Goal: Task Accomplishment & Management: Manage account settings

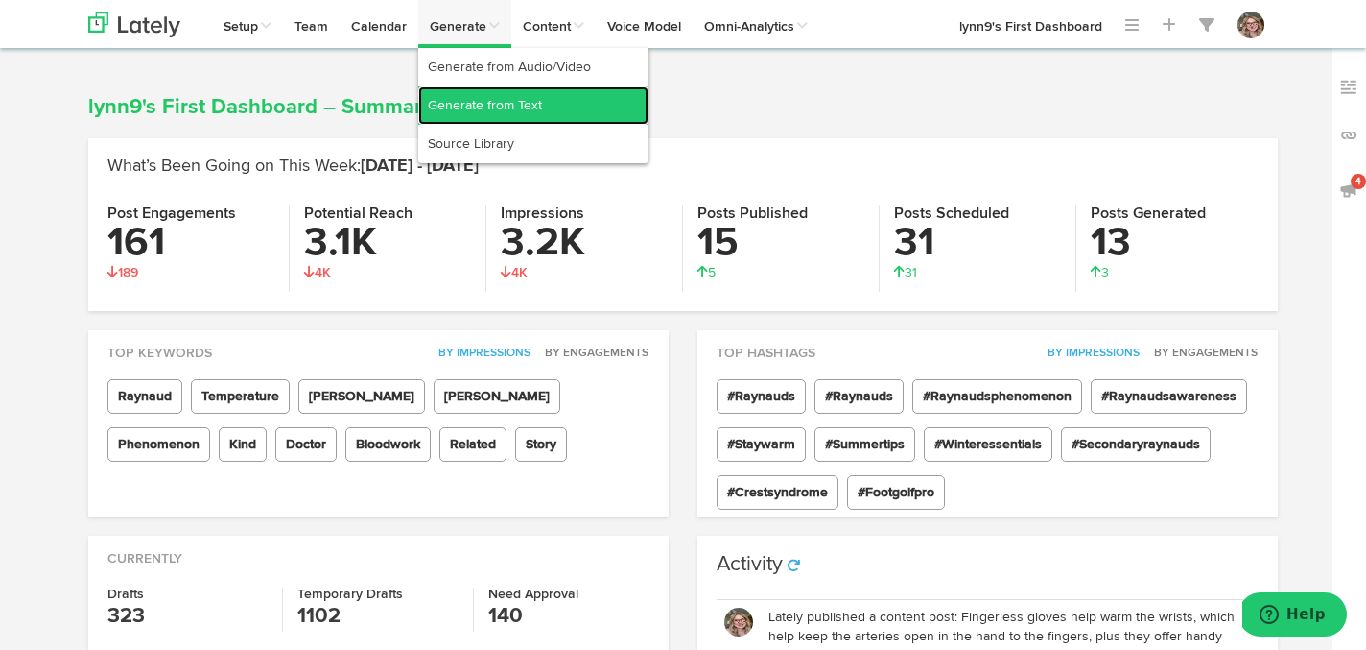
click at [479, 104] on link "Generate from Text" at bounding box center [533, 105] width 230 height 38
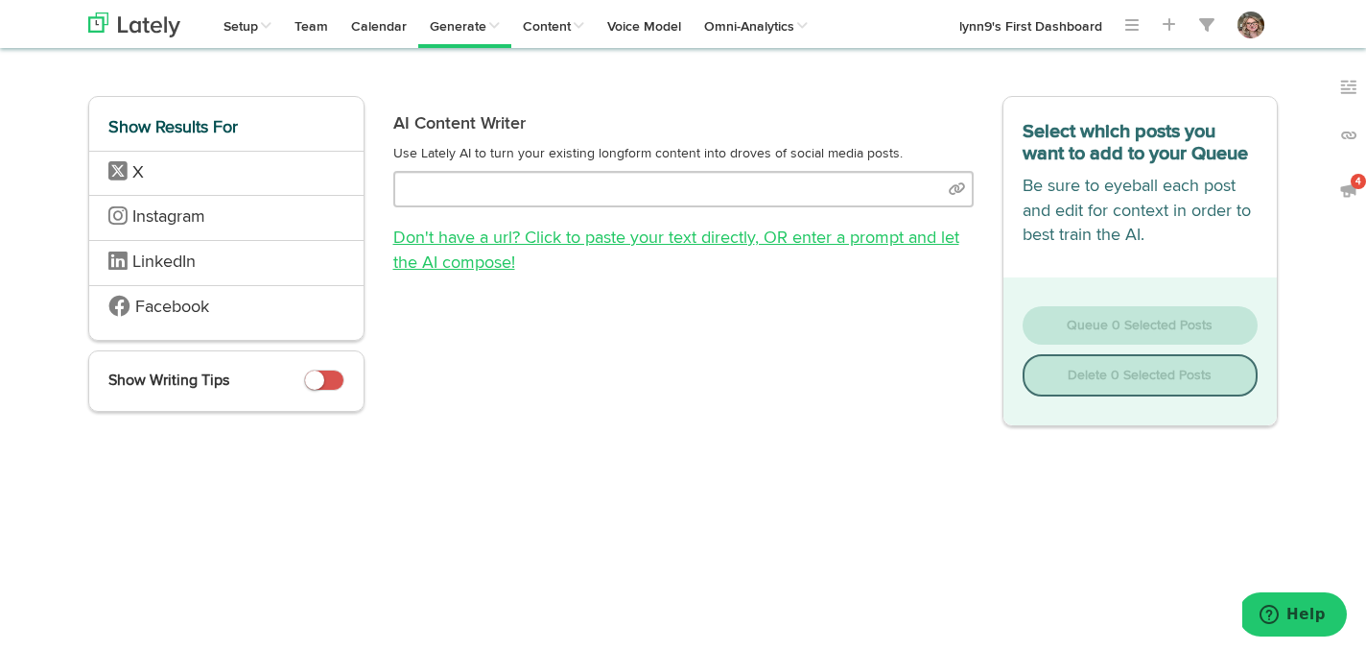
click at [497, 244] on link "Don't have a url? Click to paste your text directly , OR enter a prompt and let…" at bounding box center [676, 250] width 566 height 42
select select "natural"
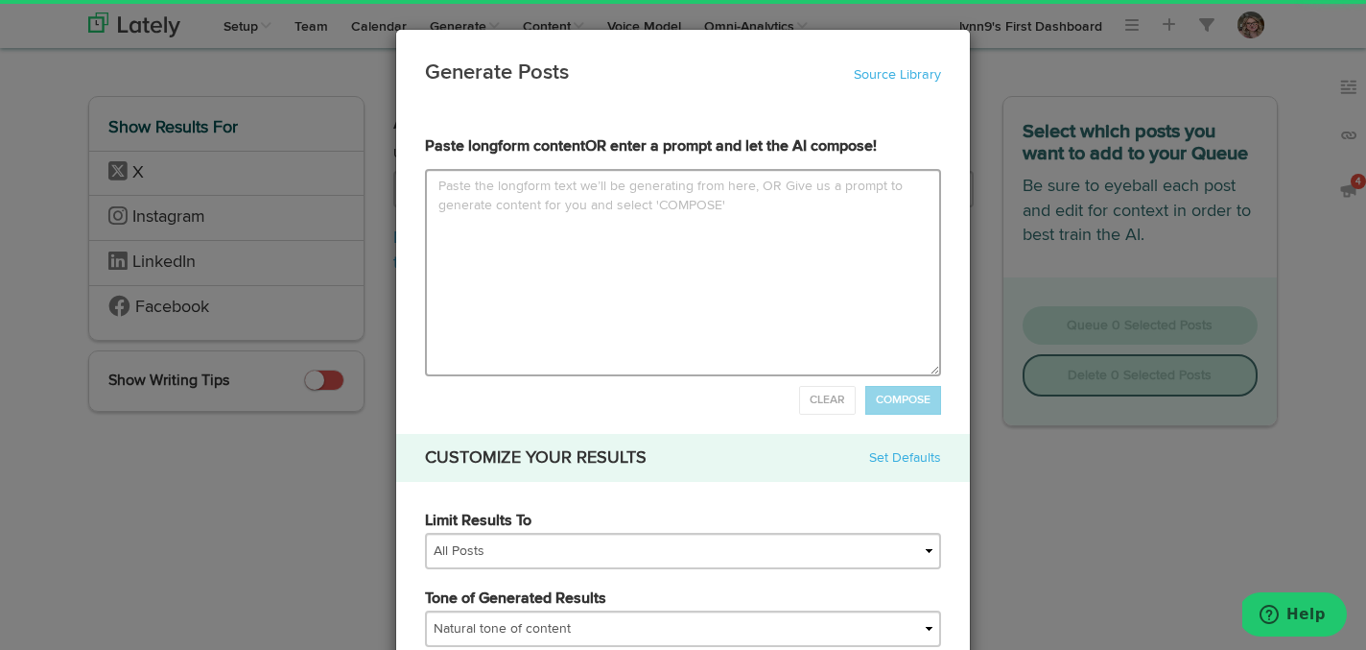
click at [500, 240] on textarea at bounding box center [683, 272] width 516 height 207
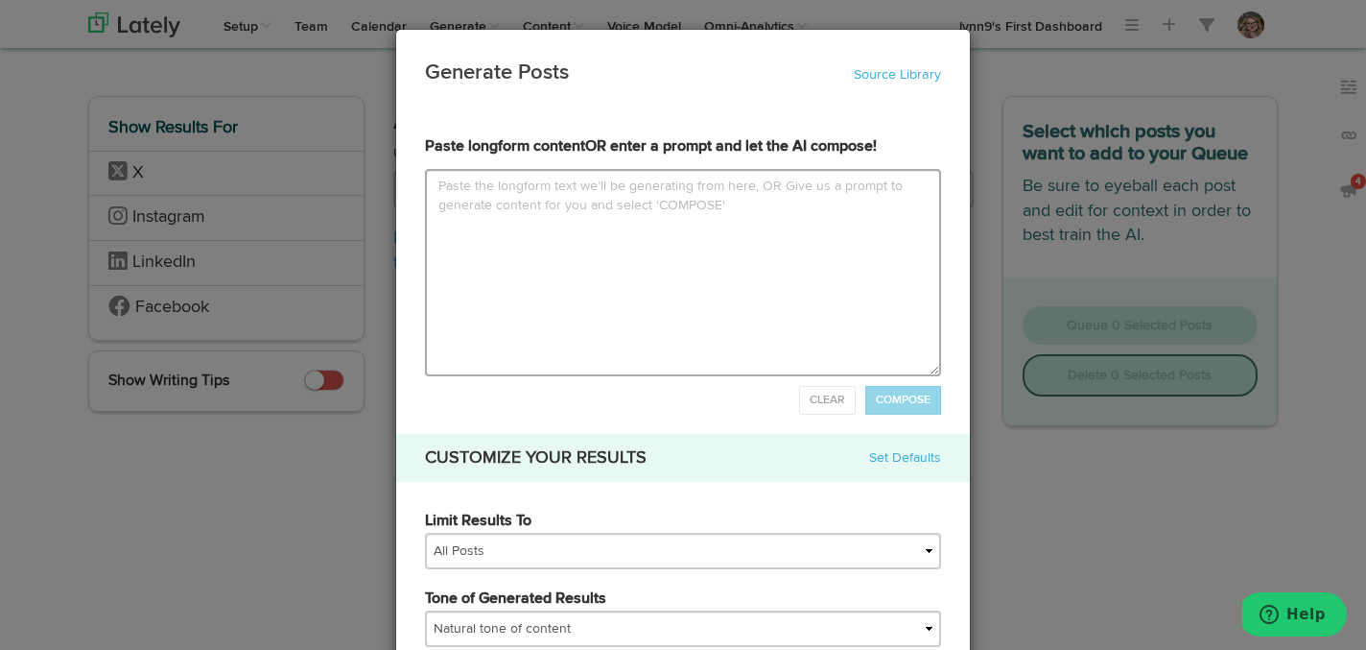
type input "l ipsumdolors ame cons adip’e Seddoei’t Incididun Utlab et Dolorem al’en admini…"
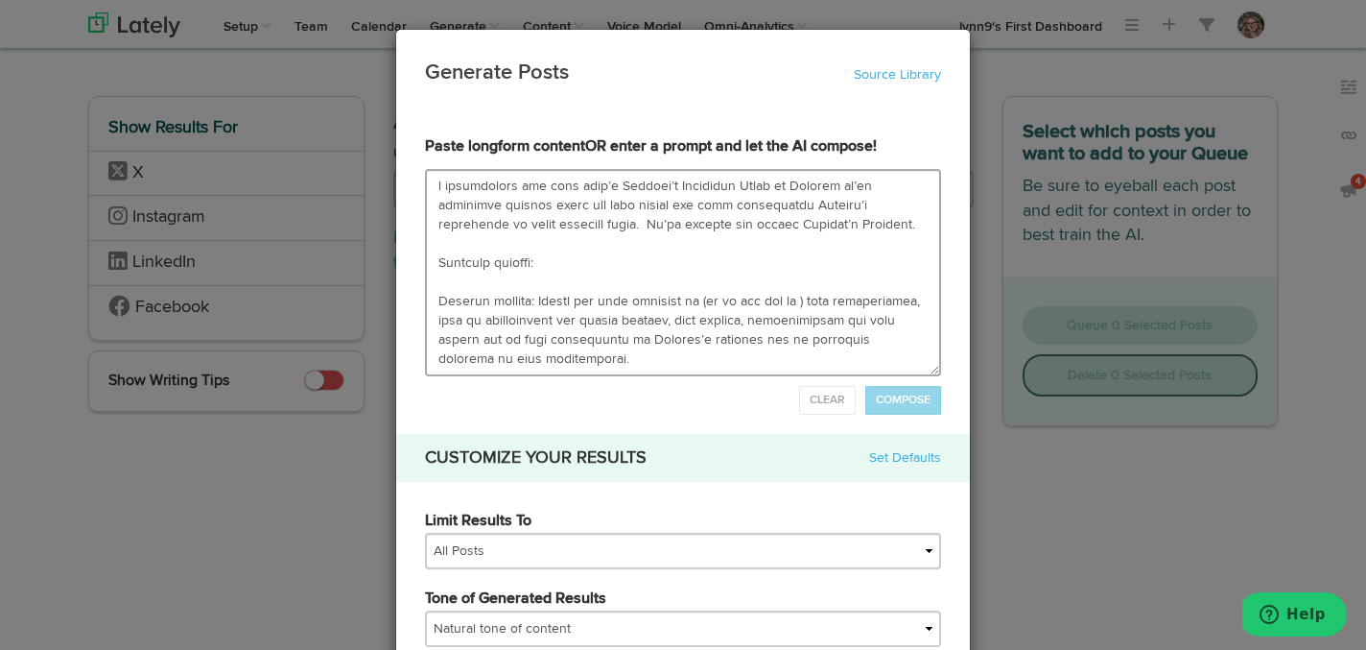
scroll to position [1219, 0]
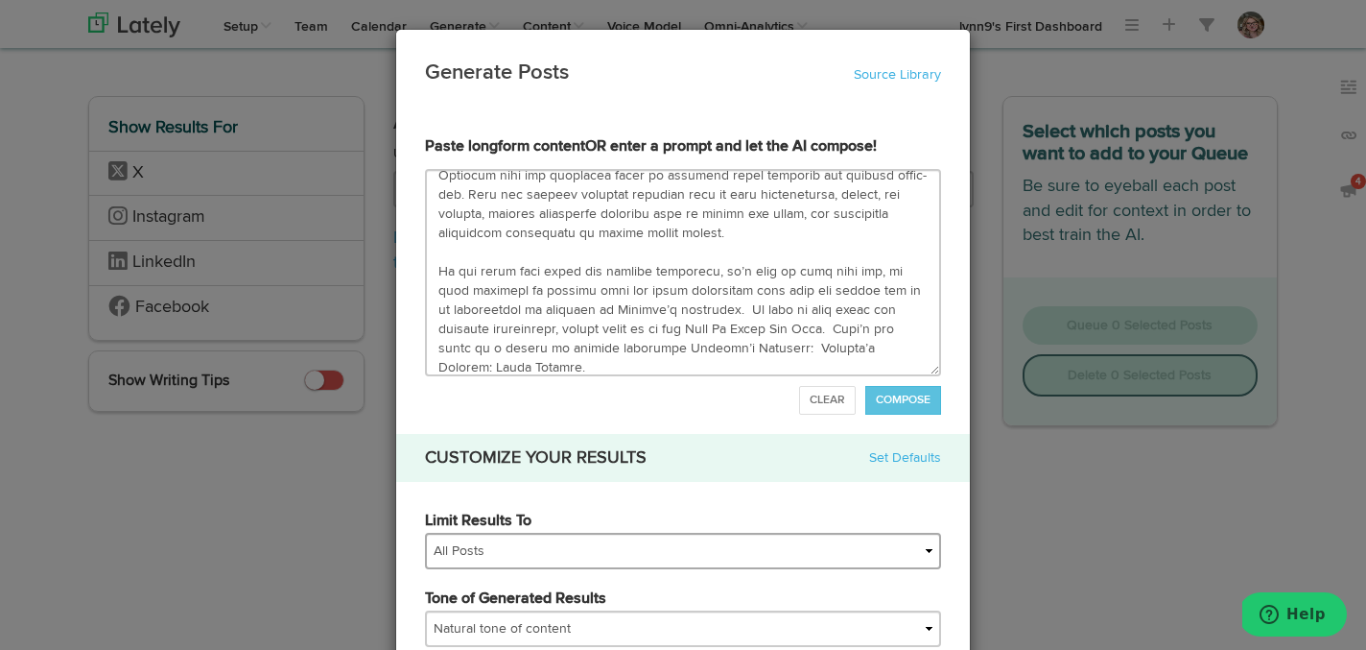
type textarea "l ipsumdolors ame cons adip’e Seddoei’t Incididun Utlab et Dolorem al’en admini…"
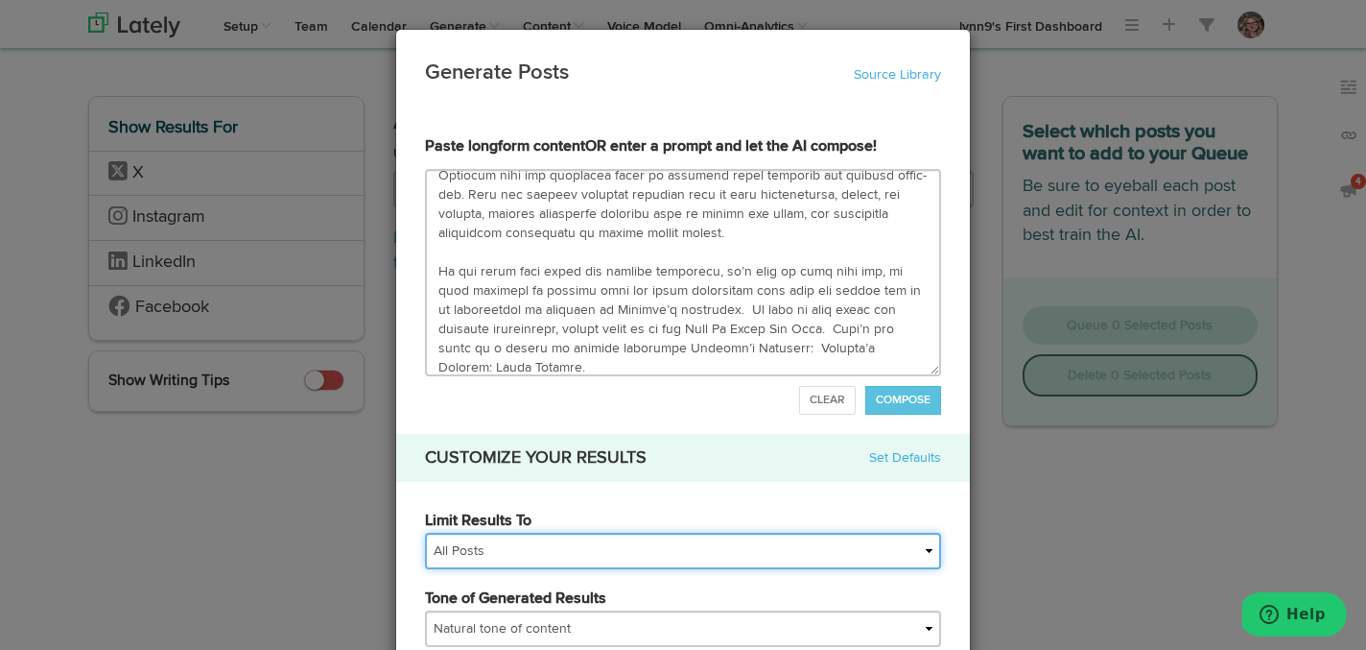
click at [514, 552] on select "All Posts Top 30 Posts Top 25 Posts Top 20 Posts Top 15 Posts Top 10 Posts" at bounding box center [683, 550] width 516 height 36
select select "15"
click at [425, 532] on select "All Posts Top 30 Posts Top 25 Posts Top 20 Posts Top 15 Posts Top 10 Posts" at bounding box center [683, 550] width 516 height 36
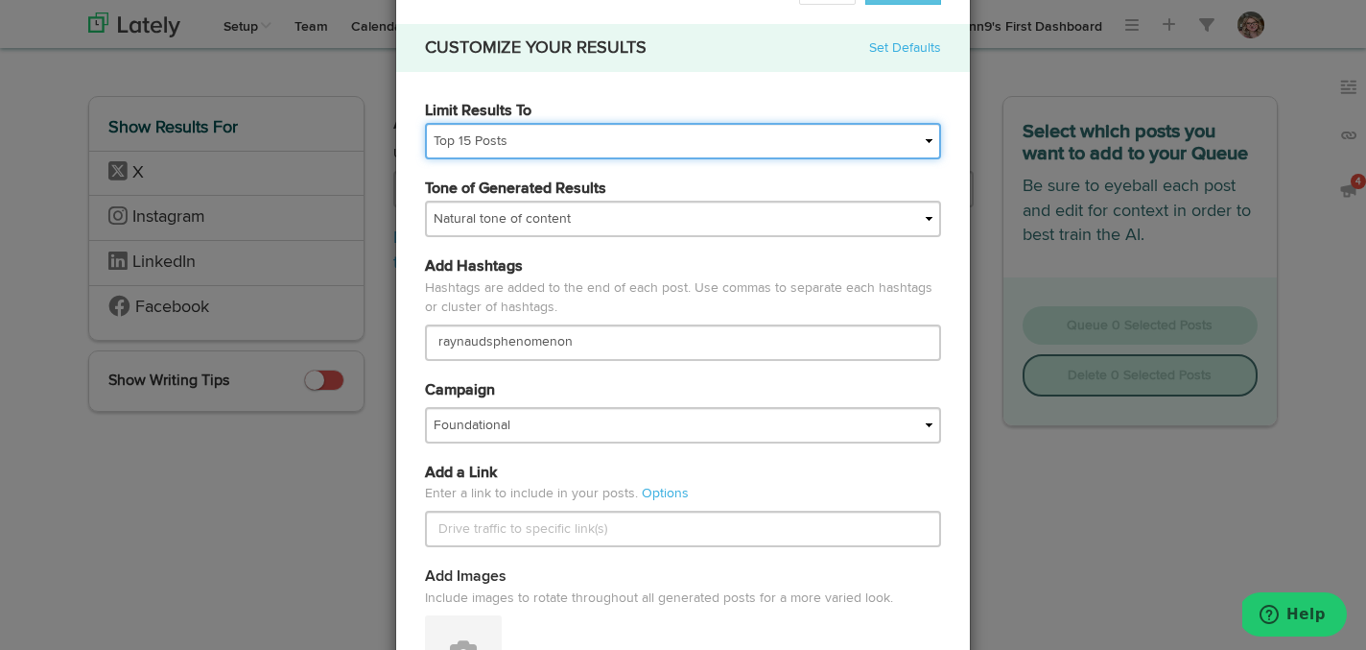
scroll to position [422, 0]
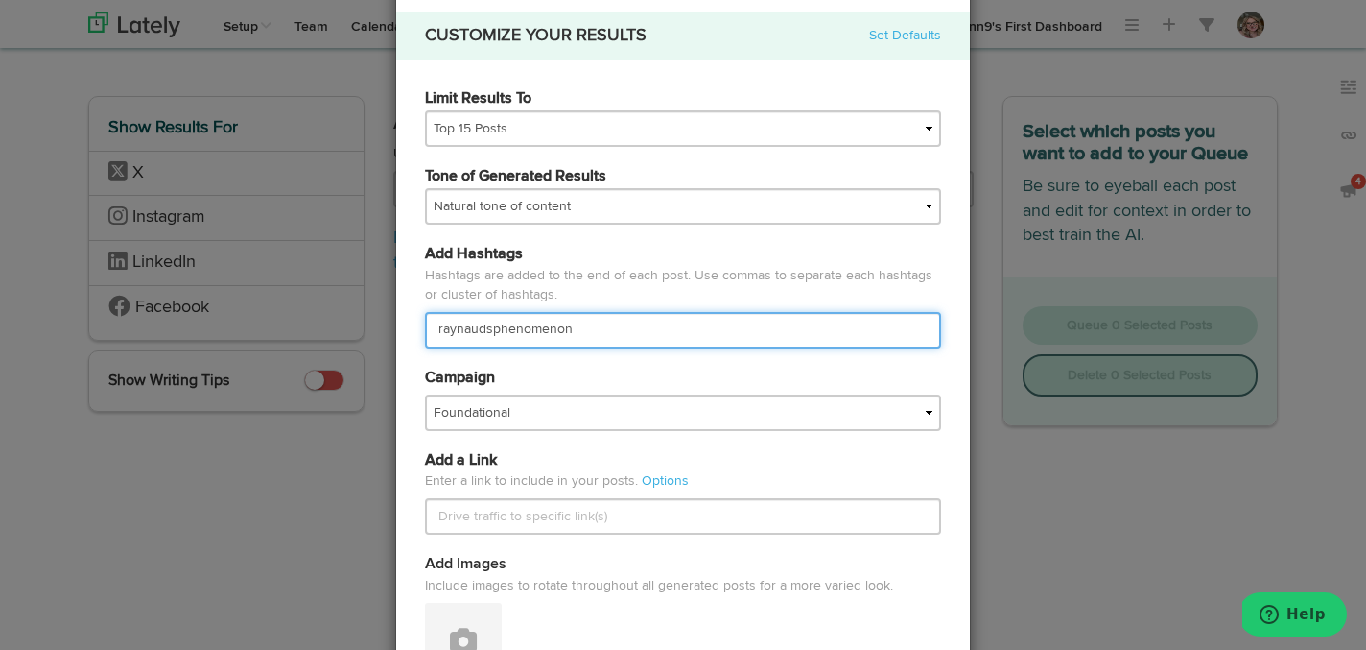
click at [599, 339] on input "raynaudsphenomenon" at bounding box center [683, 330] width 516 height 36
click at [438, 334] on input "raynaudsphenomenon, #raynaudswarrior" at bounding box center [683, 330] width 516 height 36
type input "#raynaudsphenomenon, #raynaudswarrior"
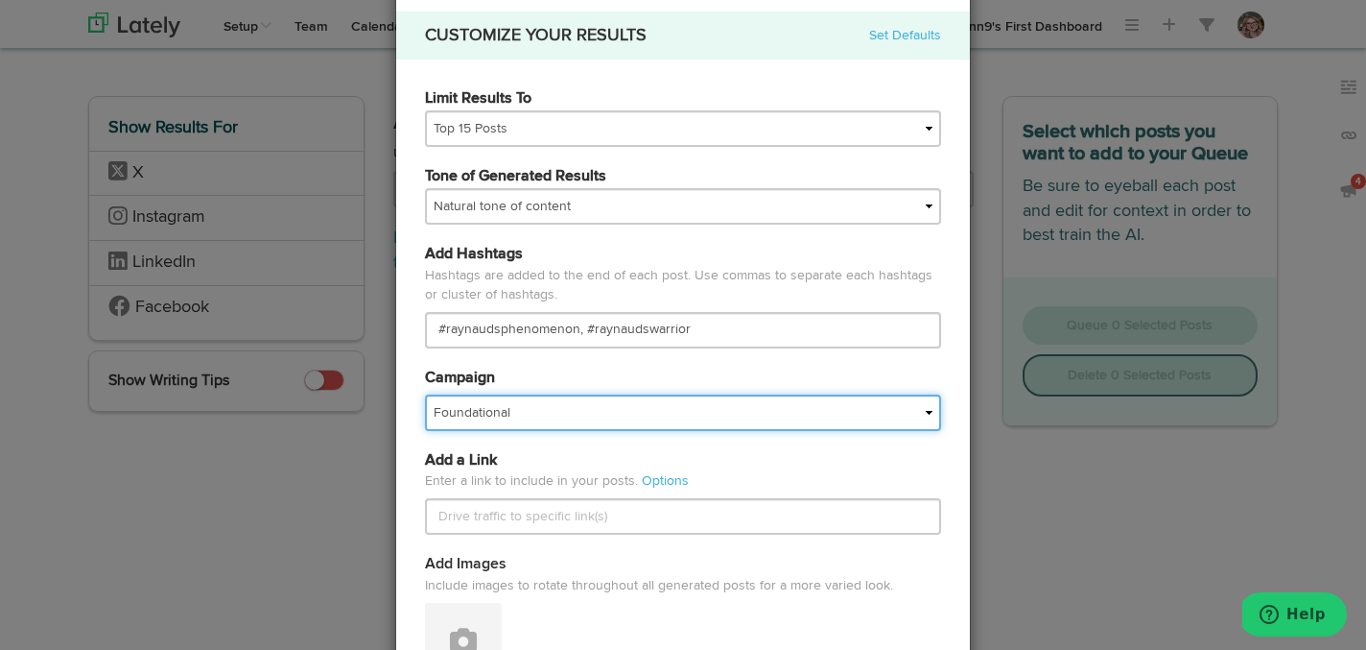
click at [548, 418] on select "Basics Coping Engagement Questions FAQS Foundational Fundraising Holiday IMPORT…" at bounding box center [683, 412] width 516 height 36
select select "5e83b244bfdc92388db07b32"
click at [425, 394] on select "Basics Coping Engagement Questions FAQS Foundational Fundraising Holiday IMPORT…" at bounding box center [683, 412] width 516 height 36
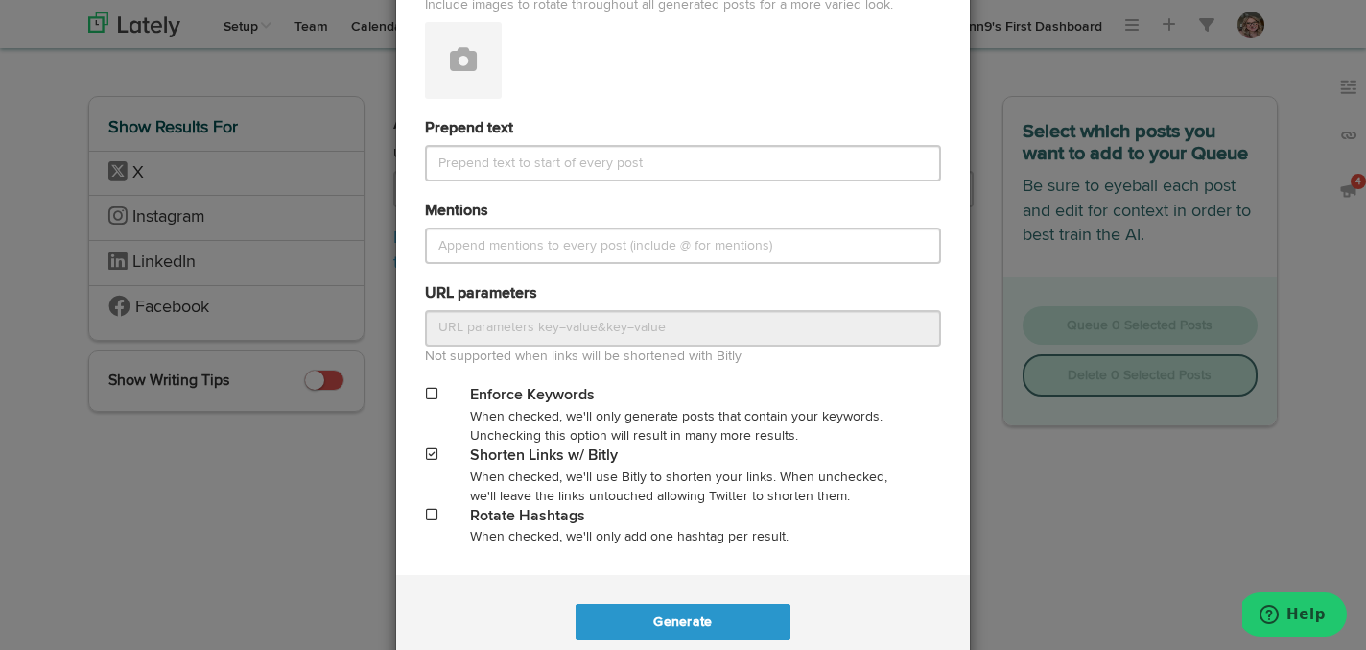
scroll to position [1052, 0]
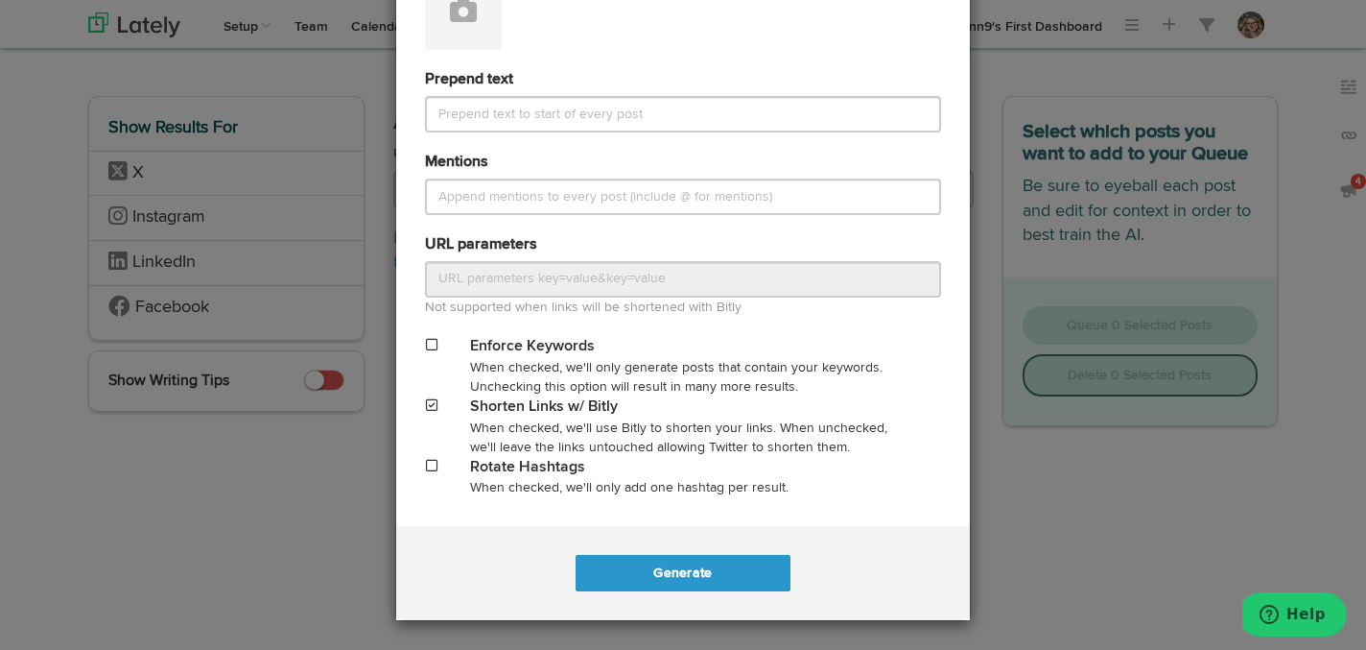
click at [427, 464] on span at bounding box center [432, 465] width 12 height 13
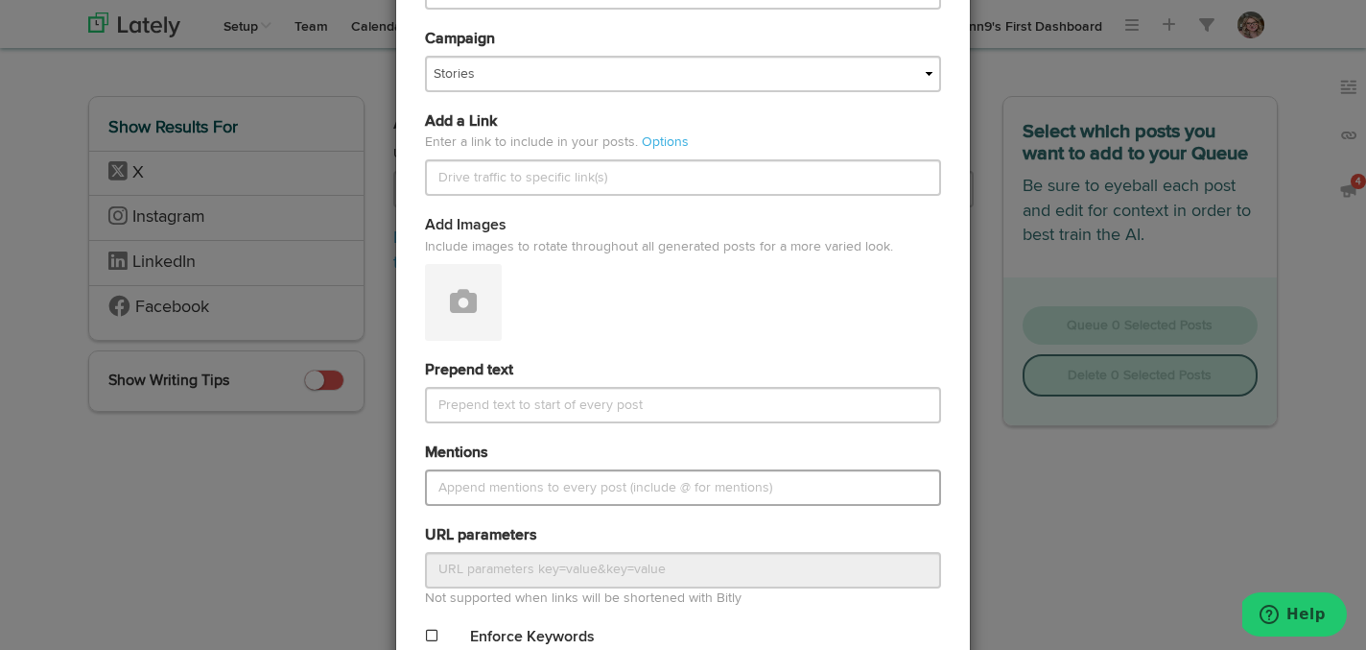
scroll to position [735, 0]
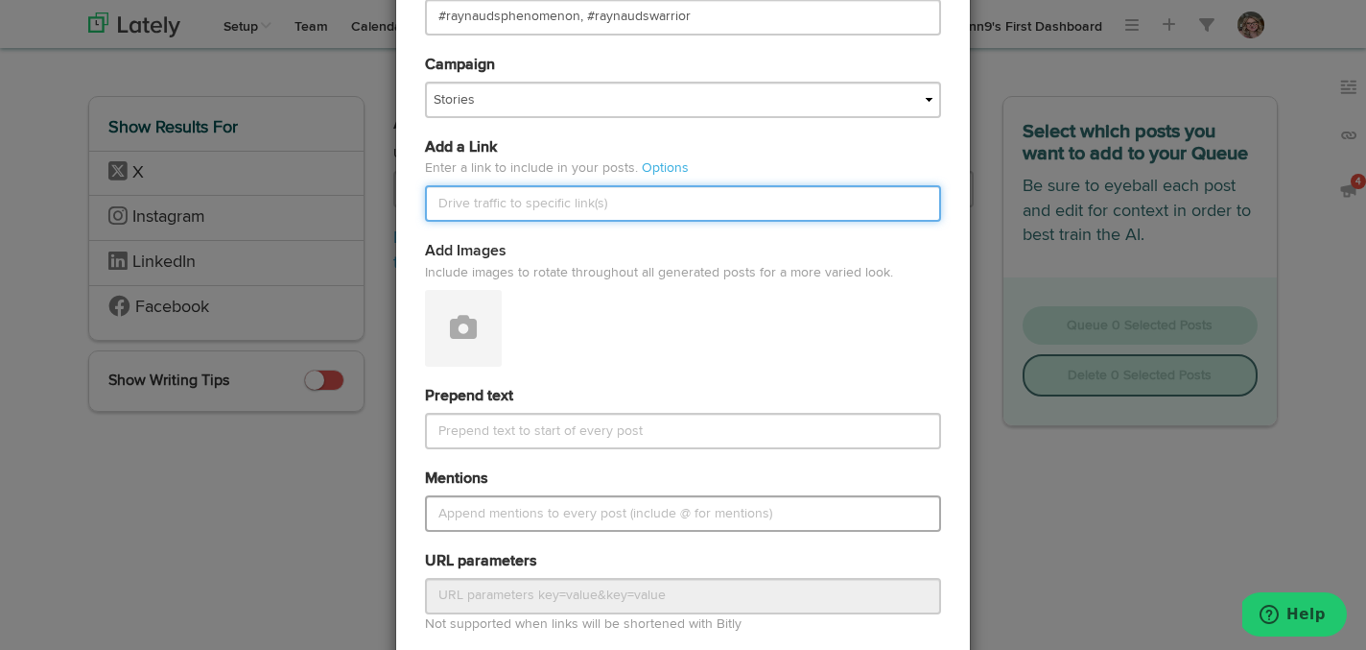
click at [496, 199] on input "text" at bounding box center [683, 203] width 516 height 36
paste input "[URL][DOMAIN_NAME]"
type input "[URL][DOMAIN_NAME]"
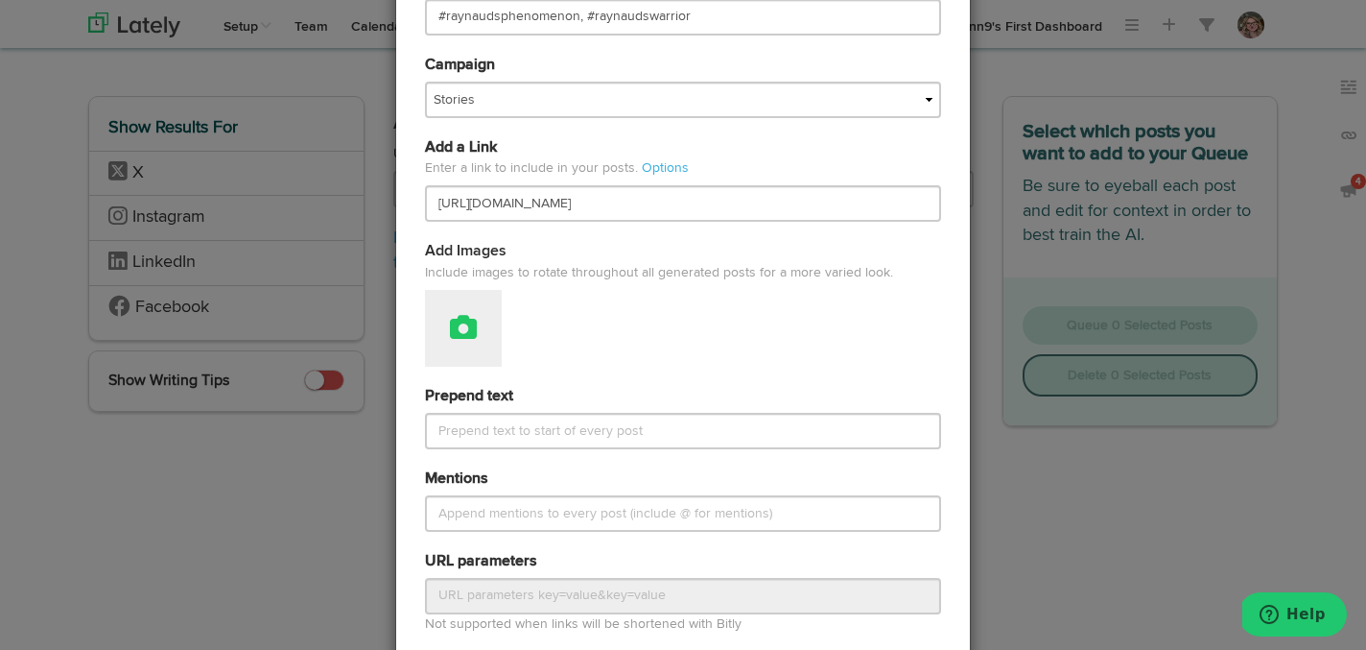
click at [466, 326] on icon at bounding box center [463, 327] width 27 height 27
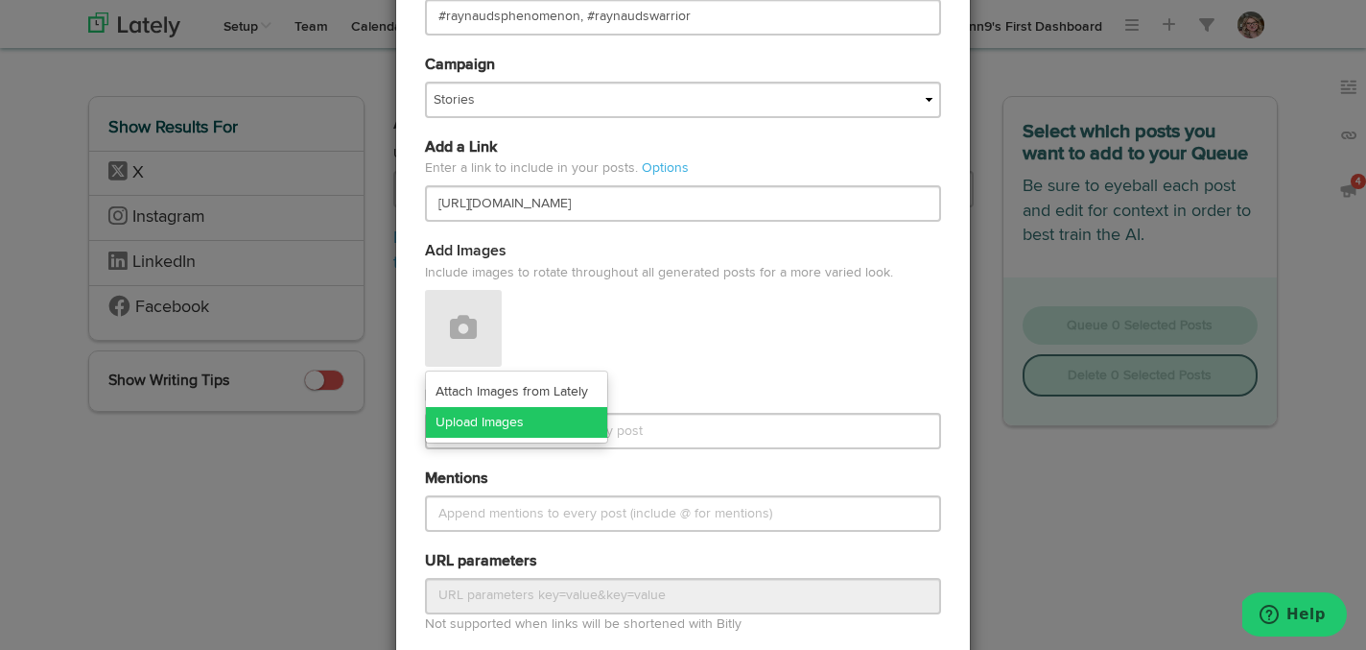
click at [455, 426] on link "Upload Images" at bounding box center [516, 422] width 181 height 31
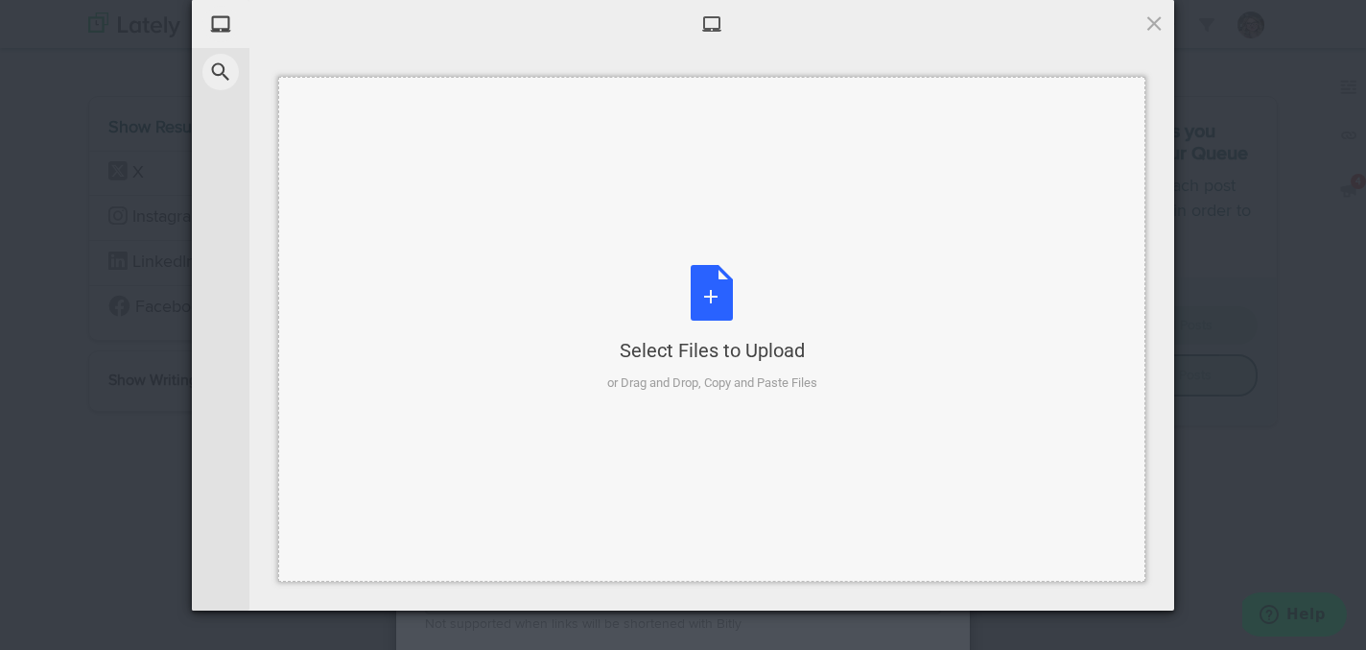
click at [693, 274] on div "Select Files to Upload or Drag and Drop, Copy and Paste Files" at bounding box center [712, 329] width 210 height 128
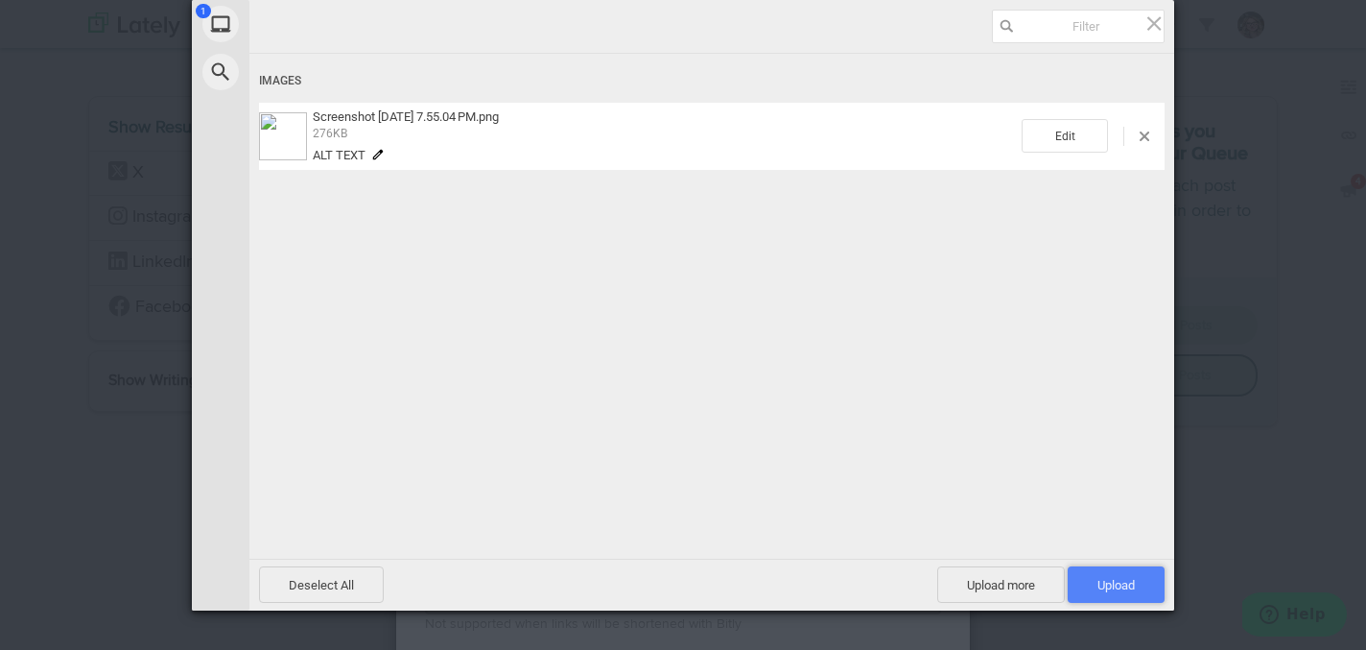
click at [1091, 572] on span "Upload 1" at bounding box center [1116, 584] width 97 height 36
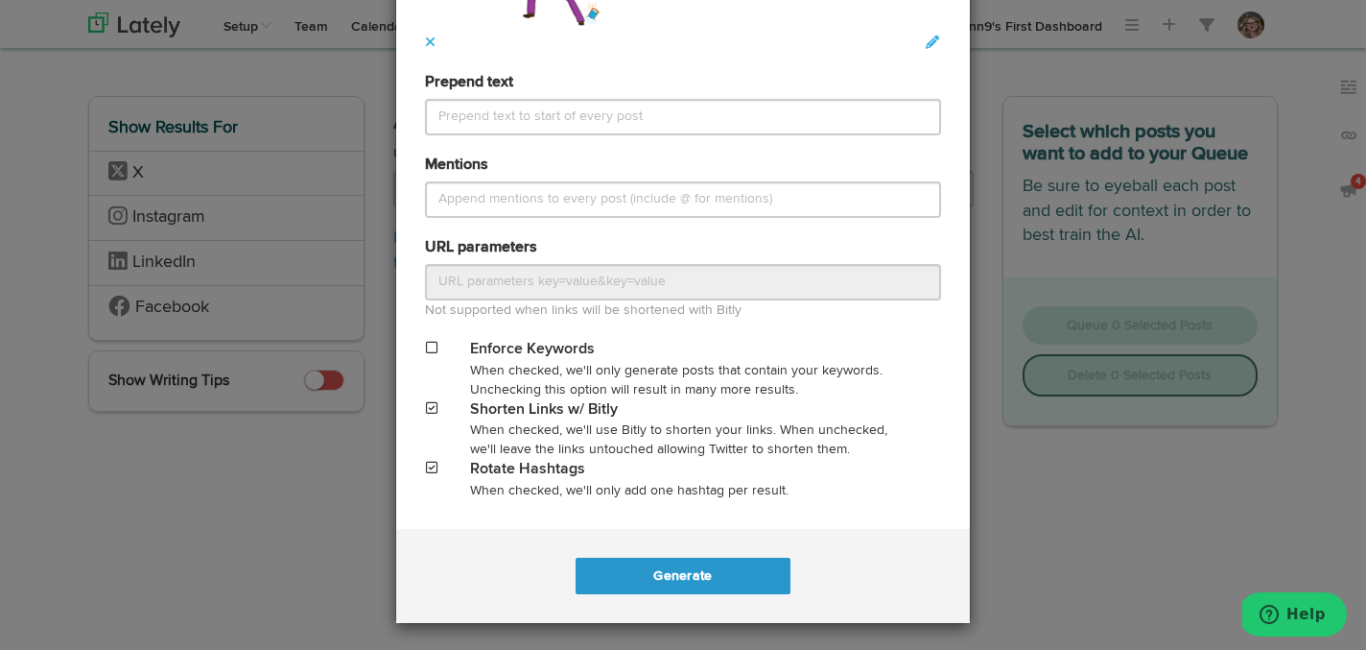
scroll to position [1106, 0]
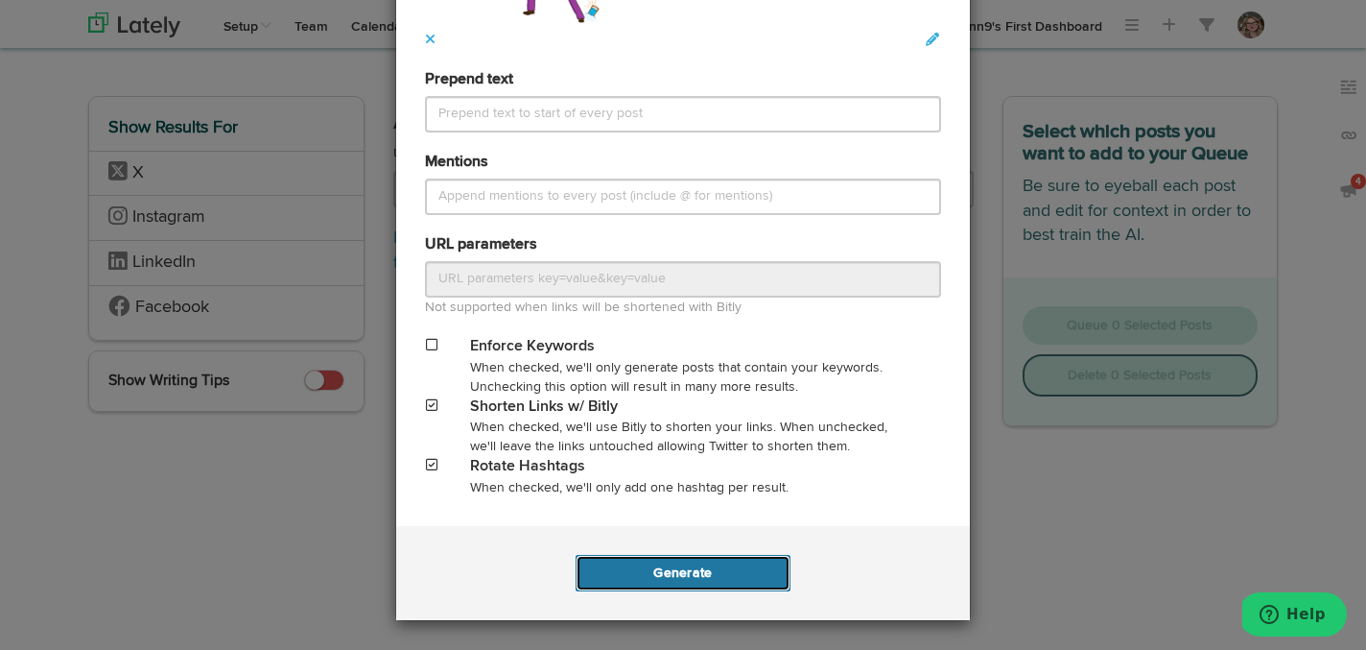
click at [672, 578] on button "Generate" at bounding box center [683, 573] width 214 height 36
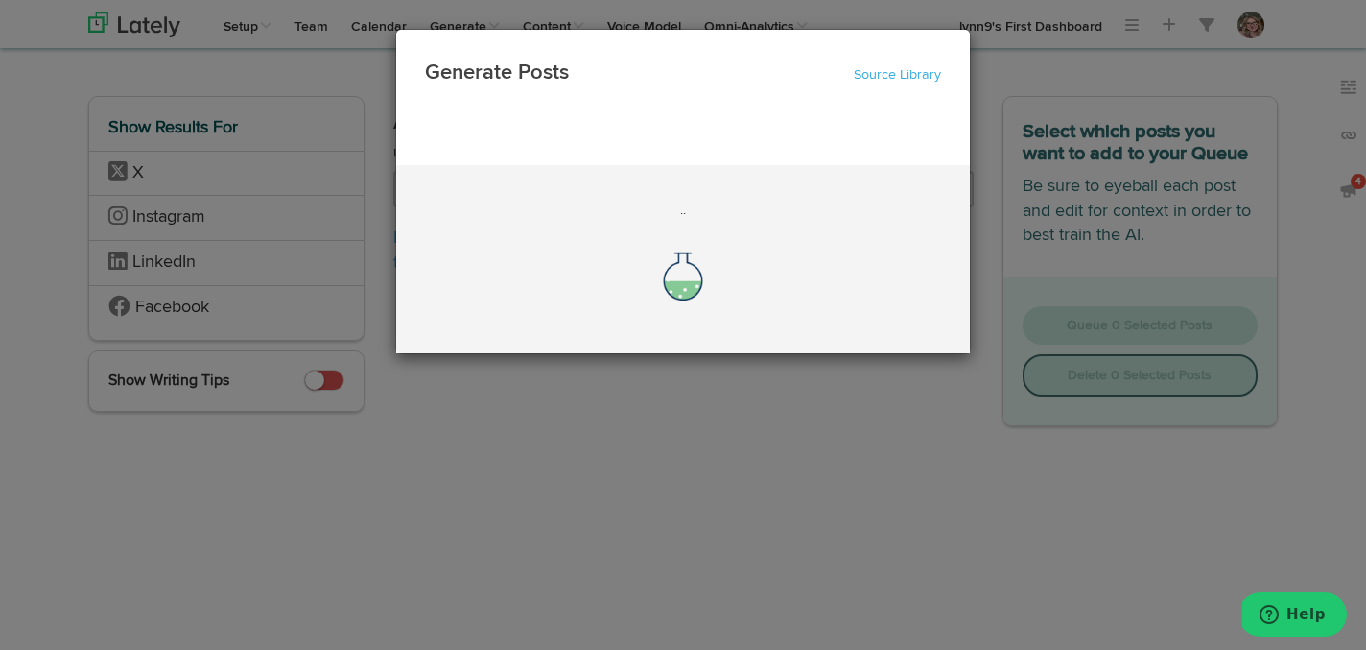
scroll to position [0, 0]
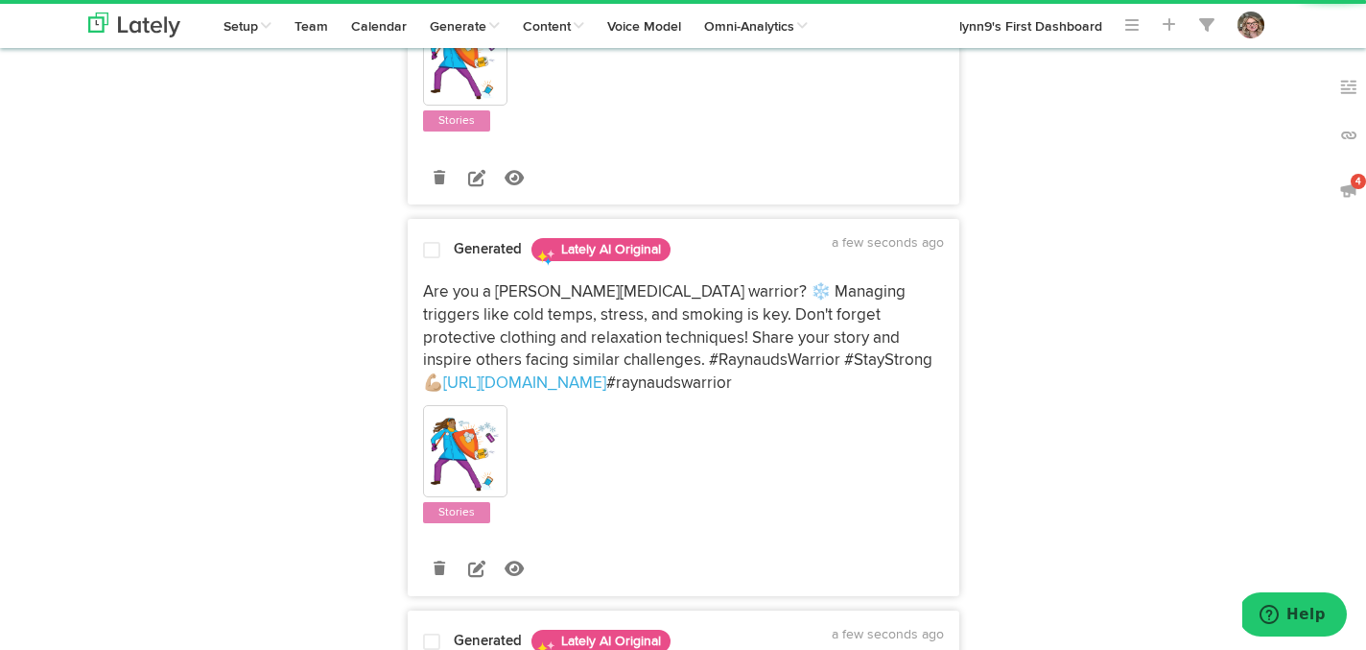
scroll to position [860, 0]
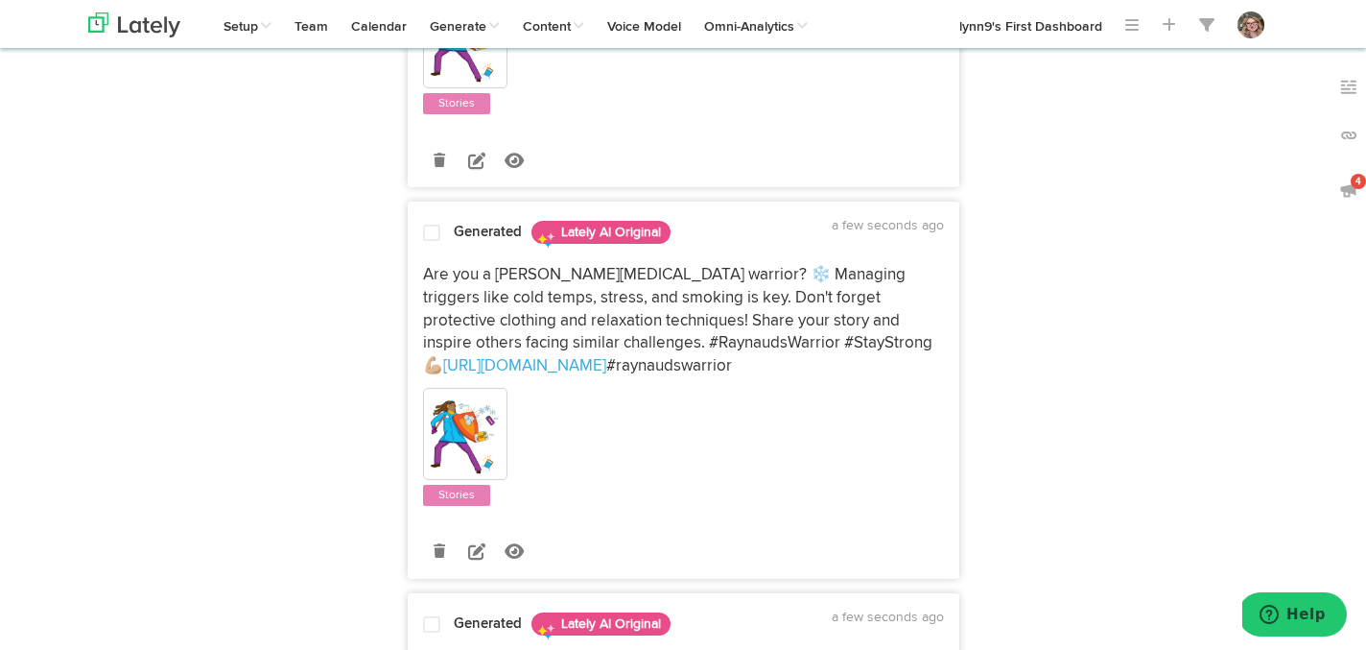
click at [434, 224] on span at bounding box center [431, 233] width 17 height 19
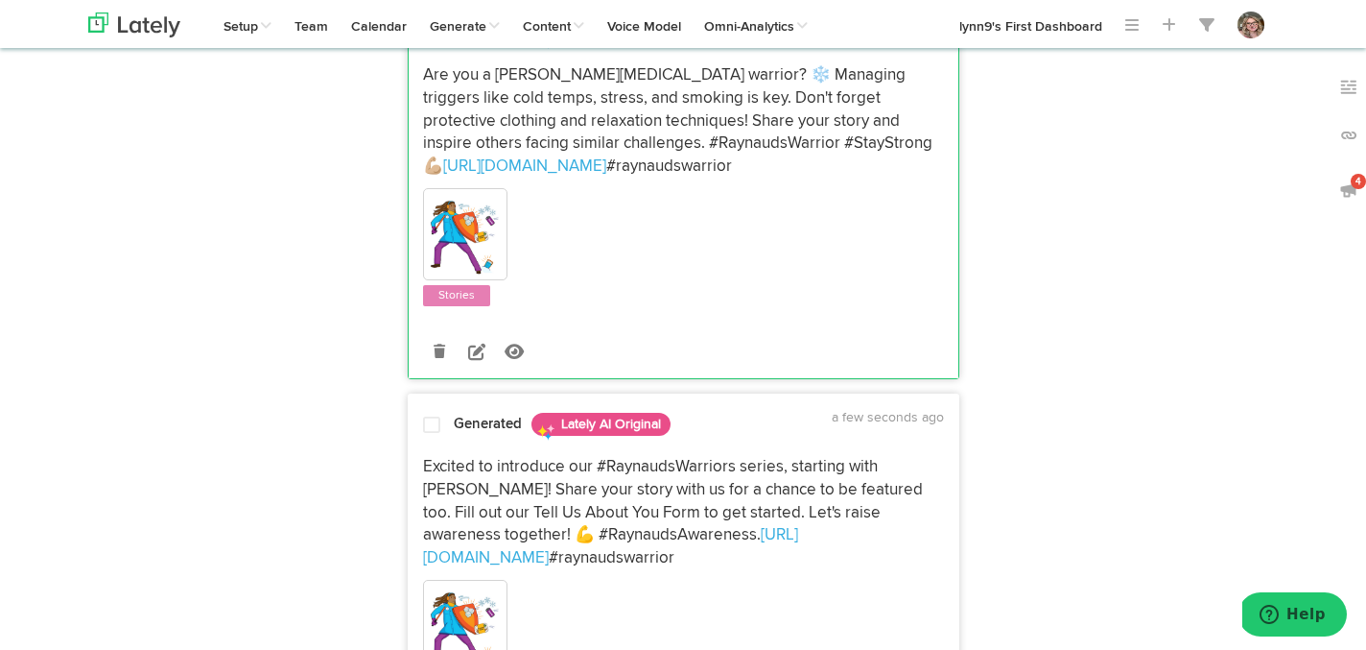
scroll to position [1086, 0]
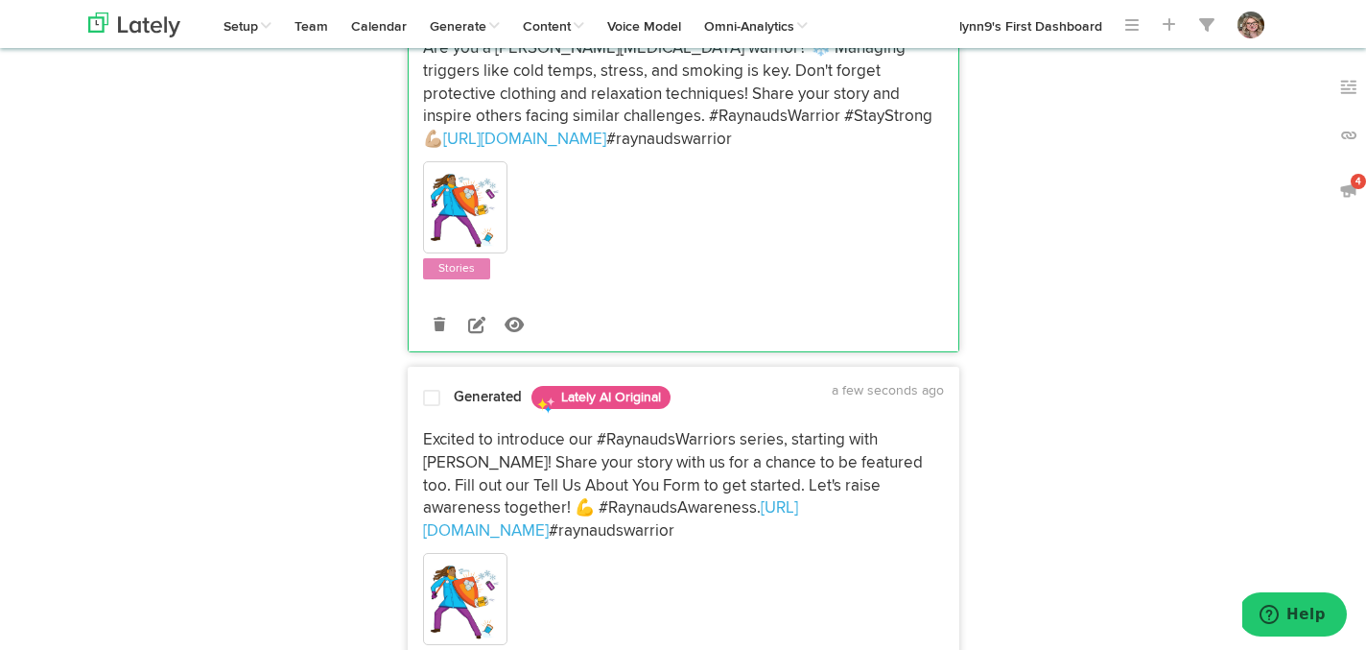
click at [437, 389] on span at bounding box center [431, 398] width 17 height 19
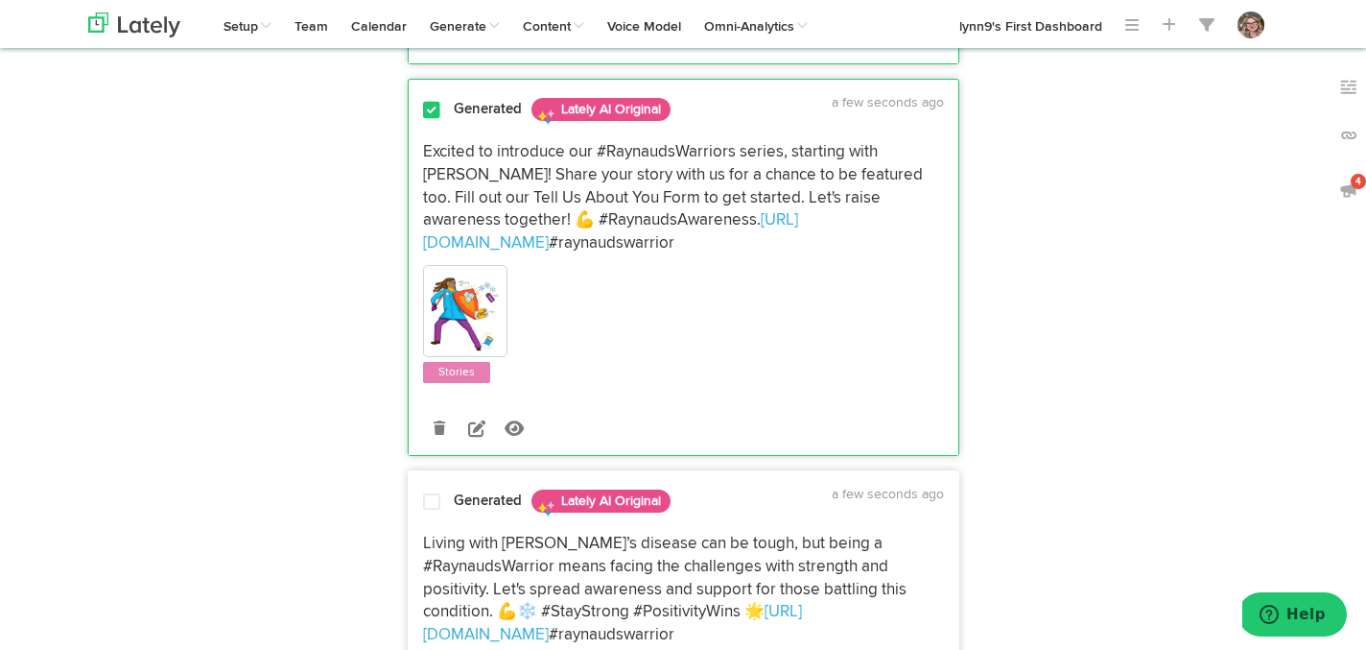
scroll to position [1462, 0]
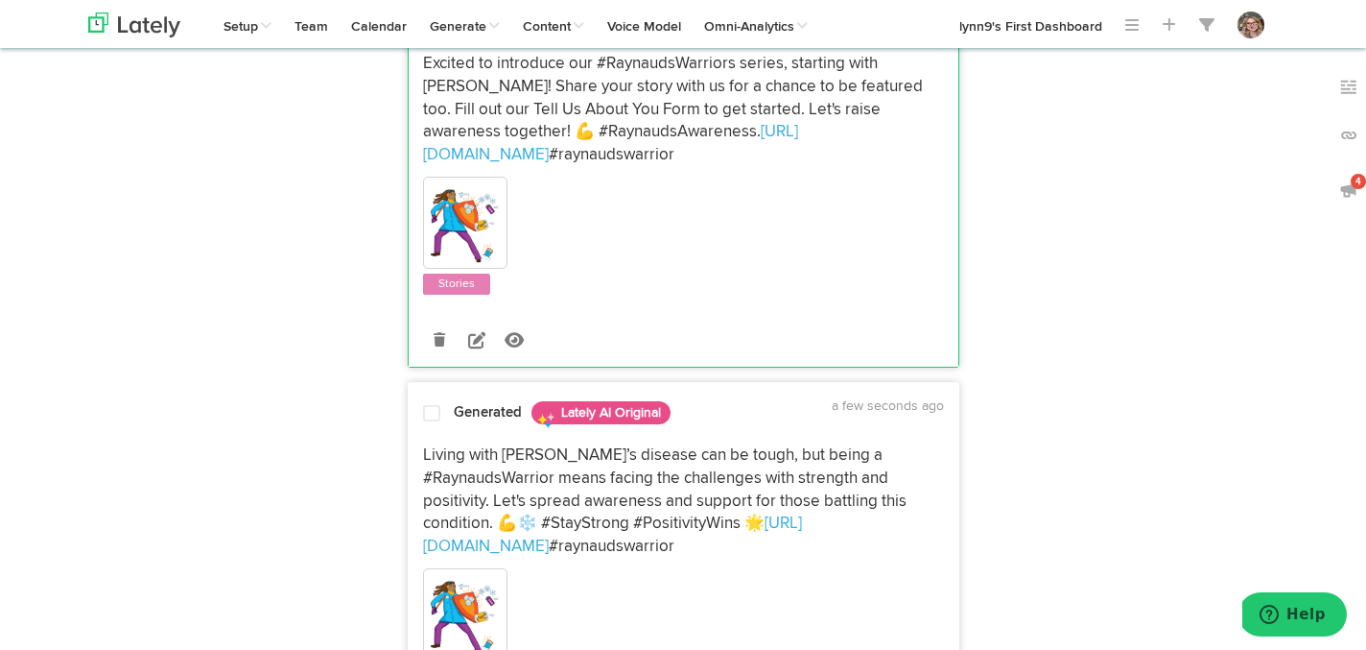
click at [428, 404] on div at bounding box center [432, 417] width 46 height 26
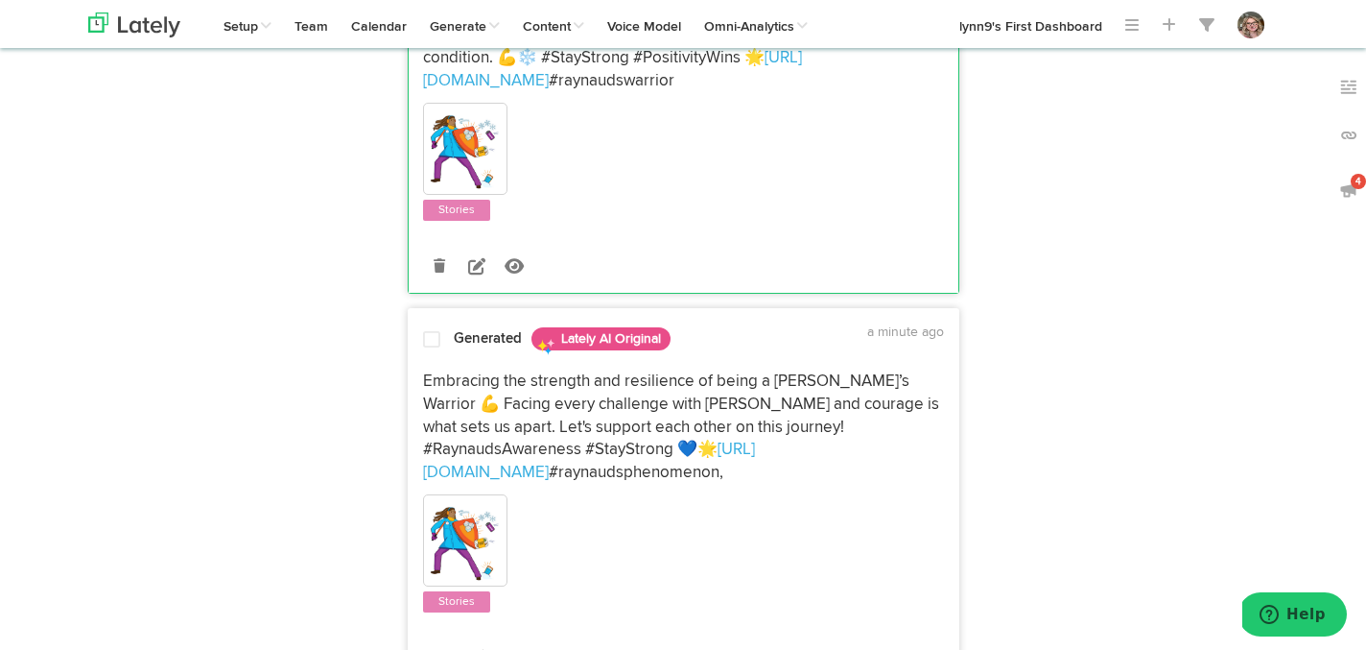
scroll to position [1932, 0]
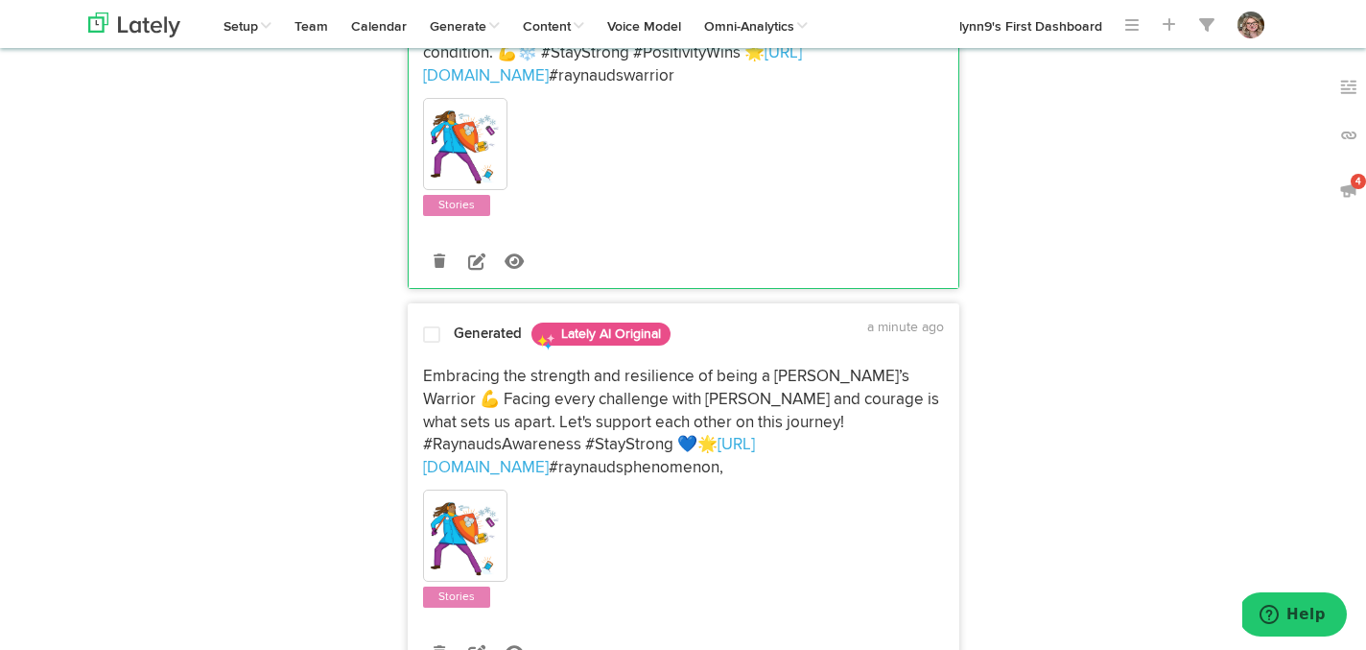
click at [436, 325] on span at bounding box center [431, 334] width 17 height 19
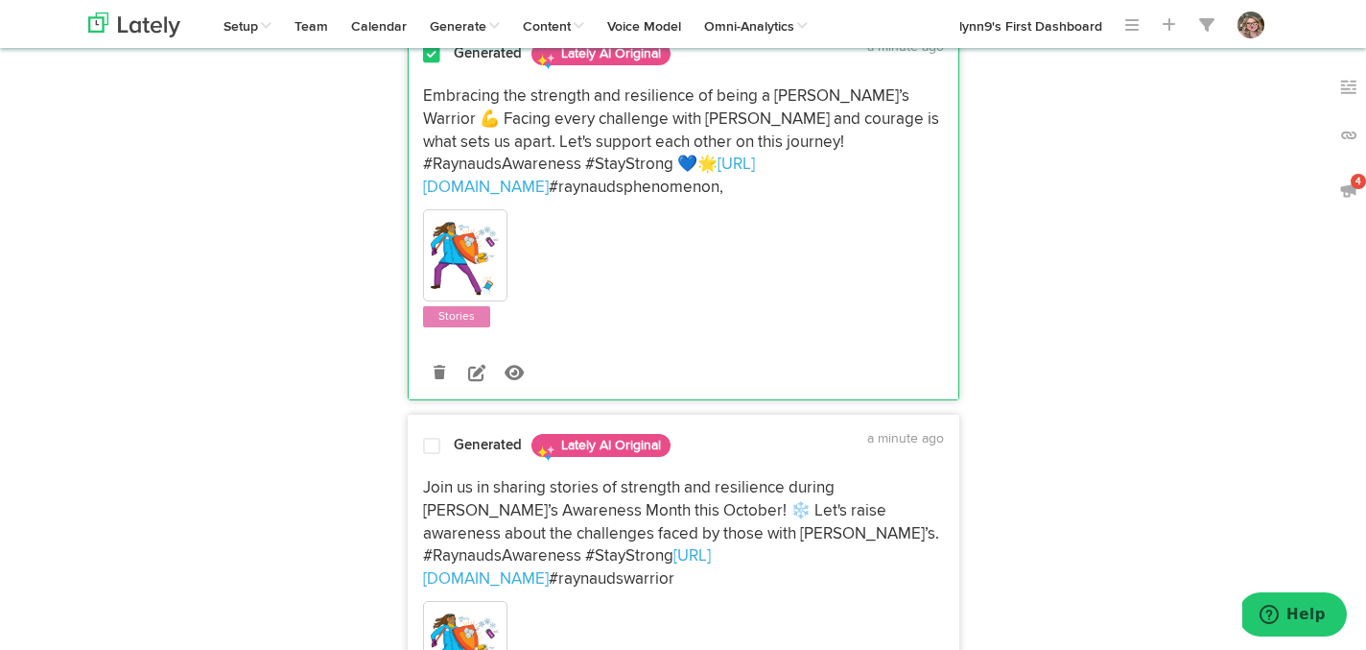
scroll to position [2216, 0]
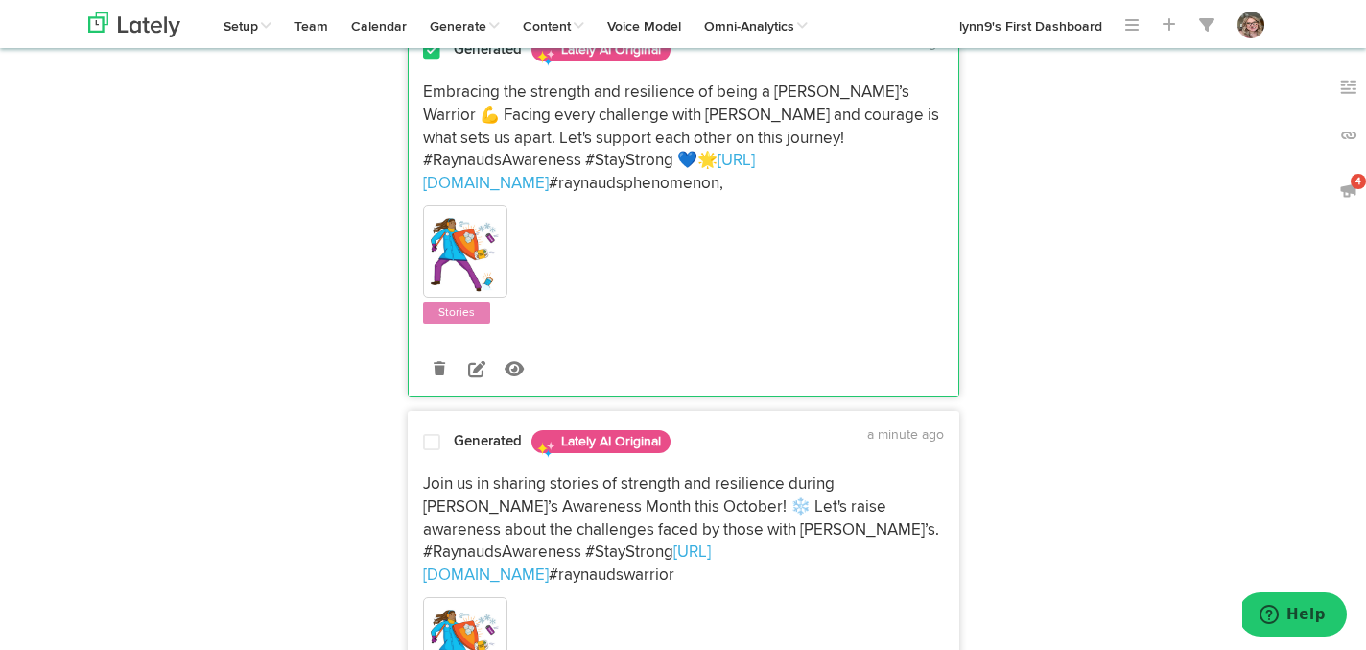
click at [430, 433] on span at bounding box center [431, 442] width 17 height 19
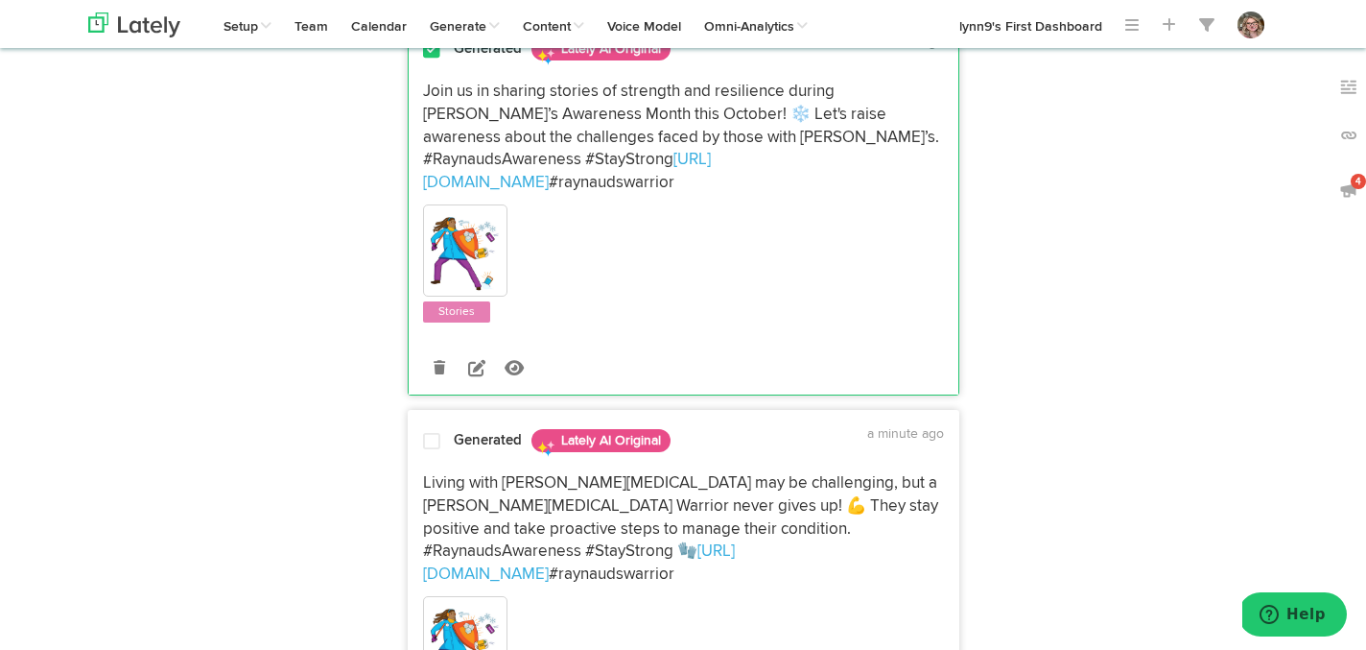
scroll to position [2622, 0]
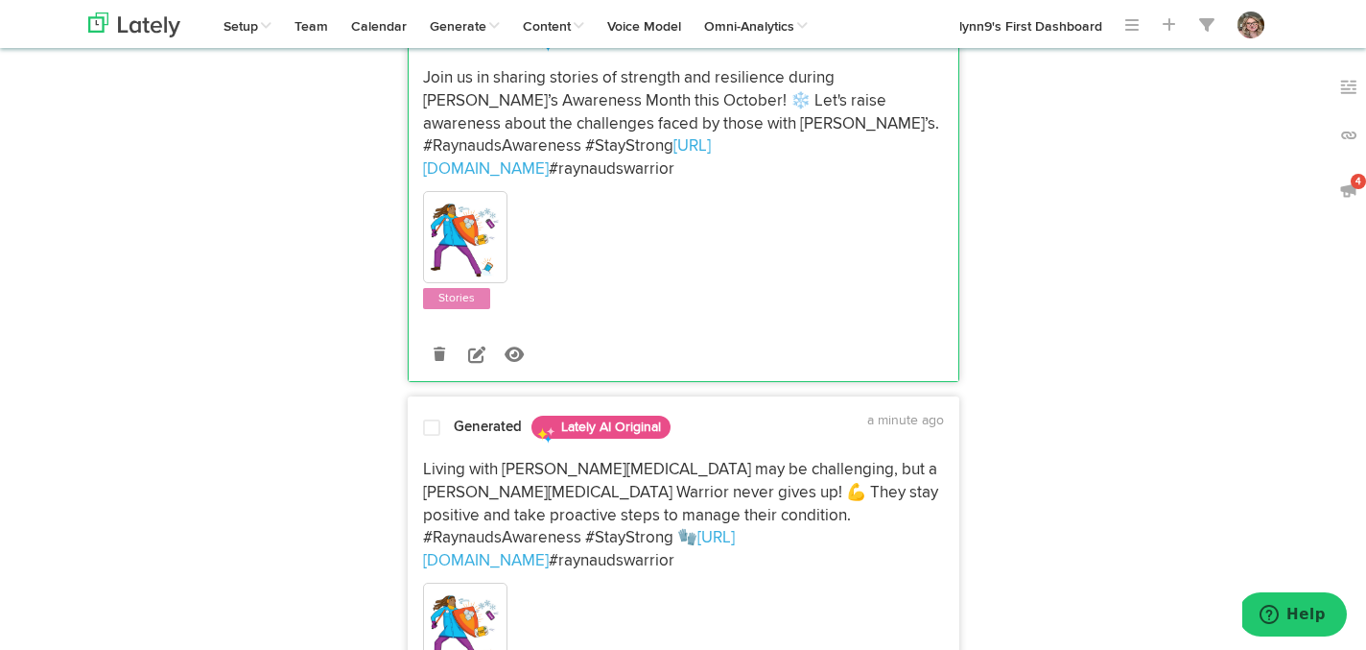
click at [430, 418] on span at bounding box center [431, 427] width 17 height 19
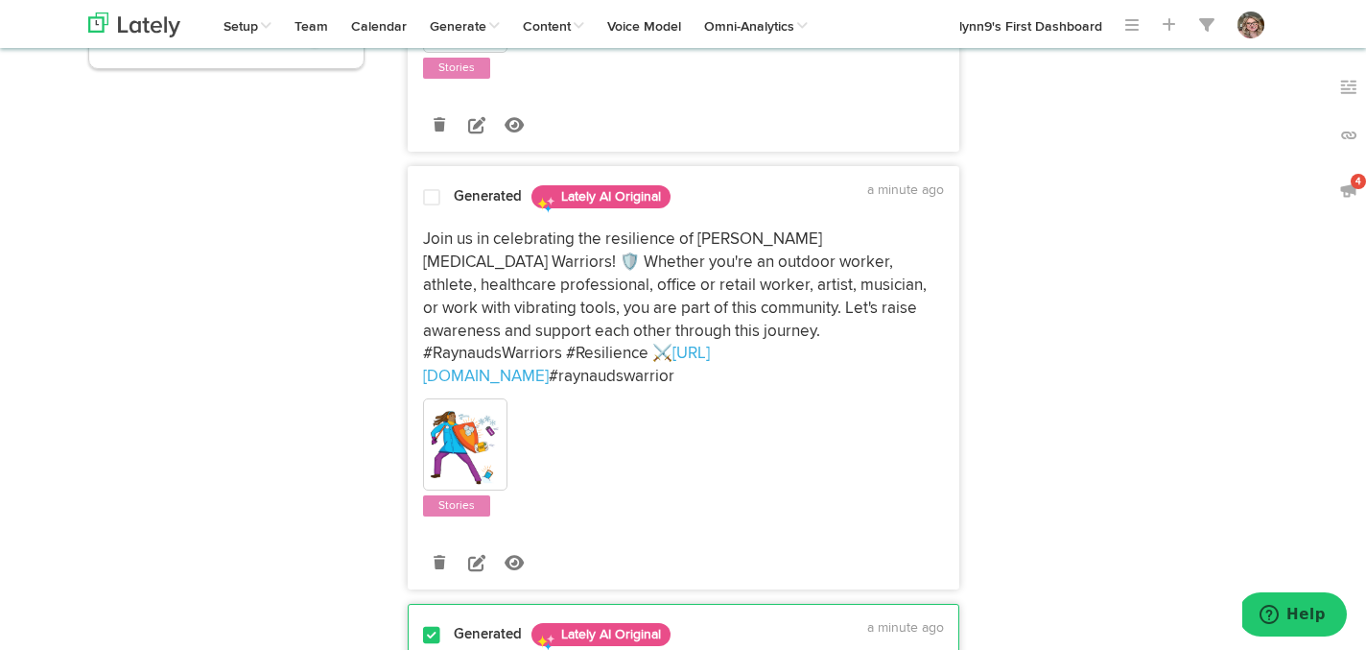
scroll to position [0, 0]
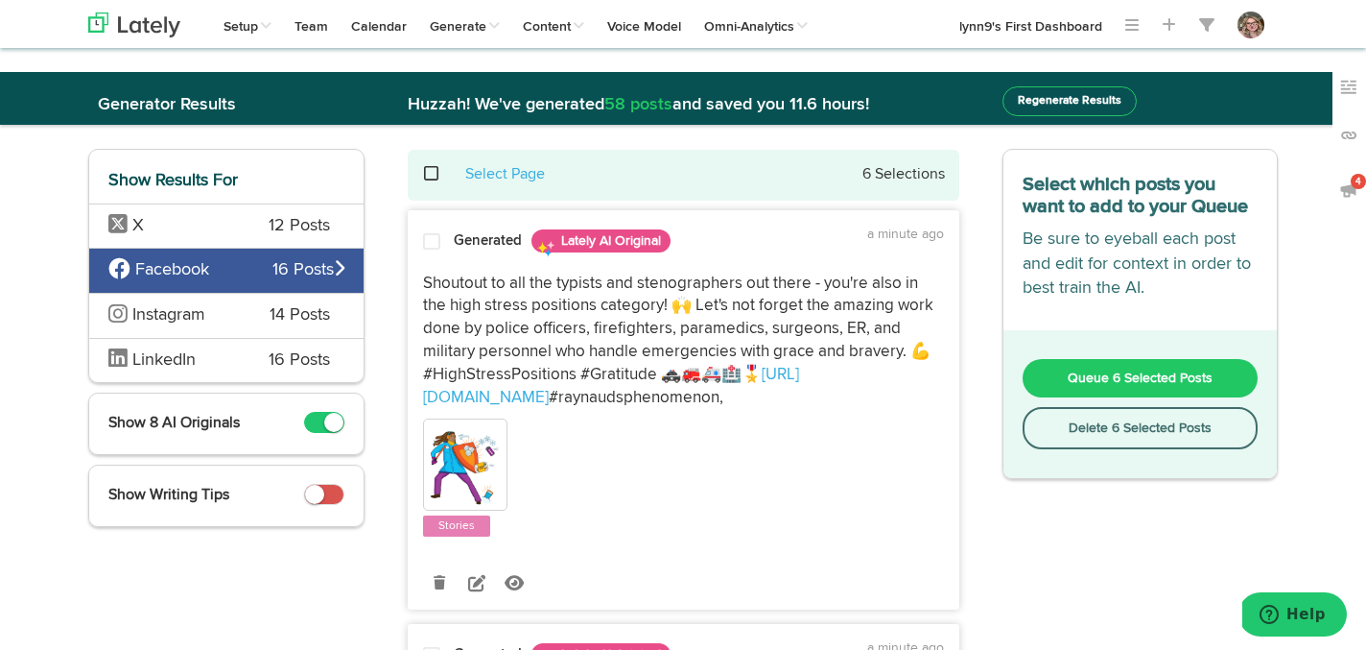
click at [1060, 368] on button "Queue 6 Selected Posts" at bounding box center [1141, 378] width 236 height 38
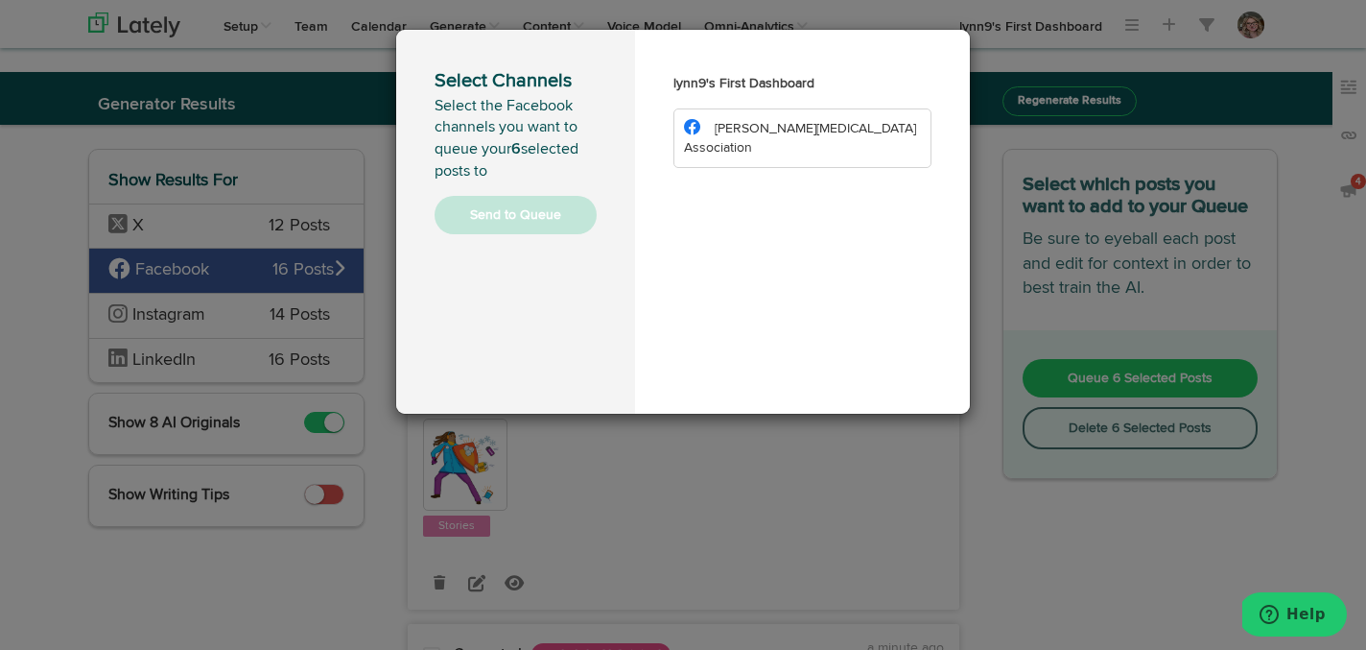
click at [765, 138] on li "[PERSON_NAME][MEDICAL_DATA] Association" at bounding box center [803, 137] width 258 height 59
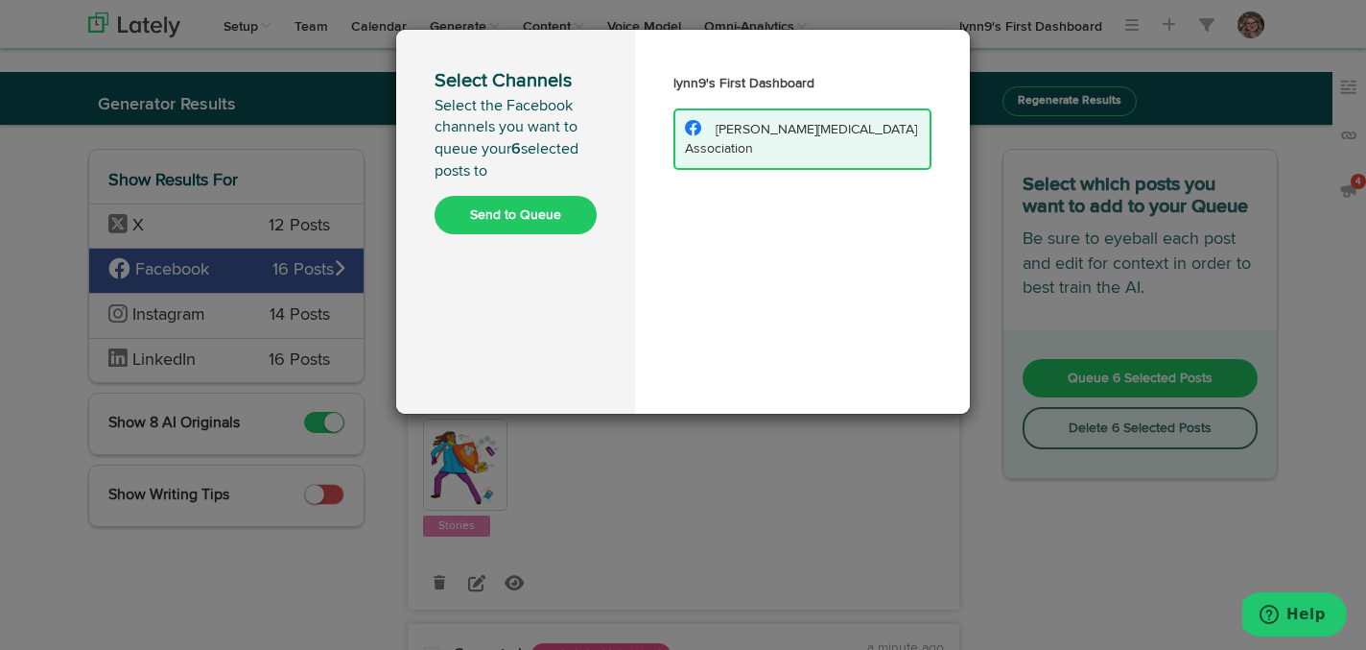
click at [546, 221] on button "Send to Queue" at bounding box center [516, 215] width 162 height 38
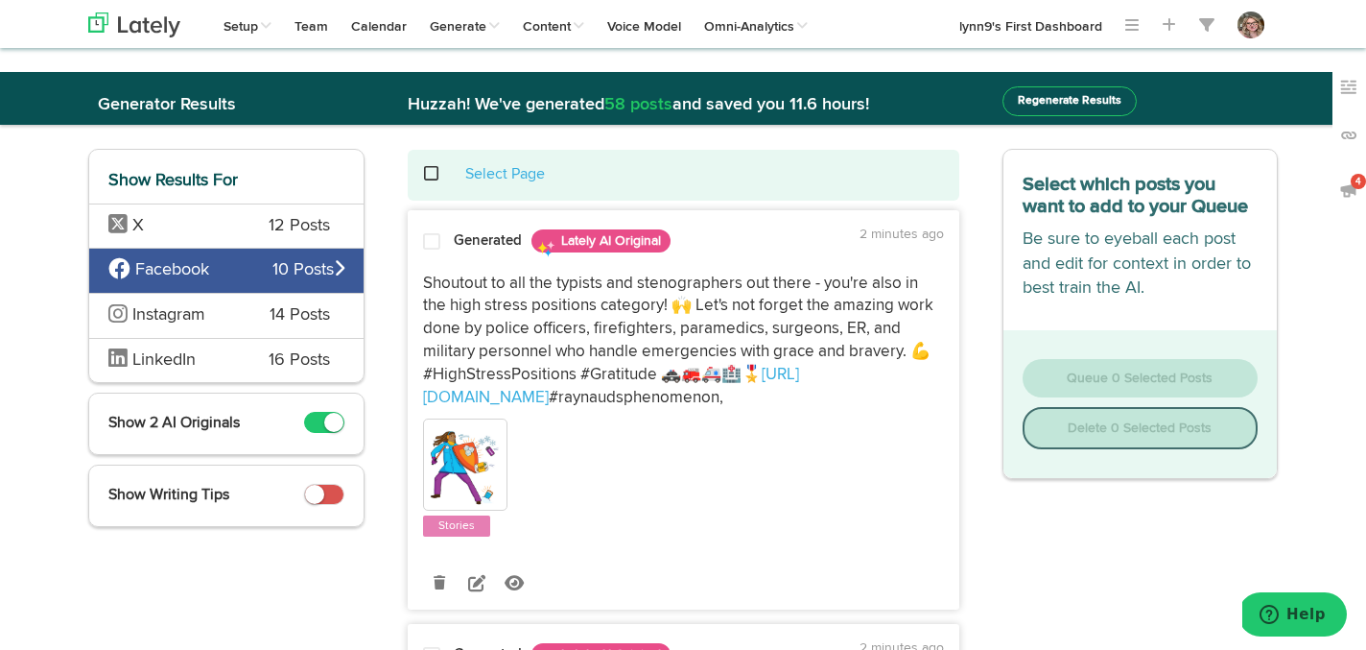
click at [432, 174] on span at bounding box center [441, 174] width 39 height 1
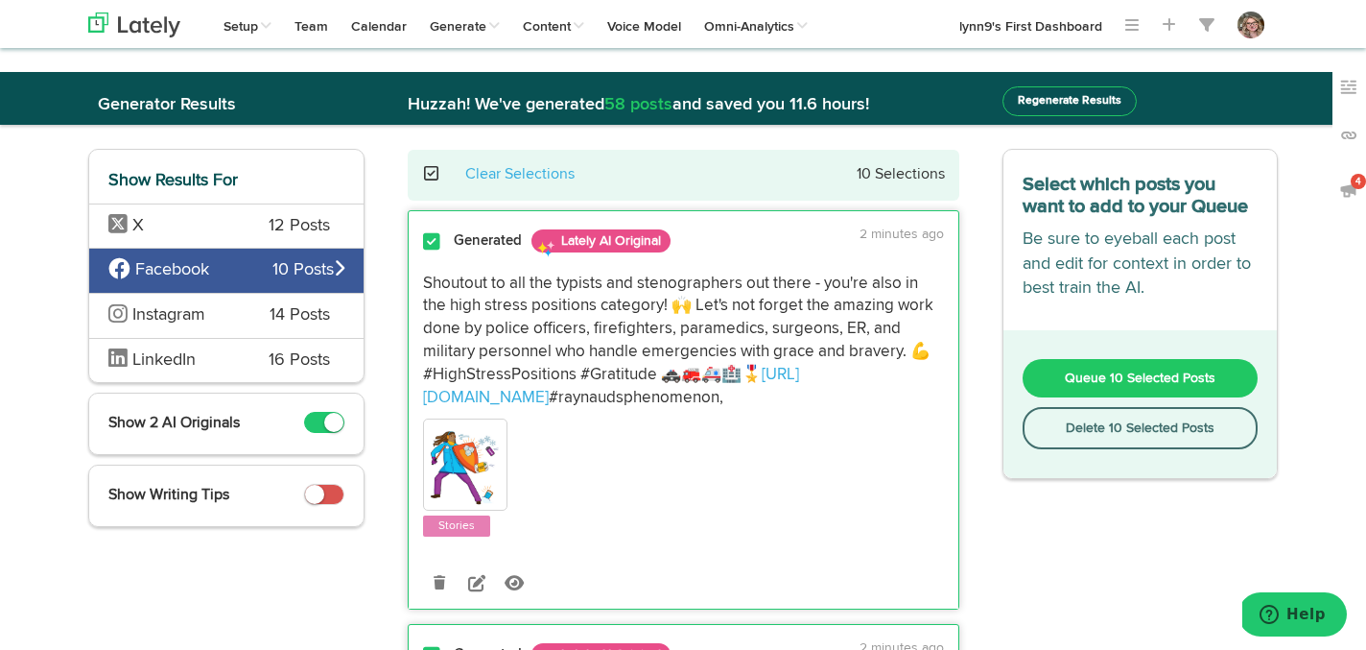
click at [1036, 412] on button "Delete 10 Selected Posts" at bounding box center [1141, 428] width 236 height 42
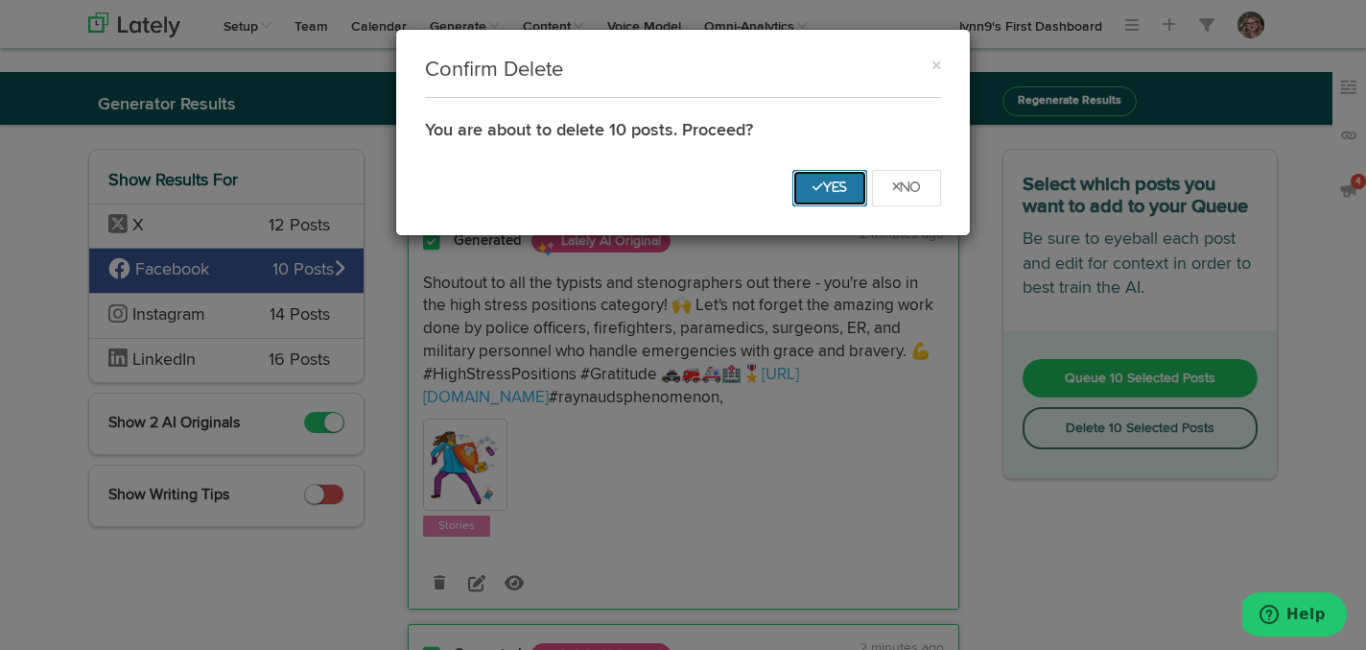
click at [820, 187] on icon "Yes" at bounding box center [830, 187] width 35 height 12
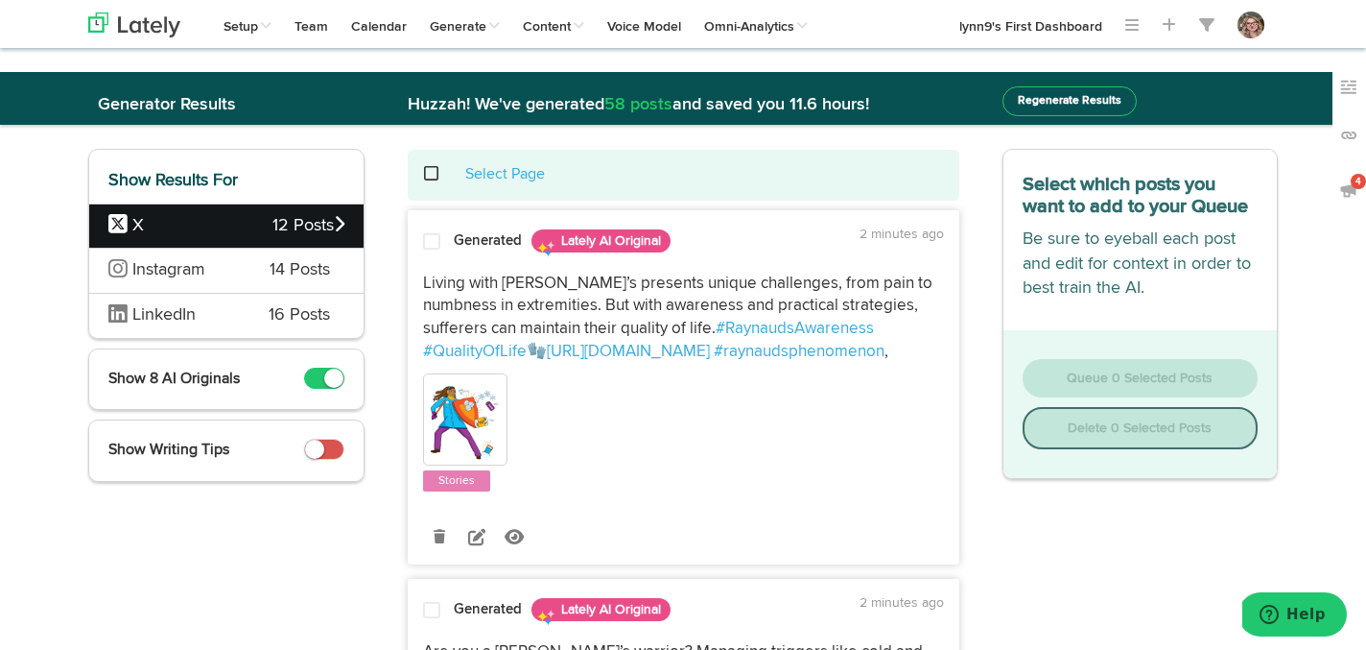
click at [480, 542] on icon at bounding box center [476, 536] width 17 height 17
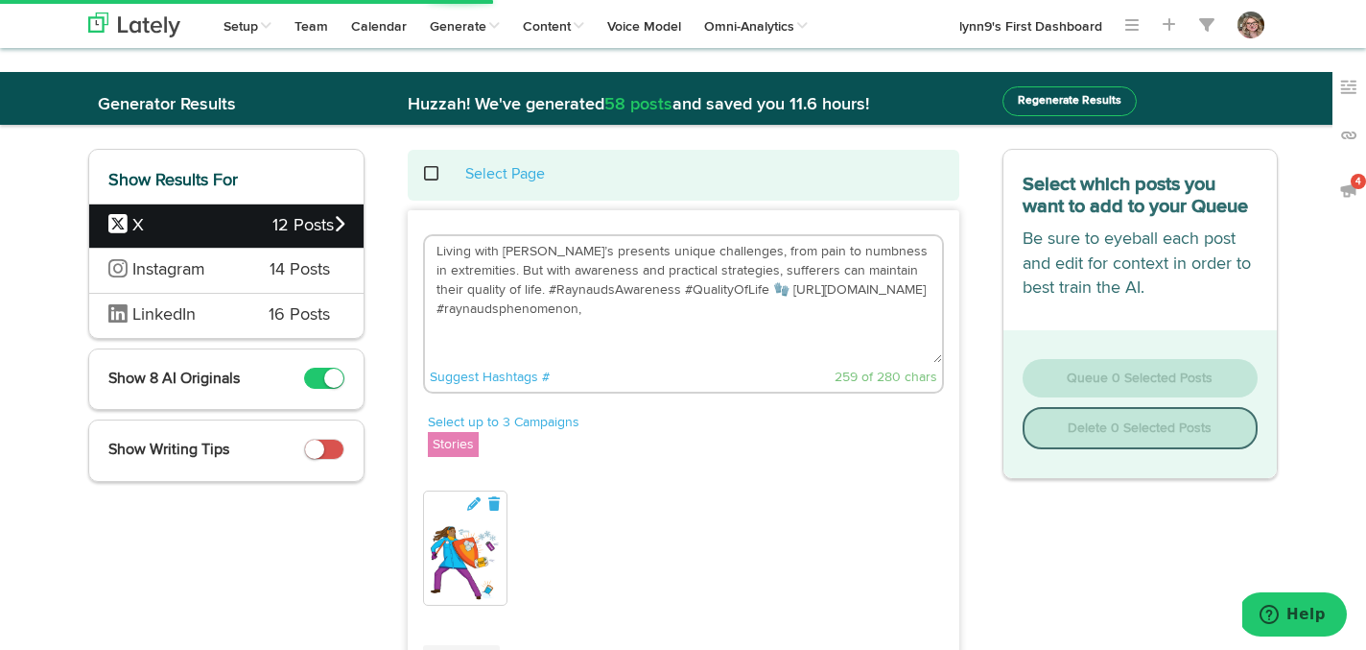
drag, startPoint x: 735, startPoint y: 290, endPoint x: 653, endPoint y: 289, distance: 81.6
click at [653, 289] on textarea "Living with Raynaud’s presents unique challenges, from pain to numbness in extr…" at bounding box center [683, 299] width 517 height 127
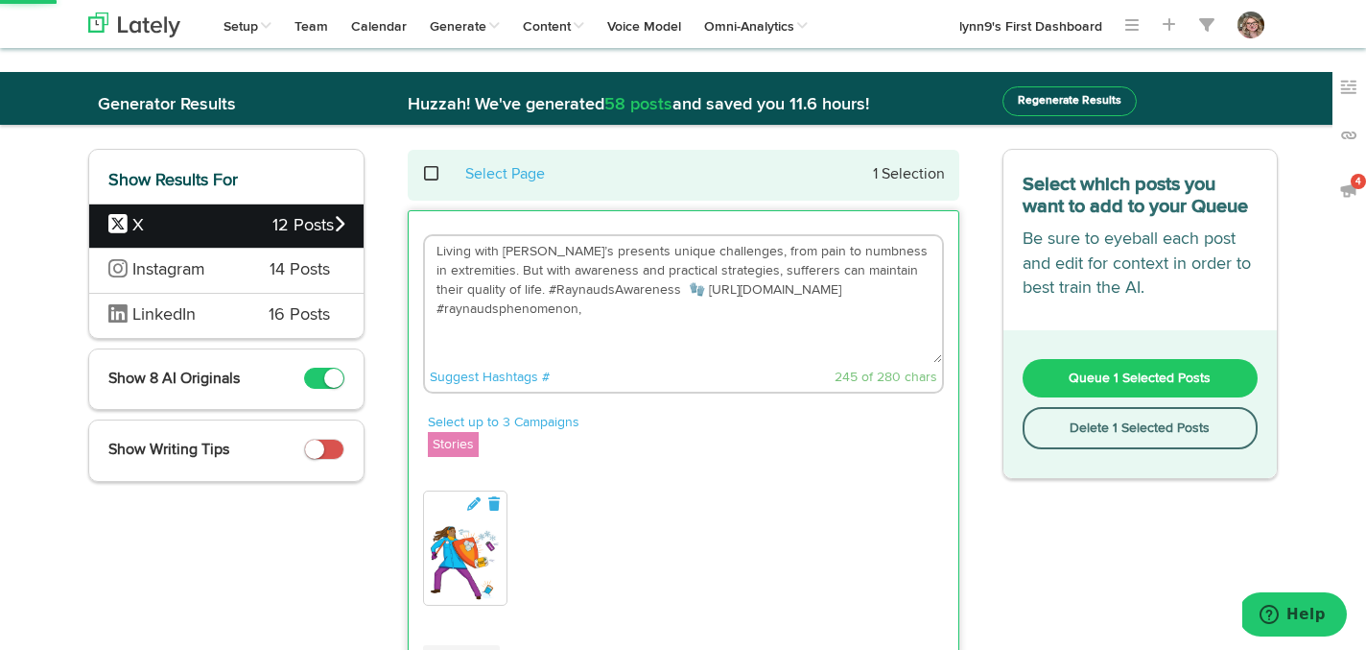
click at [590, 317] on textarea "Living with Raynaud’s presents unique challenges, from pain to numbness in extr…" at bounding box center [683, 299] width 517 height 127
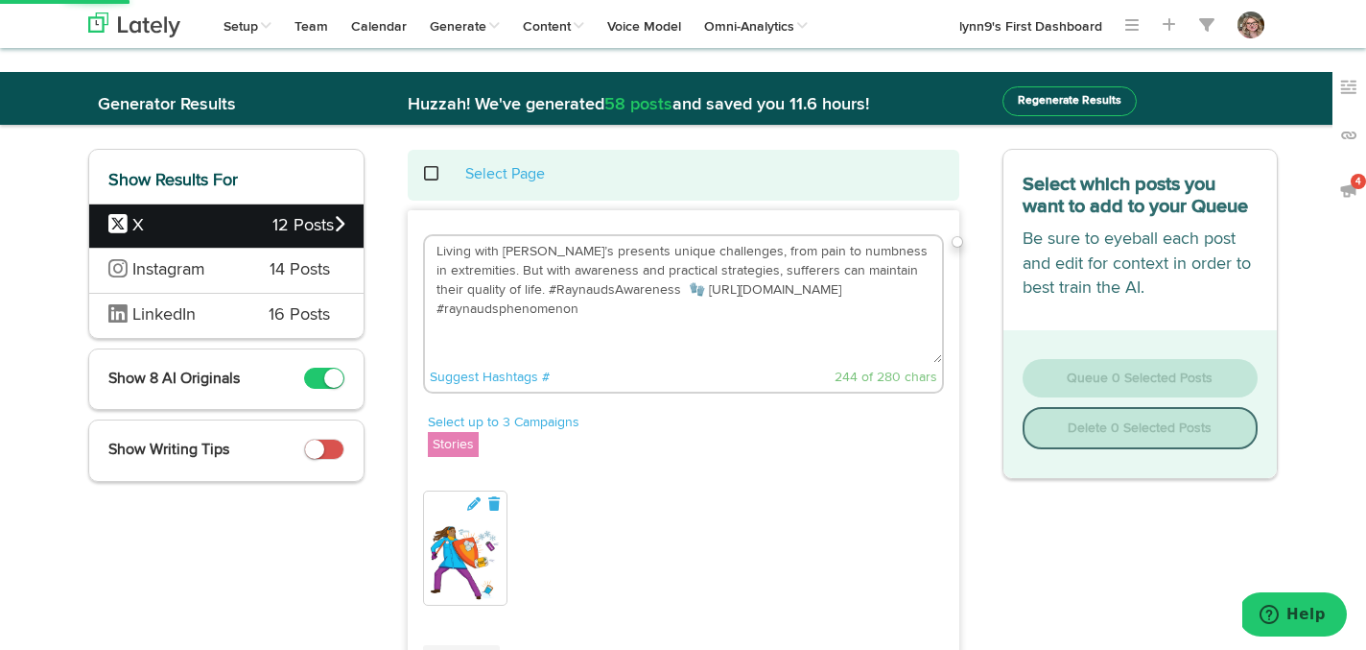
drag, startPoint x: 648, startPoint y: 296, endPoint x: 515, endPoint y: 288, distance: 132.7
click at [515, 288] on textarea "Living with Raynaud’s presents unique challenges, from pain to numbness in extr…" at bounding box center [683, 299] width 517 height 127
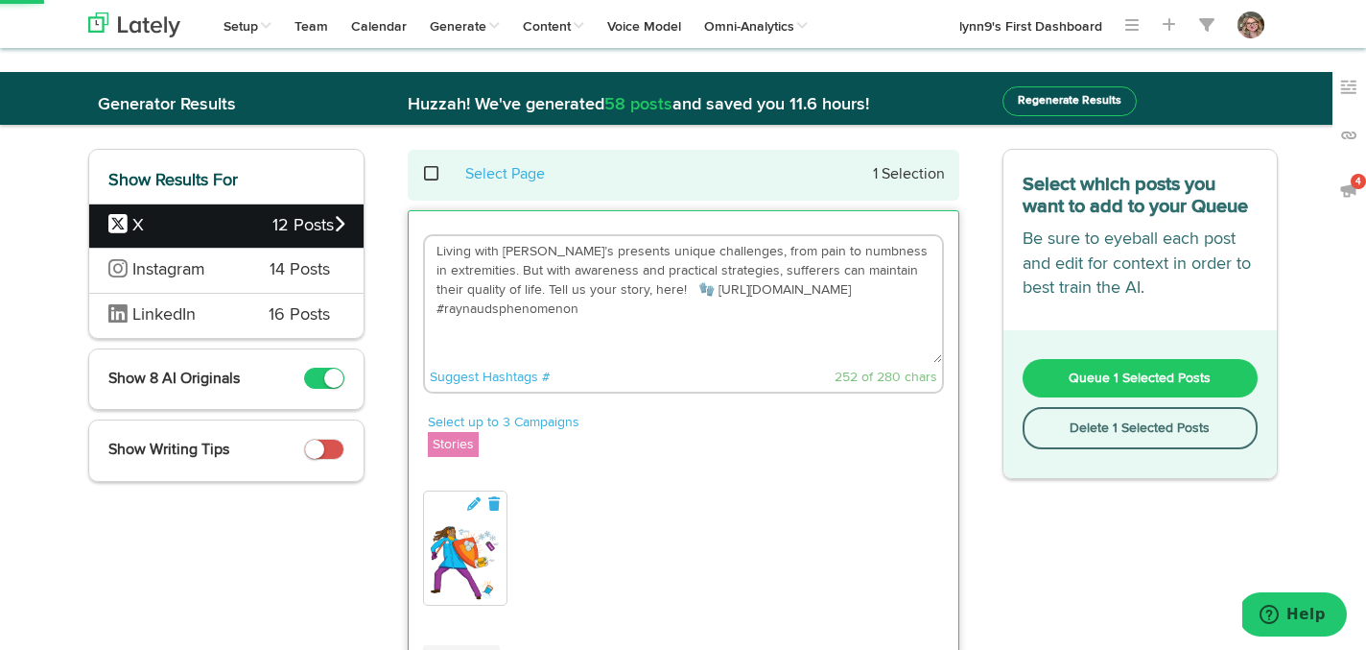
click at [663, 288] on textarea "Living with Raynaud’s presents unique challenges, from pain to numbness in extr…" at bounding box center [683, 299] width 517 height 127
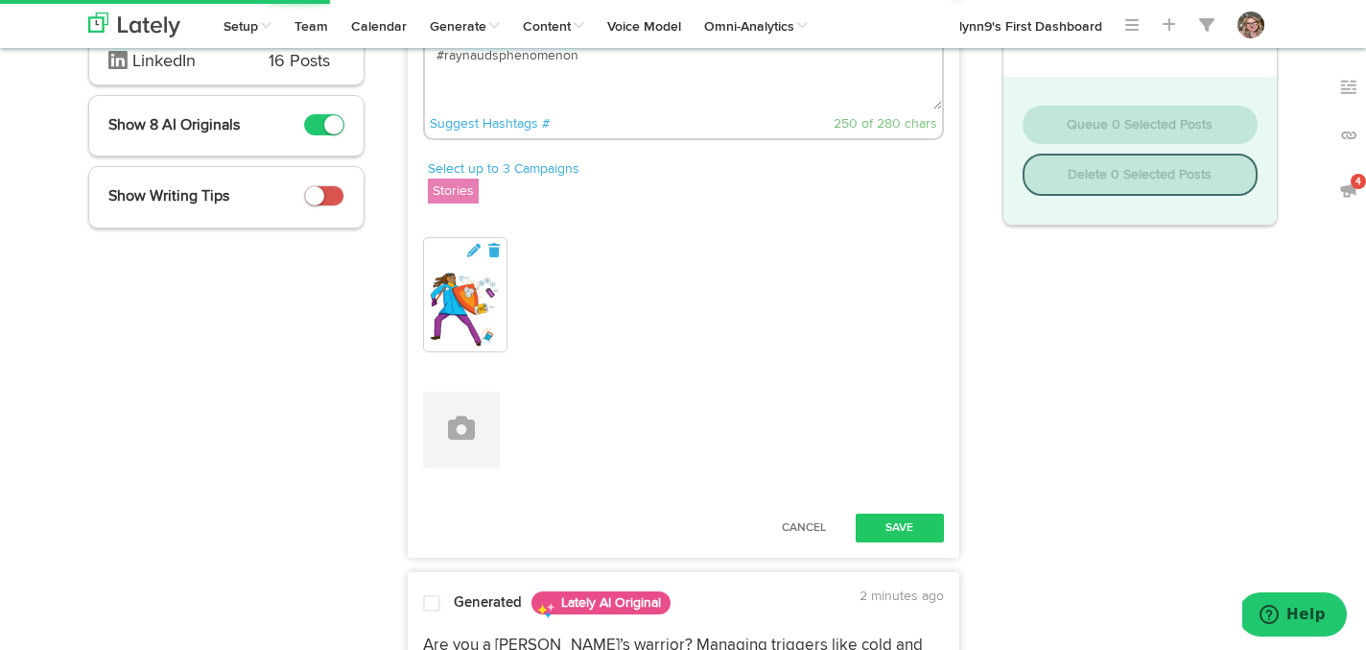
scroll to position [321, 0]
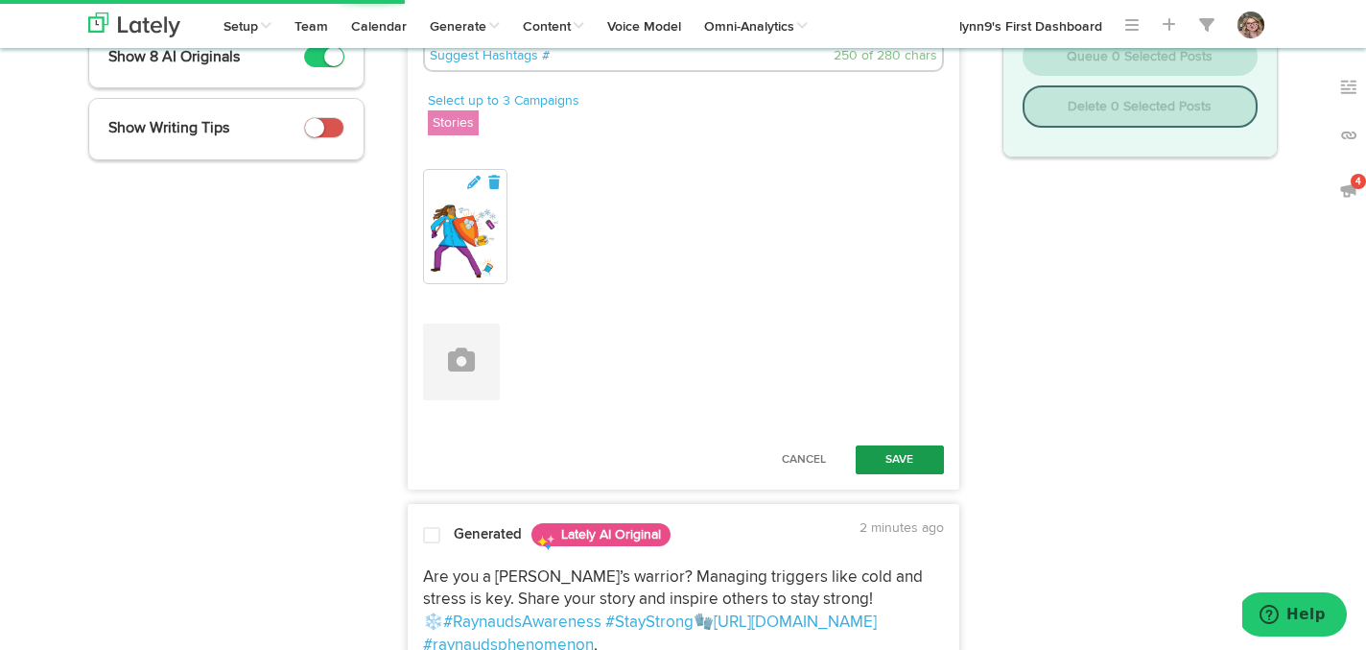
type textarea "Living with [PERSON_NAME]’s presents unique challenges, from pain to numbness i…"
click at [878, 454] on button "Save" at bounding box center [900, 459] width 88 height 29
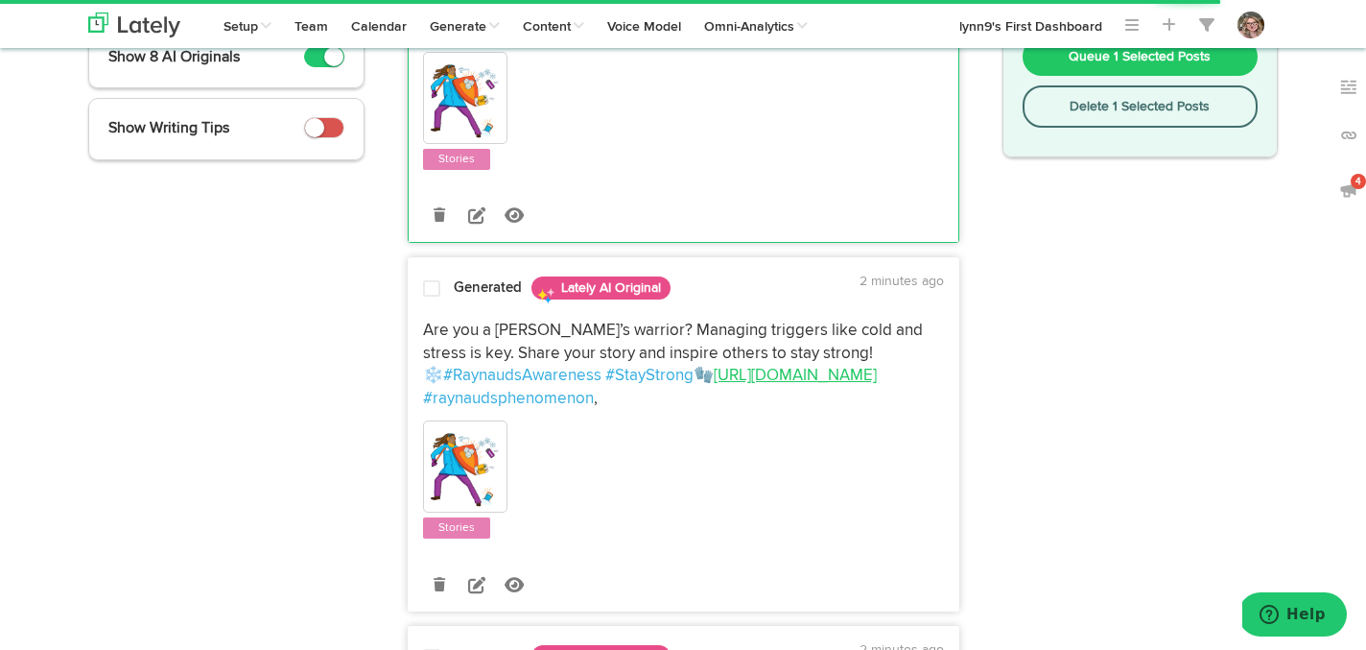
scroll to position [367, 0]
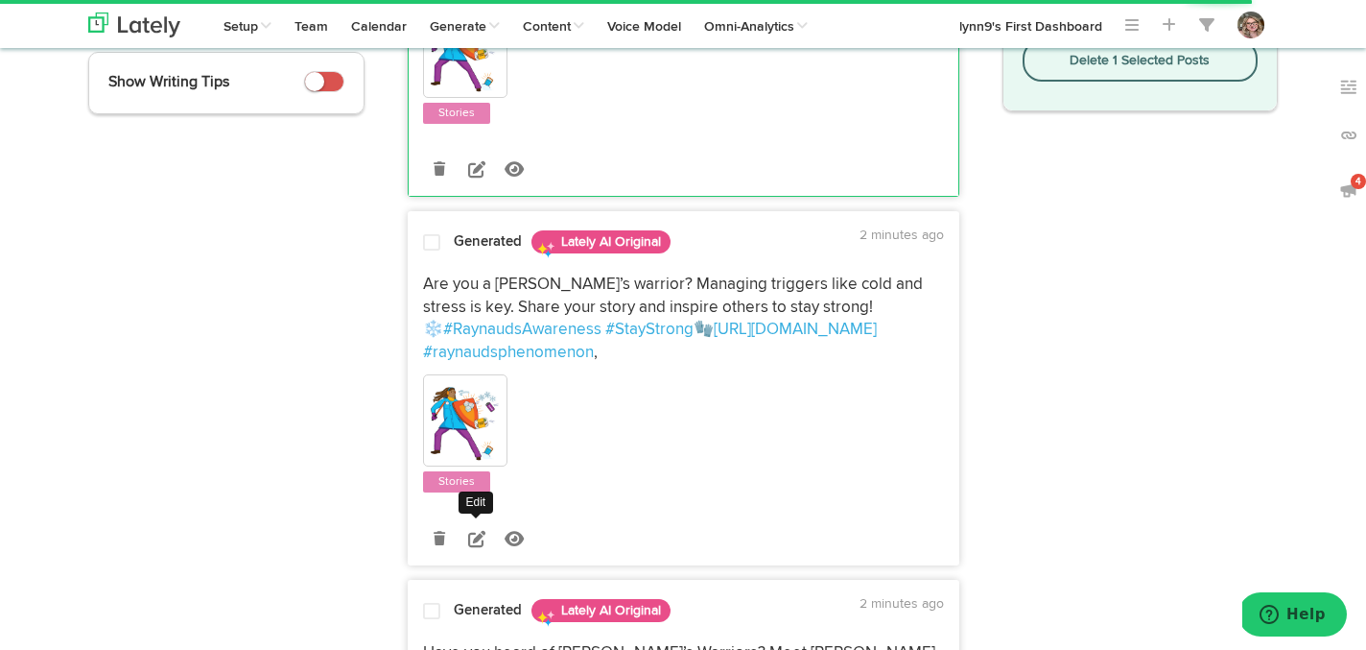
click at [468, 541] on icon at bounding box center [476, 538] width 17 height 17
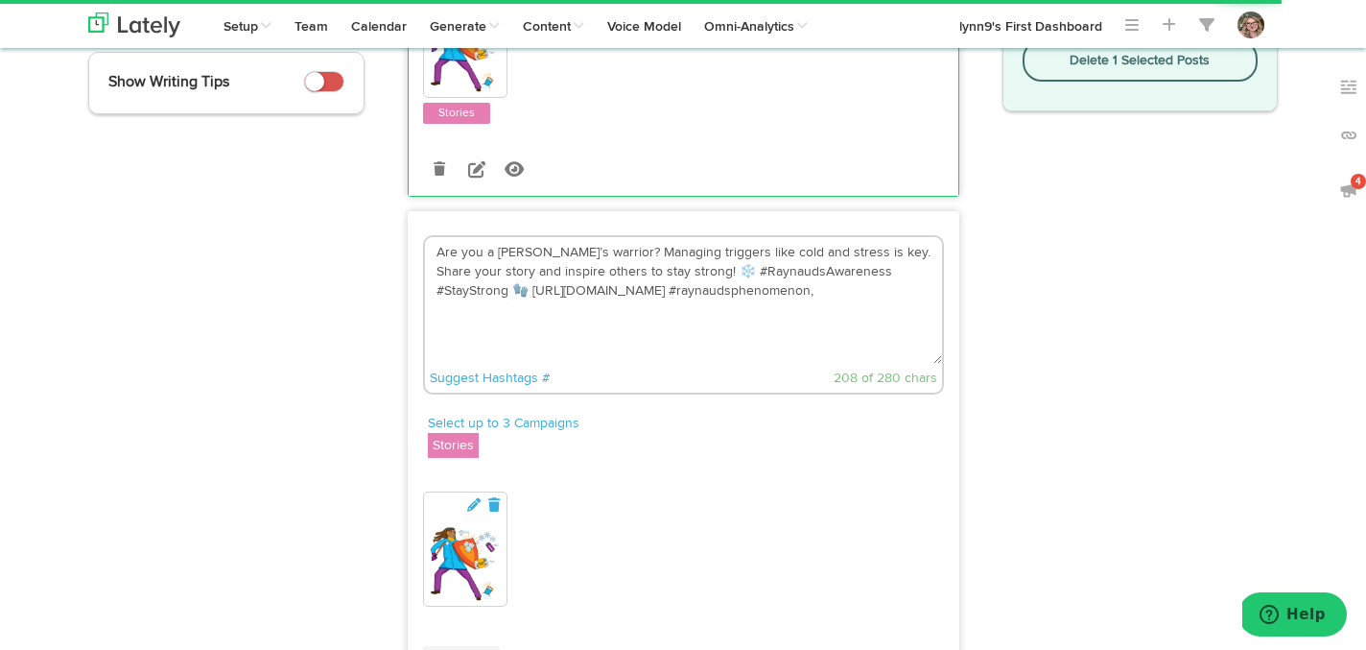
click at [451, 296] on textarea "Are you a Raynaud’s warrior? Managing triggers like cold and stress is key. Sha…" at bounding box center [683, 300] width 517 height 127
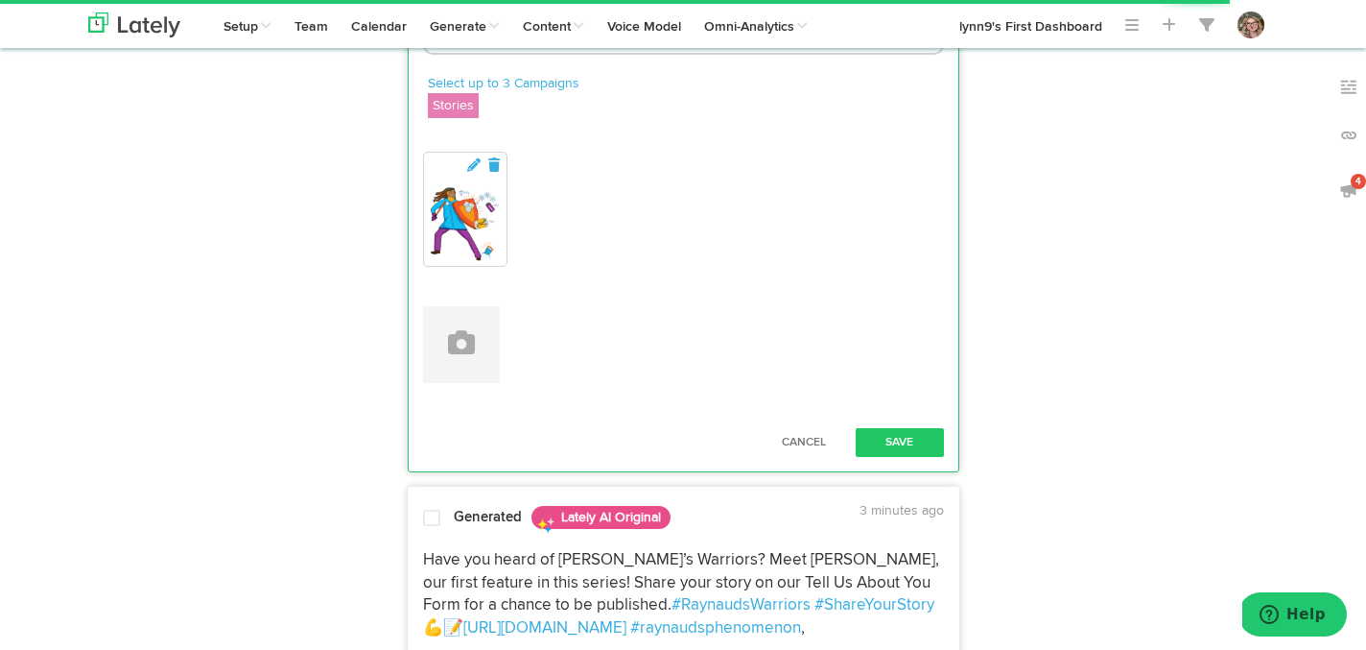
scroll to position [717, 0]
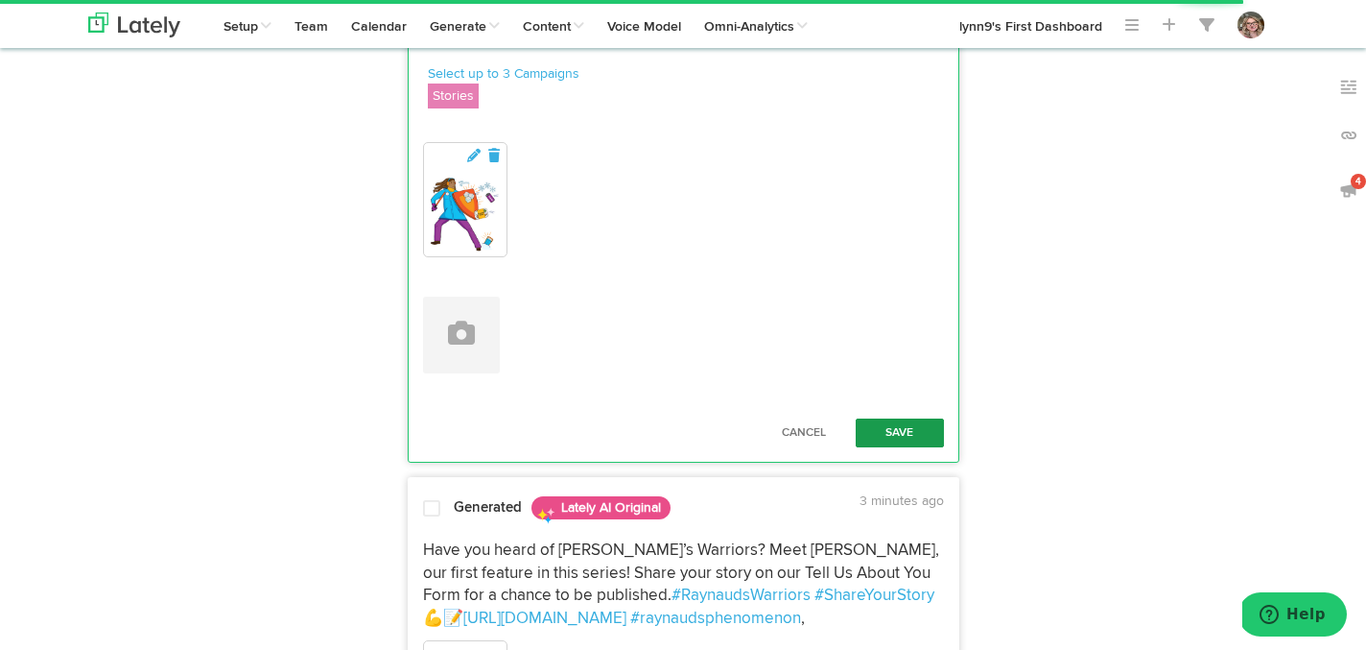
type textarea "Are you a [PERSON_NAME]’s warrior? Managing triggers like cold and stress is ke…"
click at [876, 427] on button "Save" at bounding box center [900, 432] width 88 height 29
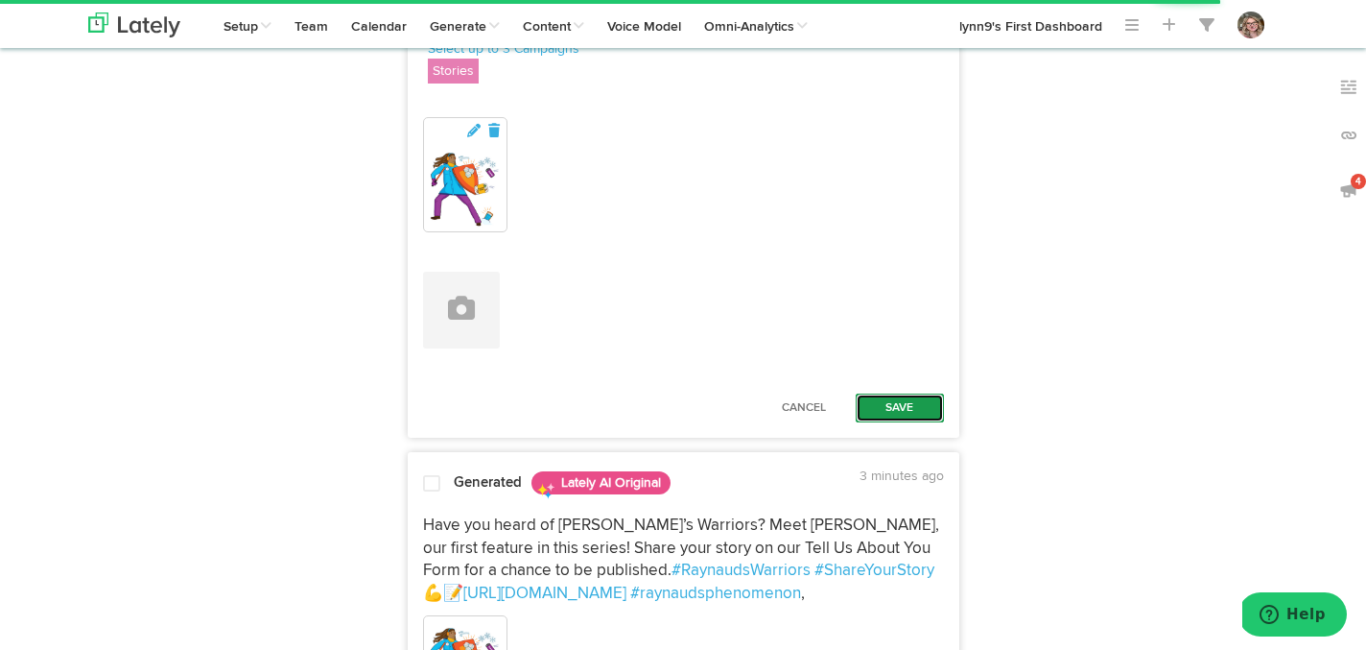
scroll to position [745, 0]
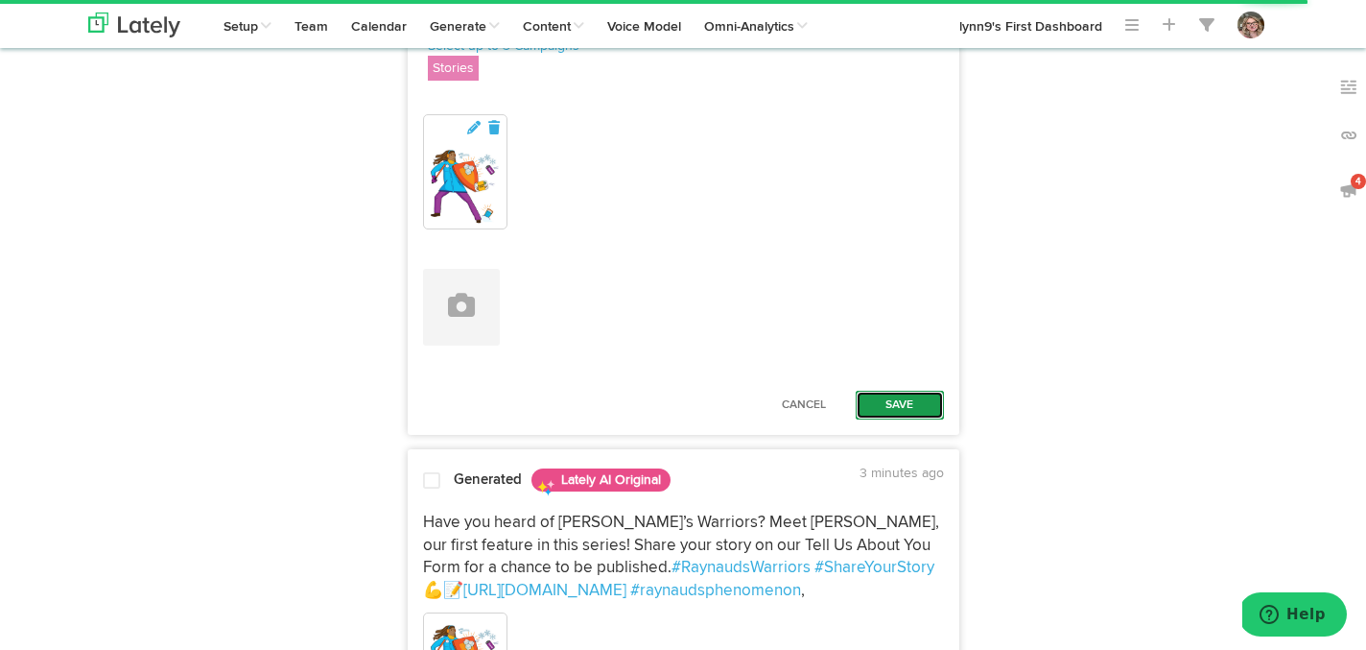
click at [879, 406] on button "Save" at bounding box center [900, 404] width 88 height 29
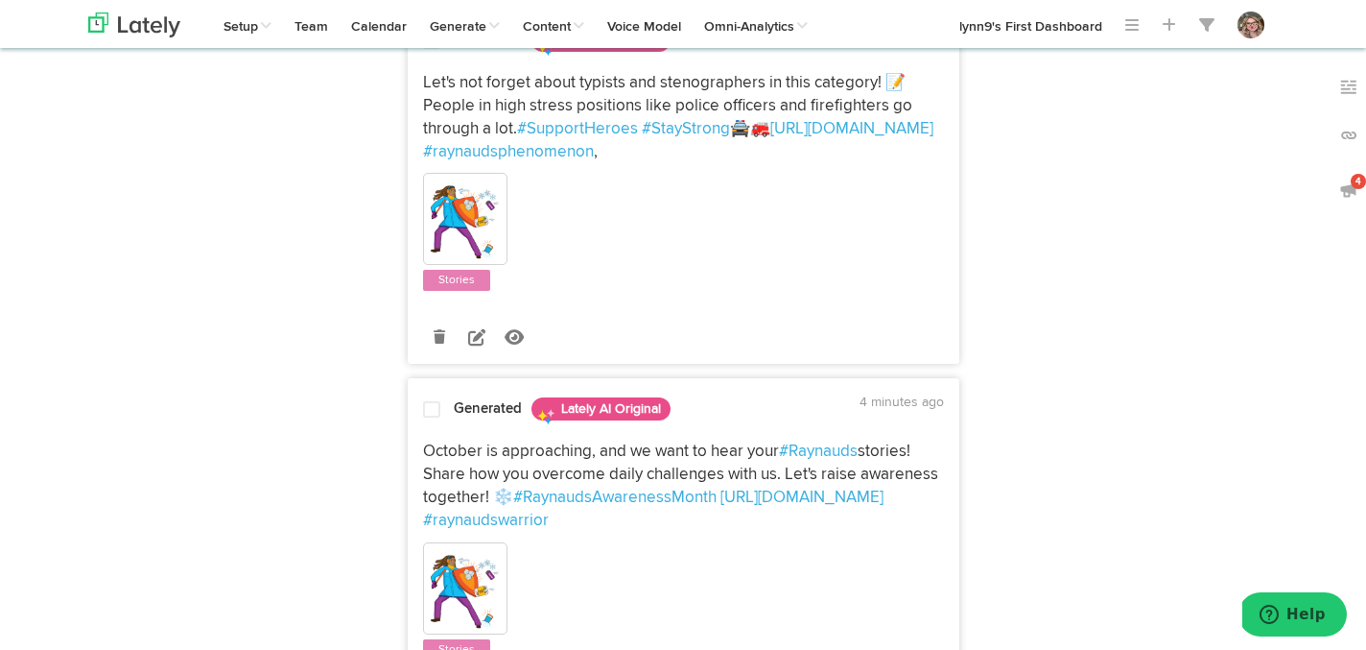
scroll to position [1326, 0]
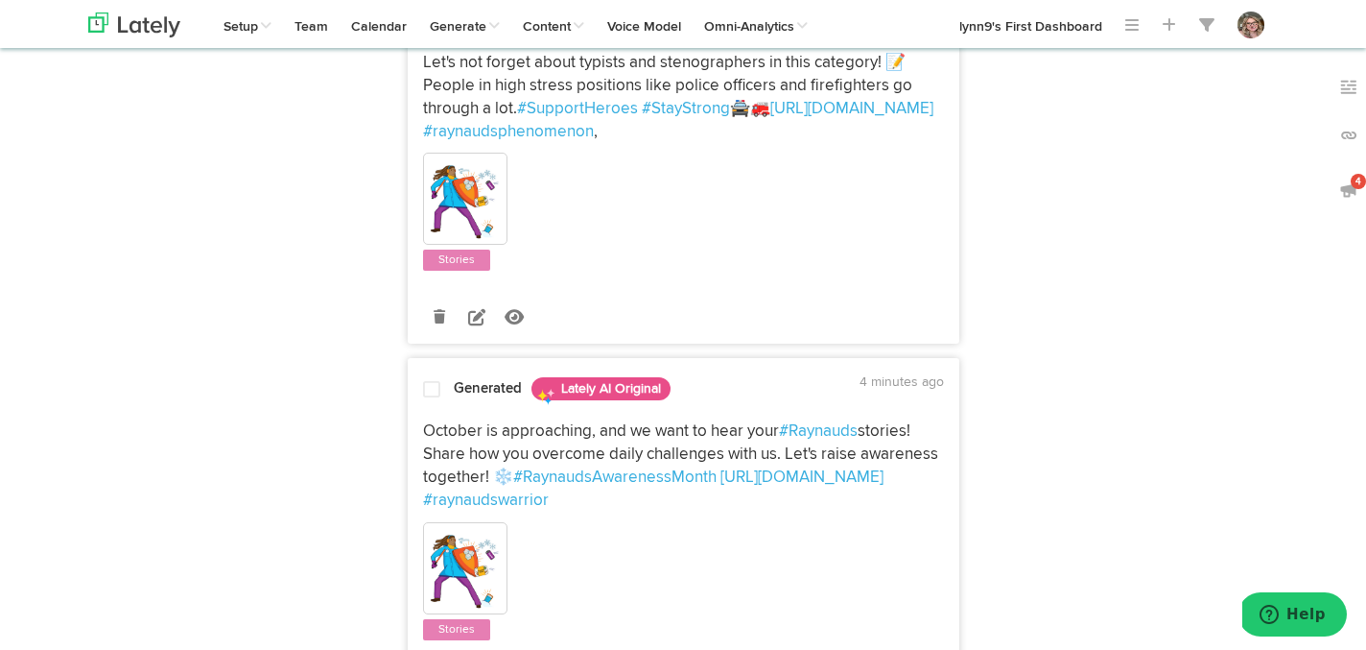
click at [438, 386] on span at bounding box center [431, 389] width 17 height 19
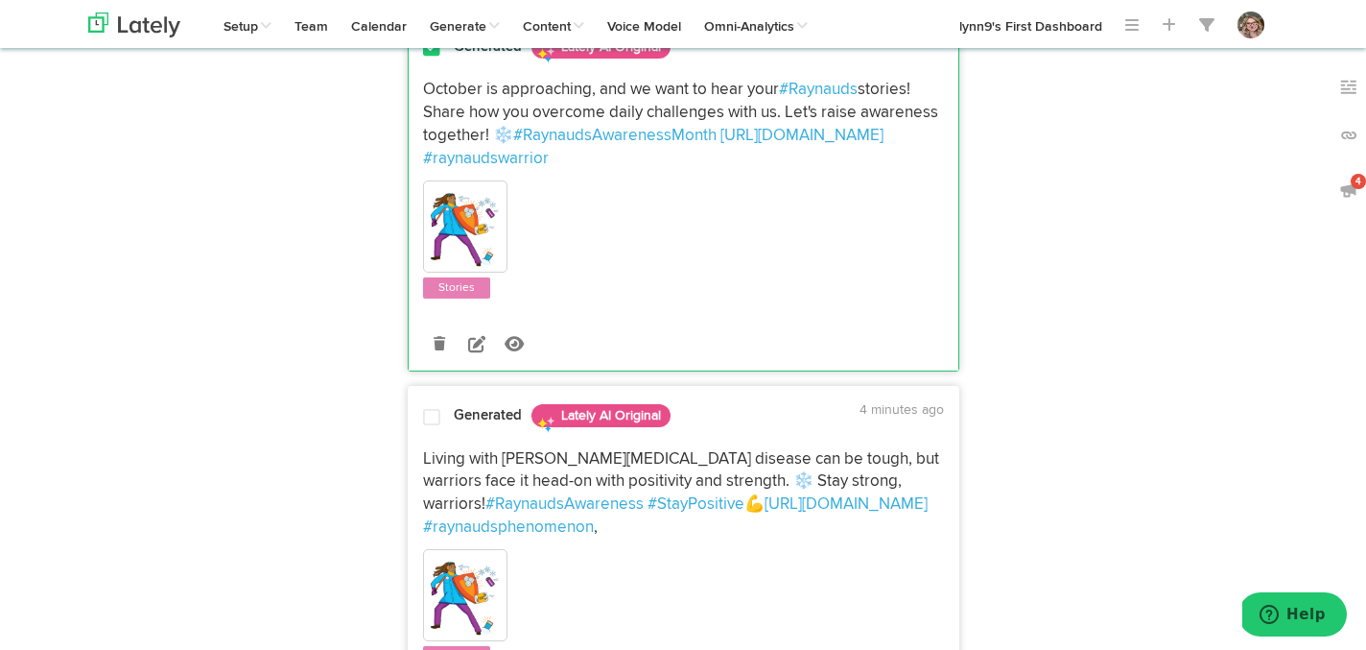
scroll to position [1715, 0]
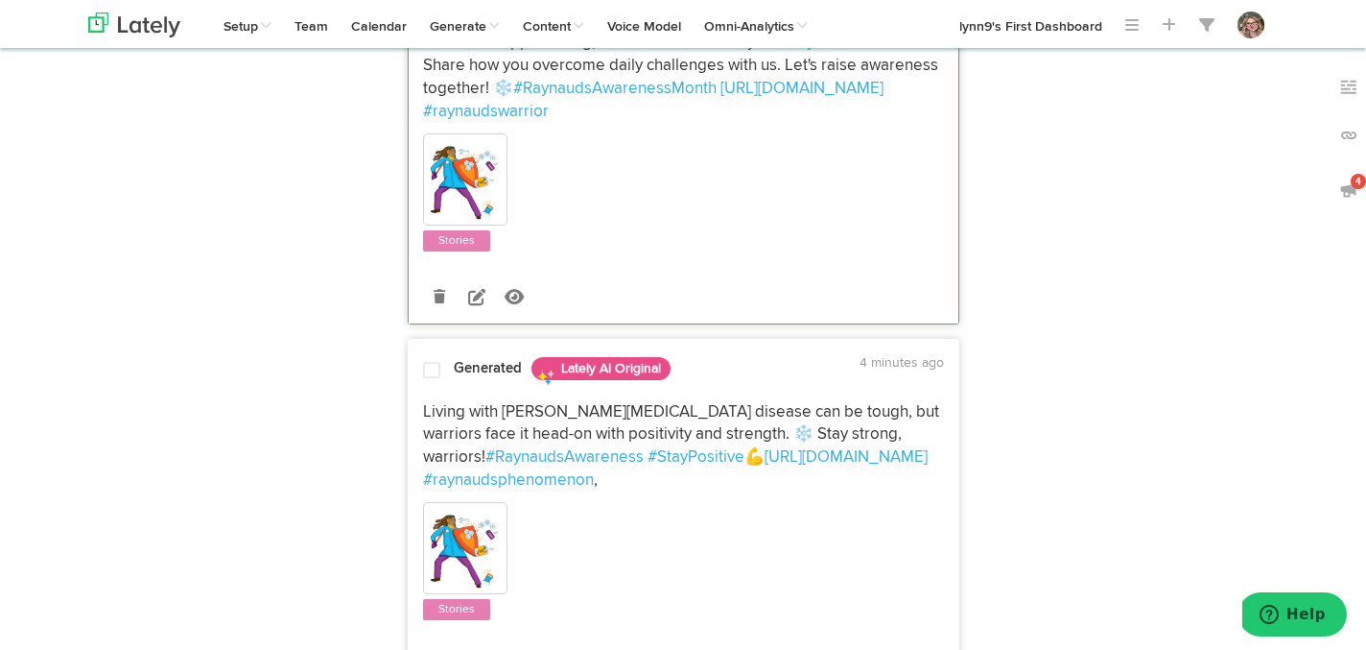
click at [430, 381] on div at bounding box center [432, 374] width 46 height 26
click at [427, 366] on span at bounding box center [431, 370] width 17 height 19
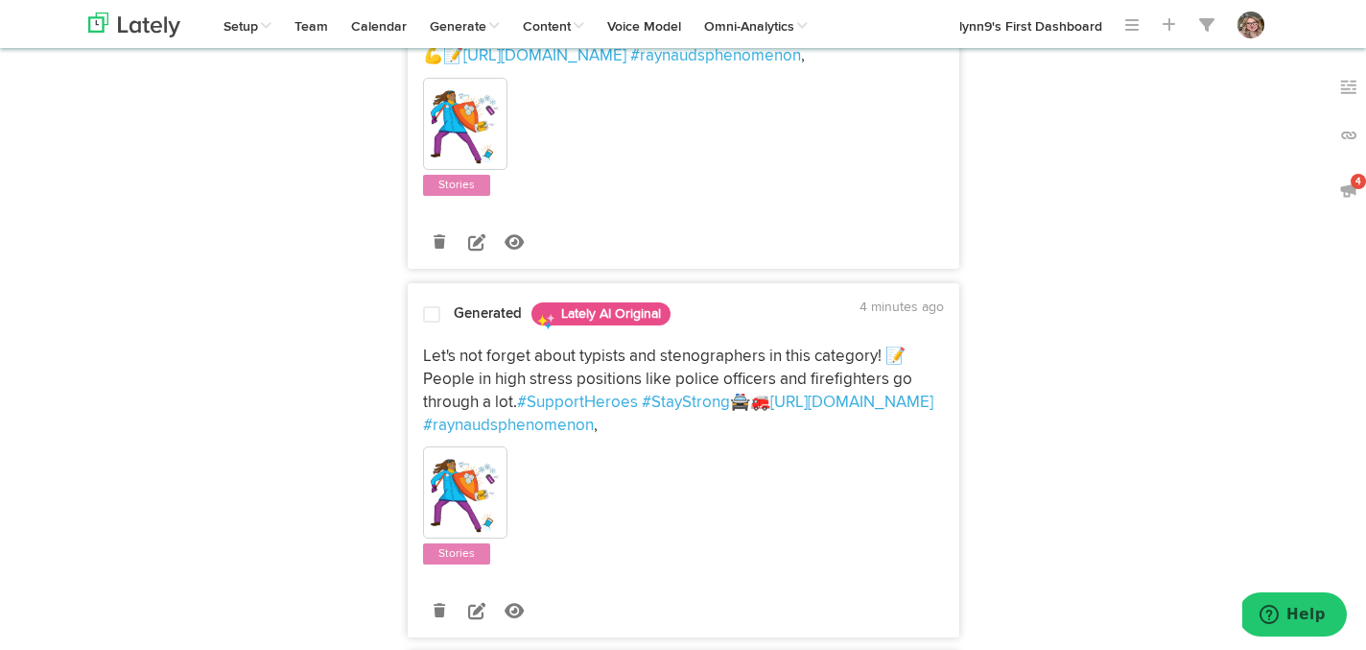
scroll to position [0, 0]
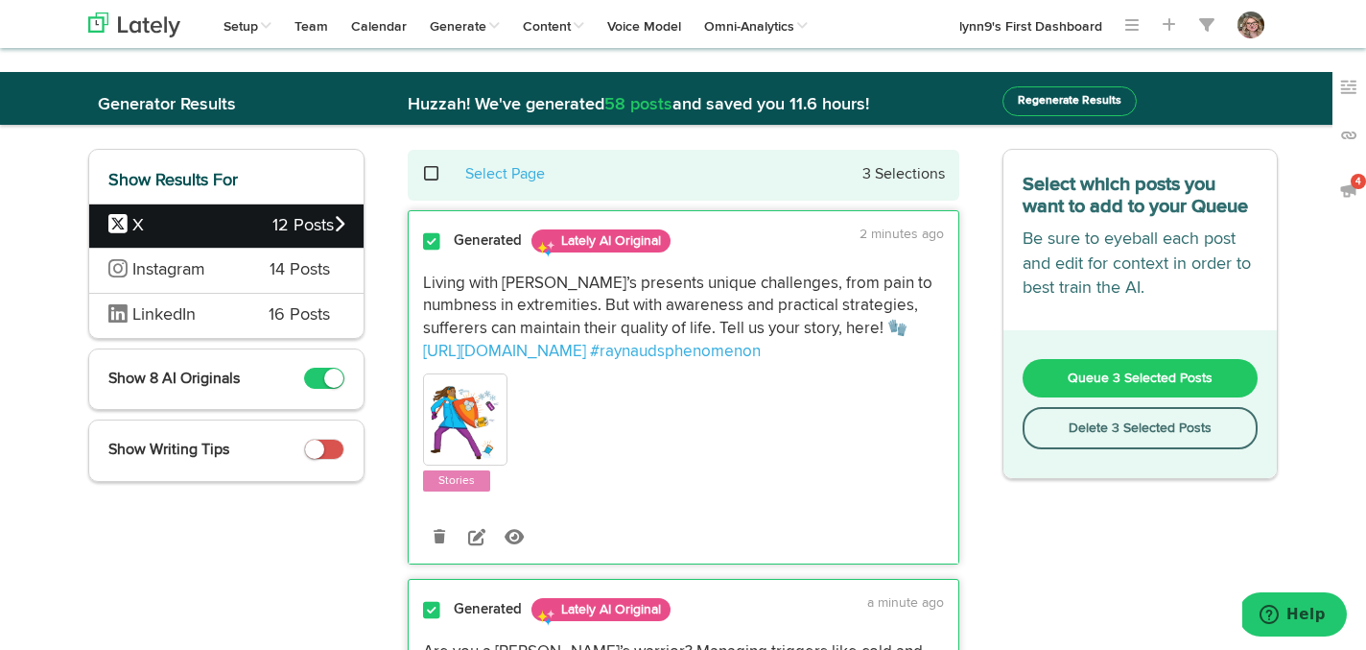
click at [1041, 371] on button "Queue 3 Selected Posts" at bounding box center [1141, 378] width 236 height 38
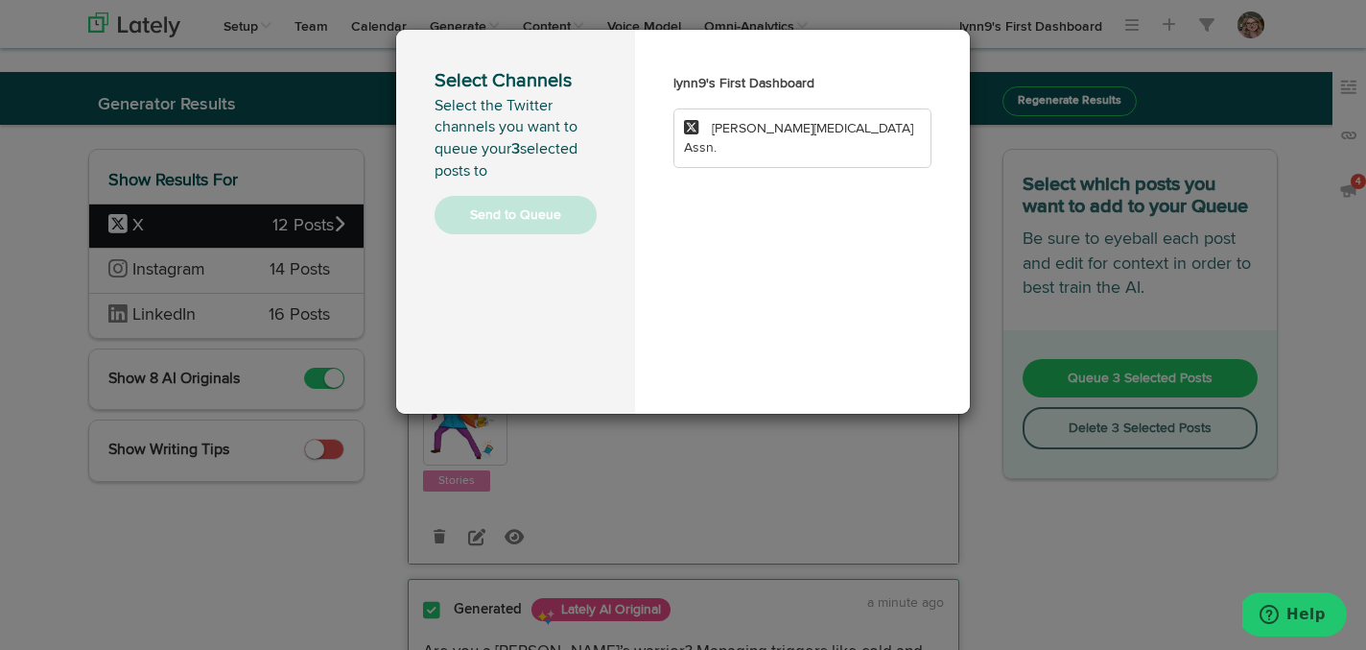
click at [781, 132] on span "[PERSON_NAME][MEDICAL_DATA] Assn." at bounding box center [798, 138] width 229 height 33
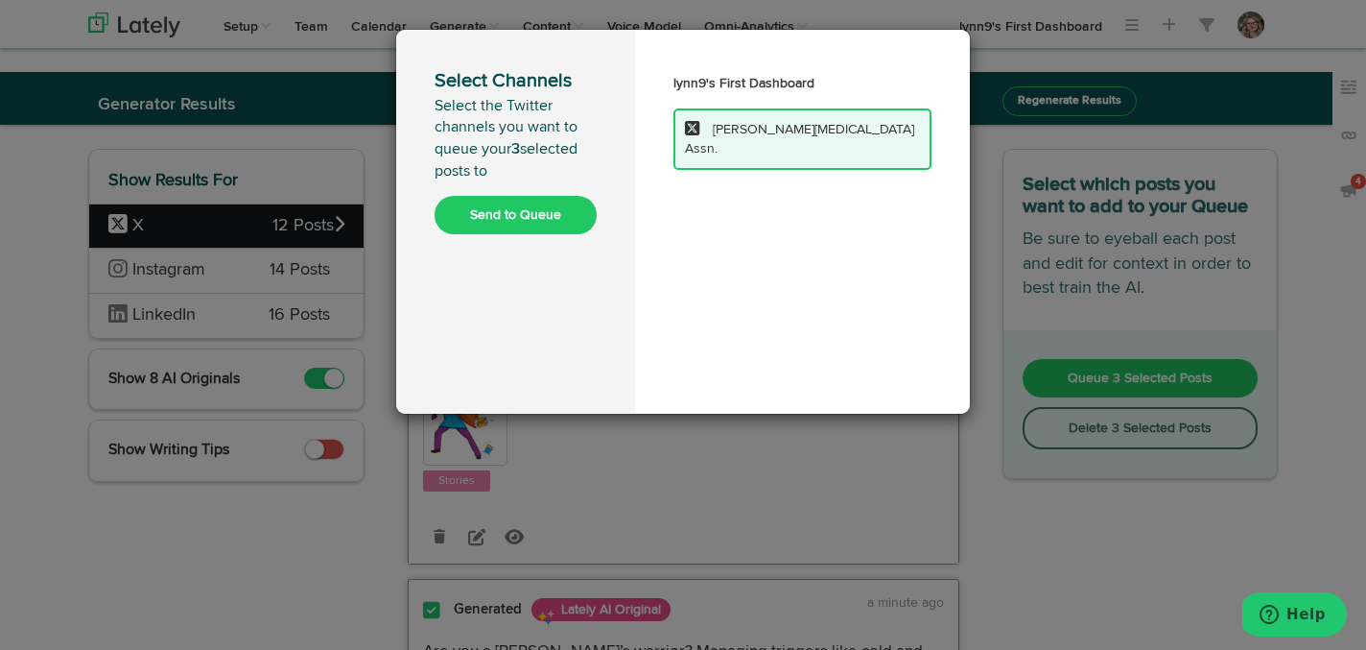
click at [549, 206] on button "Send to Queue" at bounding box center [516, 215] width 162 height 38
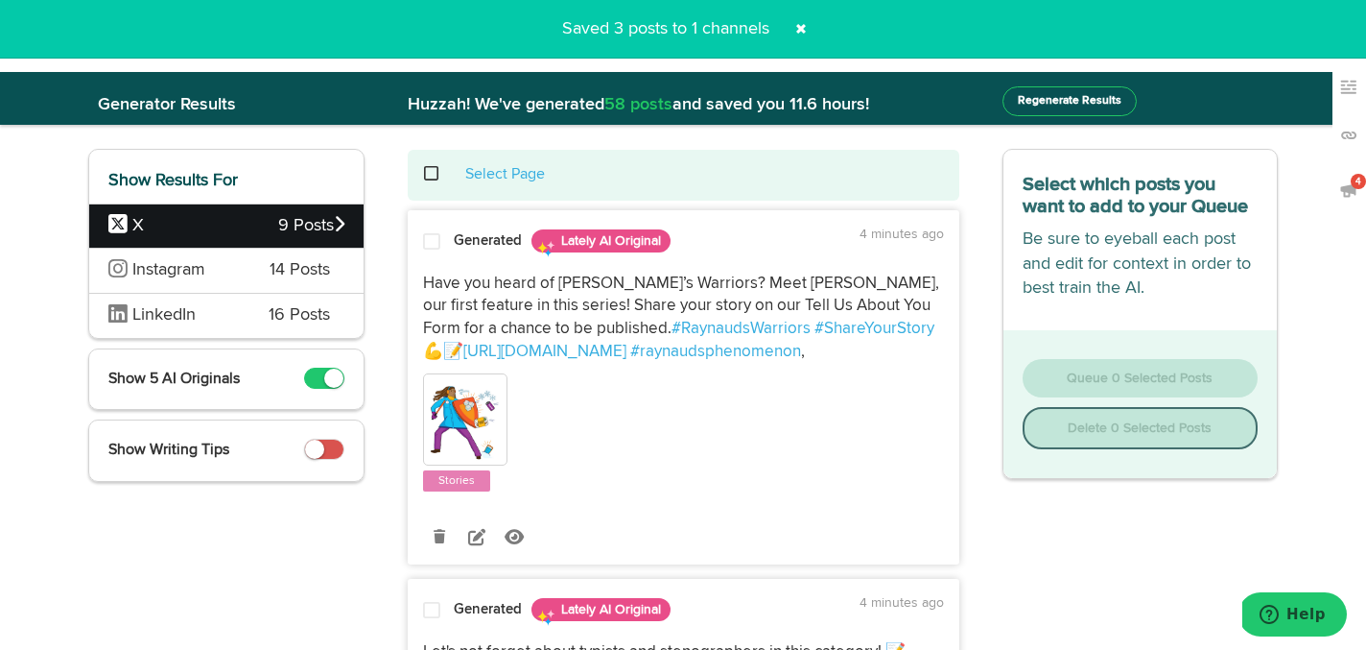
click at [430, 174] on span at bounding box center [441, 174] width 39 height 1
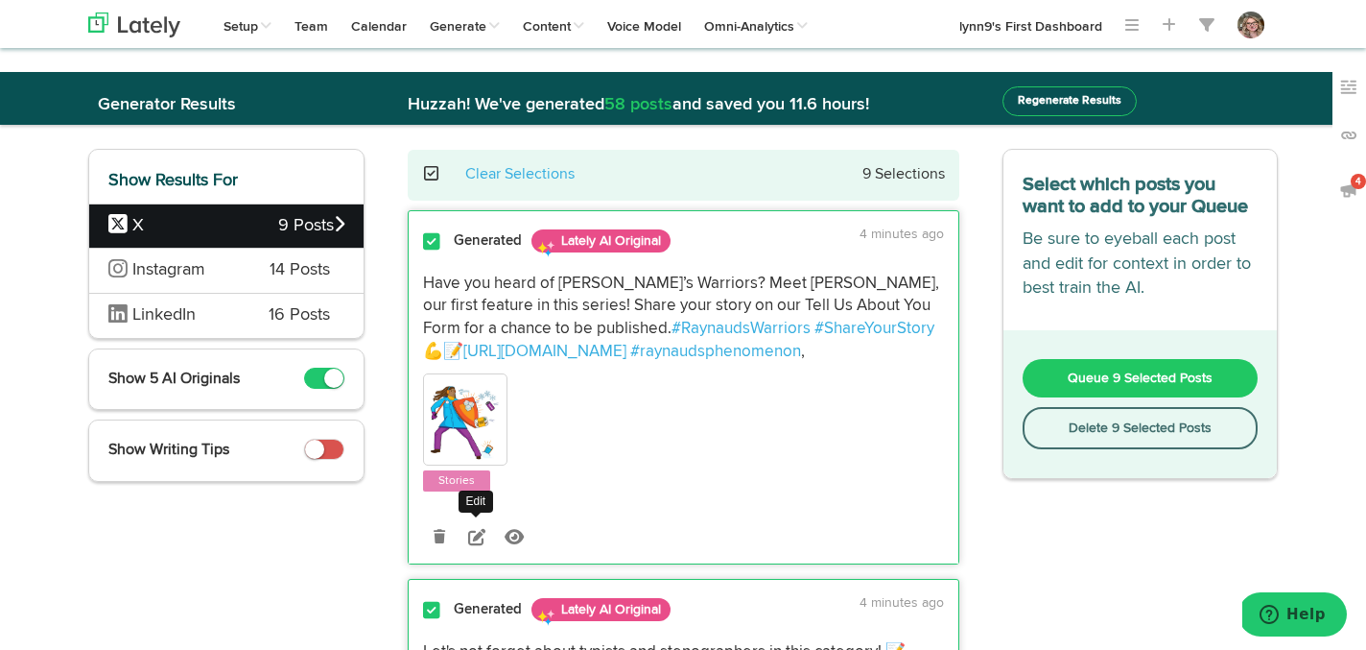
click at [479, 531] on icon at bounding box center [476, 536] width 17 height 17
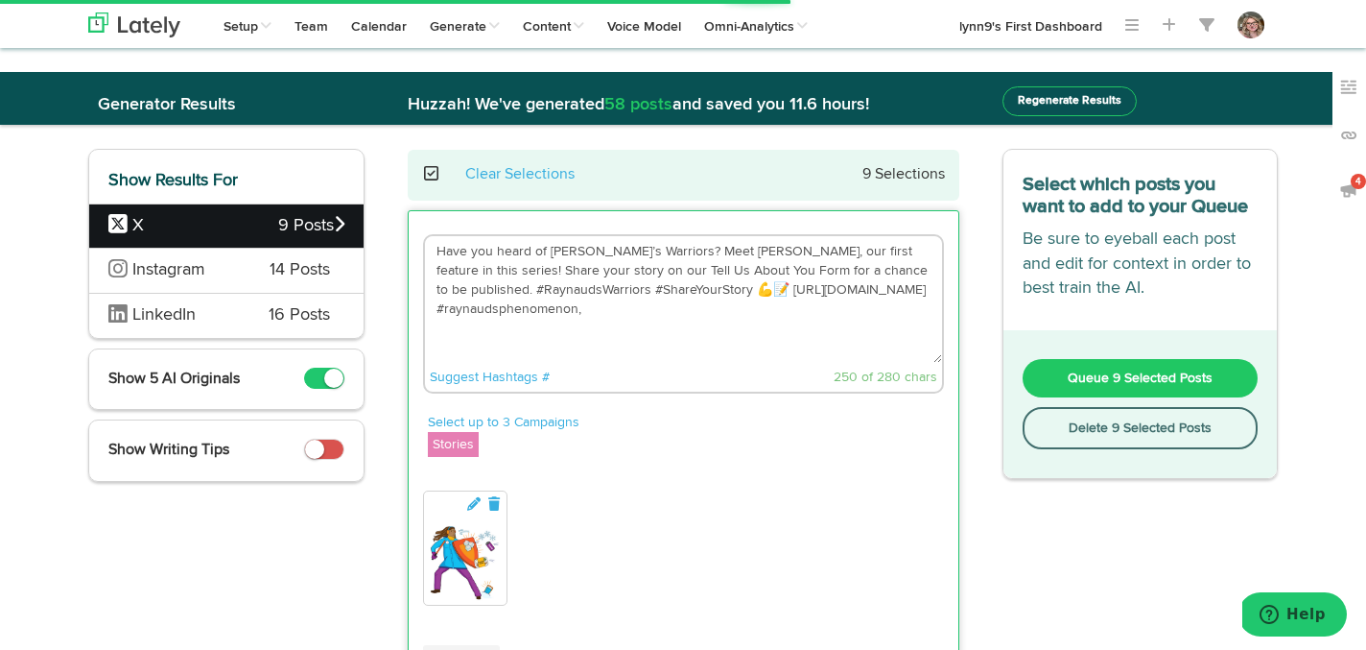
drag, startPoint x: 473, startPoint y: 266, endPoint x: 667, endPoint y: 252, distance: 194.3
click at [667, 252] on textarea "Have you heard of Raynaud’s Warriors? Meet Laura Thomson, our first feature in …" at bounding box center [683, 299] width 517 height 127
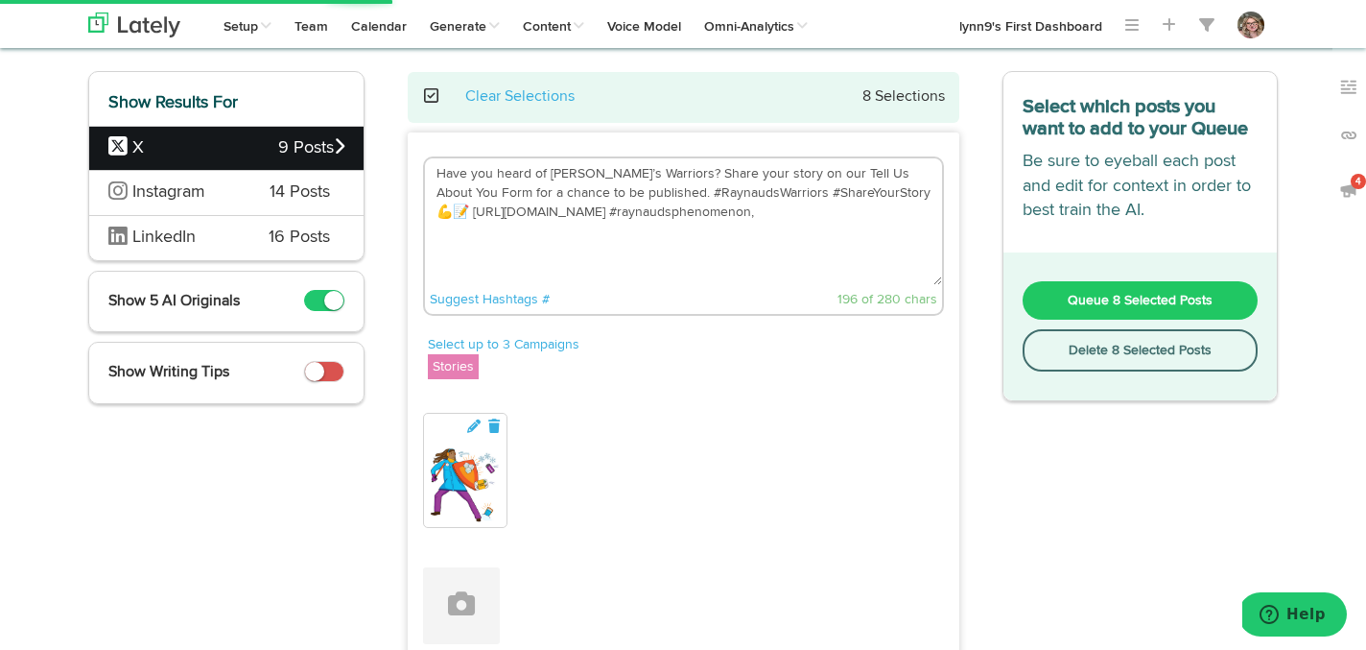
scroll to position [209, 0]
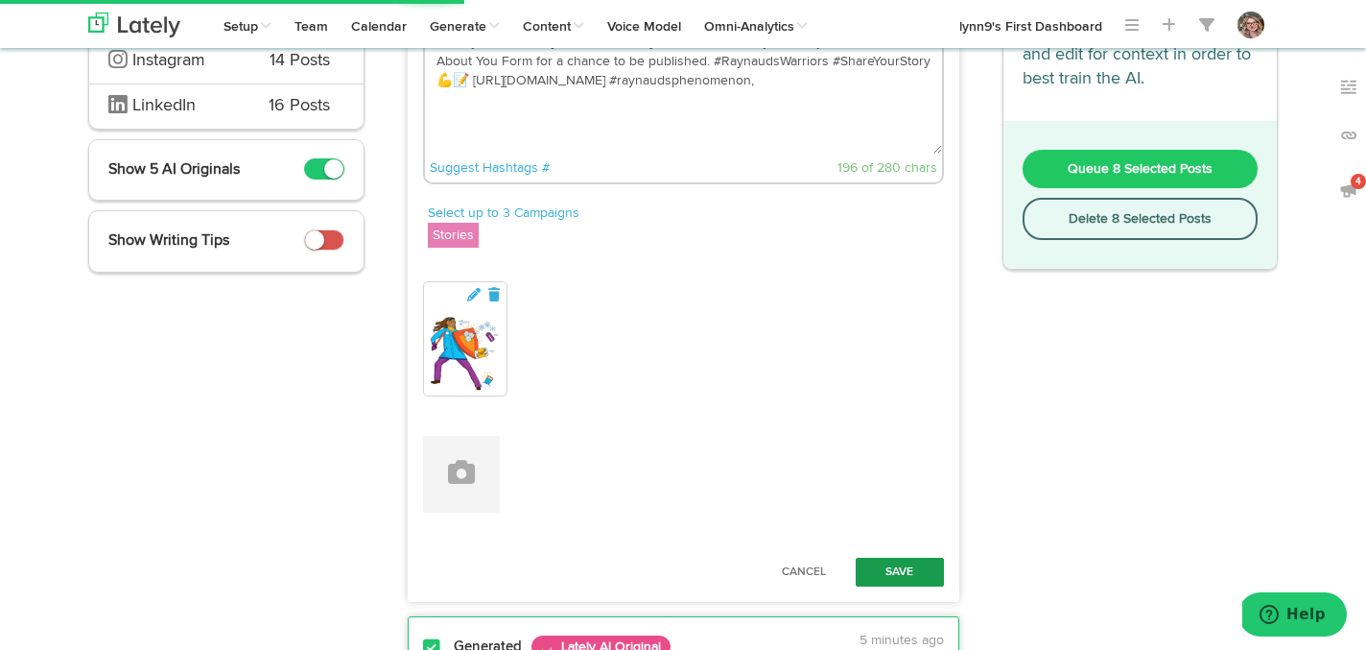
type textarea "Have you heard of [PERSON_NAME]’s Warriors? Share your story on our Tell Us Abo…"
click at [892, 568] on button "Save" at bounding box center [900, 571] width 88 height 29
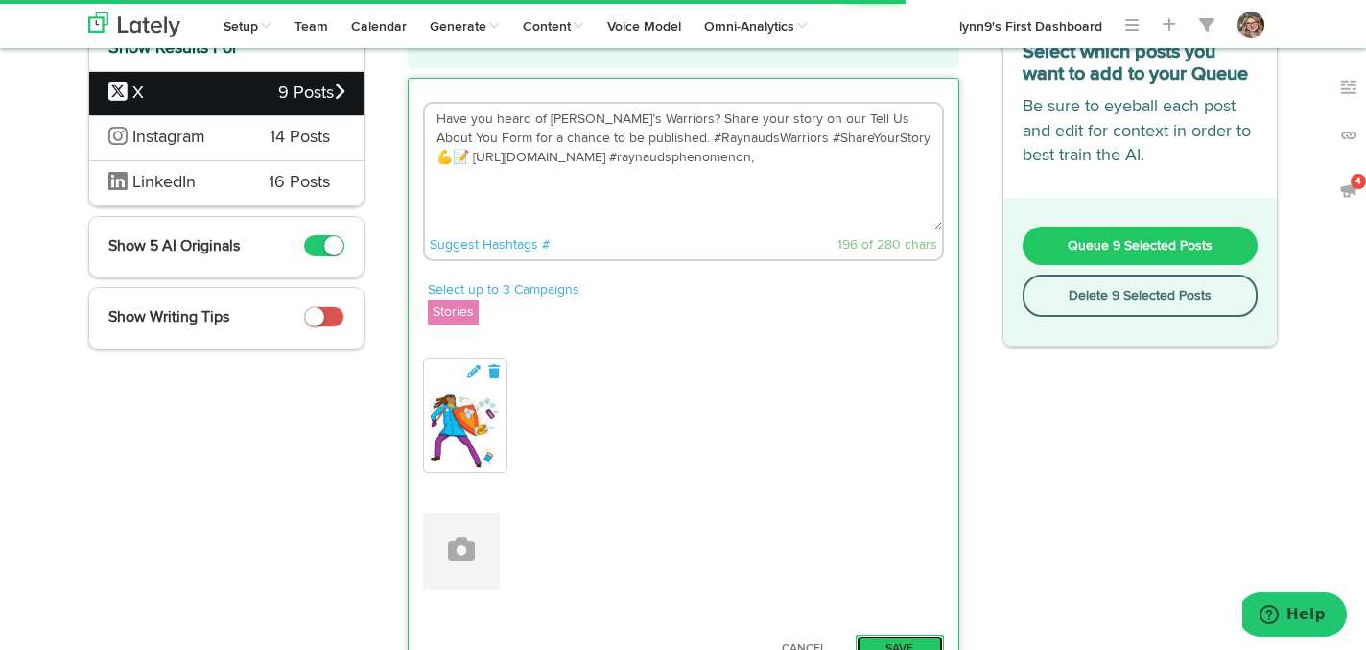
scroll to position [0, 0]
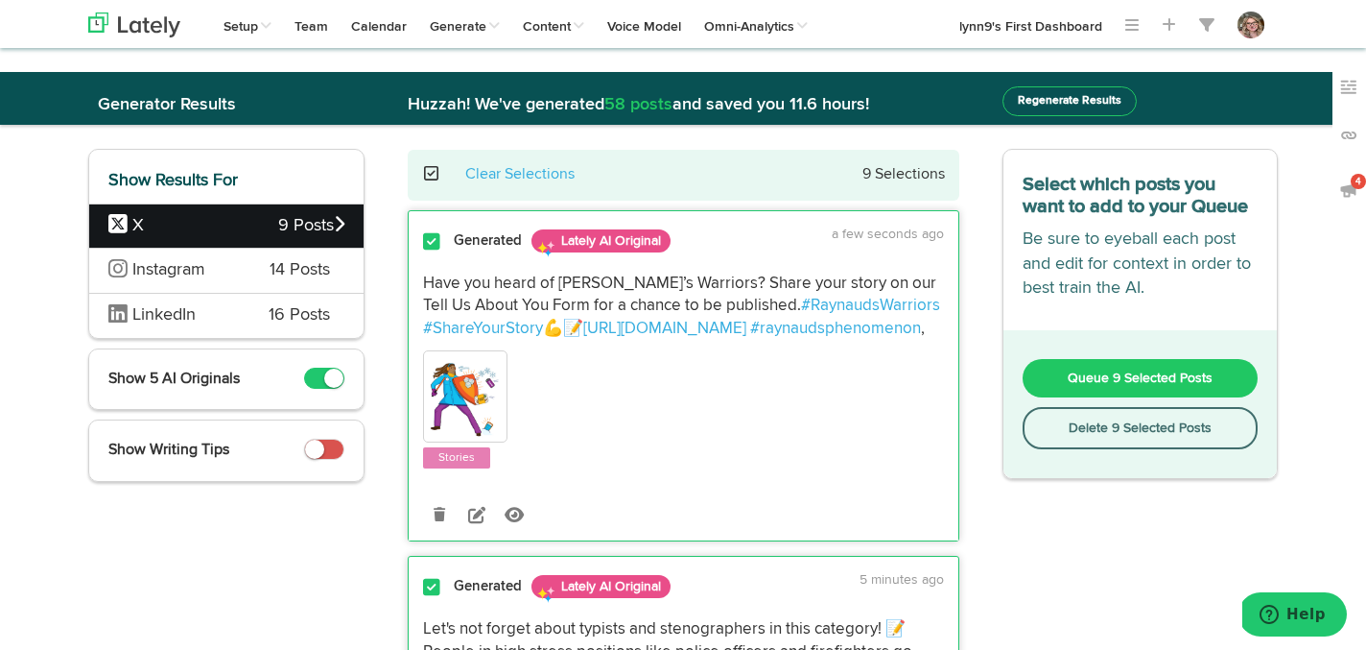
click at [428, 174] on span at bounding box center [441, 174] width 39 height 1
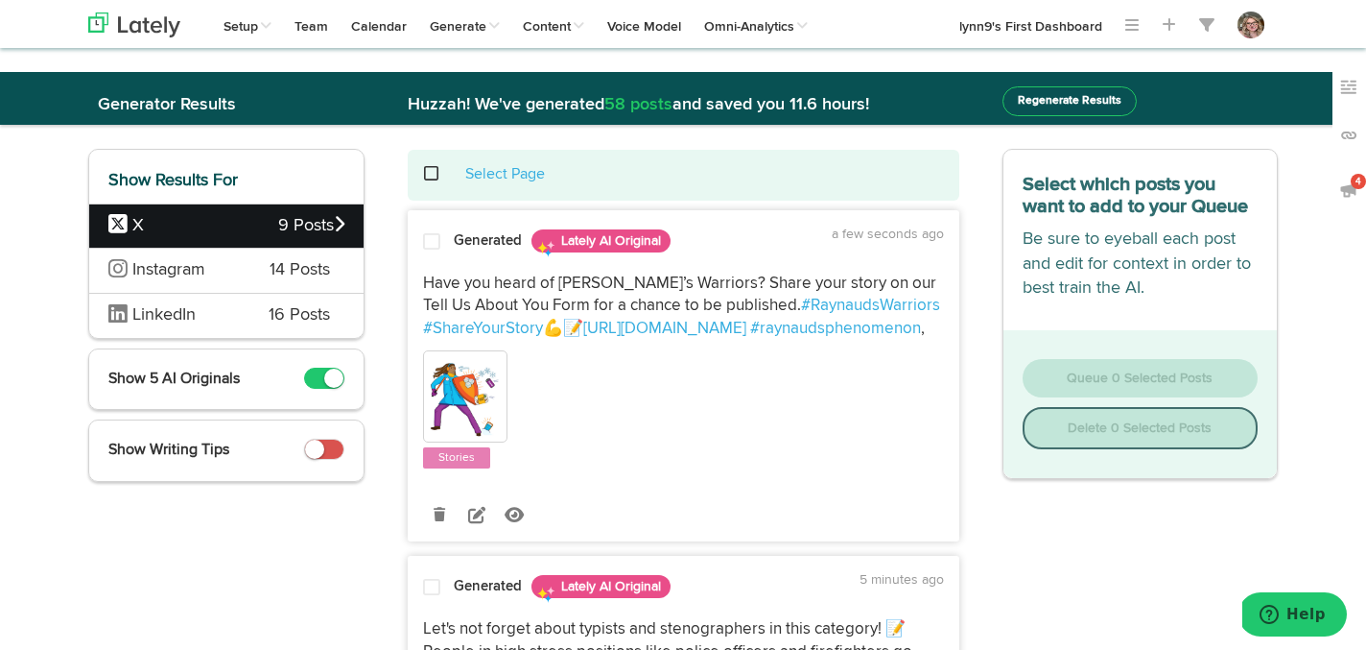
click at [428, 239] on span at bounding box center [431, 241] width 17 height 19
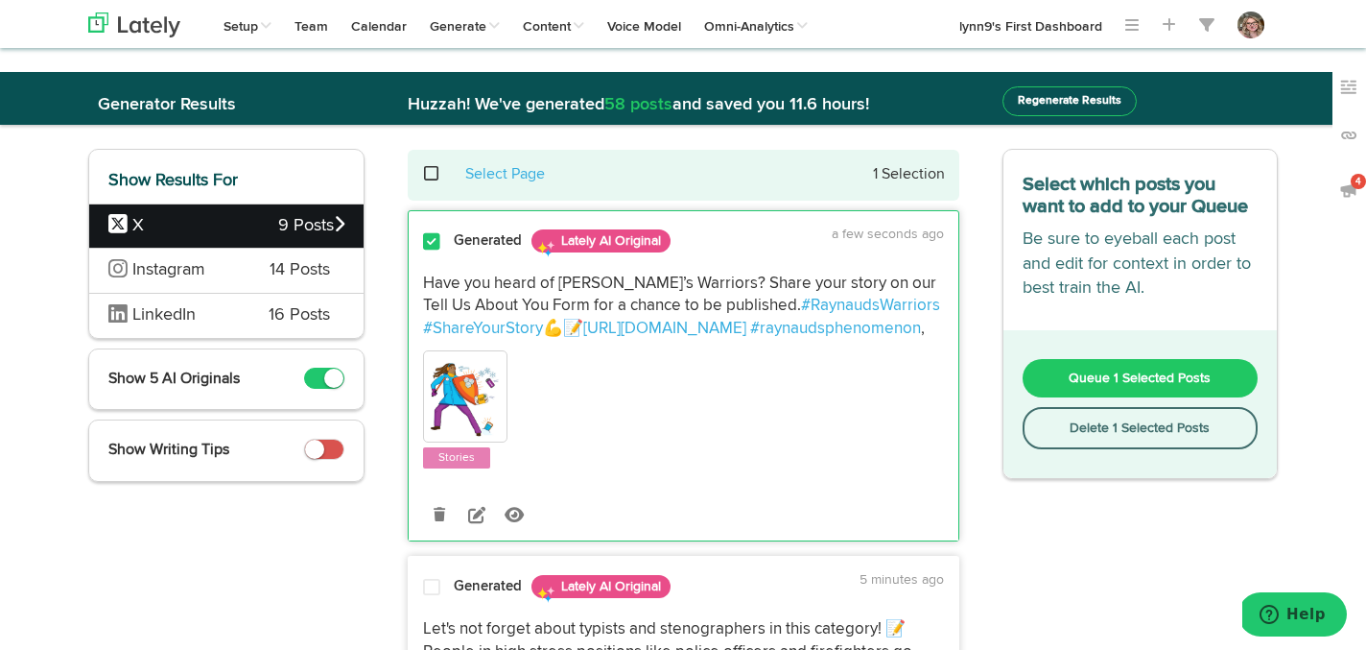
click at [1055, 377] on button "Queue 1 Selected Posts" at bounding box center [1141, 378] width 236 height 38
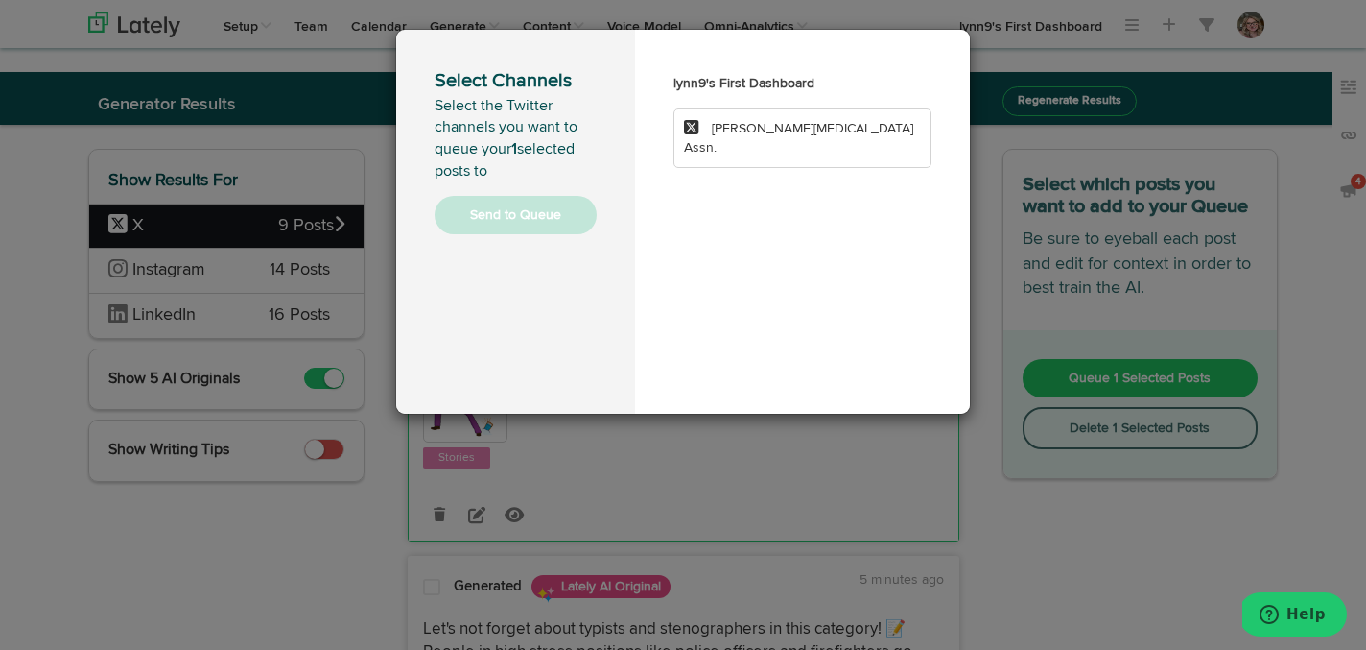
click at [802, 133] on span "[PERSON_NAME][MEDICAL_DATA] Assn." at bounding box center [798, 138] width 229 height 33
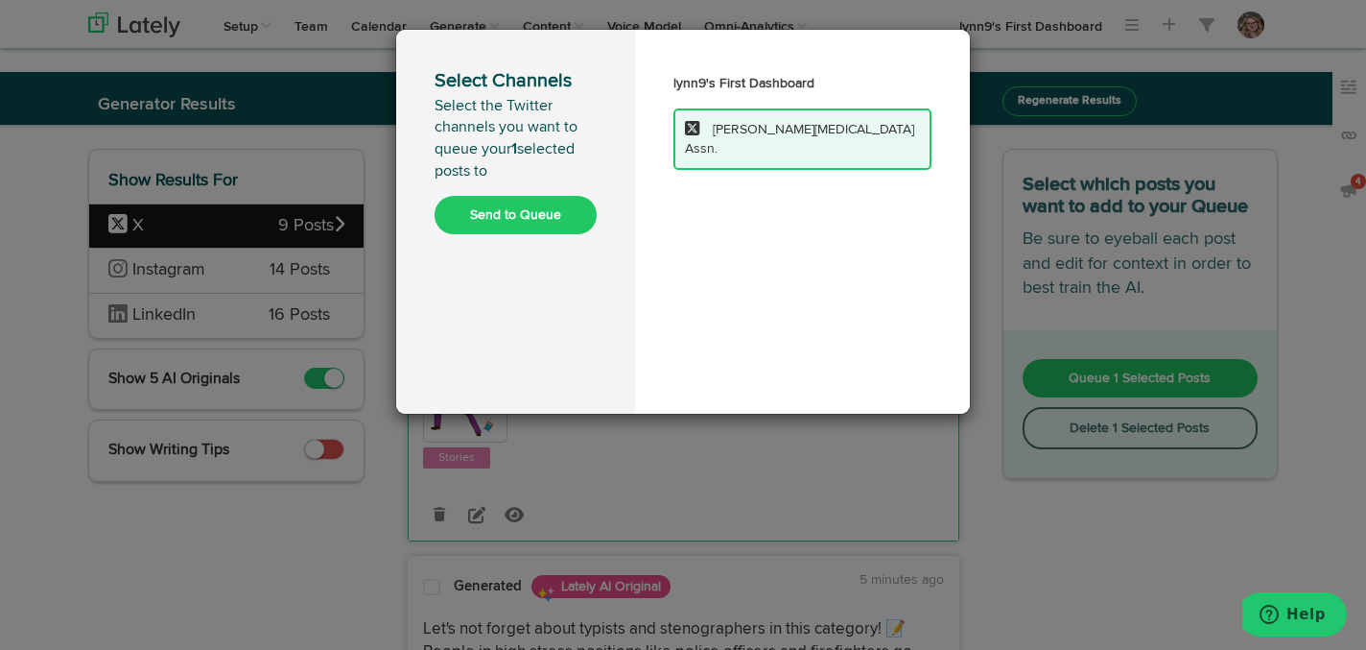
click at [589, 201] on button "Send to Queue" at bounding box center [516, 215] width 162 height 38
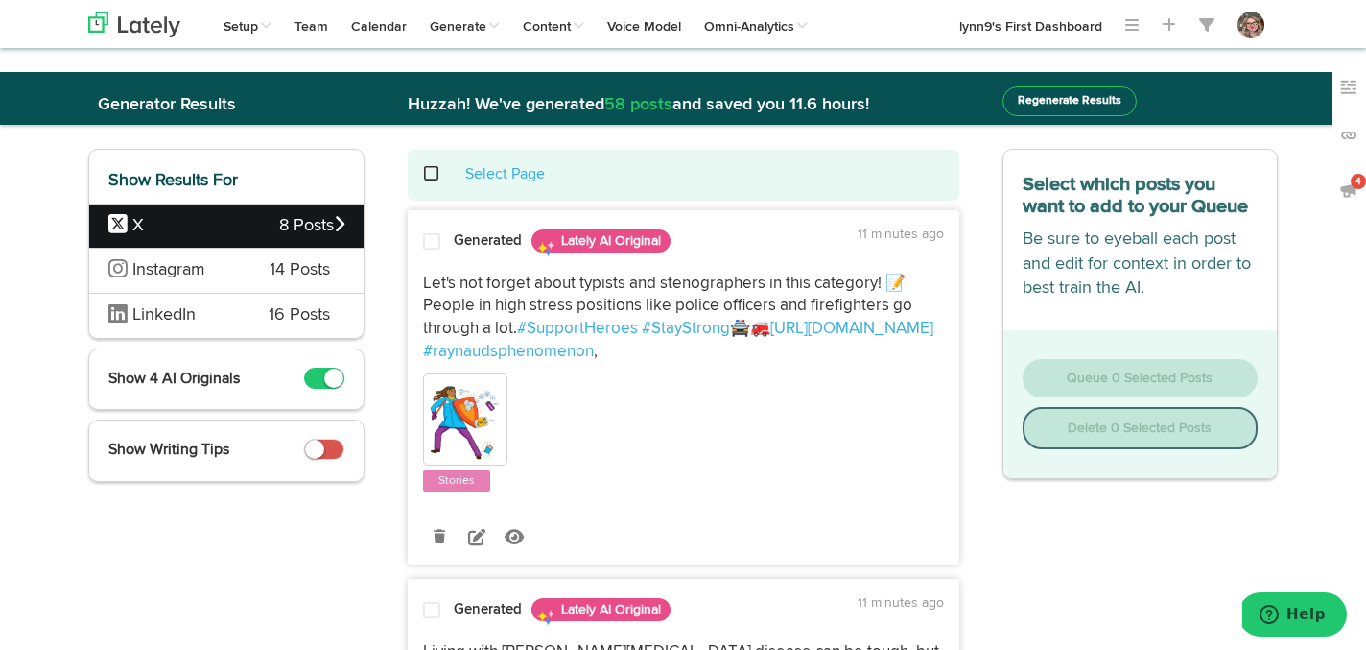
click at [436, 174] on span at bounding box center [441, 174] width 39 height 1
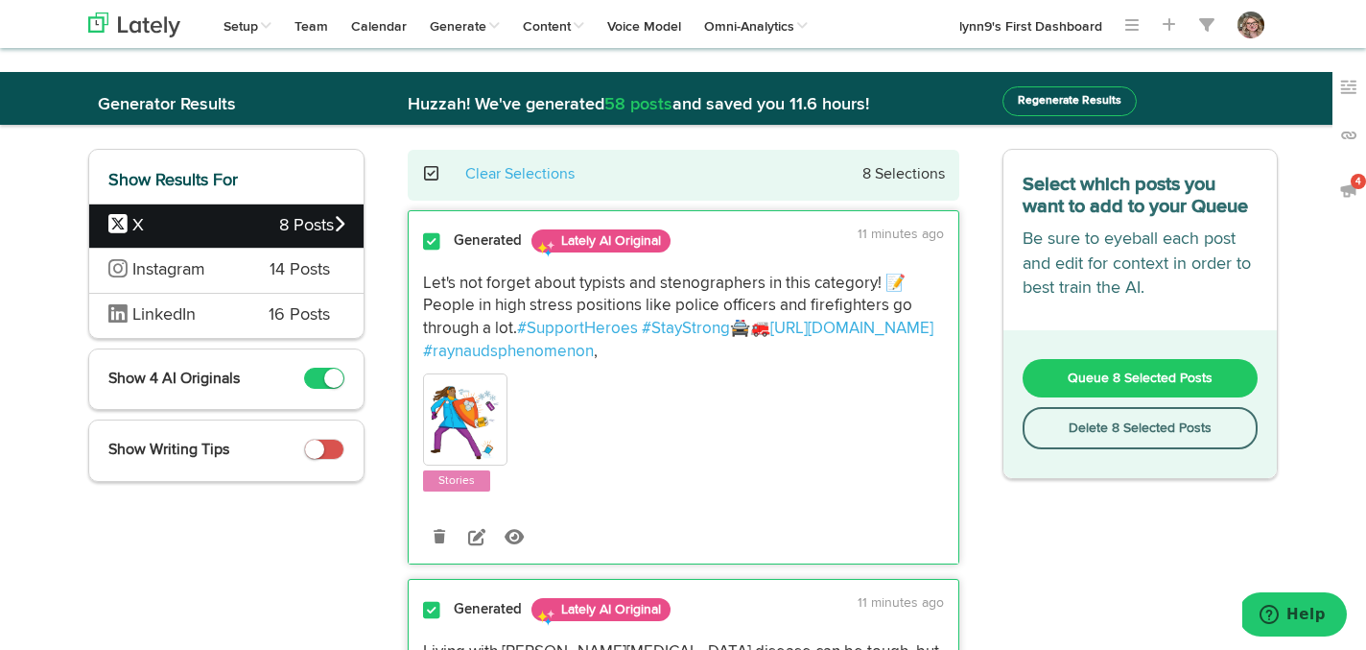
click at [1075, 423] on button "Delete 8 Selected Posts" at bounding box center [1141, 428] width 236 height 42
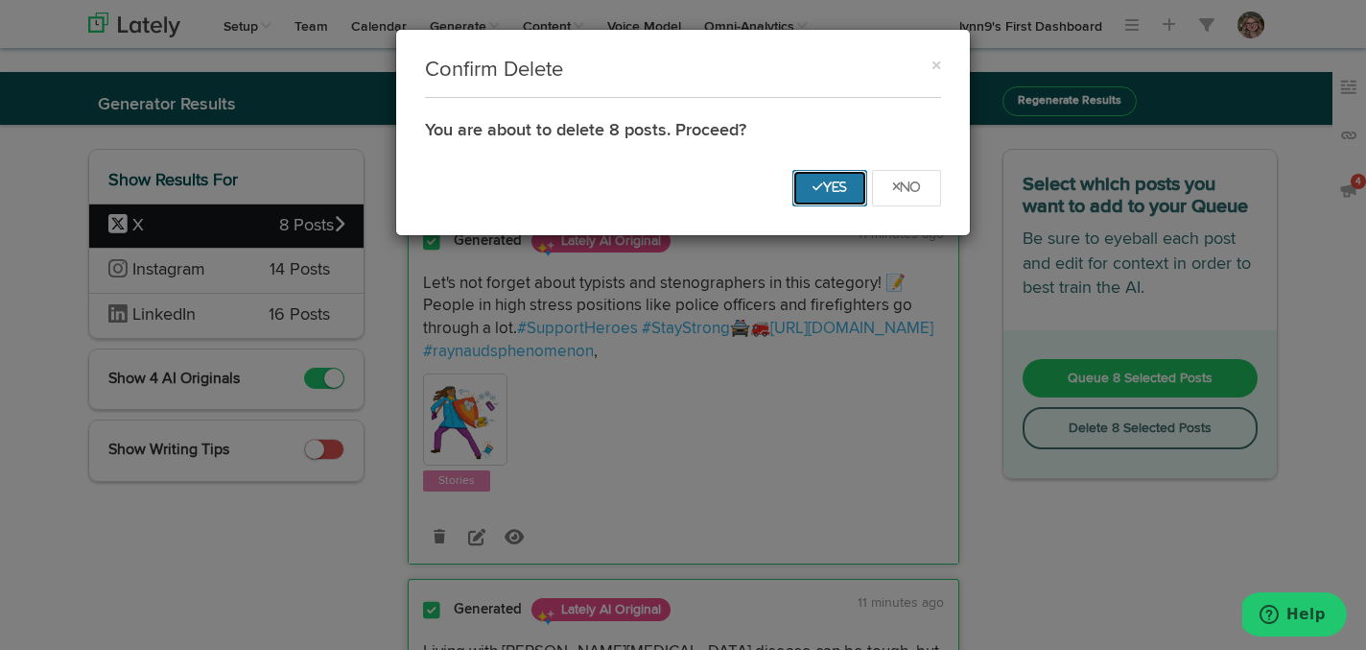
click at [813, 187] on icon "Yes" at bounding box center [830, 187] width 35 height 12
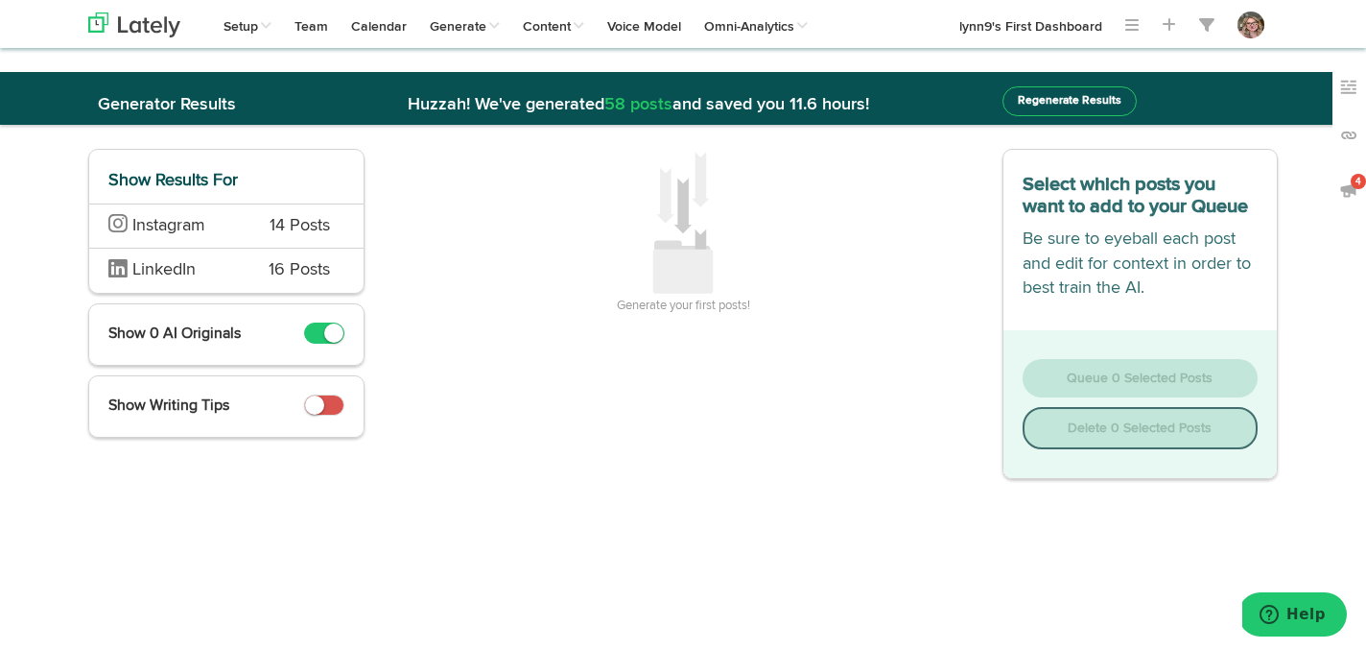
click at [243, 227] on div "Instagram 14 Posts" at bounding box center [226, 225] width 274 height 45
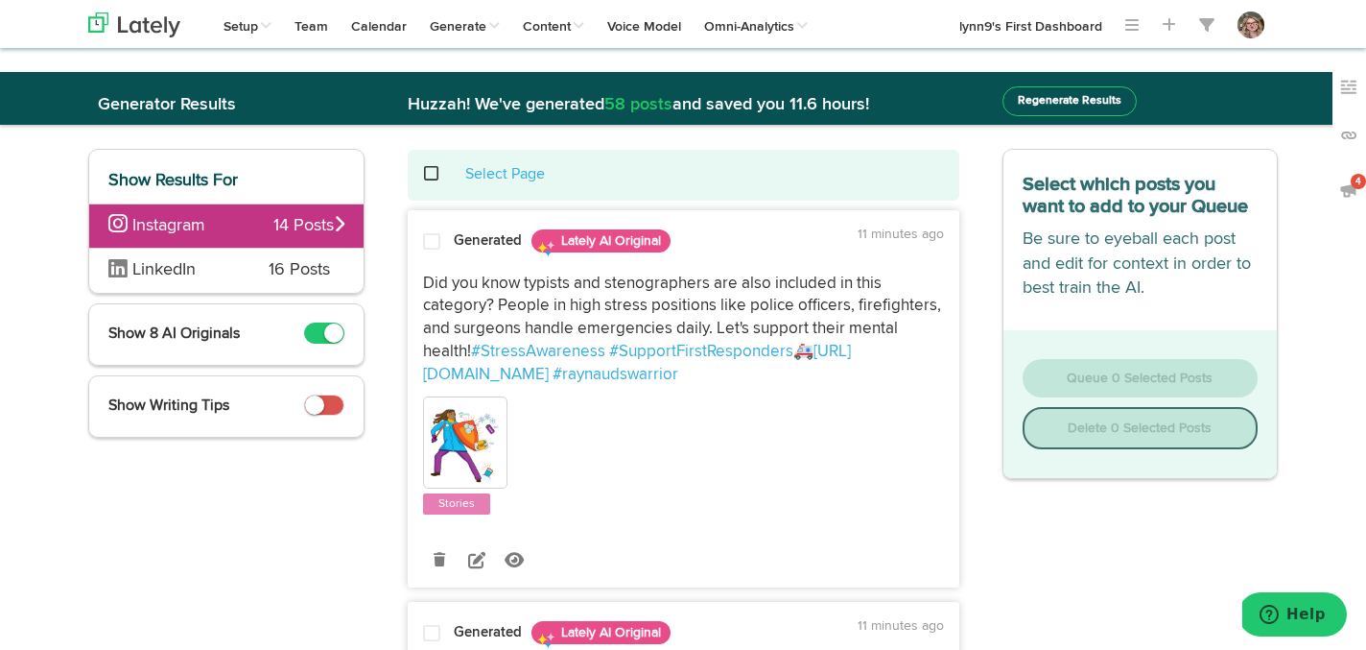
click at [429, 175] on span at bounding box center [441, 174] width 39 height 1
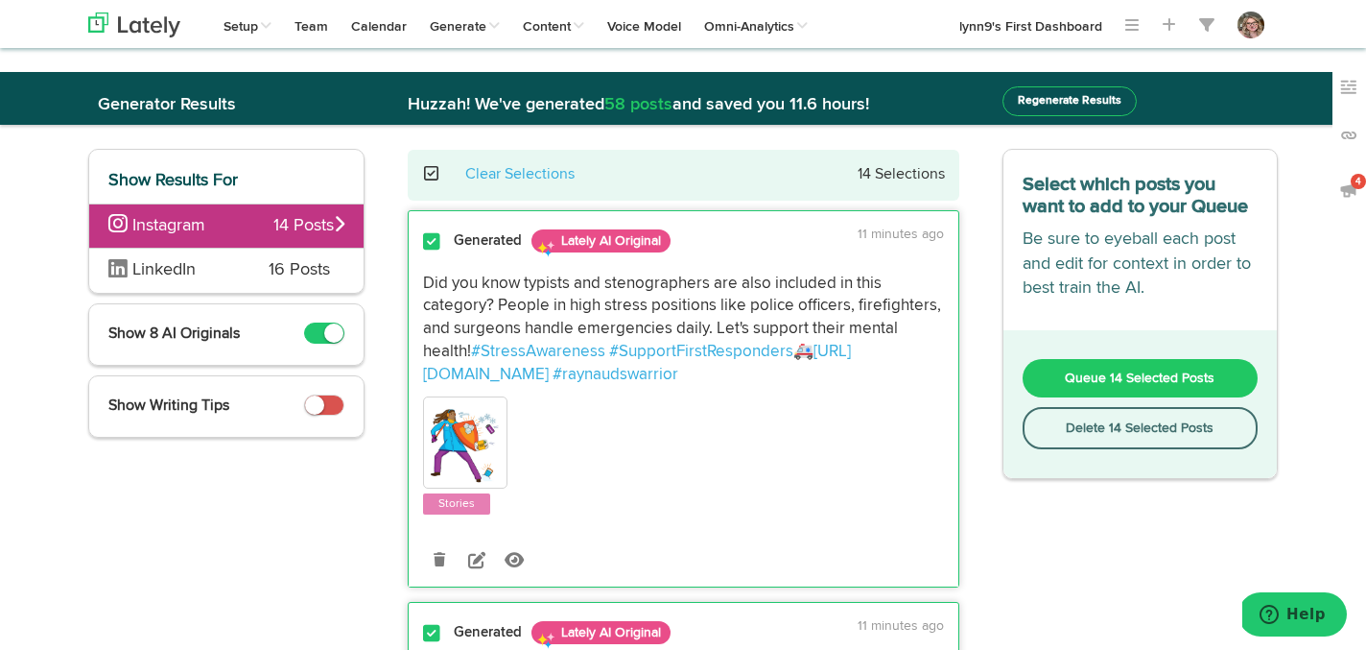
click at [1039, 415] on button "Delete 14 Selected Posts" at bounding box center [1141, 428] width 236 height 42
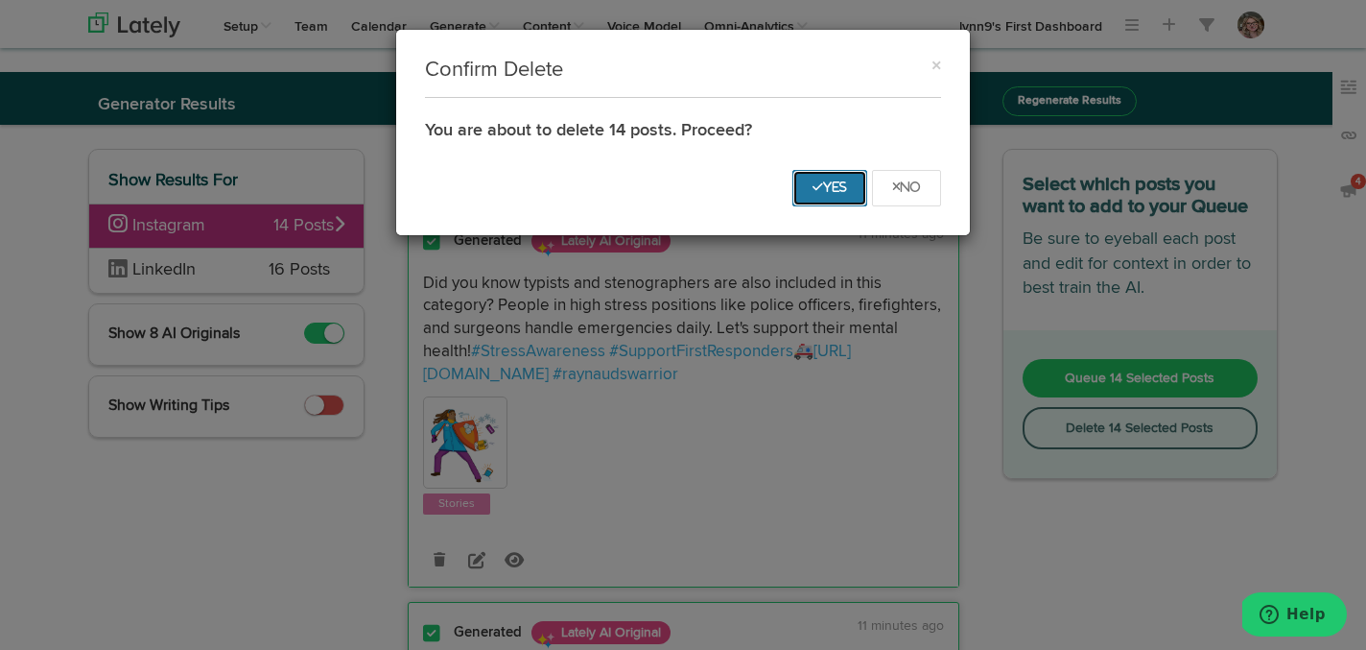
click at [815, 194] on button "Yes" at bounding box center [829, 188] width 75 height 36
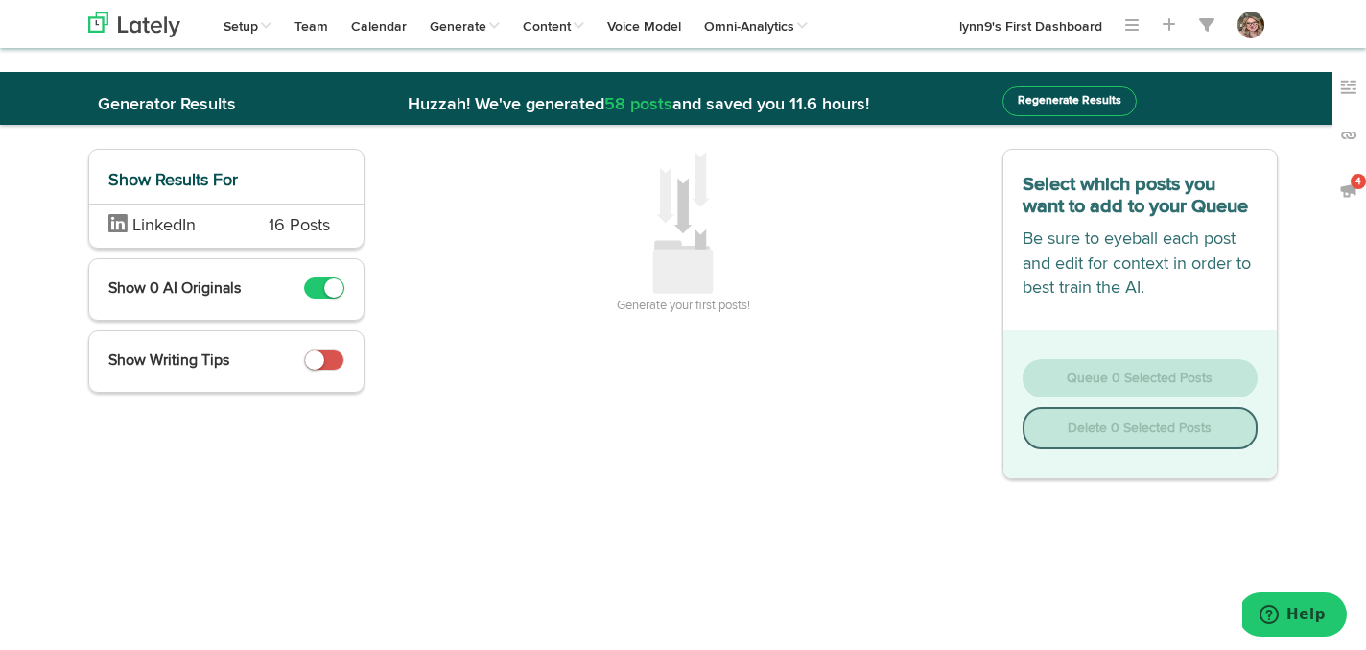
click at [220, 235] on span "LinkedIn" at bounding box center [173, 226] width 131 height 25
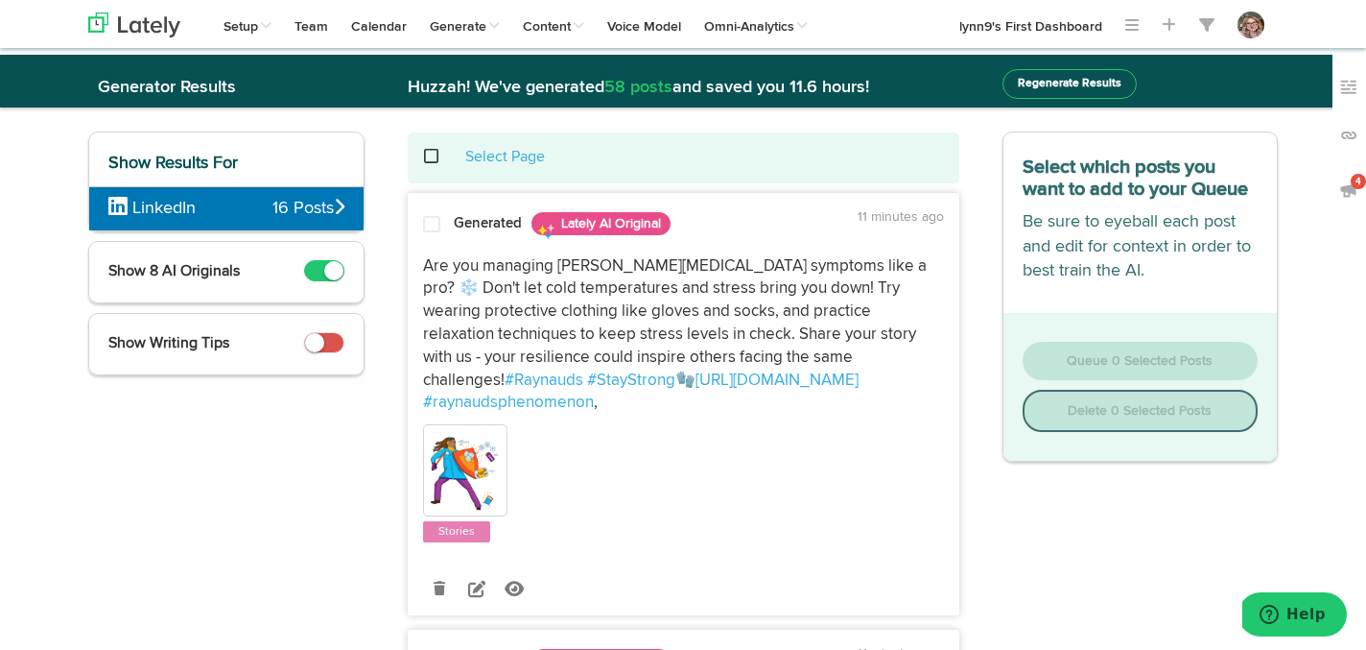
scroll to position [18, 0]
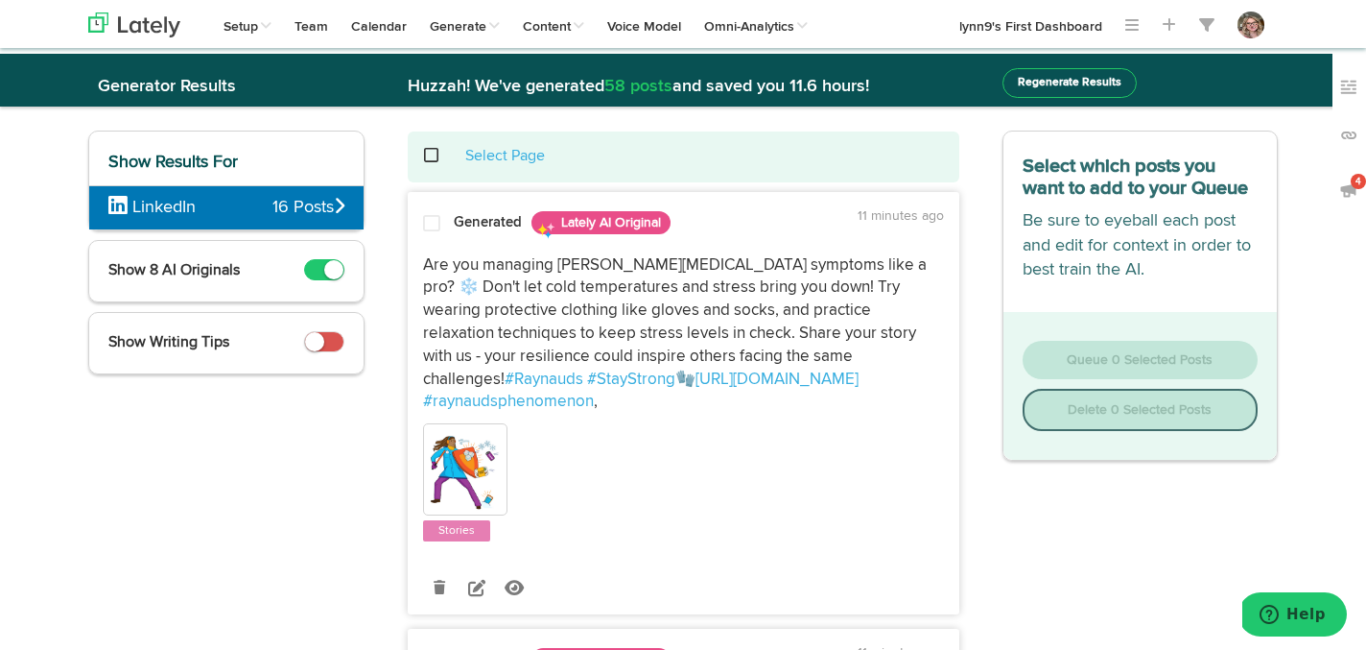
click at [421, 225] on div at bounding box center [432, 227] width 46 height 26
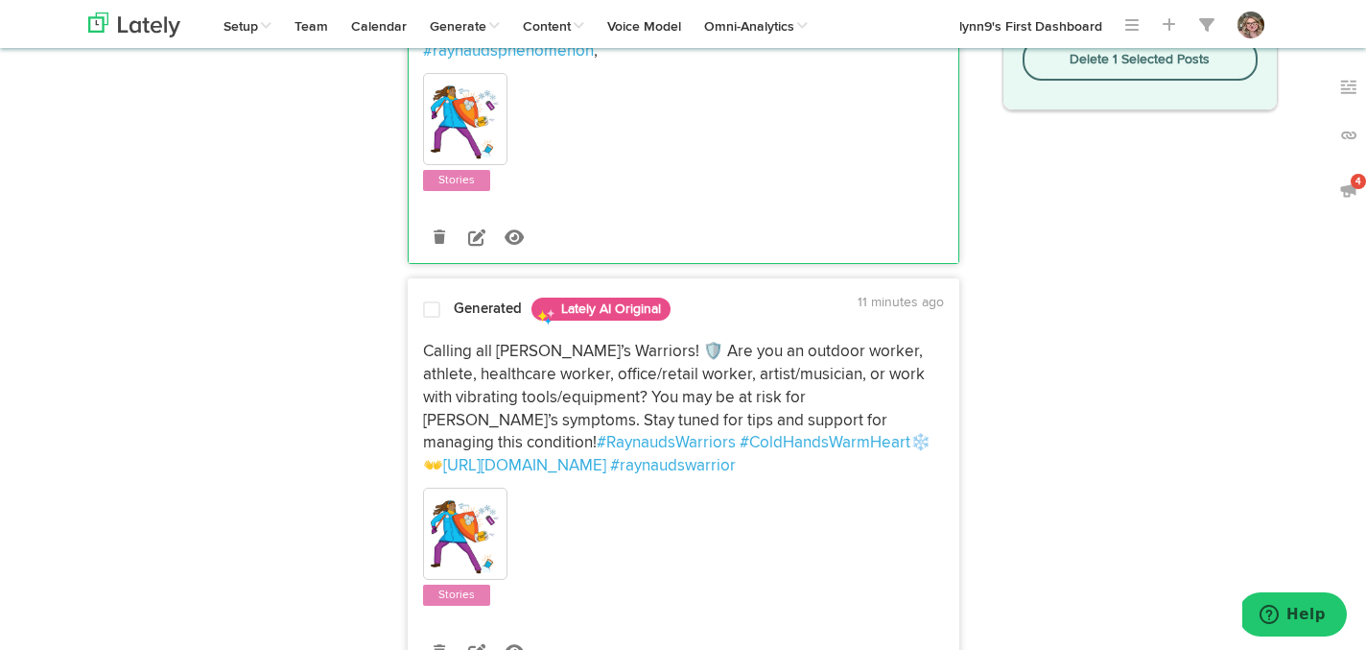
click at [431, 300] on div at bounding box center [432, 313] width 46 height 26
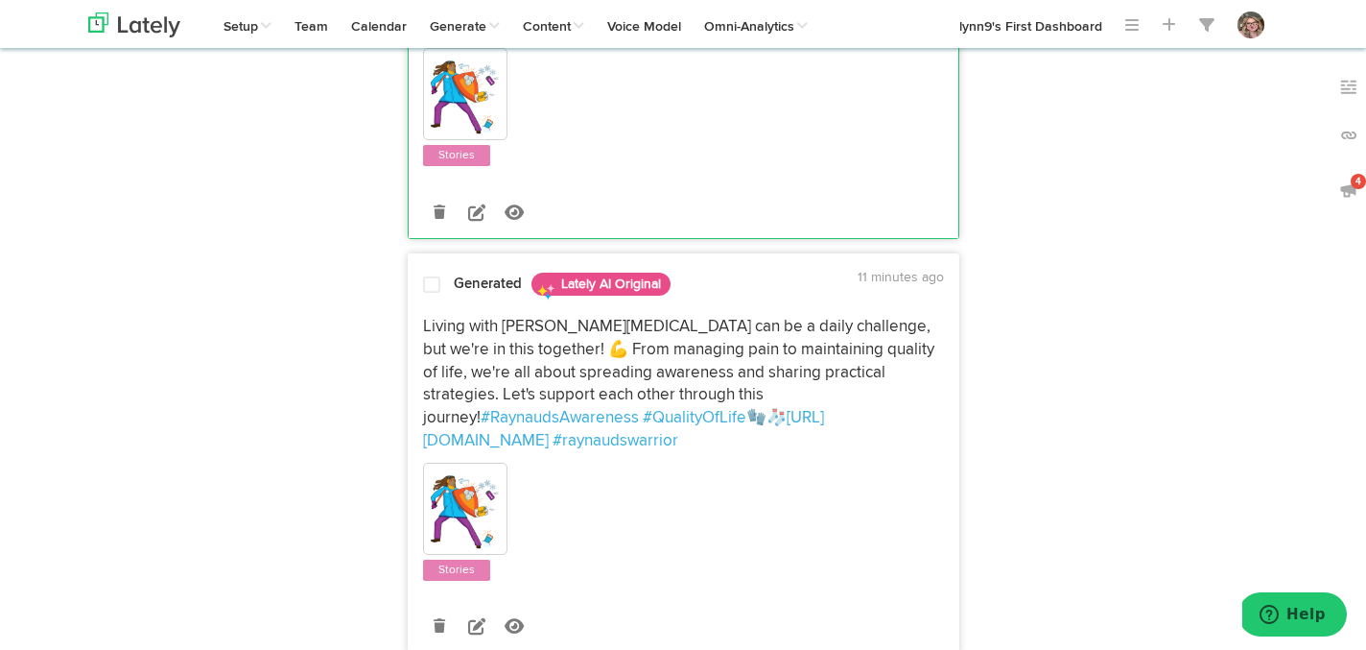
click at [431, 275] on span at bounding box center [431, 284] width 17 height 19
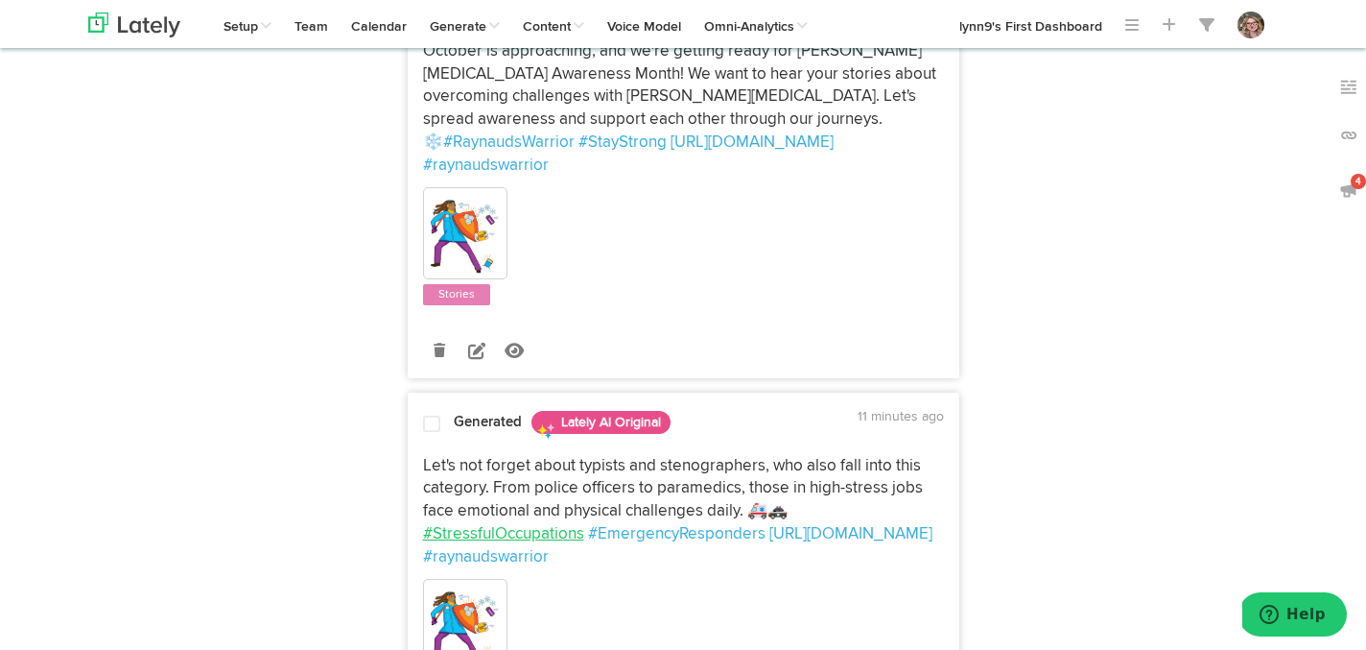
scroll to position [1503, 0]
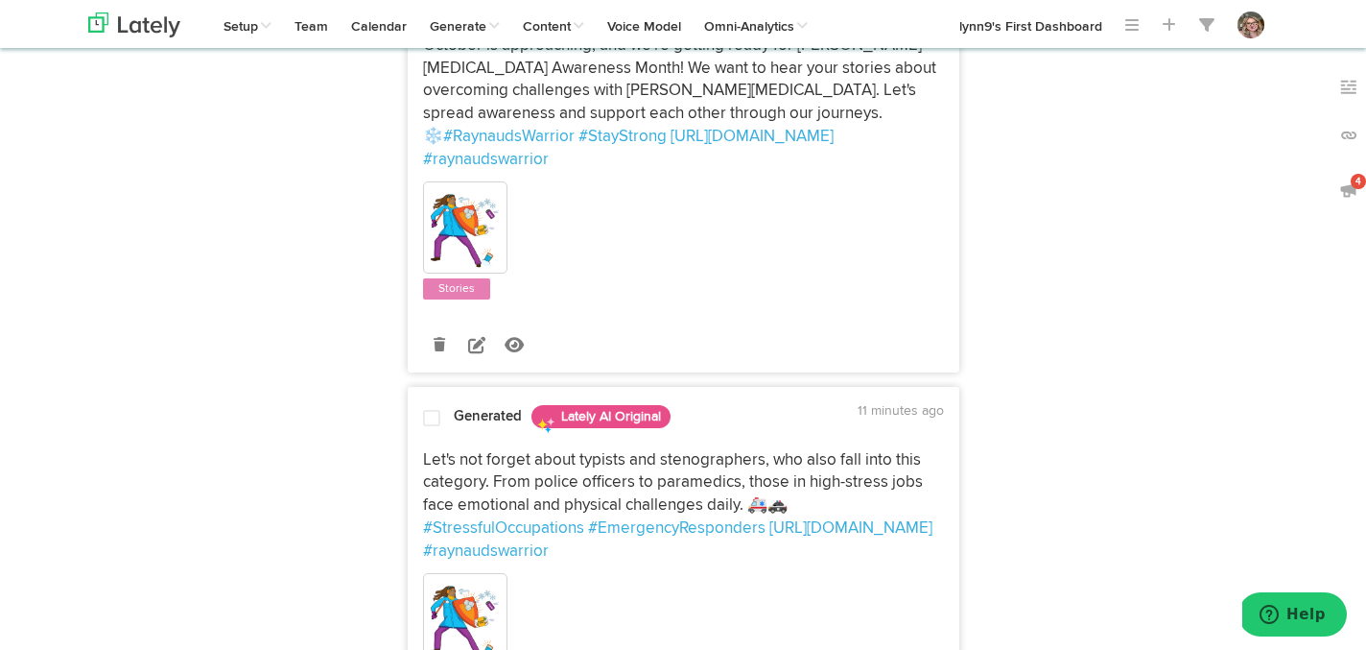
click at [432, 409] on span at bounding box center [431, 418] width 17 height 19
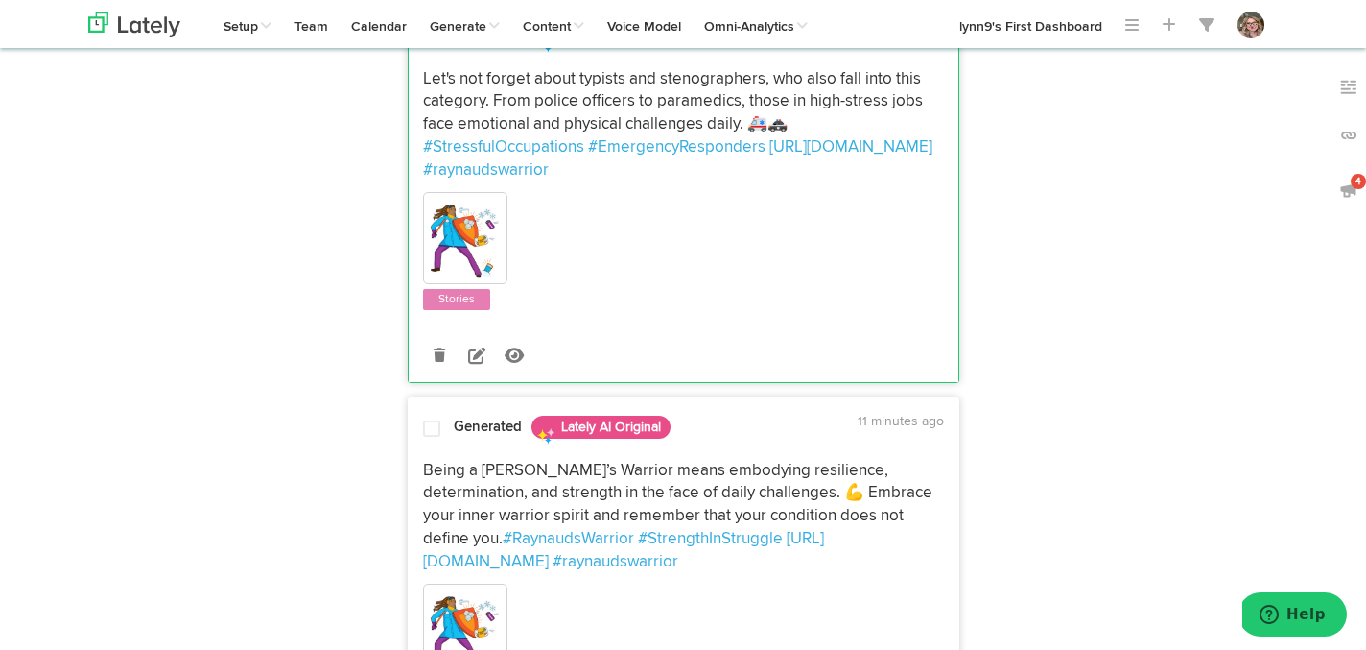
click at [433, 412] on div "Generated Lately AI Original 11 minutes ago" at bounding box center [684, 429] width 550 height 34
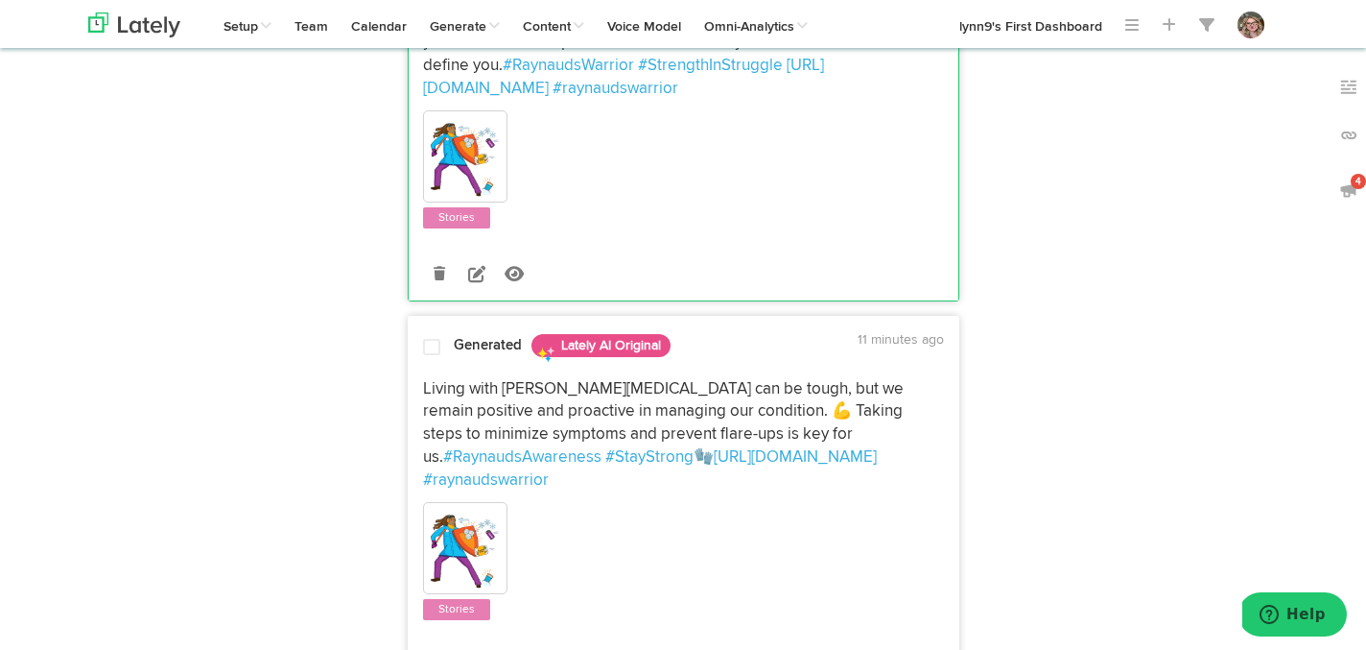
click at [436, 338] on span at bounding box center [431, 347] width 17 height 19
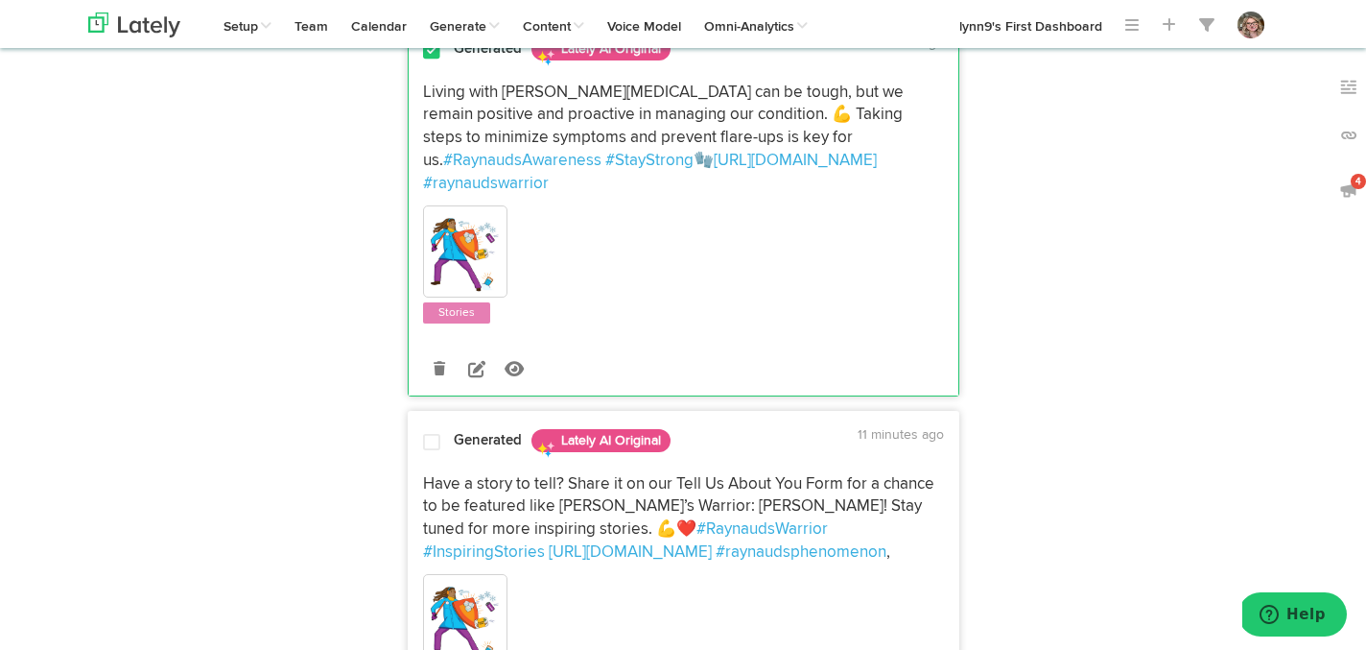
click at [435, 433] on span at bounding box center [431, 442] width 17 height 19
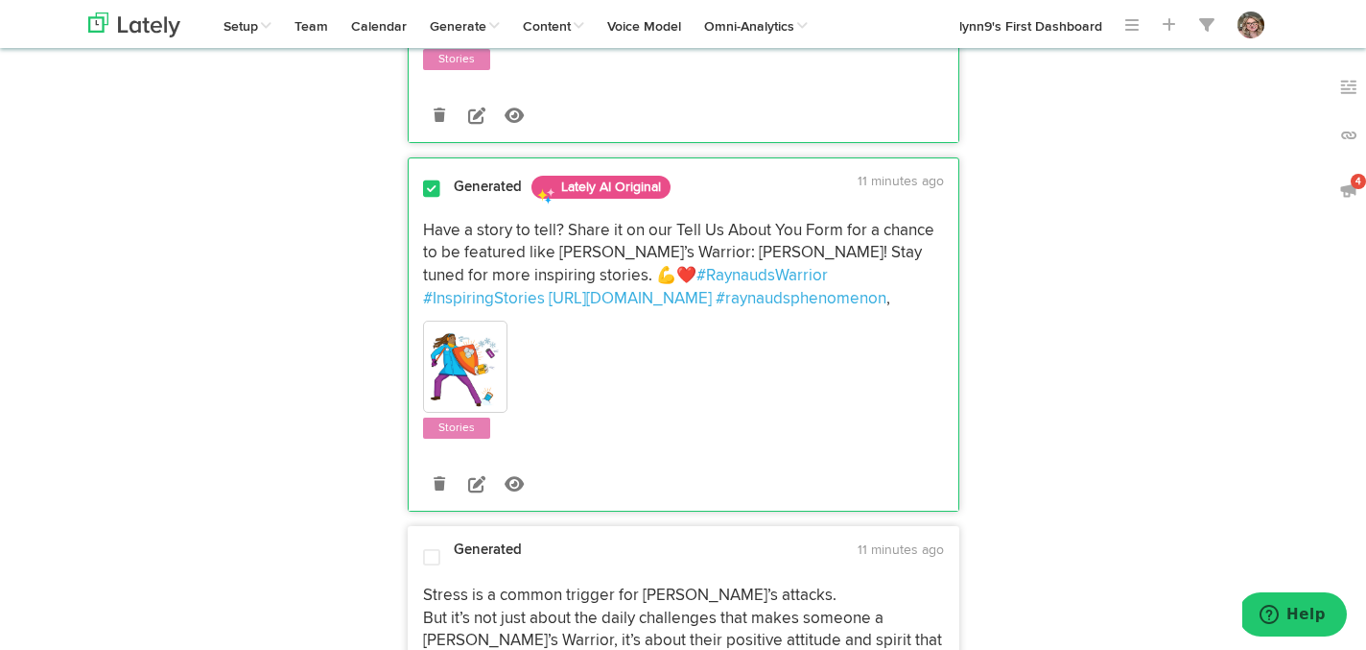
scroll to position [2953, 0]
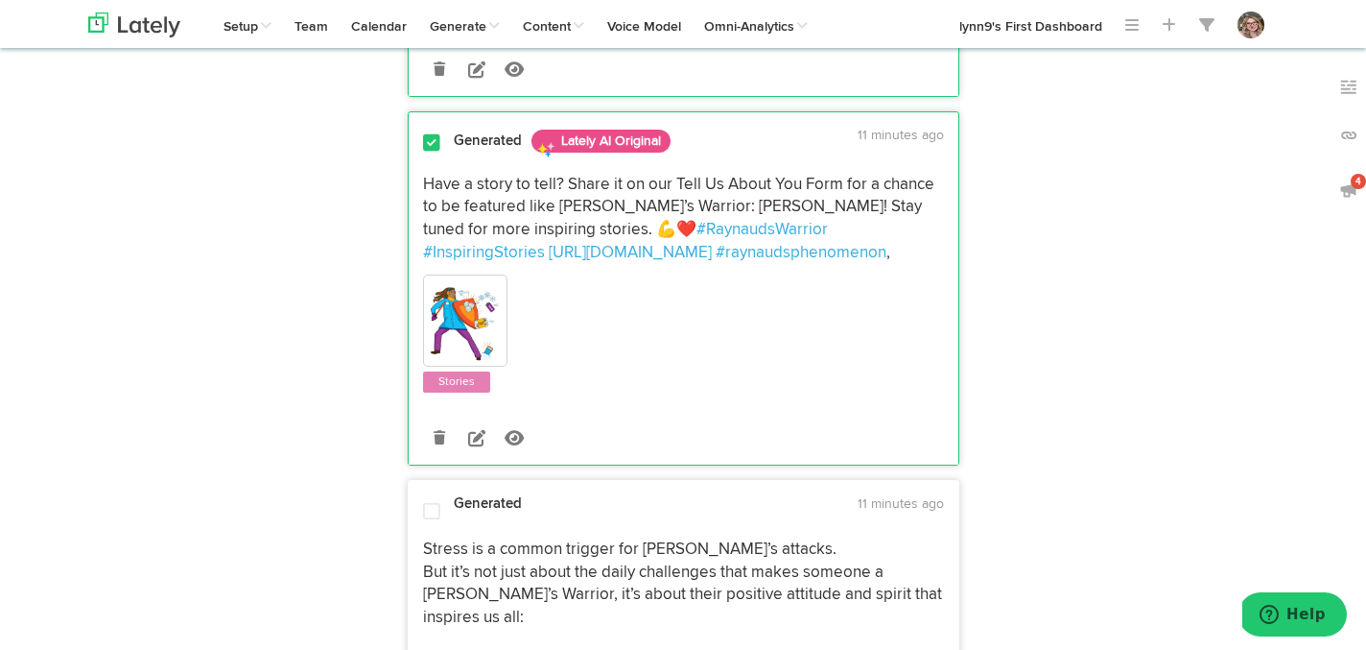
click at [429, 494] on div "Generated 11 minutes ago" at bounding box center [684, 509] width 550 height 30
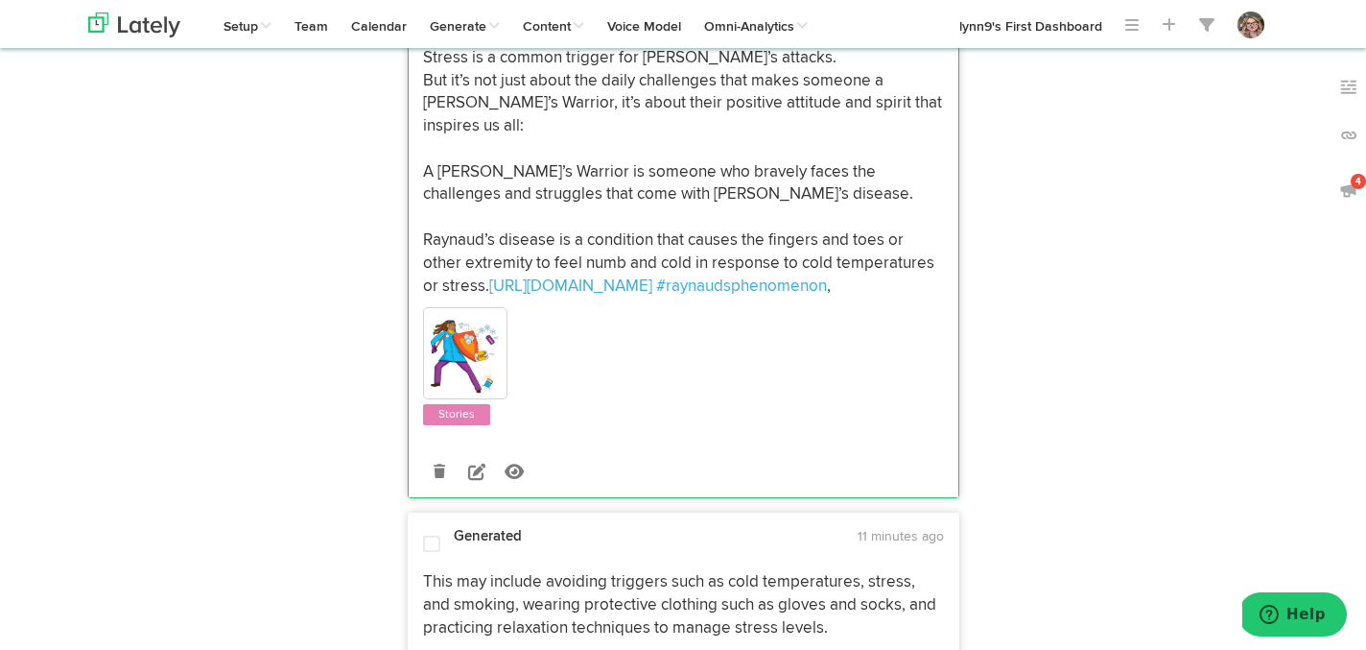
click at [437, 527] on div "Generated 11 minutes ago" at bounding box center [684, 542] width 550 height 30
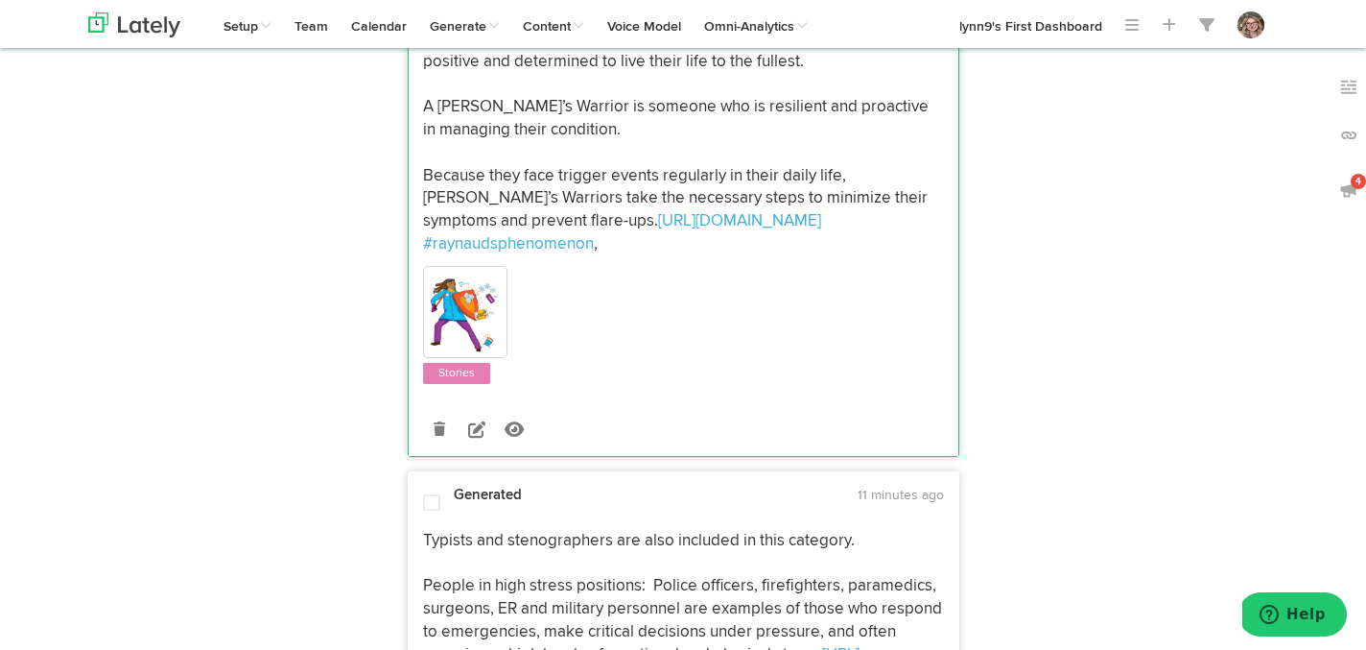
click at [432, 493] on span at bounding box center [431, 502] width 17 height 19
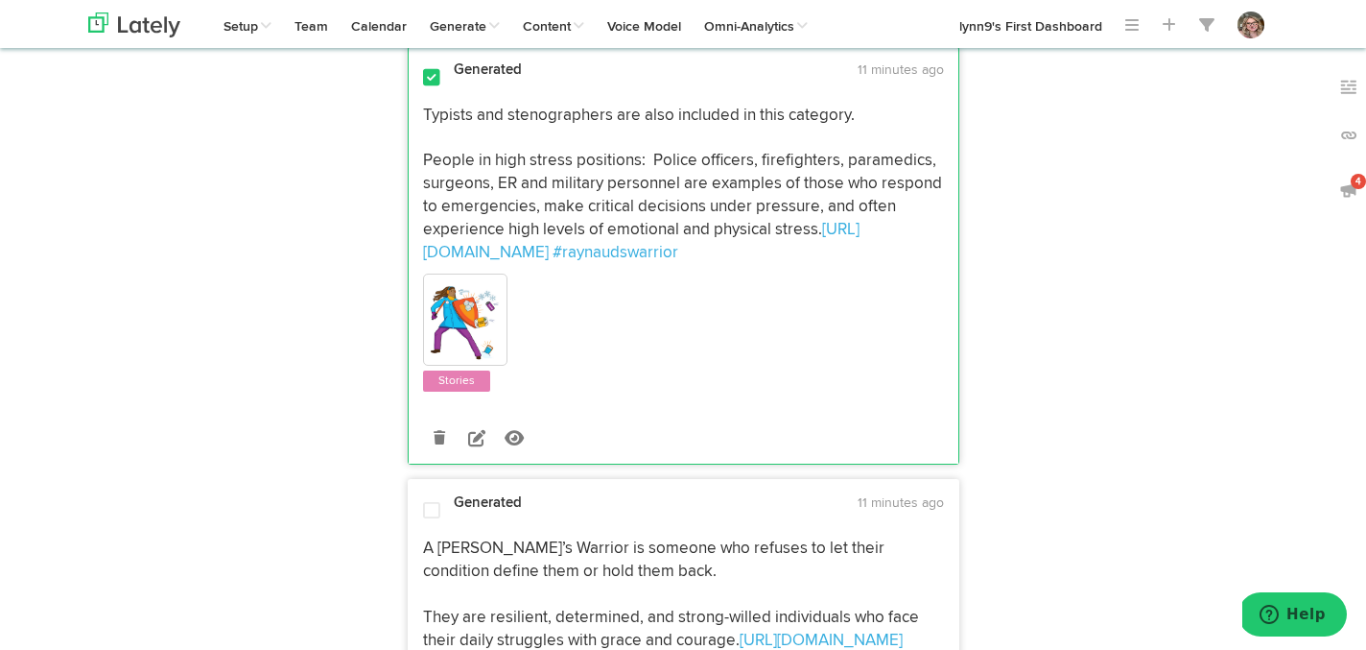
click at [432, 501] on span at bounding box center [431, 510] width 17 height 19
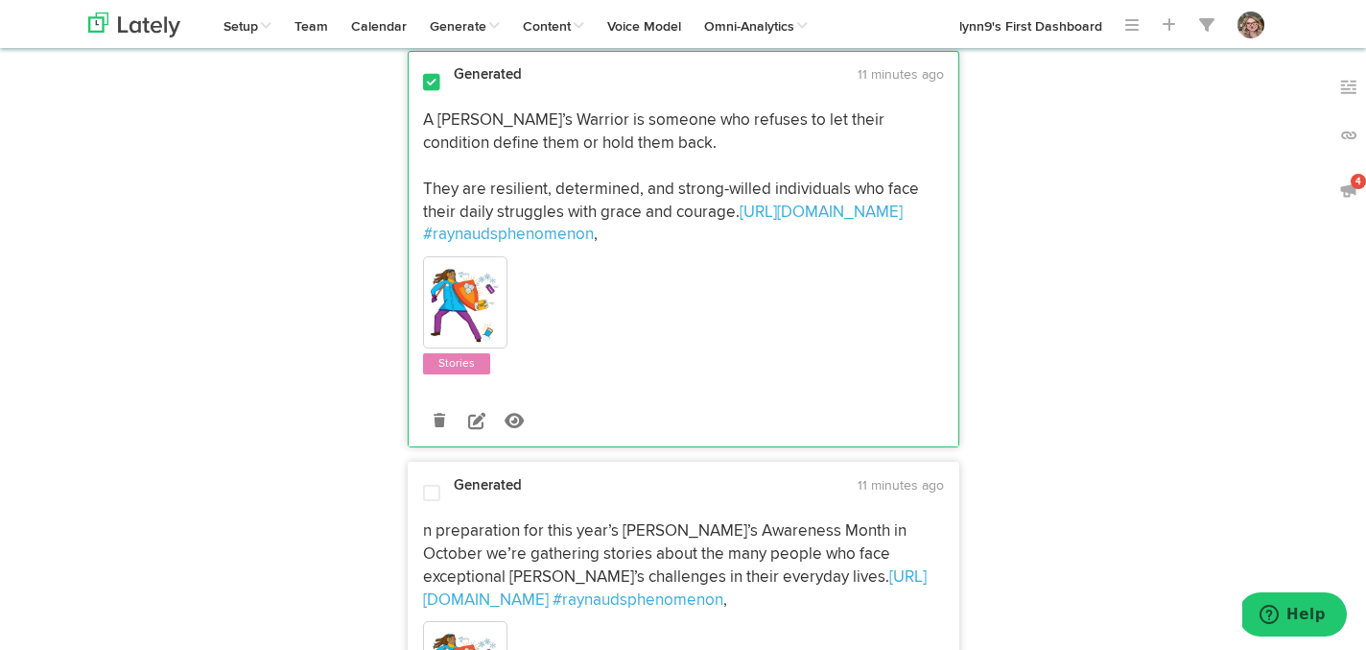
click at [432, 484] on div at bounding box center [432, 495] width 46 height 22
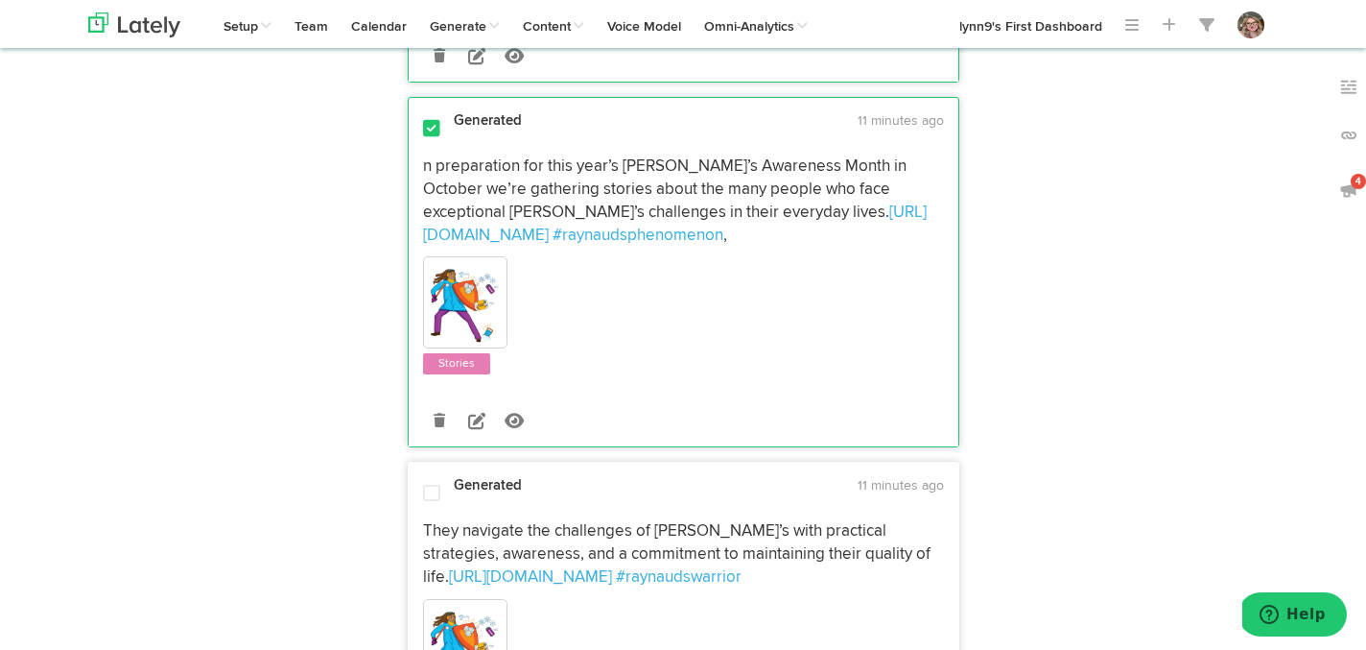
click at [432, 476] on div "Generated 11 minutes ago They navigate the challenges of Raynaud’s with practic…" at bounding box center [684, 632] width 550 height 312
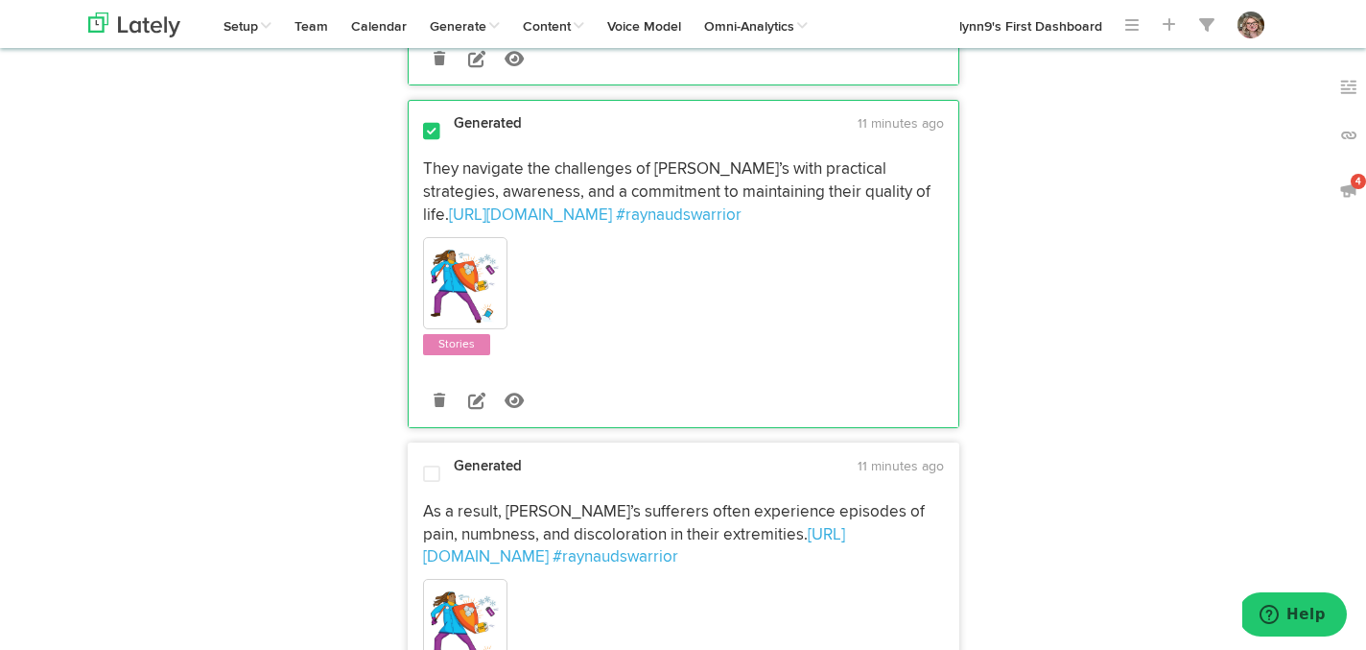
click at [431, 464] on div at bounding box center [432, 475] width 46 height 22
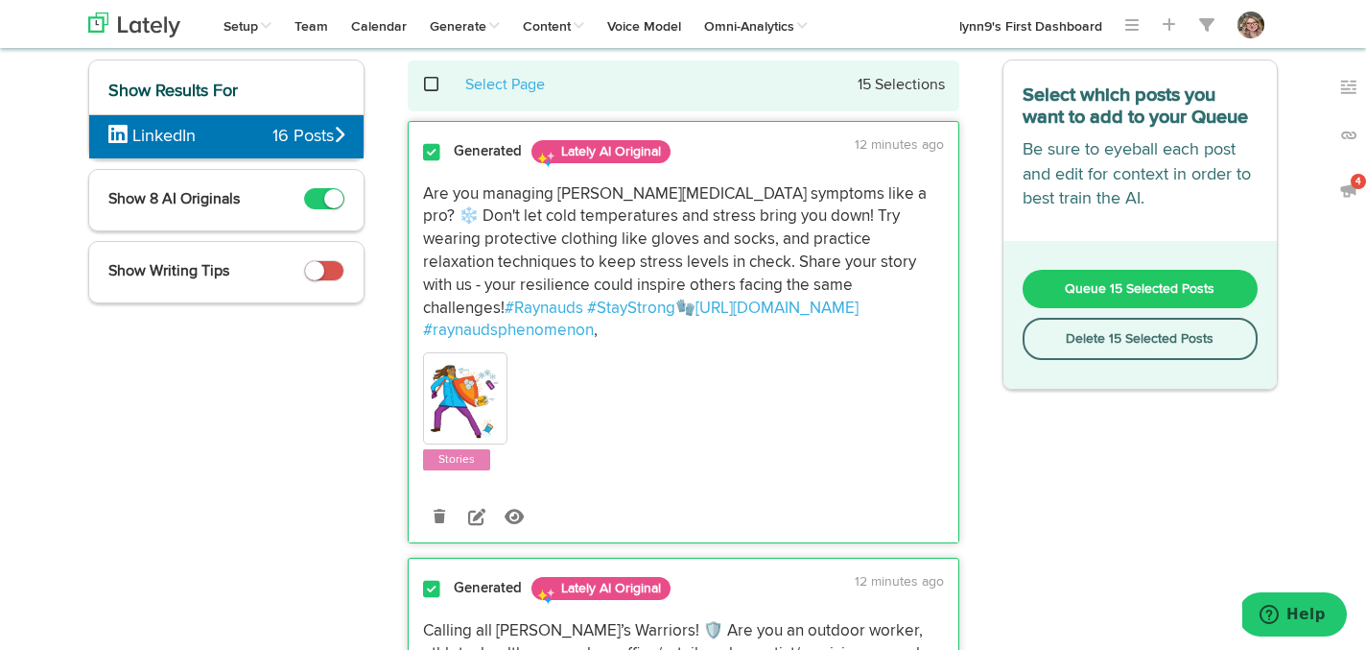
scroll to position [34, 0]
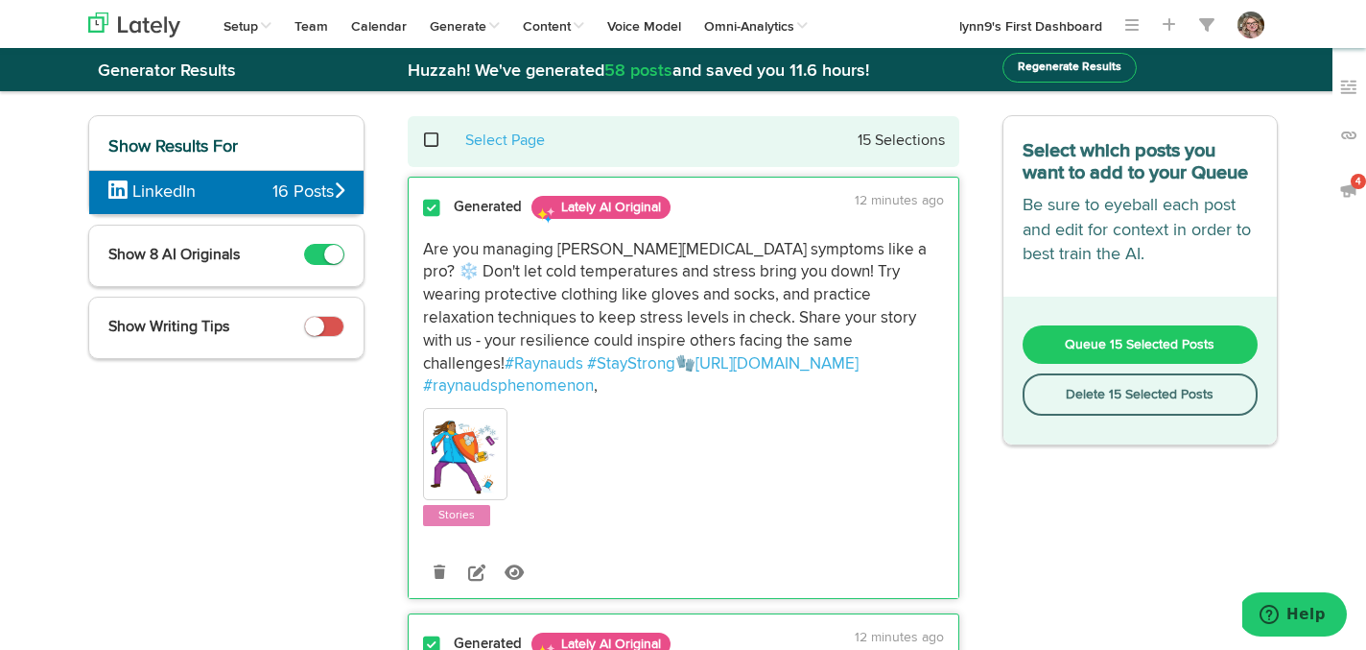
click at [1086, 390] on button "Delete 15 Selected Posts" at bounding box center [1141, 394] width 236 height 42
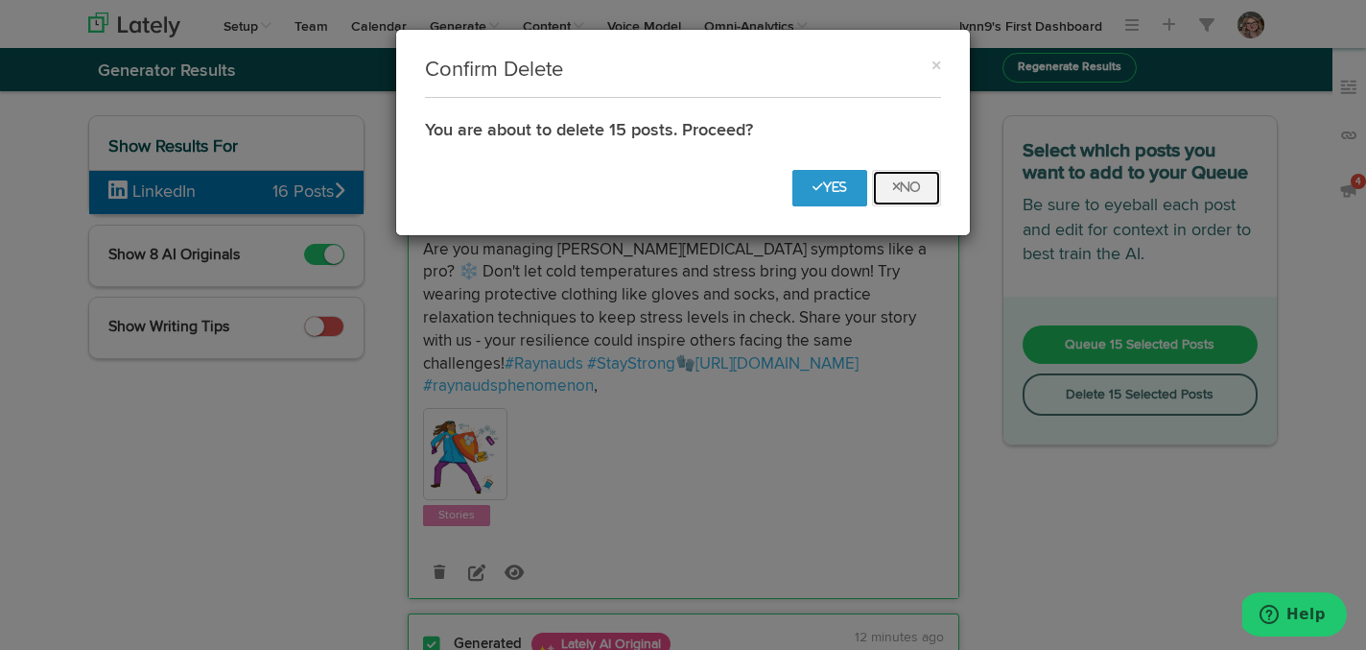
click at [923, 196] on button "No" at bounding box center [906, 188] width 69 height 36
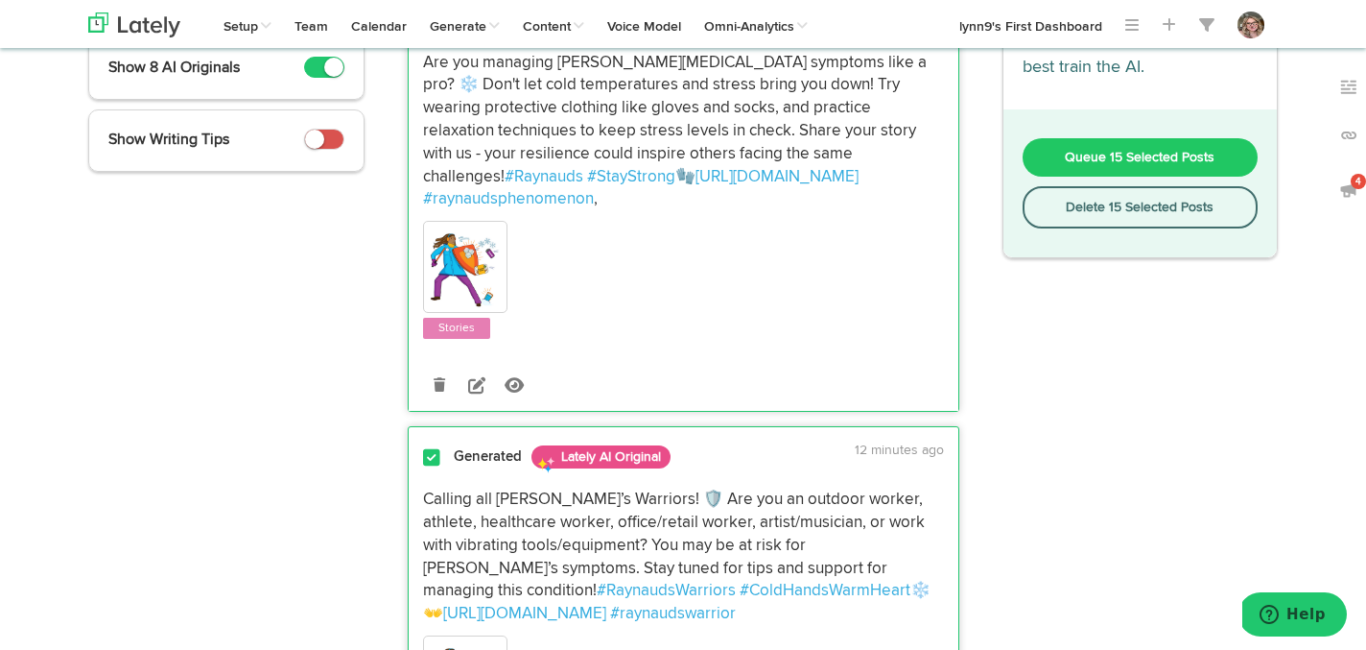
scroll to position [0, 0]
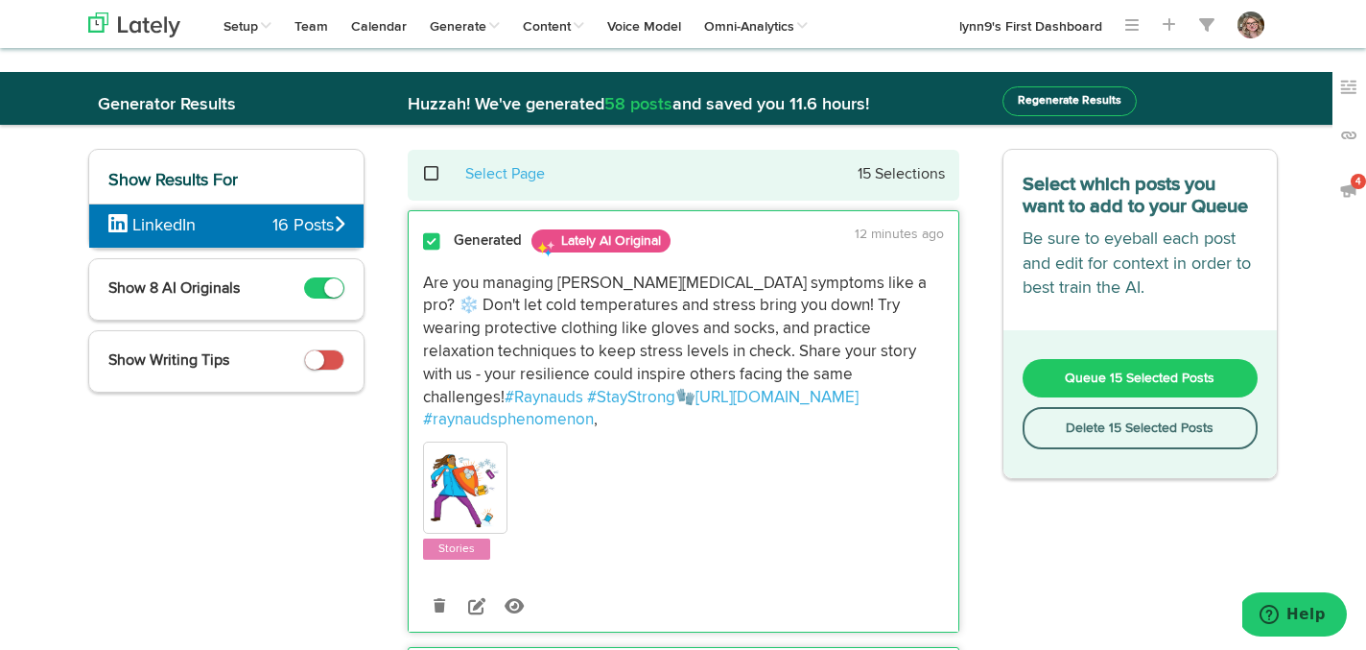
click at [1070, 436] on button "Delete 15 Selected Posts" at bounding box center [1141, 428] width 236 height 42
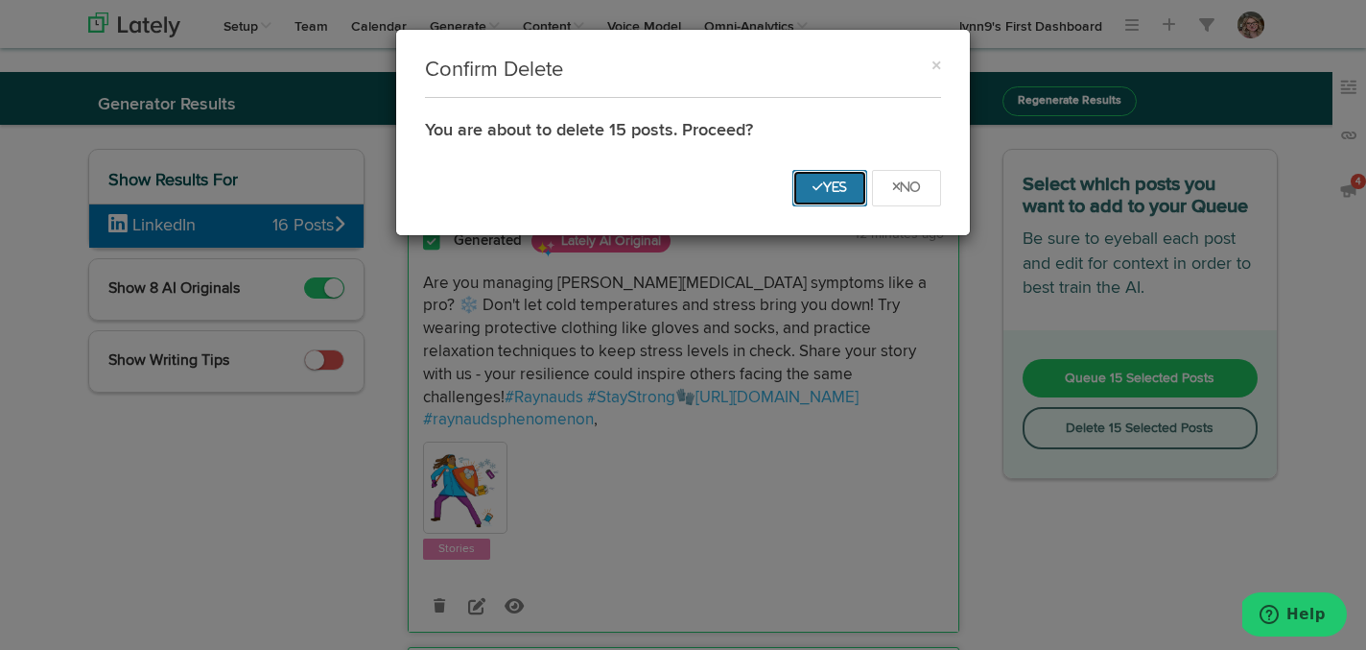
click at [844, 187] on icon "Yes" at bounding box center [830, 187] width 35 height 12
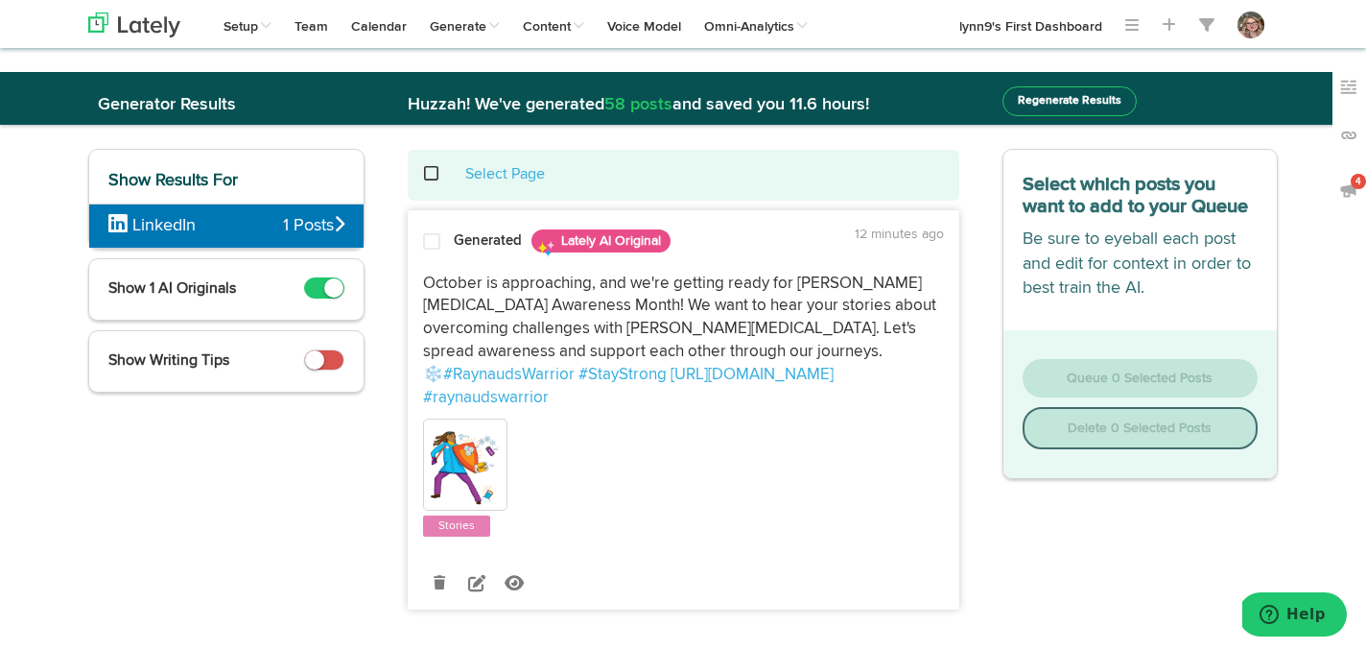
click at [437, 237] on span at bounding box center [431, 241] width 17 height 19
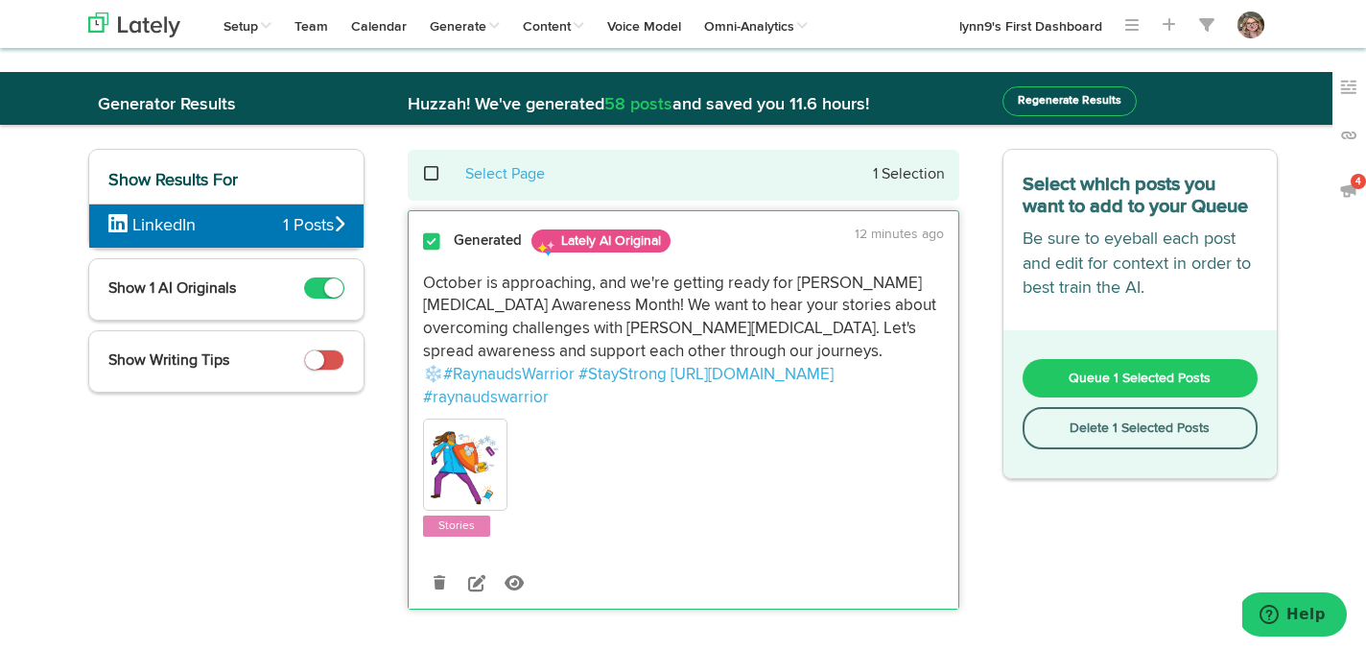
click at [1084, 374] on span "Queue 1 Selected Posts" at bounding box center [1140, 377] width 142 height 13
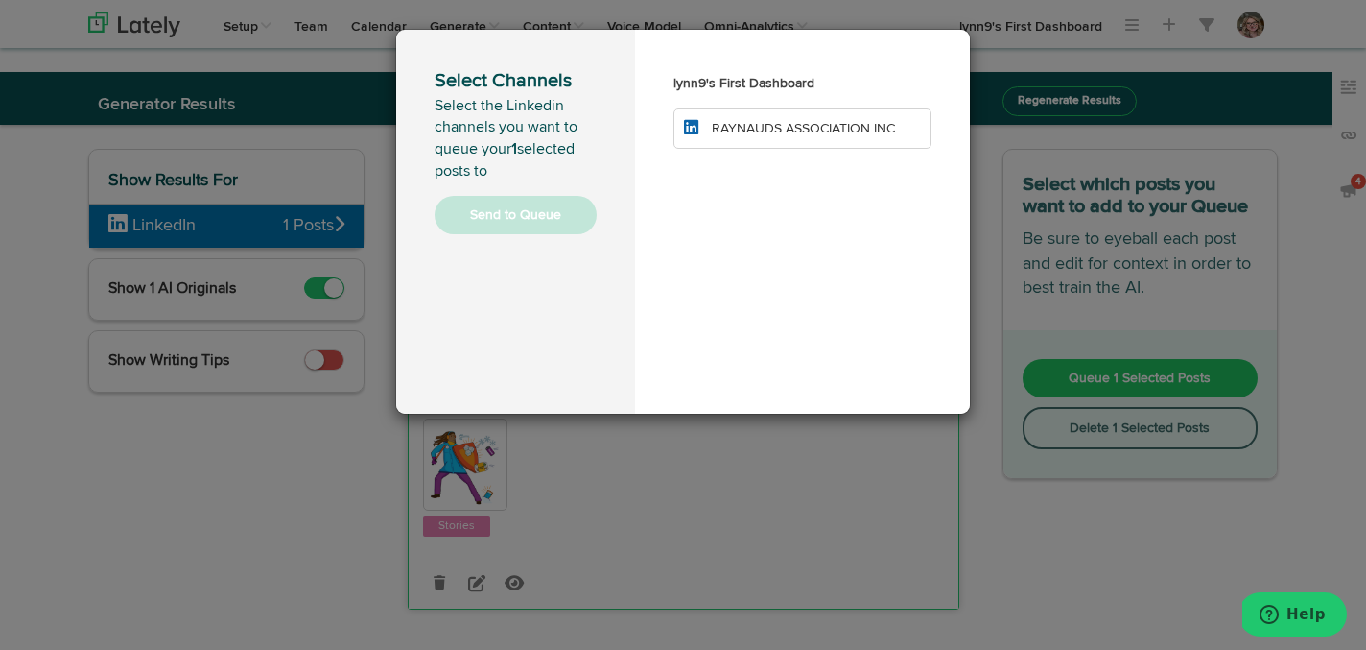
click at [774, 123] on span "RAYNAUDS ASSOCIATION INC" at bounding box center [803, 128] width 183 height 13
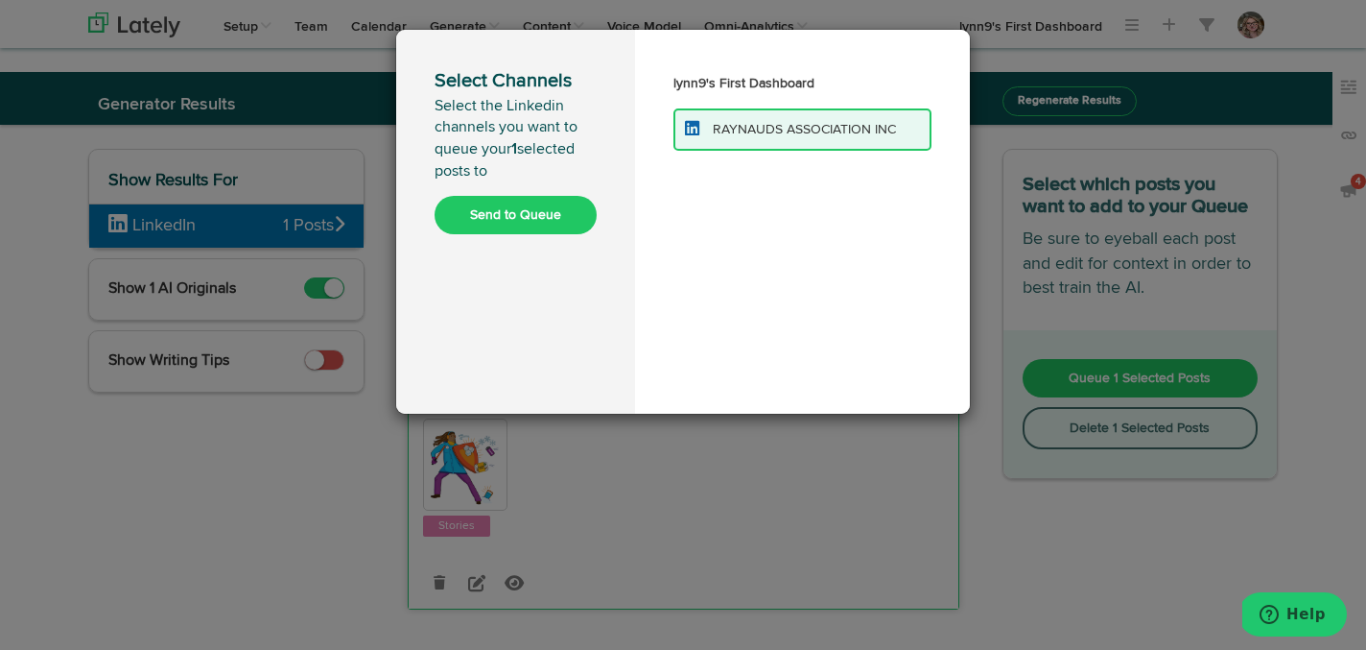
click at [509, 213] on button "Send to Queue" at bounding box center [516, 215] width 162 height 38
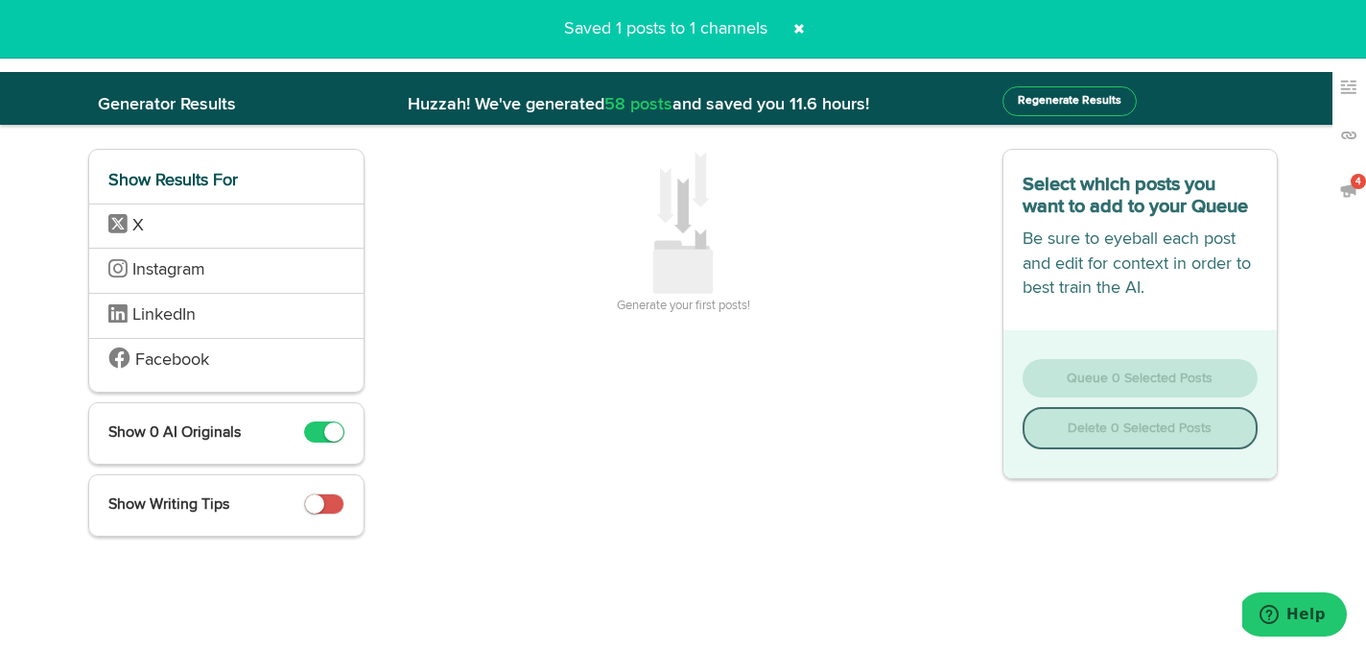
click at [800, 25] on span at bounding box center [799, 28] width 31 height 31
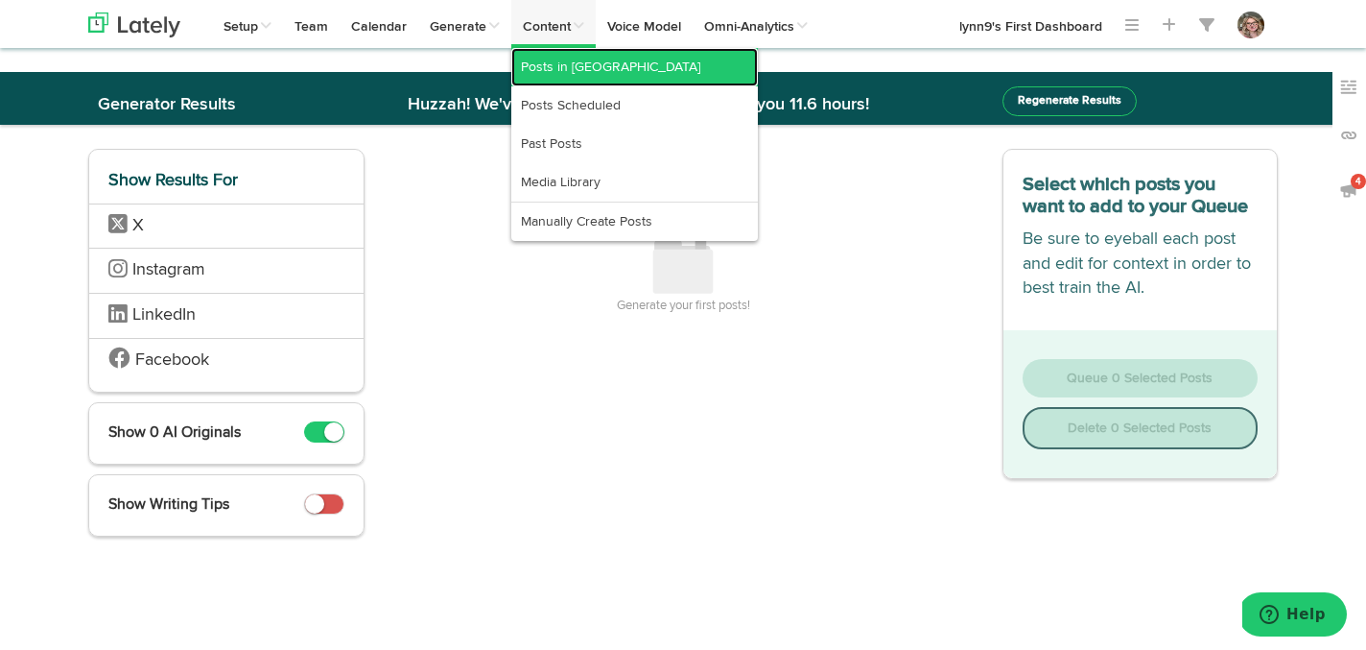
click at [551, 68] on link "Posts in [GEOGRAPHIC_DATA]" at bounding box center [634, 67] width 247 height 38
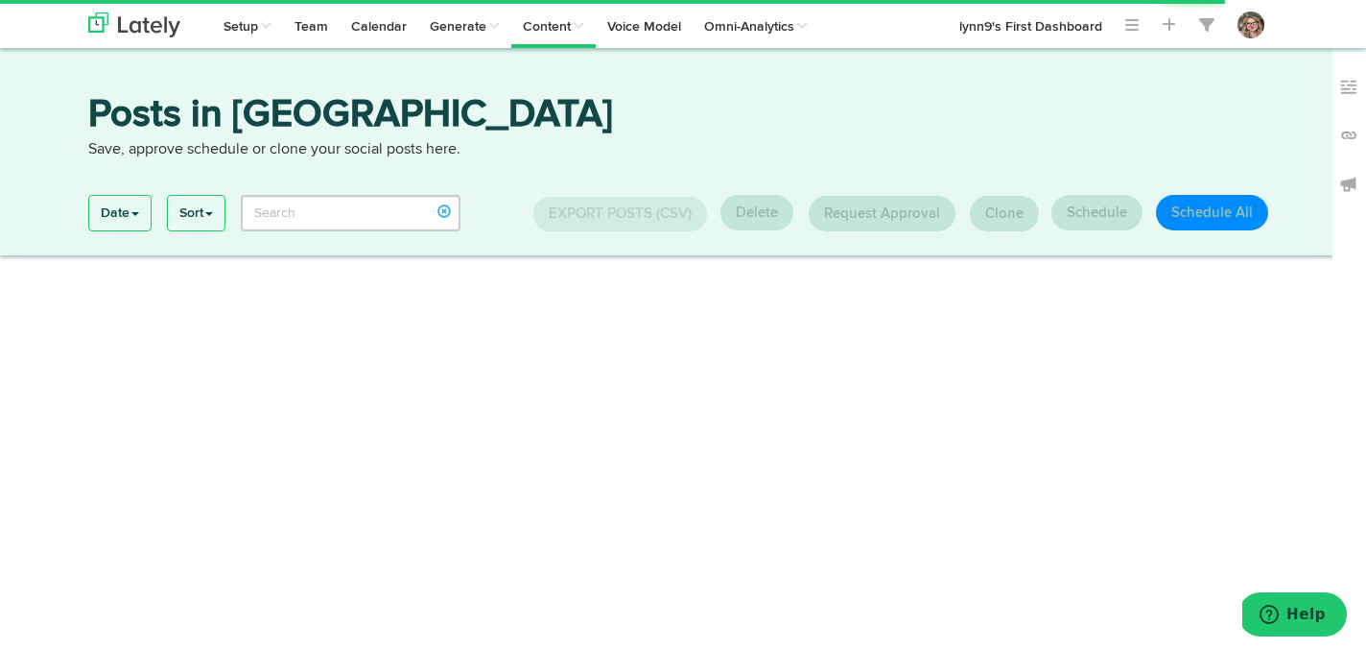
type input "Fall"
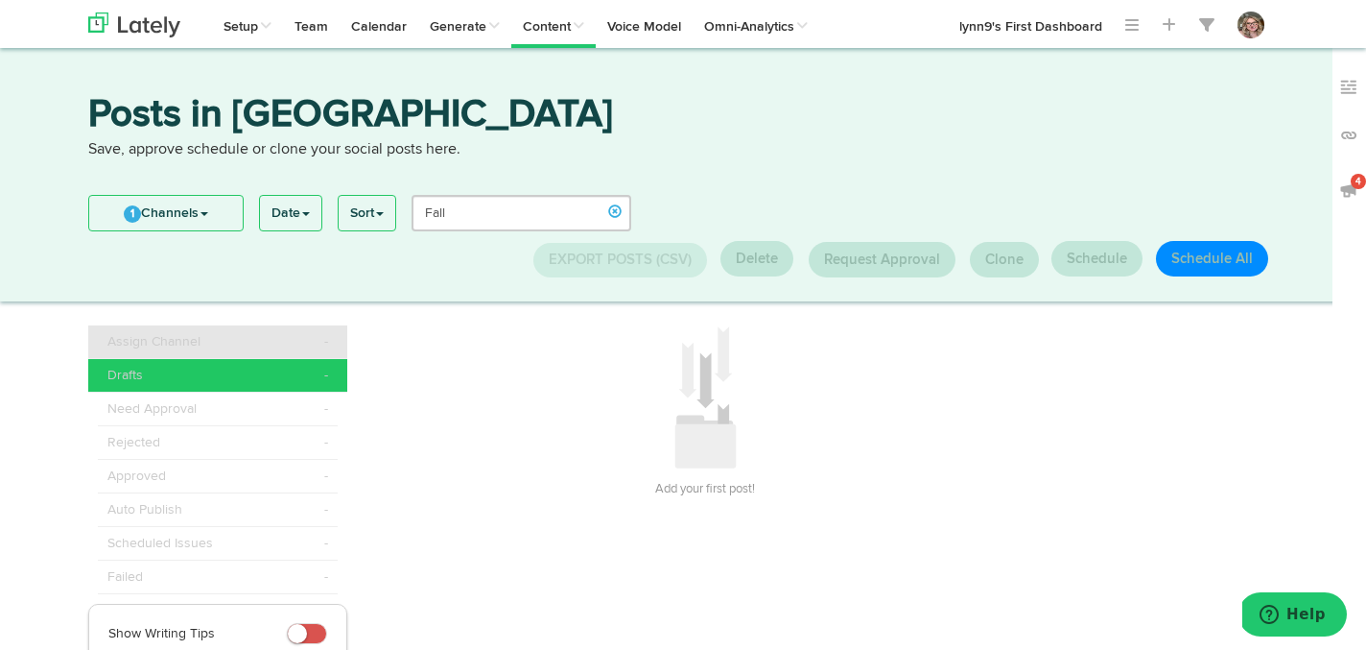
click at [174, 332] on span "Assign Channel" at bounding box center [153, 341] width 93 height 19
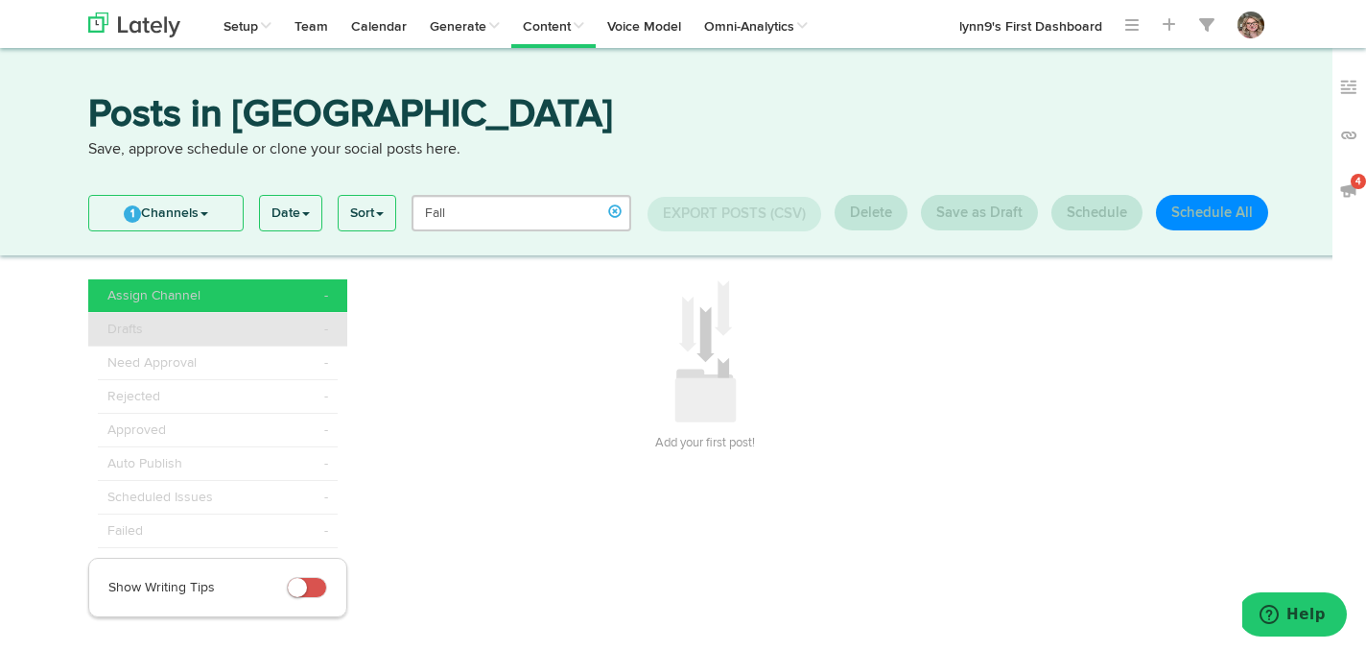
click at [160, 324] on div "Drafts -" at bounding box center [217, 328] width 221 height 19
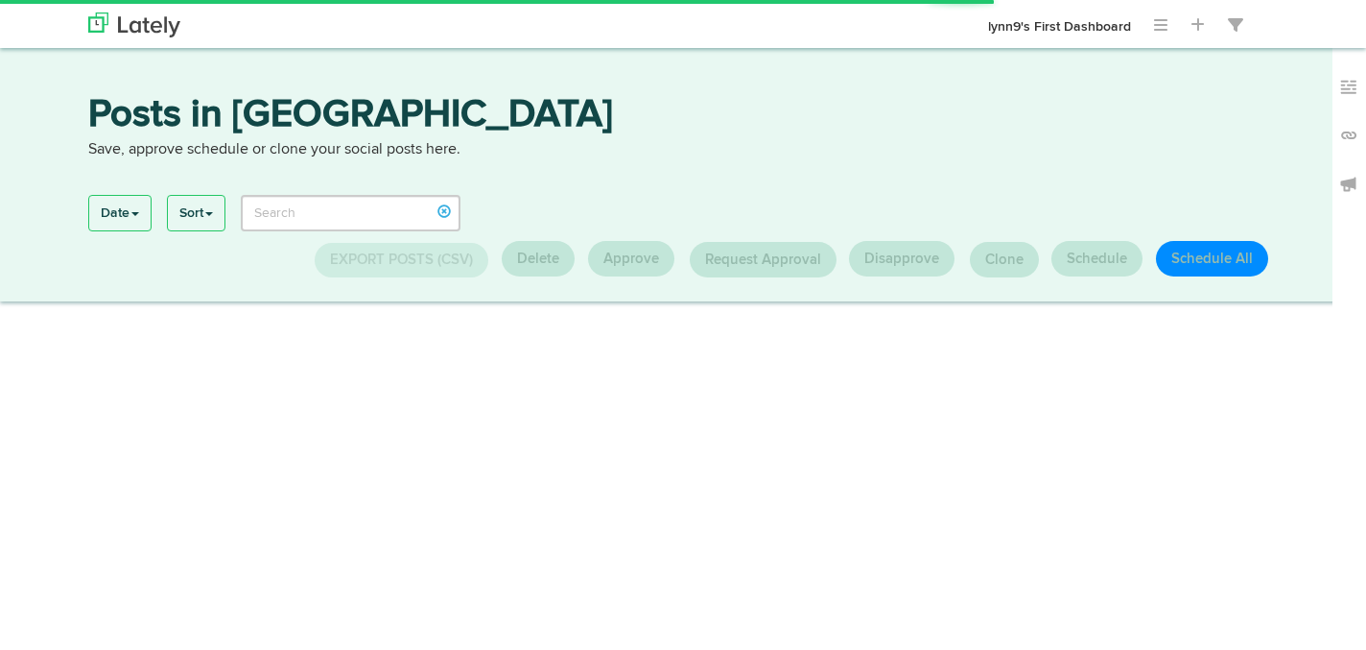
type input "Fall"
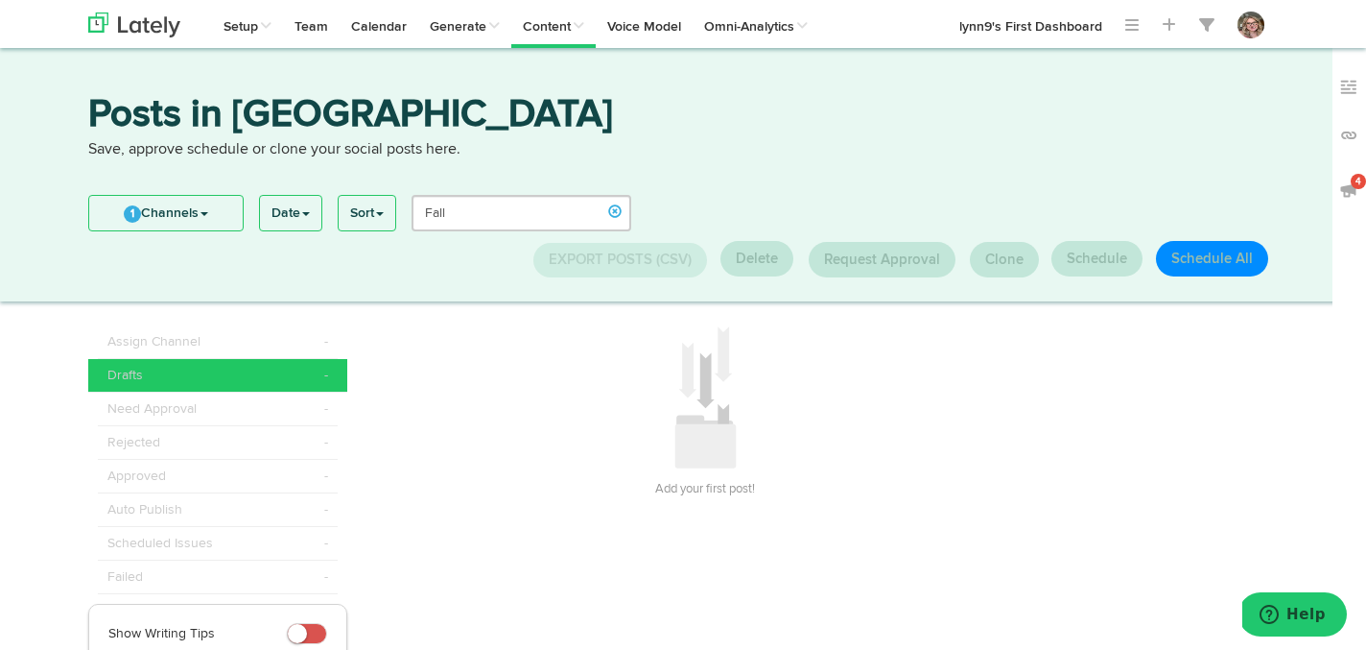
click at [126, 223] on link "1 Channels" at bounding box center [166, 213] width 154 height 35
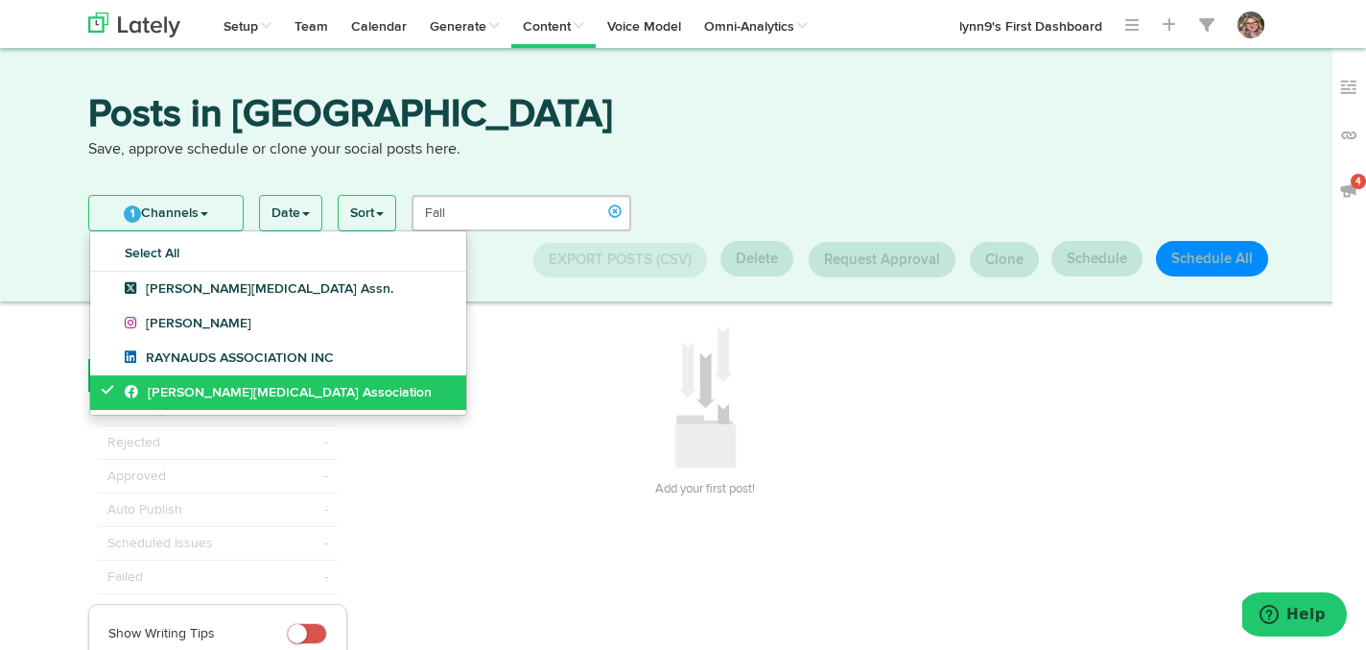
click at [98, 386] on link "[PERSON_NAME][MEDICAL_DATA] Association" at bounding box center [278, 392] width 376 height 35
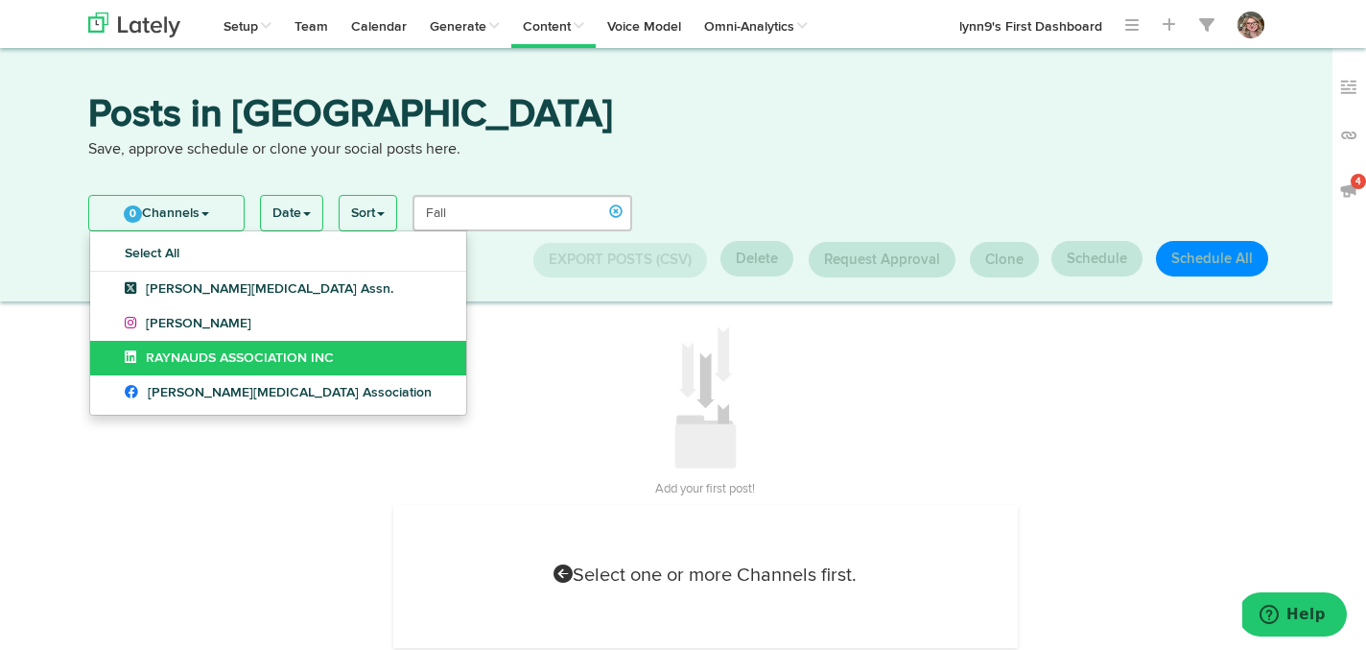
click at [105, 366] on link "RAYNAUDS ASSOCIATION INC" at bounding box center [278, 358] width 376 height 35
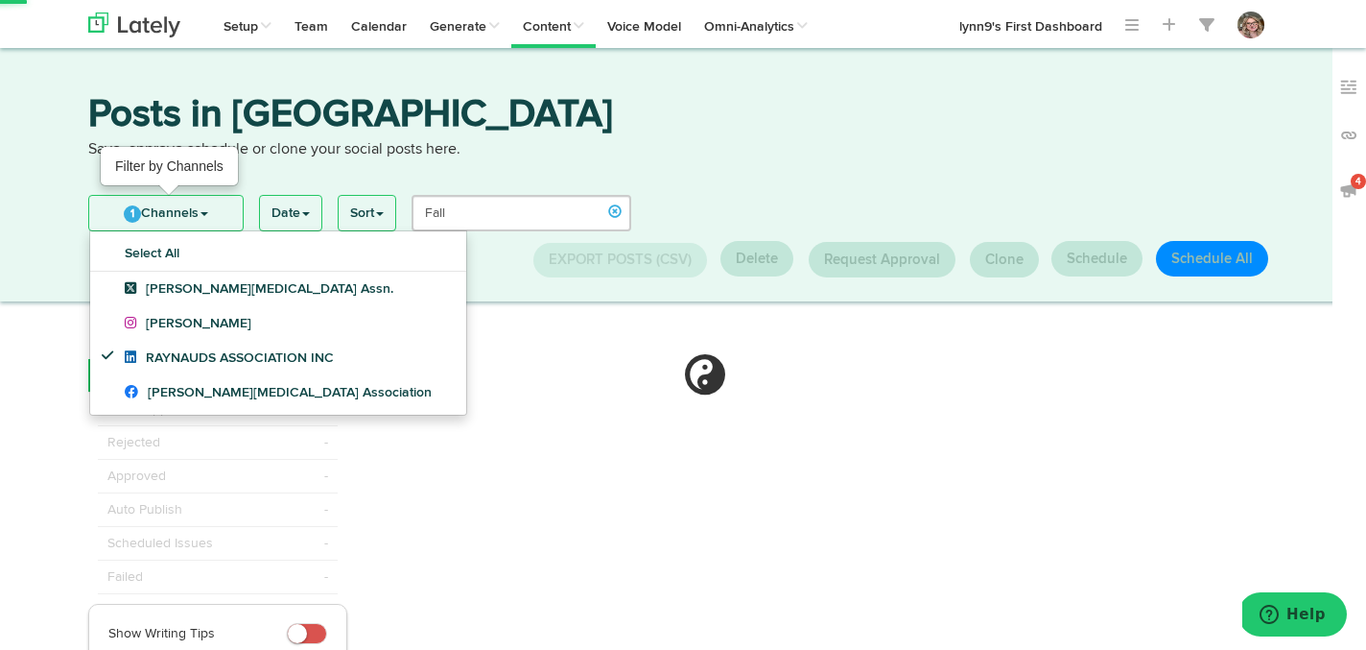
click at [136, 210] on span "1" at bounding box center [132, 213] width 17 height 17
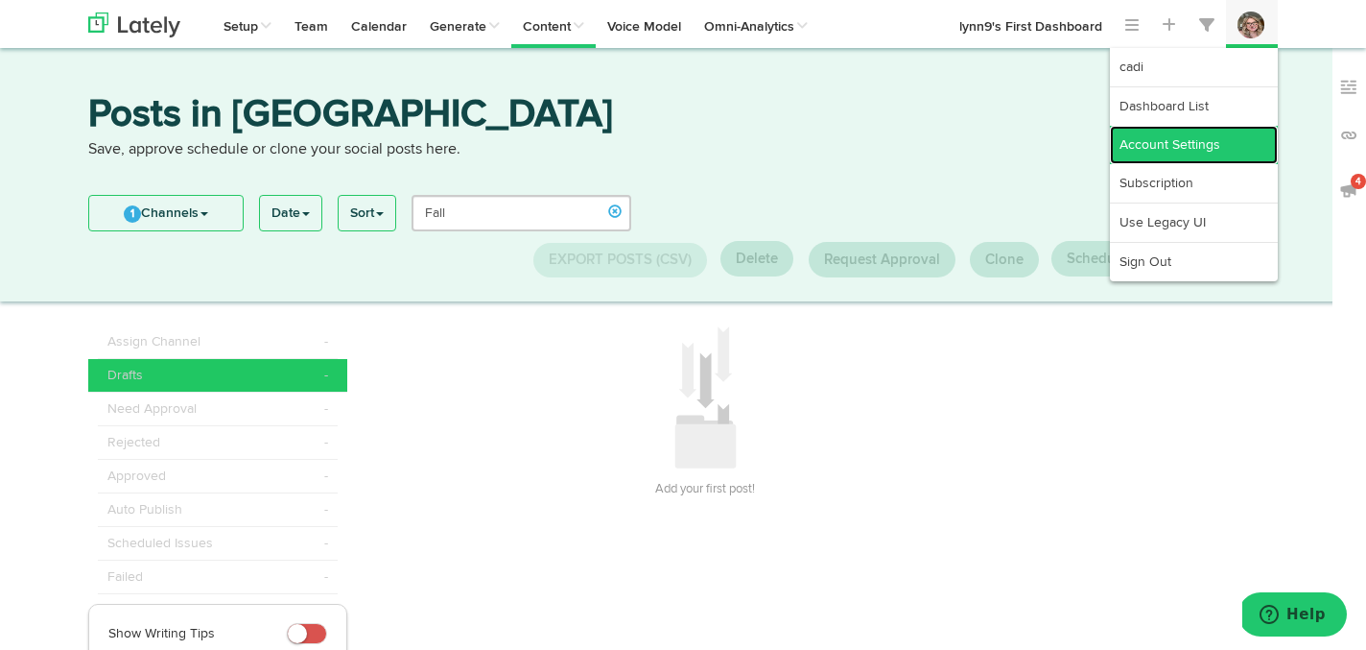
click at [1232, 138] on link "Account Settings" at bounding box center [1194, 145] width 168 height 38
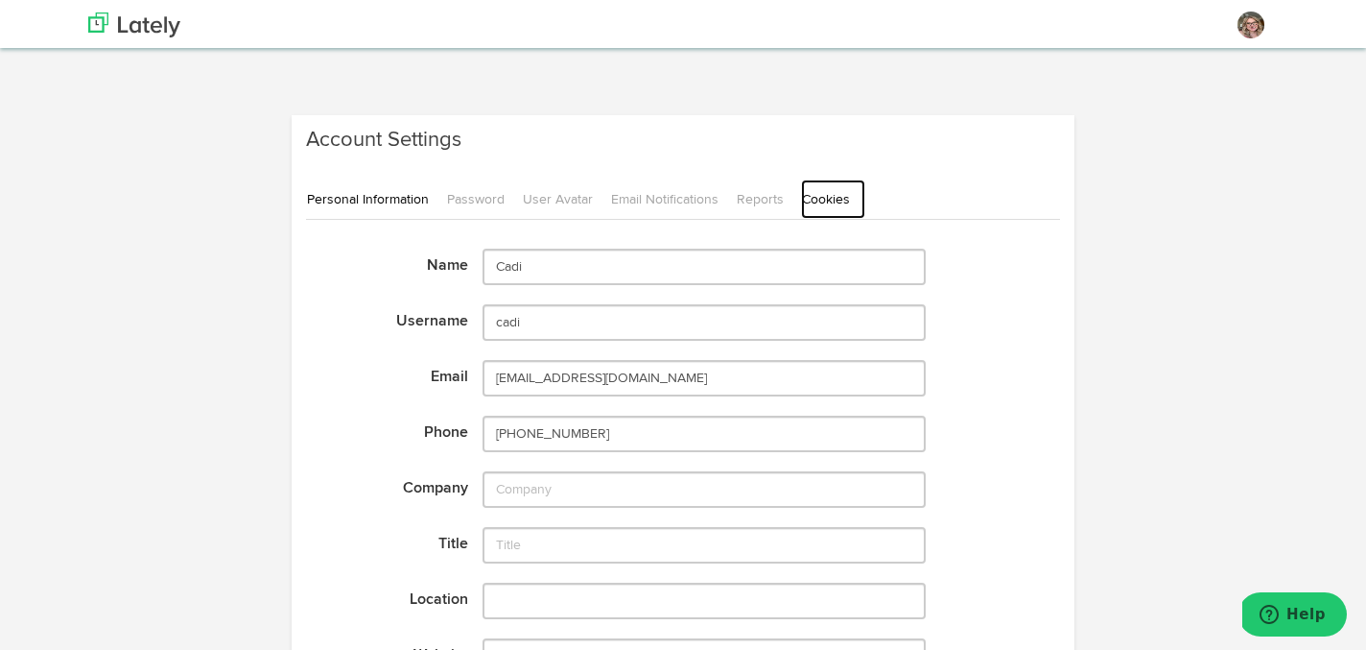
click at [816, 202] on link "Cookies" at bounding box center [833, 198] width 64 height 39
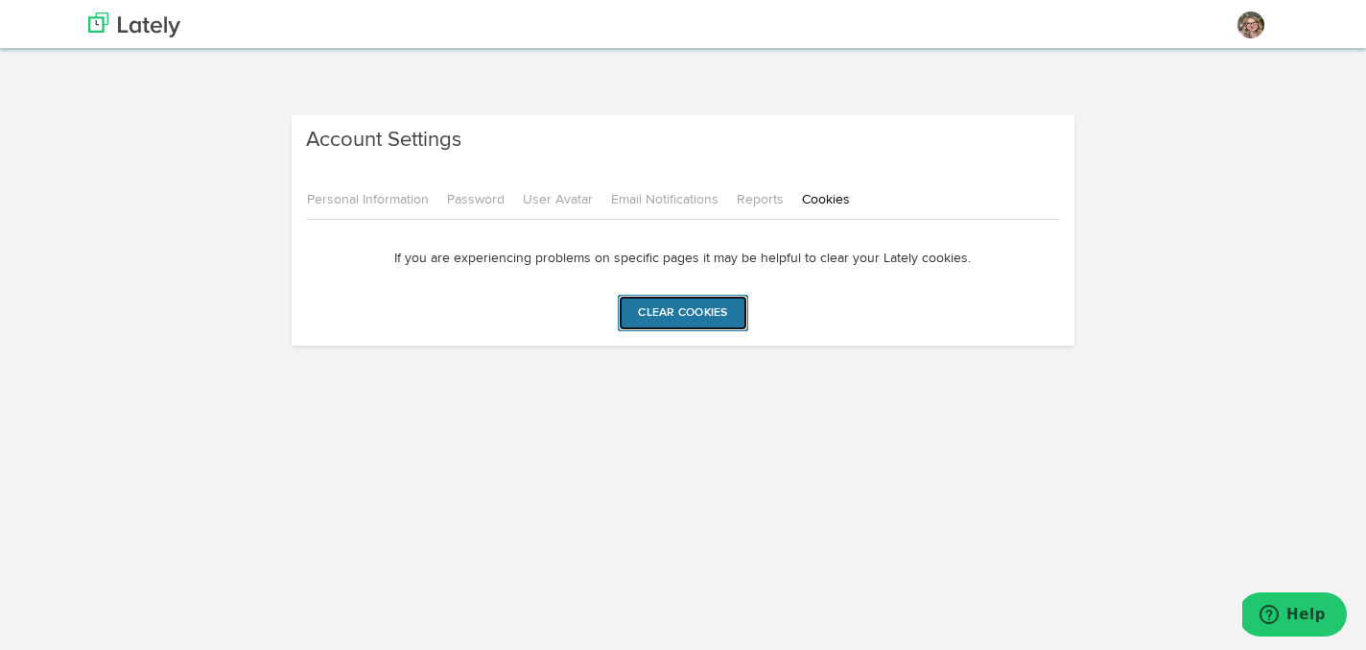
click at [682, 314] on input "Clear cookies" at bounding box center [683, 313] width 130 height 36
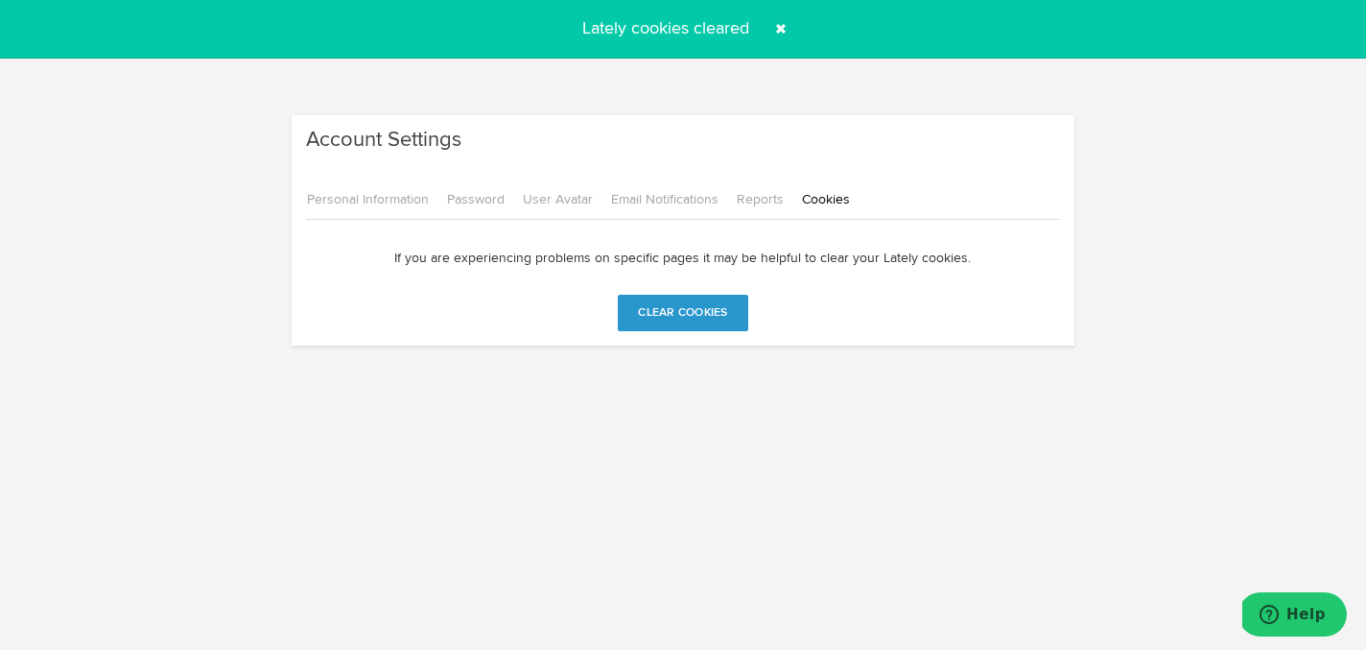
click at [779, 34] on span at bounding box center [781, 28] width 31 height 31
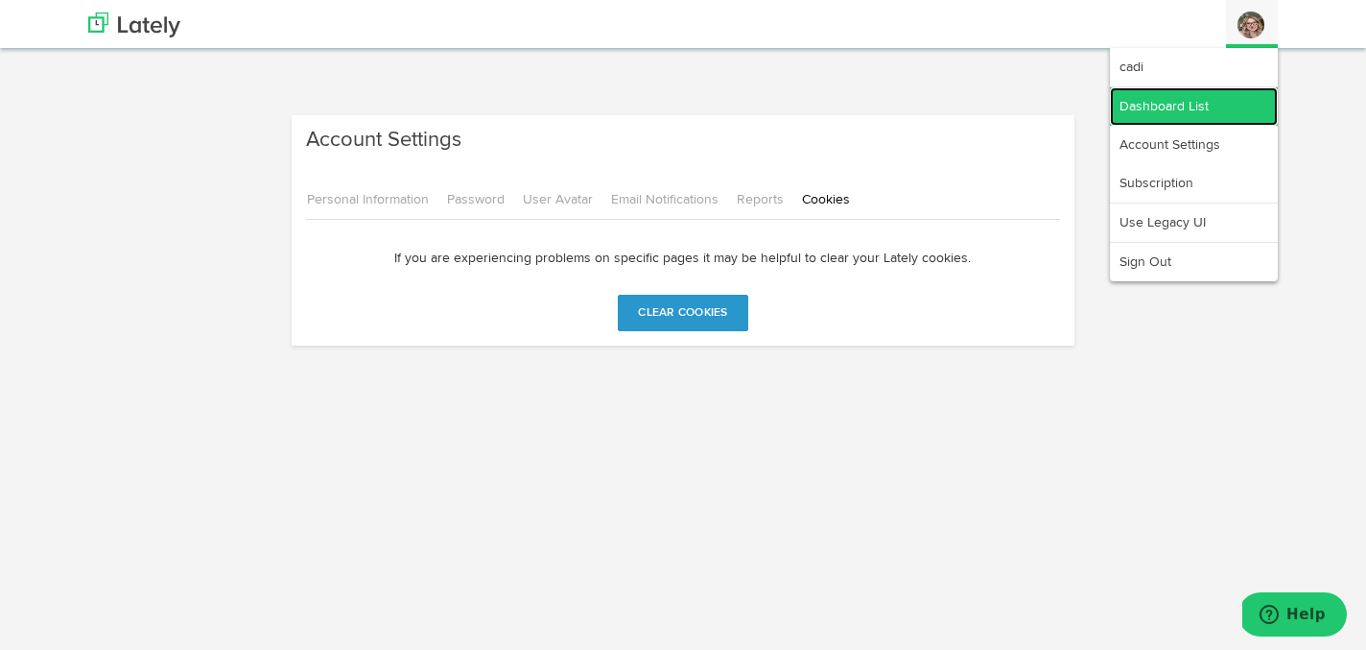
click at [1225, 101] on link "Dashboard List" at bounding box center [1194, 106] width 168 height 38
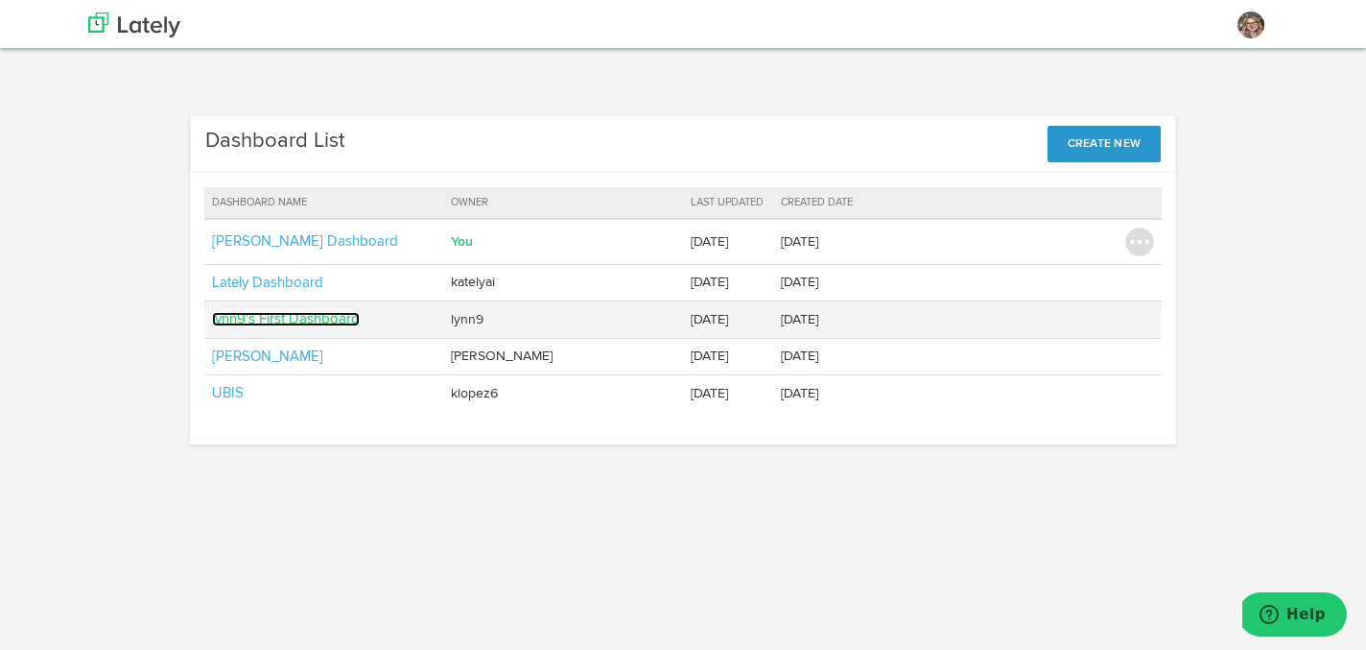
click at [290, 322] on link "lynn9's First Dashboard" at bounding box center [286, 319] width 148 height 14
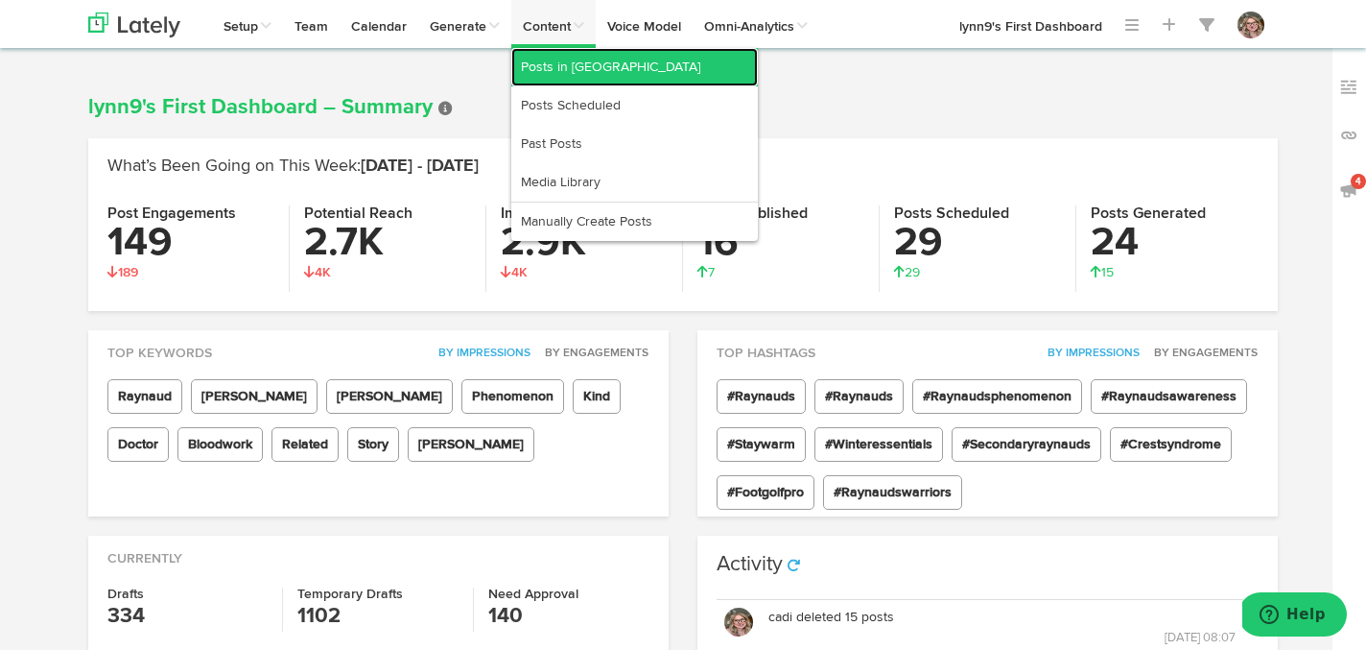
click at [537, 73] on link "Posts in [GEOGRAPHIC_DATA]" at bounding box center [634, 67] width 247 height 38
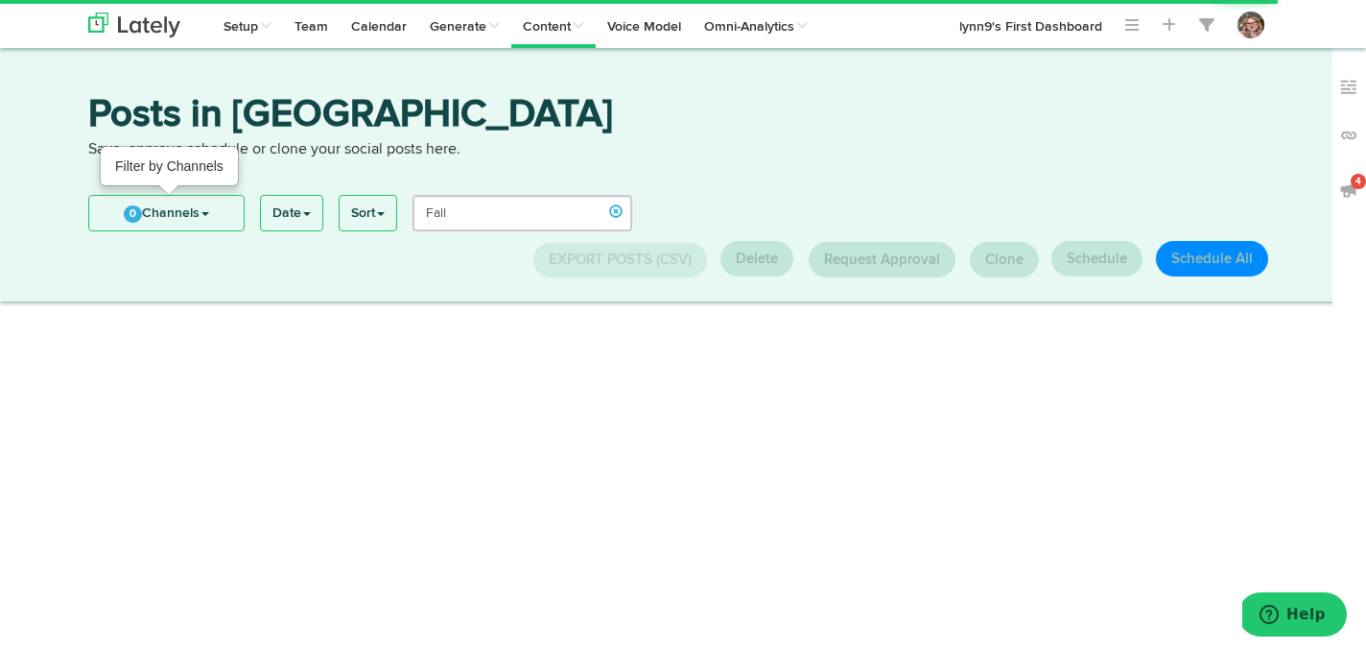
click at [130, 210] on span "0" at bounding box center [133, 213] width 18 height 17
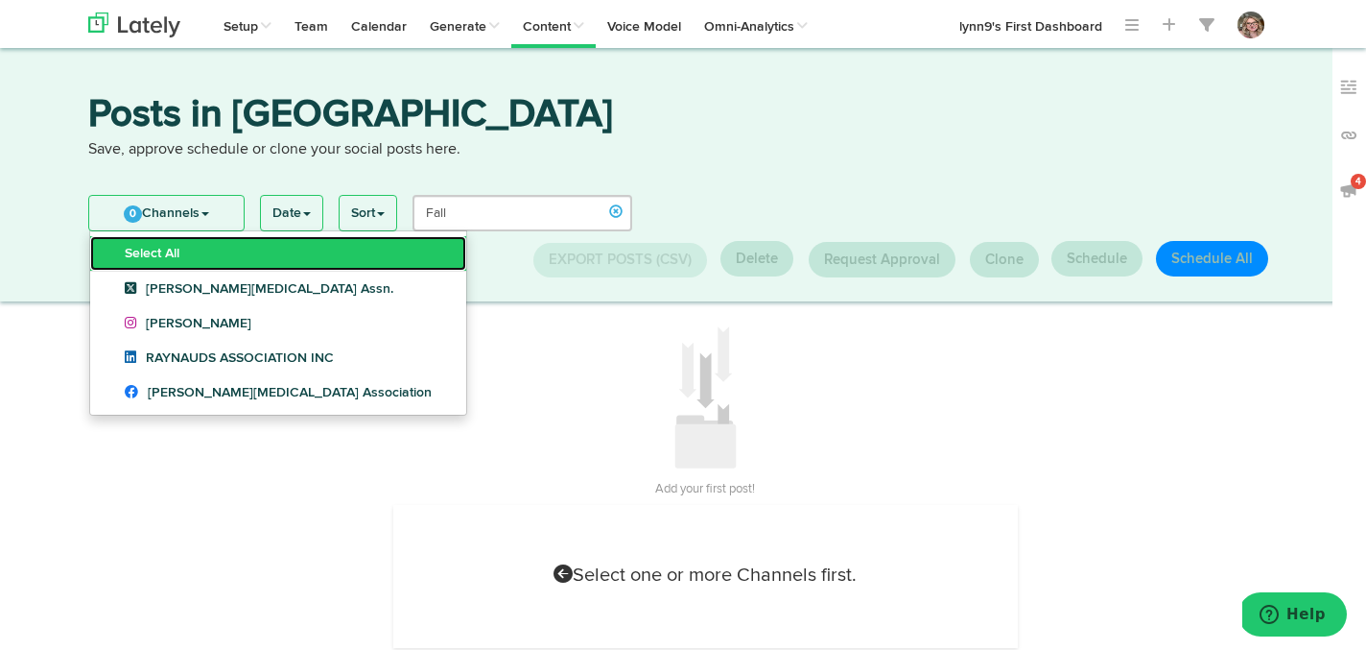
click at [129, 244] on link "Select All" at bounding box center [278, 253] width 376 height 35
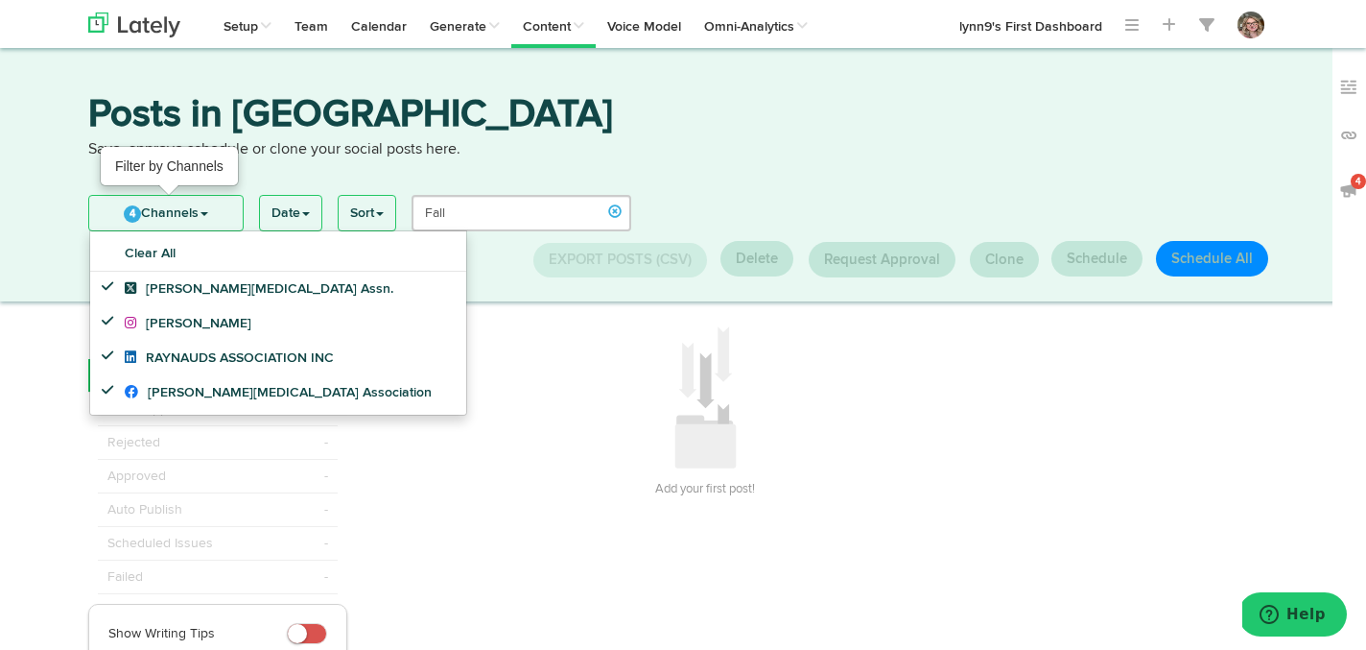
click at [144, 218] on link "4 Channels" at bounding box center [166, 213] width 154 height 35
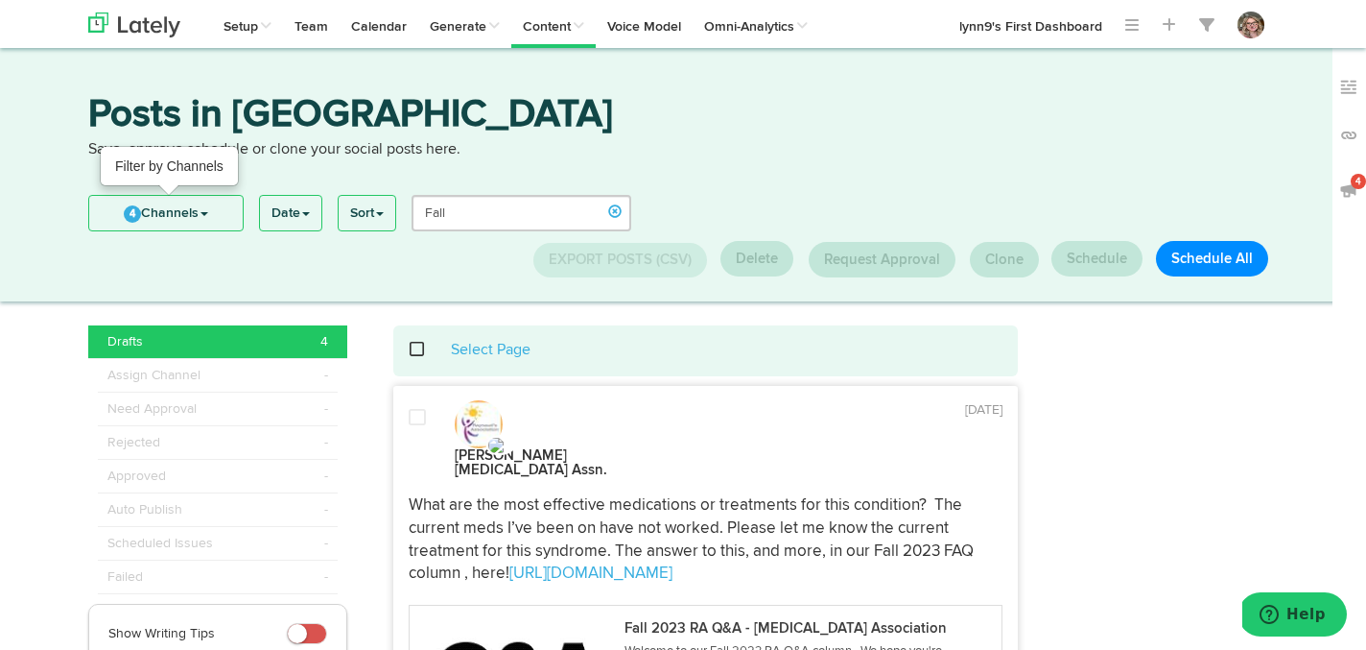
click at [128, 215] on span "4" at bounding box center [132, 213] width 17 height 17
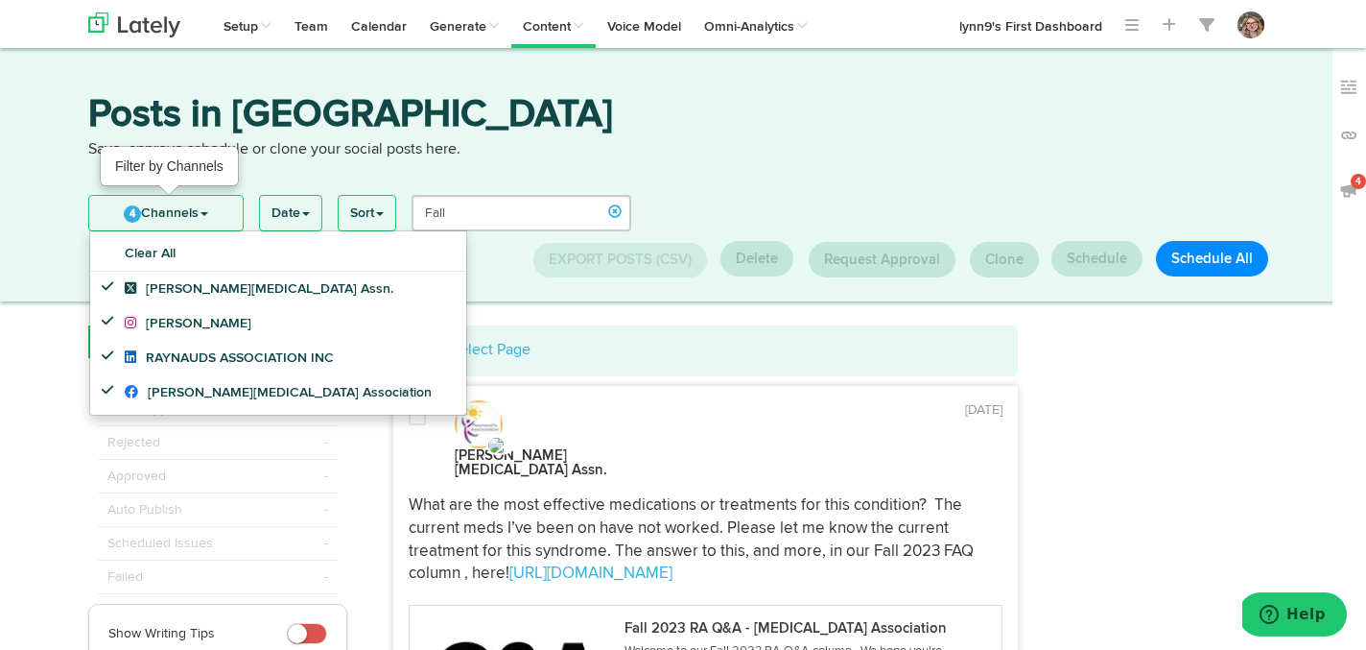
click at [128, 215] on span "4" at bounding box center [132, 213] width 17 height 17
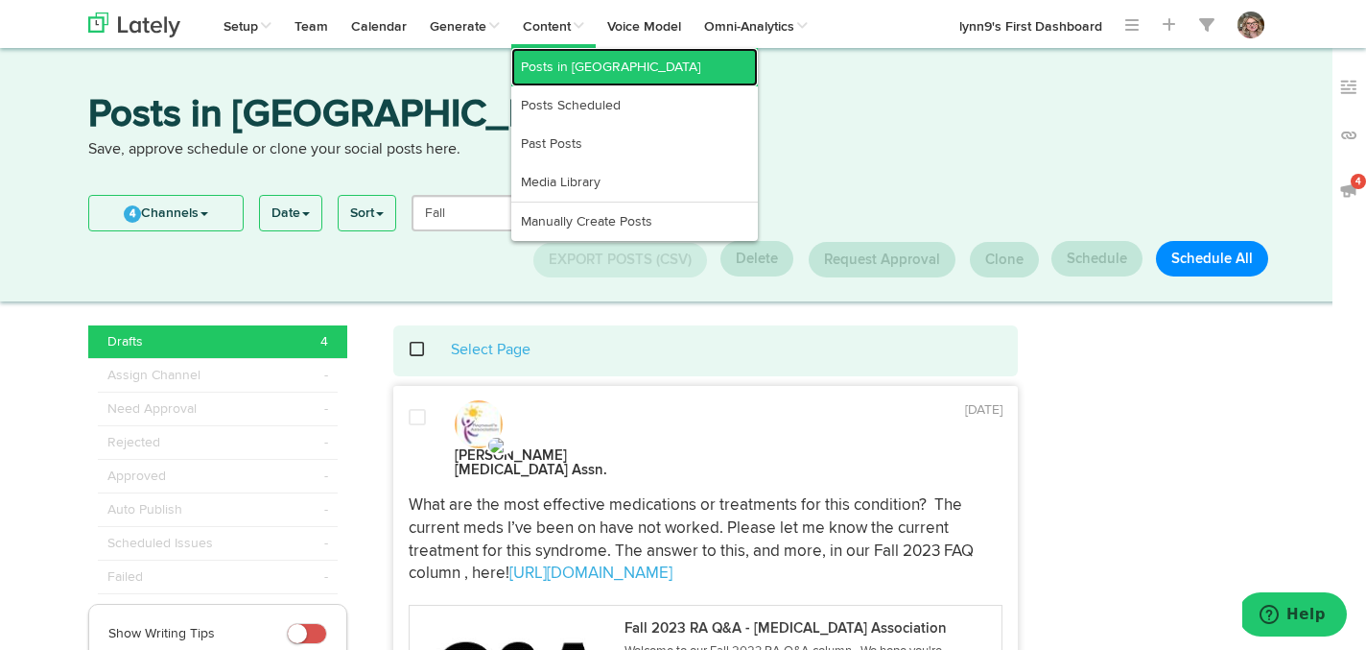
click at [568, 51] on link "Posts in [GEOGRAPHIC_DATA]" at bounding box center [634, 67] width 247 height 38
click at [567, 61] on link "Posts in [GEOGRAPHIC_DATA]" at bounding box center [634, 67] width 247 height 38
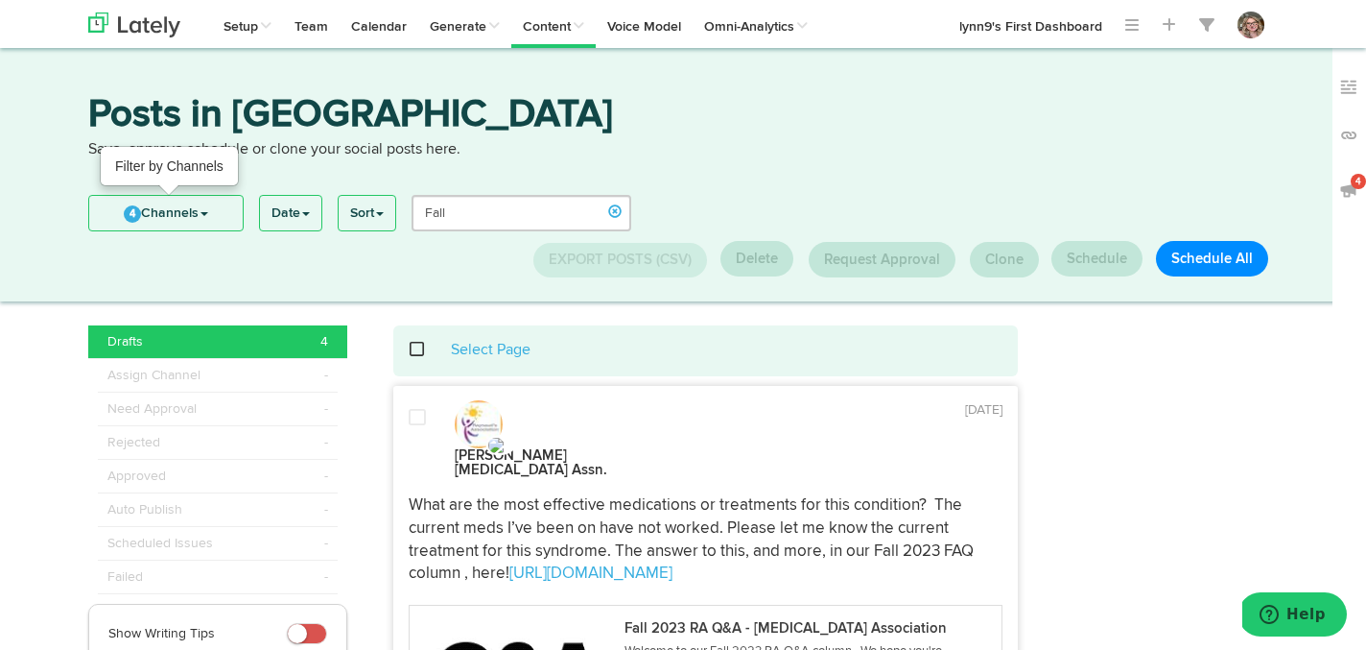
click at [132, 221] on span "4" at bounding box center [132, 213] width 17 height 17
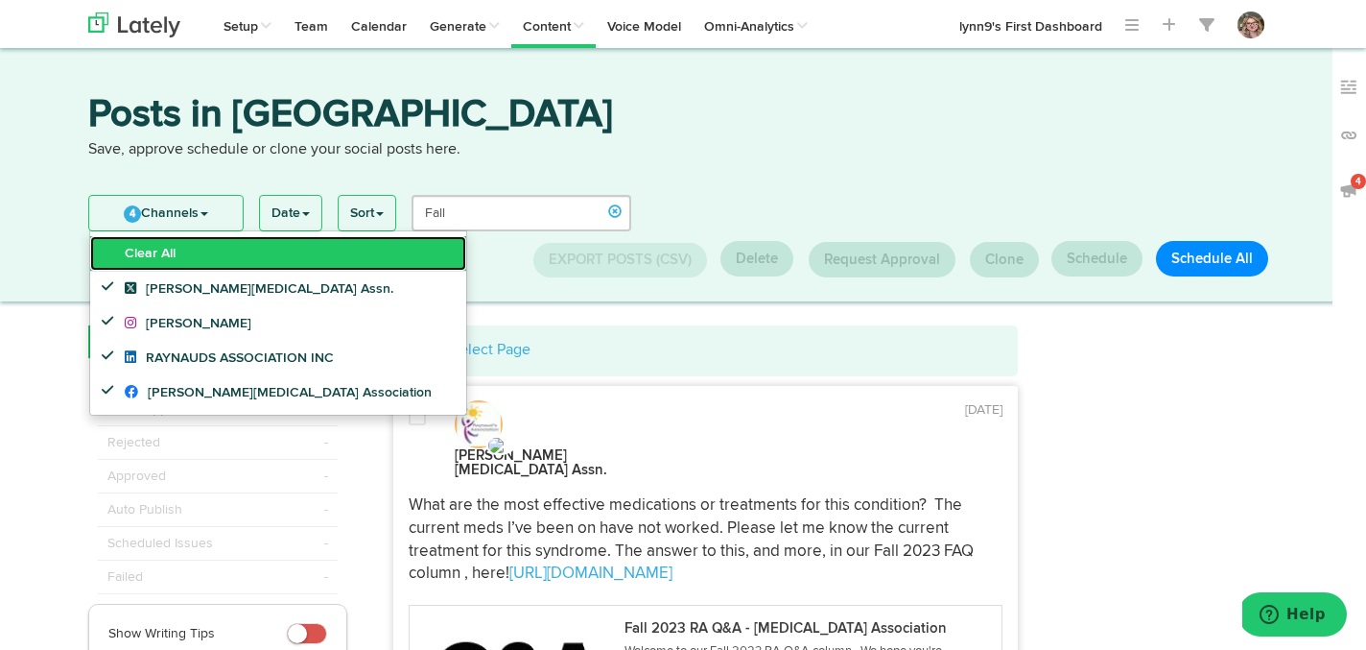
click at [132, 246] on link "Clear All" at bounding box center [278, 253] width 376 height 35
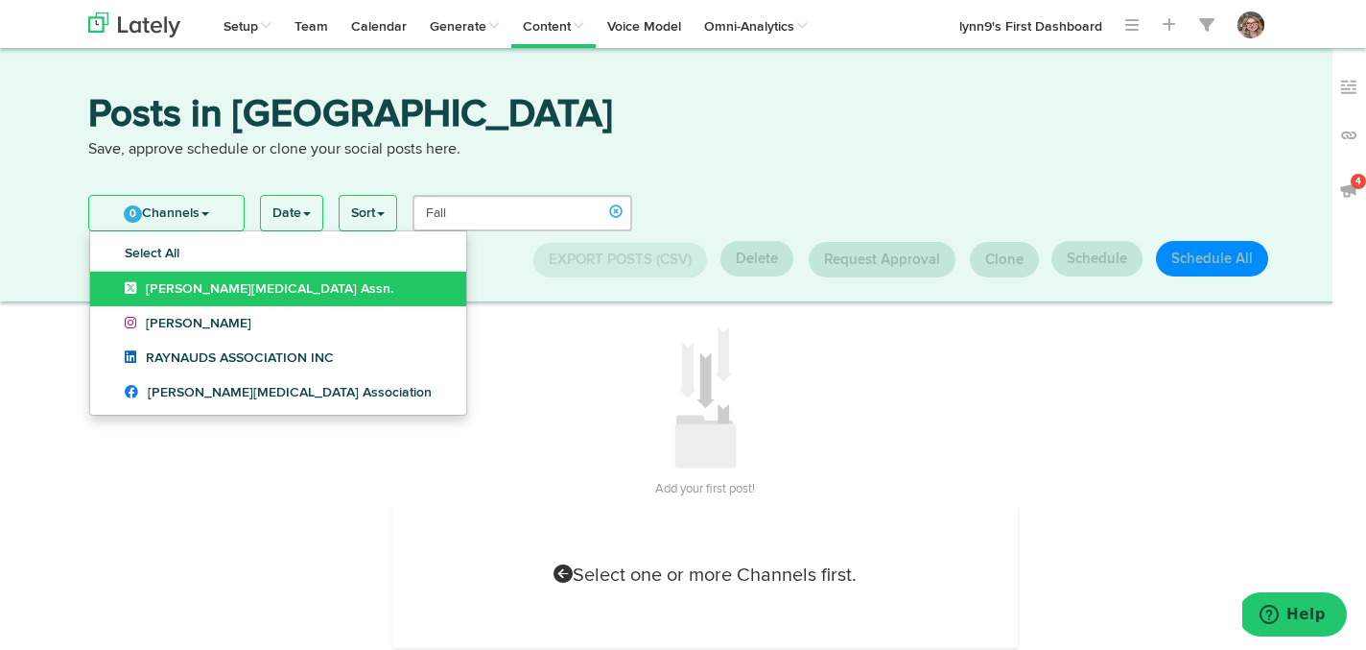
click at [163, 286] on span "[PERSON_NAME][MEDICAL_DATA] Assn." at bounding box center [259, 288] width 269 height 13
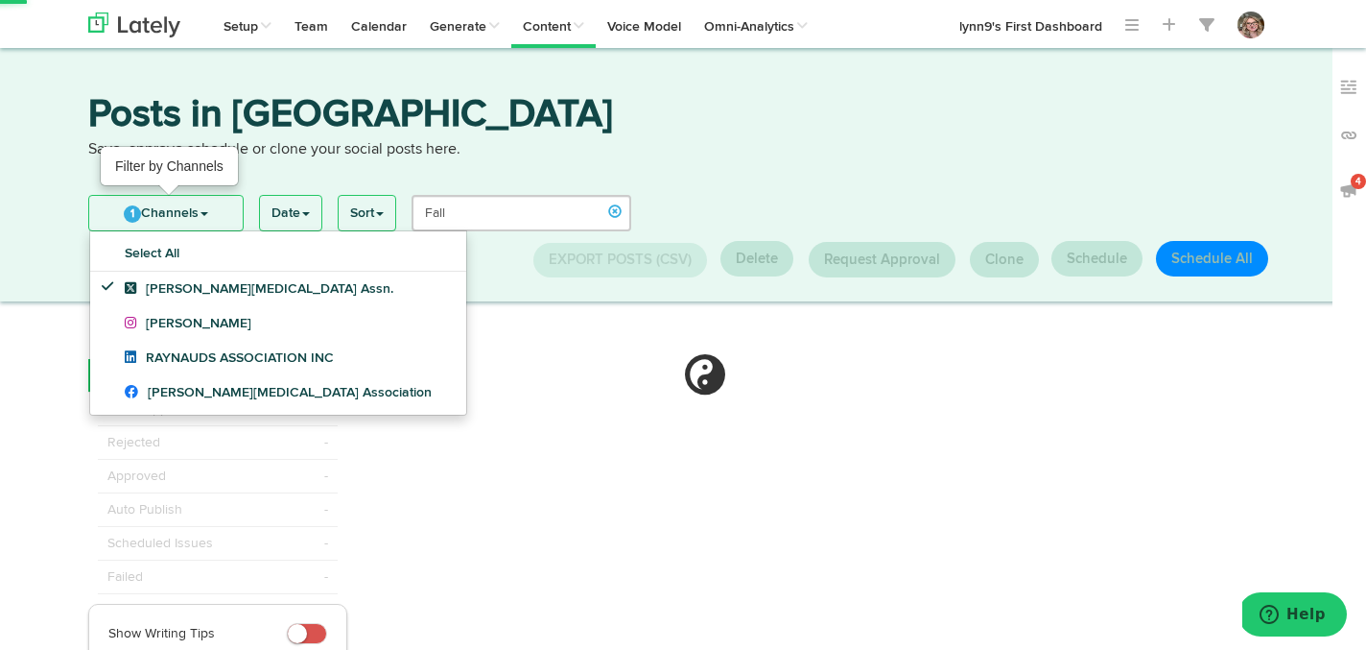
click at [171, 221] on link "1 Channels" at bounding box center [166, 213] width 154 height 35
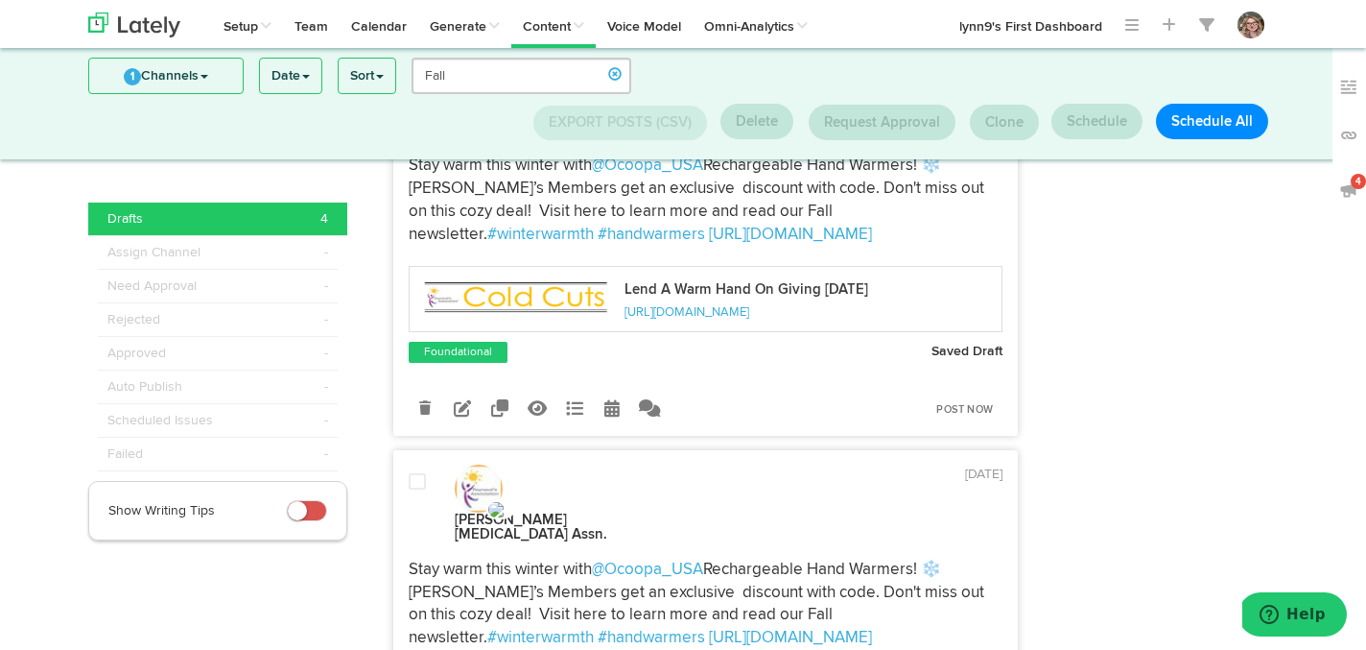
scroll to position [717, 0]
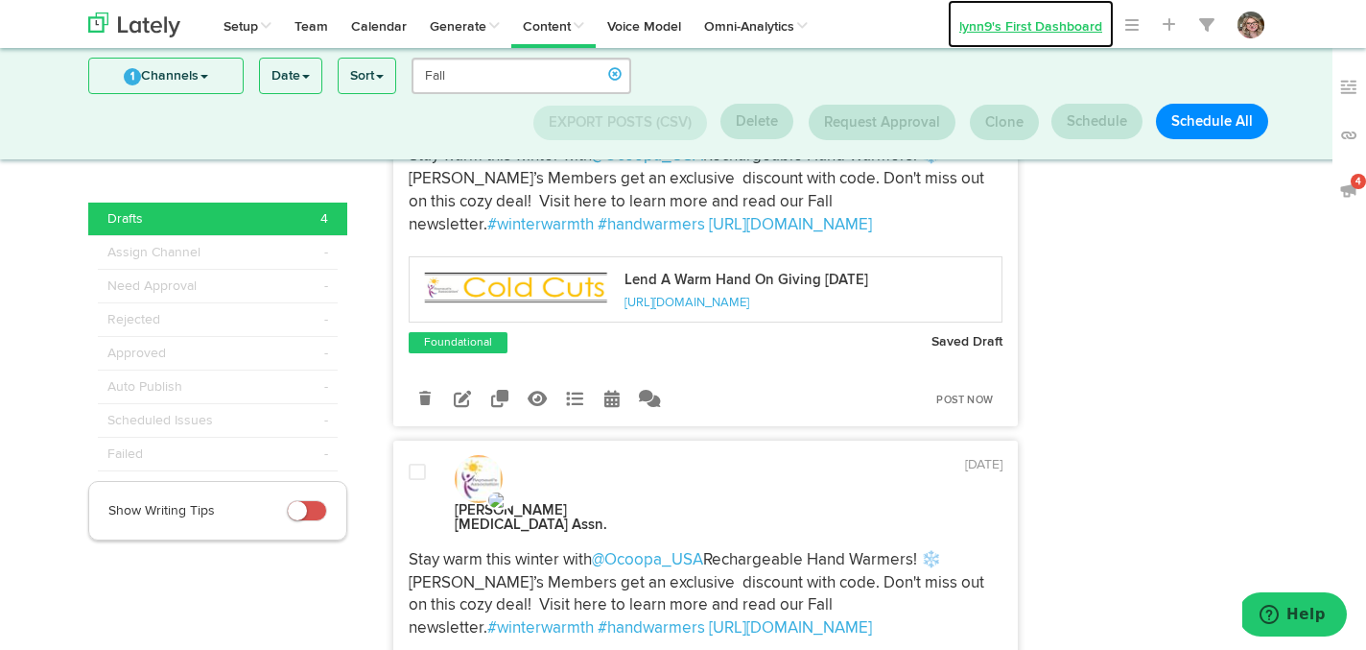
click at [984, 22] on link "lynn9's First Dashboard" at bounding box center [1031, 24] width 166 height 48
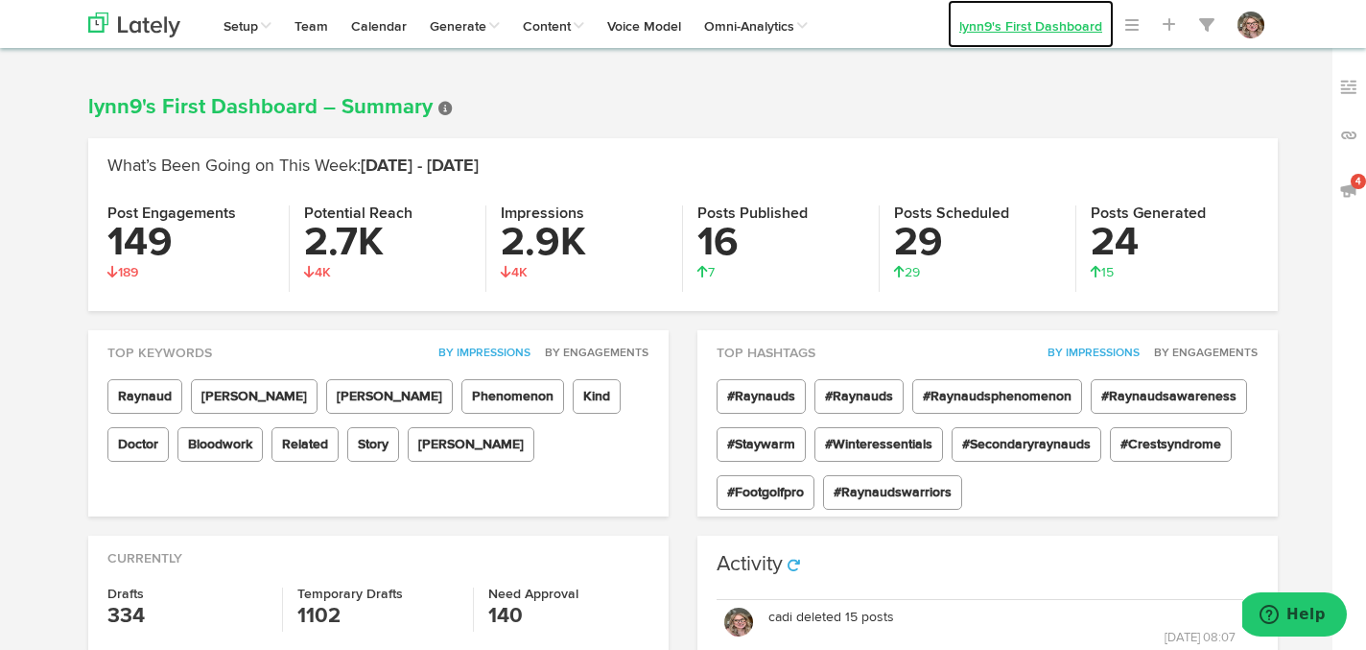
click at [976, 31] on link "lynn9's First Dashboard" at bounding box center [1031, 24] width 166 height 48
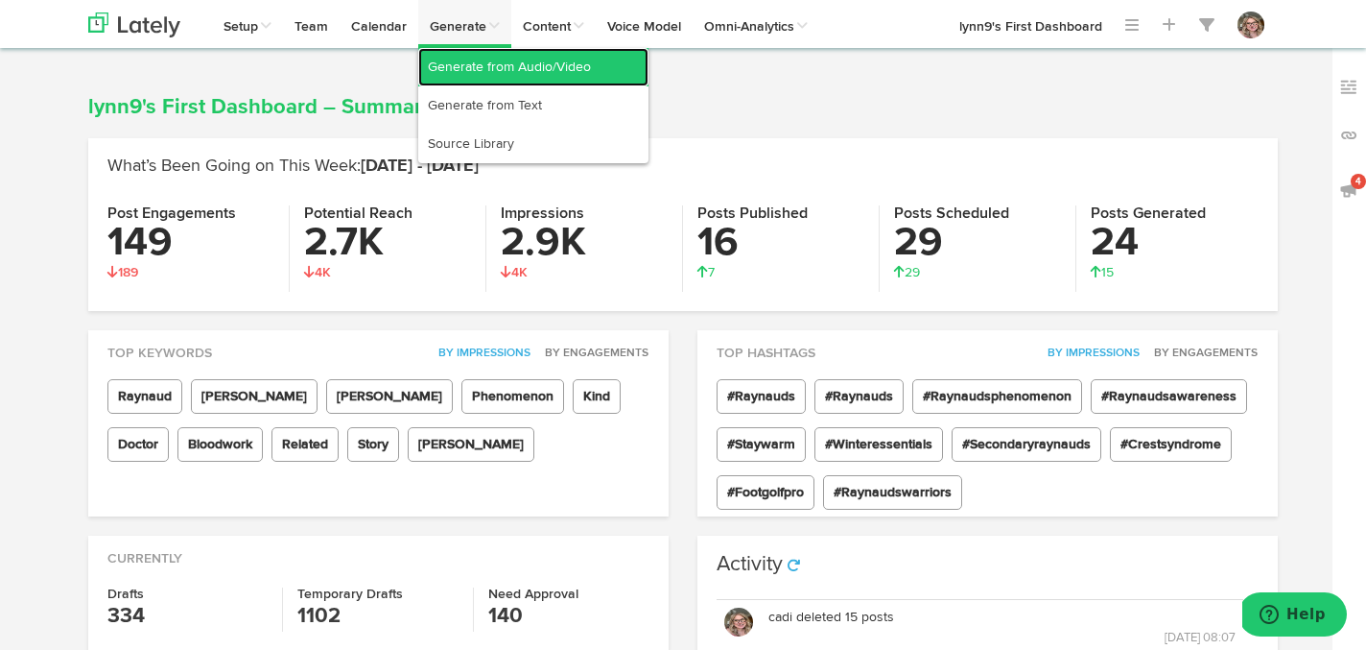
click at [461, 64] on link "Generate from Audio/Video" at bounding box center [533, 67] width 230 height 38
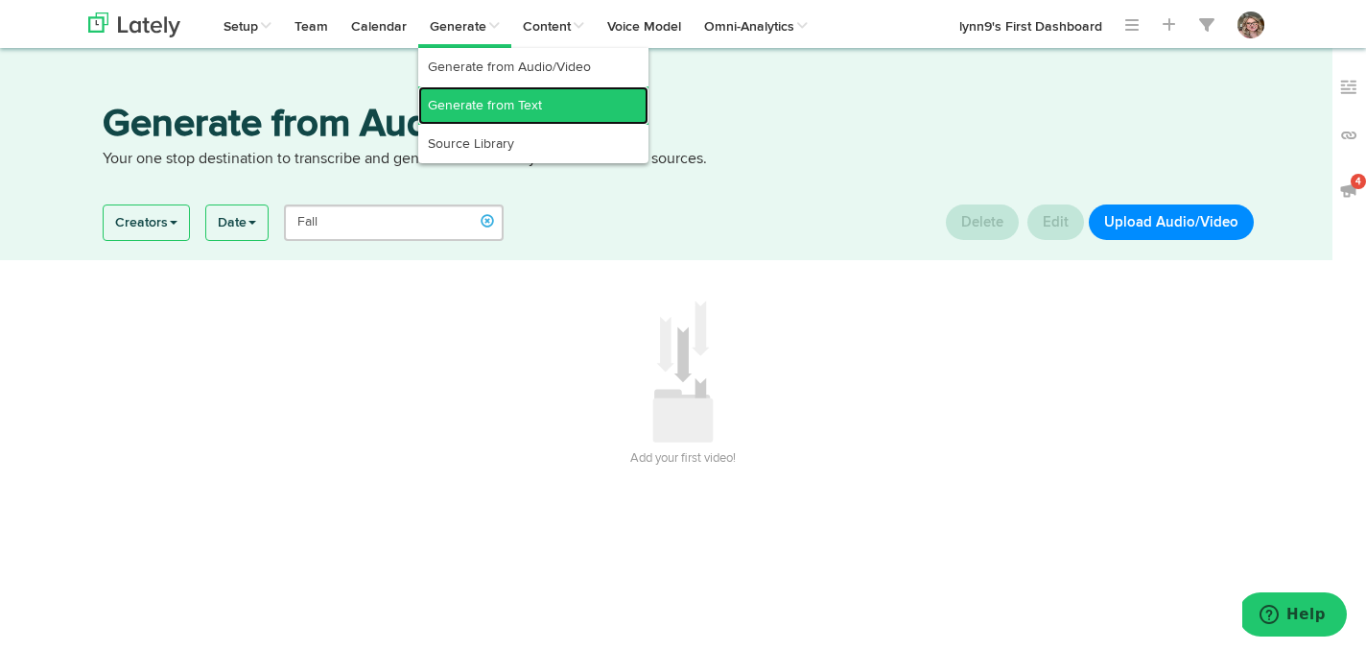
click at [475, 105] on link "Generate from Text" at bounding box center [533, 105] width 230 height 38
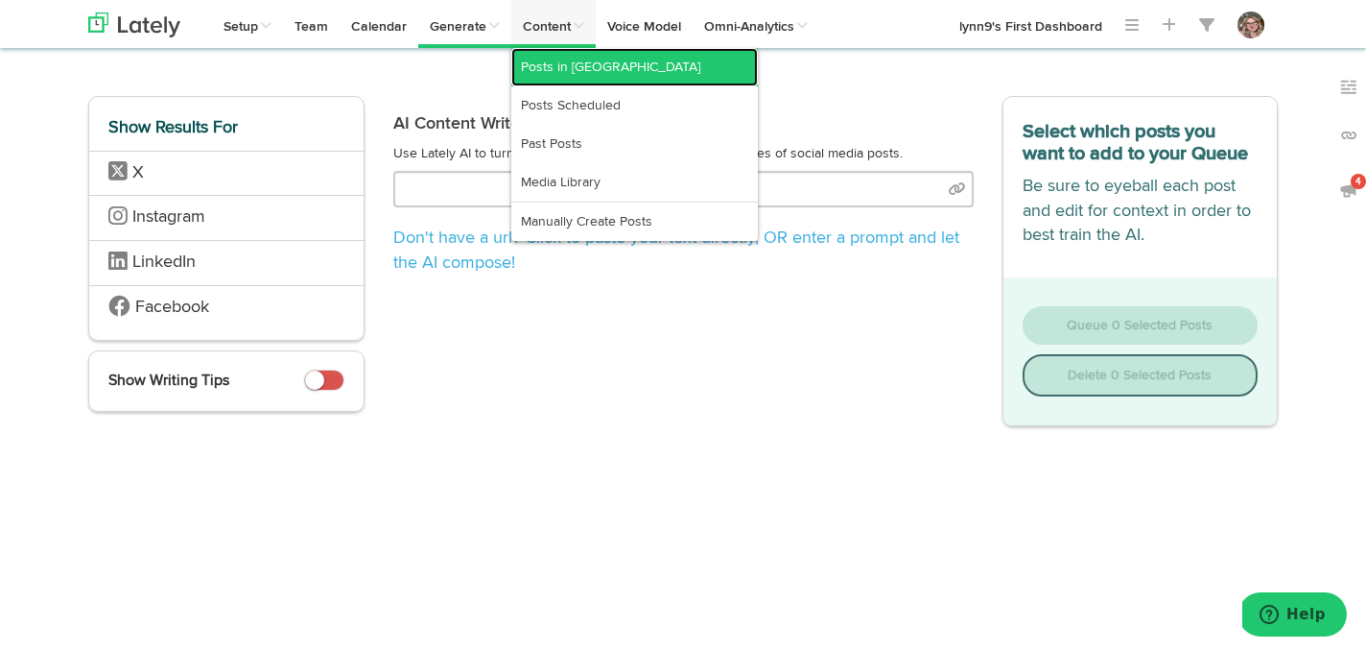
click at [556, 67] on link "Posts in [GEOGRAPHIC_DATA]" at bounding box center [634, 67] width 247 height 38
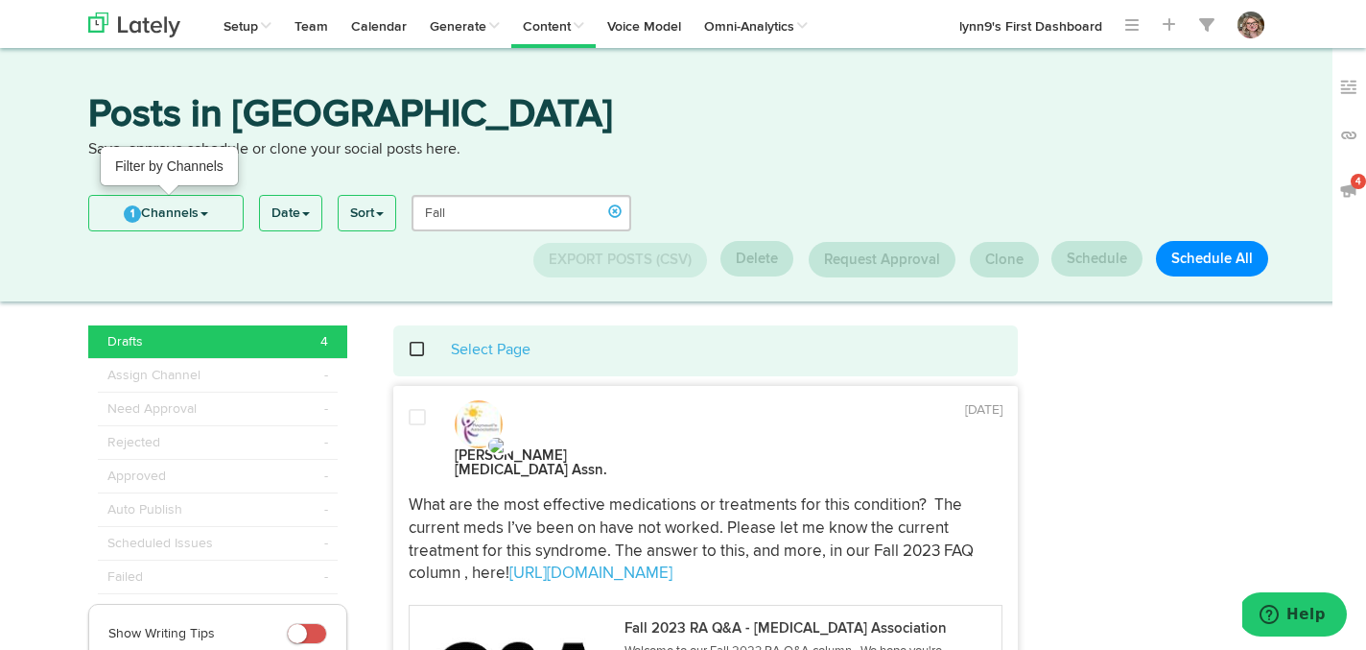
click at [137, 209] on span "1" at bounding box center [132, 213] width 17 height 17
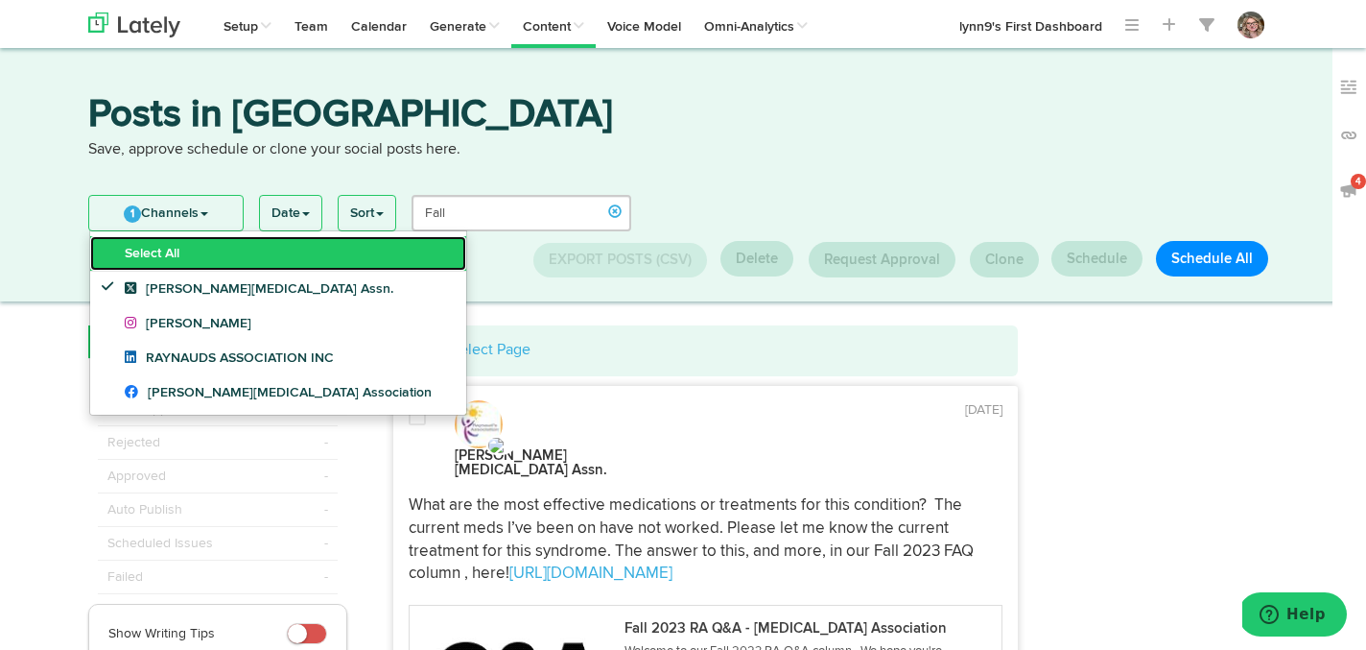
click at [118, 241] on link "Select All" at bounding box center [278, 253] width 376 height 35
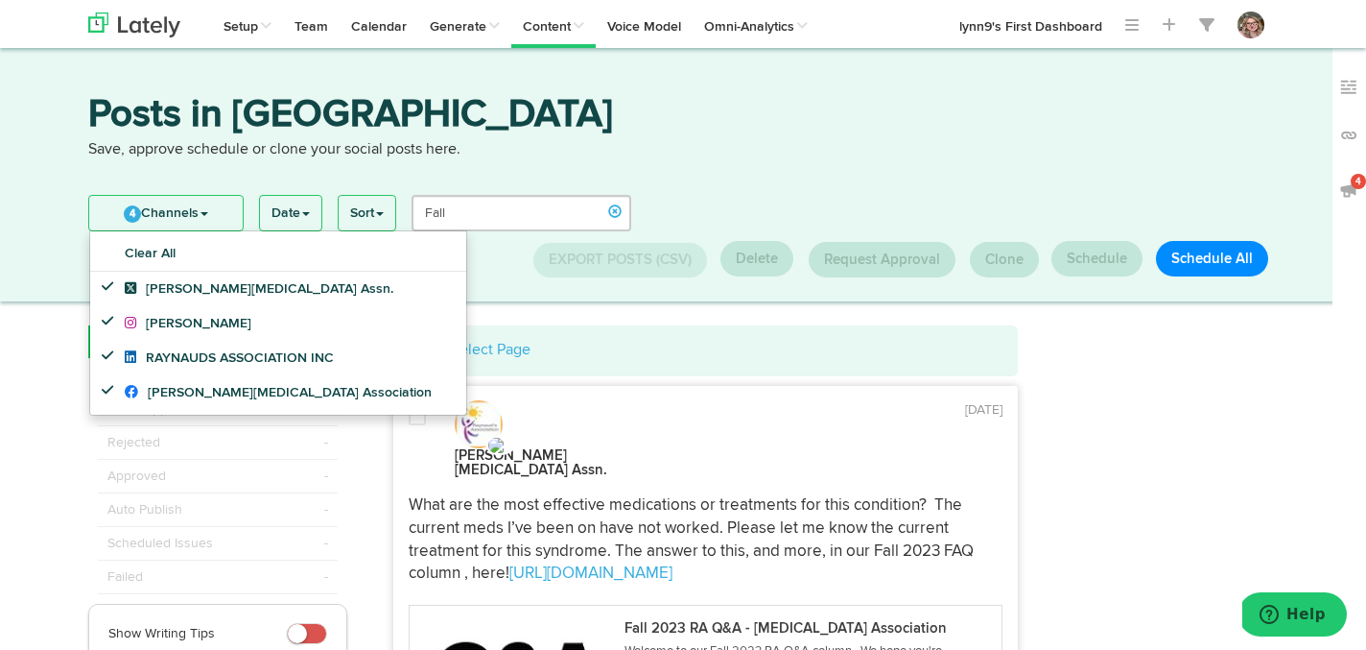
click at [147, 178] on div "Posts in Queue Save, approve schedule or clone your social posts here." at bounding box center [683, 140] width 1218 height 89
click at [151, 214] on link "4 Channels" at bounding box center [166, 213] width 154 height 35
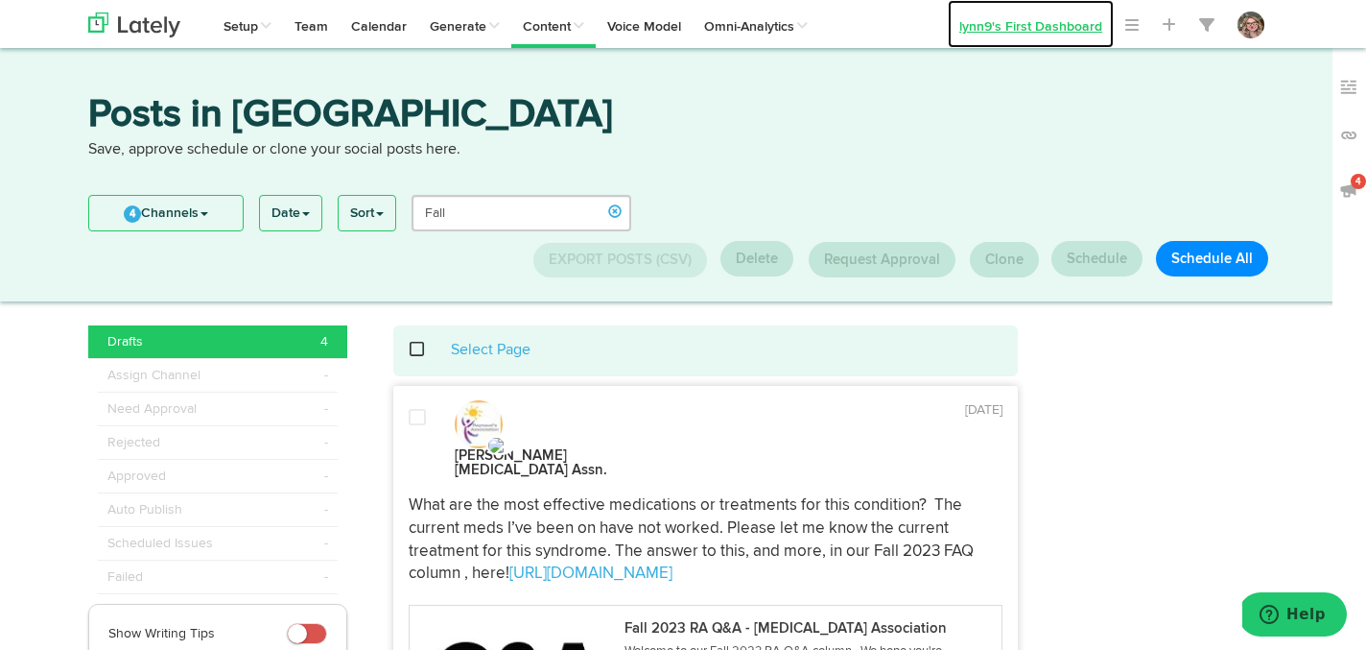
click at [982, 38] on link "lynn9's First Dashboard" at bounding box center [1031, 24] width 166 height 48
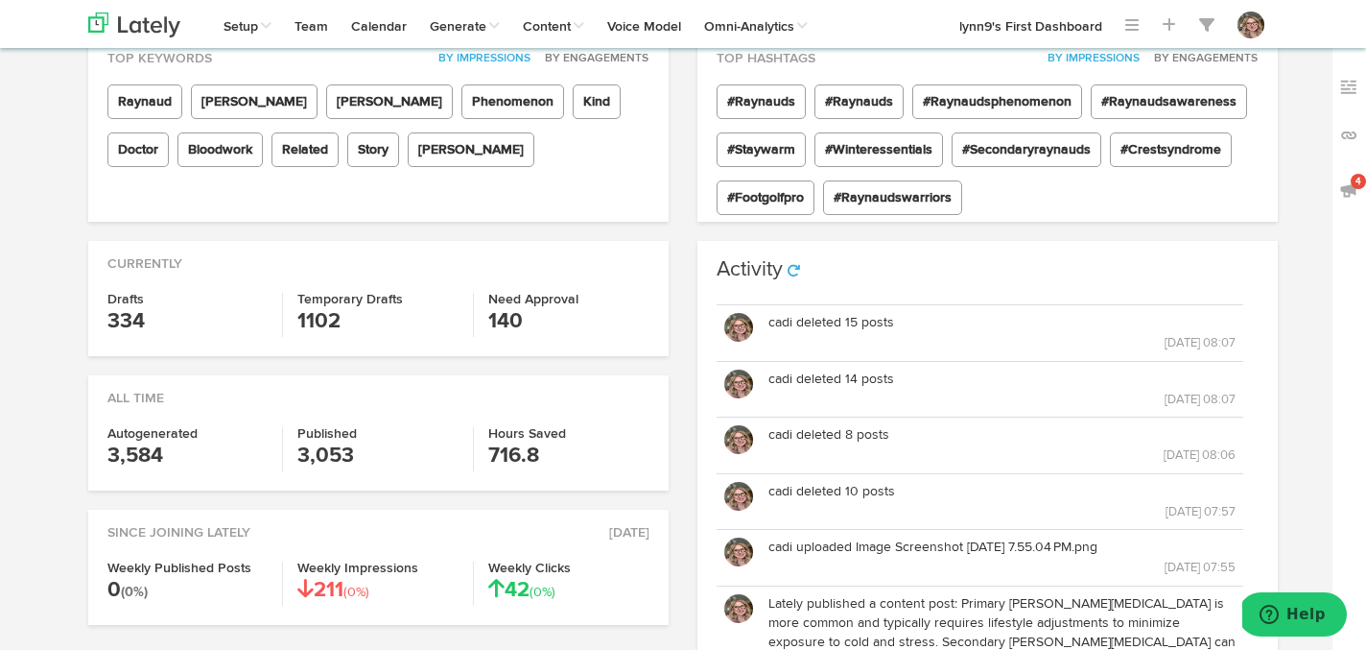
scroll to position [302, 0]
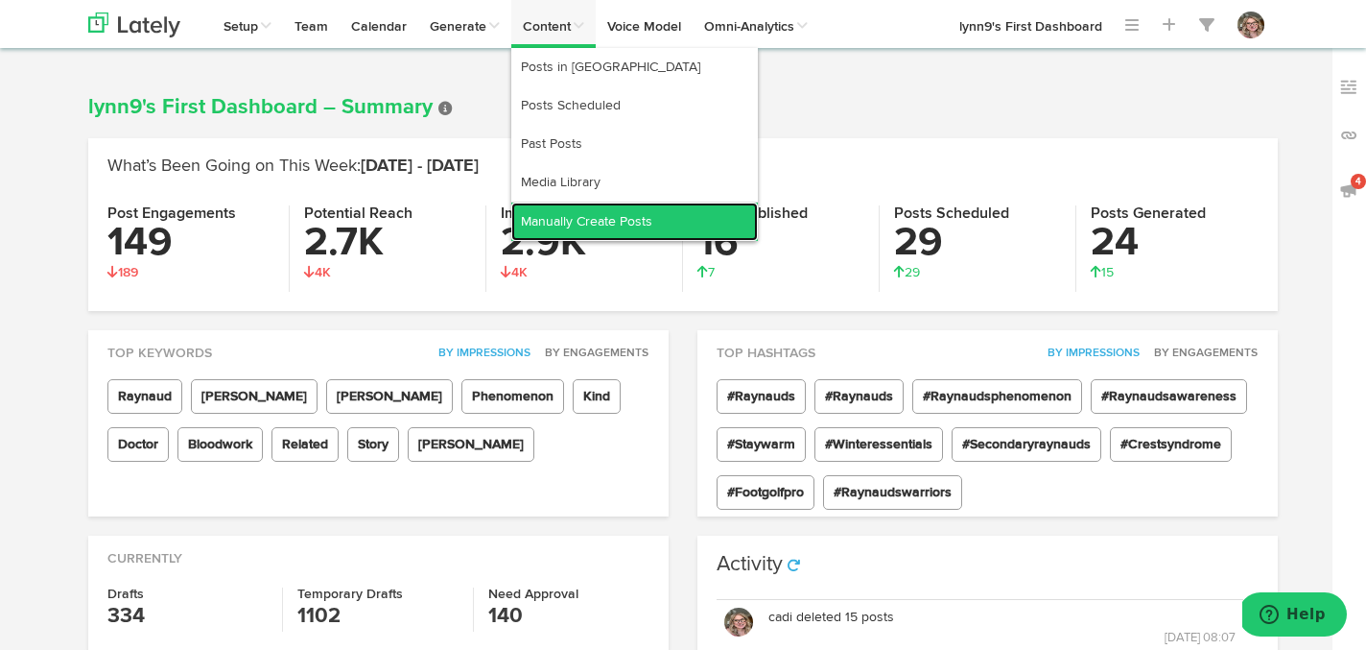
click at [558, 221] on link "Manually Create Posts" at bounding box center [634, 221] width 247 height 38
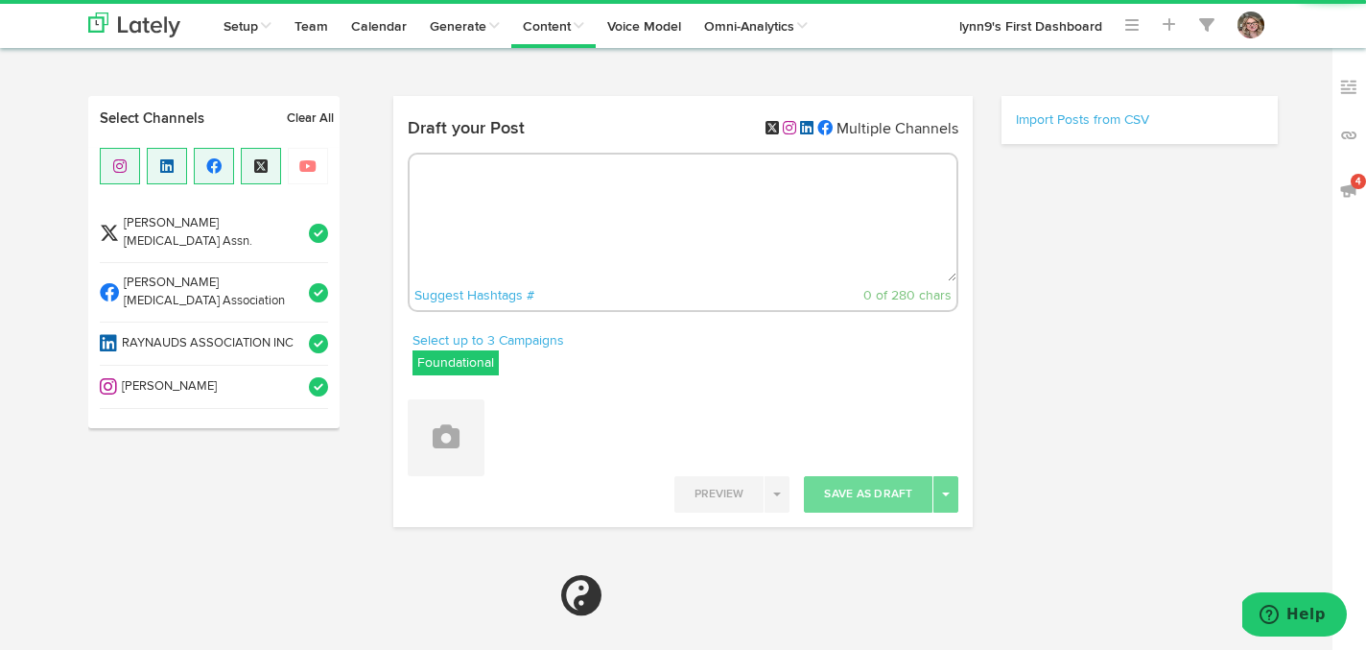
radio input "true"
select select "8"
select select "40"
select select "PM"
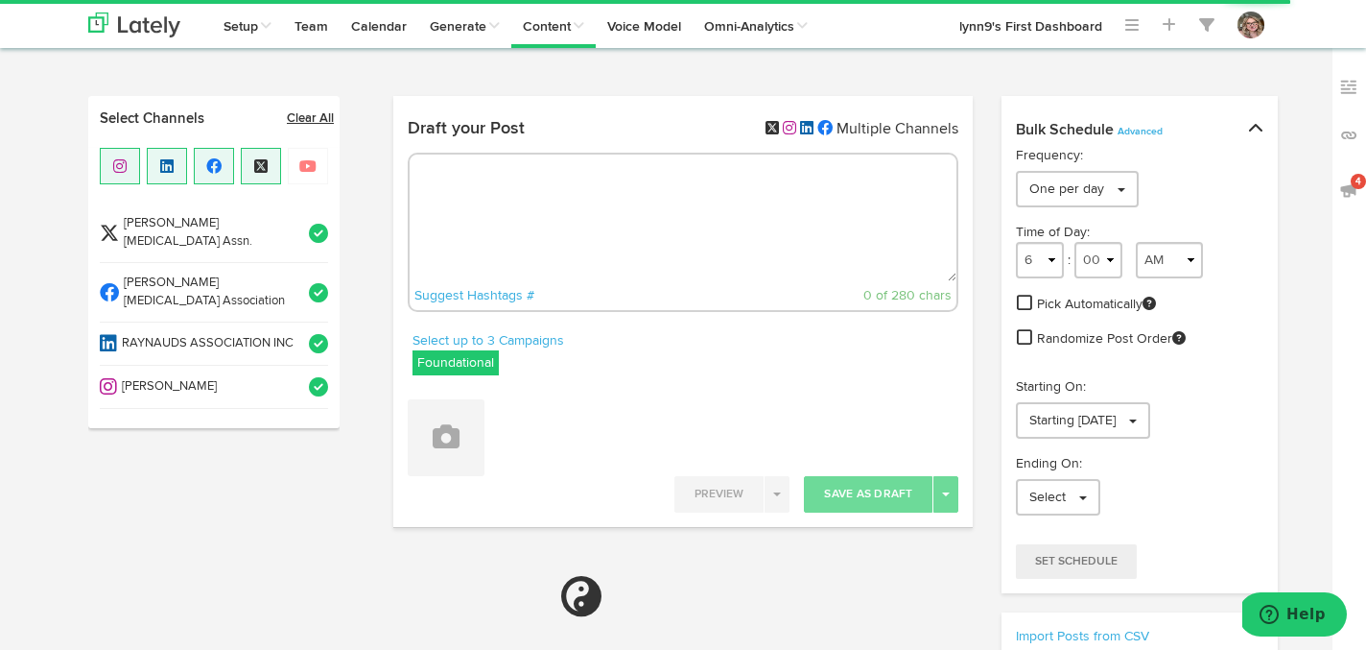
click at [308, 121] on link "Clear All" at bounding box center [310, 118] width 47 height 19
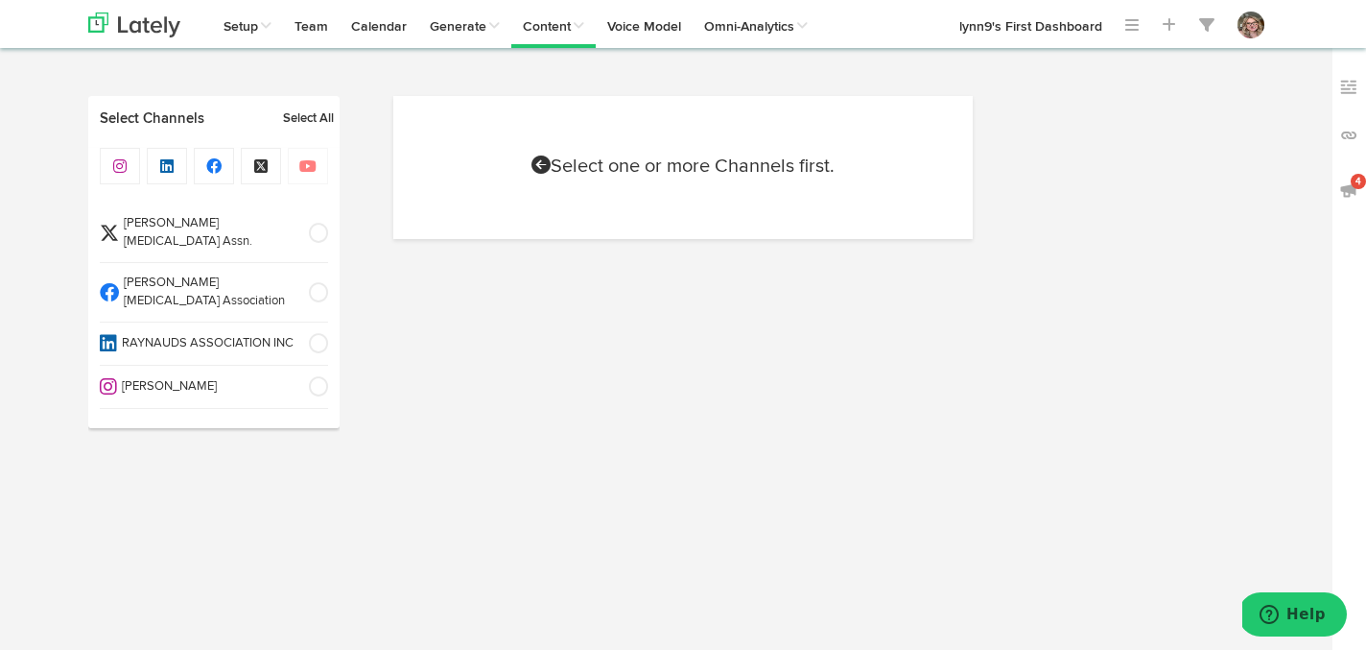
click at [312, 283] on span at bounding box center [312, 292] width 32 height 19
select select "6"
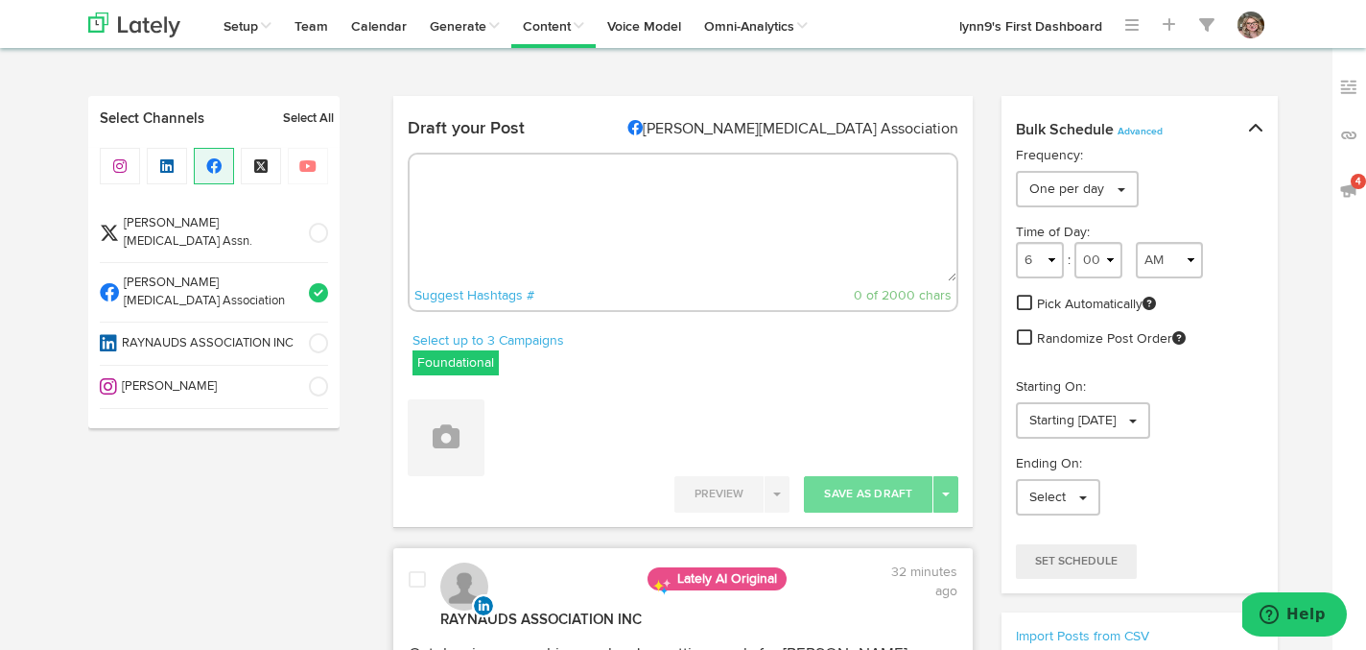
radio input "true"
select select "8"
select select "40"
select select "PM"
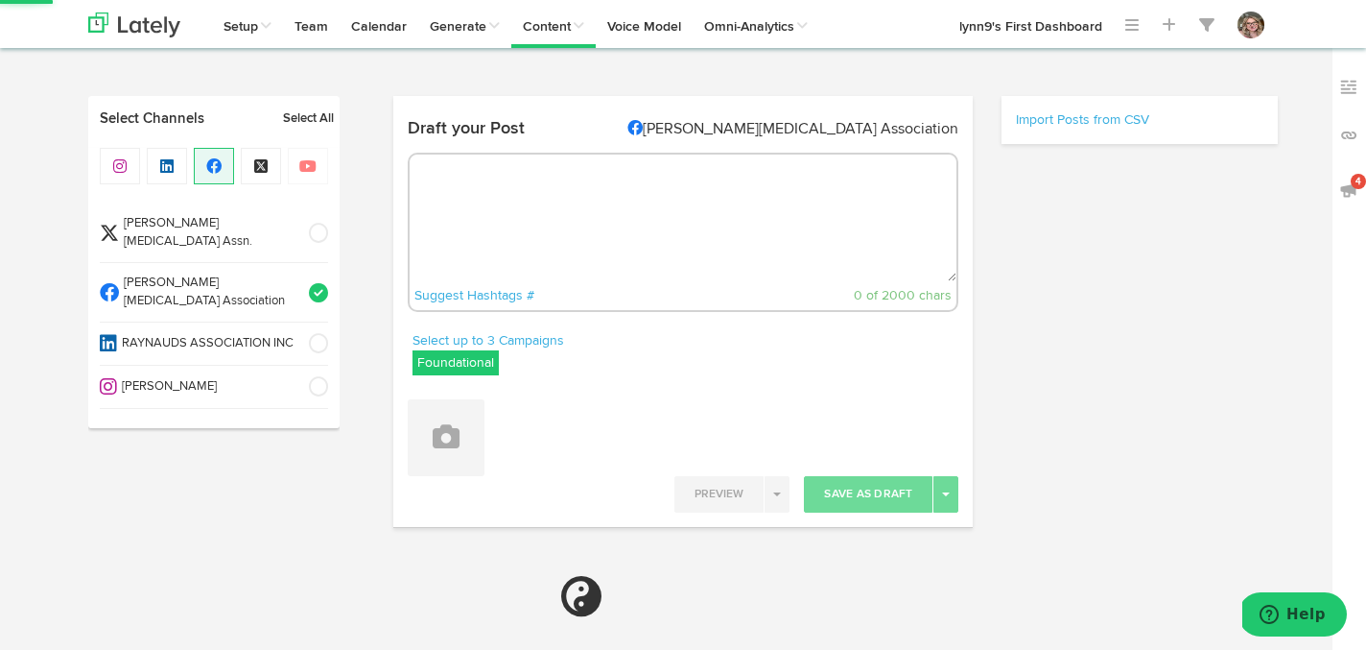
select select "6"
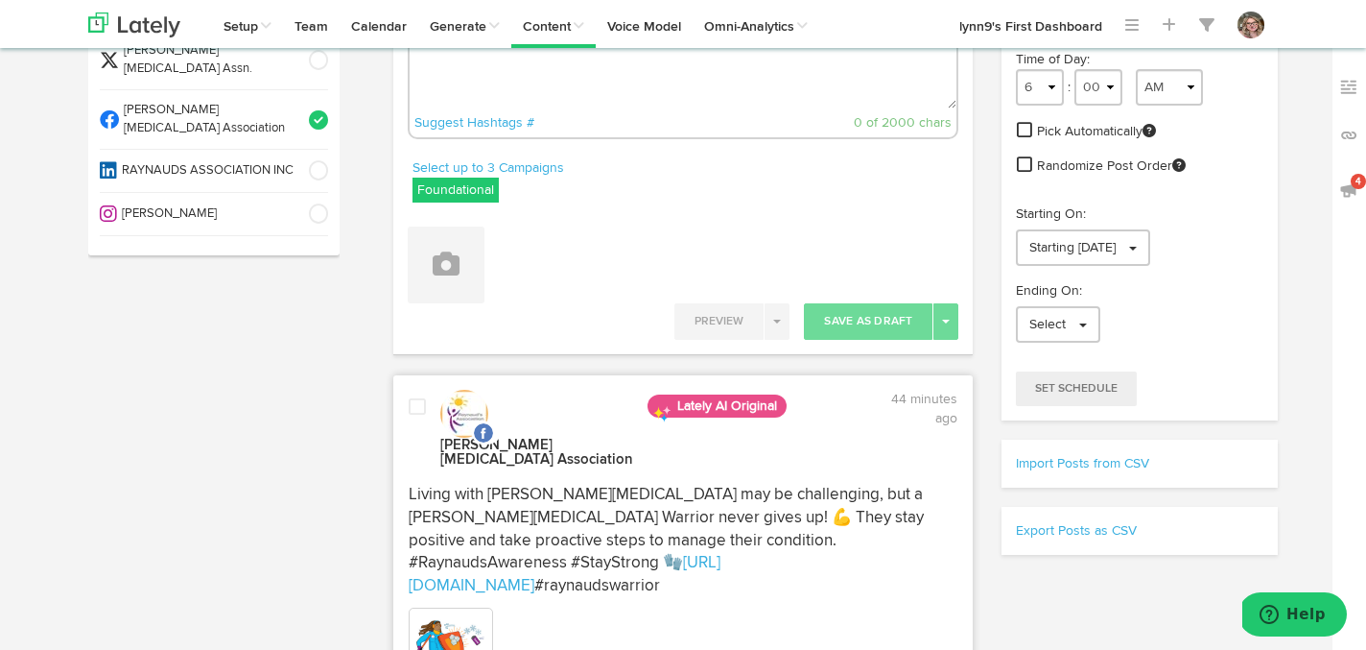
scroll to position [145, 0]
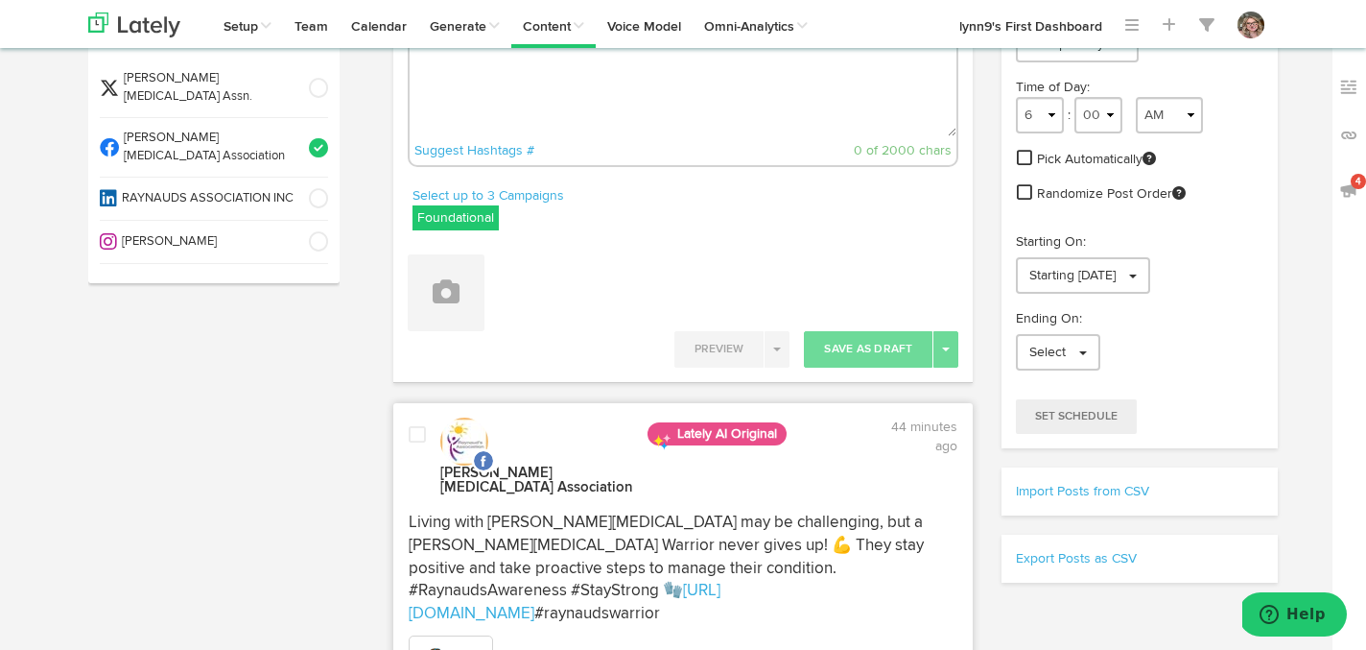
click at [321, 138] on span at bounding box center [312, 147] width 32 height 19
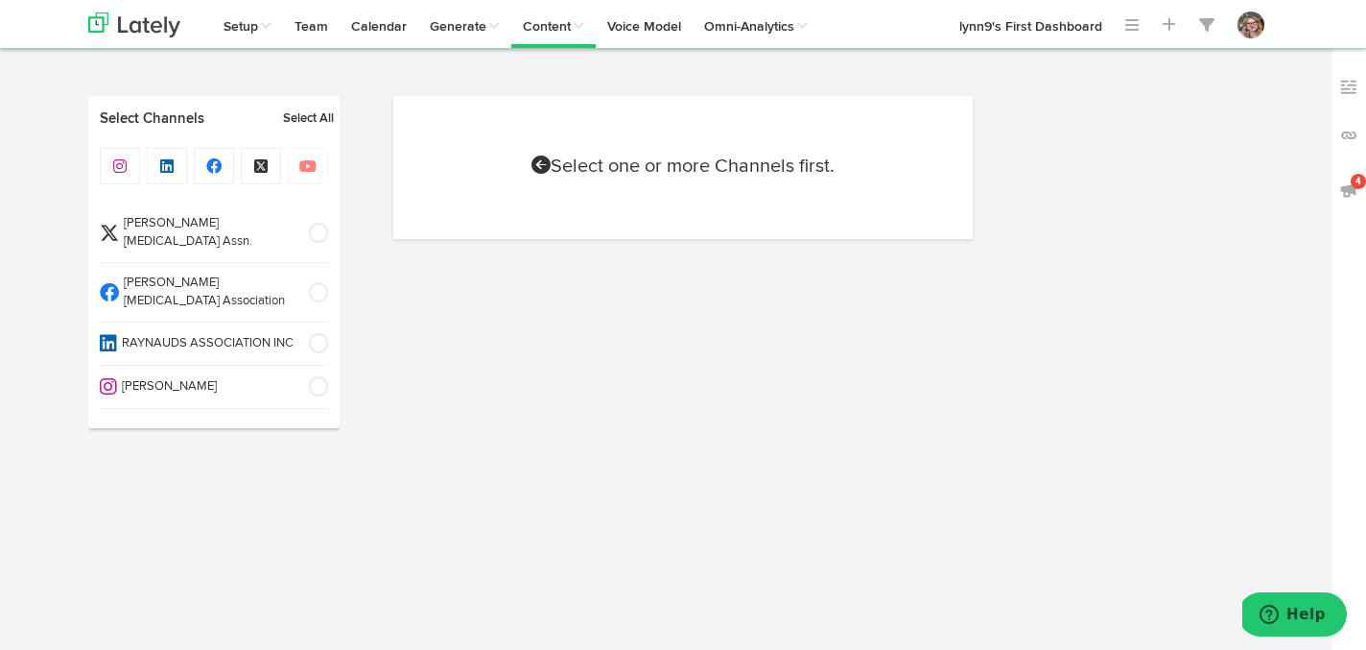
scroll to position [0, 0]
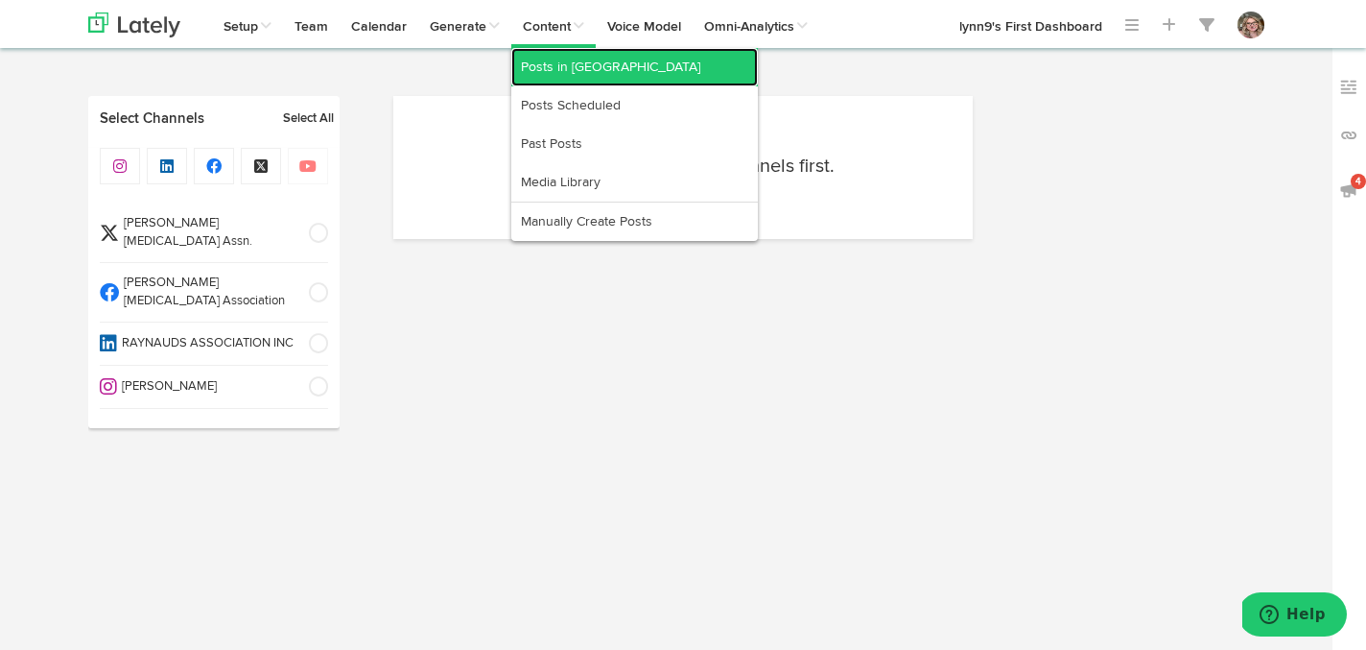
click at [540, 68] on link "Posts in [GEOGRAPHIC_DATA]" at bounding box center [634, 67] width 247 height 38
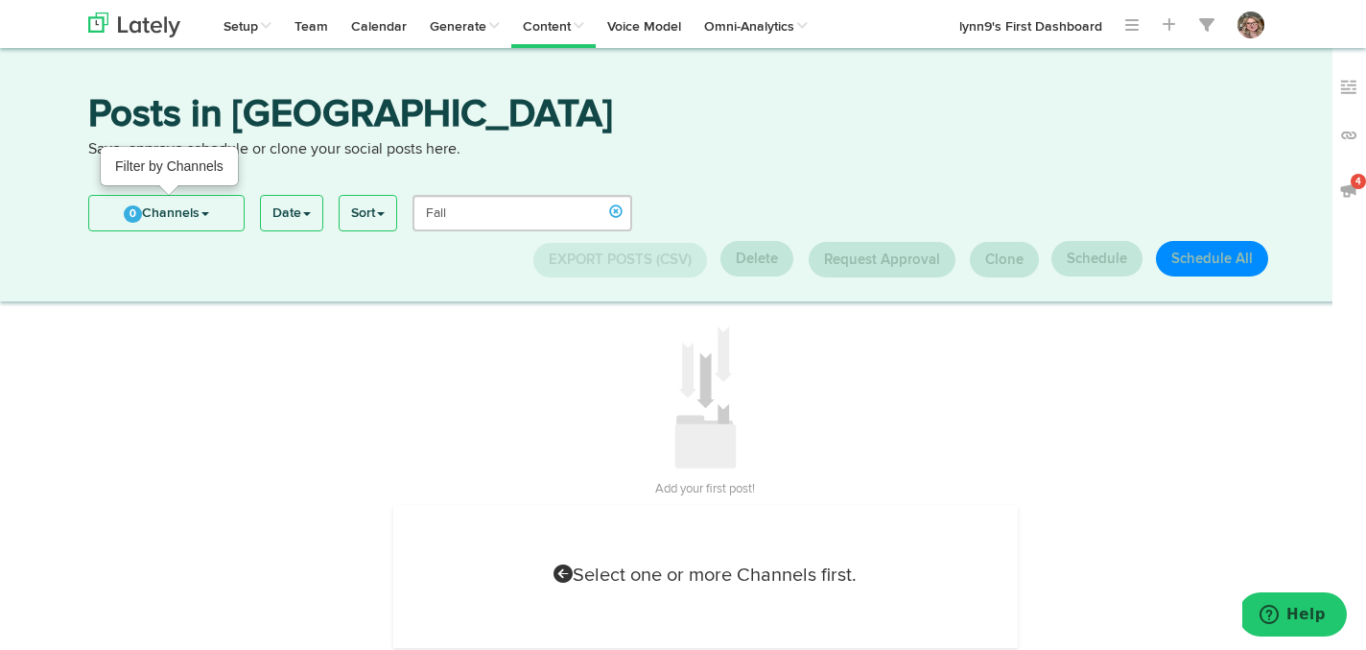
click at [138, 212] on span "0" at bounding box center [133, 213] width 18 height 17
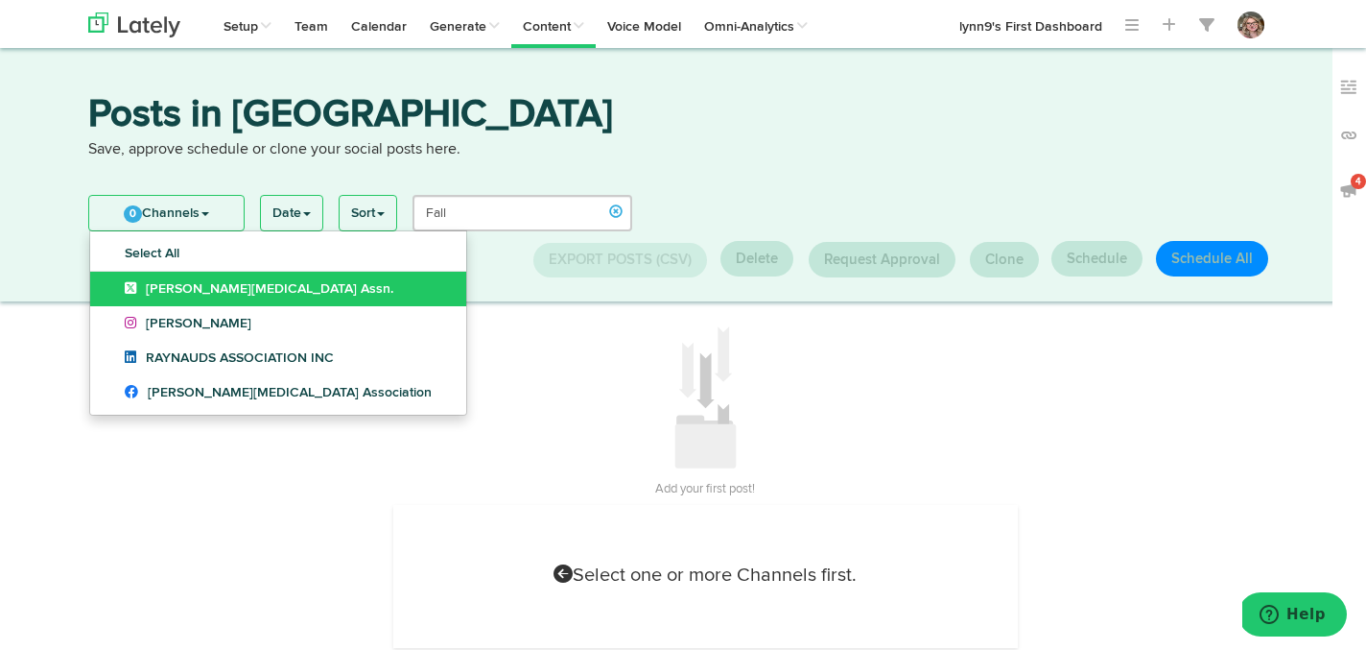
click at [131, 285] on icon at bounding box center [135, 287] width 21 height 13
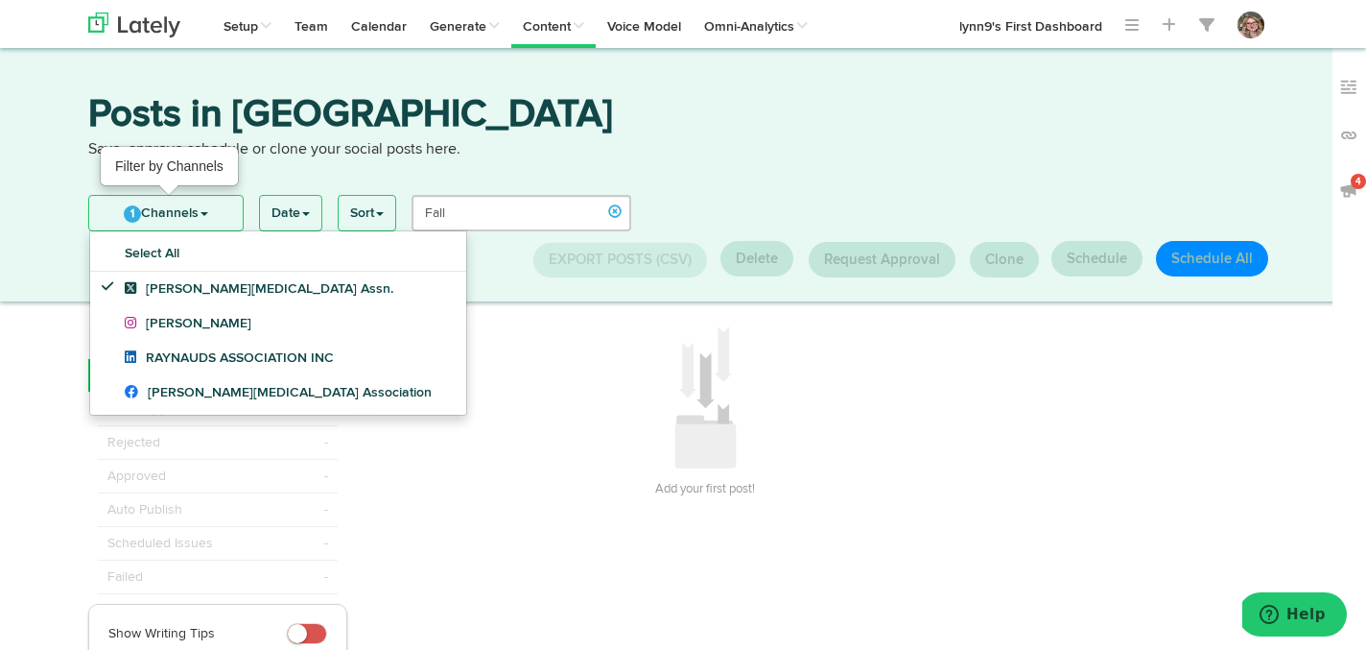
click at [138, 218] on span "1" at bounding box center [132, 213] width 17 height 17
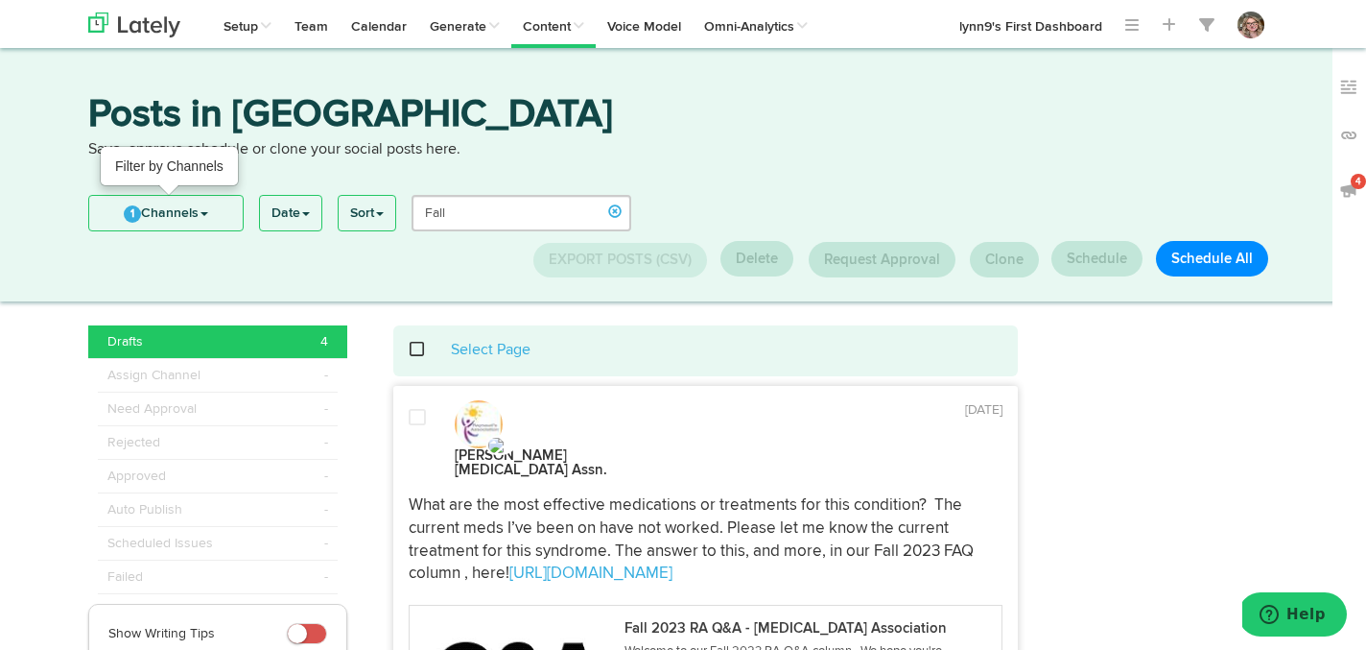
click at [131, 216] on span "1" at bounding box center [132, 213] width 17 height 17
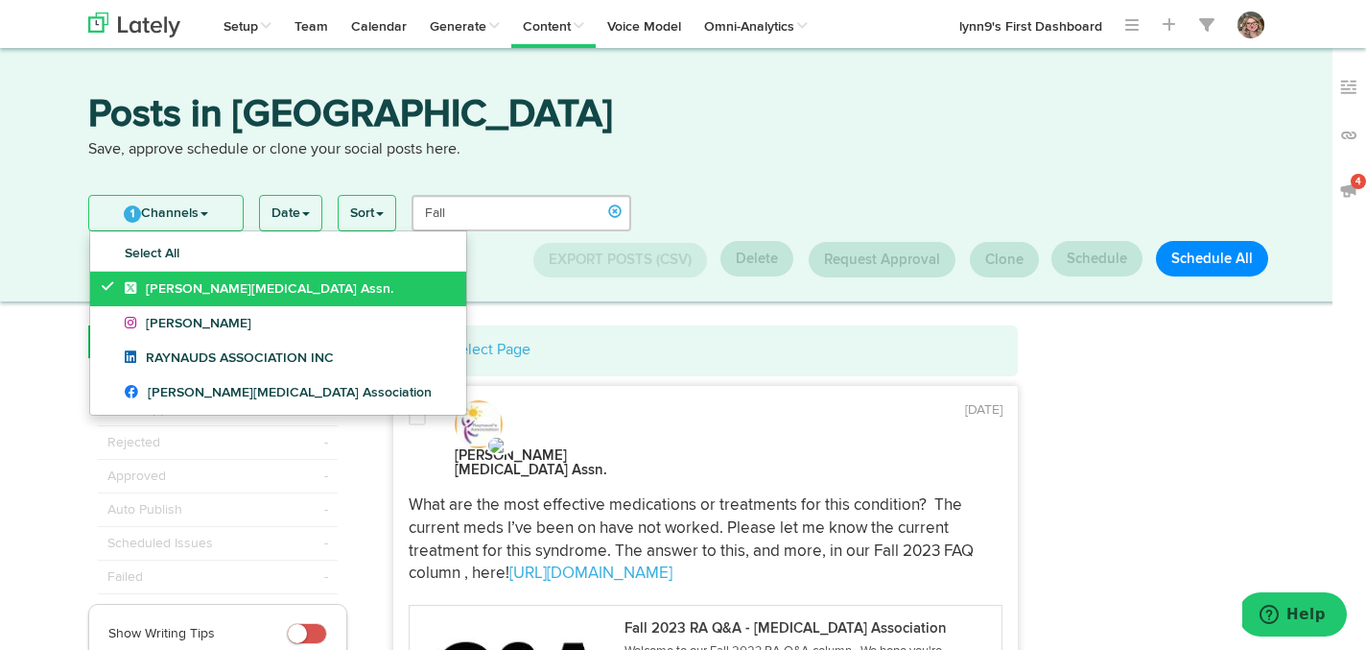
click at [103, 282] on icon at bounding box center [112, 285] width 21 height 13
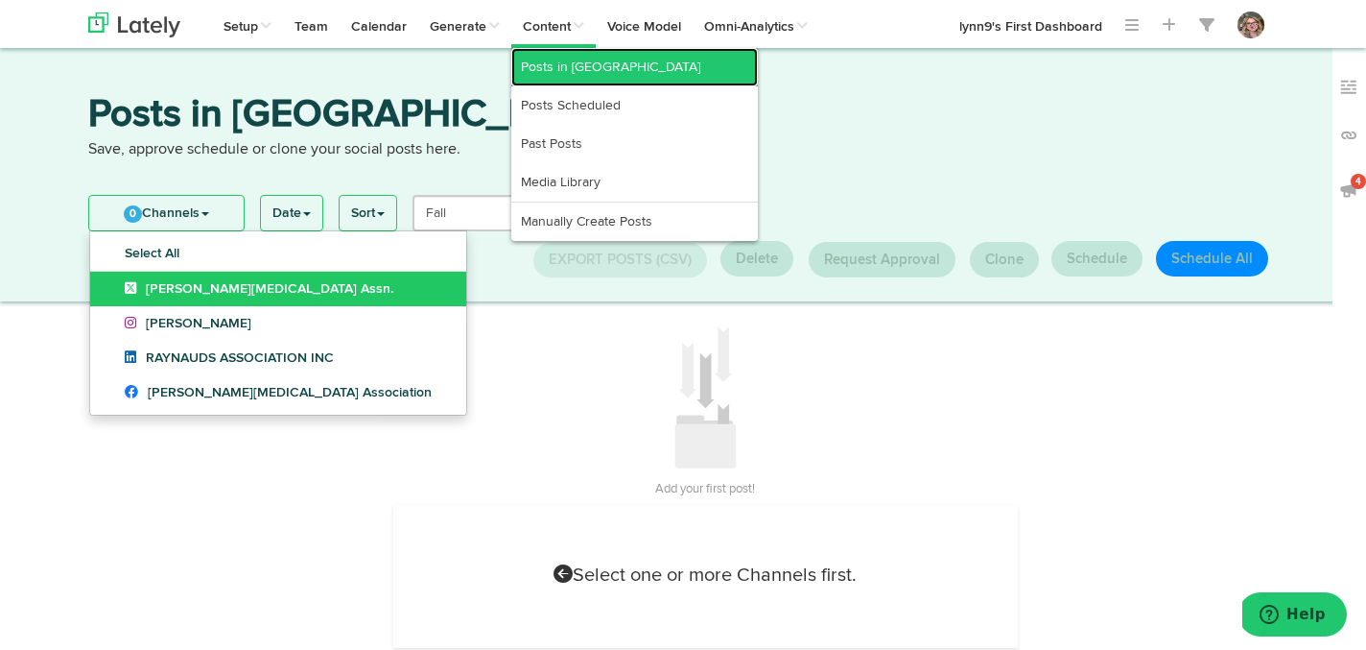
click at [569, 75] on link "Posts in [GEOGRAPHIC_DATA]" at bounding box center [634, 67] width 247 height 38
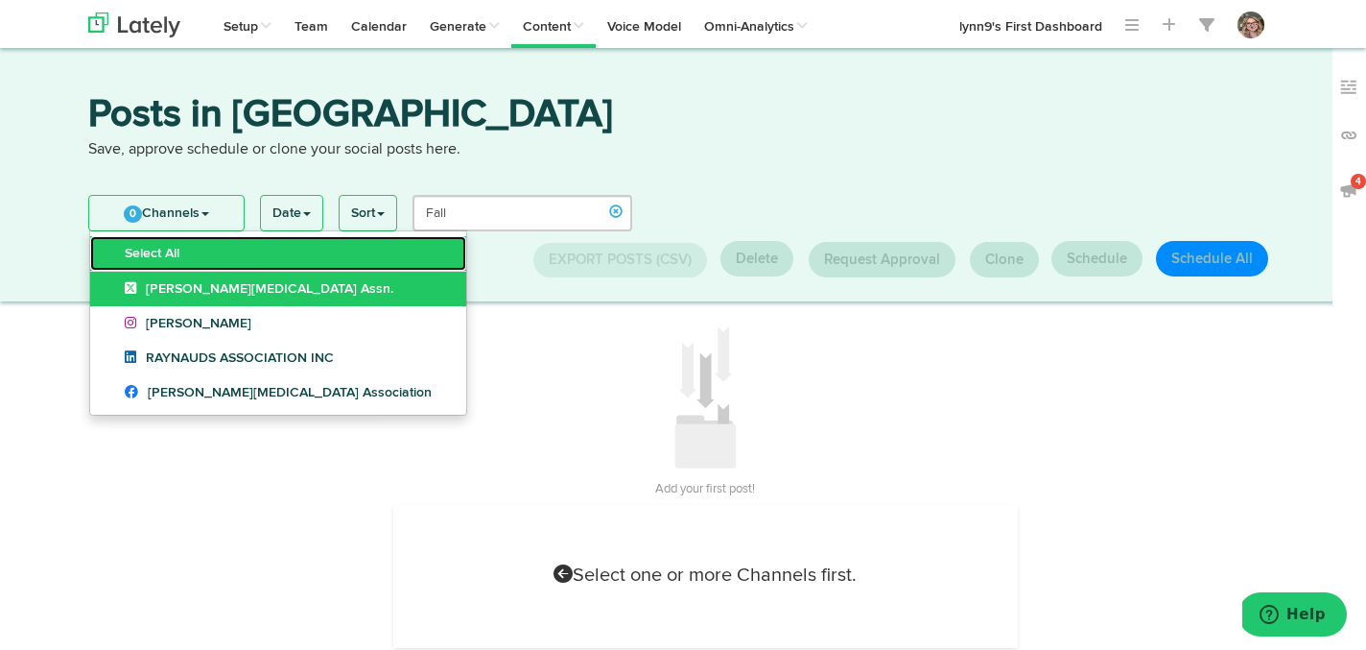
click at [173, 250] on link "Select All" at bounding box center [278, 253] width 376 height 35
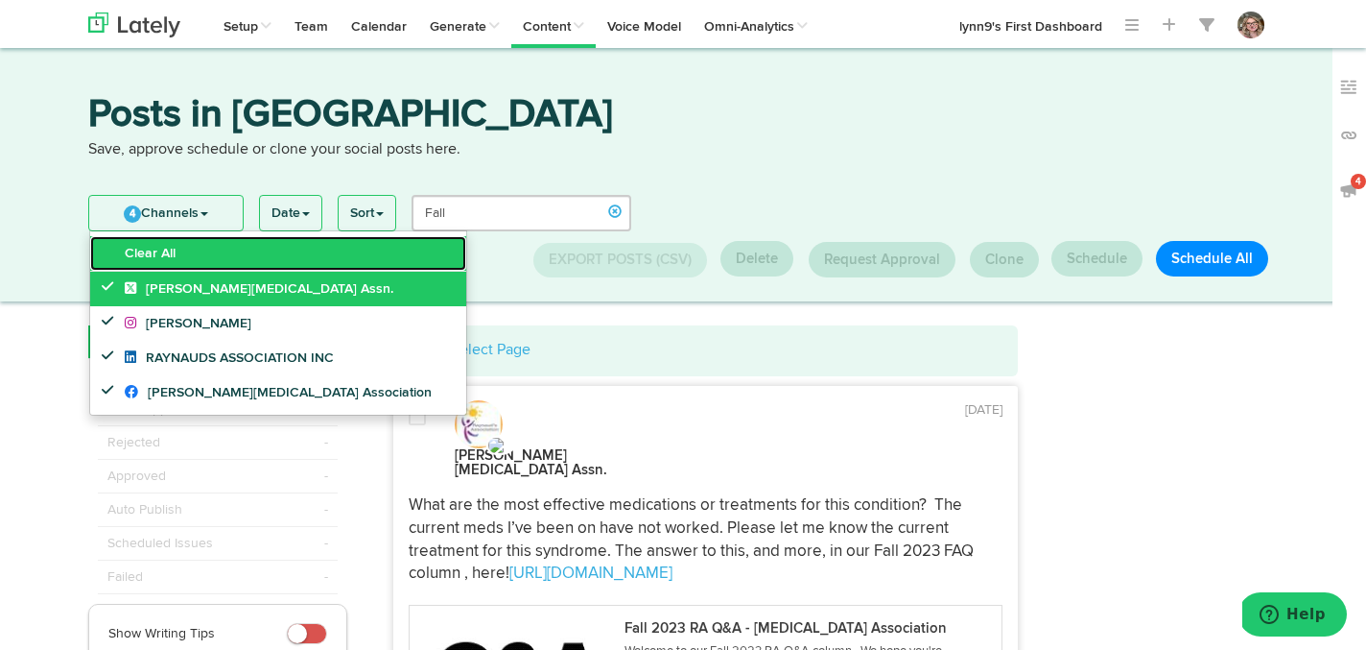
click at [159, 247] on link "Clear All" at bounding box center [278, 253] width 376 height 35
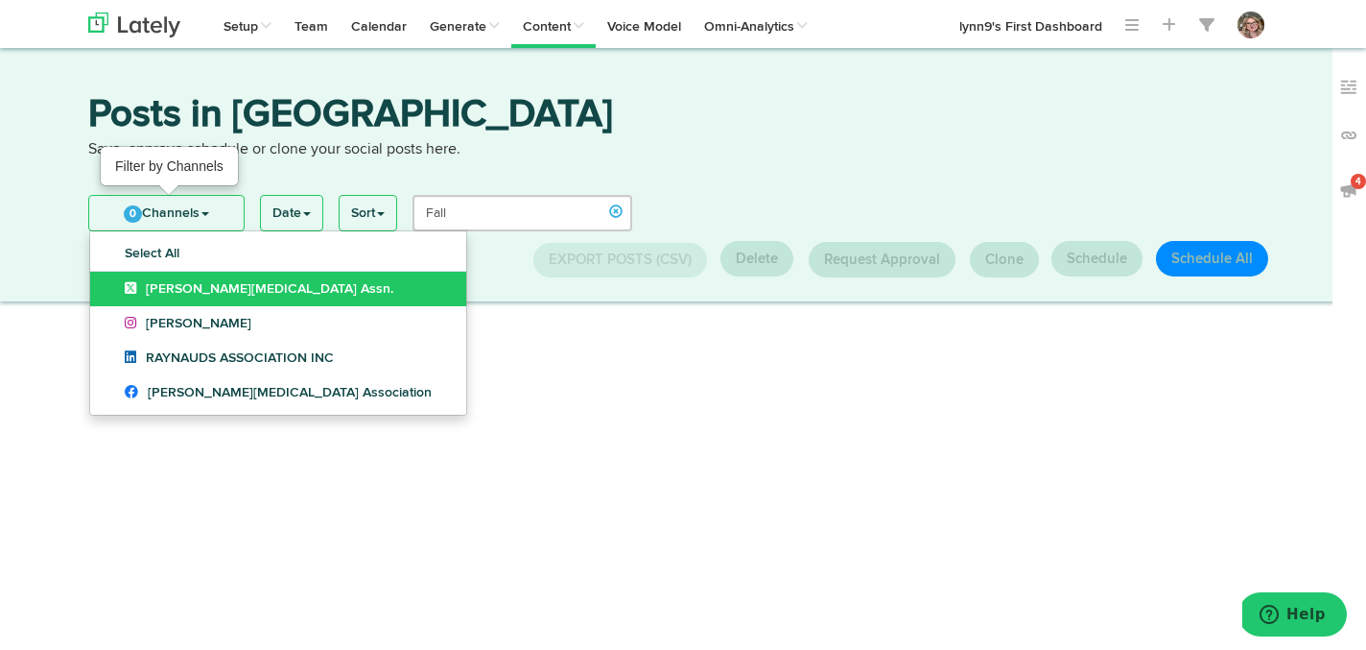
click at [162, 210] on link "0 Channels" at bounding box center [166, 213] width 154 height 35
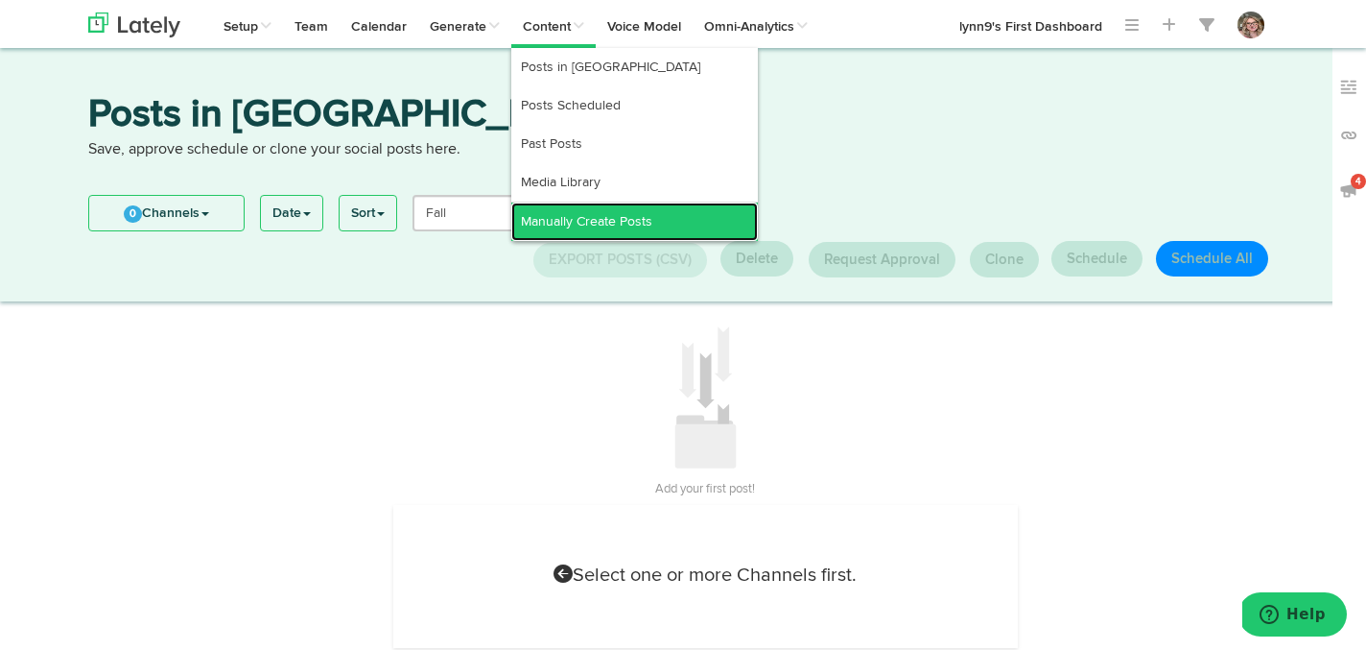
click at [567, 220] on link "Manually Create Posts" at bounding box center [634, 221] width 247 height 38
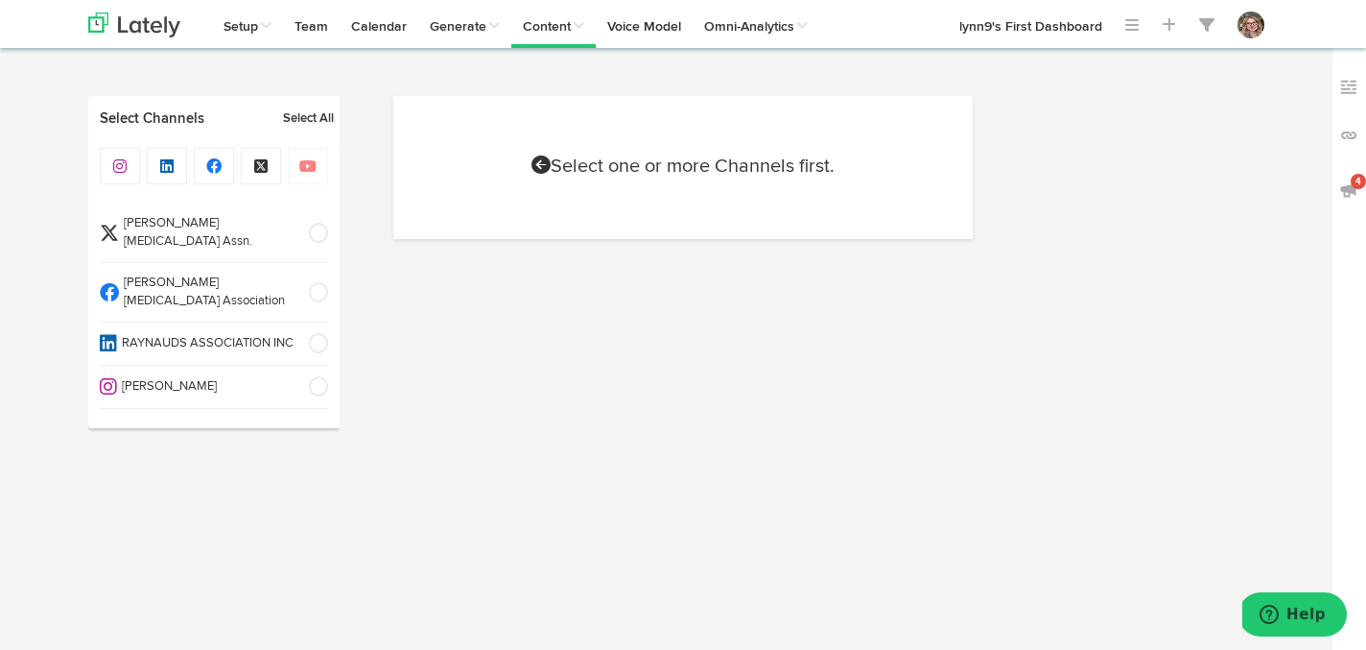
click at [329, 226] on div "Raynaud's Assn. Raynaud's Association RAYNAUDS ASSOCIATION INC Lynn Wunderman" at bounding box center [213, 288] width 251 height 280
click at [315, 226] on span at bounding box center [312, 233] width 32 height 19
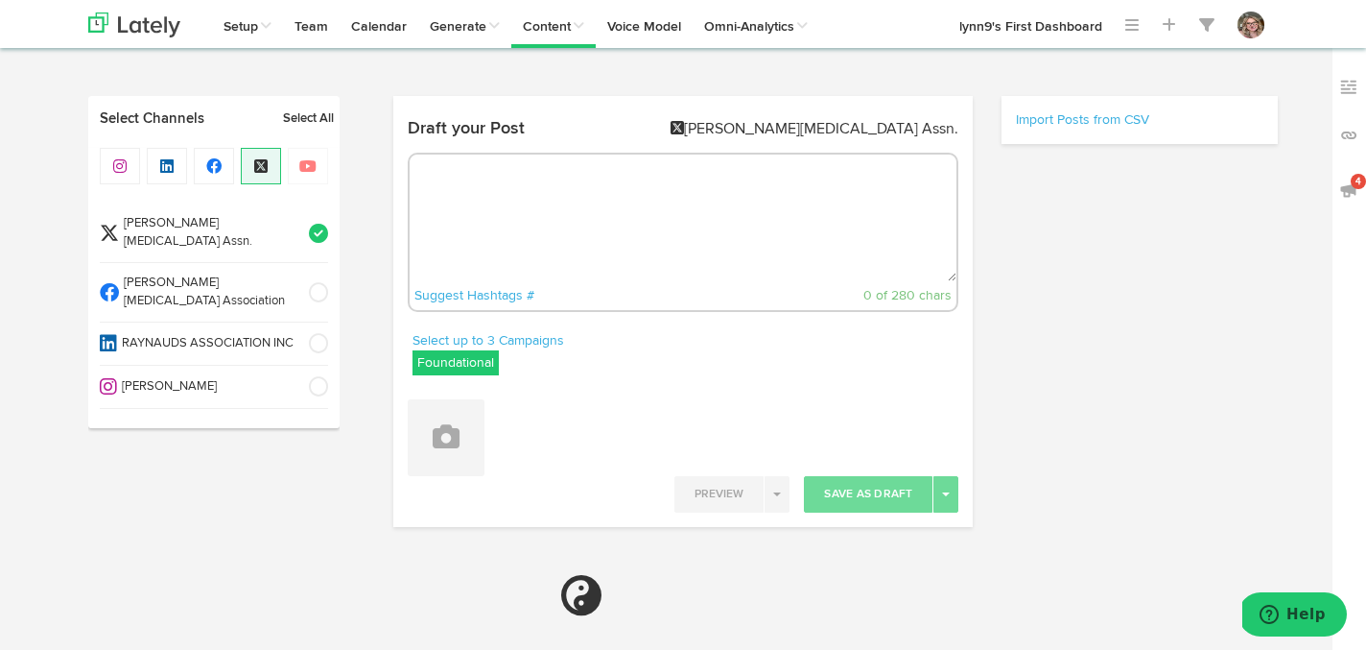
radio input "true"
select select "8"
select select "41"
select select "PM"
select select "6"
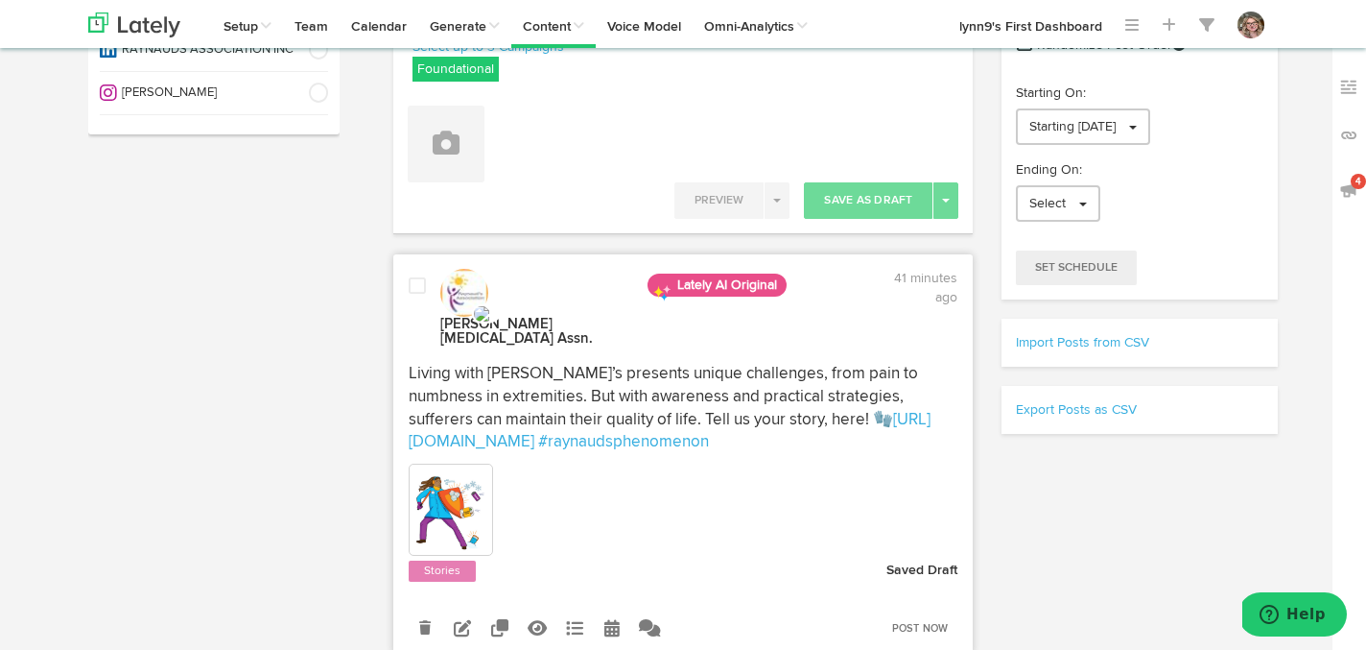
scroll to position [317, 0]
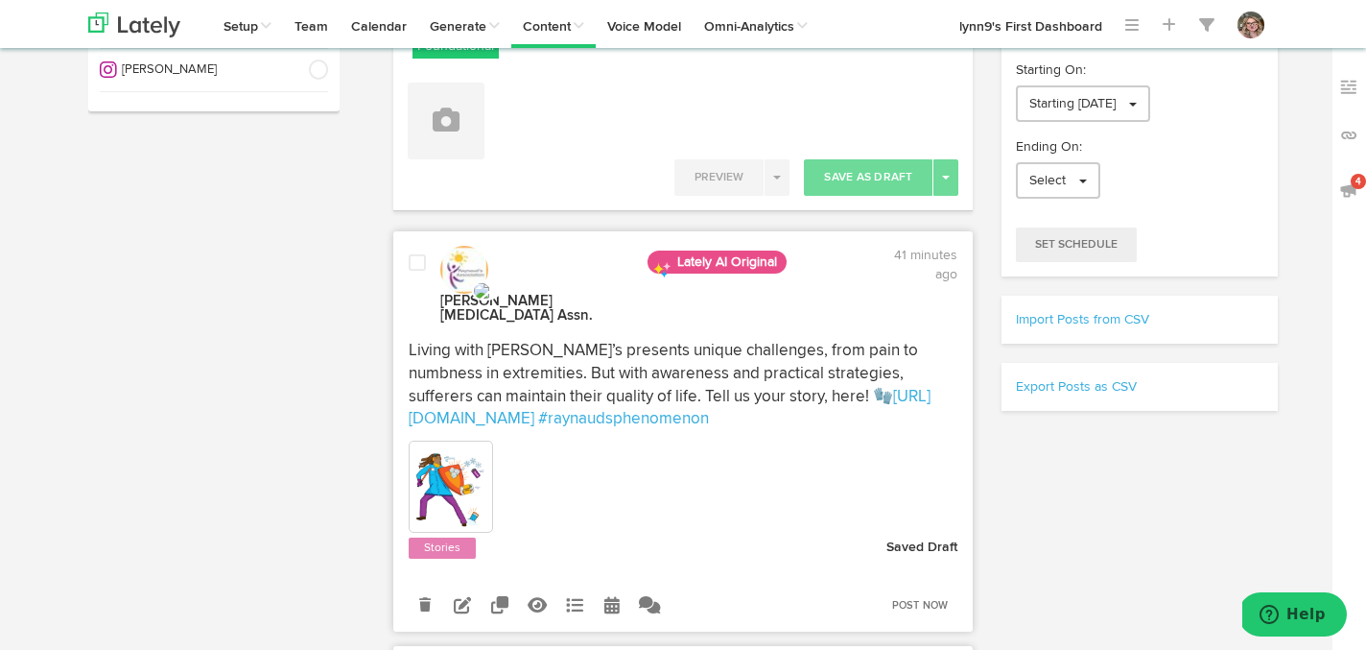
click at [415, 265] on span at bounding box center [417, 262] width 17 height 19
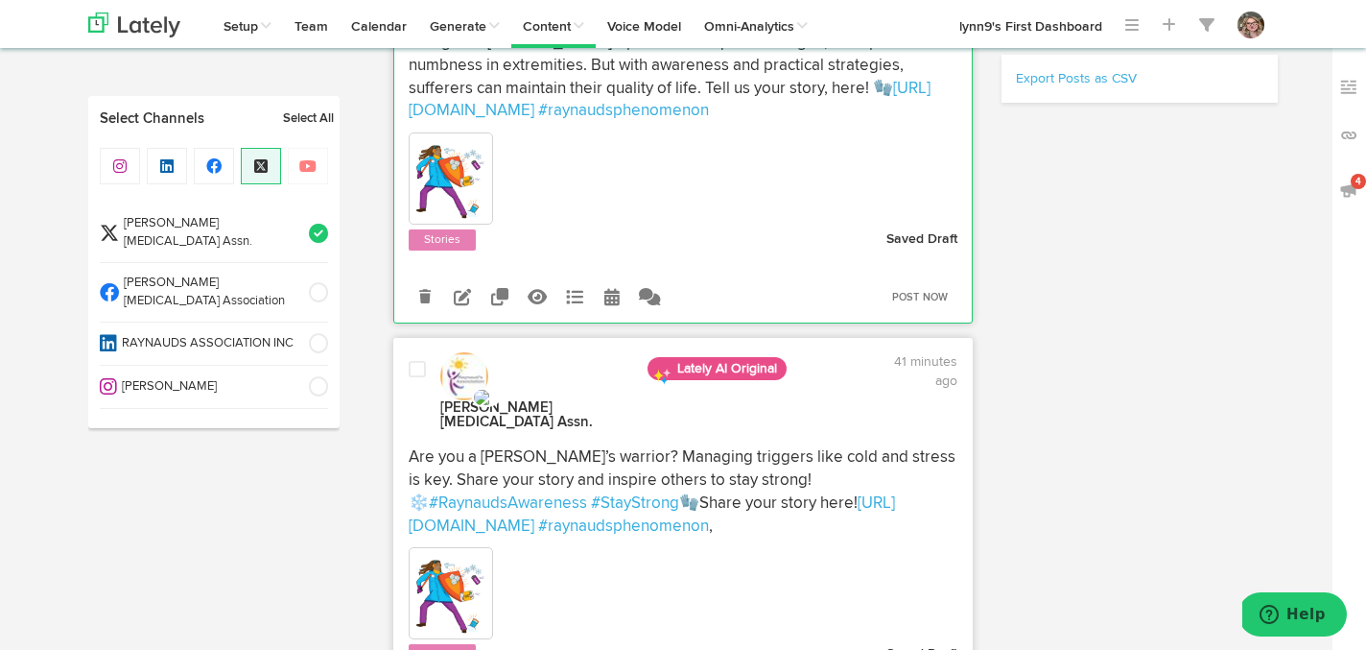
click at [416, 360] on span at bounding box center [417, 369] width 17 height 19
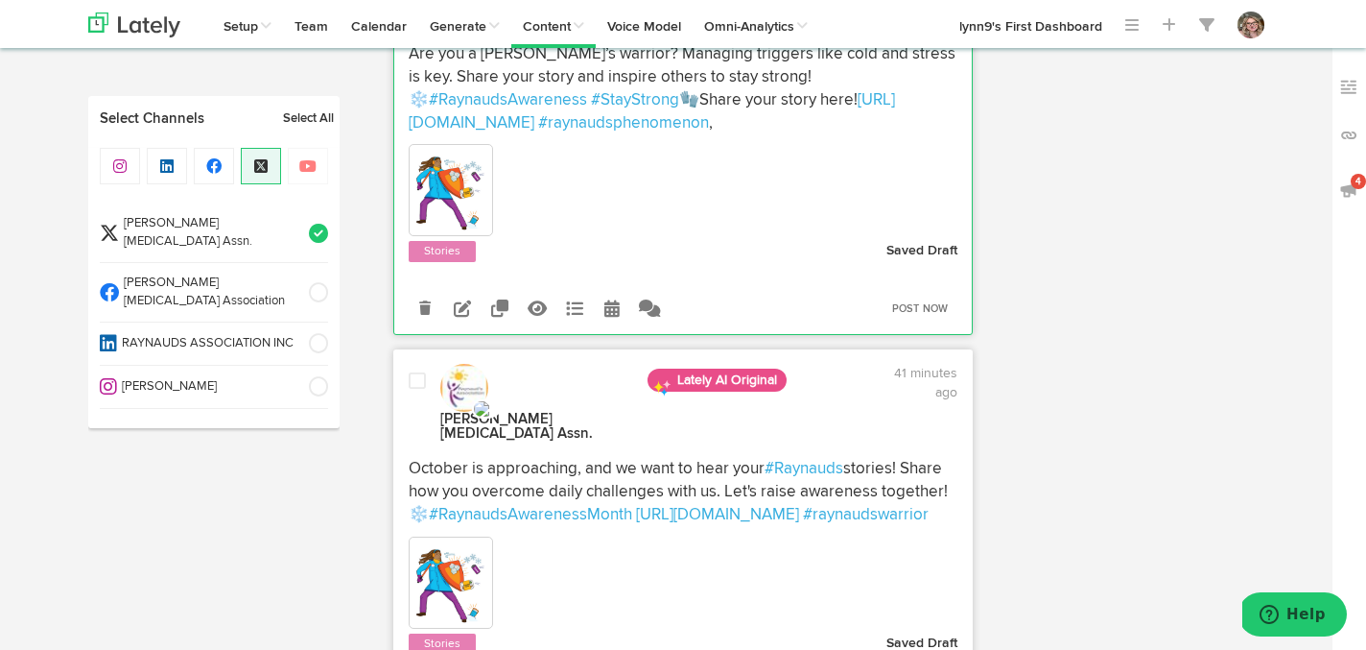
click at [416, 371] on div at bounding box center [417, 407] width 46 height 72
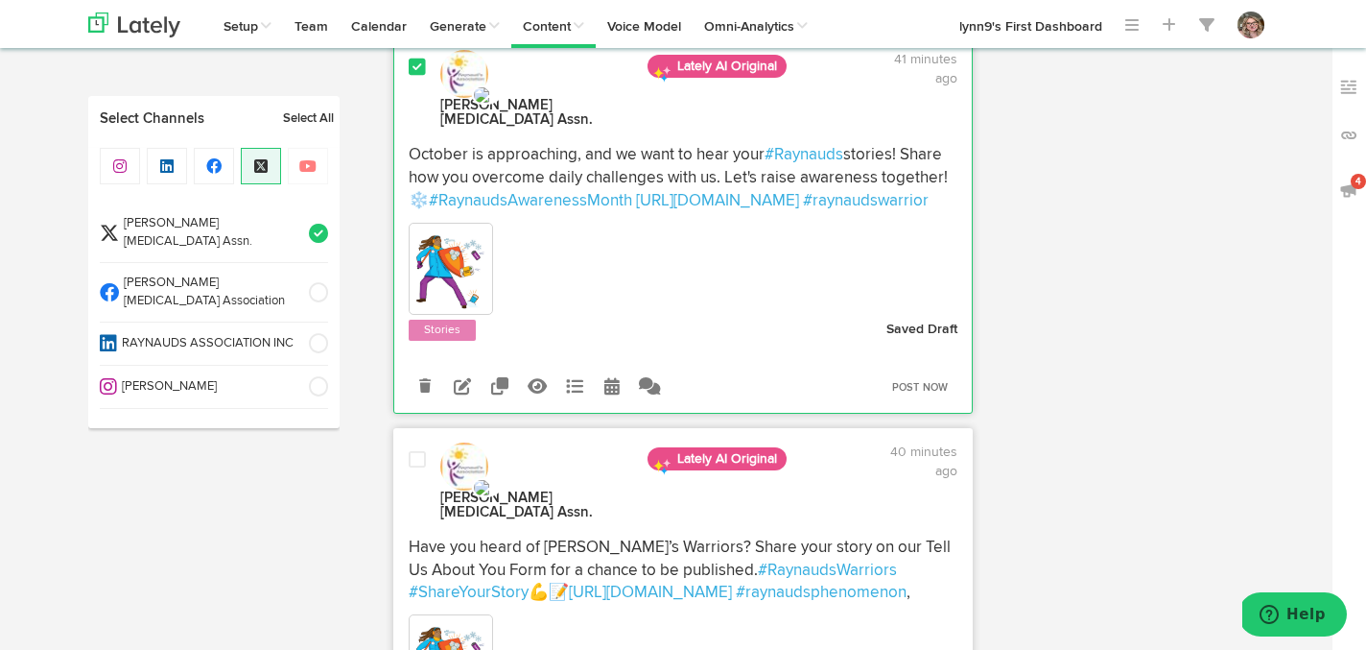
click at [416, 450] on div at bounding box center [417, 486] width 46 height 72
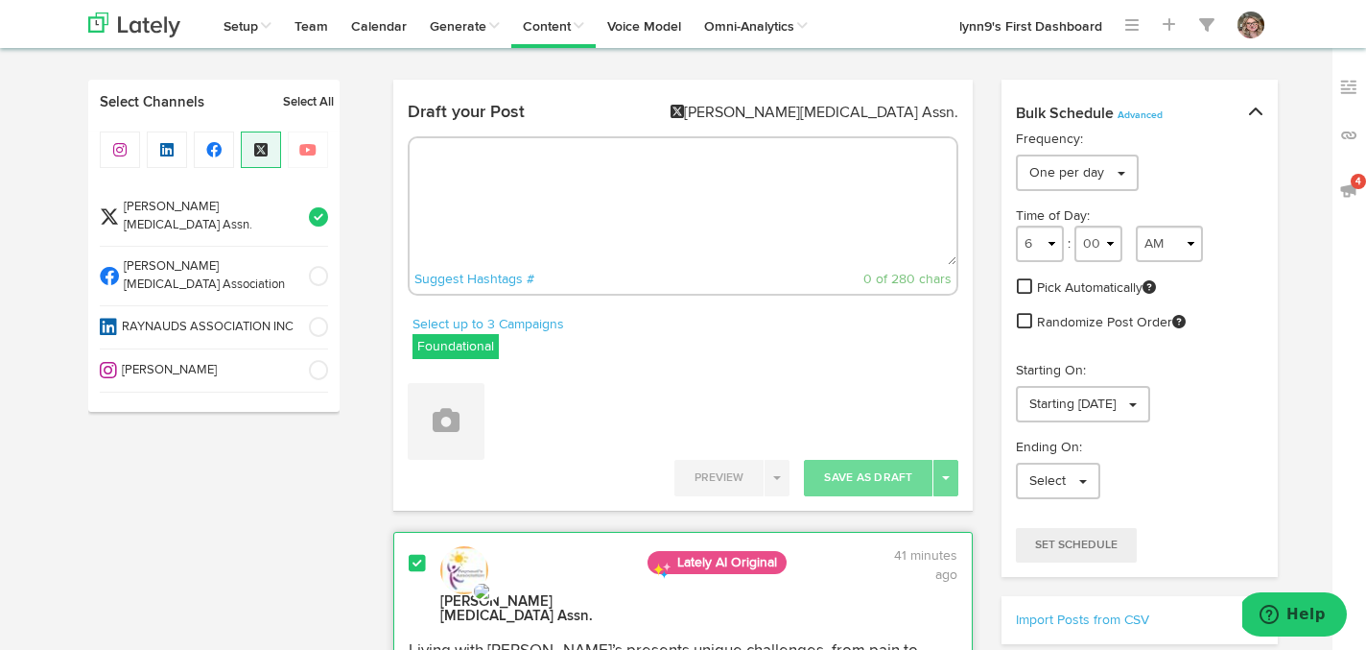
scroll to position [17, 0]
click at [1130, 182] on link "One per day" at bounding box center [1077, 172] width 123 height 36
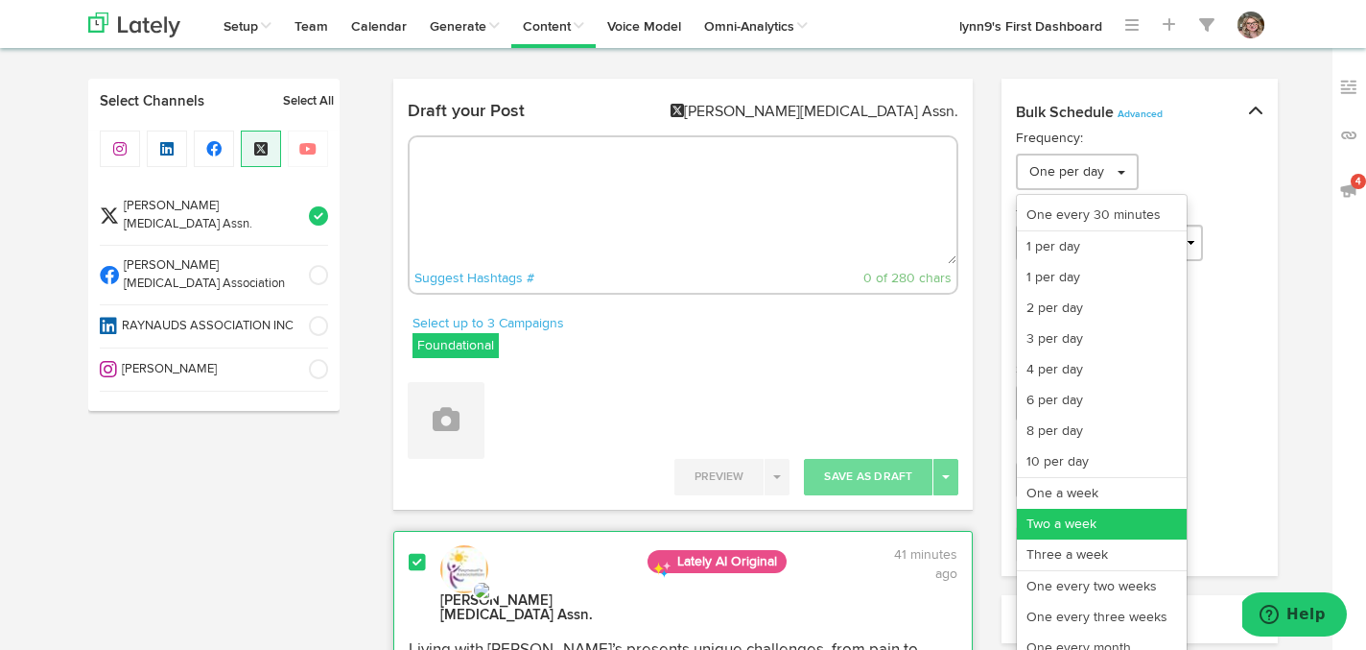
click at [1071, 528] on link "Two a week" at bounding box center [1102, 524] width 170 height 31
select select "11"
select select "6"
select select "PM"
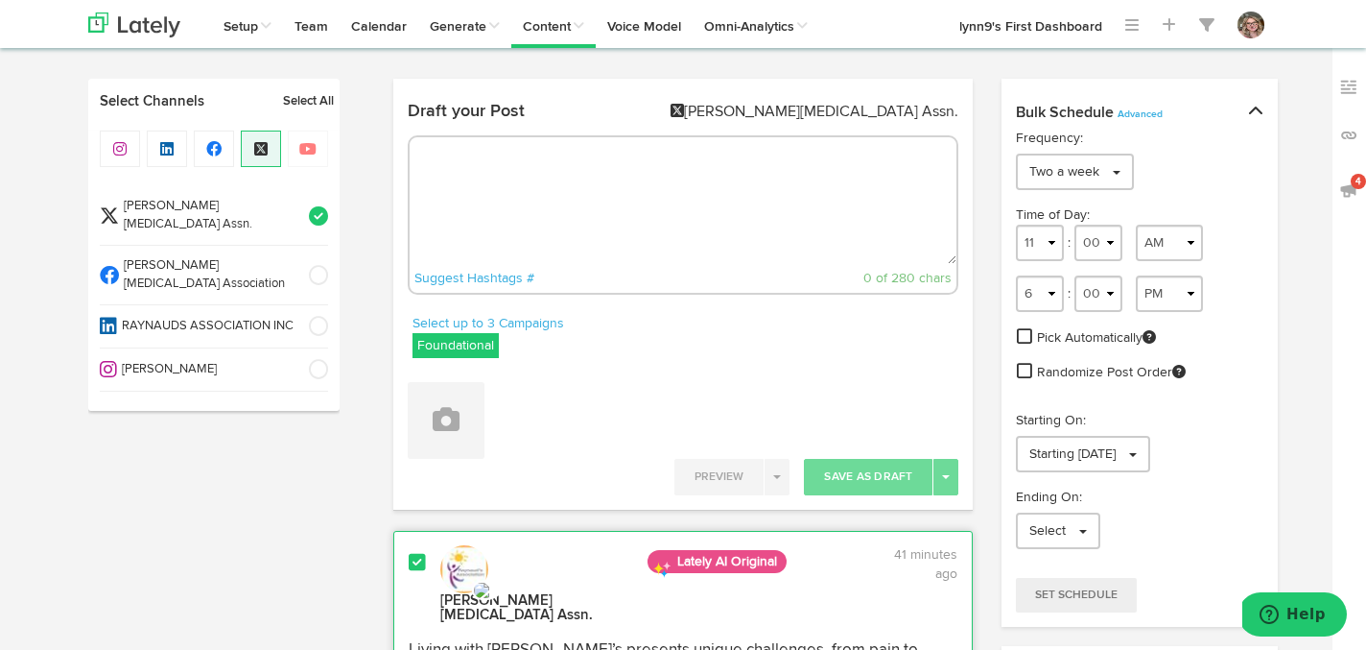
click at [1021, 346] on link at bounding box center [1024, 337] width 15 height 23
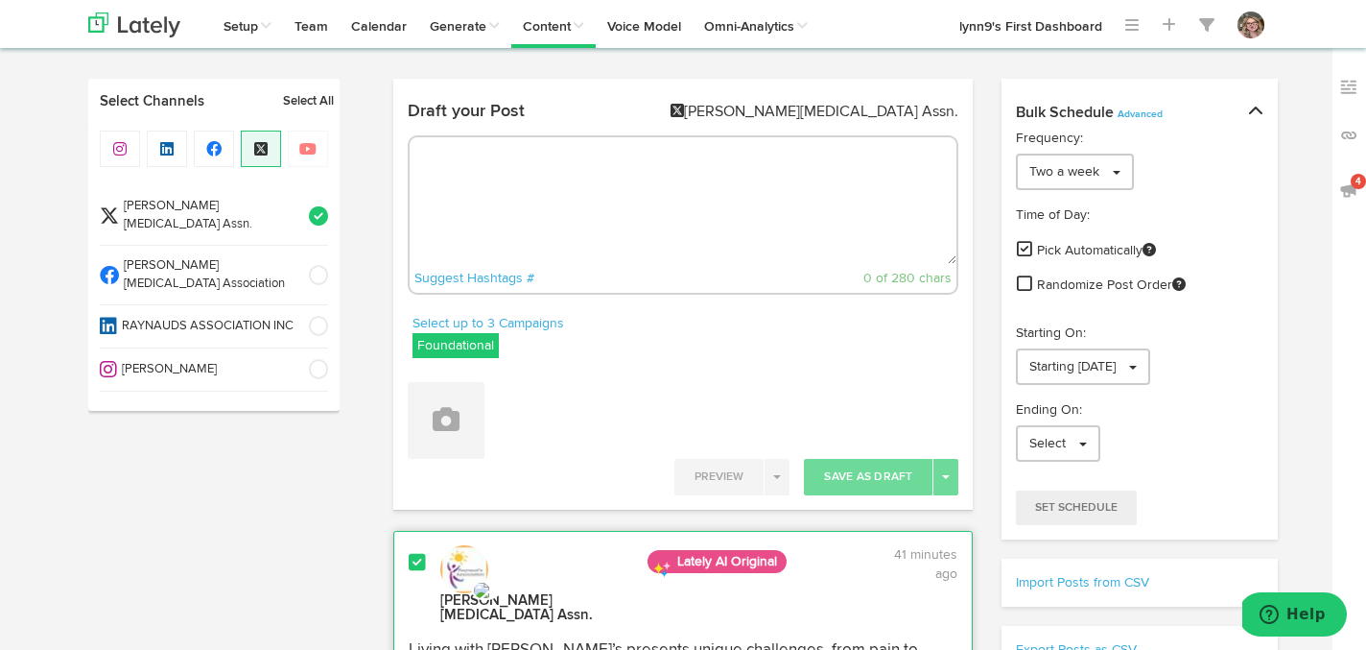
click at [1024, 292] on span at bounding box center [1024, 282] width 15 height 17
click at [1150, 361] on link "Starting 09/21/2025" at bounding box center [1083, 366] width 134 height 36
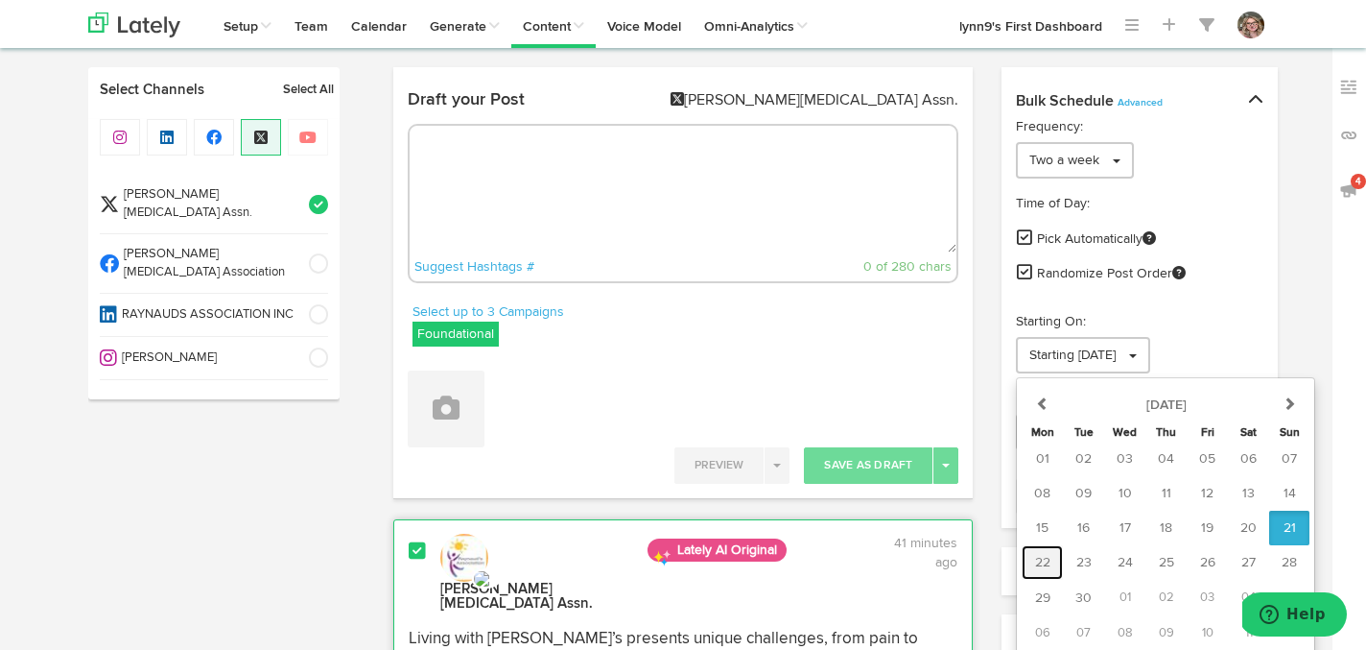
click at [1050, 562] on span "22" at bounding box center [1042, 562] width 15 height 13
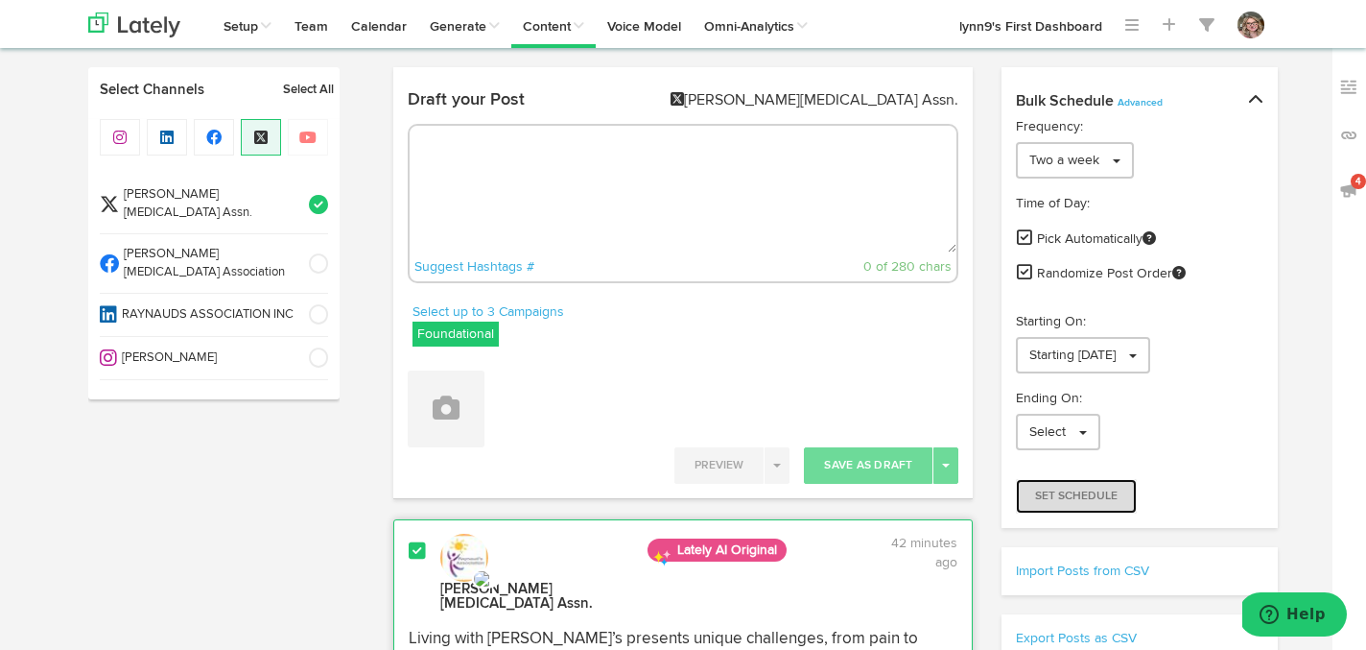
click at [1042, 500] on span "Set Schedule" at bounding box center [1076, 496] width 83 height 12
radio input "true"
select select "8"
select select "41"
select select "PM"
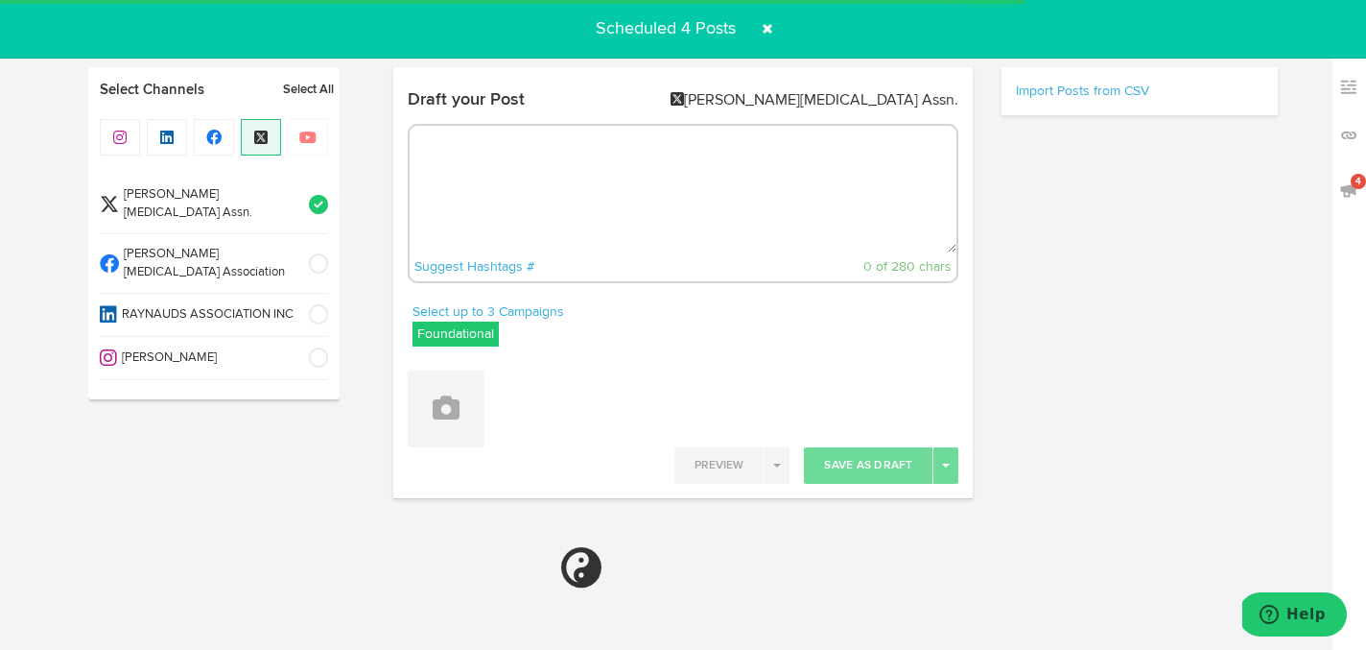
select select "6"
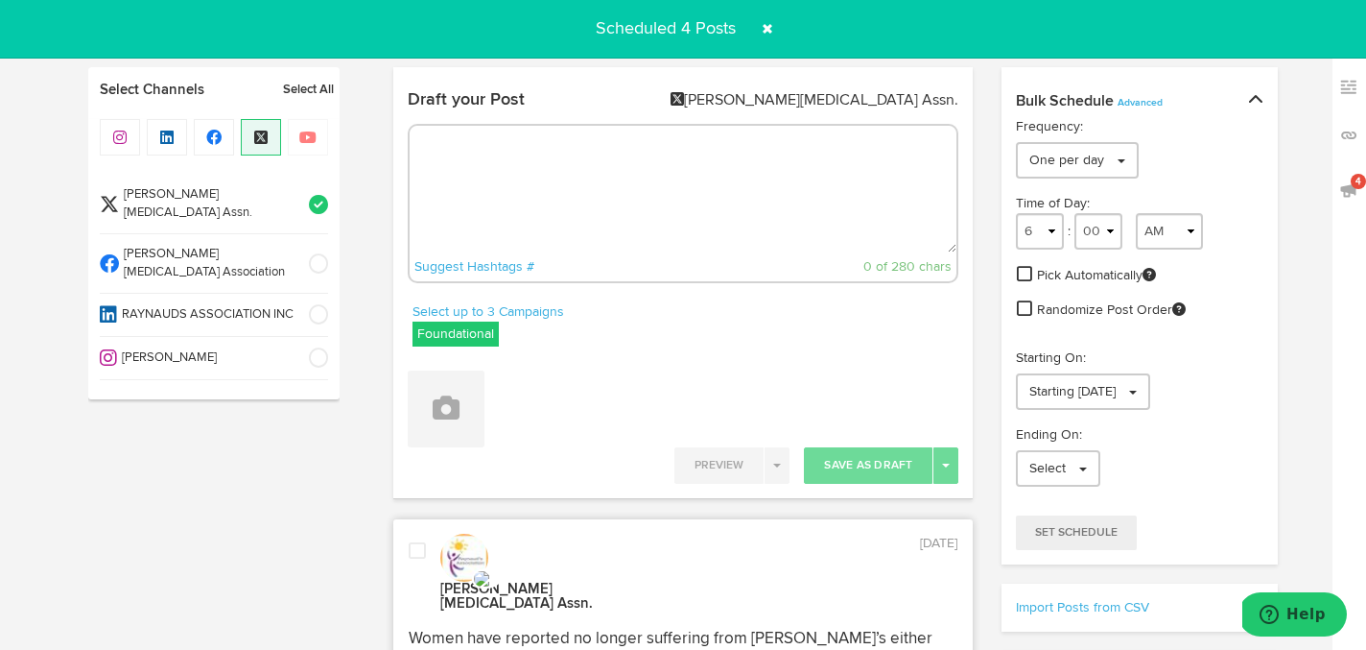
click at [769, 27] on span at bounding box center [767, 28] width 31 height 31
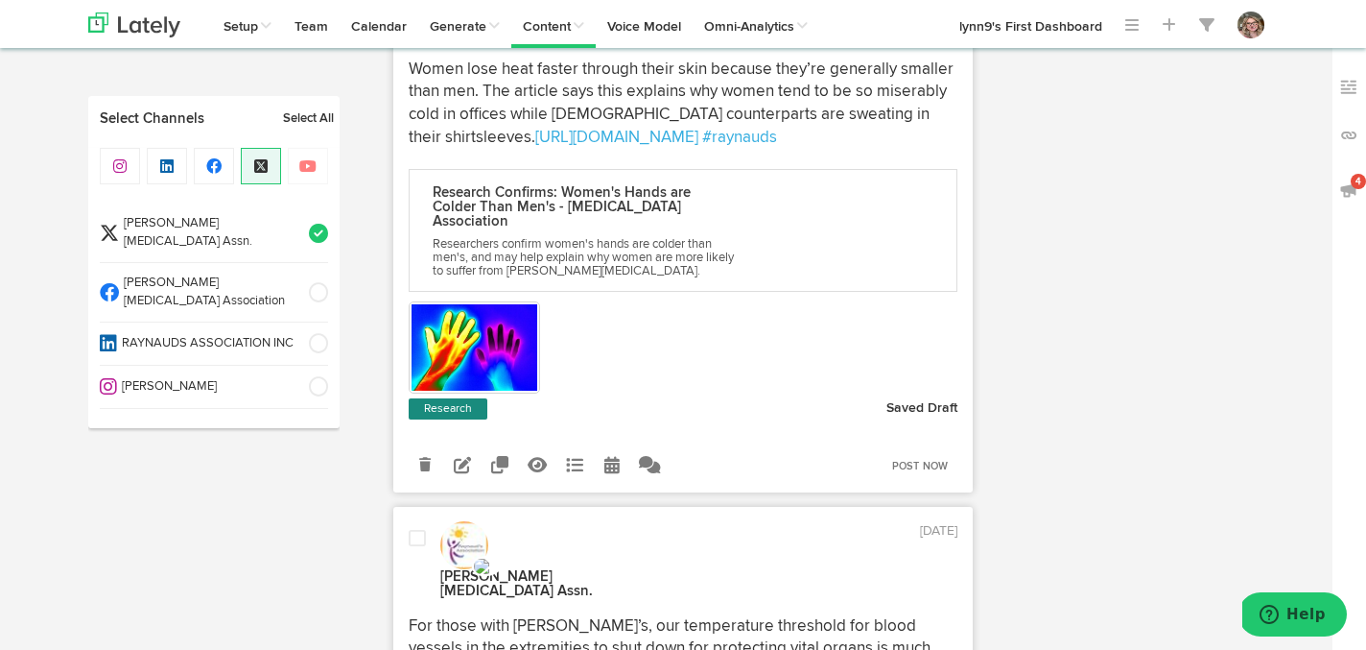
scroll to position [2752, 0]
click at [314, 224] on span at bounding box center [312, 233] width 32 height 19
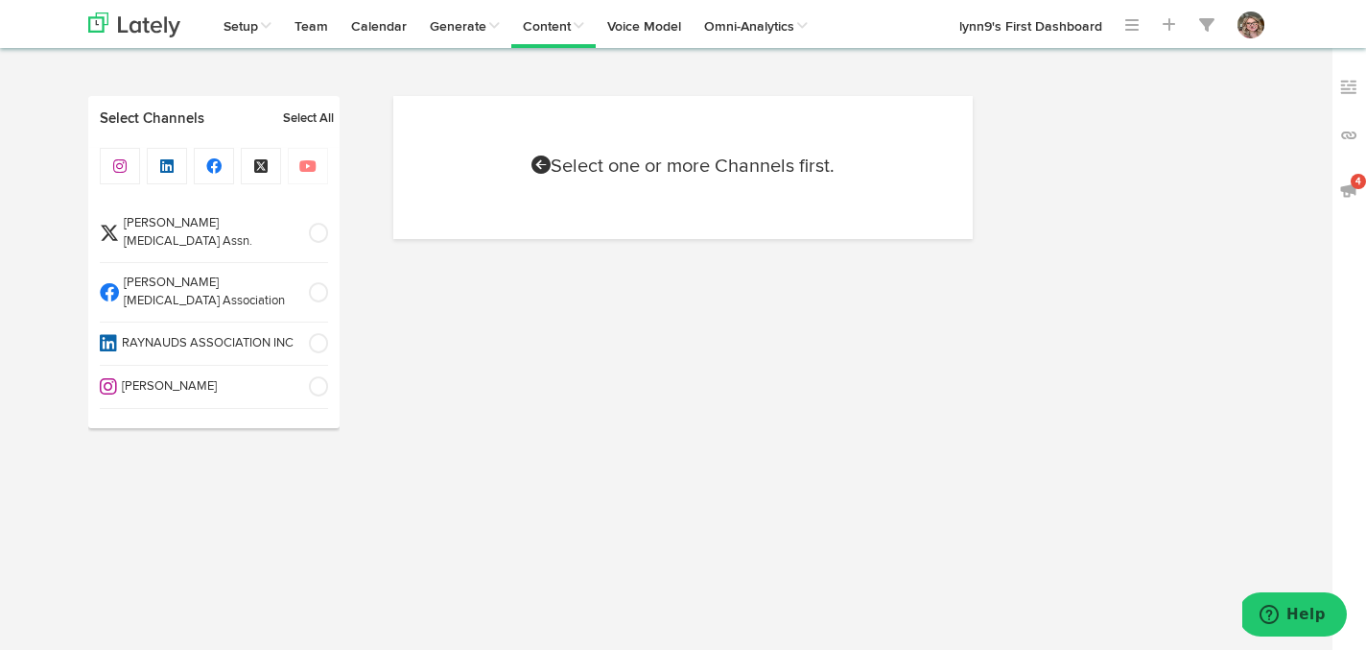
click at [322, 283] on span at bounding box center [312, 292] width 32 height 19
select select "6"
select select "8"
select select "42"
select select "PM"
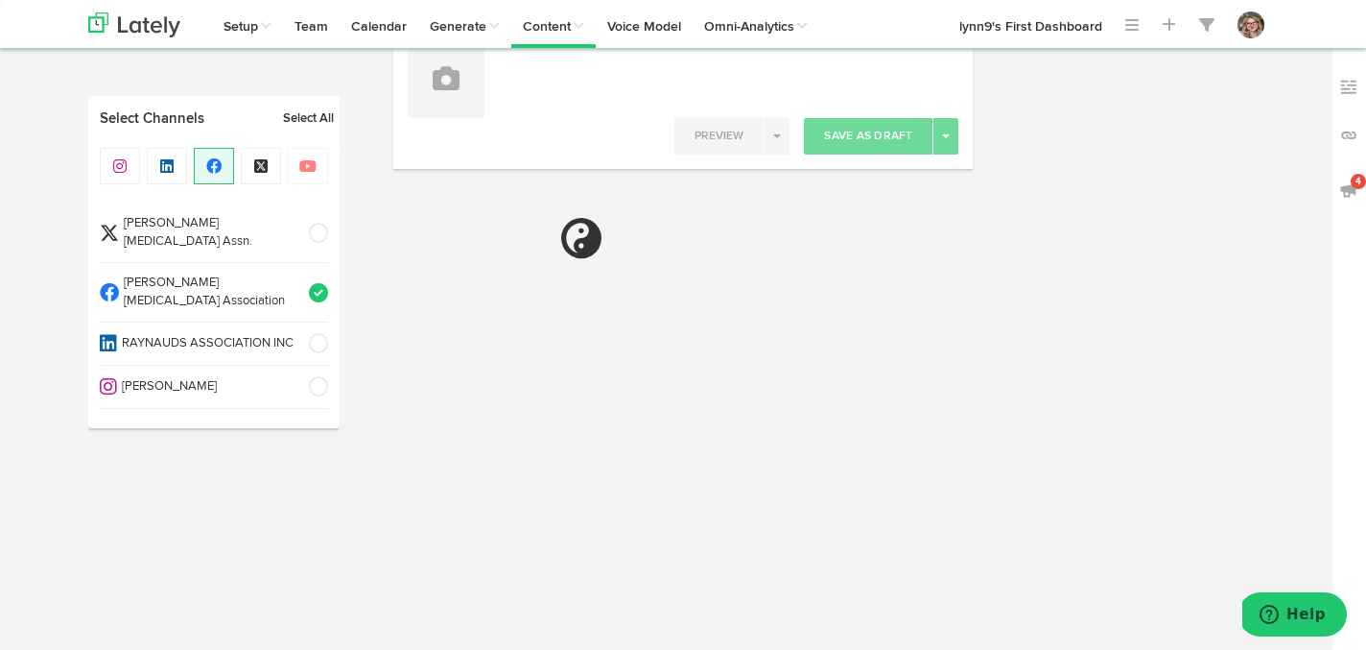
scroll to position [384, 0]
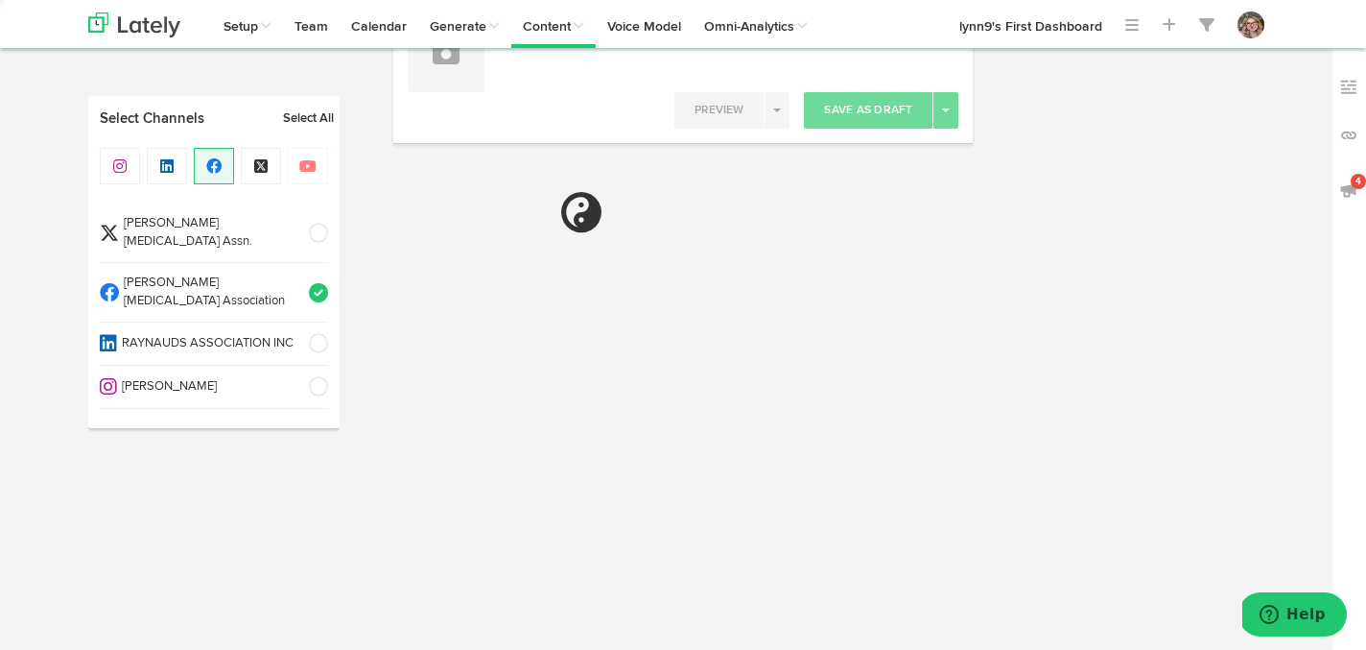
select select "6"
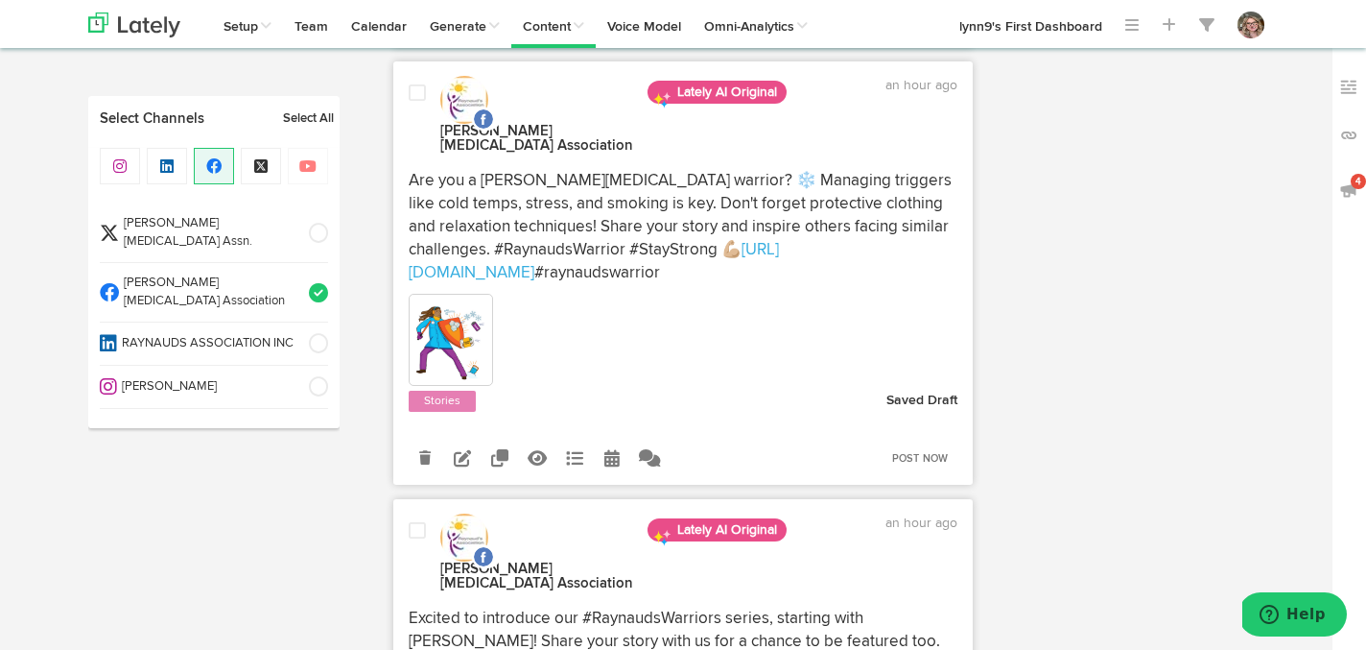
scroll to position [1747, 0]
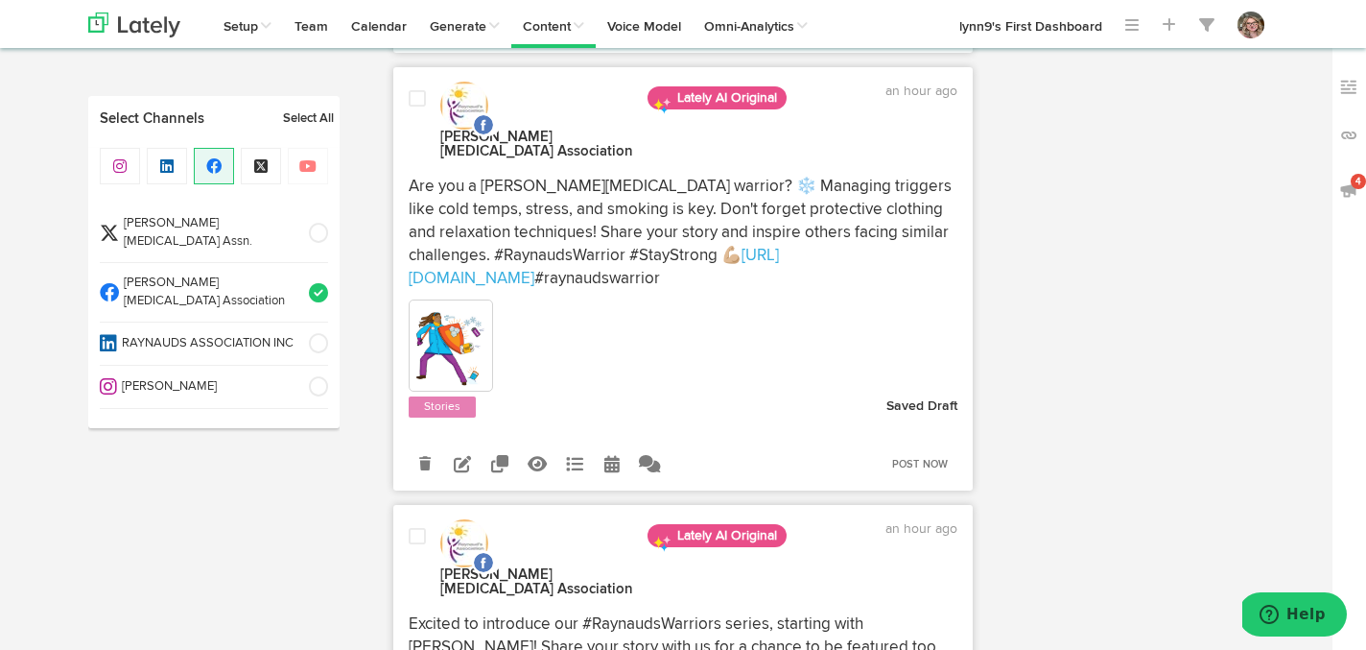
click at [411, 527] on div at bounding box center [417, 563] width 46 height 72
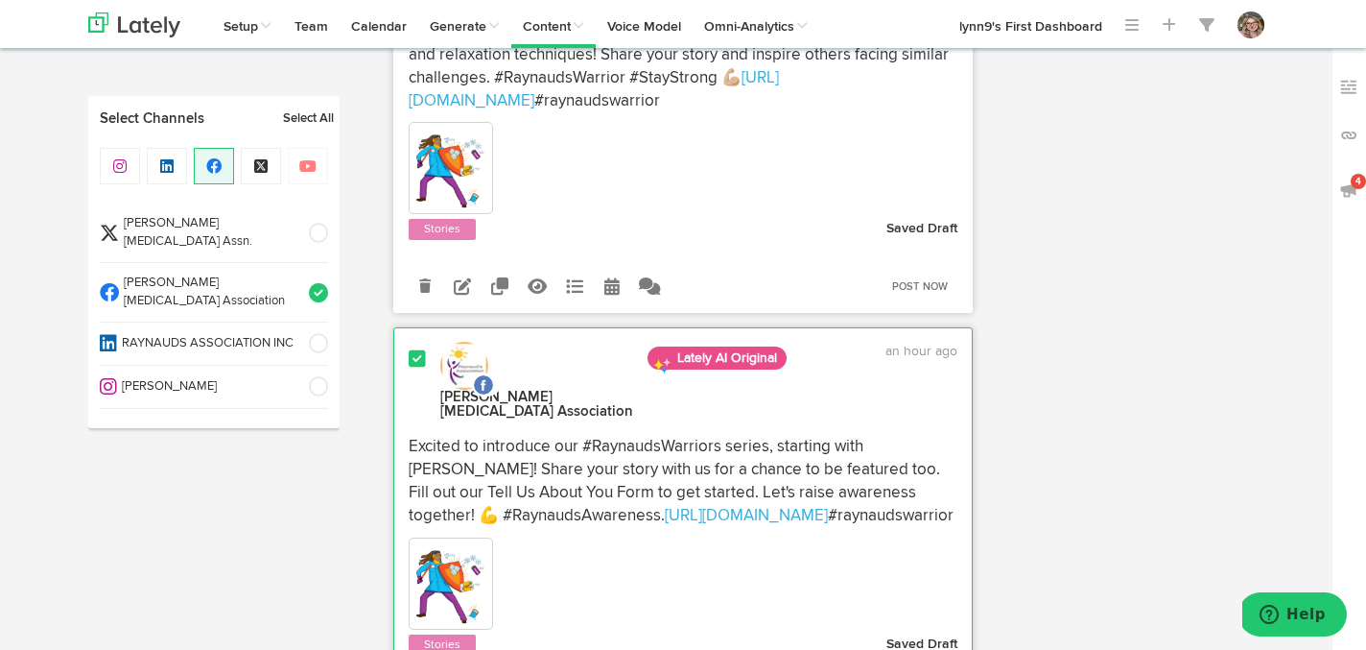
scroll to position [1937, 0]
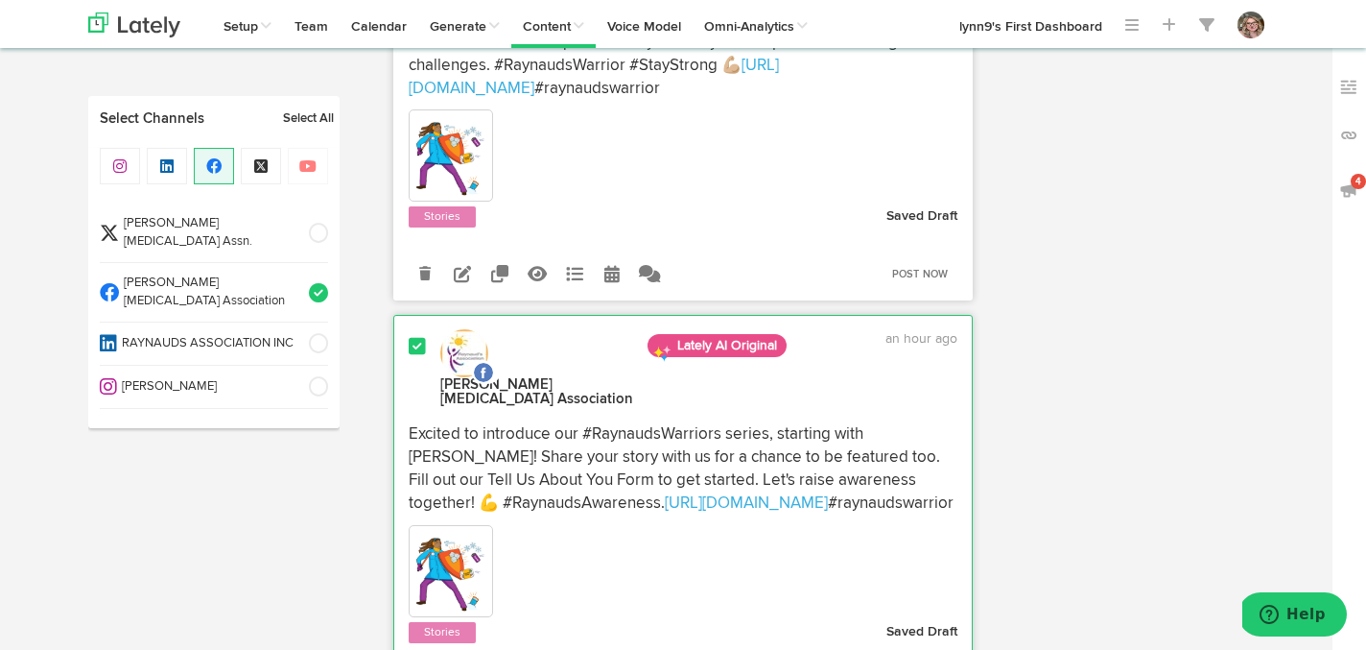
click at [423, 337] on span at bounding box center [417, 346] width 17 height 19
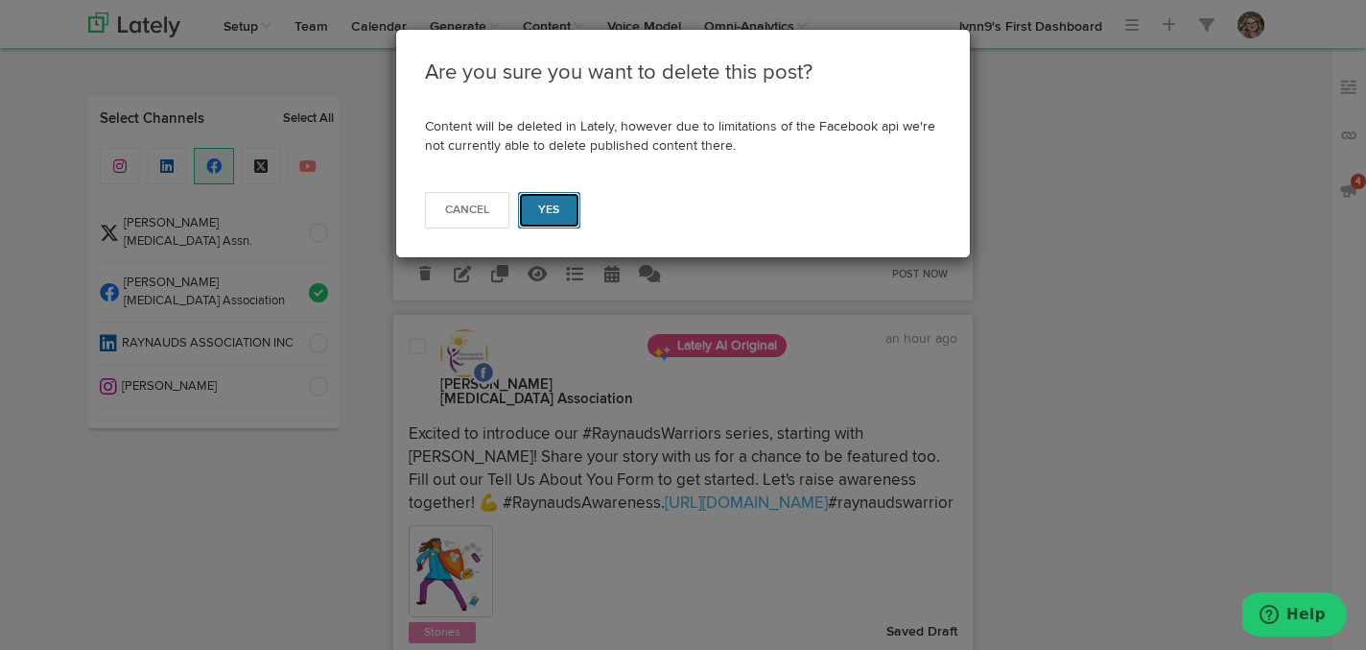
click at [565, 211] on button "Yes" at bounding box center [549, 210] width 62 height 36
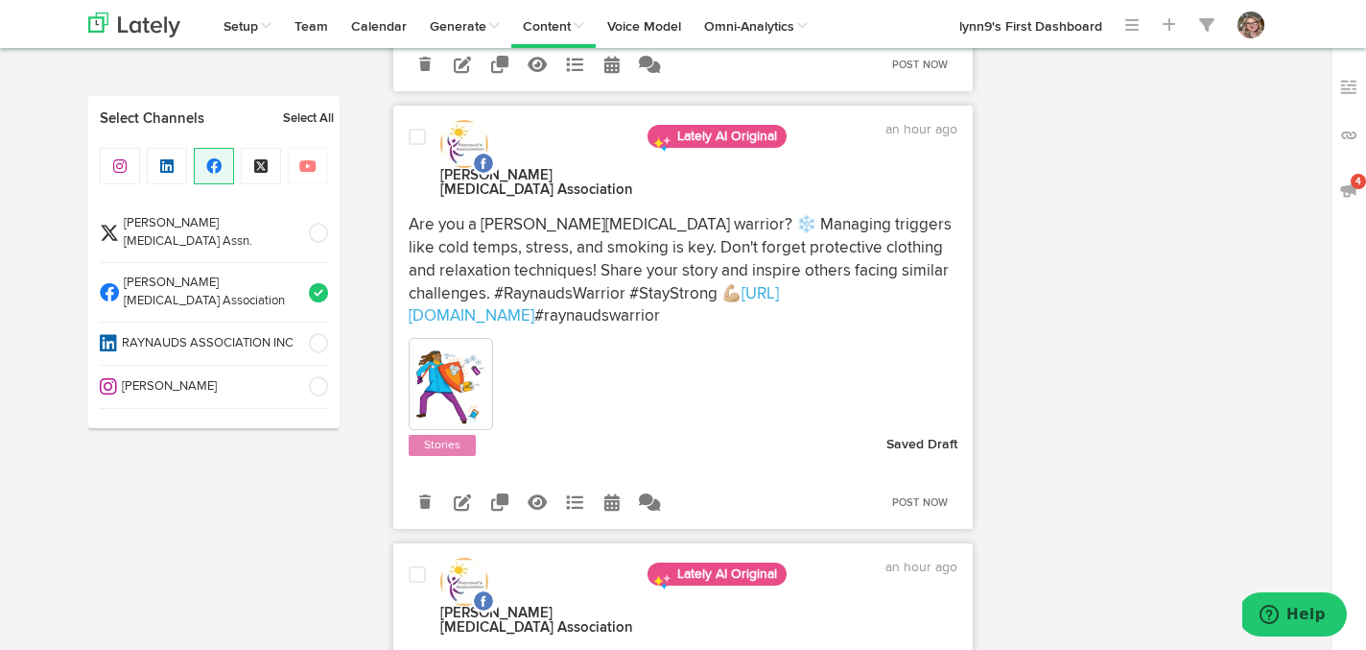
scroll to position [892, 0]
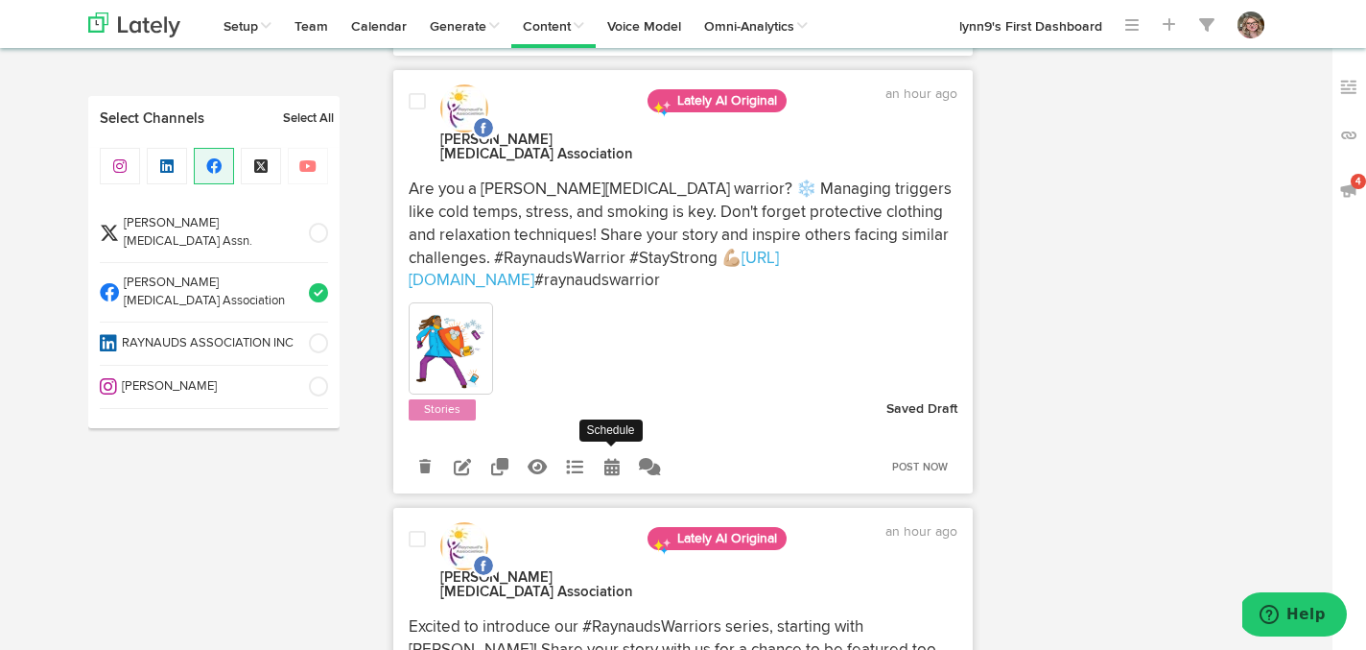
click at [611, 458] on icon at bounding box center [611, 466] width 15 height 17
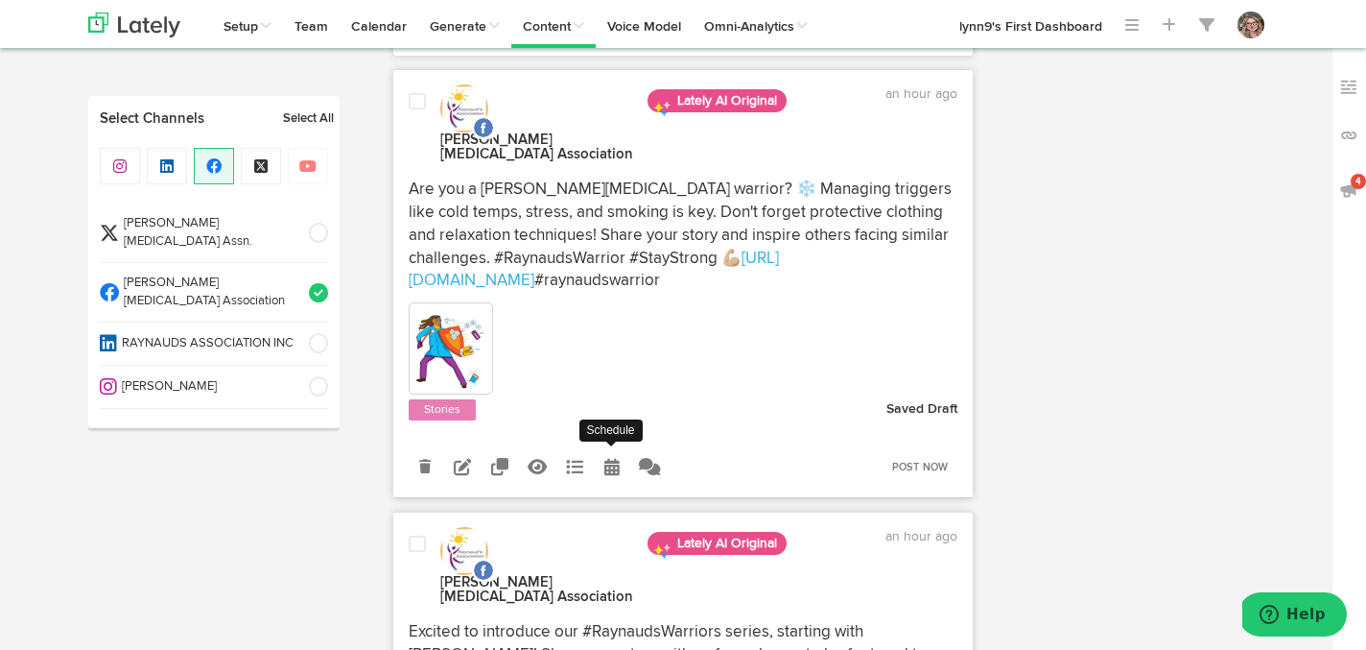
radio input "true"
select select "7"
select select "55"
select select "PM"
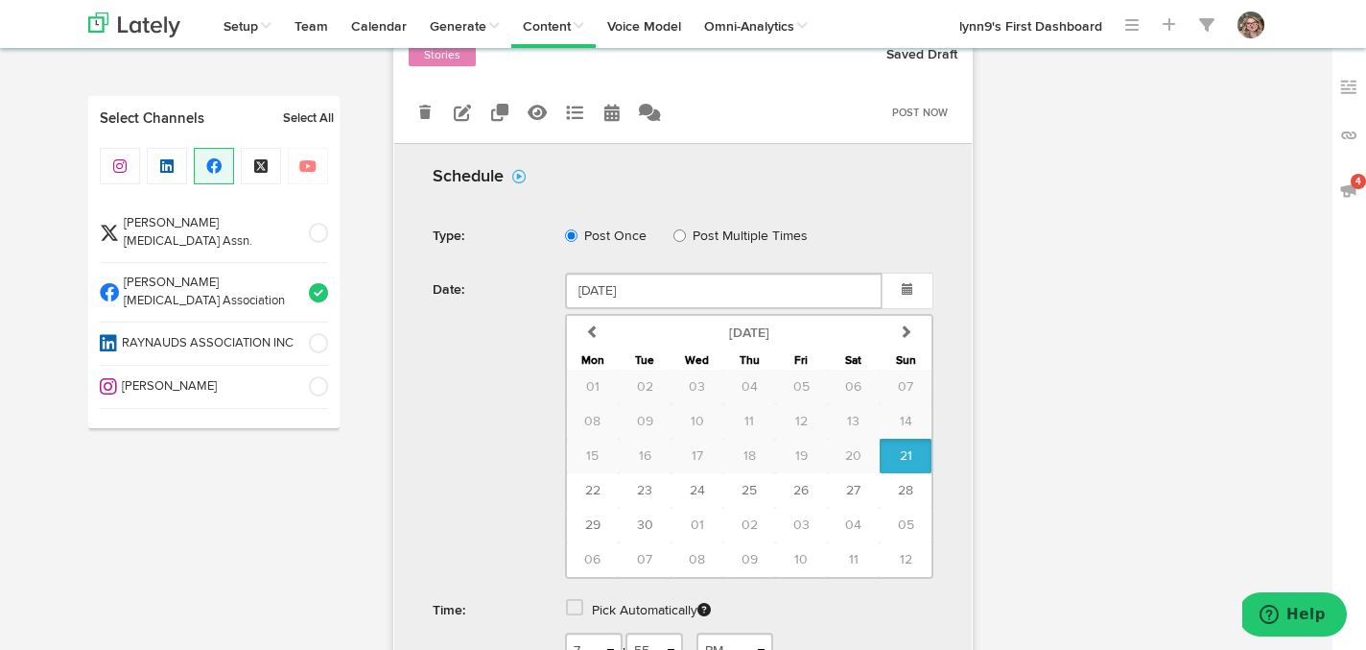
scroll to position [1274, 0]
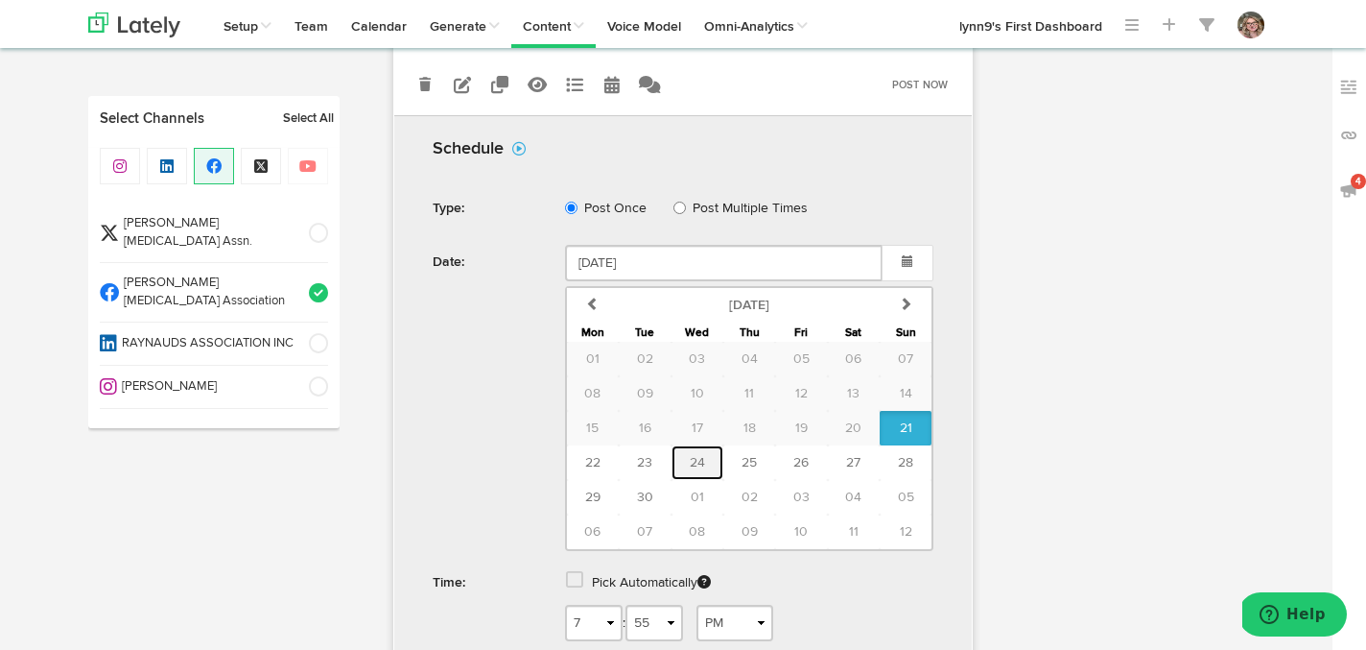
click at [679, 445] on button "24" at bounding box center [698, 462] width 52 height 35
type input "September 24 2025"
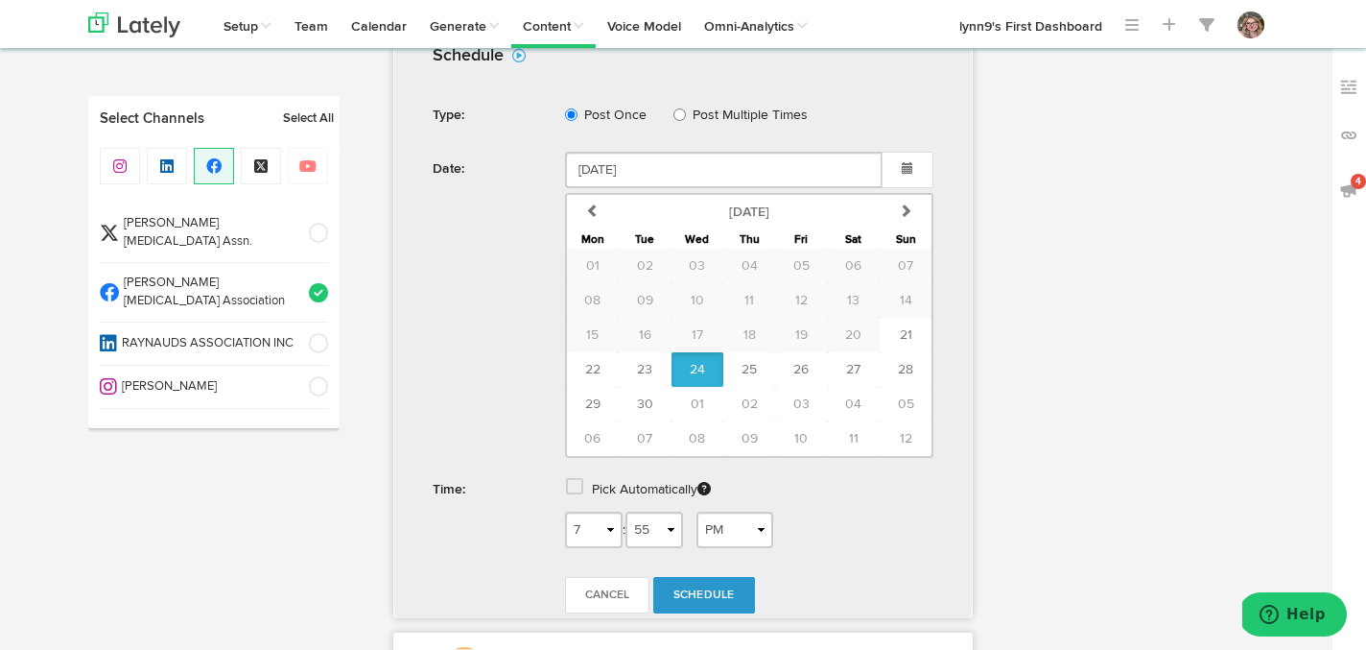
scroll to position [1389, 0]
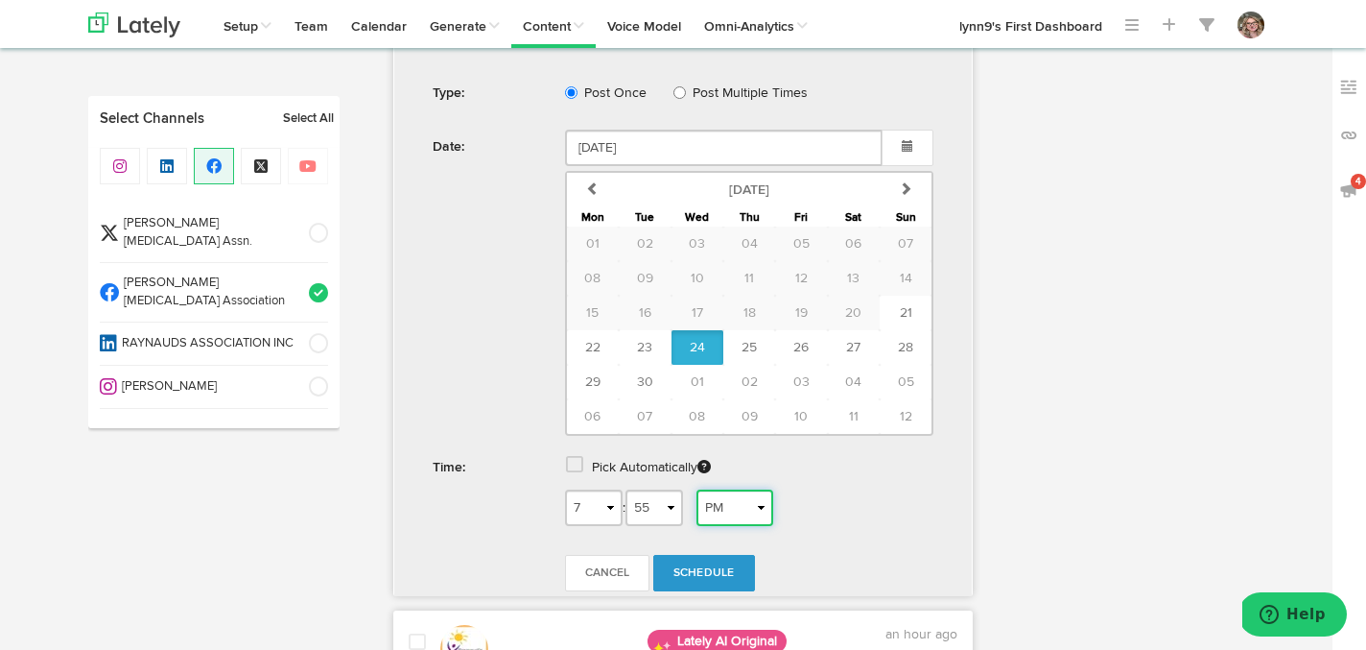
click at [726, 489] on select "AM PM" at bounding box center [735, 507] width 77 height 36
select select "AM"
click at [702, 489] on select "AM PM" at bounding box center [735, 507] width 77 height 36
click at [714, 567] on span "Schedule" at bounding box center [704, 573] width 61 height 12
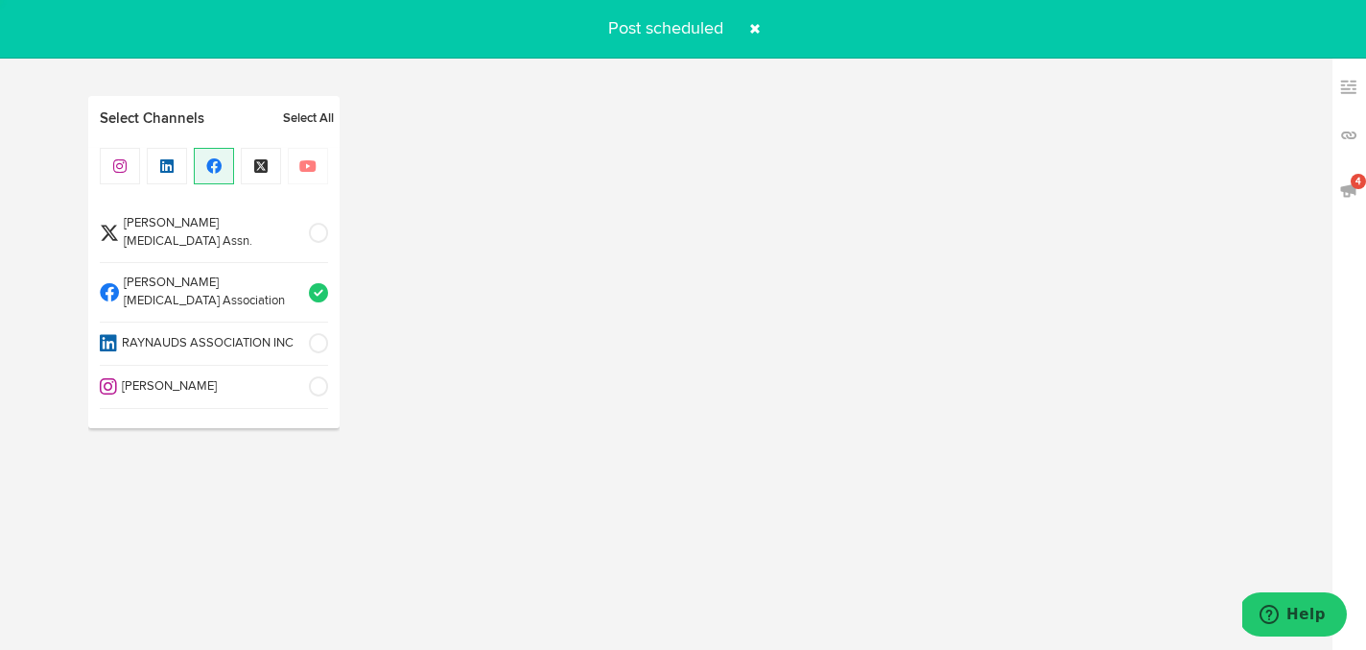
scroll to position [595, 0]
radio input "true"
select select "8"
select select "43"
select select "PM"
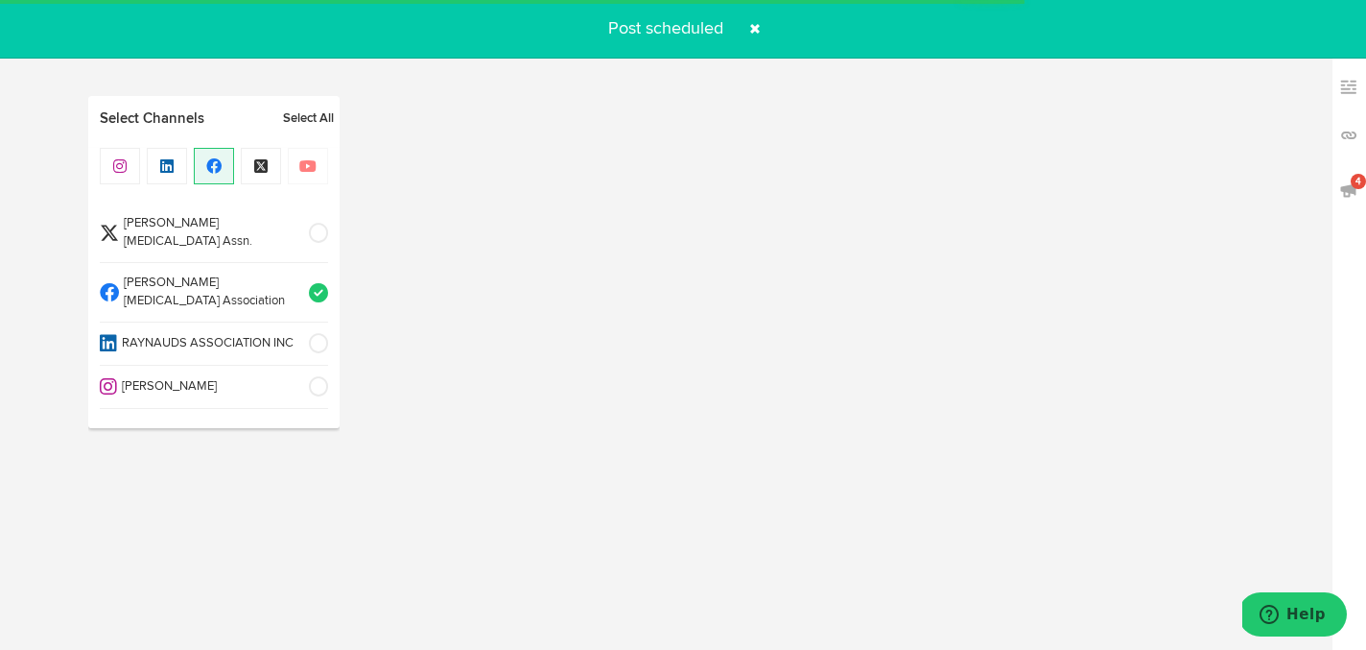
select select "6"
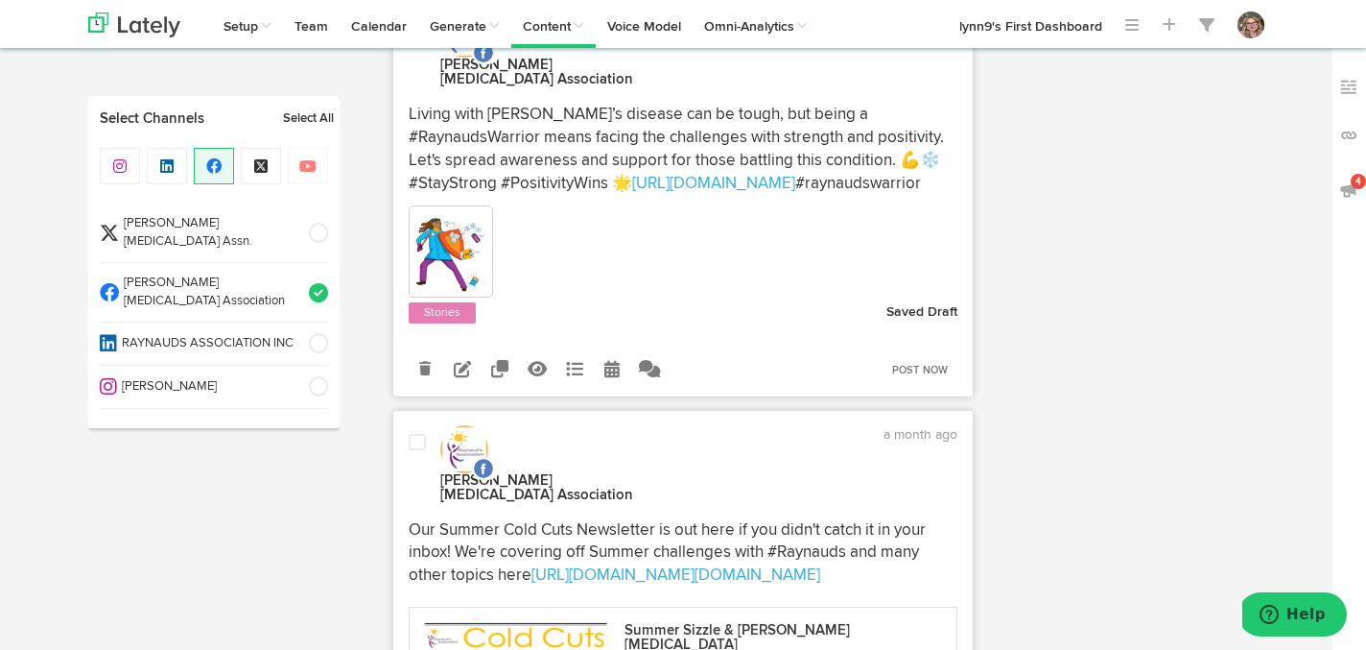
scroll to position [1855, 0]
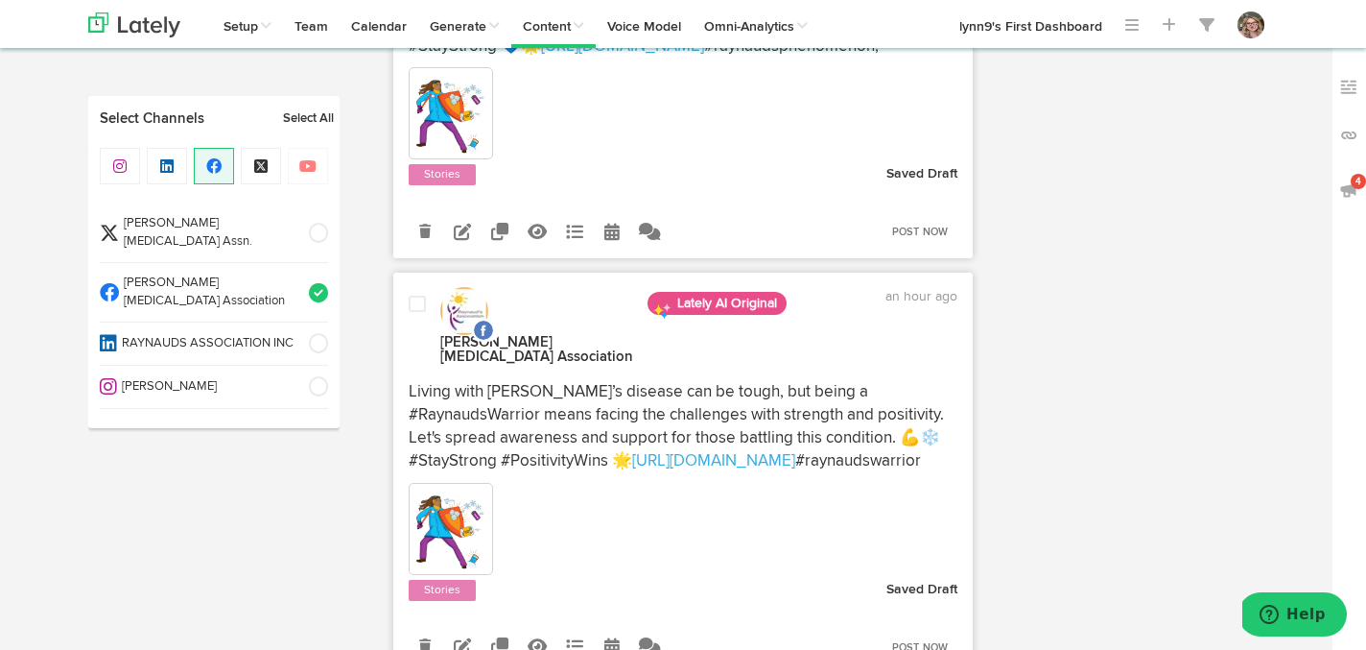
click at [422, 295] on div at bounding box center [417, 331] width 46 height 72
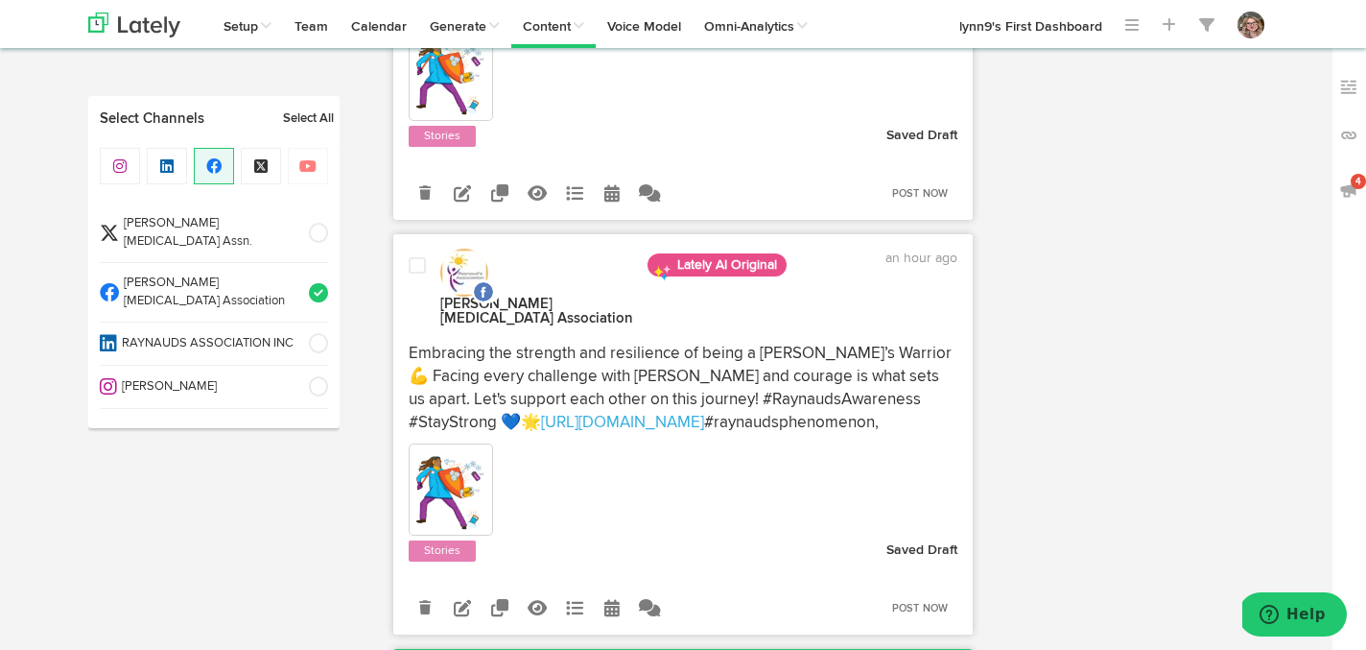
click at [421, 263] on div at bounding box center [417, 292] width 46 height 72
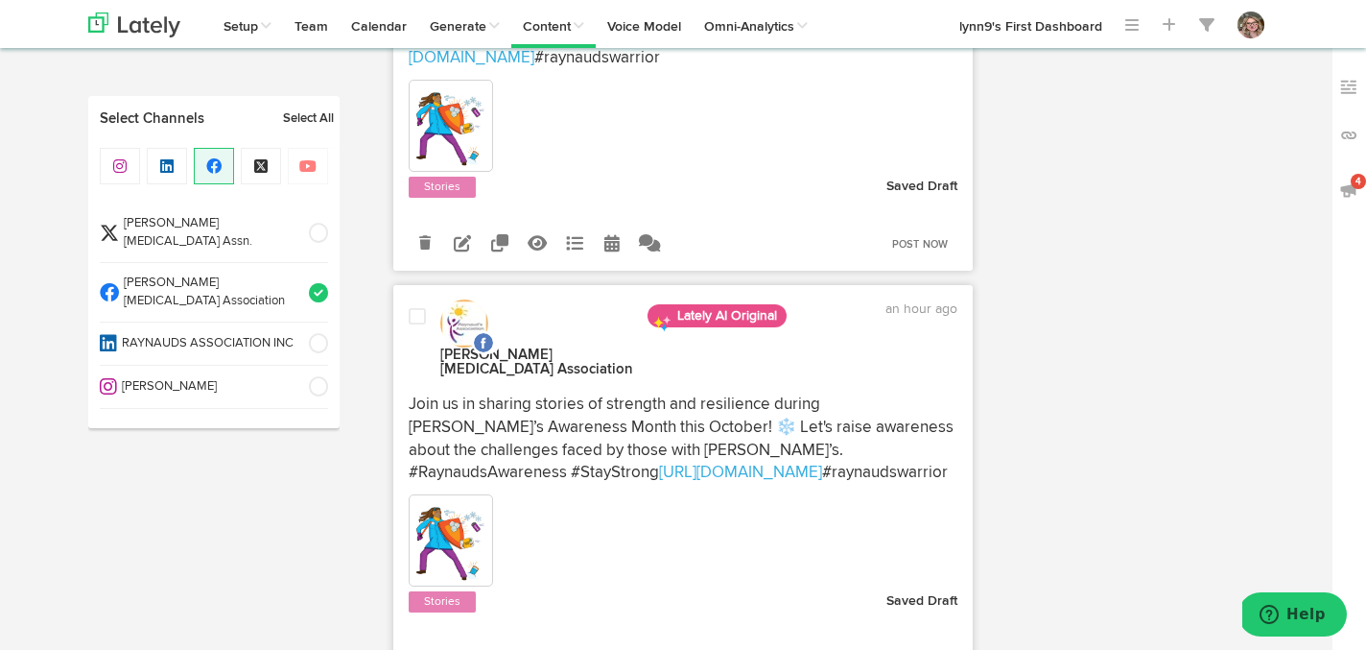
click at [421, 285] on div "Raynaud's Association Lately AI Original an hour ago https://bit.ly/46xWEeS #ra…" at bounding box center [683, 485] width 580 height 400
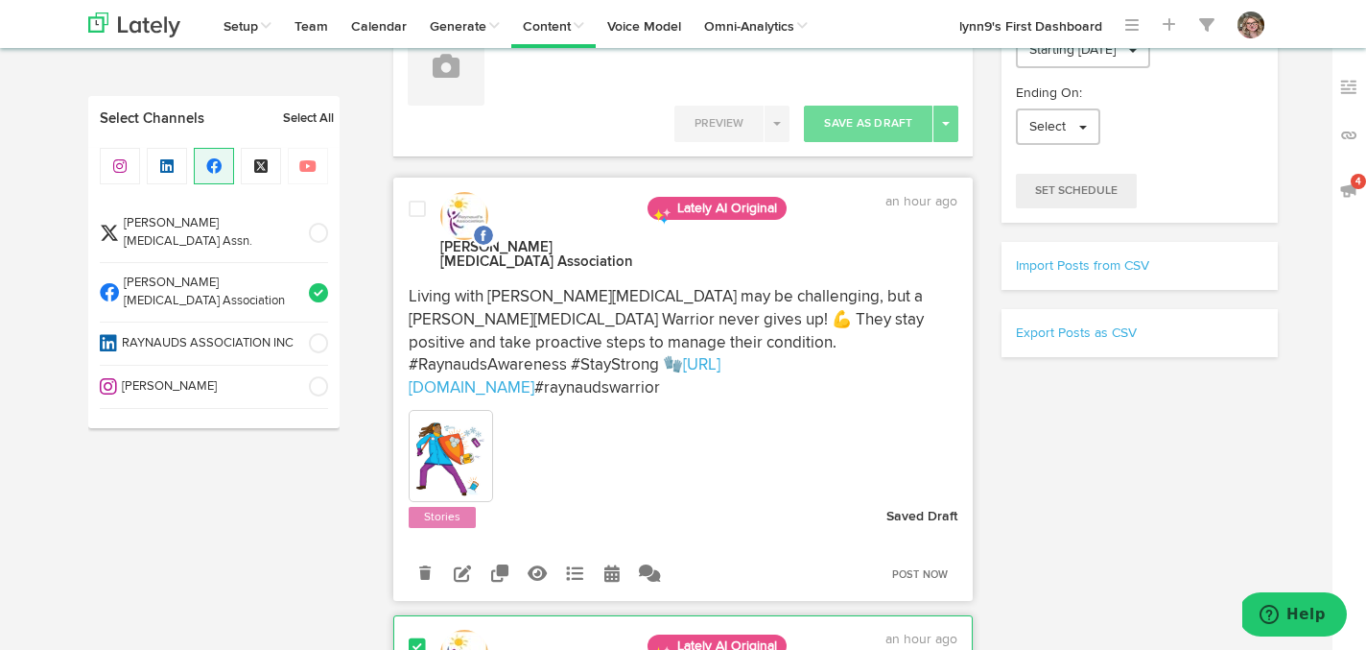
scroll to position [349, 0]
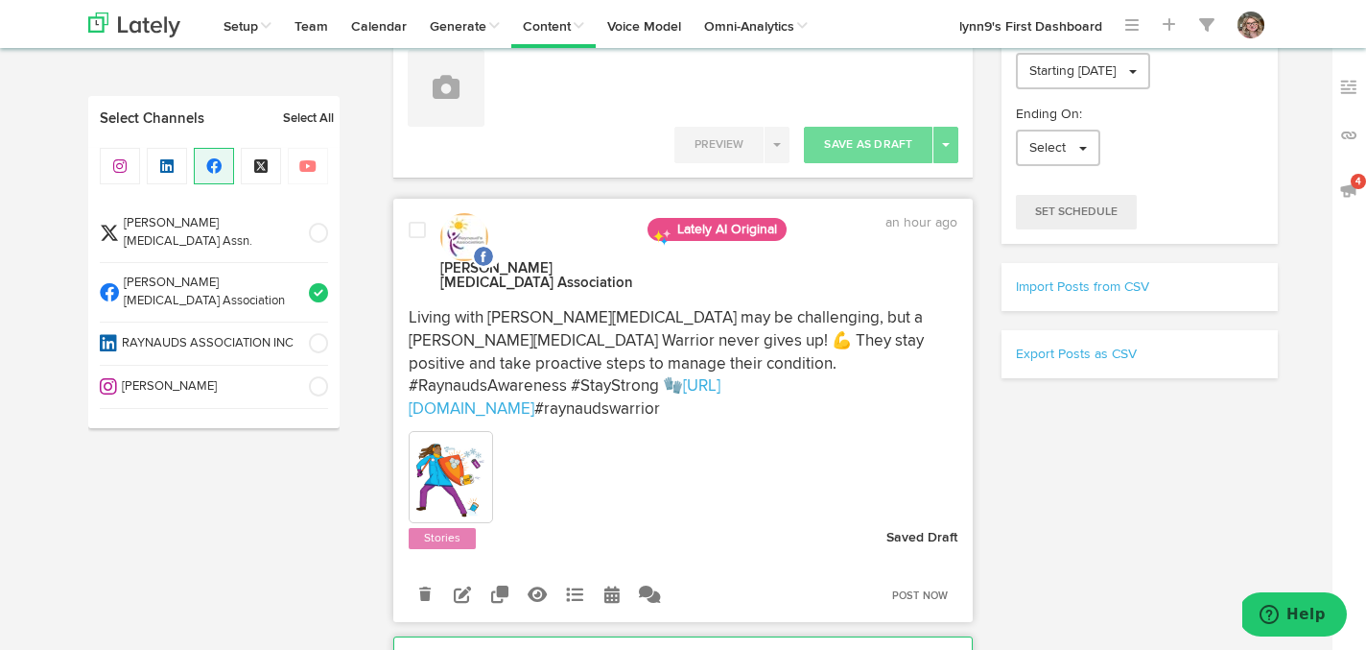
click at [421, 263] on div at bounding box center [417, 257] width 46 height 72
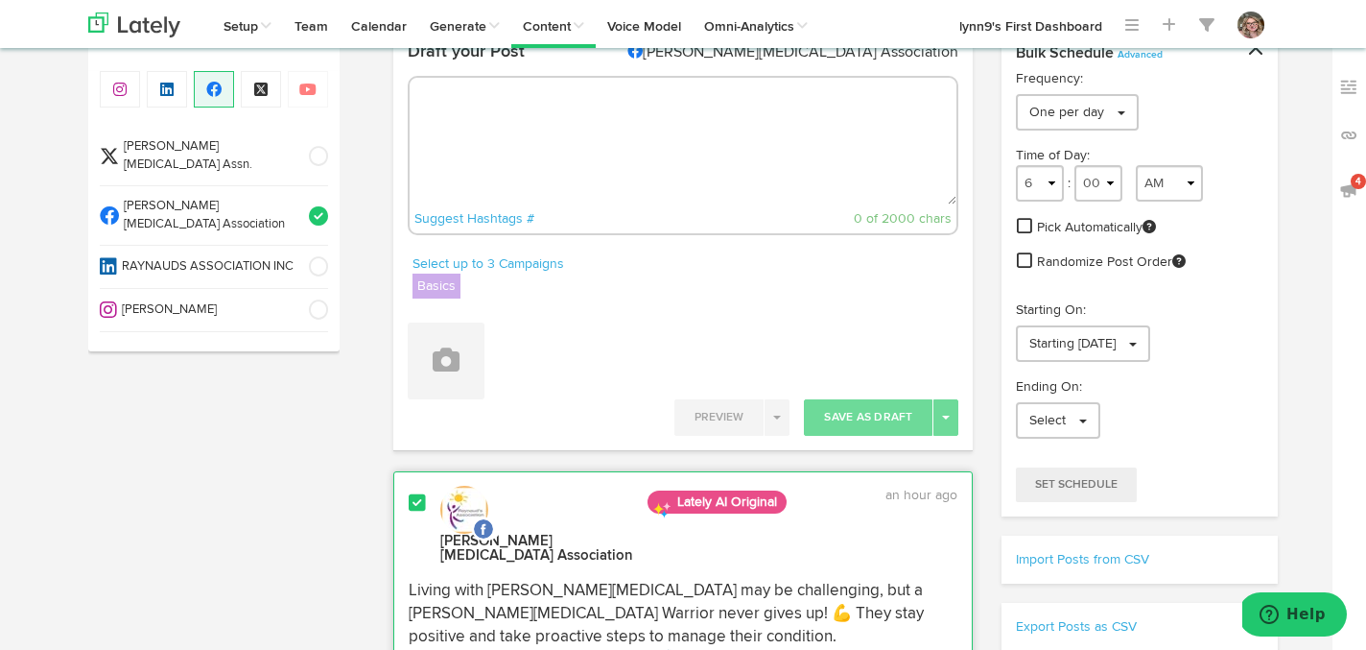
scroll to position [0, 0]
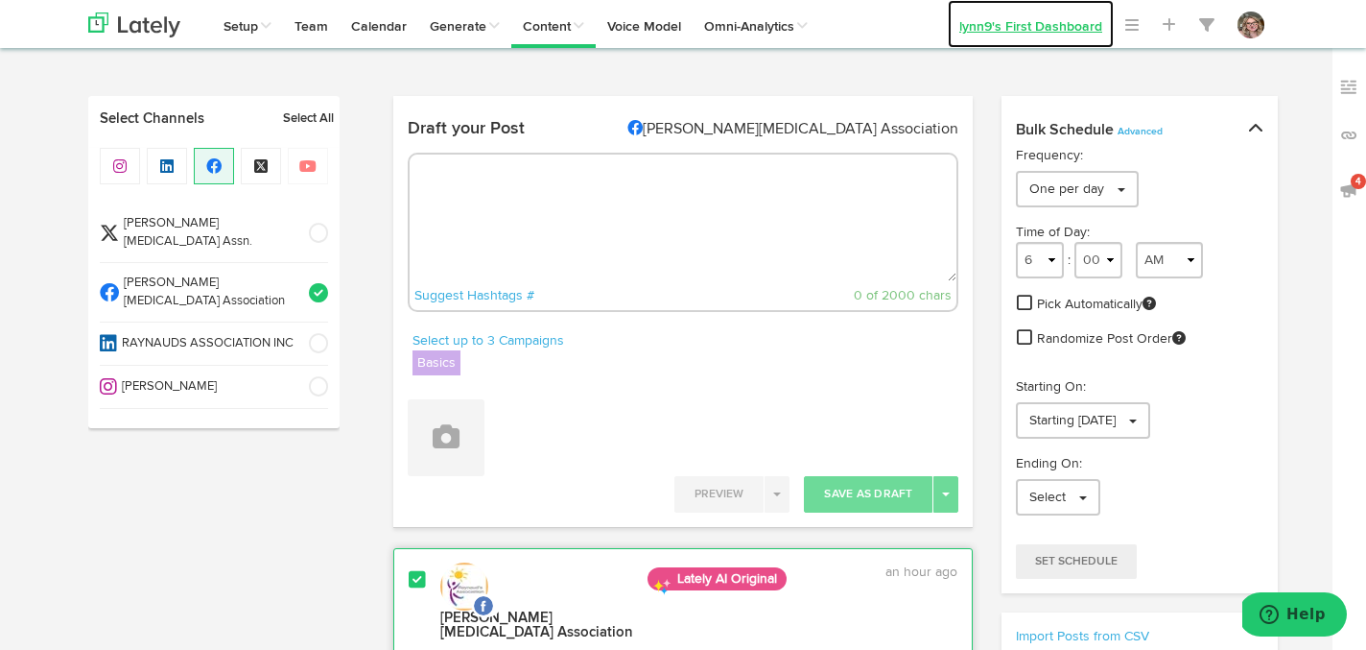
click at [1048, 28] on link "lynn9's First Dashboard" at bounding box center [1031, 24] width 166 height 48
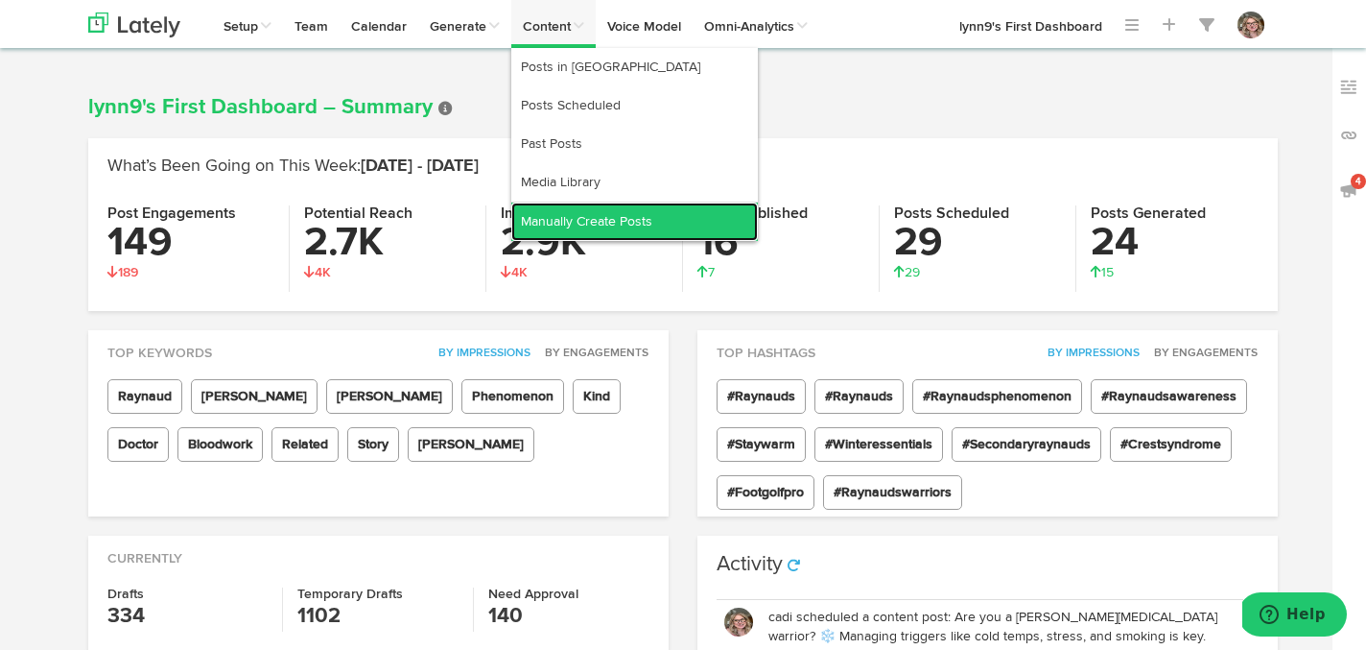
click at [553, 210] on link "Manually Create Posts" at bounding box center [634, 221] width 247 height 38
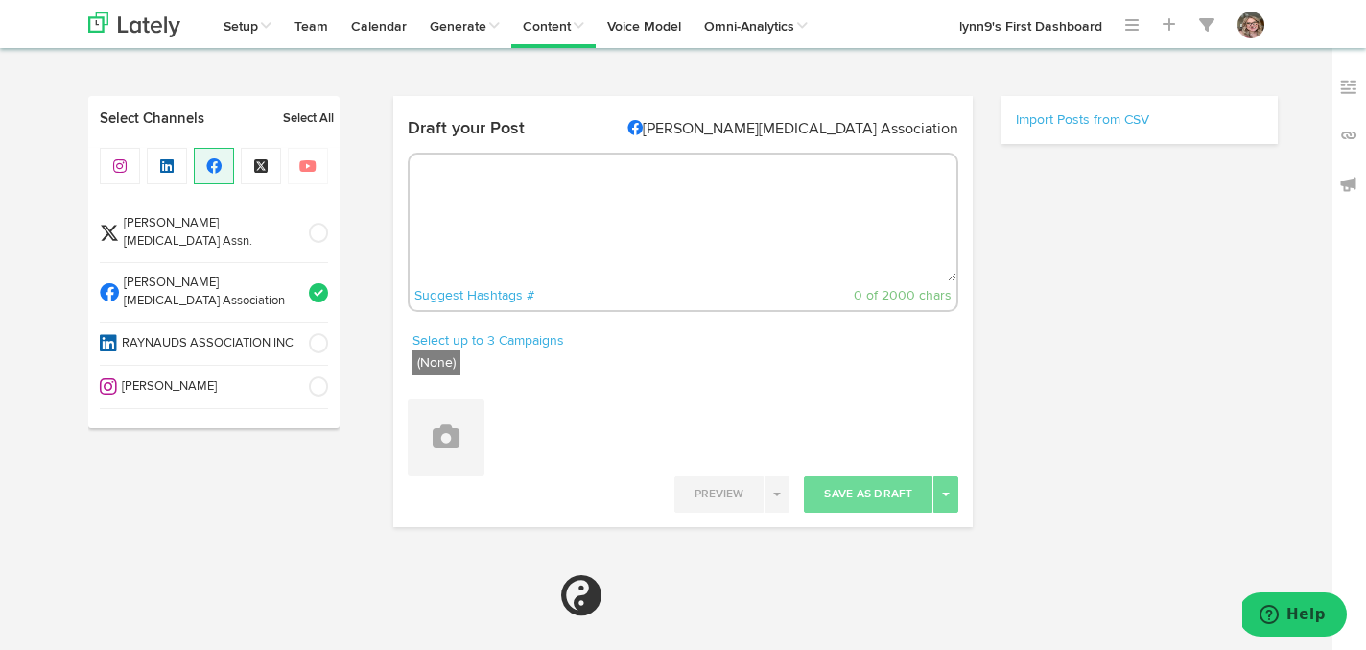
radio input "true"
select select "8"
select select "44"
select select "PM"
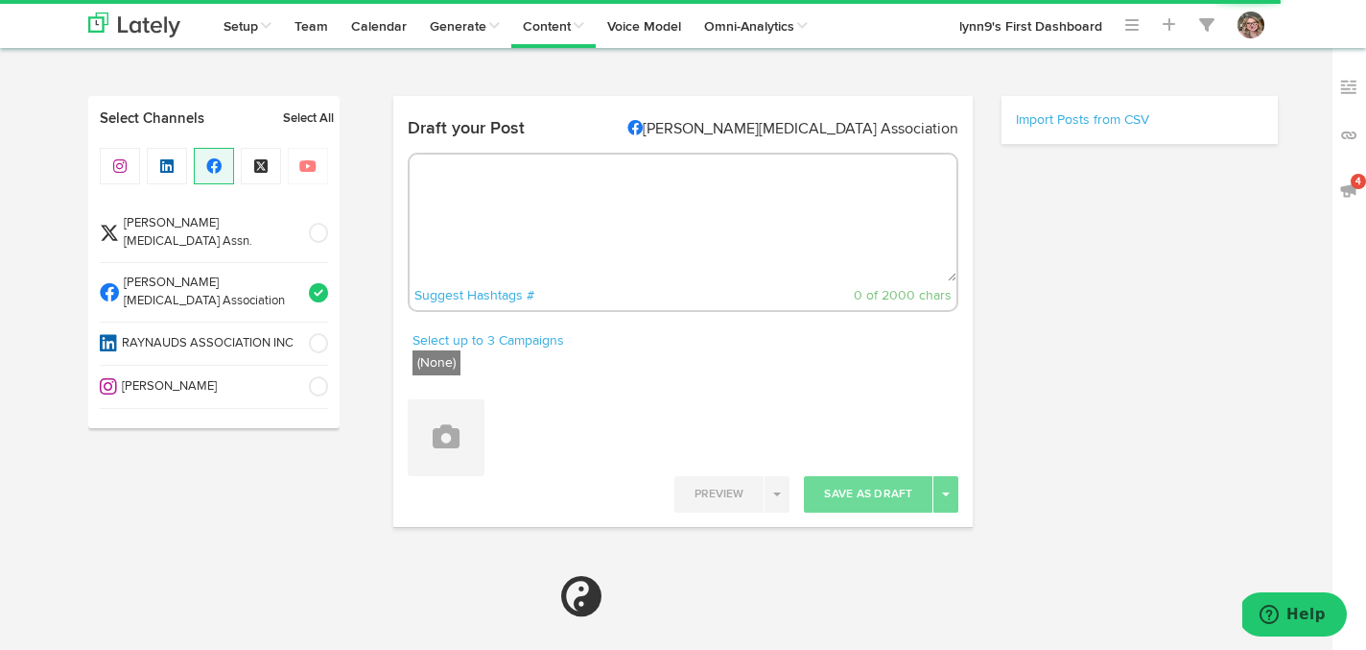
select select "6"
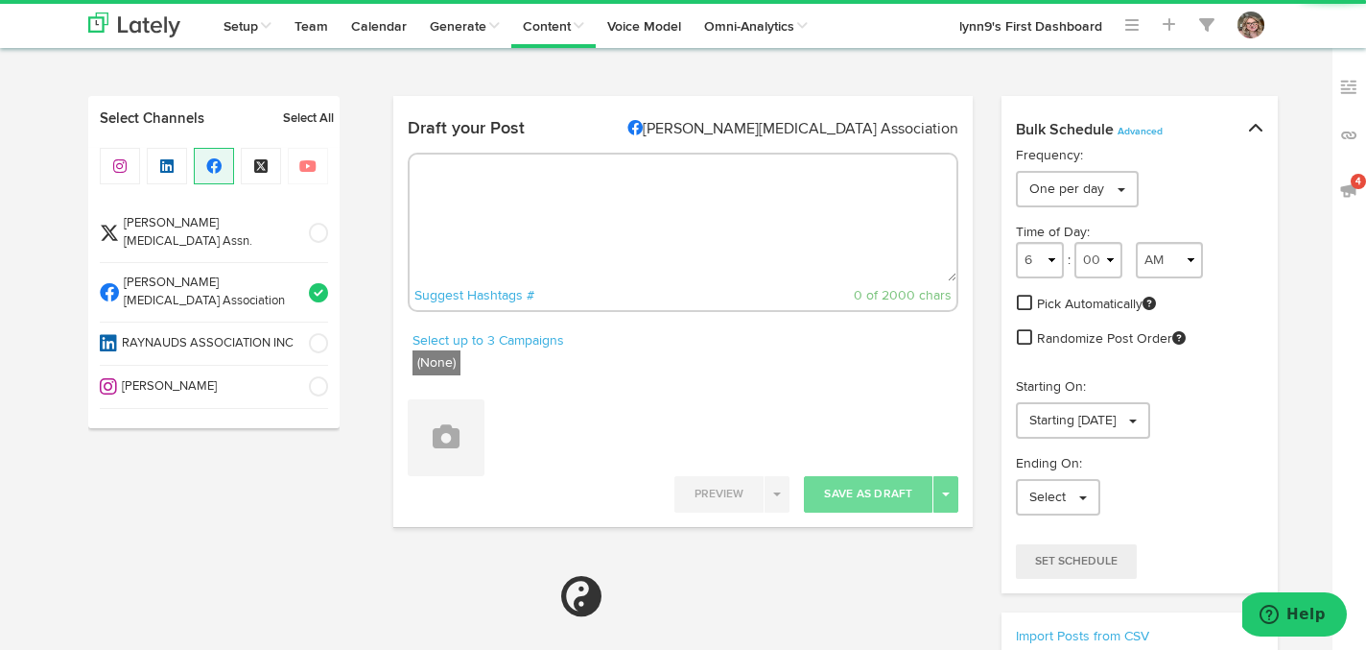
click at [553, 210] on textarea at bounding box center [684, 217] width 548 height 127
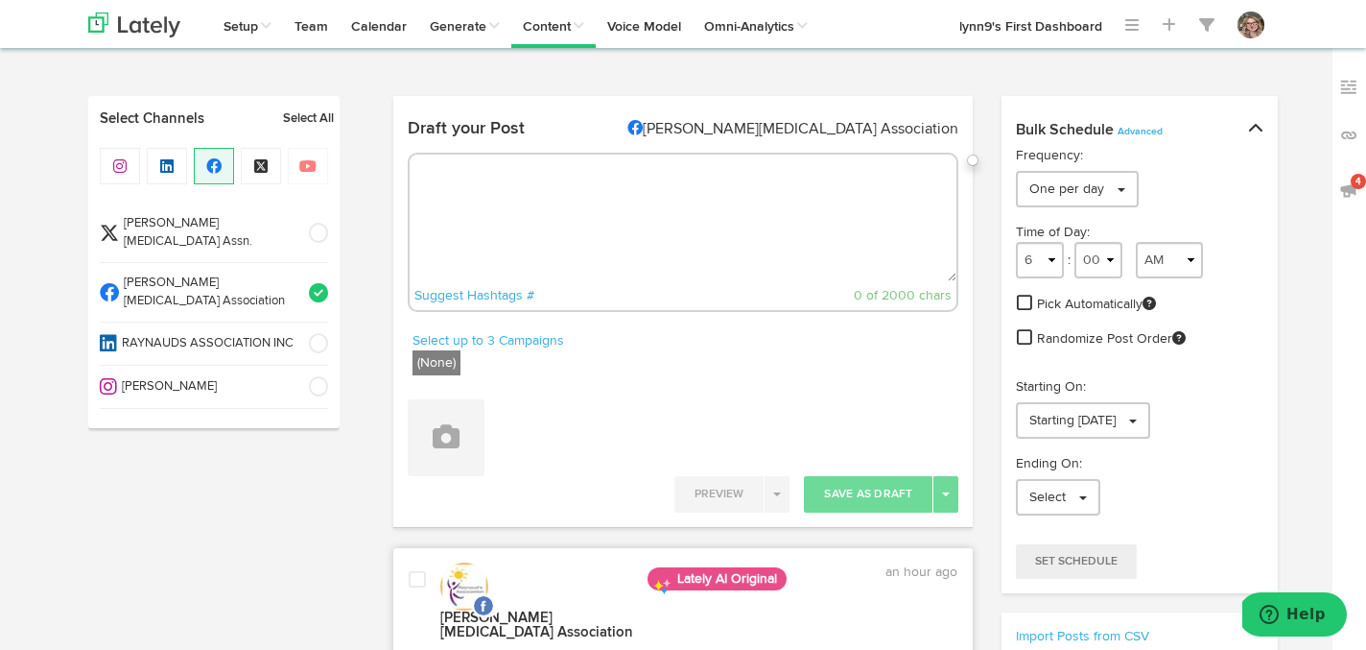
paste textarea "In preparation for this year’s Raynaud’s Awareness Month in October we’re gathe…"
type textarea "In preparation for this year’s Raynaud’s Awareness Month in October we’re gathe…"
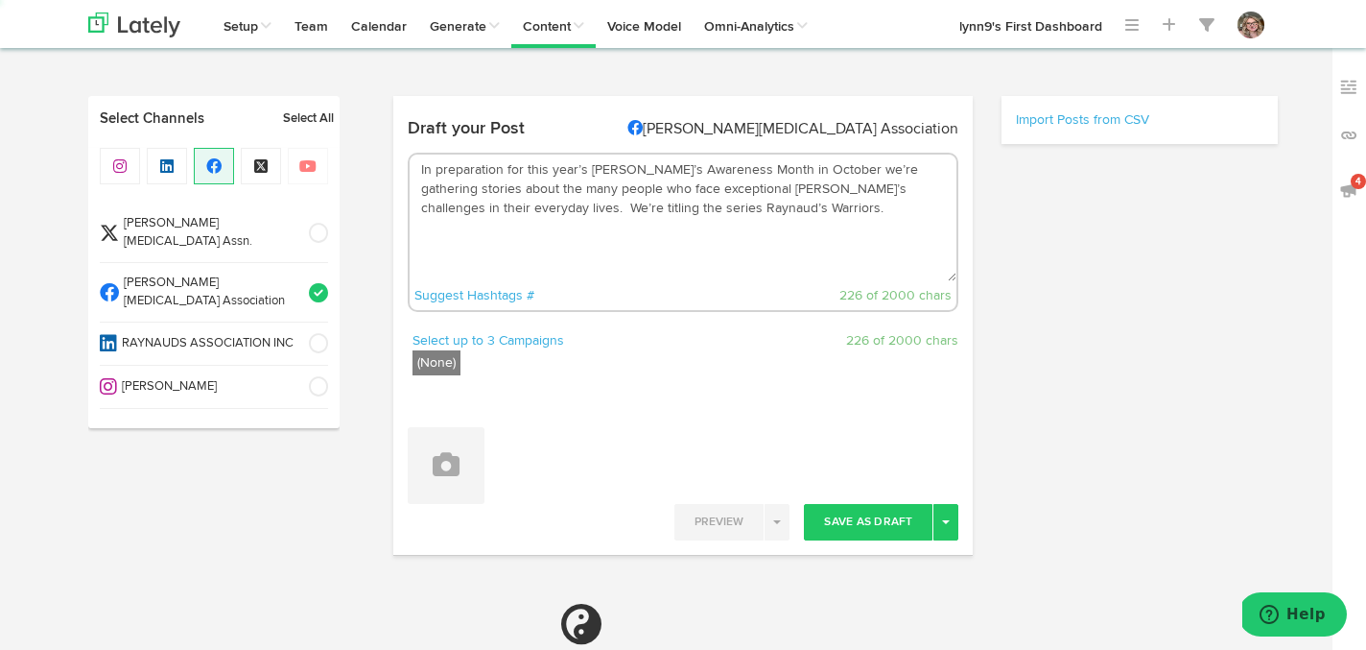
select select "6"
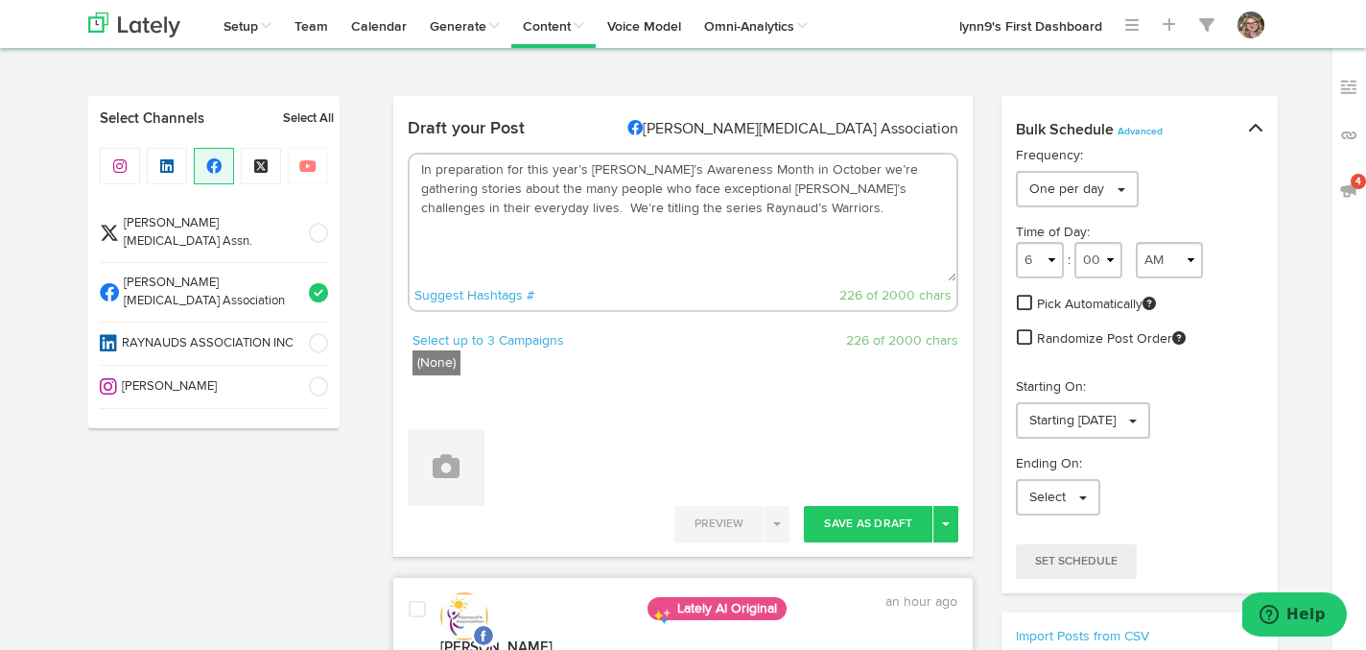
paste textarea "But it’s not just about the daily challenges that makes someone a Raynaud’s War…"
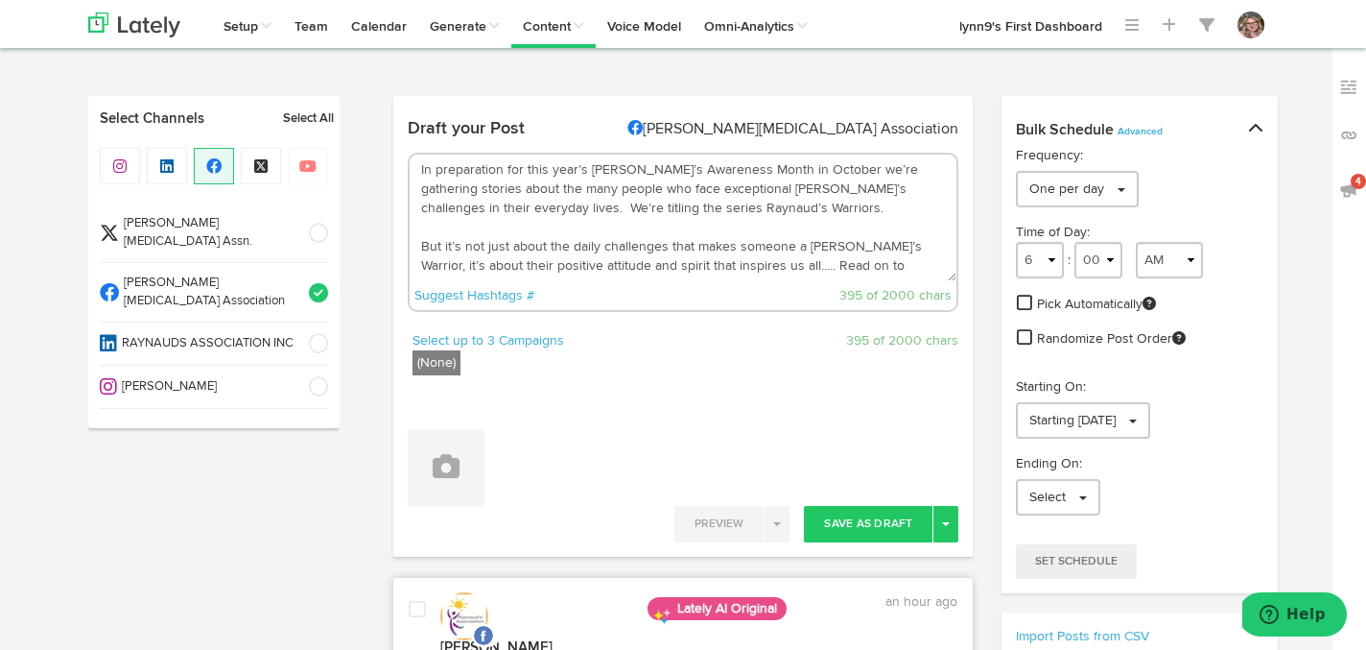
type textarea "In preparation for this year’s Raynaud’s Awareness Month in October we’re gathe…"
click at [428, 359] on label "(None)" at bounding box center [437, 362] width 48 height 25
click at [420, 168] on textarea "In preparation for this year’s Raynaud’s Awareness Month in October we’re gathe…" at bounding box center [684, 217] width 548 height 127
drag, startPoint x: 420, startPoint y: 168, endPoint x: 834, endPoint y: 269, distance: 425.6
click at [834, 269] on textarea "In preparation for this year’s Raynaud’s Awareness Month in October we’re gathe…" at bounding box center [684, 217] width 548 height 127
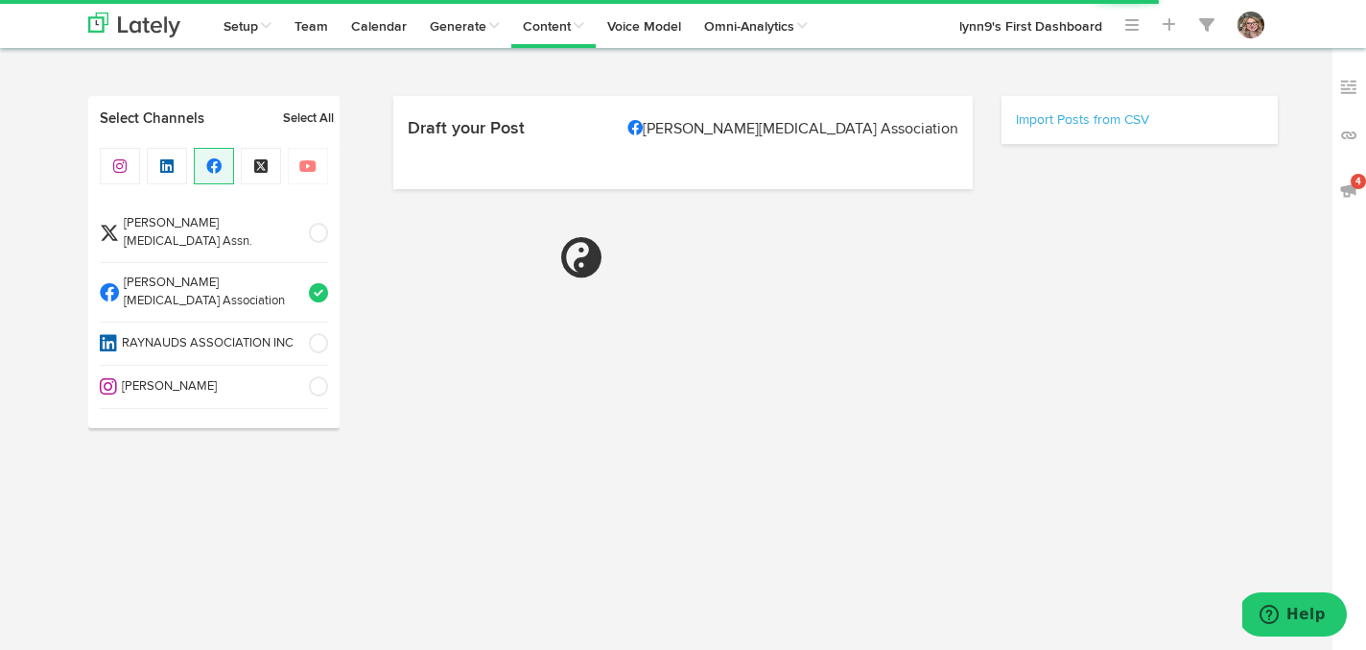
select select "8"
select select "45"
select select "PM"
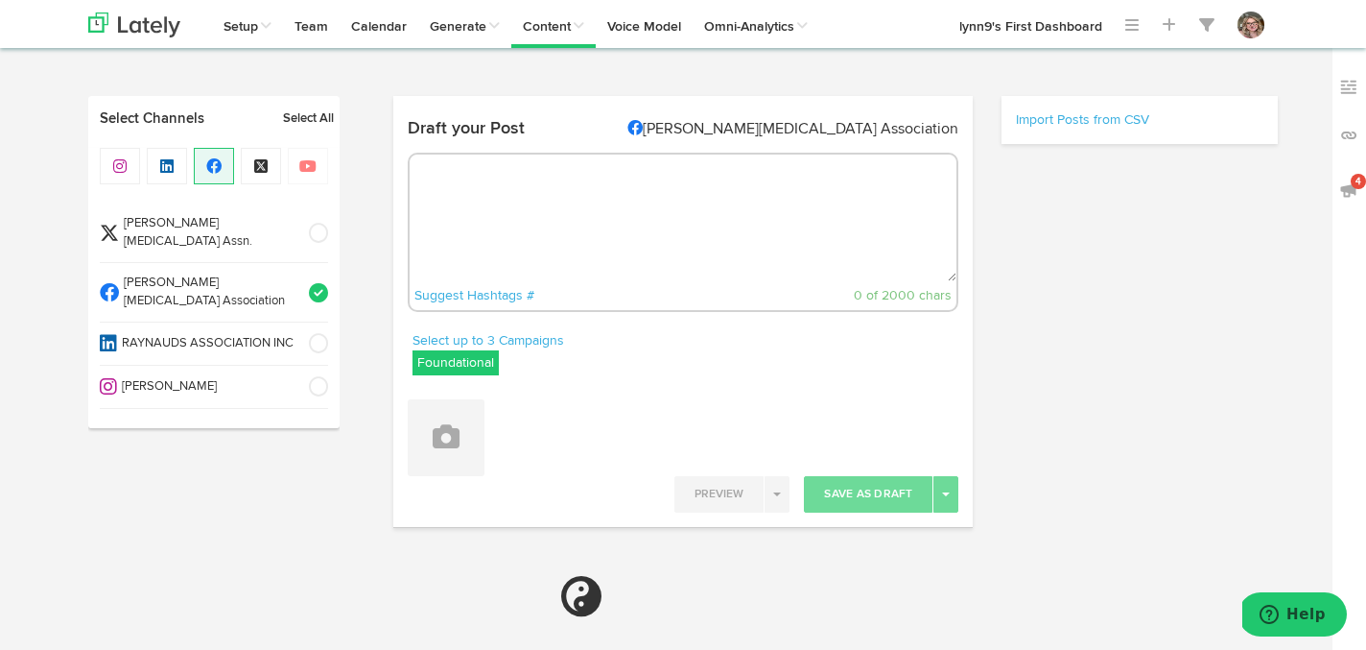
click at [479, 367] on label "Foundational" at bounding box center [456, 362] width 86 height 25
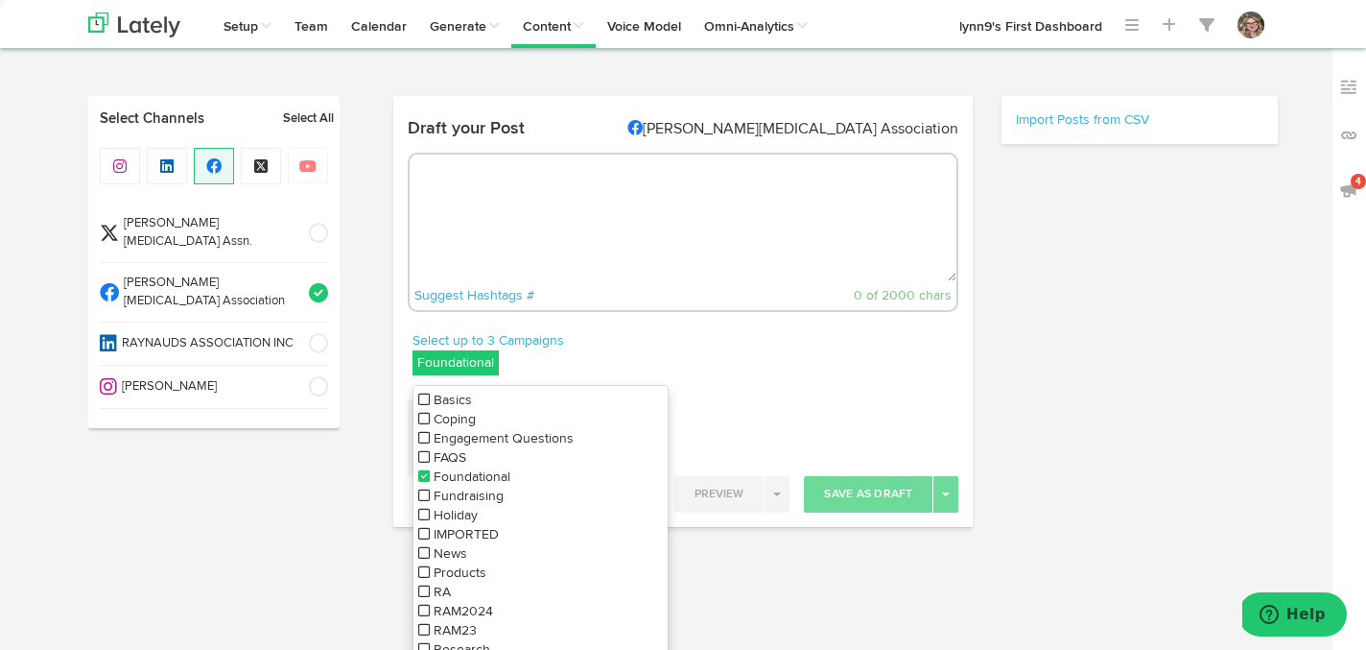
select select "6"
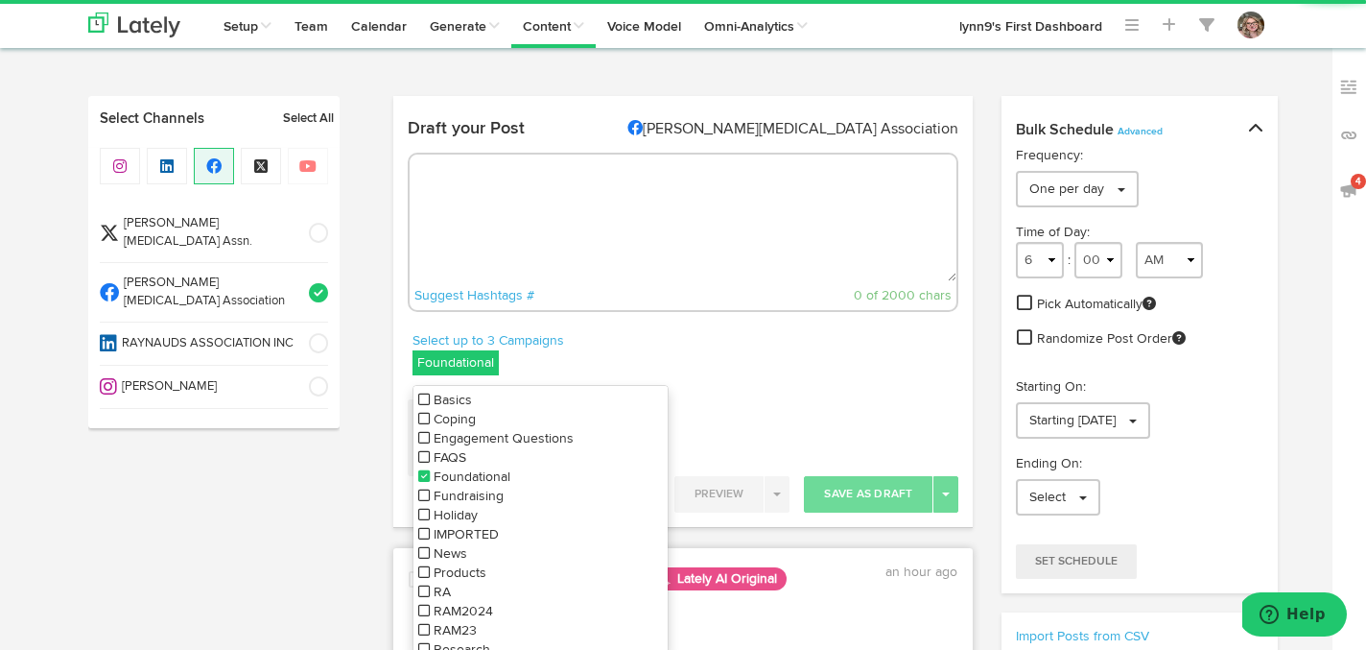
click at [418, 472] on icon at bounding box center [424, 475] width 12 height 13
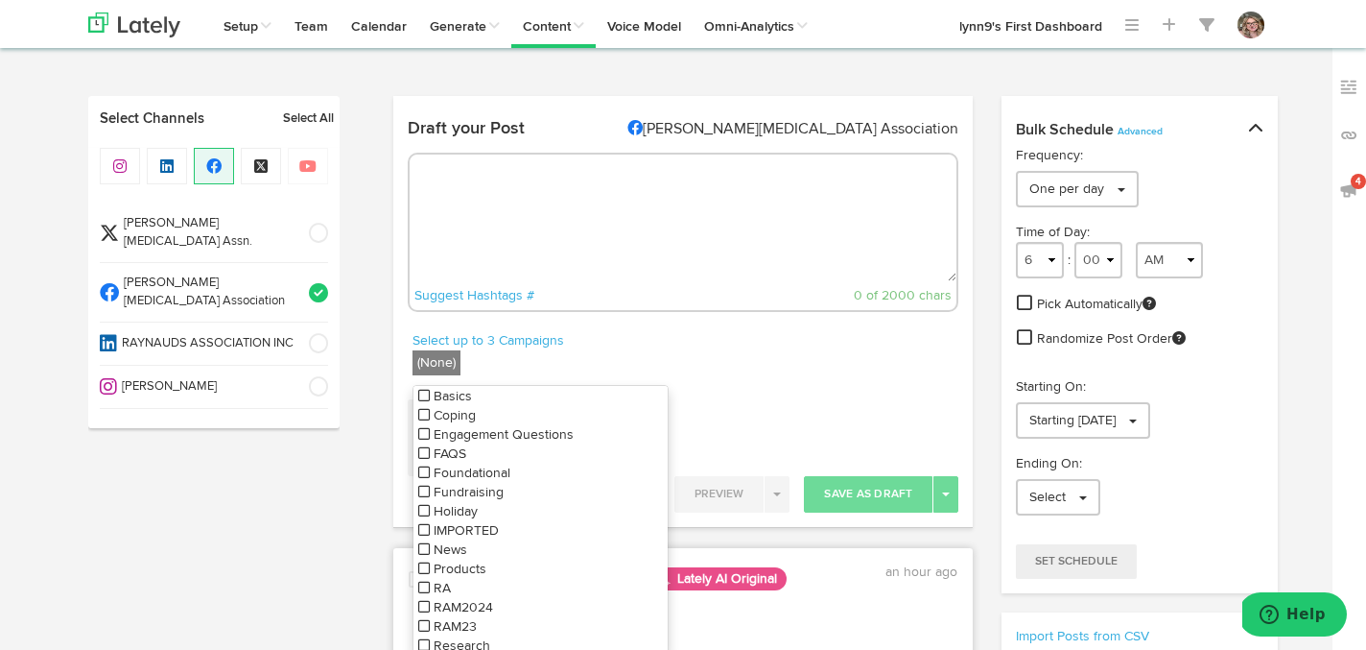
scroll to position [31, 0]
click at [419, 633] on icon at bounding box center [424, 636] width 12 height 13
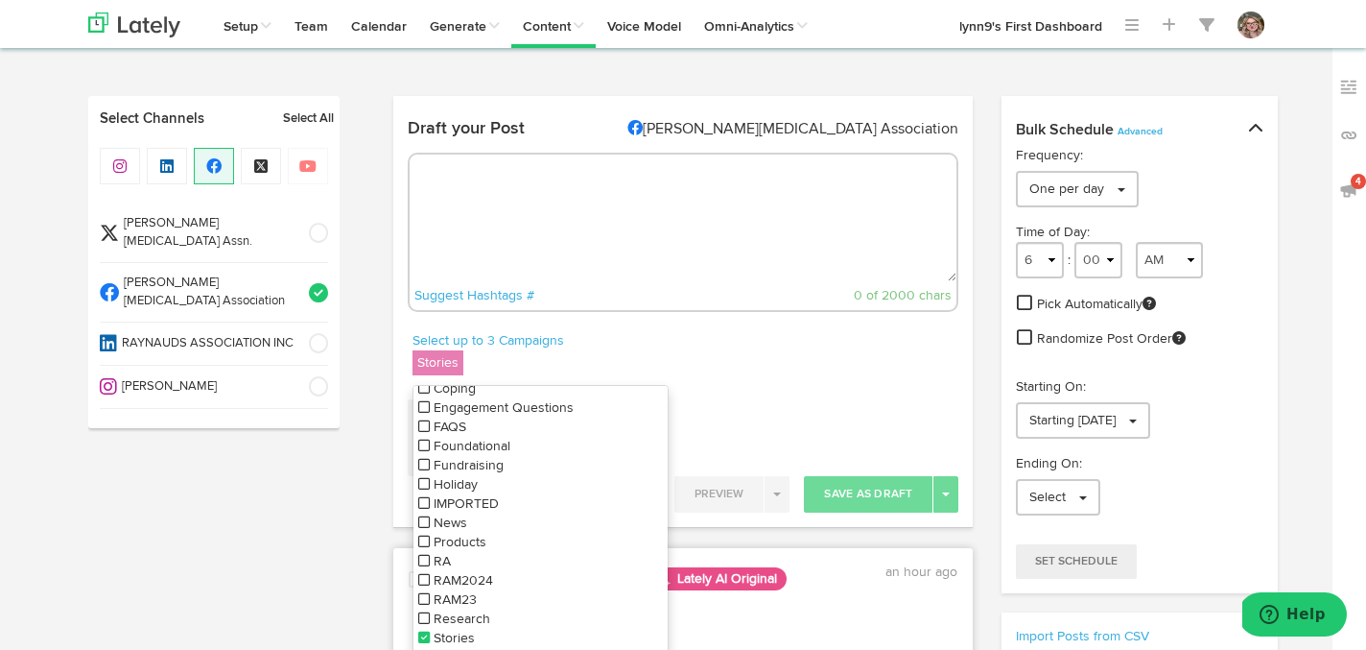
click at [635, 225] on textarea at bounding box center [684, 217] width 548 height 127
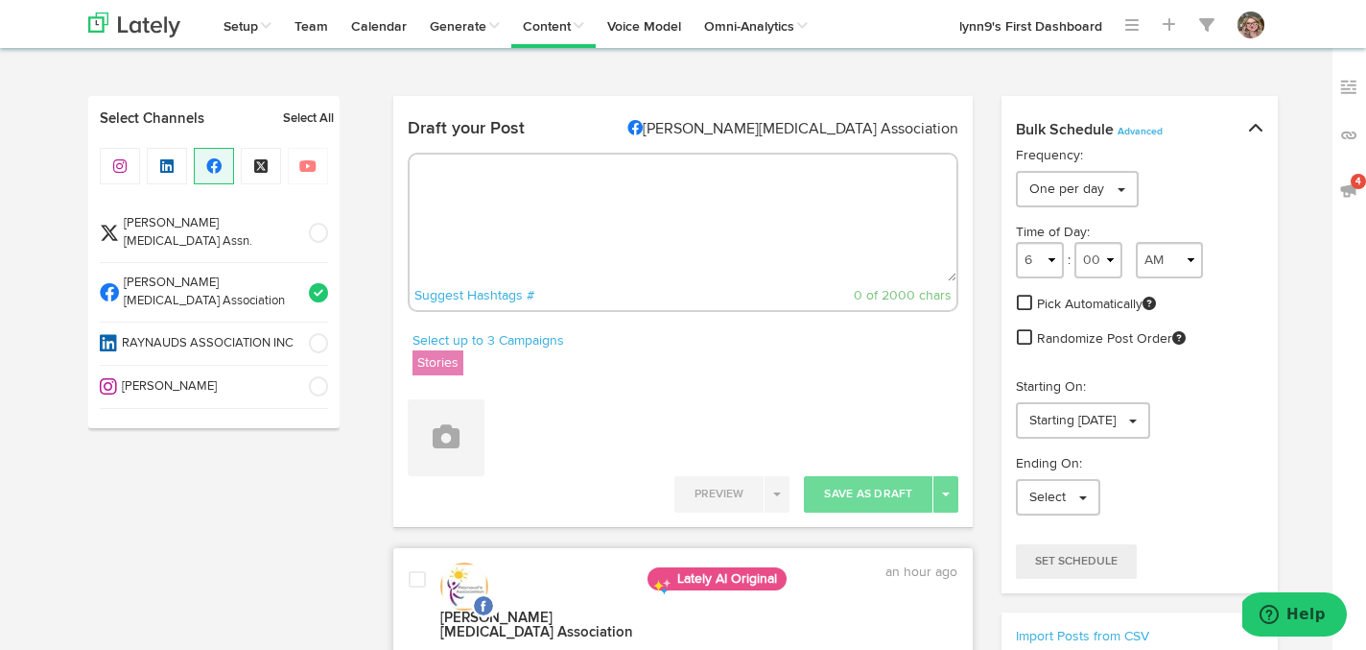
paste textarea "In preparation for this year’s [PERSON_NAME]’s Awareness Month in October we’re…"
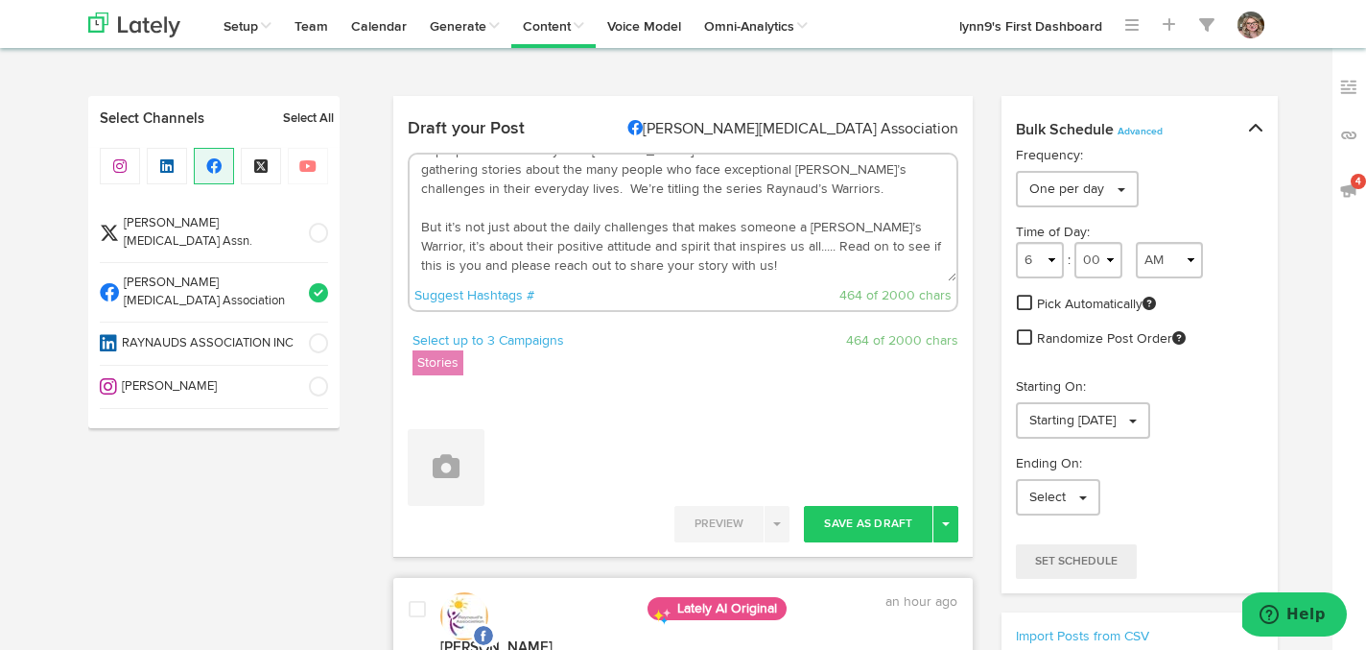
scroll to position [68, 0]
paste textarea "[URL][DOMAIN_NAME]"
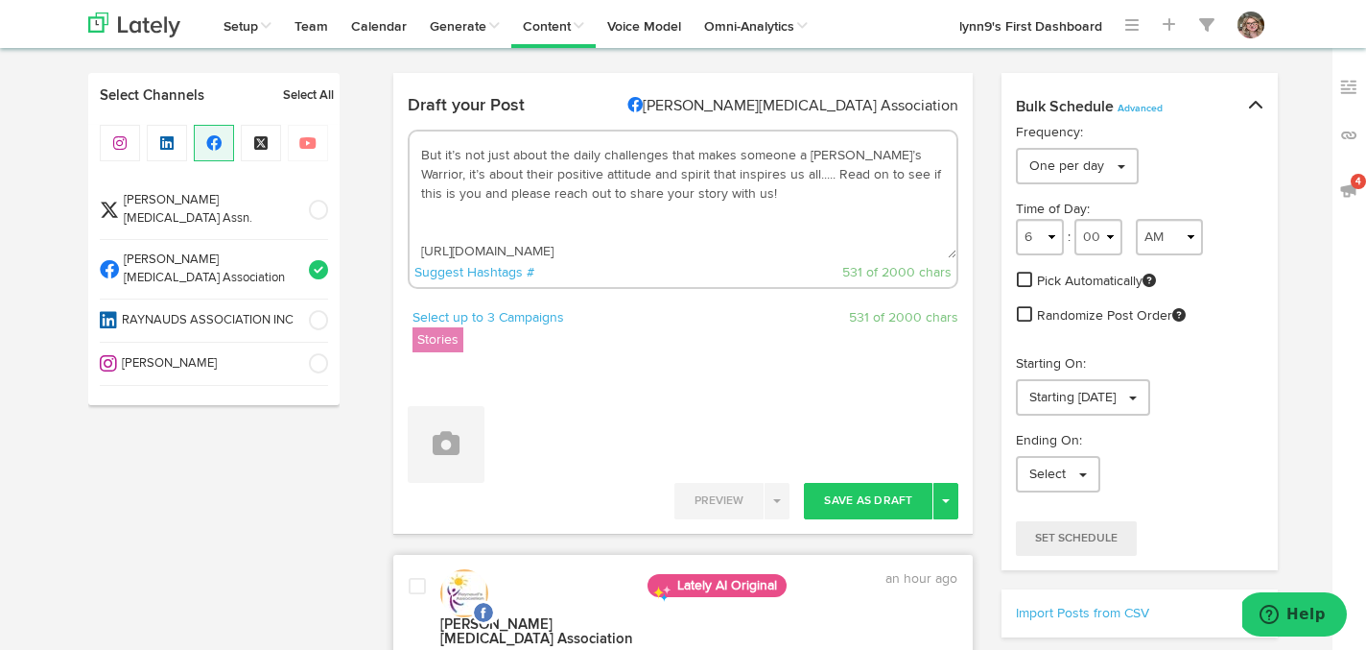
scroll to position [52, 0]
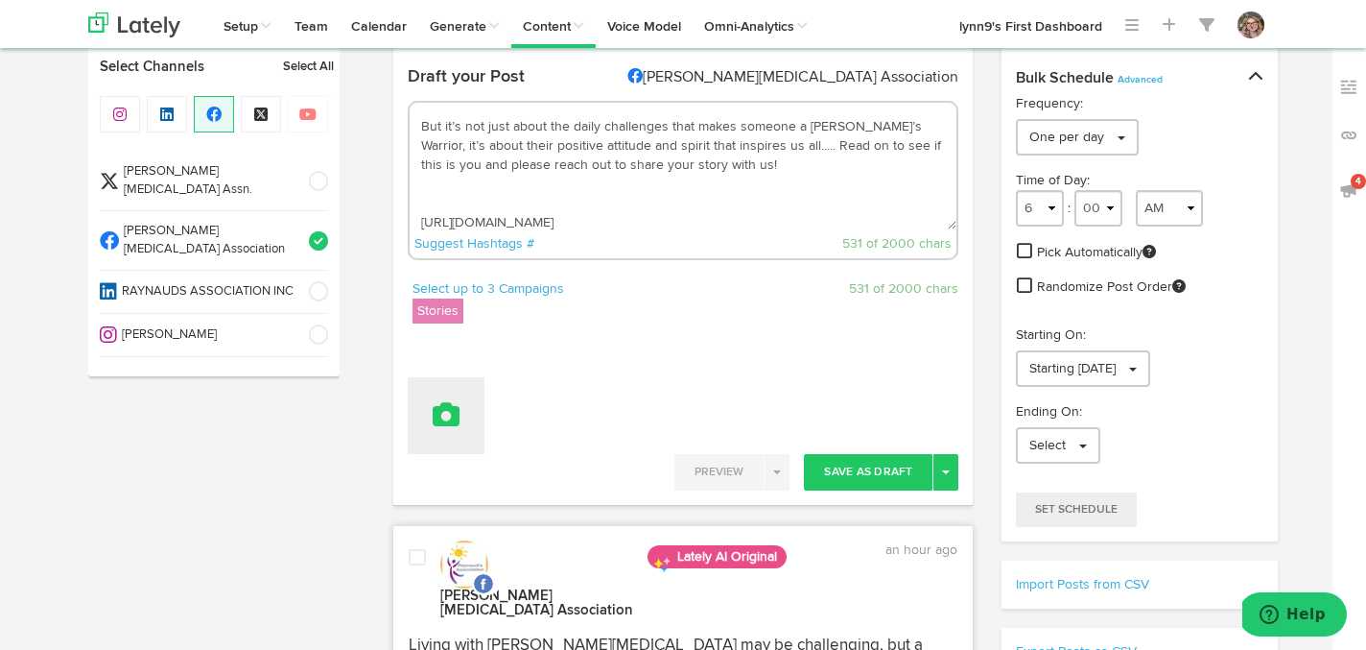
type textarea "In preparation for this year’s [PERSON_NAME]’s Awareness Month in October we’re…"
click at [446, 415] on icon at bounding box center [446, 414] width 27 height 27
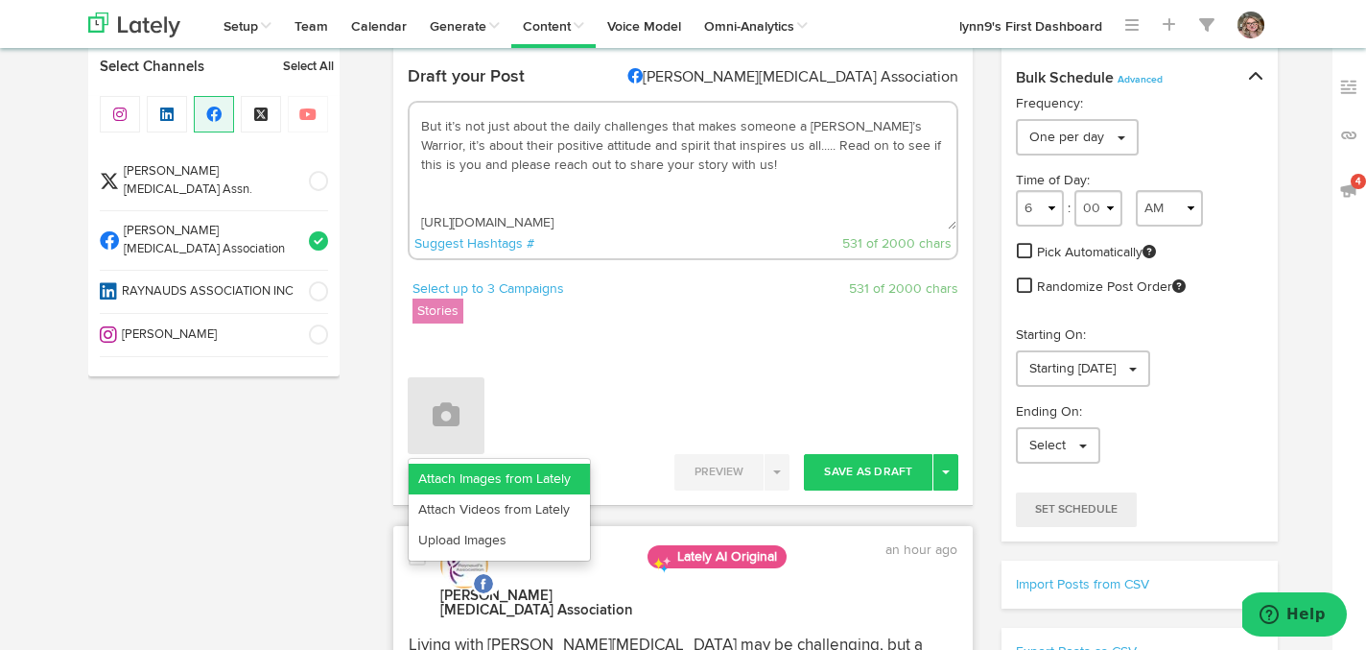
click at [443, 480] on link "Attach Images from Lately" at bounding box center [499, 478] width 181 height 31
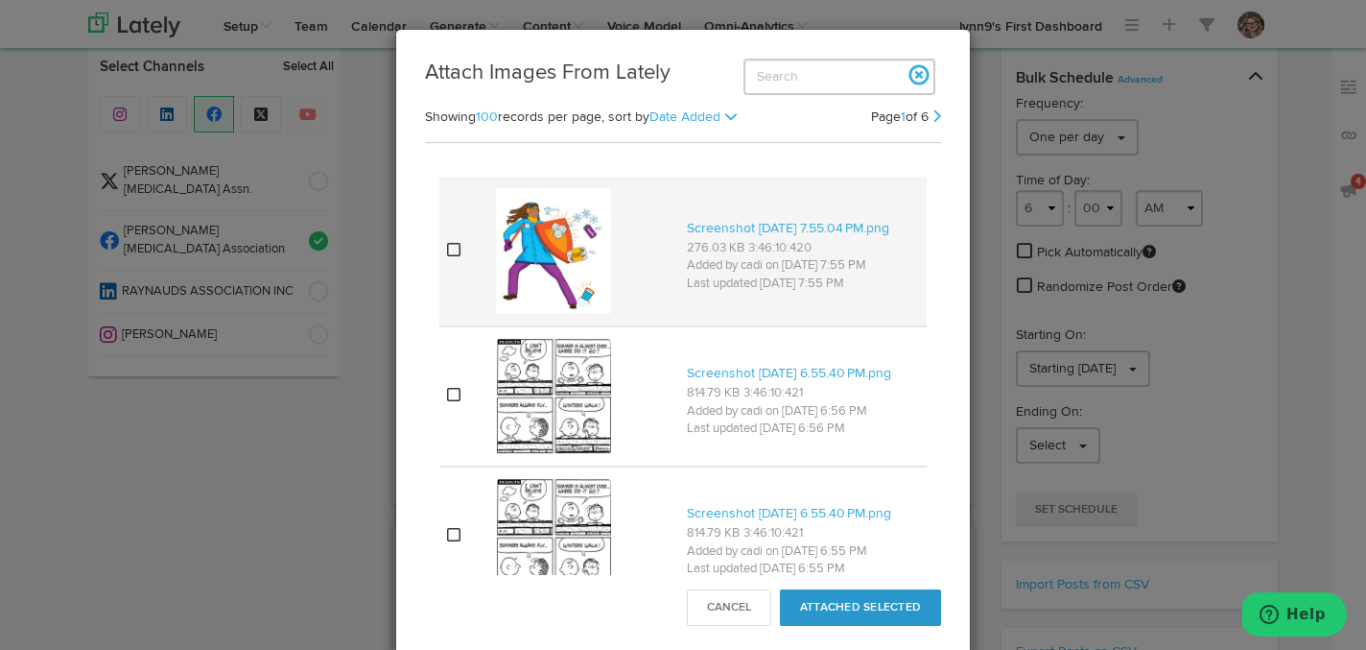
click at [452, 253] on icon at bounding box center [453, 249] width 13 height 15
click at [825, 609] on button "Attached Selected" at bounding box center [860, 607] width 161 height 36
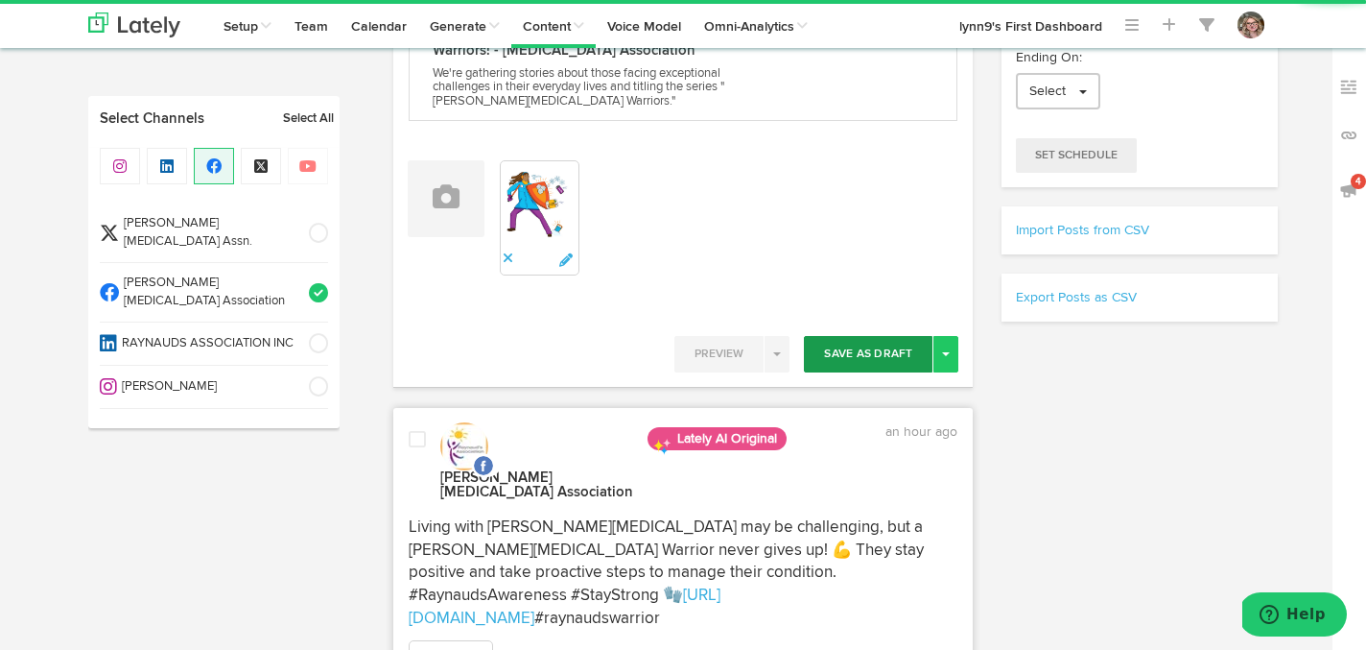
scroll to position [439, 0]
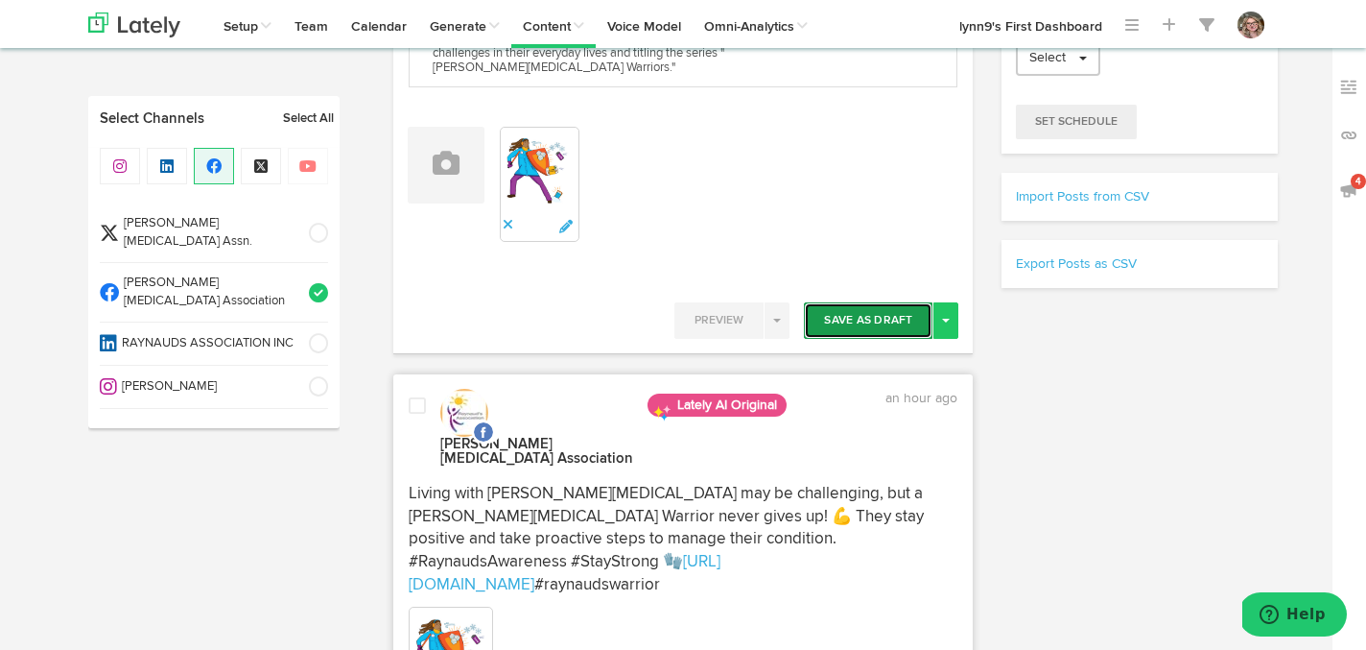
click at [849, 325] on button "Save As Draft" at bounding box center [868, 320] width 129 height 36
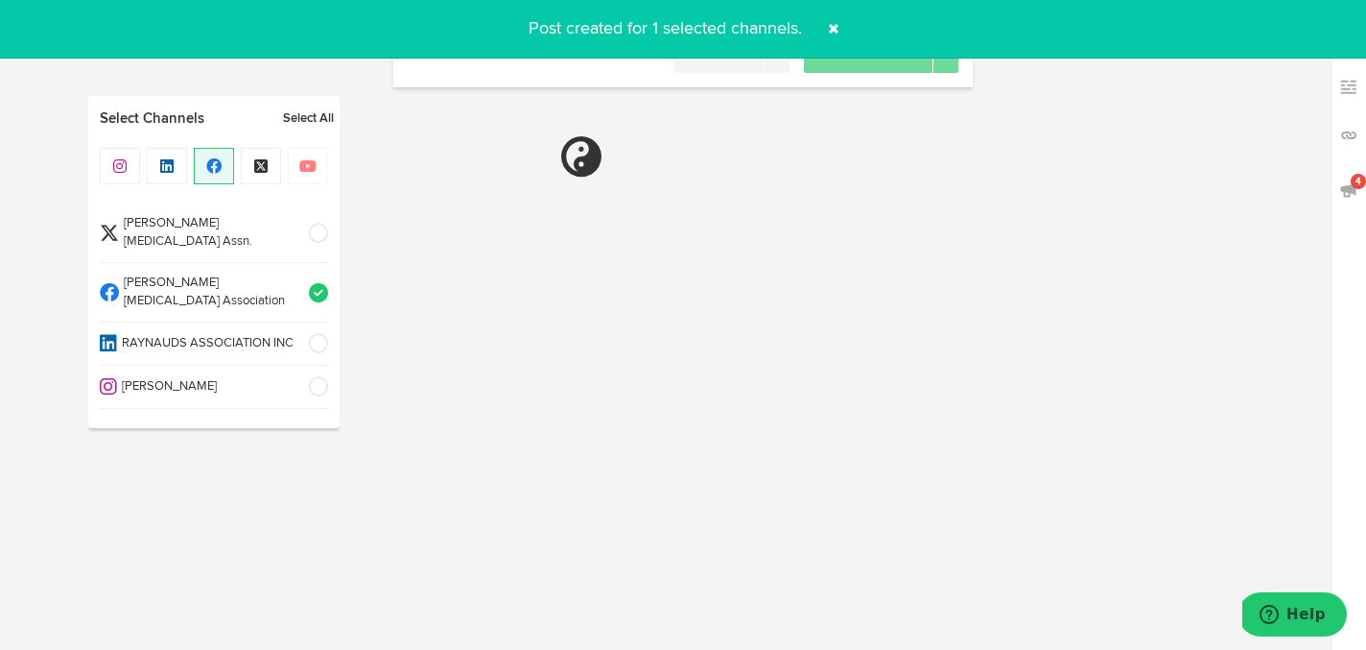
scroll to position [0, 0]
select select "6"
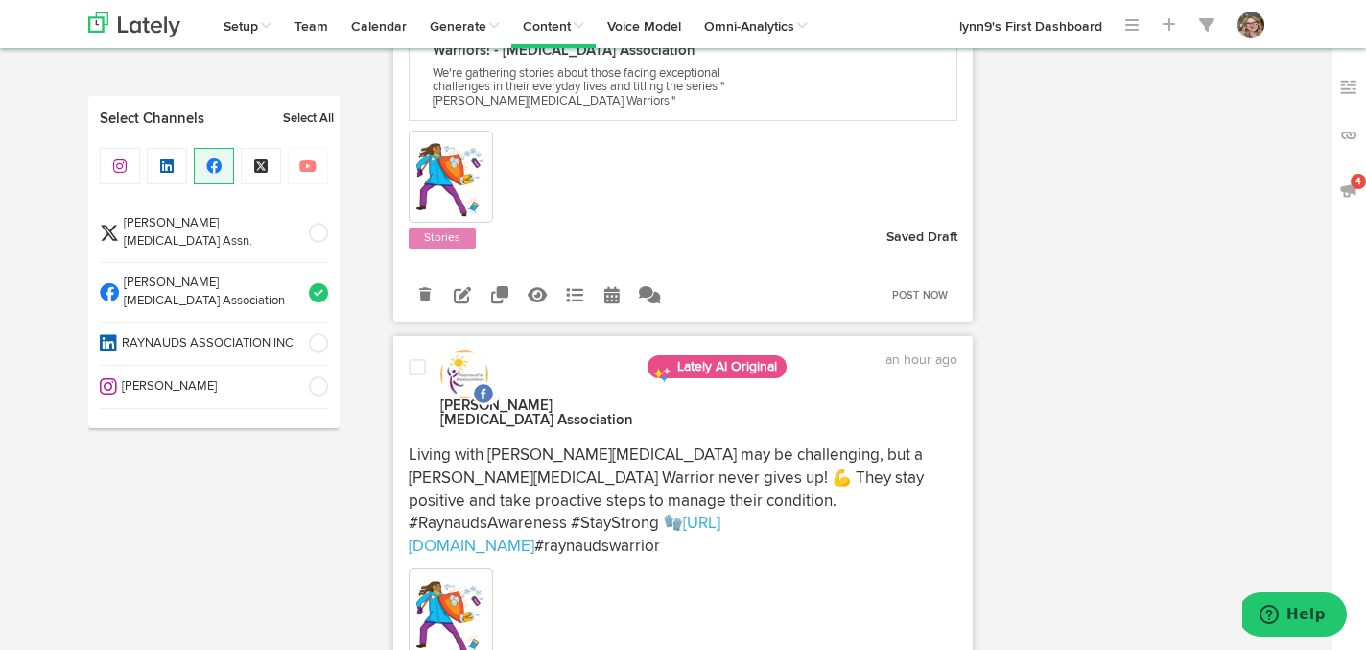
scroll to position [881, 0]
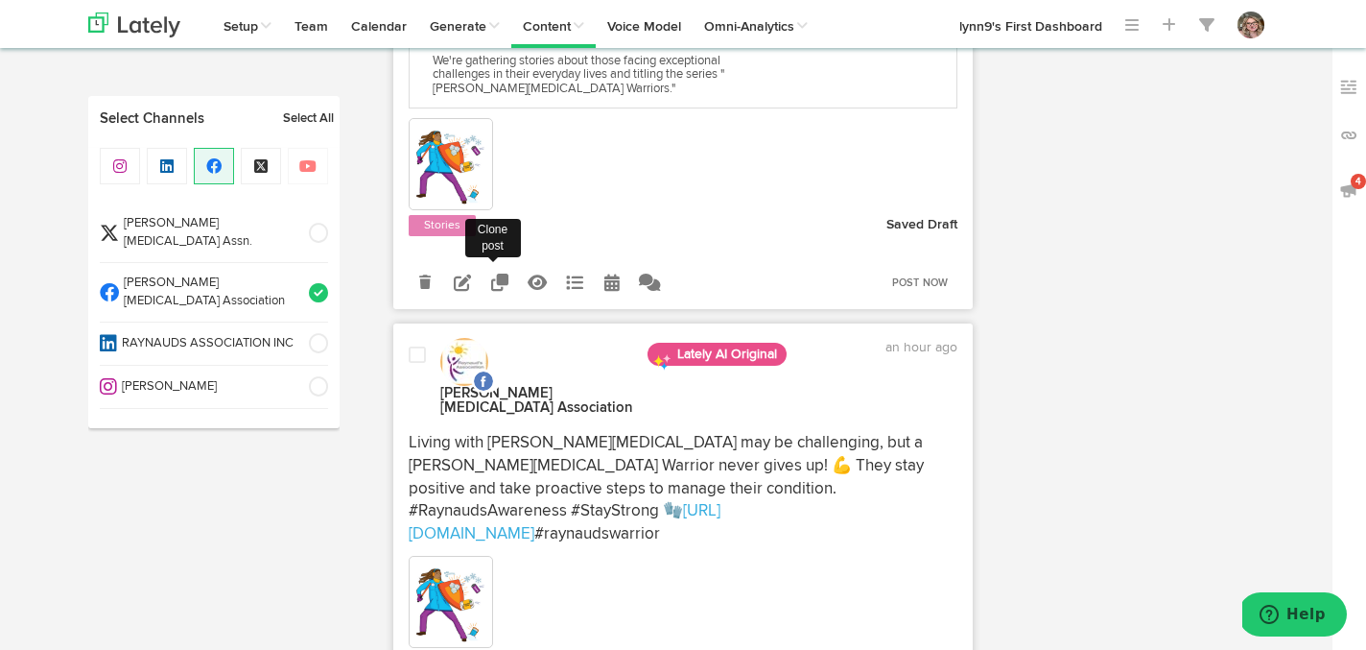
click at [504, 291] on icon at bounding box center [499, 281] width 17 height 17
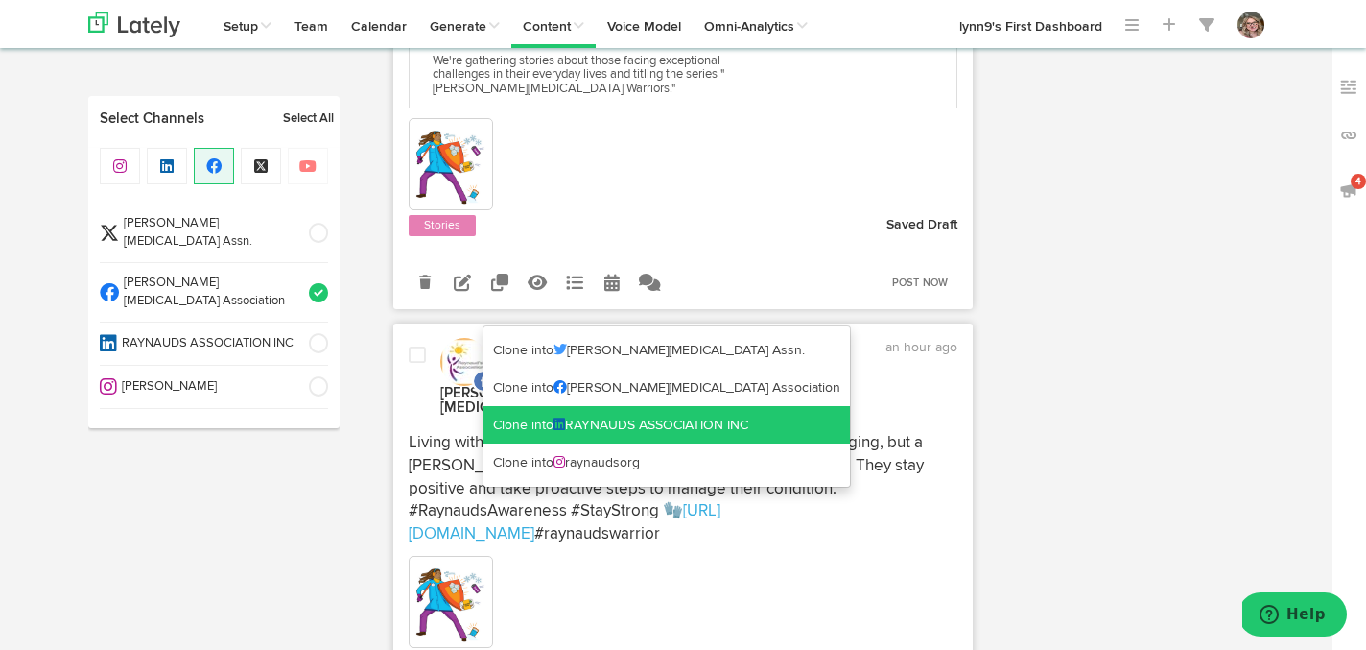
click at [513, 421] on link "Clone into RAYNAUDS ASSOCIATION INC" at bounding box center [667, 425] width 367 height 38
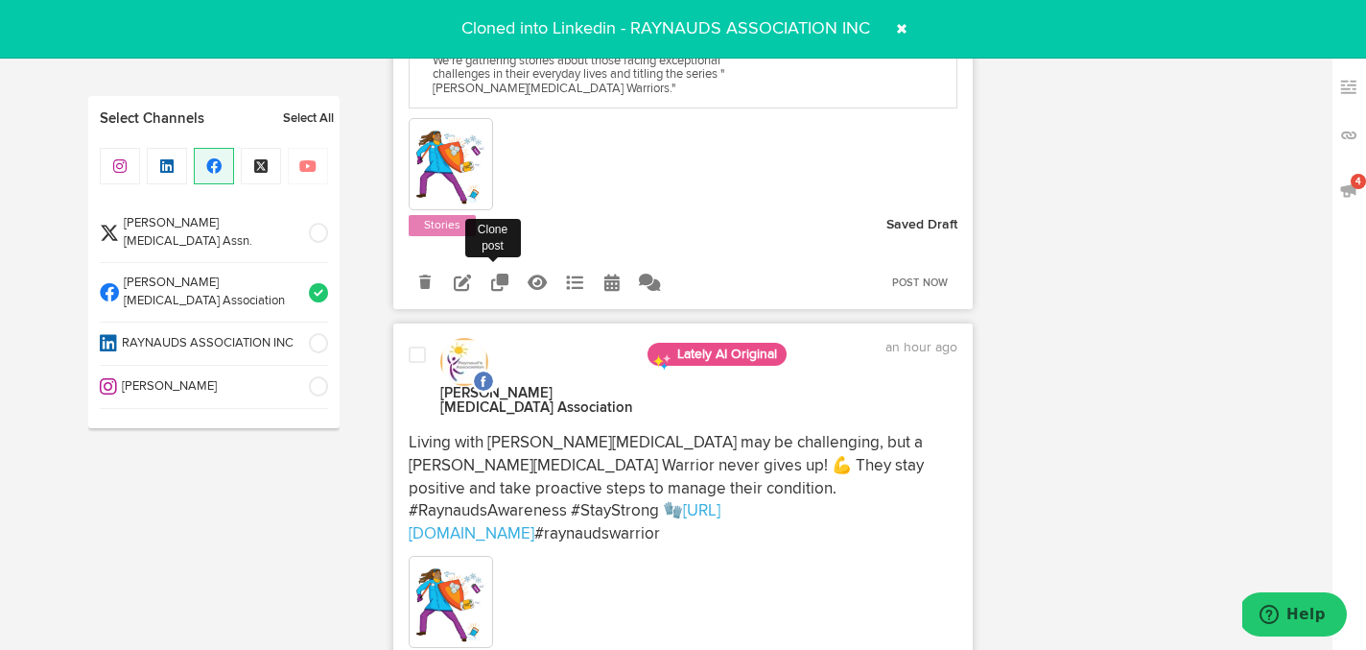
click at [499, 291] on icon at bounding box center [499, 281] width 17 height 17
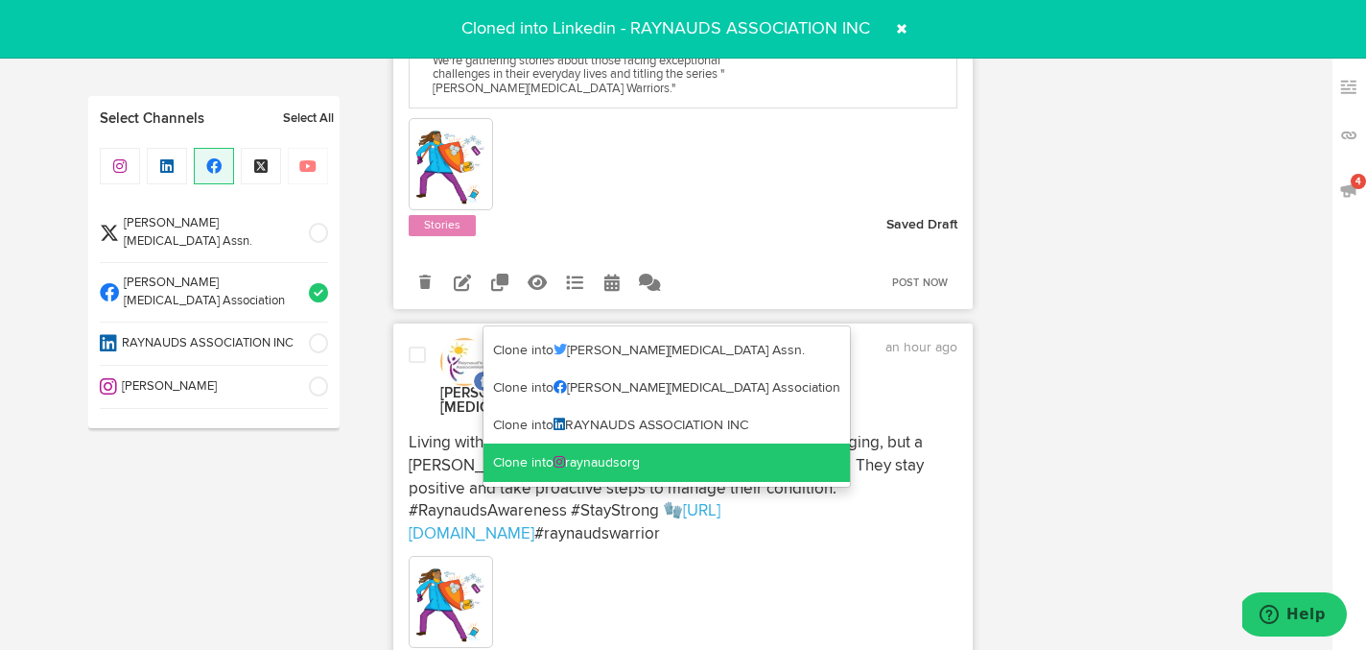
click at [501, 452] on link "Clone into raynaudsorg" at bounding box center [667, 462] width 367 height 38
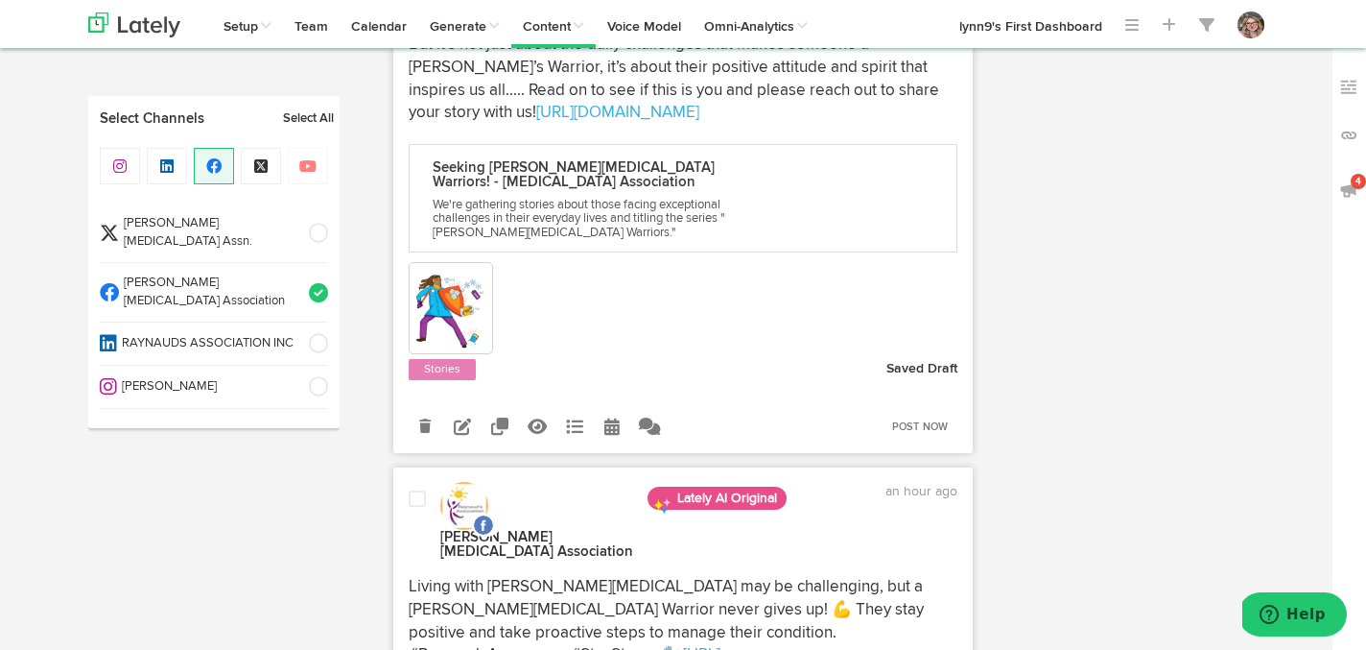
scroll to position [809, 0]
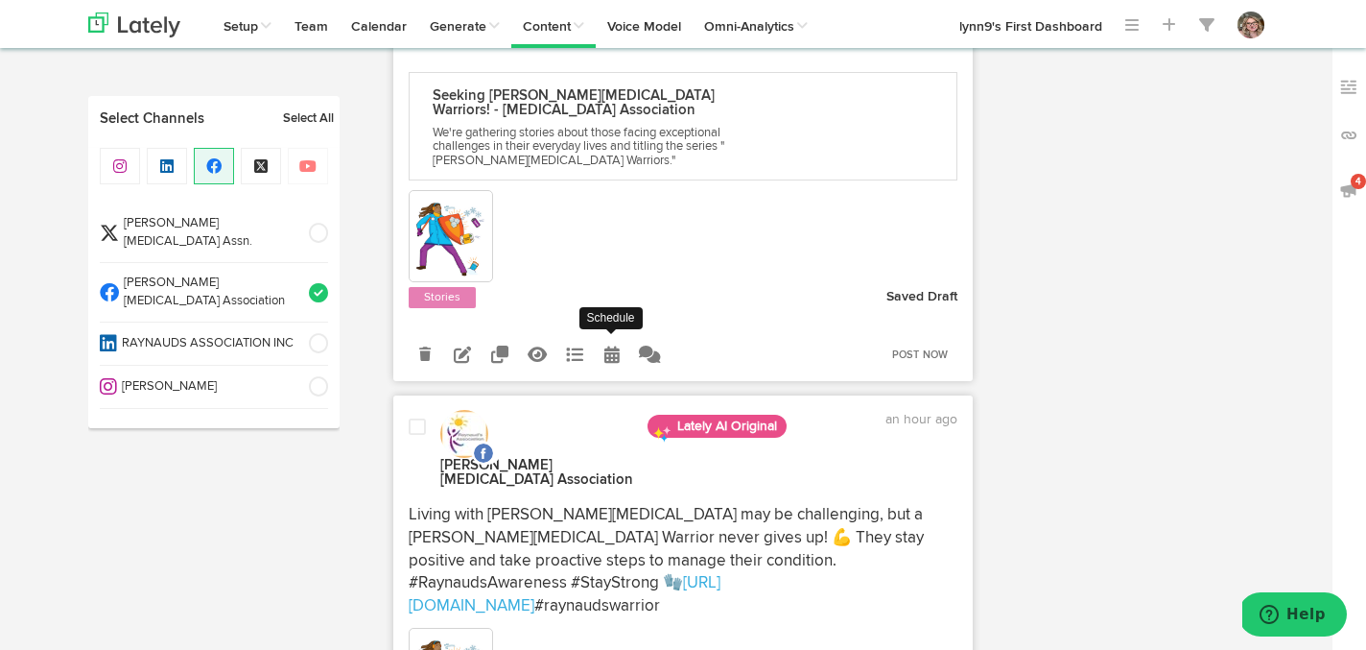
click at [611, 363] on icon at bounding box center [611, 353] width 15 height 17
select select "8"
select select "46"
select select "PM"
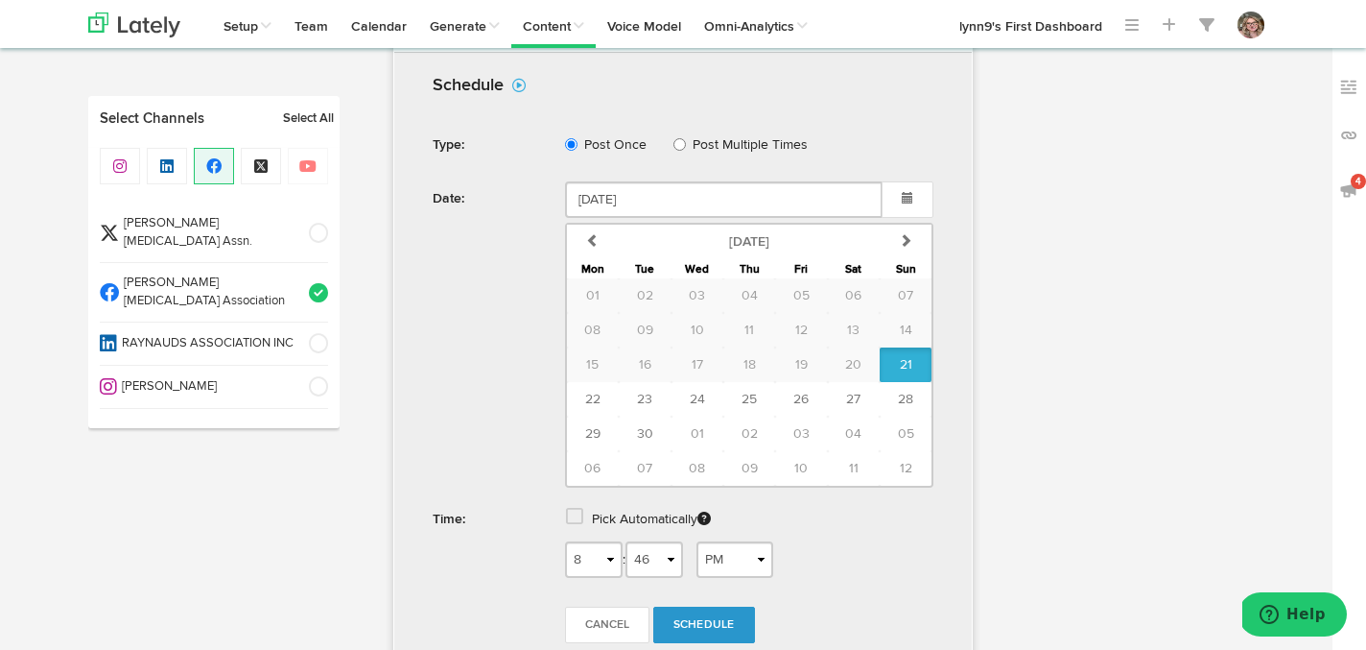
scroll to position [1145, 0]
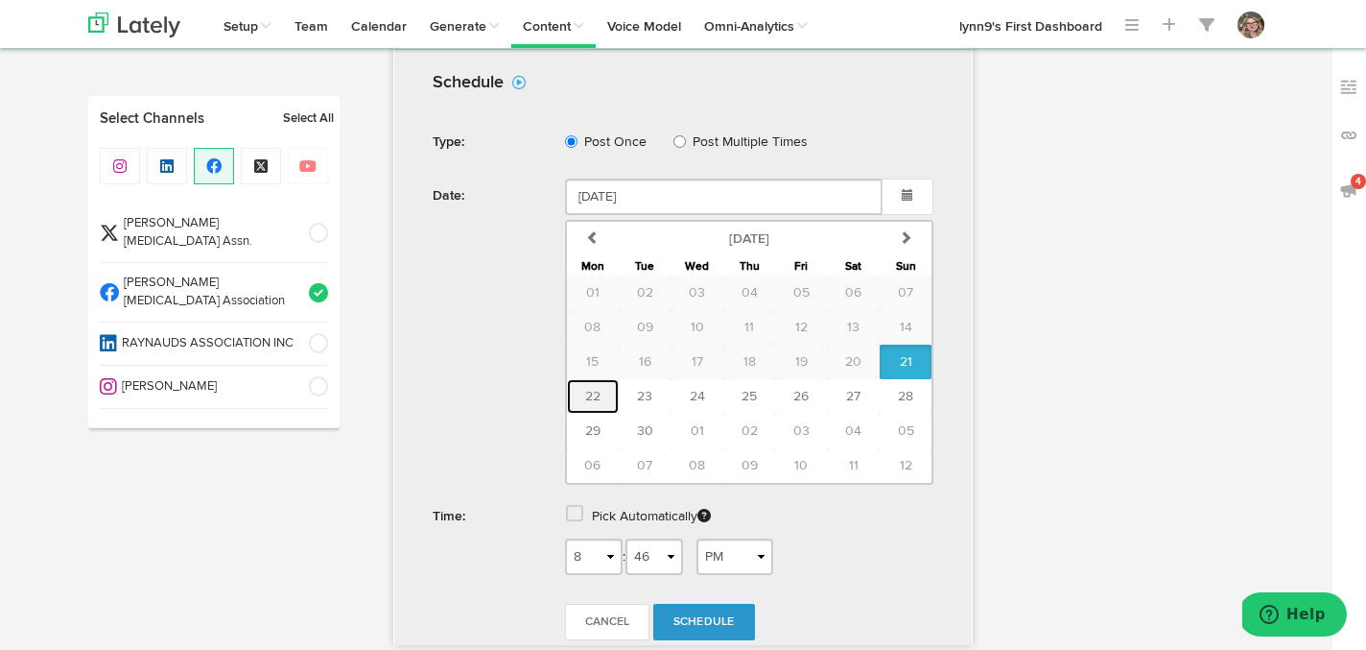
click at [596, 403] on span "22" at bounding box center [592, 396] width 15 height 13
type input "September 22 2025"
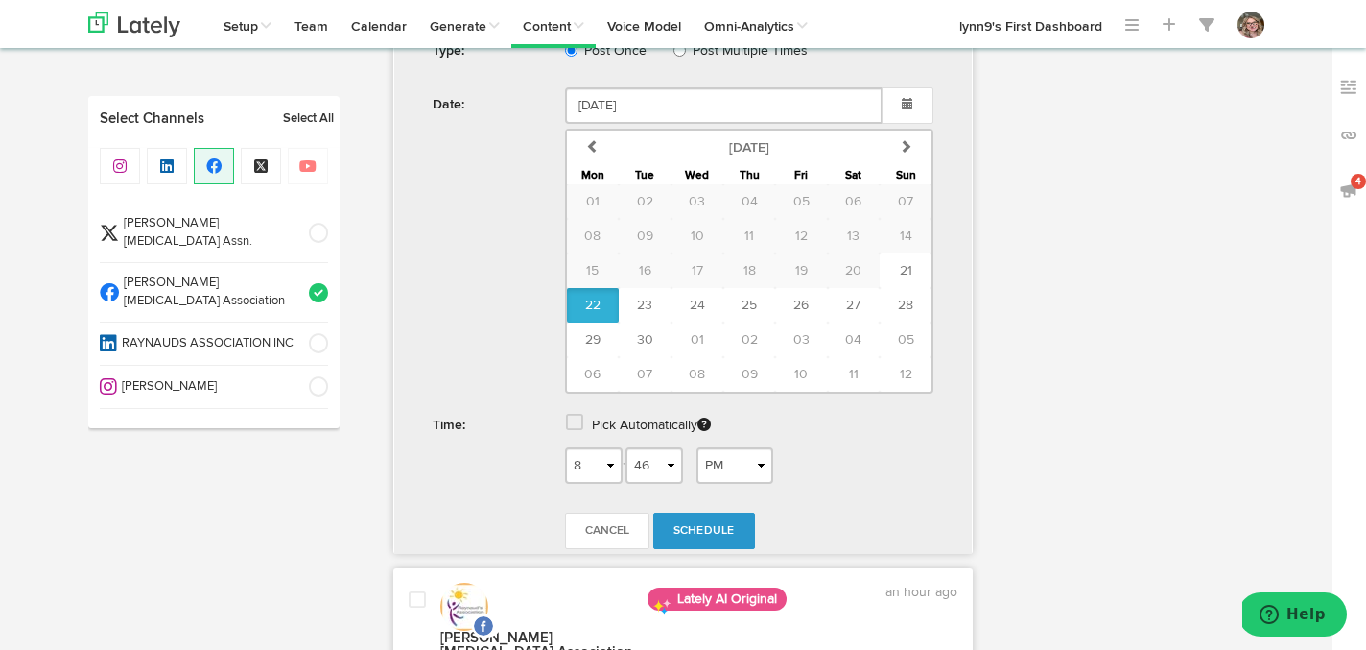
scroll to position [1243, 0]
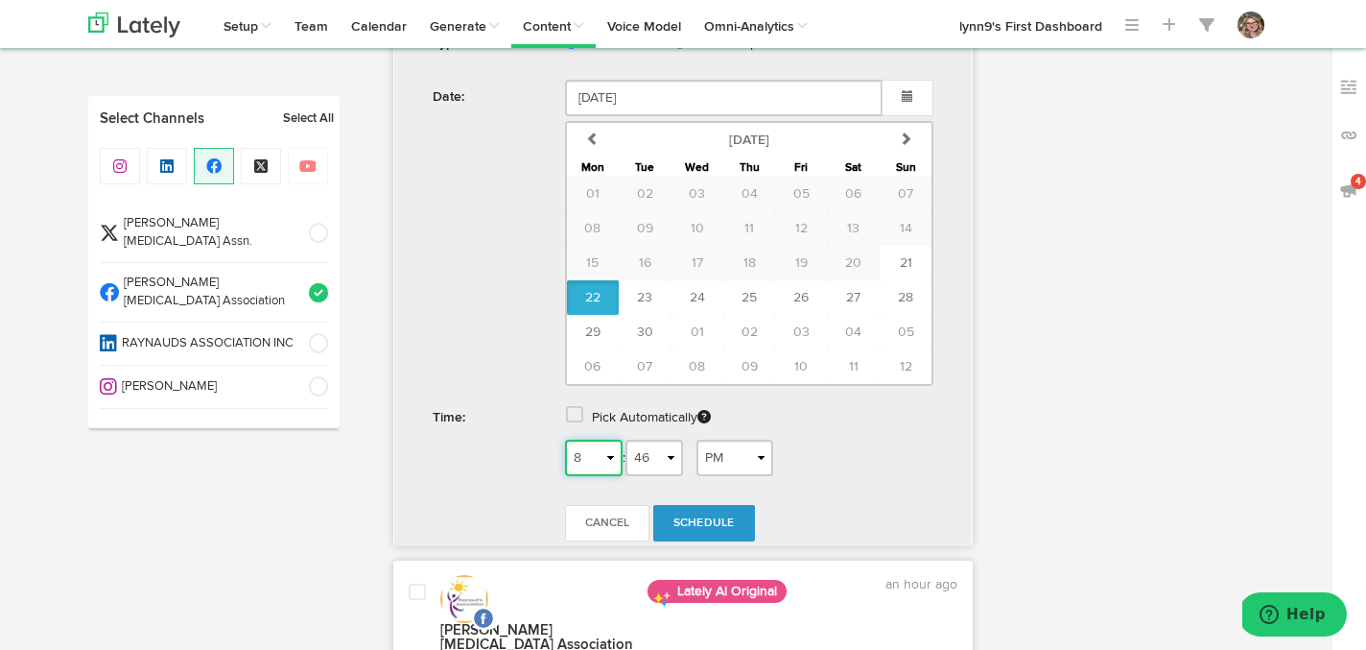
click at [598, 476] on select "1 2 3 4 5 6 7 8 9 10 11 12" at bounding box center [594, 457] width 58 height 36
select select "10"
click at [565, 472] on select "1 2 3 4 5 6 7 8 9 10 11 12" at bounding box center [594, 457] width 58 height 36
click at [722, 476] on select "AM PM" at bounding box center [735, 457] width 77 height 36
select select "AM"
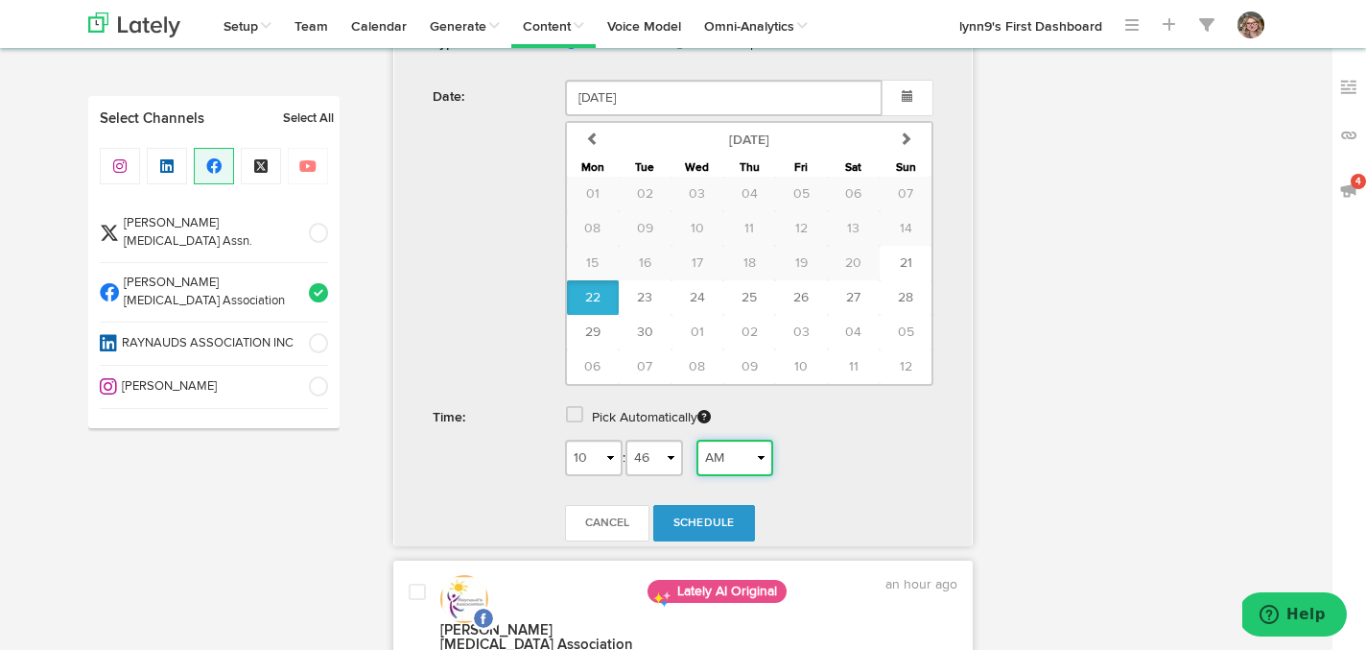
click at [702, 472] on select "AM PM" at bounding box center [735, 457] width 77 height 36
click at [597, 476] on select "1 2 3 4 5 6 7 8 9 10 11 12" at bounding box center [594, 457] width 58 height 36
select select "8"
click at [565, 472] on select "1 2 3 4 5 6 7 8 9 10 11 12" at bounding box center [594, 457] width 58 height 36
click at [664, 476] on select "00 01 02 03 04 05 06 07 08 09 10 11 12 13 14 15 16 17 18 19 20 21 22 23 24 25 2…" at bounding box center [655, 457] width 58 height 36
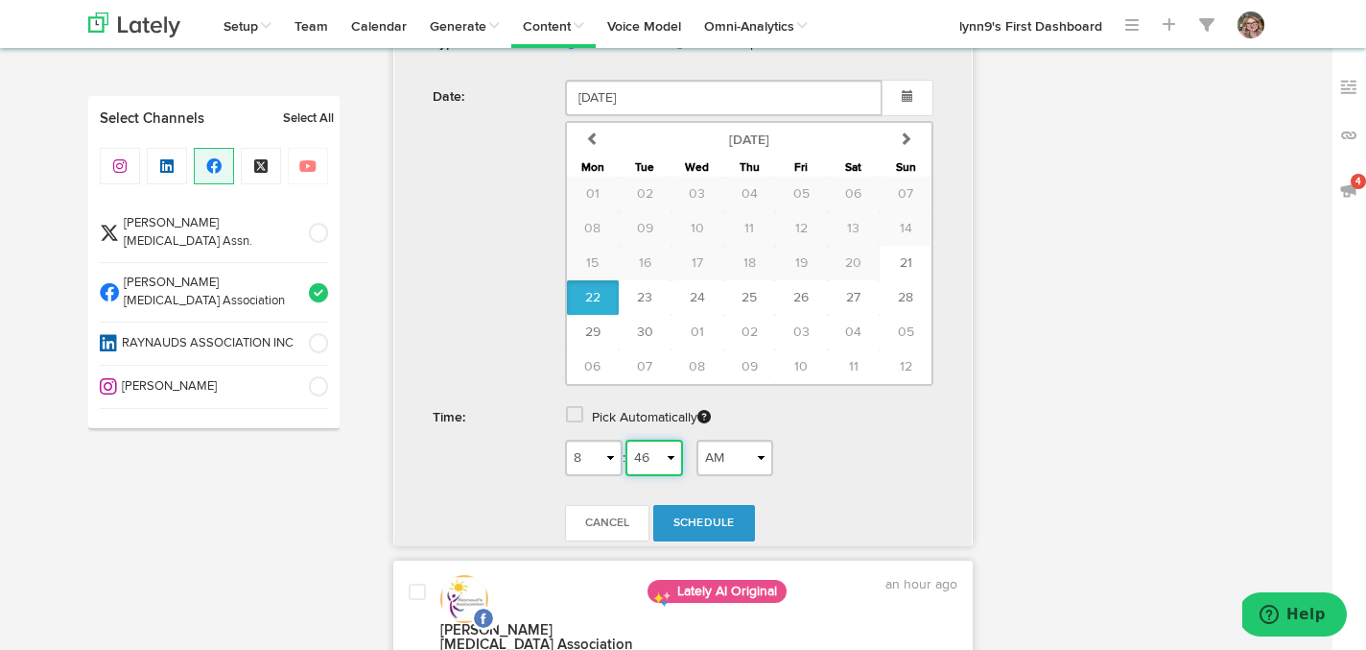
select select "24"
click at [632, 472] on select "00 01 02 03 04 05 06 07 08 09 10 11 12 13 14 15 16 17 18 19 20 21 22 23 24 25 2…" at bounding box center [655, 457] width 58 height 36
click at [698, 541] on link "Schedule" at bounding box center [704, 523] width 102 height 36
radio input "true"
select select "8"
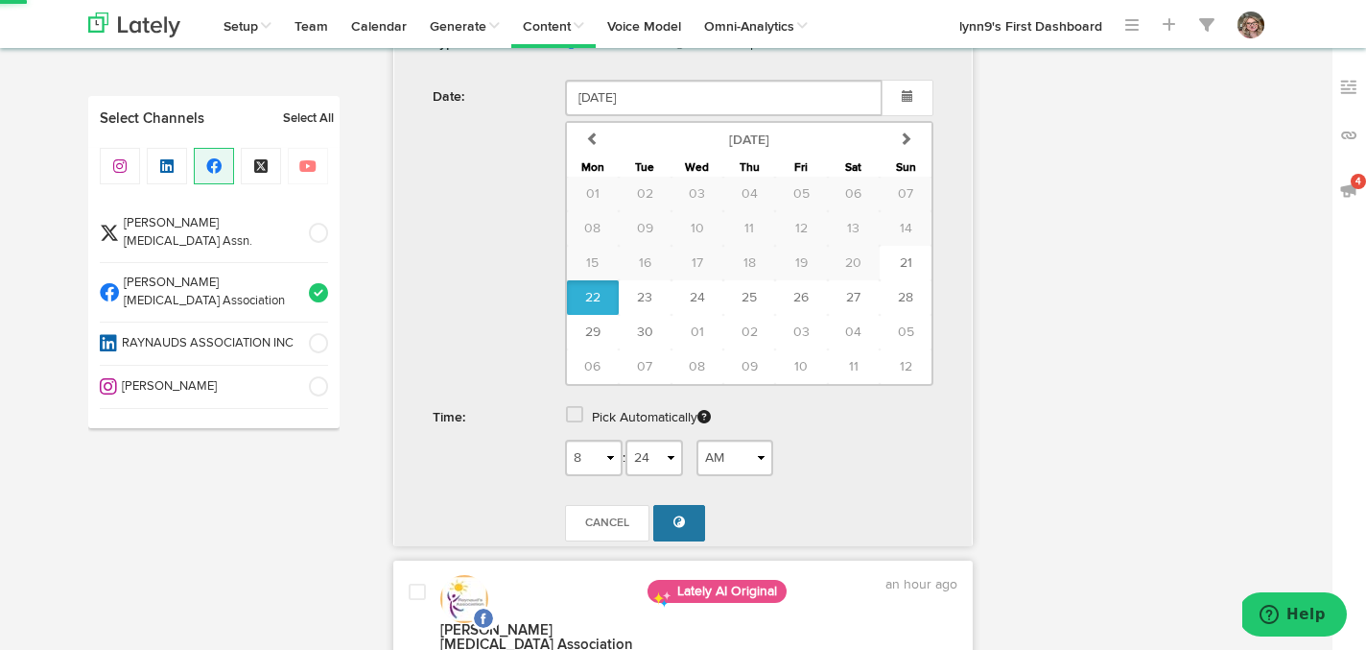
select select "46"
select select "PM"
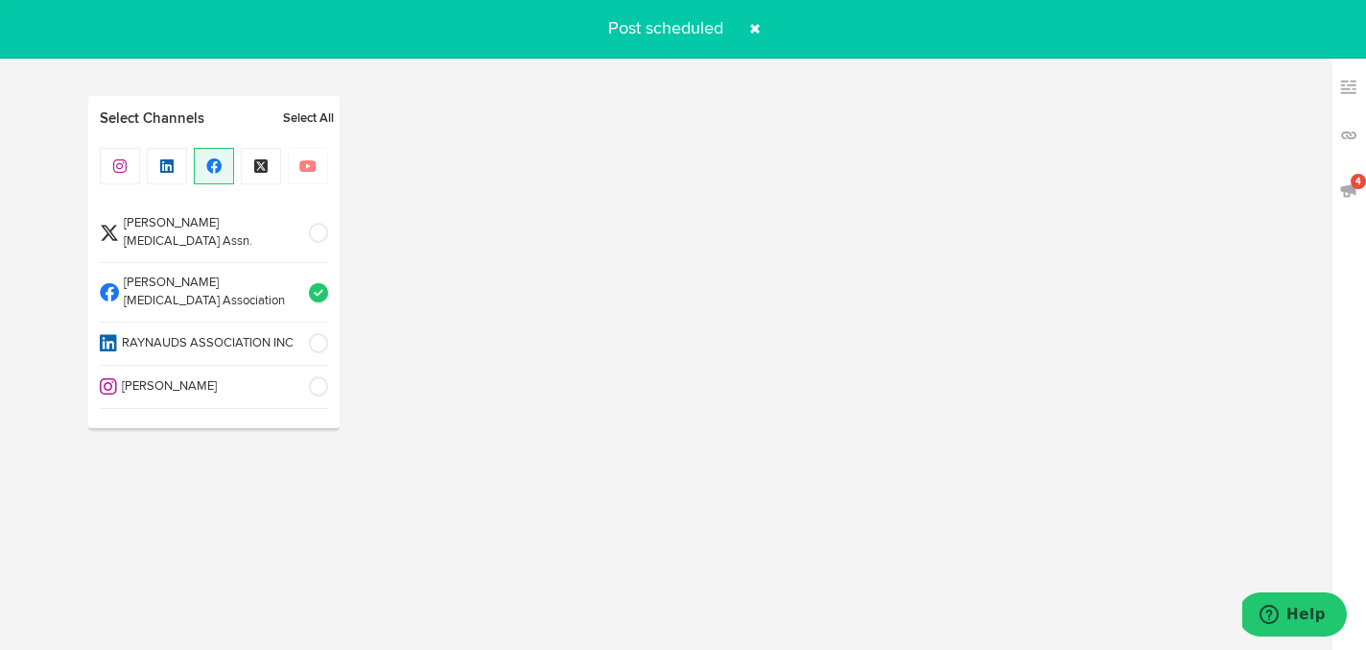
scroll to position [595, 0]
select select "6"
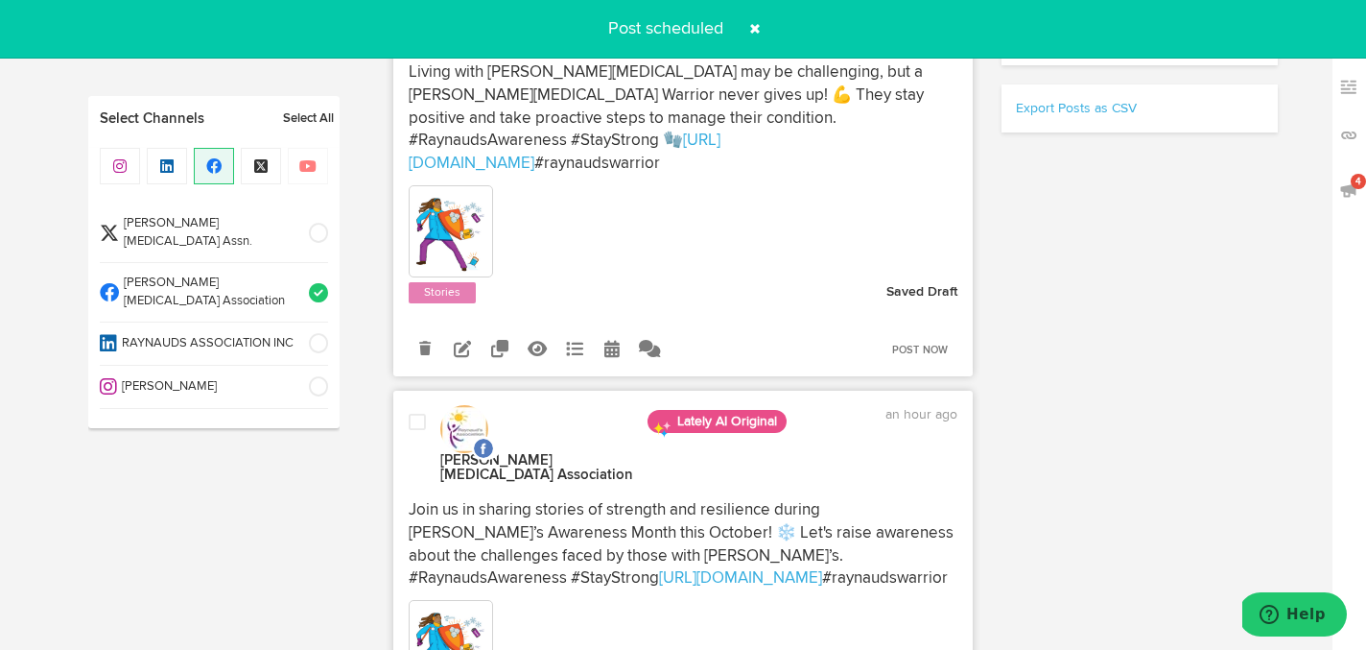
scroll to position [623, 0]
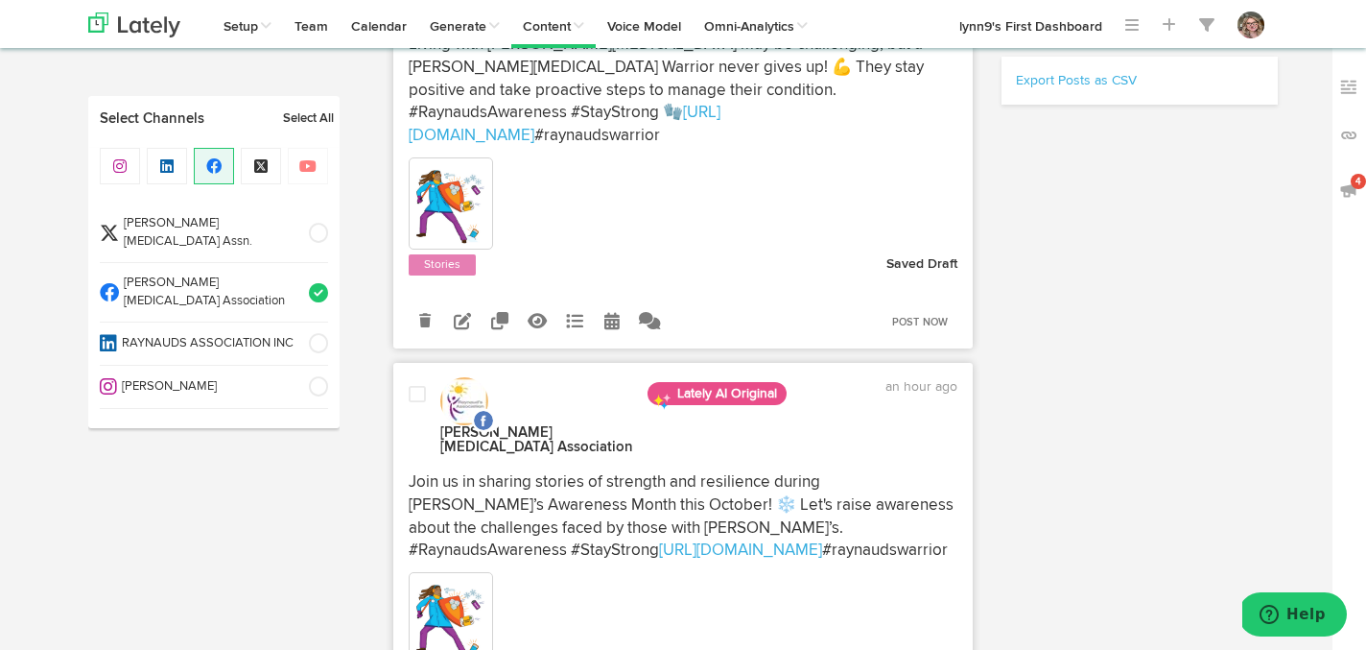
click at [320, 283] on span at bounding box center [312, 292] width 32 height 19
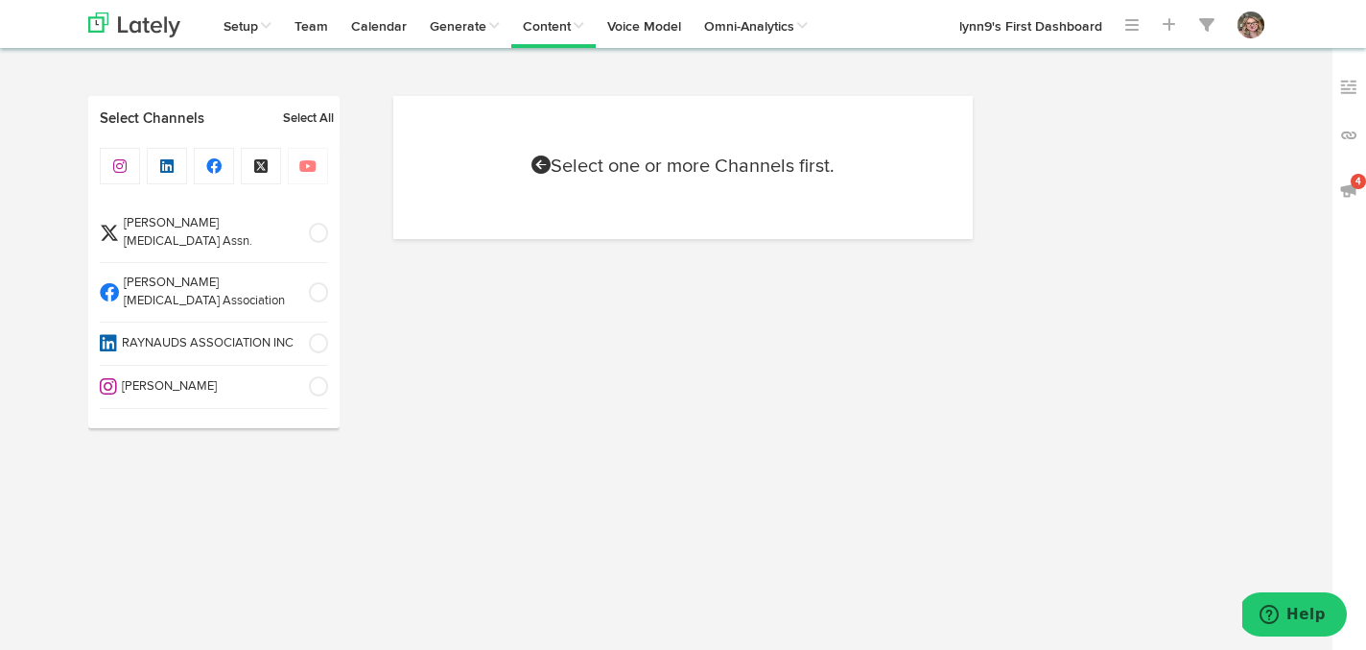
scroll to position [0, 0]
click at [323, 334] on span at bounding box center [312, 343] width 32 height 19
select select "6"
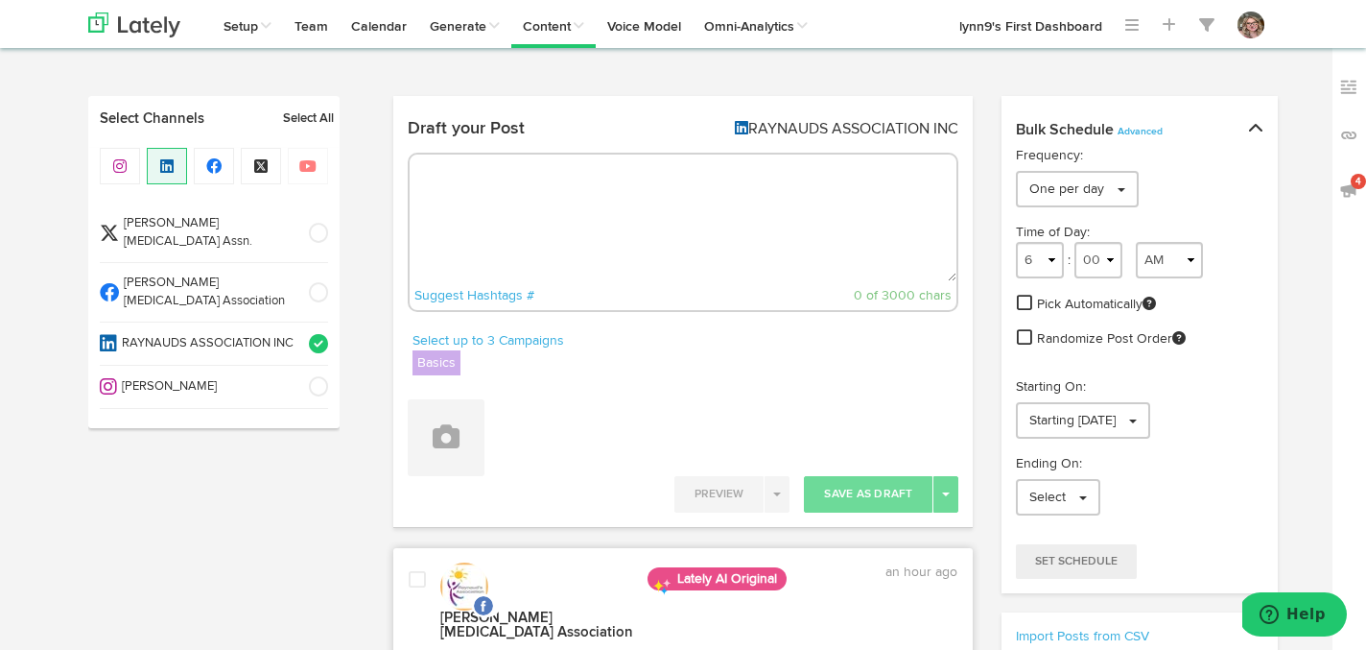
radio input "true"
select select "8"
select select "47"
select select "PM"
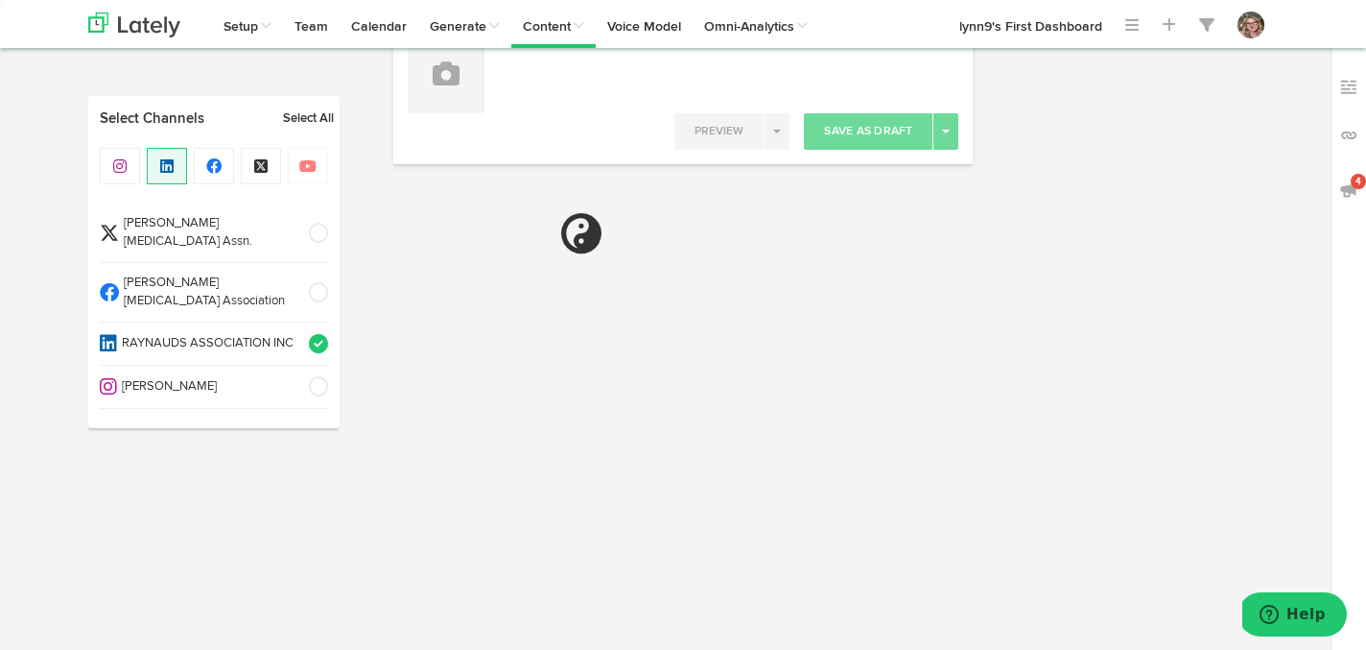
scroll to position [365, 0]
select select "6"
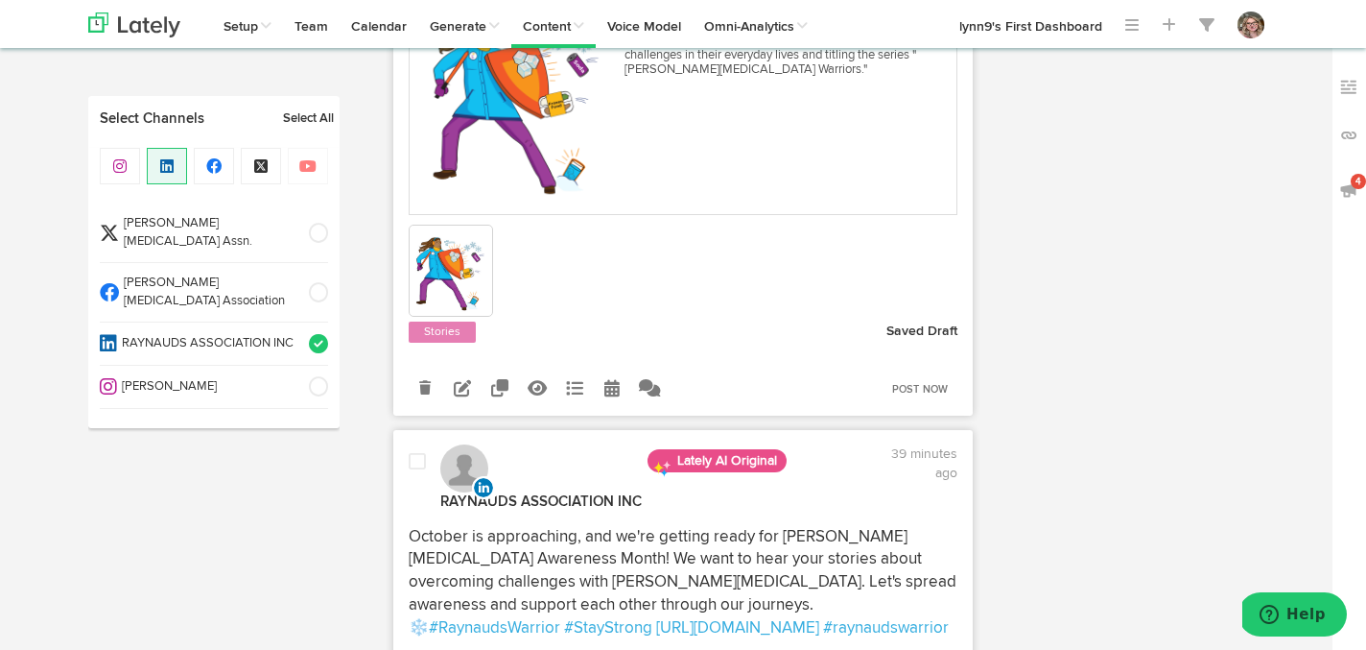
scroll to position [901, 0]
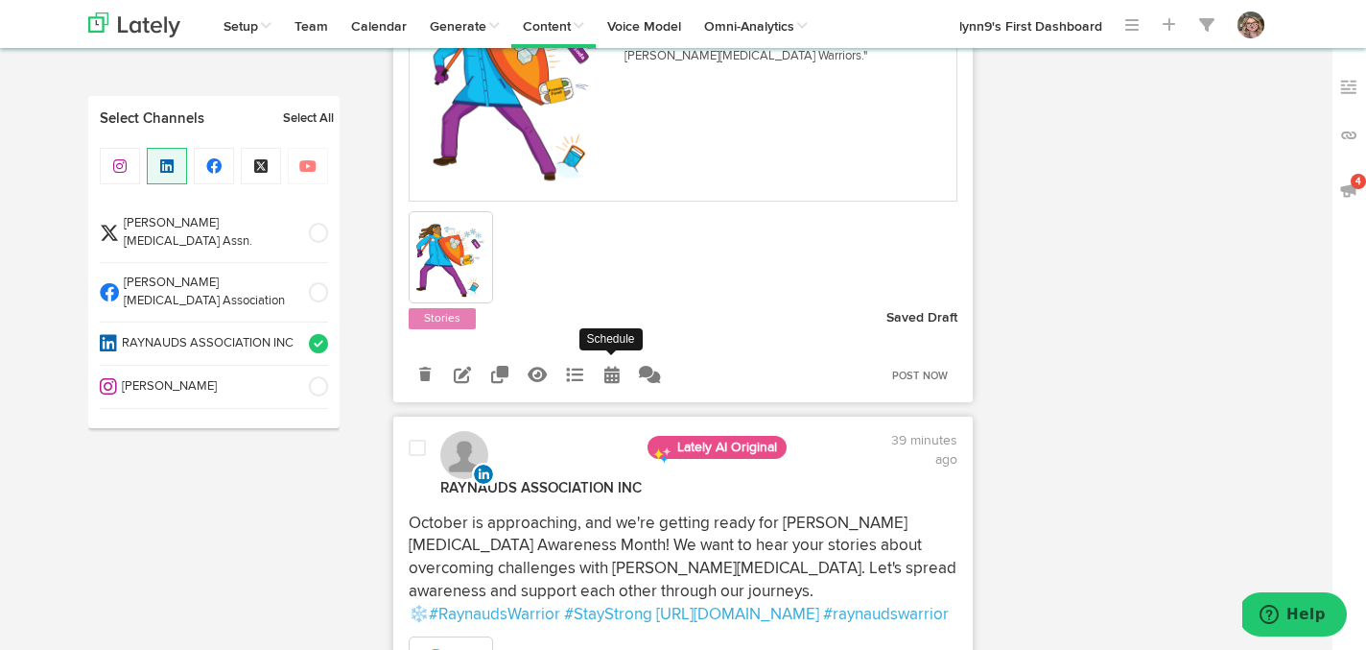
click at [606, 383] on icon at bounding box center [611, 374] width 15 height 17
select select "8"
select select "46"
select select "PM"
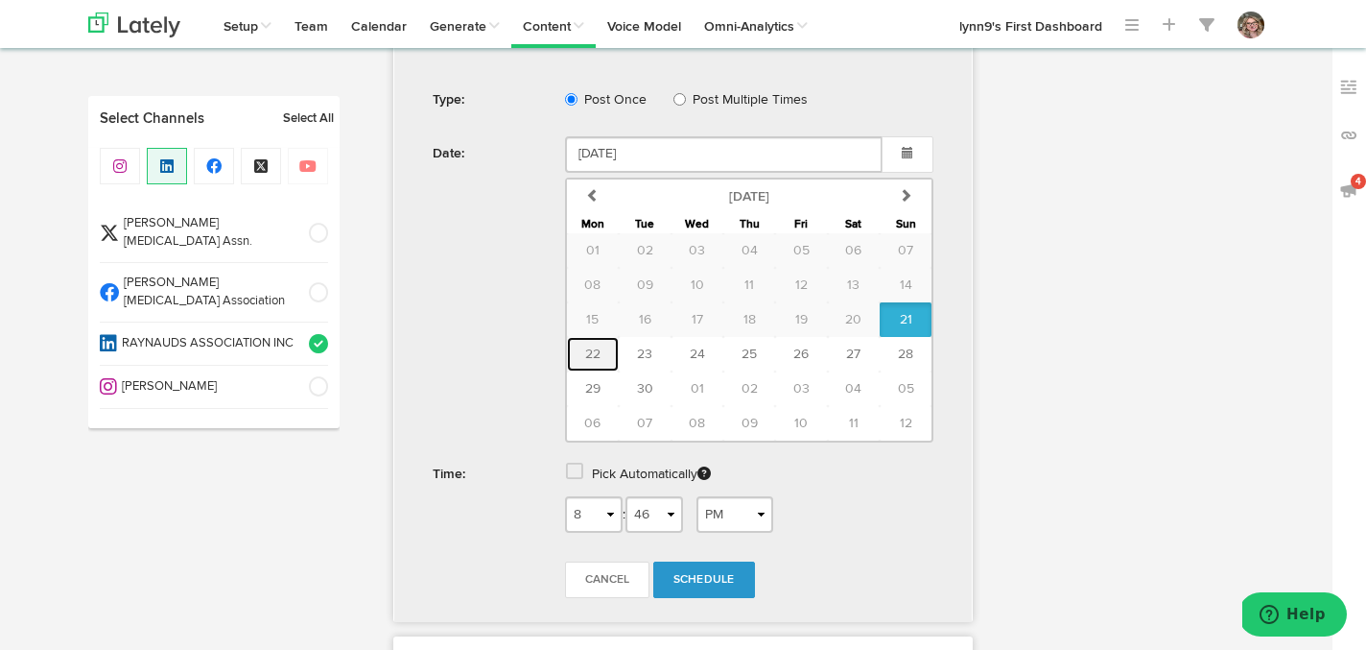
click at [599, 361] on span "22" at bounding box center [592, 353] width 15 height 13
type input "September 22 2025"
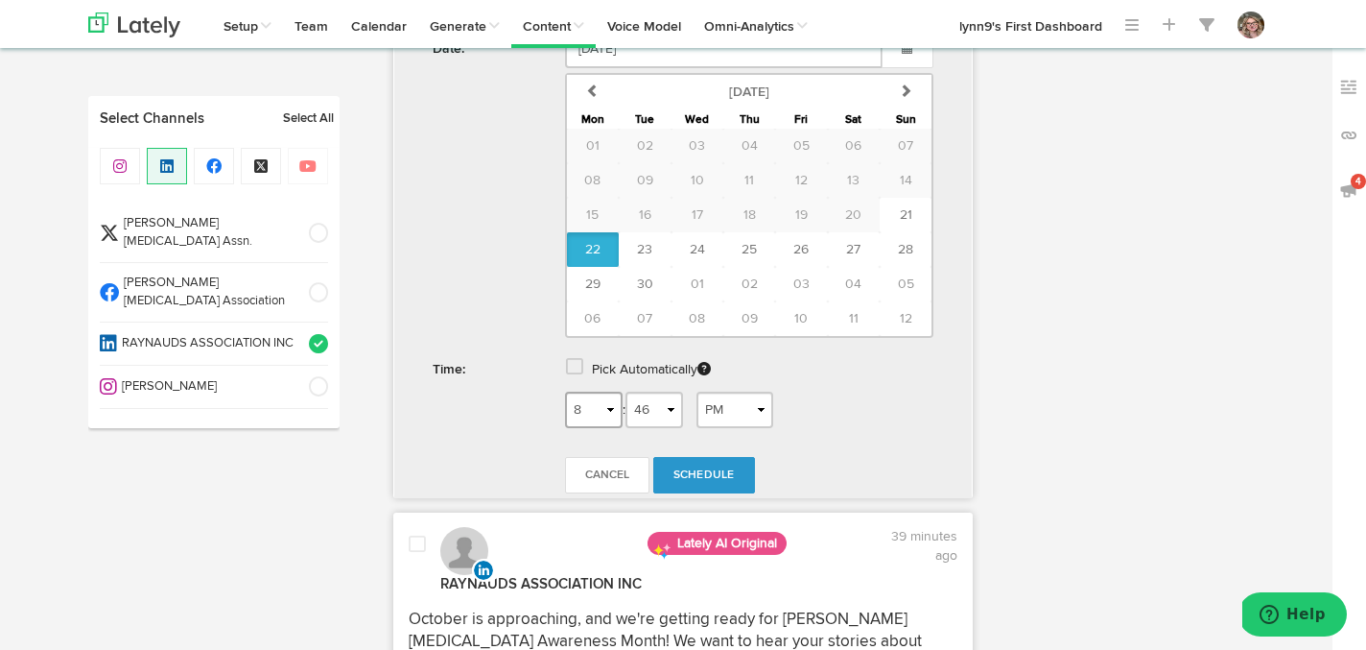
scroll to position [1424, 0]
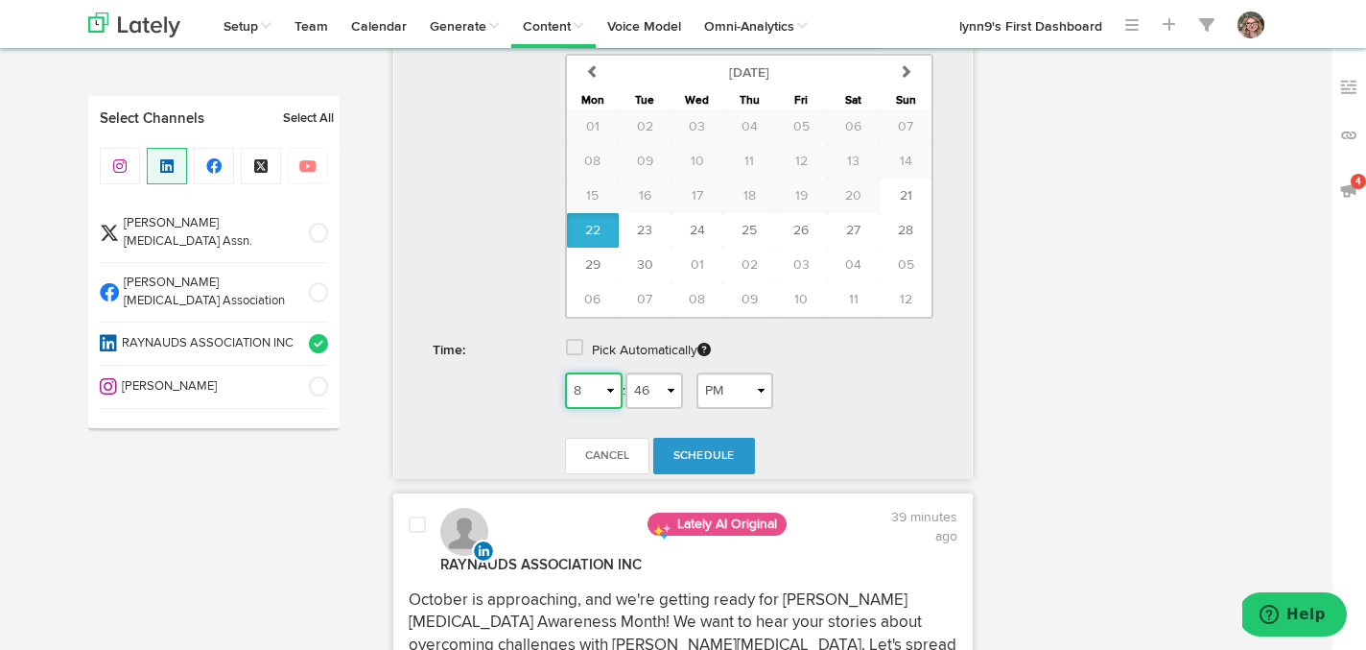
click at [599, 409] on select "1 2 3 4 5 6 7 8 9 10 11 12" at bounding box center [594, 390] width 58 height 36
select select "7"
click at [565, 409] on select "1 2 3 4 5 6 7 8 9 10 11 12" at bounding box center [594, 390] width 58 height 36
click at [680, 409] on select "00 01 02 03 04 05 06 07 08 09 10 11 12 13 14 15 16 17 18 19 20 21 22 23 24 25 2…" at bounding box center [655, 390] width 58 height 36
select select "30"
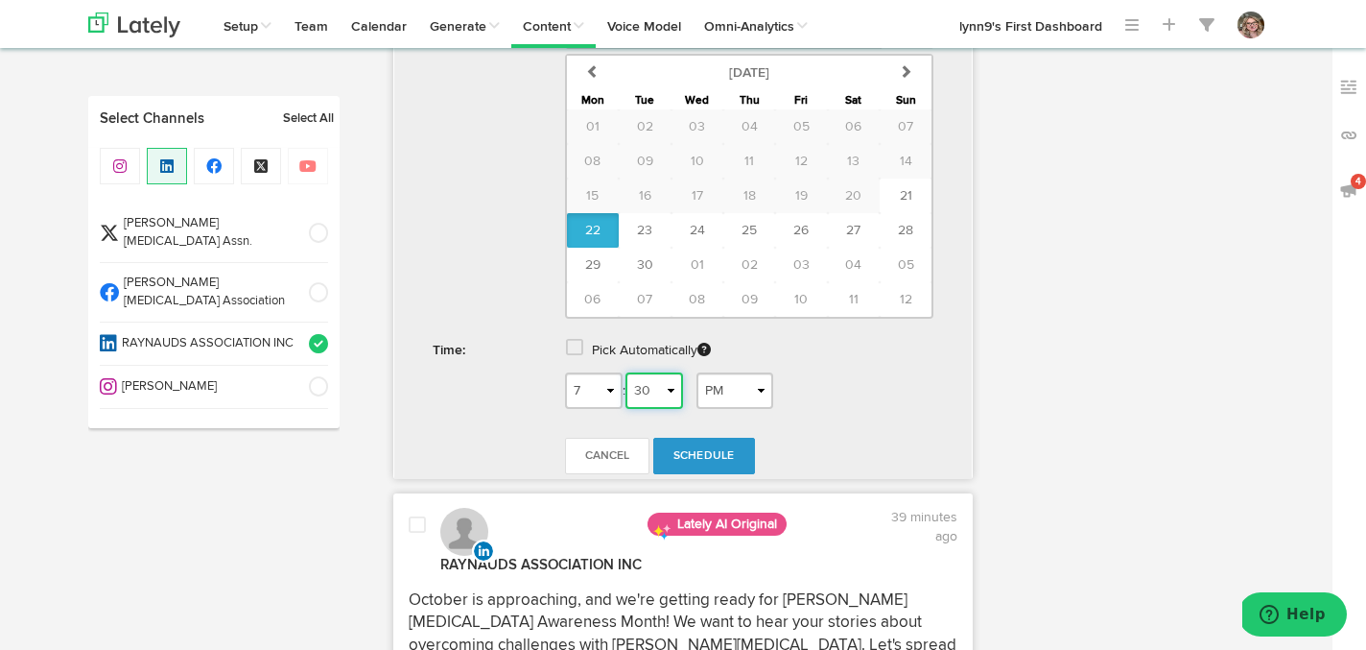
click at [632, 409] on select "00 01 02 03 04 05 06 07 08 09 10 11 12 13 14 15 16 17 18 19 20 21 22 23 24 25 2…" at bounding box center [655, 390] width 58 height 36
click at [721, 409] on select "AM PM" at bounding box center [735, 390] width 77 height 36
select select "AM"
click at [702, 409] on select "AM PM" at bounding box center [735, 390] width 77 height 36
click at [698, 474] on link "Schedule" at bounding box center [704, 456] width 102 height 36
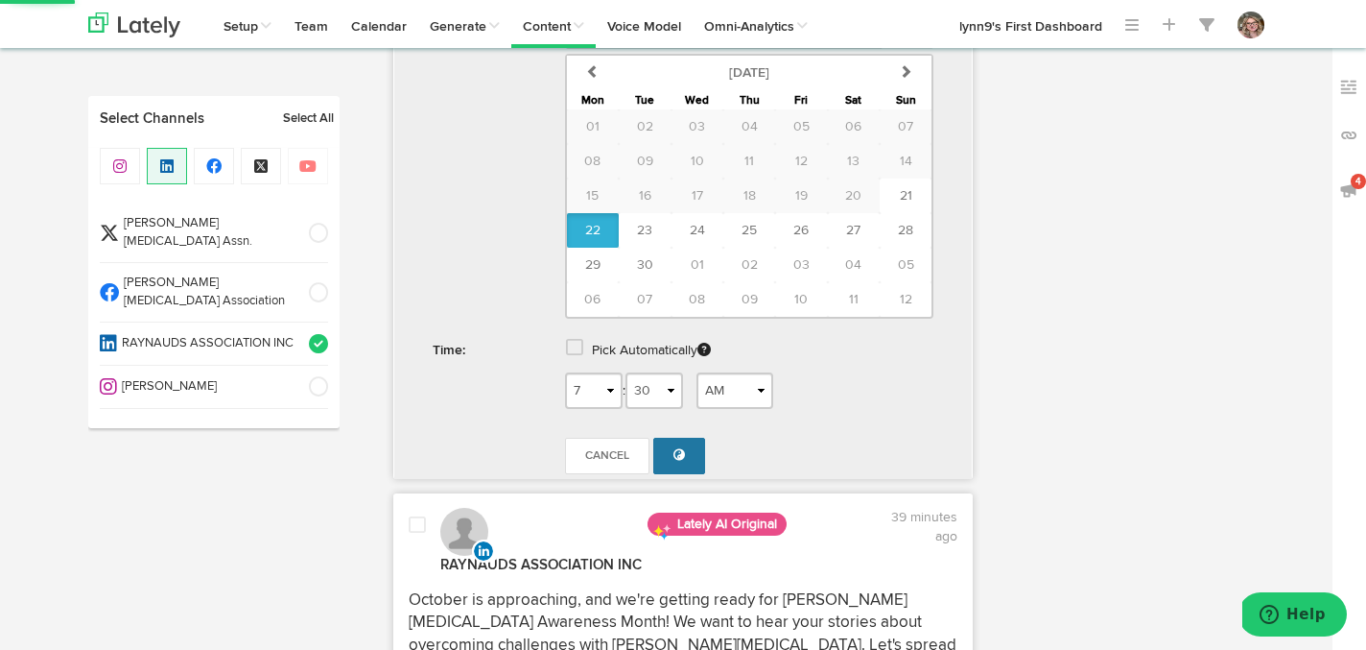
scroll to position [595, 0]
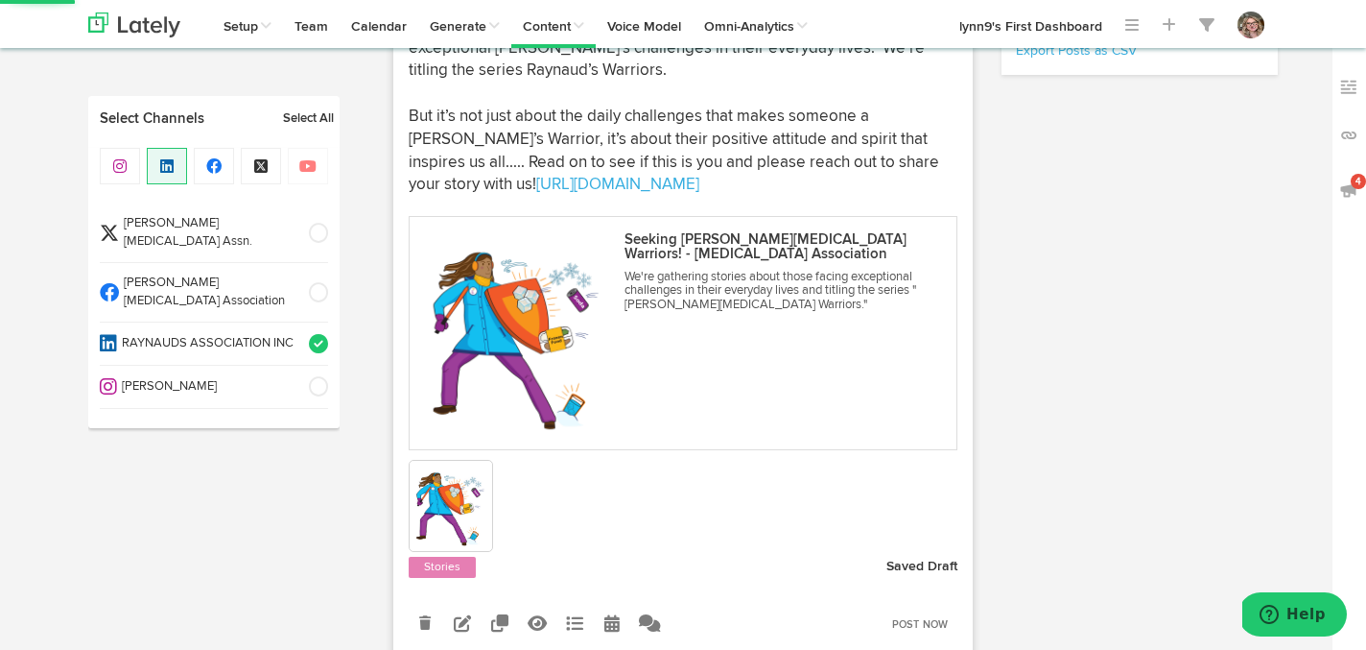
radio input "true"
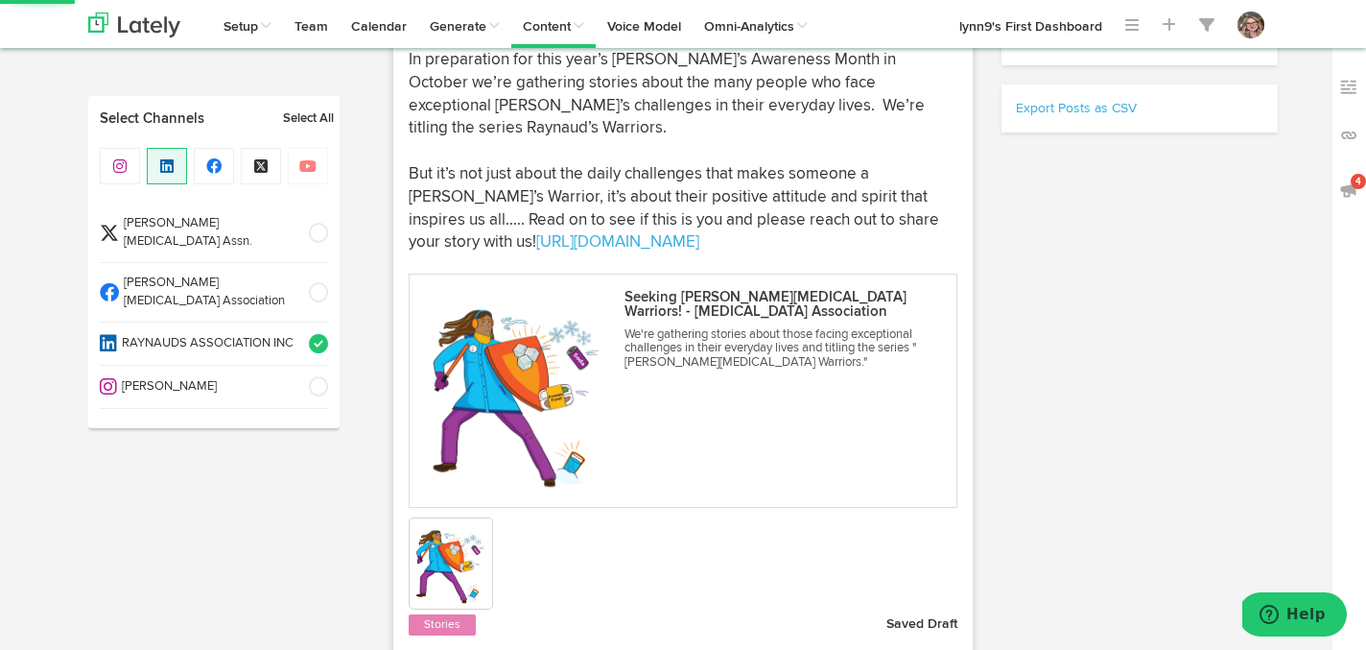
select select "8"
select select "47"
select select "PM"
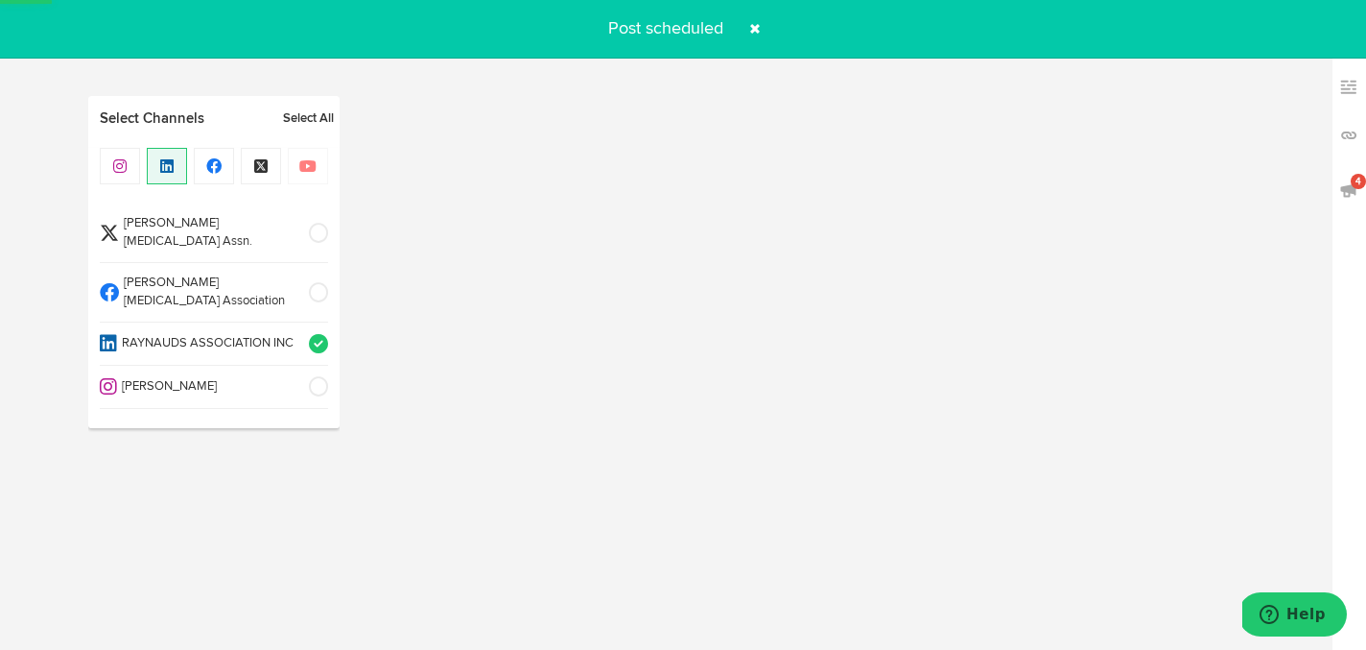
select select "6"
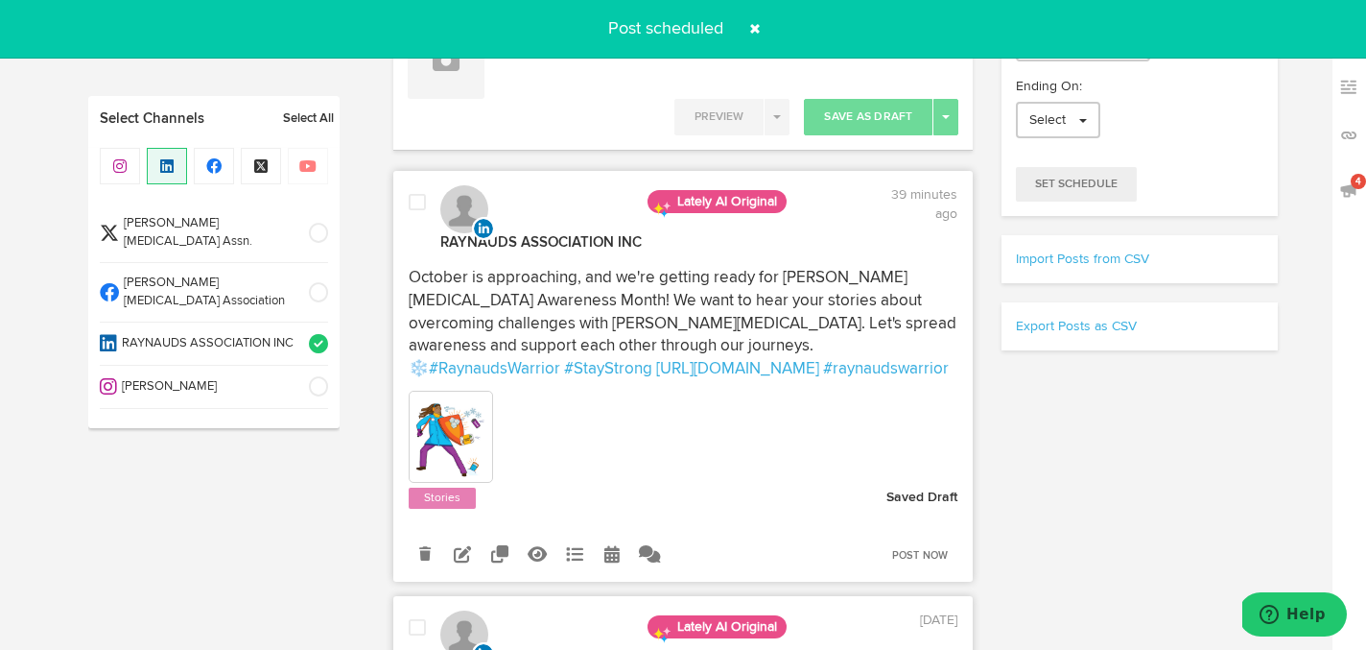
scroll to position [499, 0]
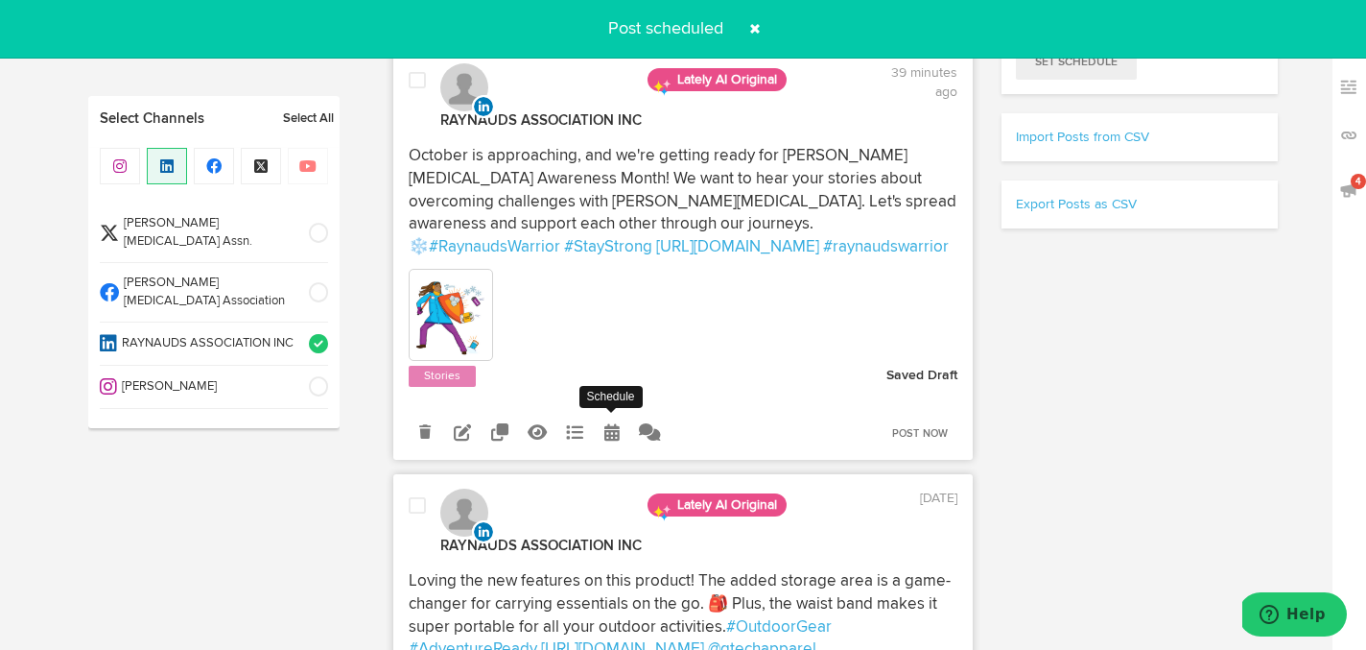
click at [604, 435] on icon at bounding box center [611, 431] width 15 height 17
select select "7"
select select "55"
select select "PM"
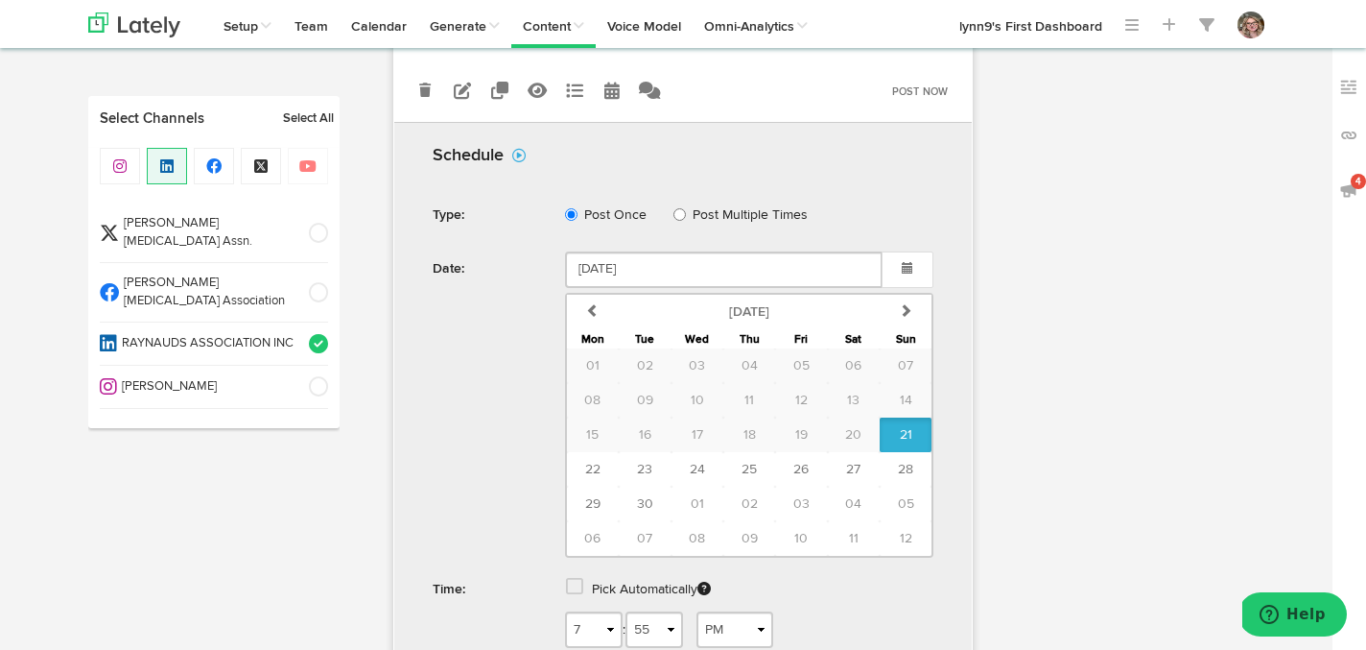
scroll to position [857, 0]
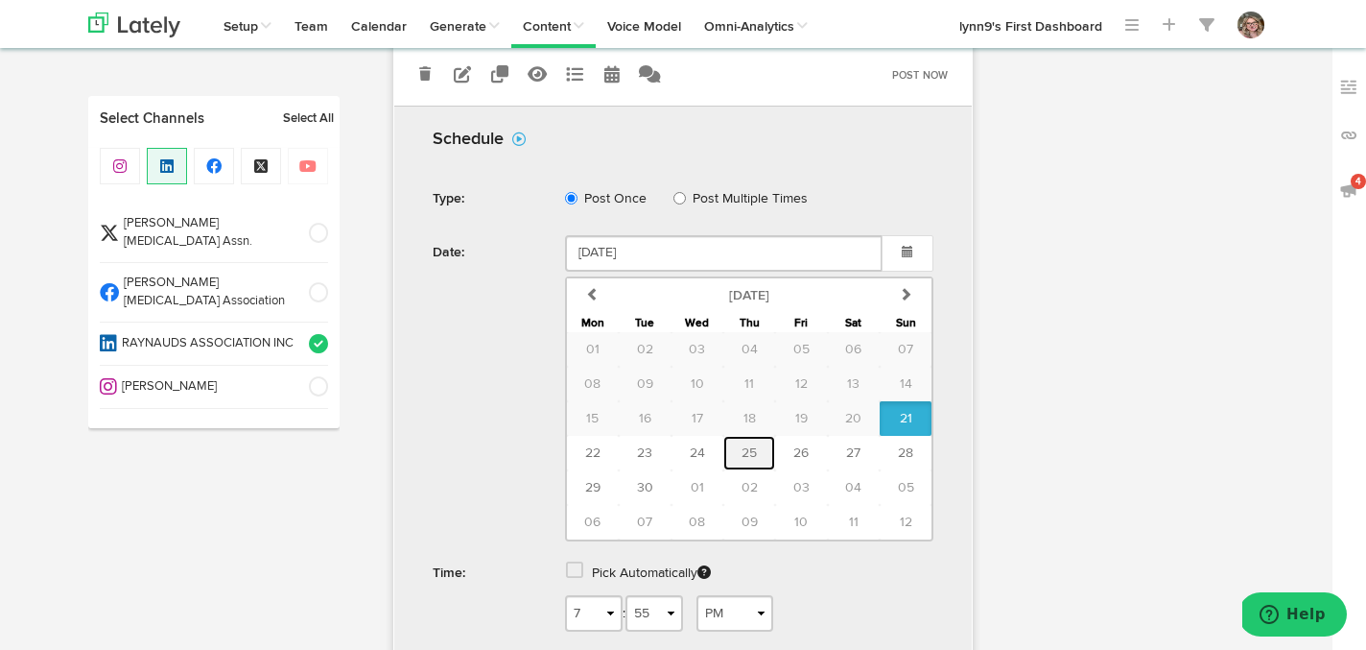
click at [770, 452] on button "25" at bounding box center [749, 453] width 52 height 35
type input "September 25 2025"
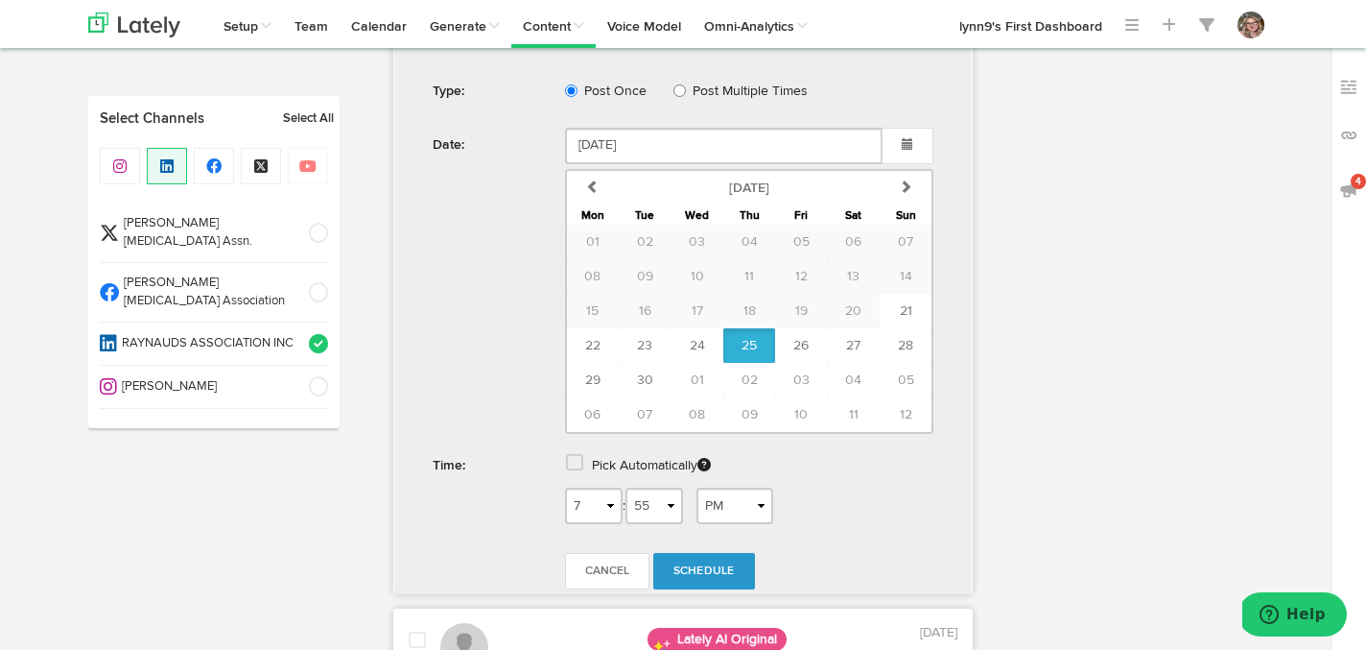
scroll to position [1001, 0]
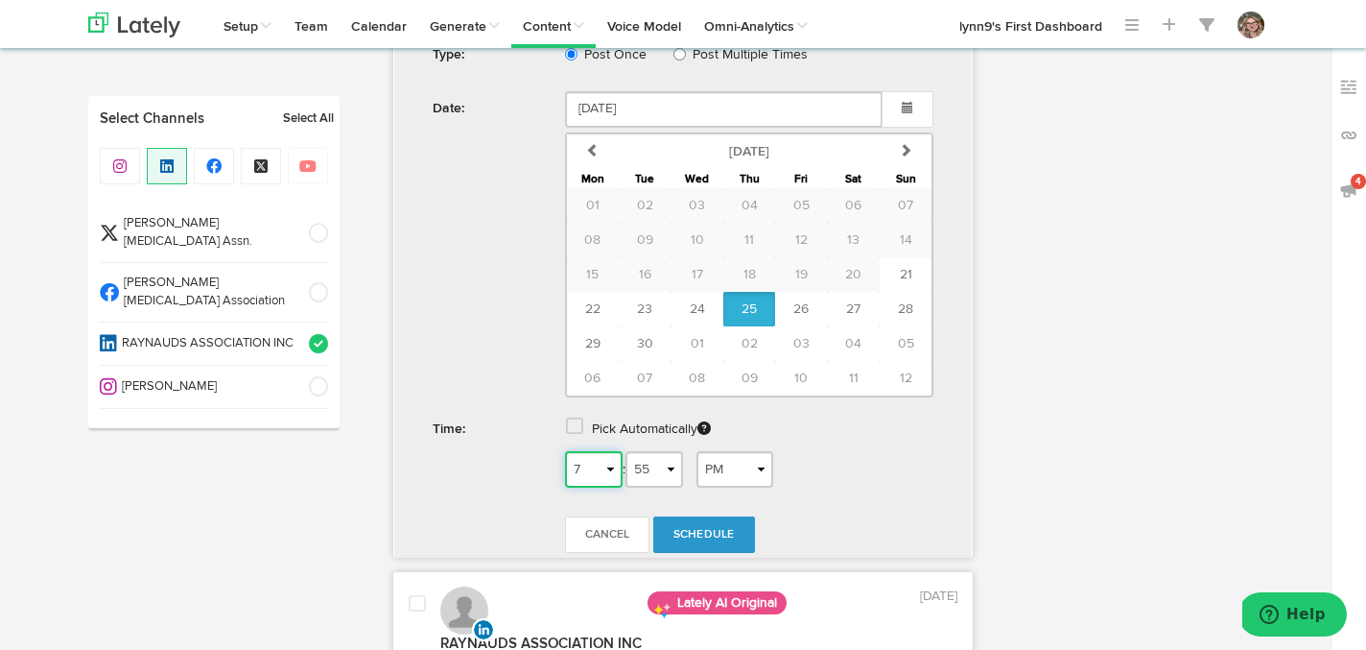
click at [599, 458] on select "1 2 3 4 5 6 7 8 9 10 11 12" at bounding box center [594, 469] width 58 height 36
select select "1"
click at [565, 451] on select "1 2 3 4 5 6 7 8 9 10 11 12" at bounding box center [594, 469] width 58 height 36
click at [712, 462] on select "AM PM" at bounding box center [735, 469] width 77 height 36
click at [659, 459] on select "00 01 02 03 04 05 06 07 08 09 10 11 12 13 14 15 16 17 18 19 20 21 22 23 24 25 2…" at bounding box center [655, 469] width 58 height 36
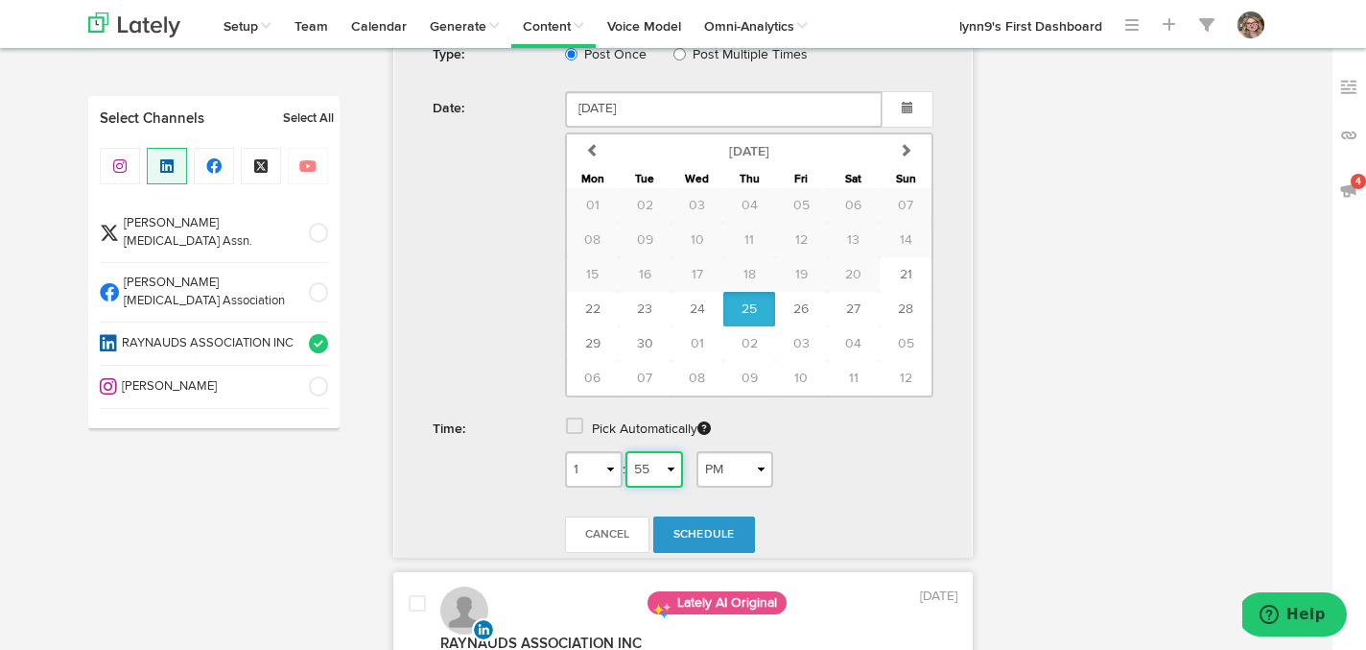
select select "39"
click at [632, 451] on select "00 01 02 03 04 05 06 07 08 09 10 11 12 13 14 15 16 17 18 19 20 21 22 23 24 25 2…" at bounding box center [655, 469] width 58 height 36
click at [682, 540] on link "Schedule" at bounding box center [704, 534] width 102 height 36
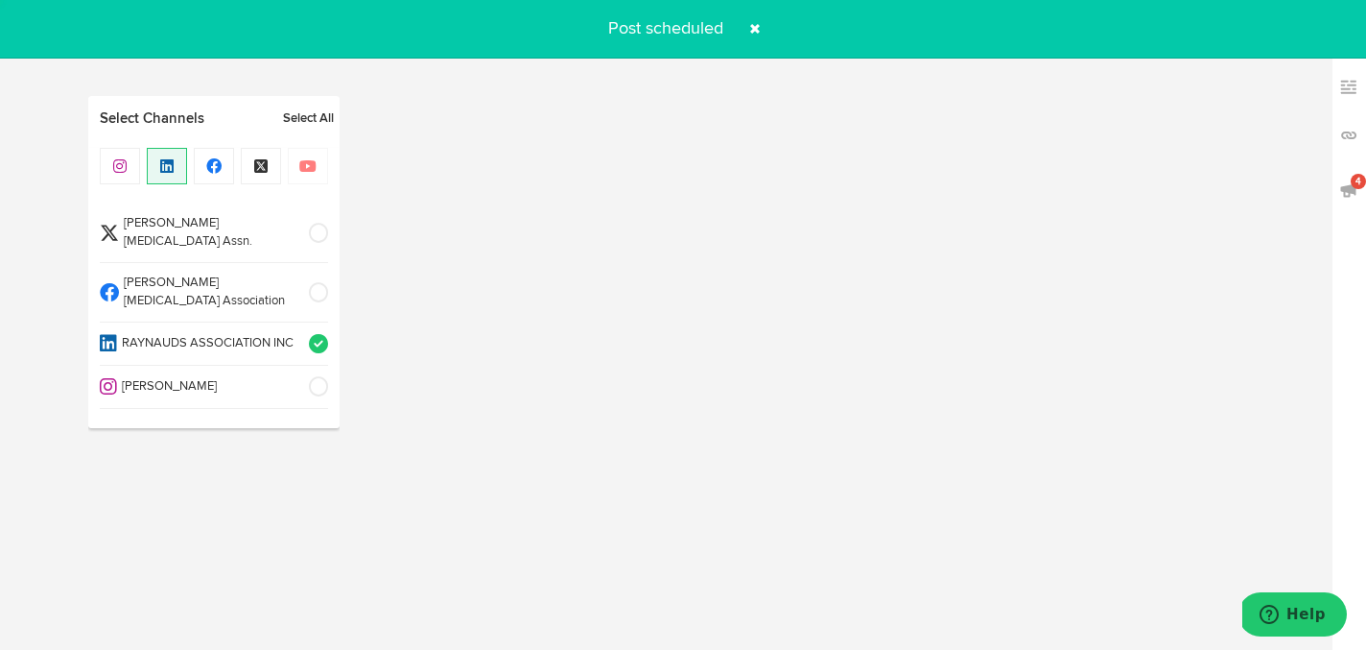
radio input "true"
select select "8"
select select "47"
select select "PM"
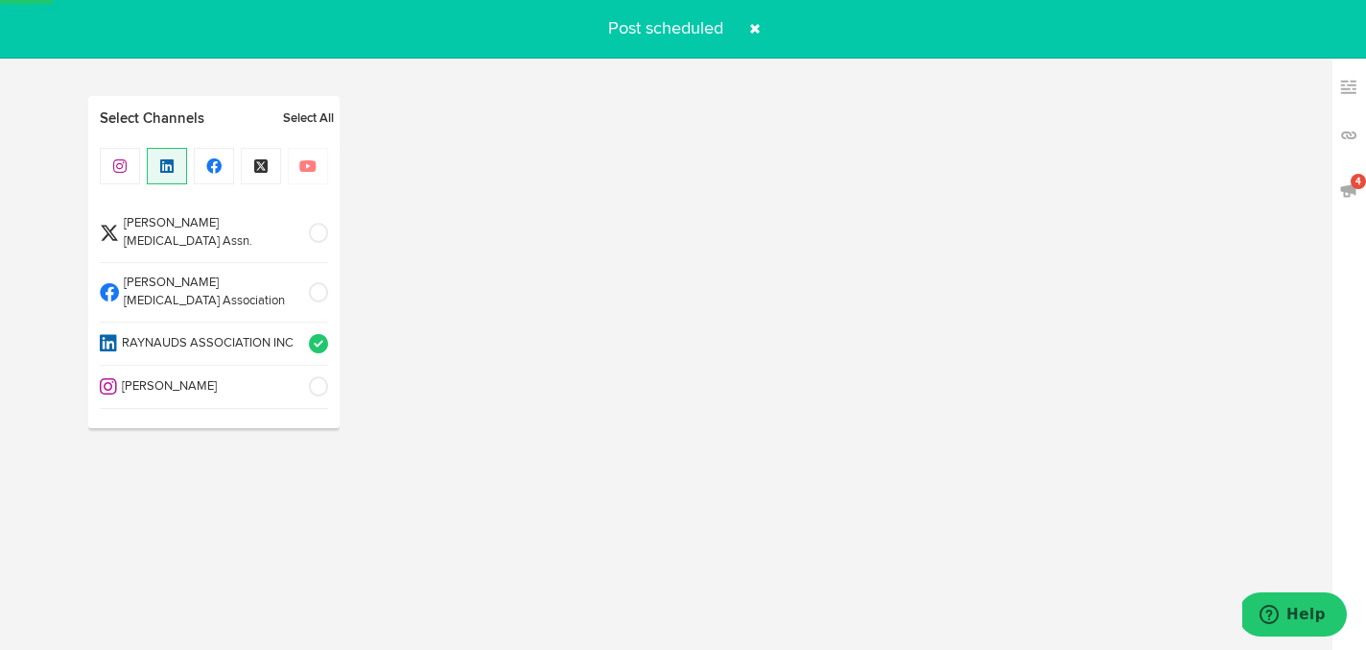
select select "6"
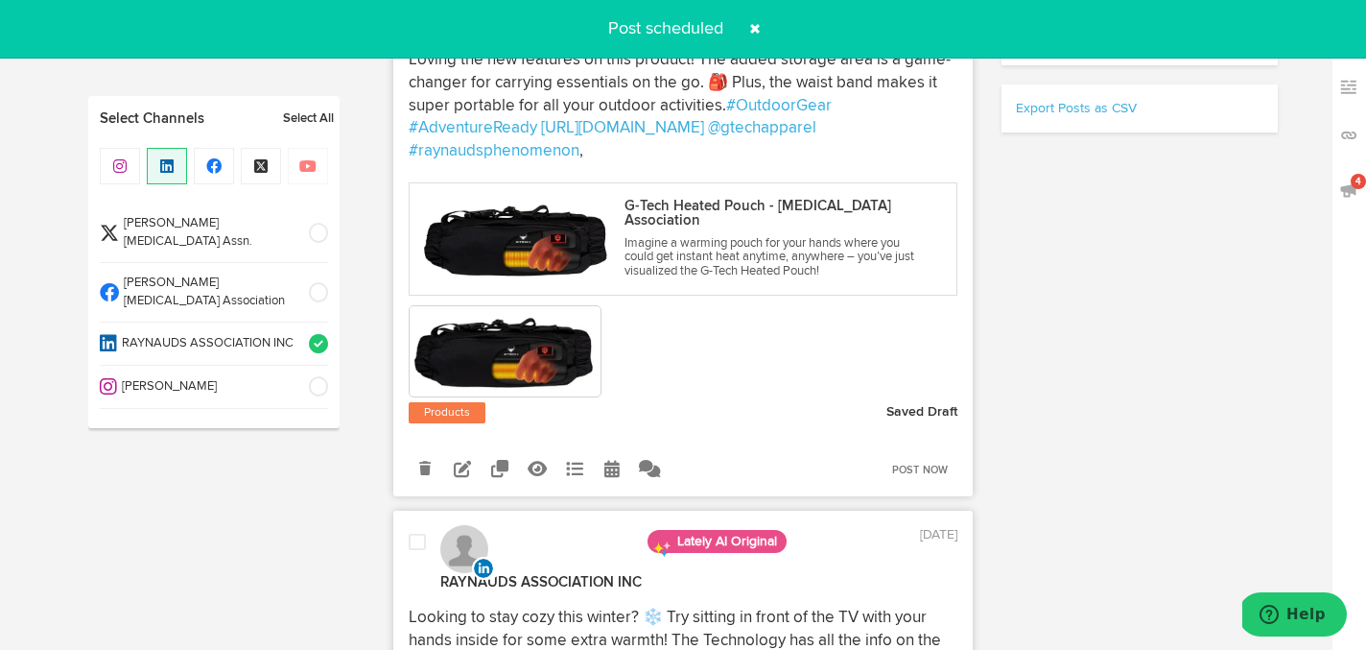
click at [757, 25] on span at bounding box center [755, 28] width 31 height 31
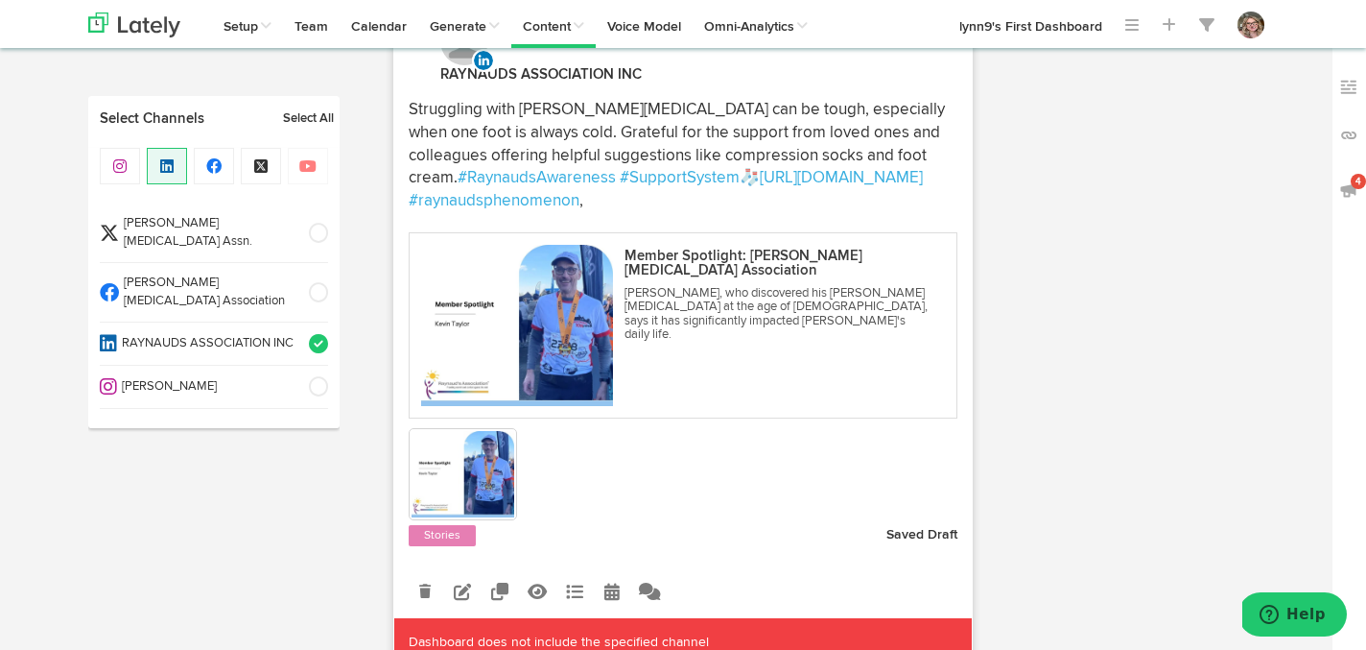
scroll to position [9272, 0]
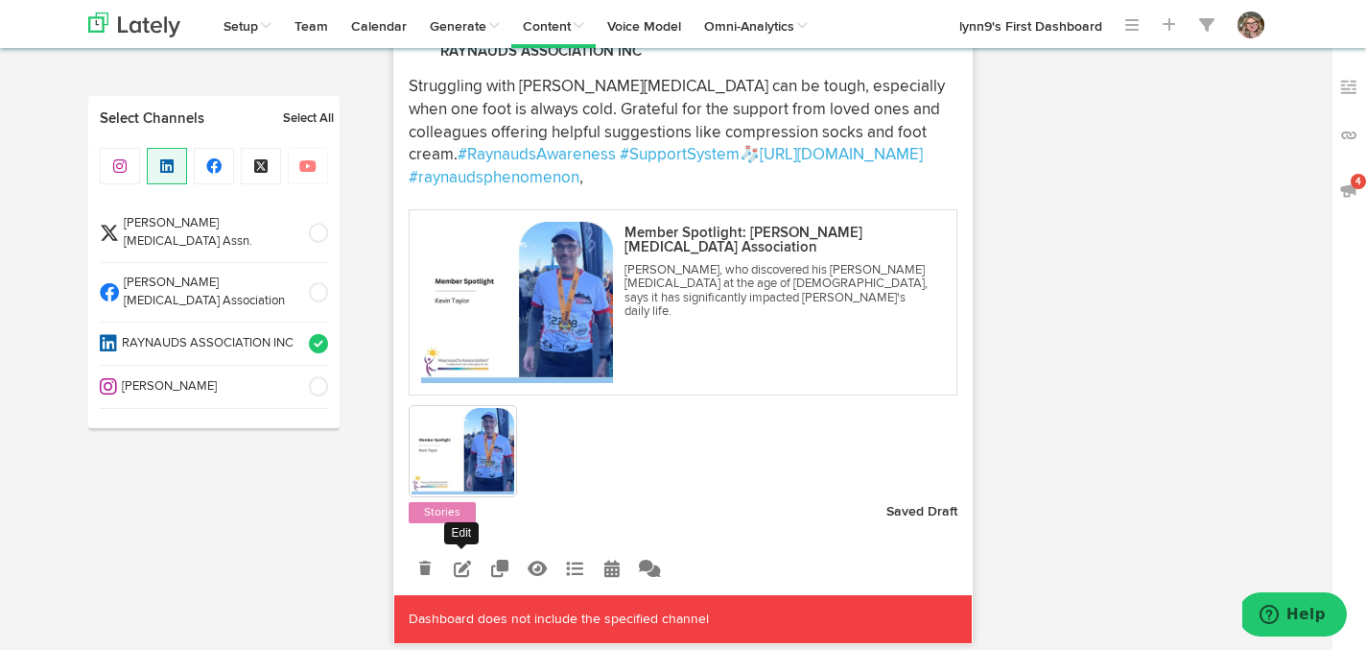
click at [469, 559] on icon at bounding box center [462, 567] width 17 height 17
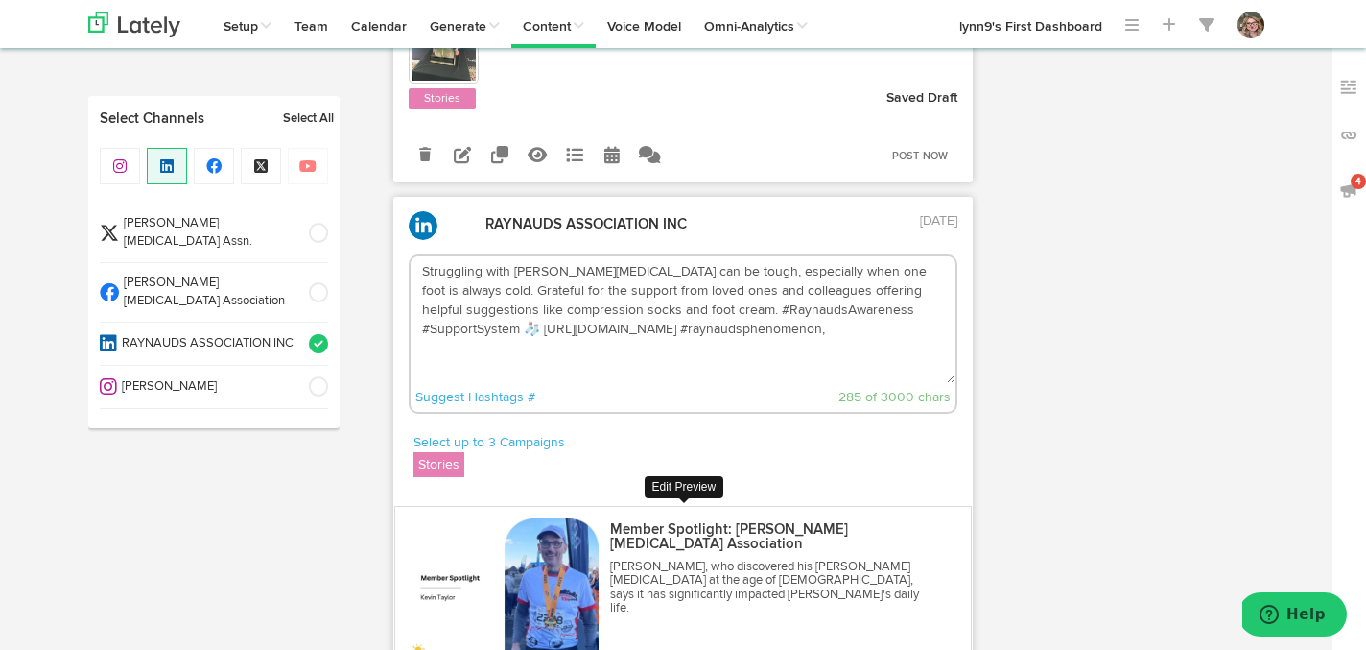
scroll to position [9039, 0]
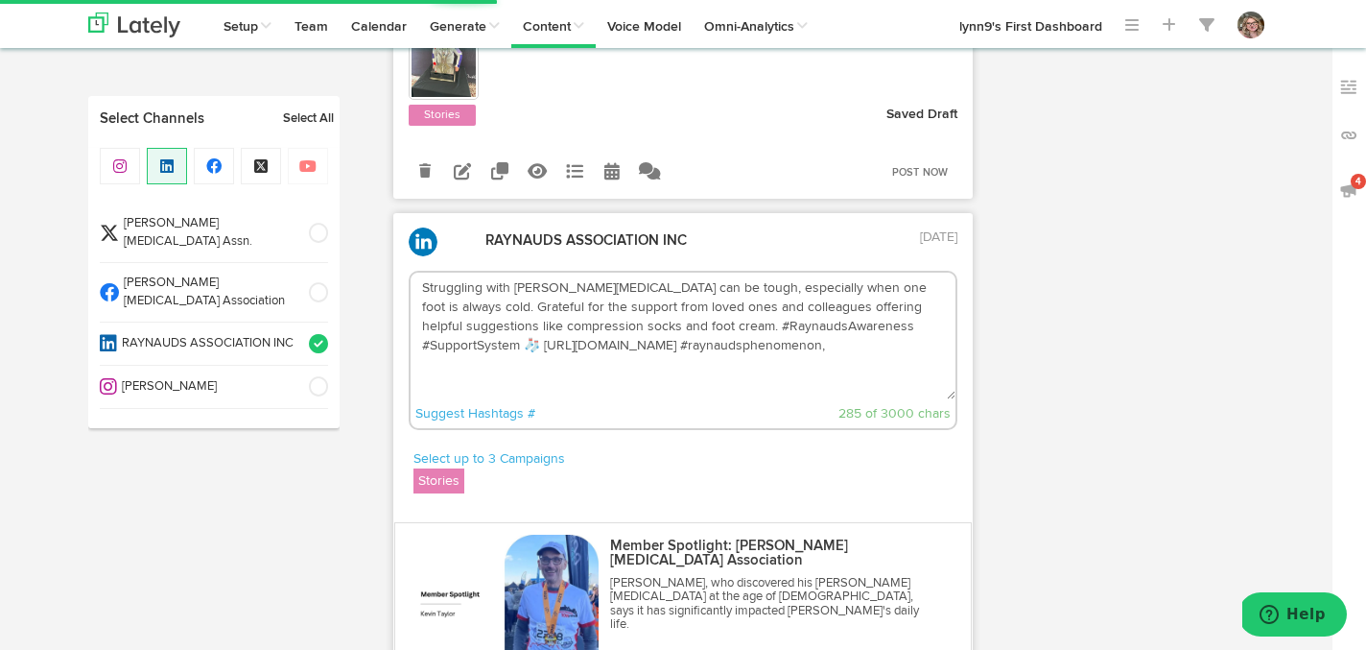
drag, startPoint x: 629, startPoint y: 231, endPoint x: 892, endPoint y: 231, distance: 262.9
click at [892, 272] on textarea "Struggling with Raynaud's can be tough, especially when one foot is always cold…" at bounding box center [684, 335] width 546 height 127
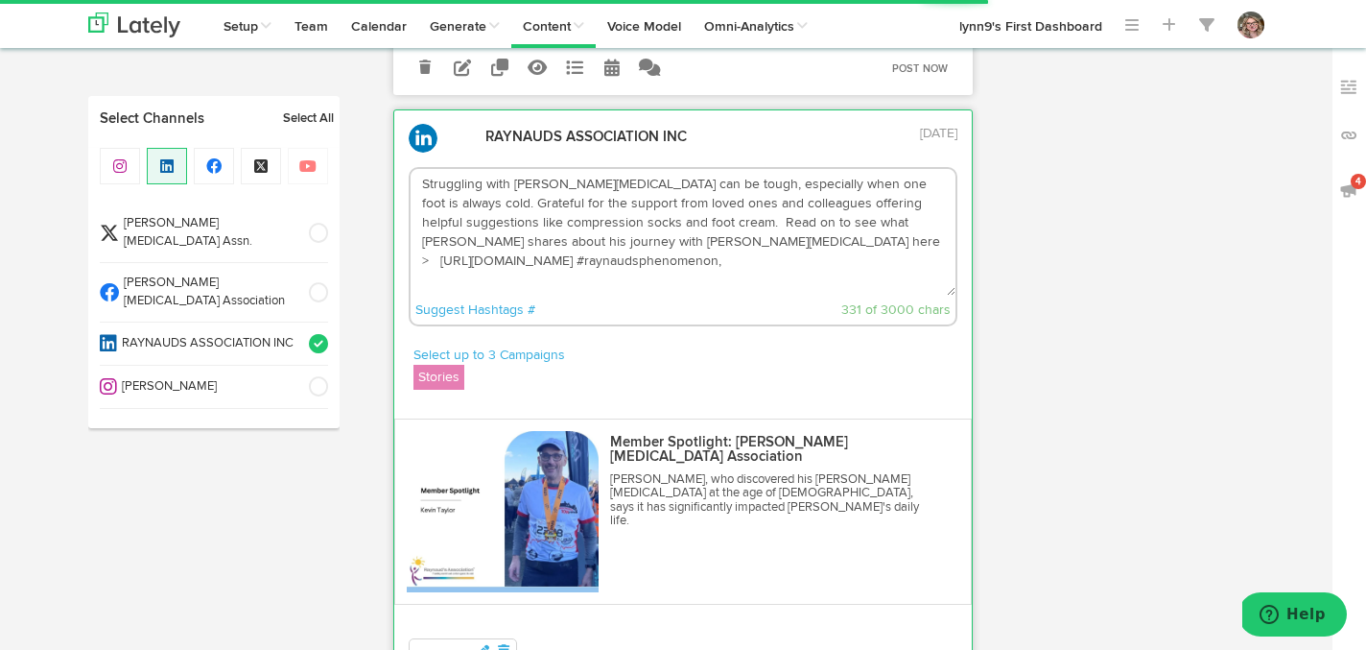
scroll to position [9168, 0]
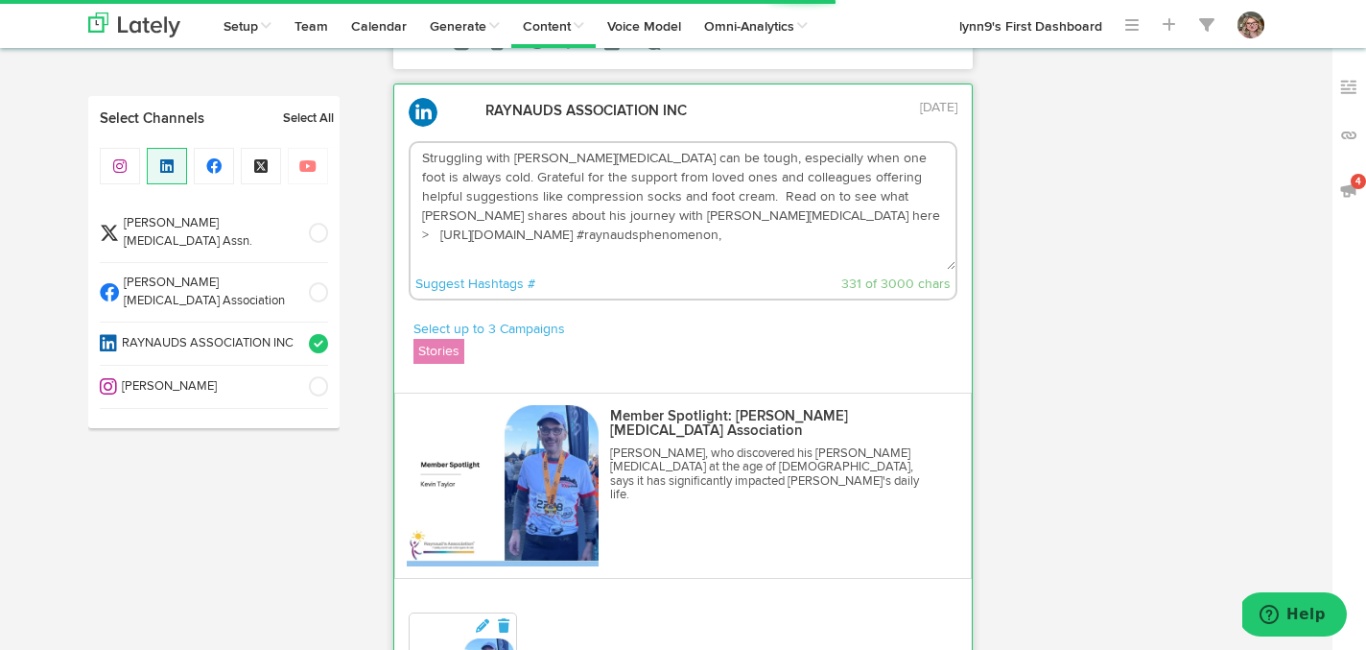
click at [889, 143] on textarea "Struggling with Raynaud's can be tough, especially when one foot is always cold…" at bounding box center [684, 206] width 546 height 127
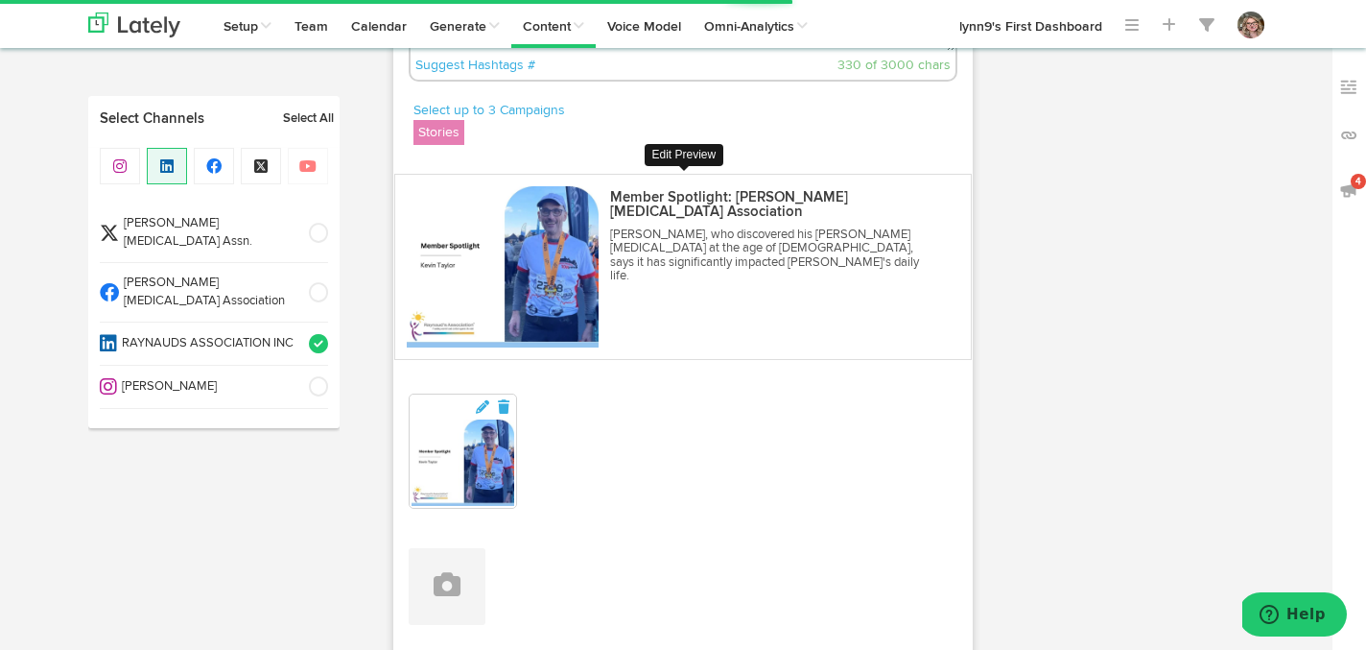
scroll to position [9433, 0]
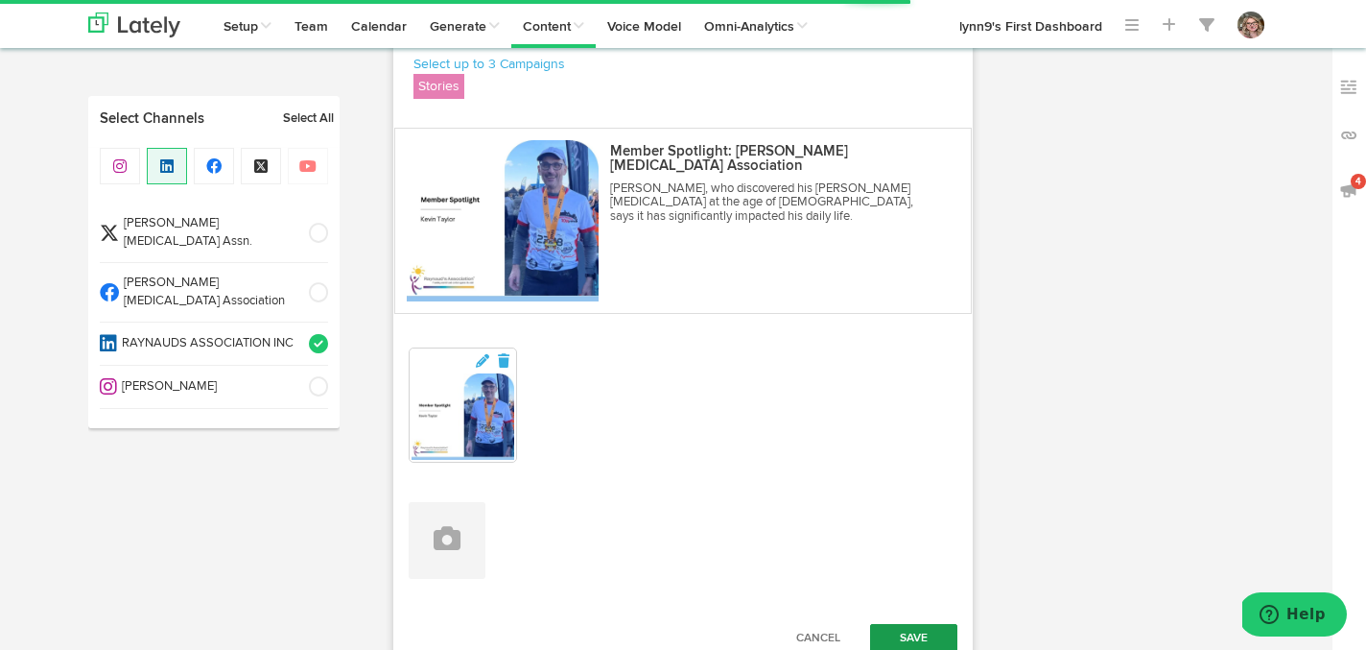
type textarea "Struggling with [PERSON_NAME][MEDICAL_DATA] can be tough, especially when one f…"
click at [903, 624] on button "Save" at bounding box center [914, 638] width 88 height 29
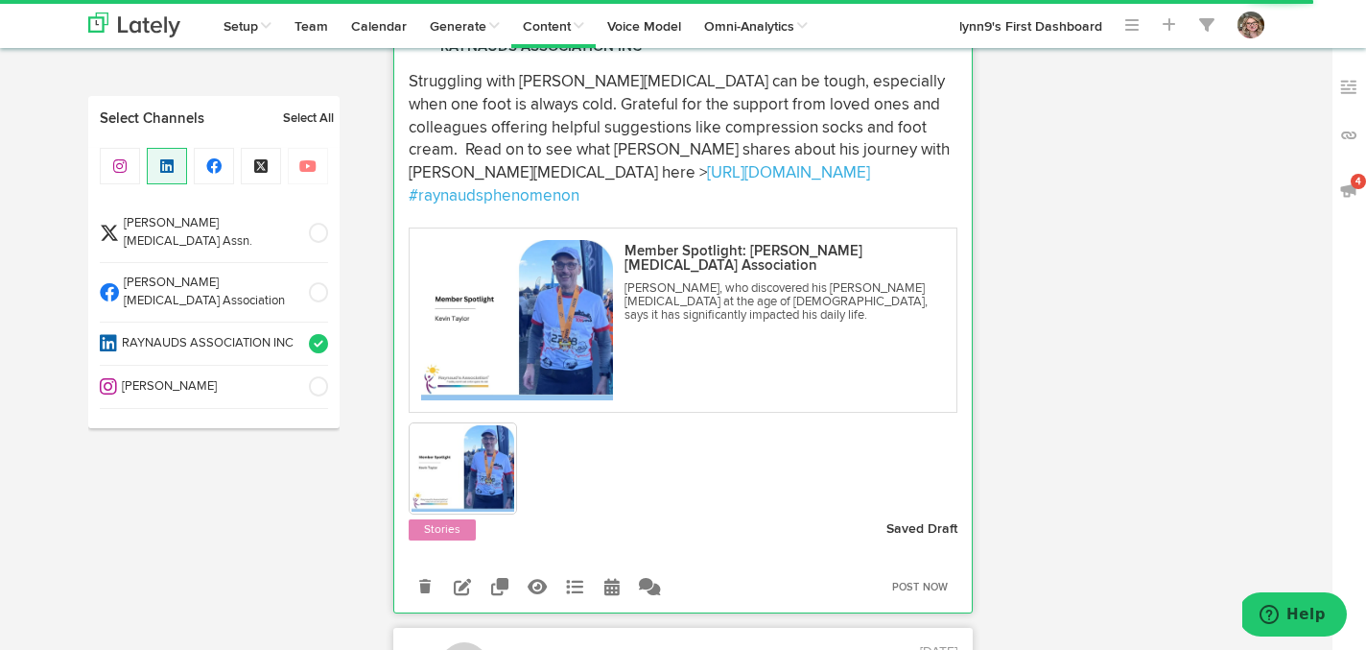
scroll to position [9293, 0]
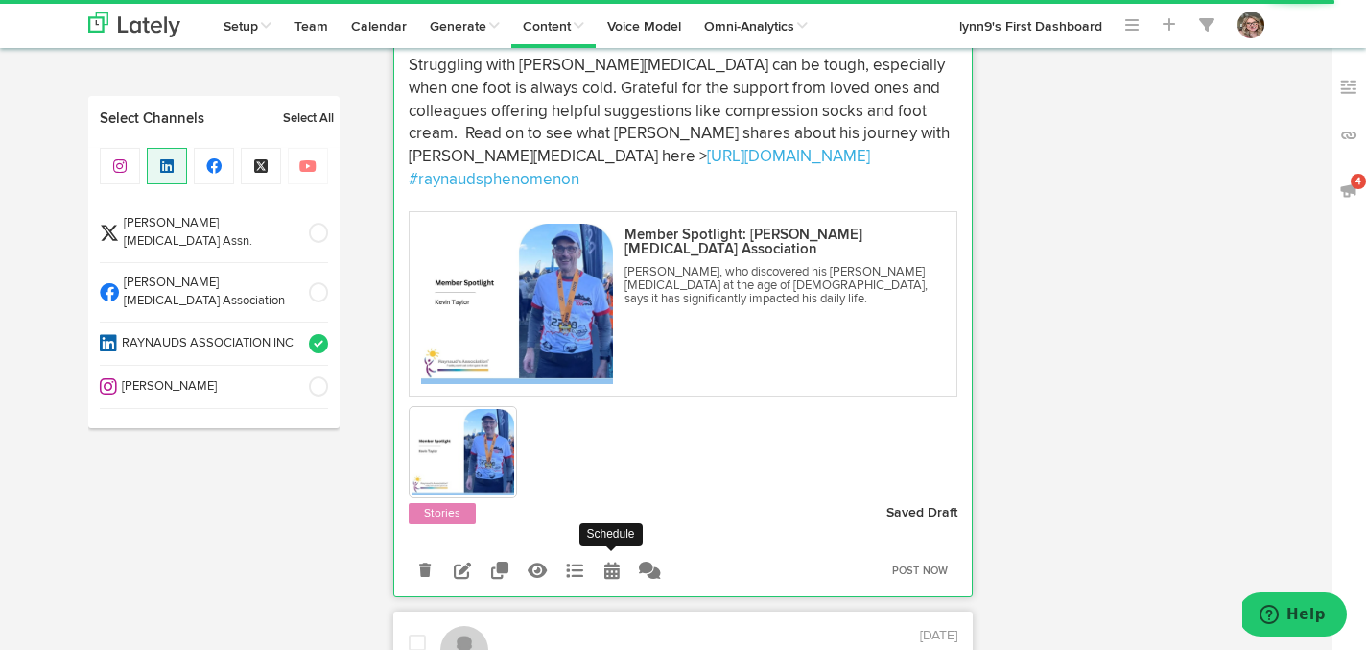
click at [605, 561] on icon at bounding box center [611, 569] width 15 height 17
select select "6"
select select "30"
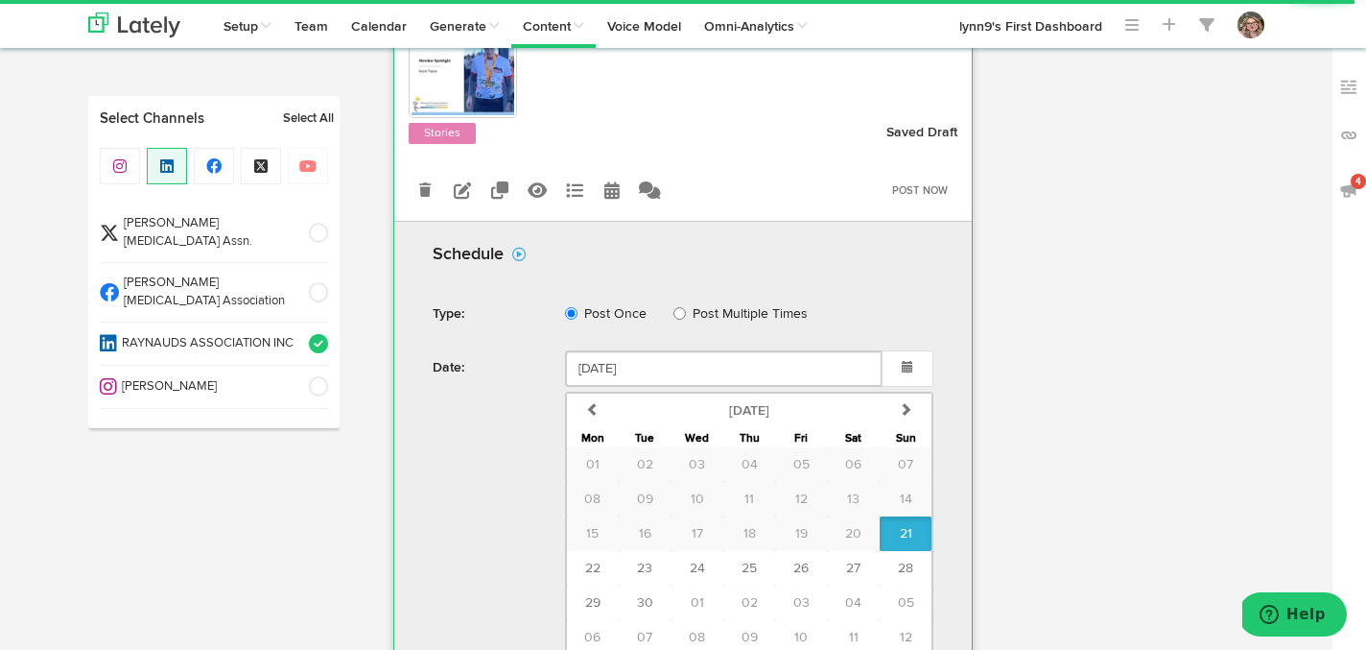
scroll to position [9676, 0]
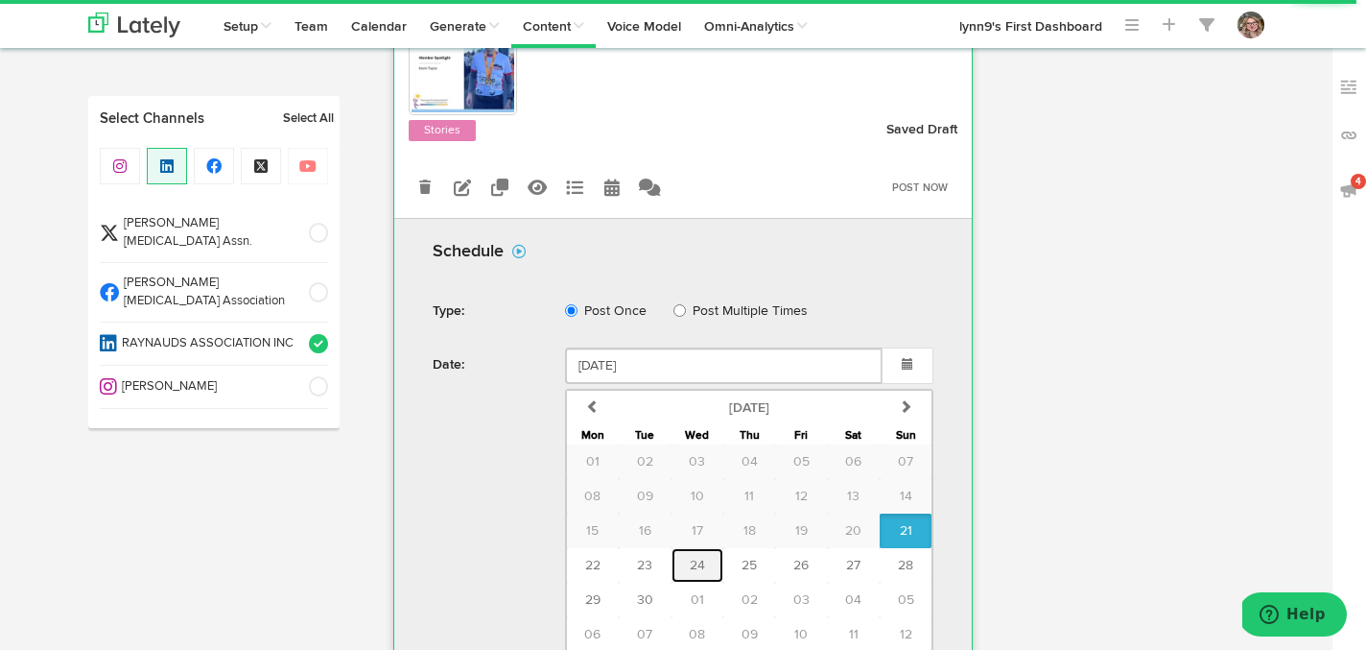
click at [692, 558] on span "24" at bounding box center [697, 564] width 15 height 13
type input "September 24 2025"
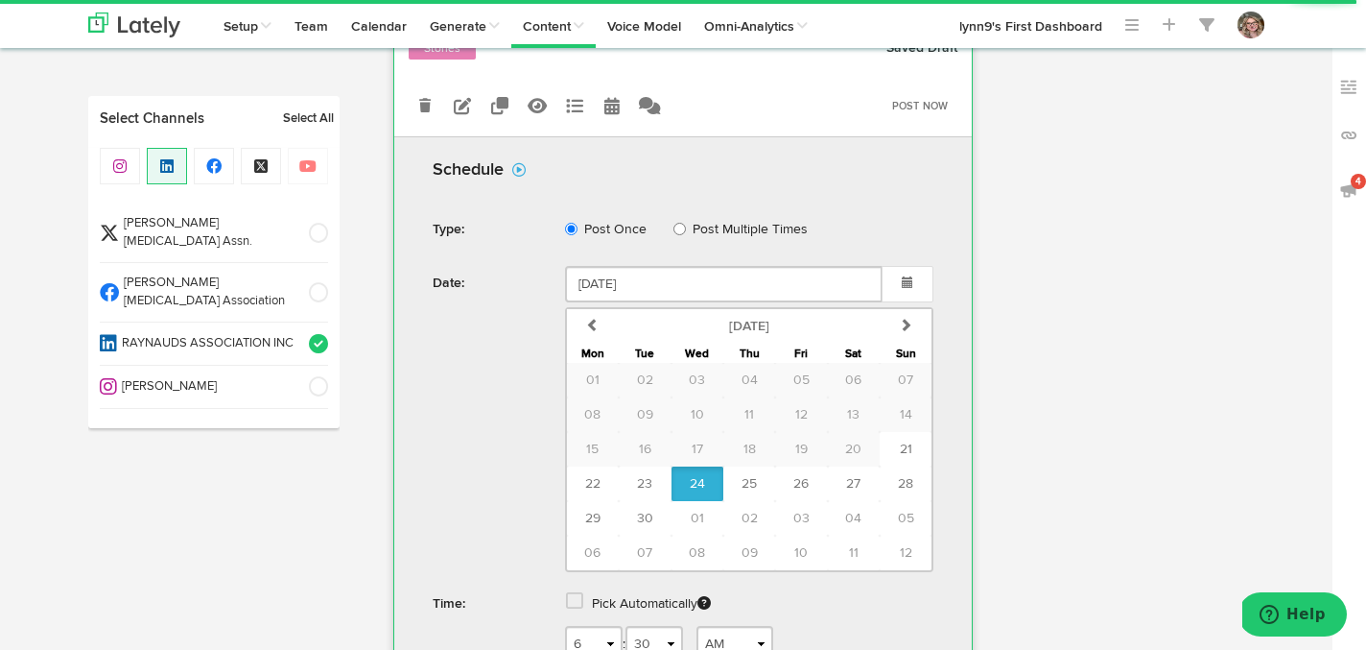
scroll to position [9781, 0]
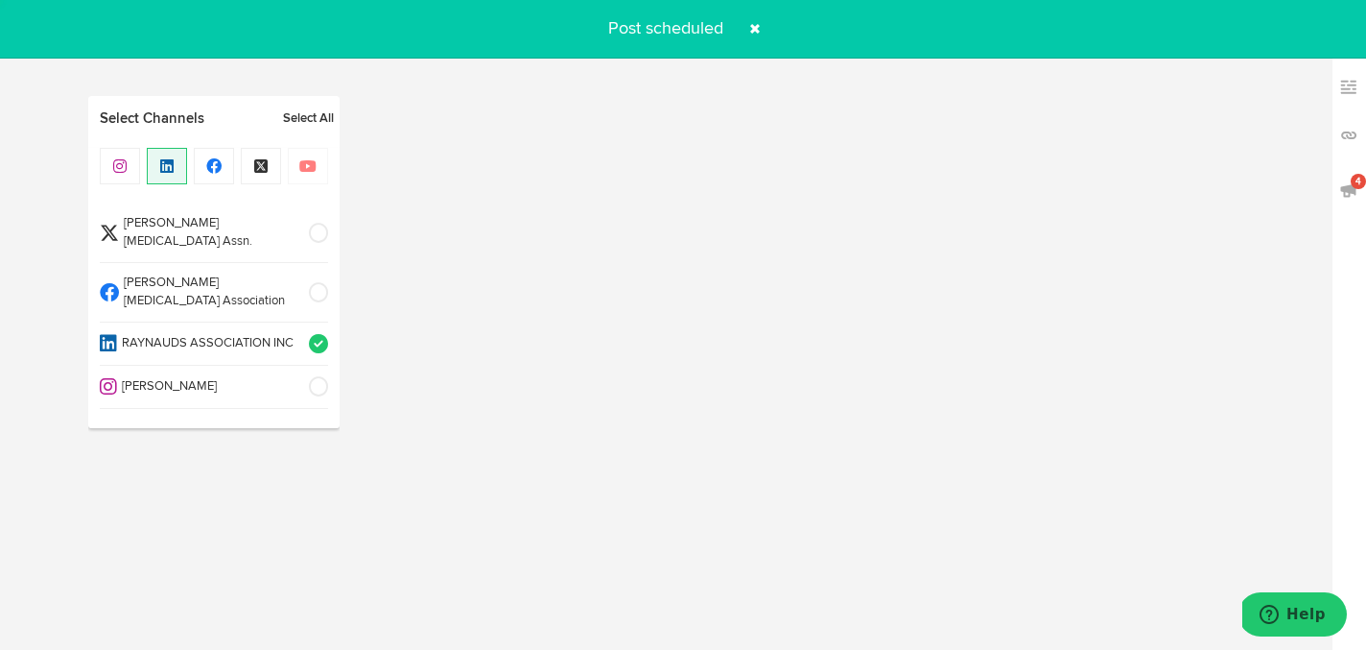
scroll to position [595, 0]
radio input "true"
select select "8"
select select "49"
select select "PM"
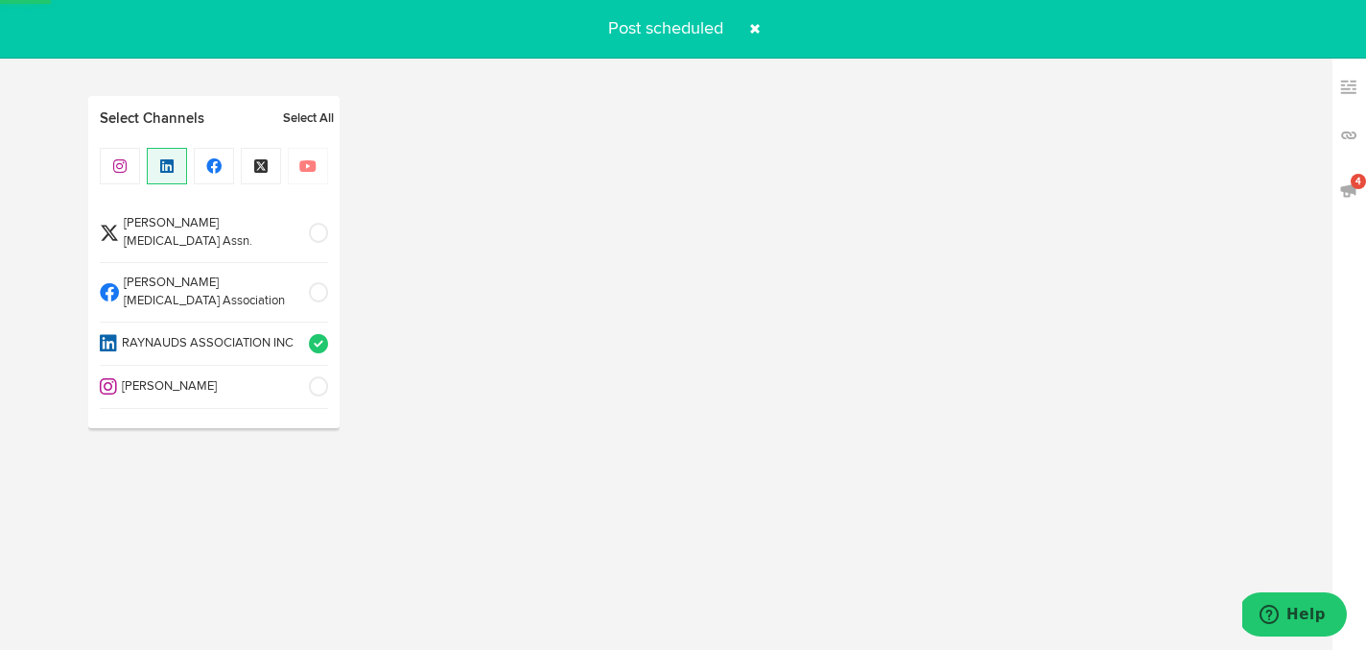
select select "6"
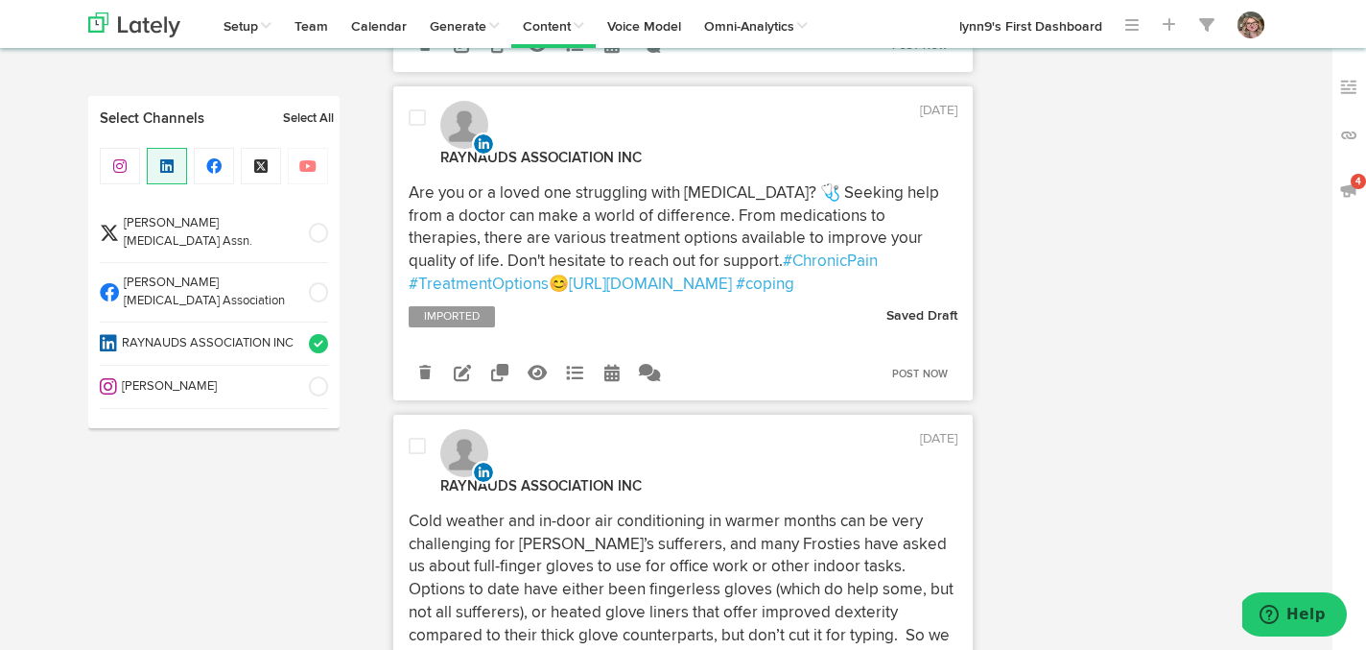
scroll to position [14301, 0]
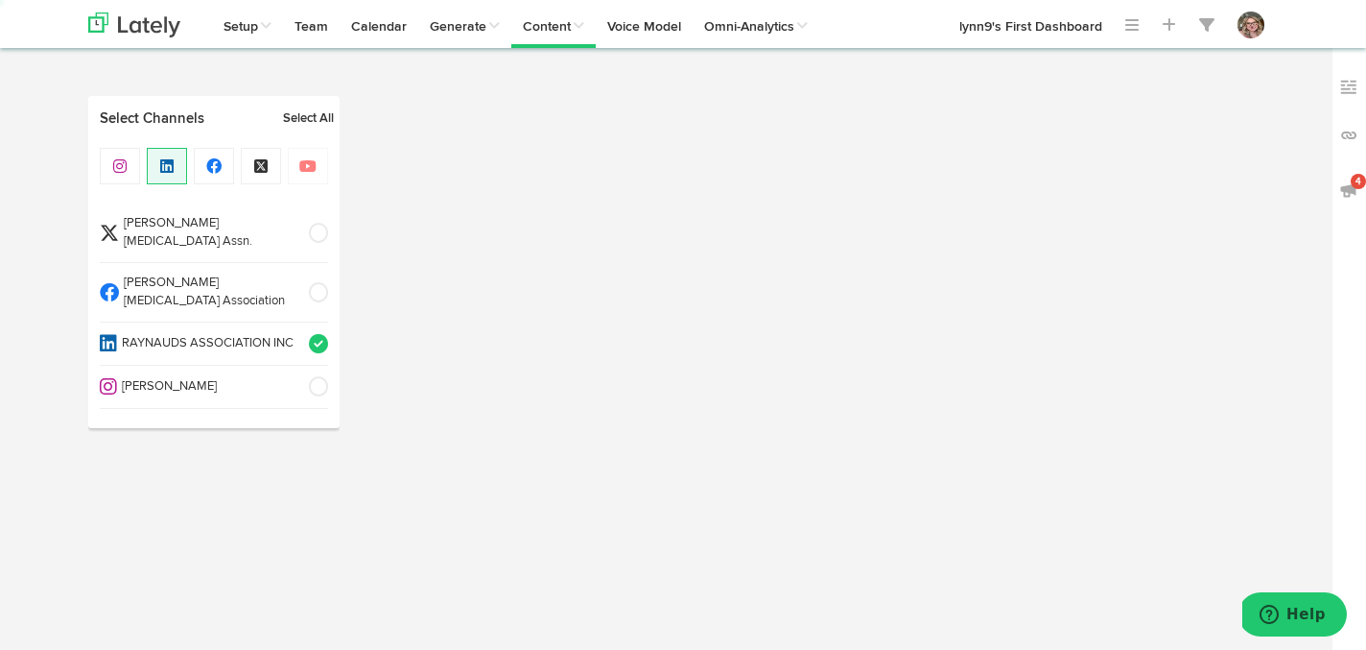
select select "6"
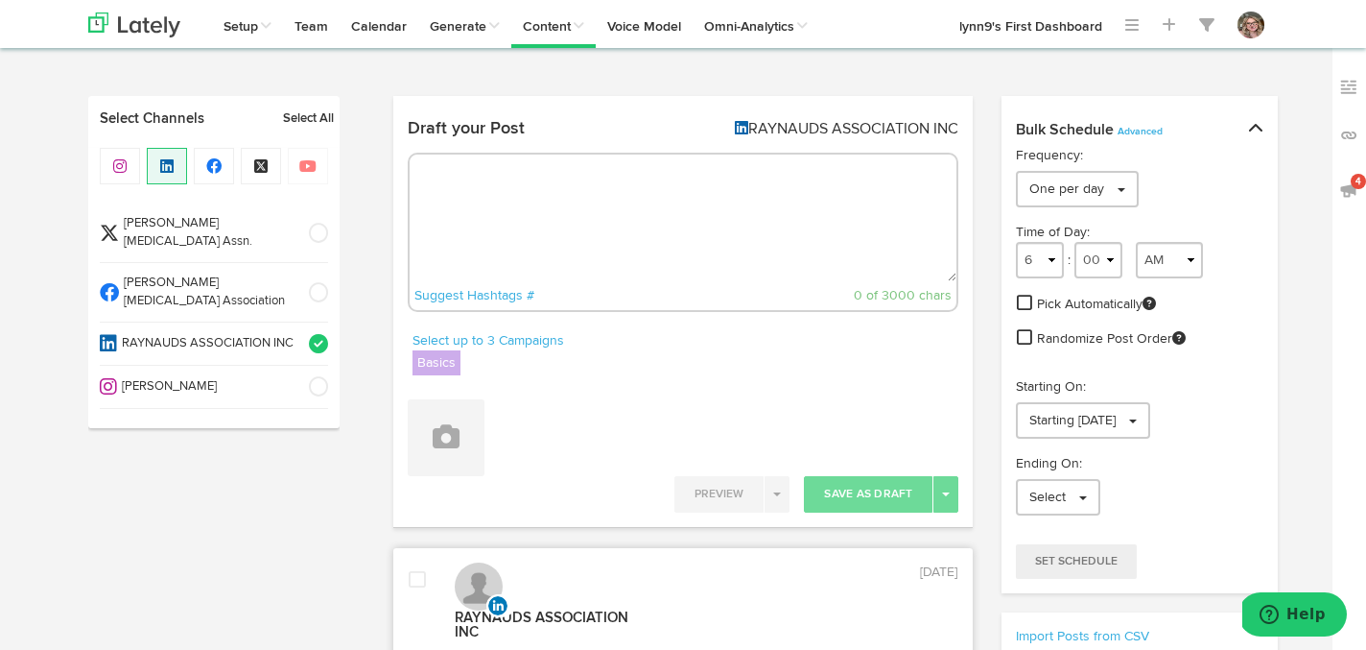
scroll to position [1, 0]
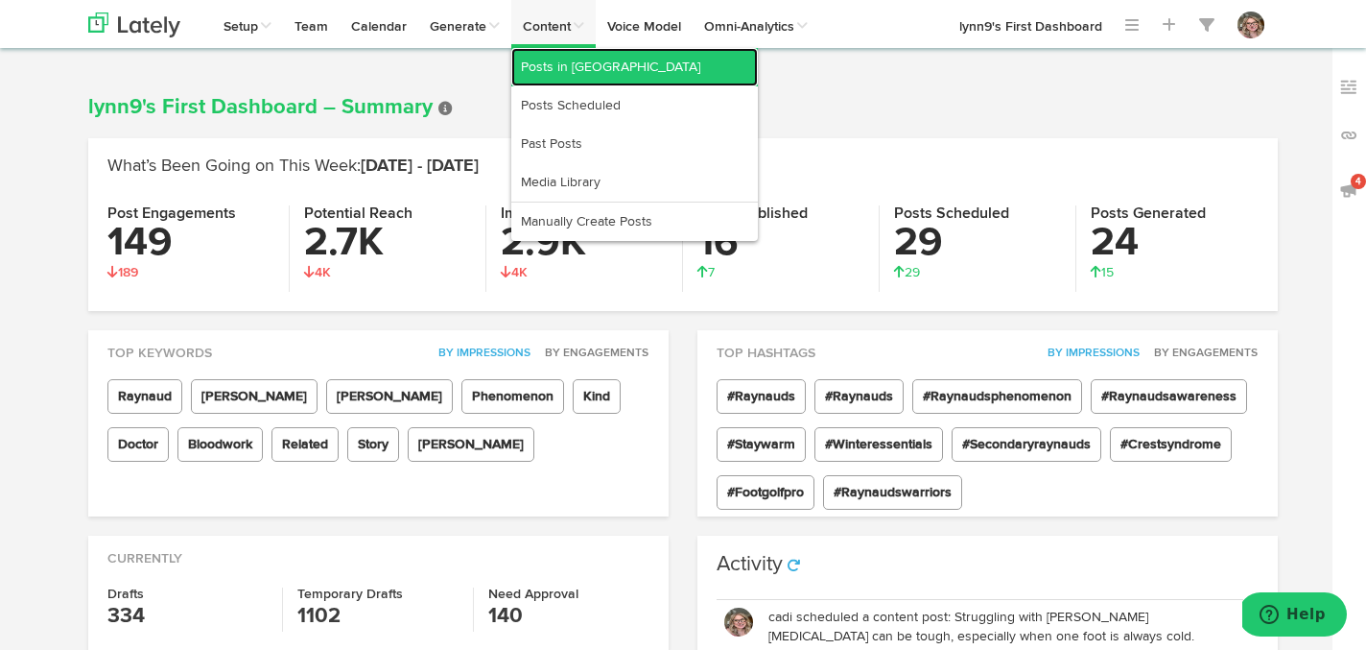
click at [558, 65] on link "Posts in [GEOGRAPHIC_DATA]" at bounding box center [634, 67] width 247 height 38
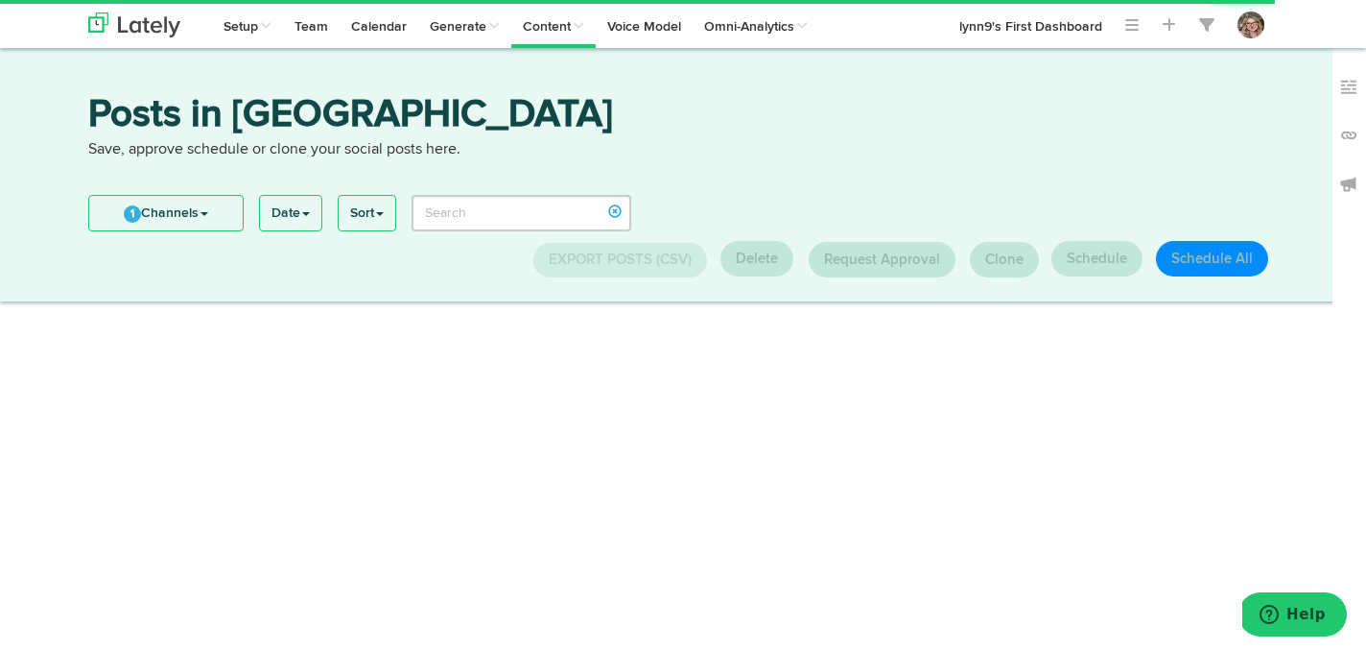
type input "Fall"
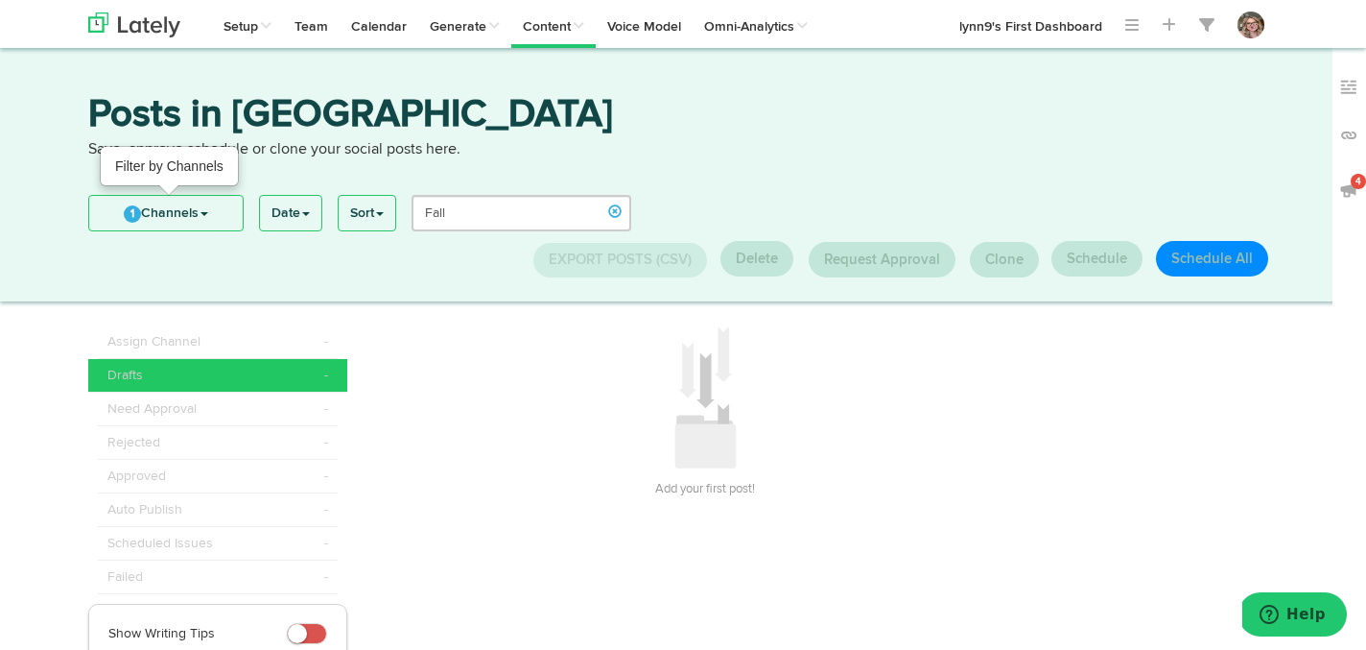
click at [130, 218] on span "1" at bounding box center [132, 213] width 17 height 17
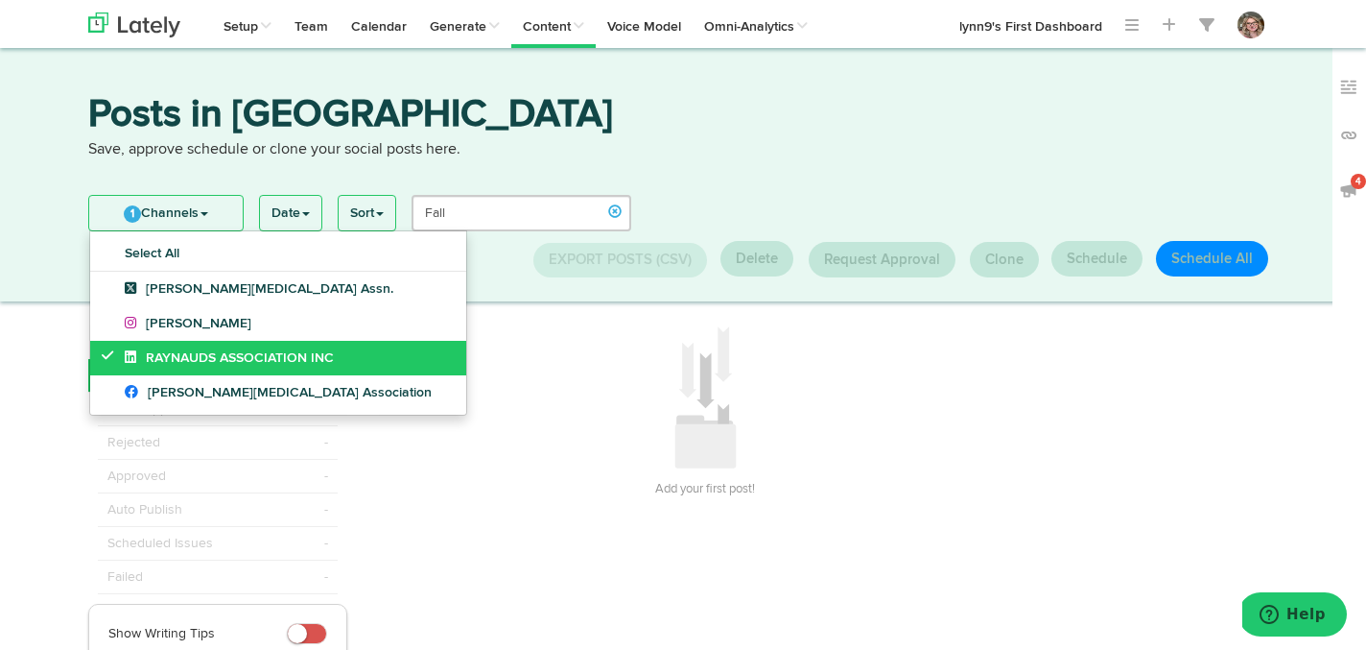
click at [100, 351] on link "RAYNAUDS ASSOCIATION INC" at bounding box center [278, 358] width 376 height 35
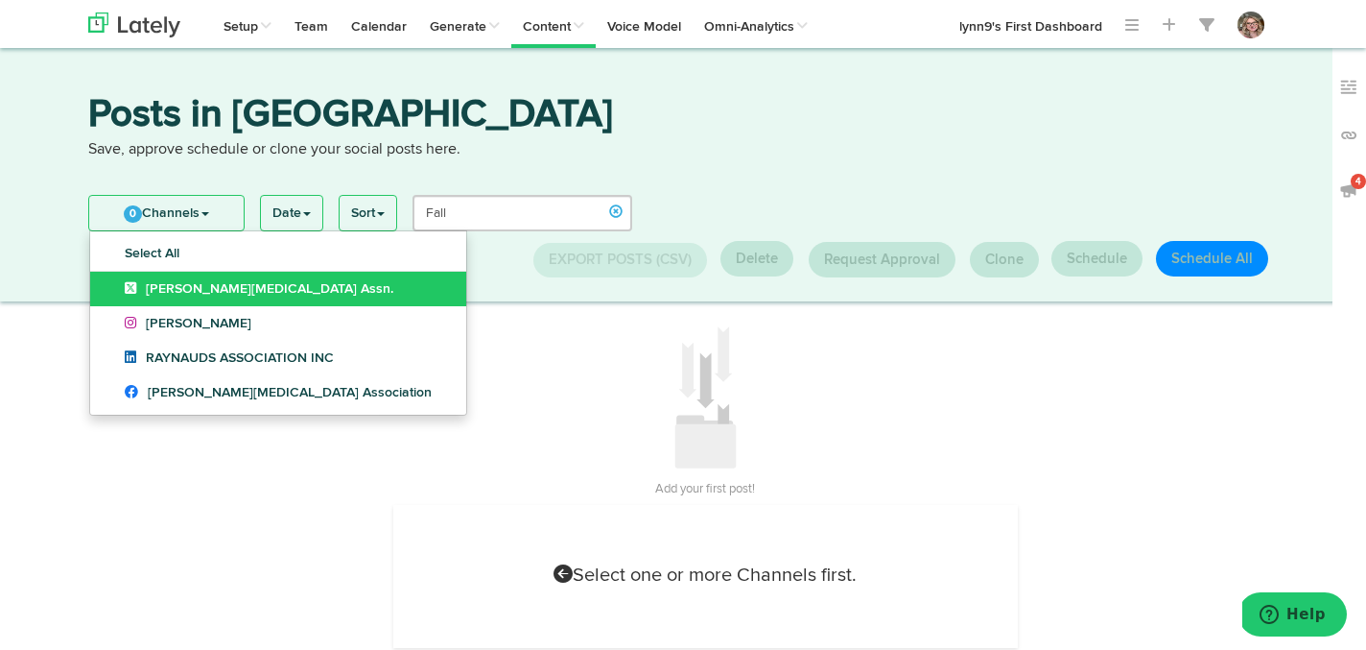
click at [106, 272] on link "[PERSON_NAME][MEDICAL_DATA] Assn." at bounding box center [278, 289] width 376 height 35
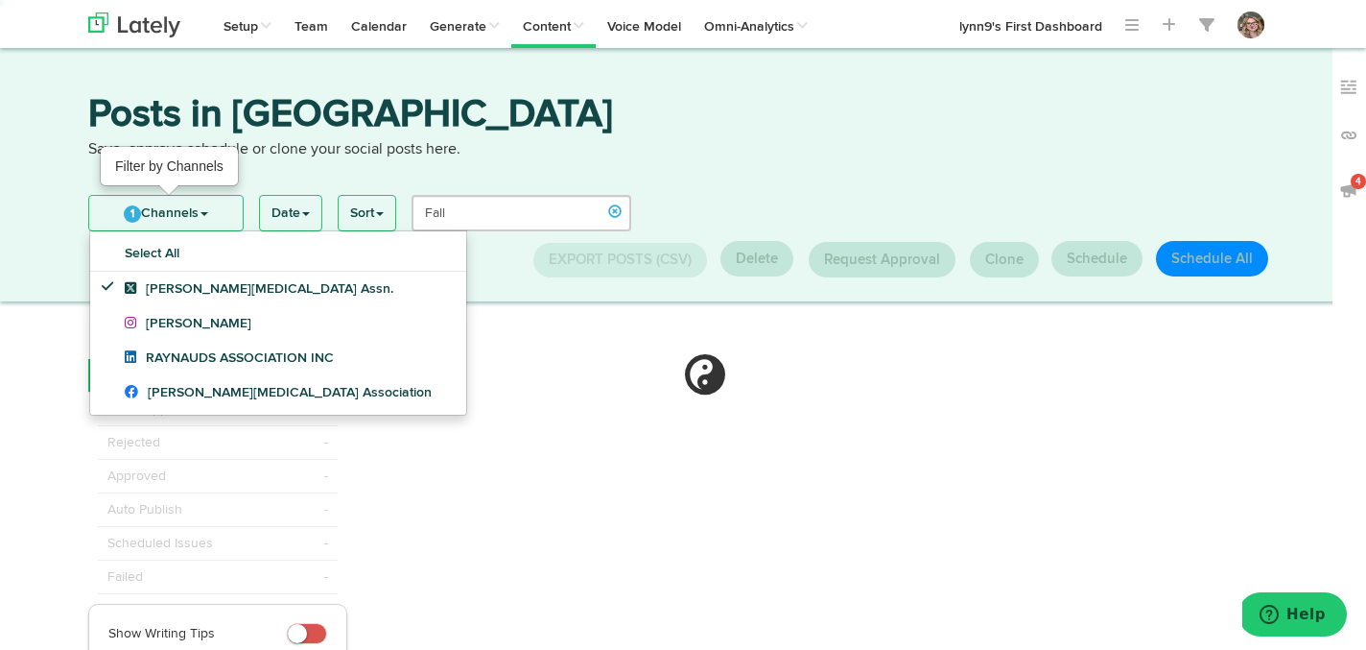
click at [114, 212] on link "1 Channels" at bounding box center [166, 213] width 154 height 35
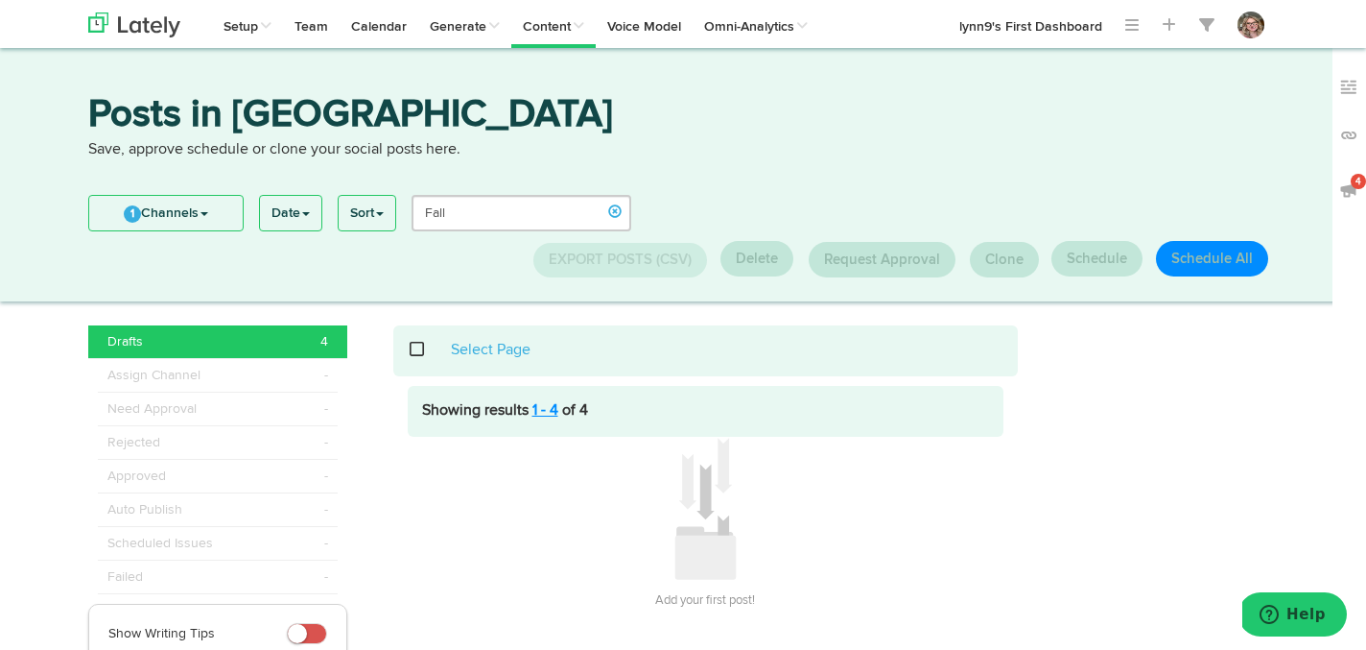
click at [535, 407] on link "1 - 4" at bounding box center [545, 410] width 26 height 15
click at [450, 287] on link "10" at bounding box center [466, 287] width 86 height 31
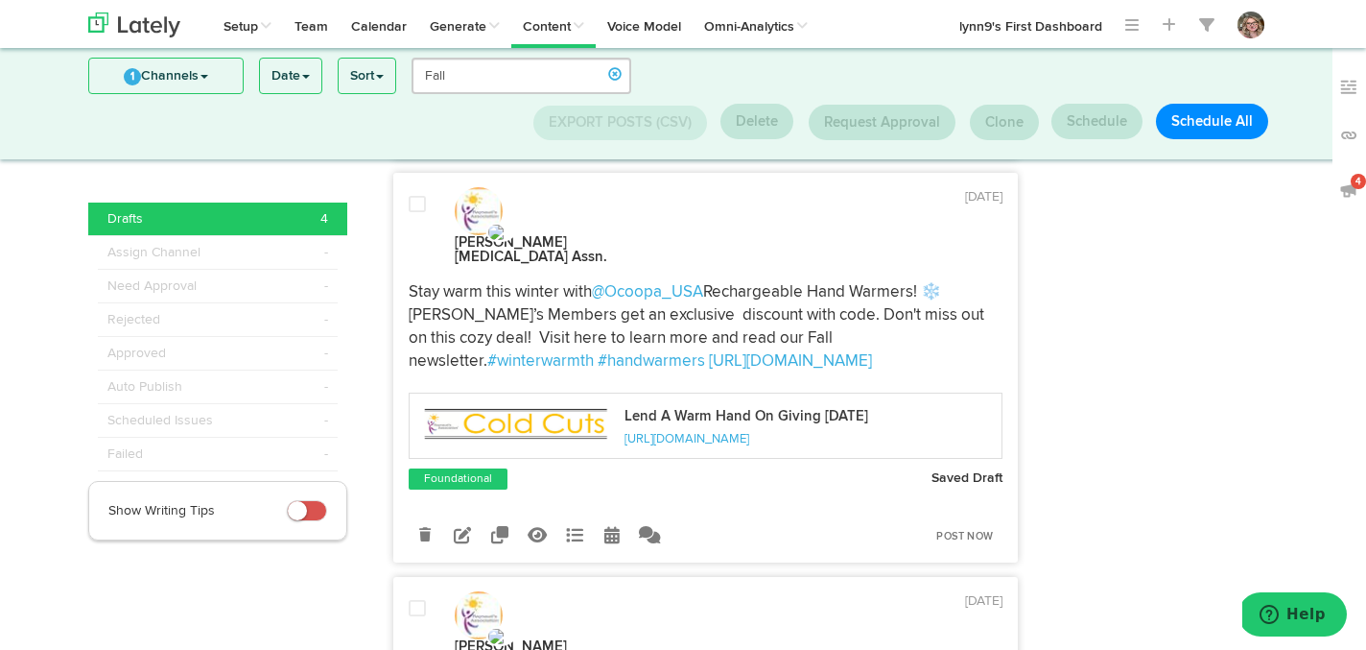
scroll to position [581, 0]
click at [461, 525] on icon at bounding box center [462, 533] width 17 height 17
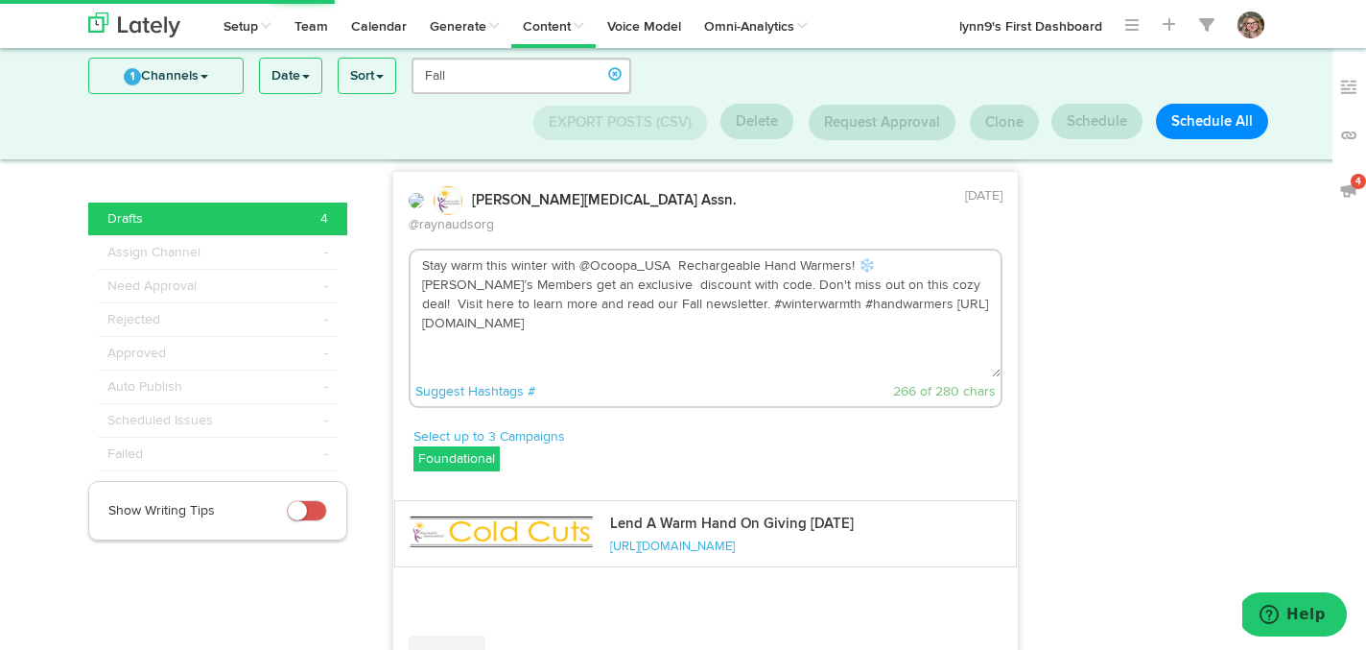
drag, startPoint x: 745, startPoint y: 253, endPoint x: 662, endPoint y: 251, distance: 83.5
click at [662, 252] on textarea "Stay warm this winter with @Ocoopa_USA Rechargeable Hand Warmers! ❄️ Raynaud’s …" at bounding box center [706, 313] width 591 height 127
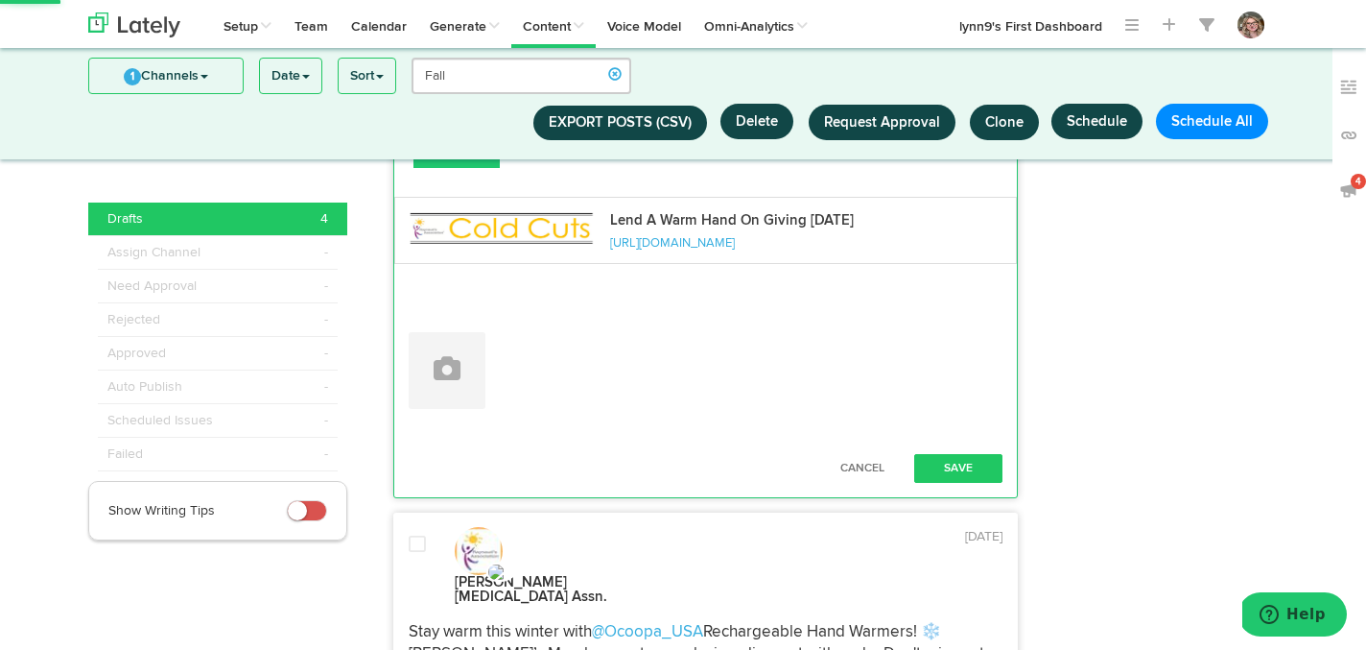
scroll to position [886, 0]
type textarea "Stay warm this winter with @Ocoopa_USA Rechargeable Hand Warmers! ❄️ [PERSON_NA…"
click at [947, 453] on button "Save" at bounding box center [958, 467] width 88 height 29
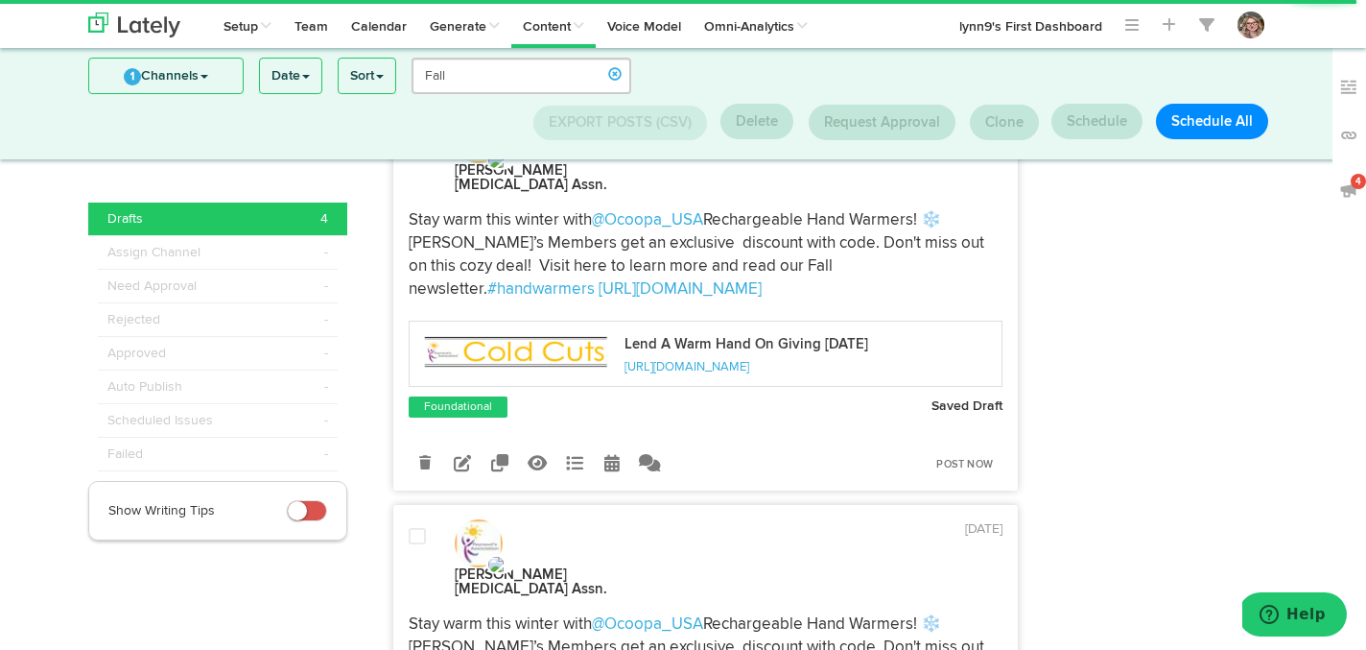
scroll to position [665, 0]
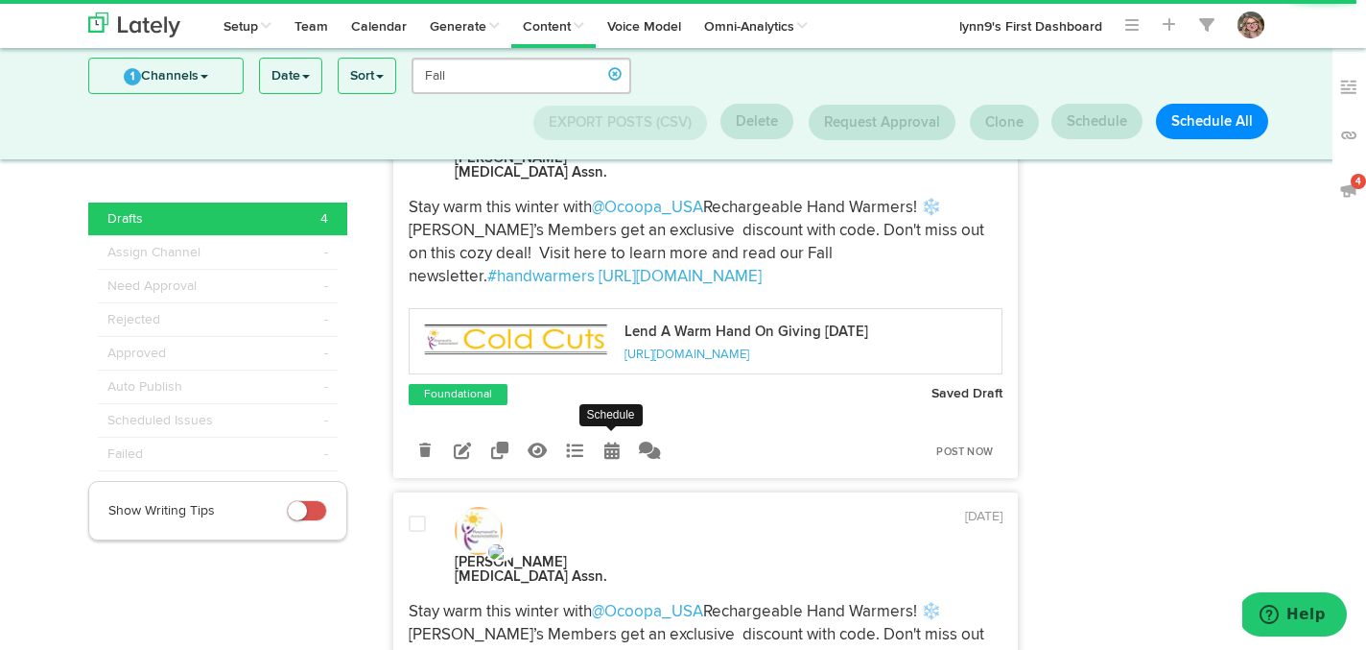
click at [607, 441] on icon at bounding box center [611, 449] width 15 height 17
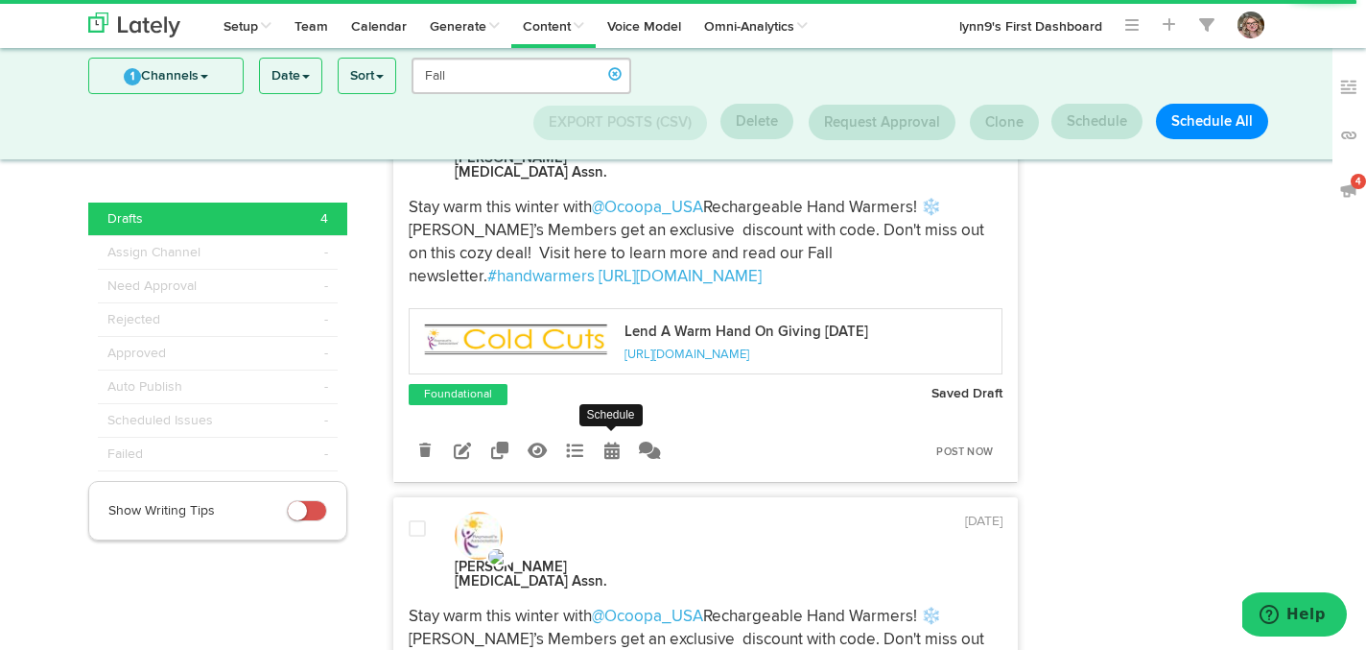
radio input "true"
select select "8"
select select "50"
select select "PM"
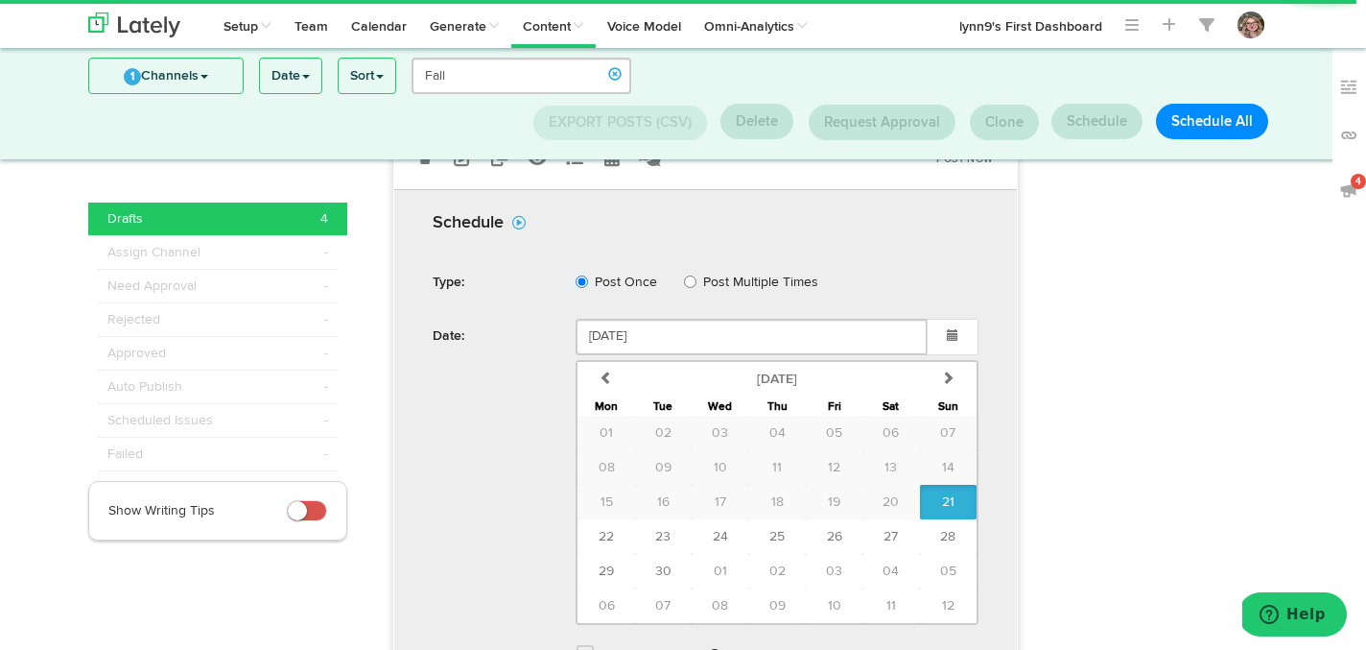
scroll to position [963, 0]
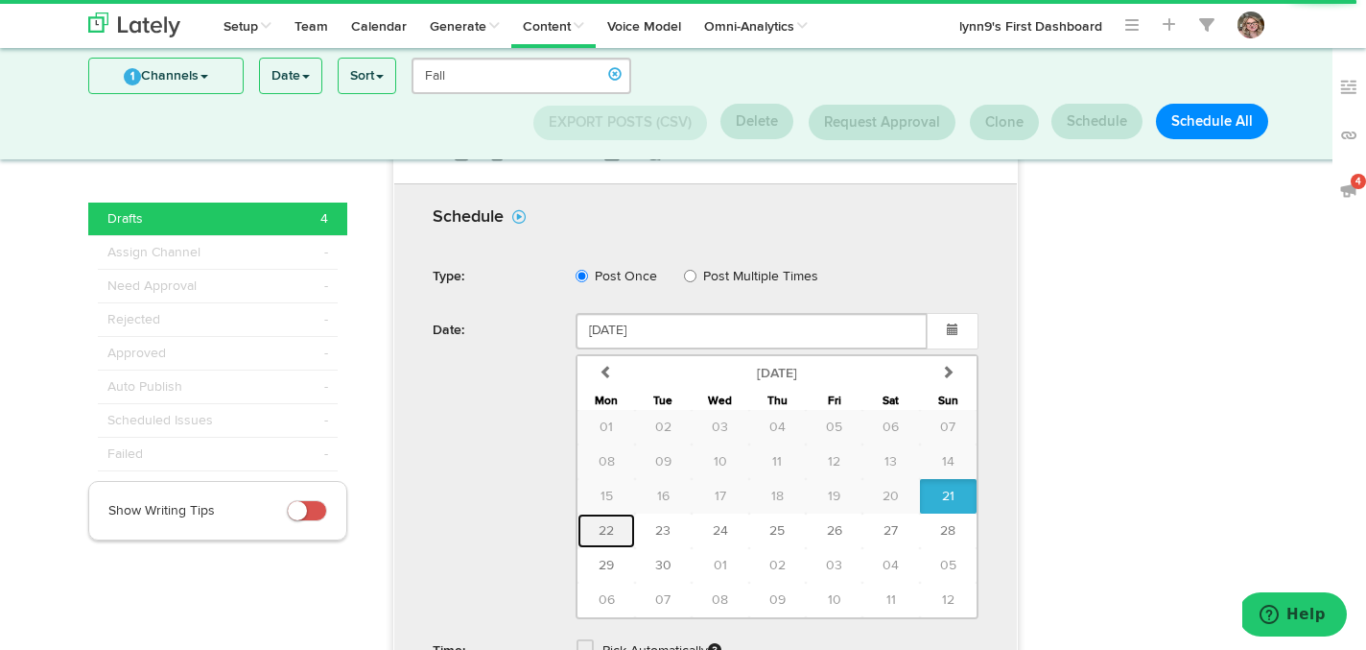
click at [616, 513] on button "22" at bounding box center [606, 530] width 57 height 35
type input "September 22 2025"
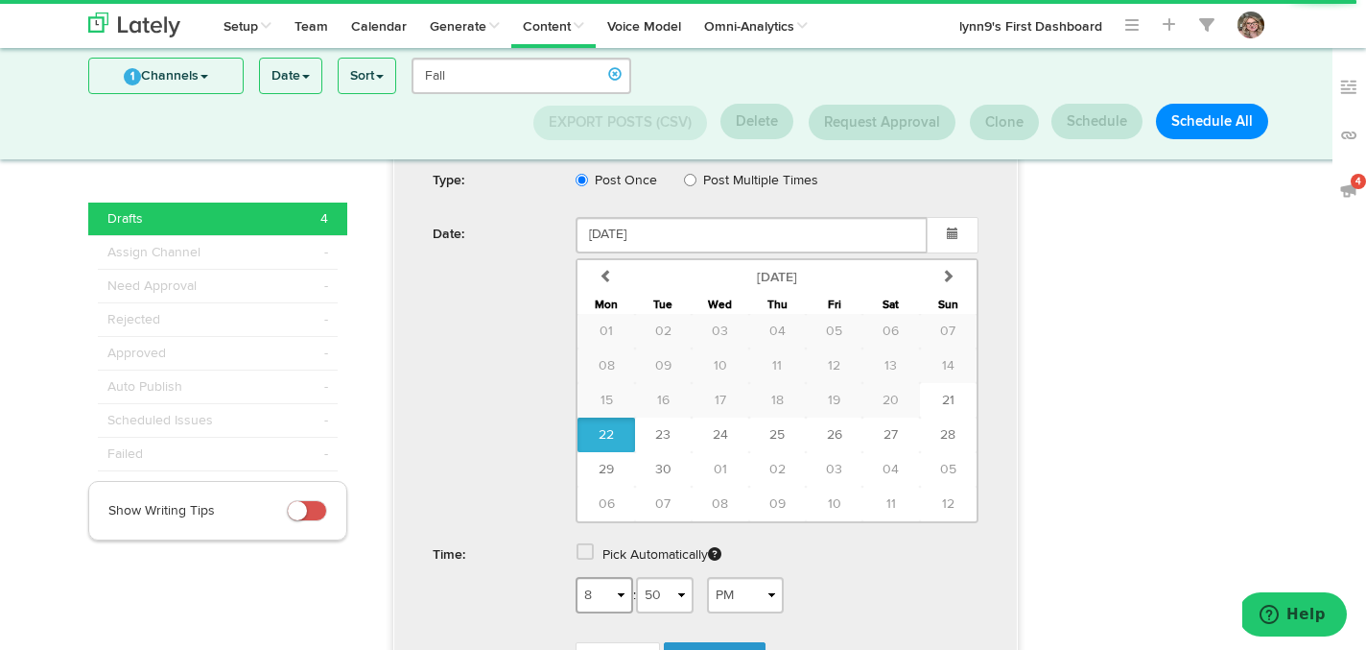
scroll to position [1074, 0]
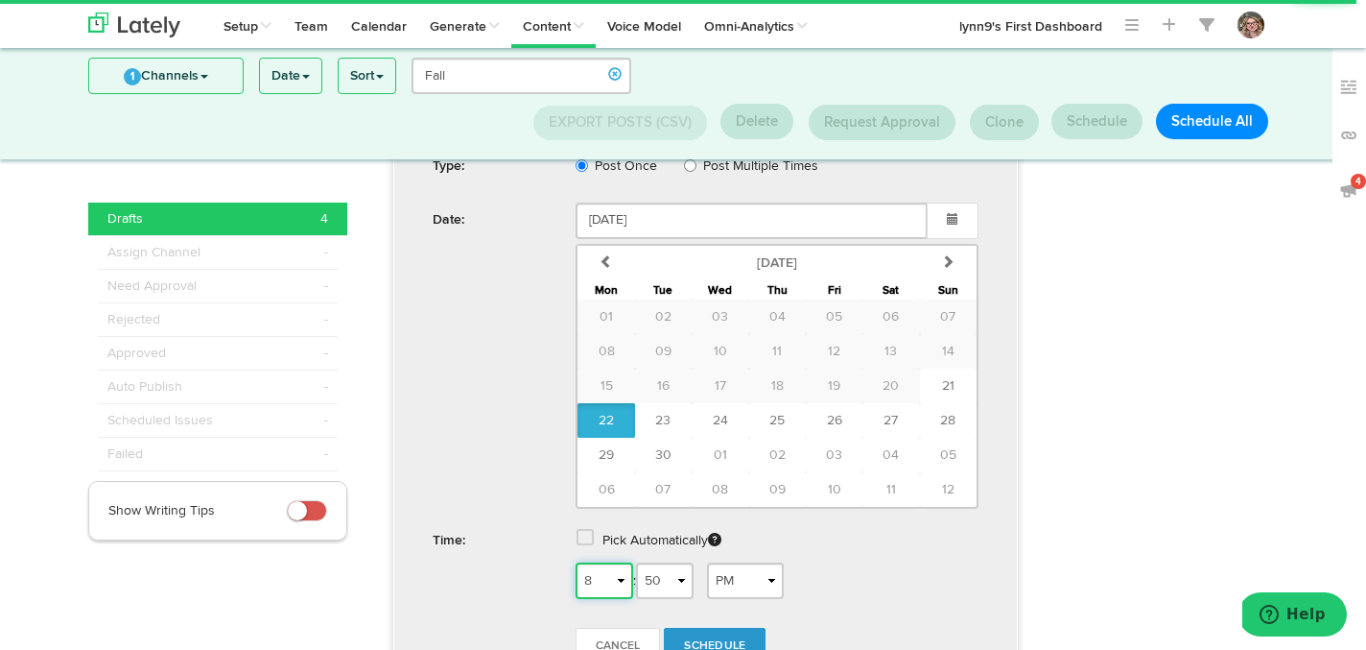
click at [612, 562] on select "1 2 3 4 5 6 7 8 9 10 11 12" at bounding box center [605, 580] width 58 height 36
select select "9"
click at [576, 562] on select "1 2 3 4 5 6 7 8 9 10 11 12" at bounding box center [605, 580] width 58 height 36
click at [745, 562] on select "AM PM" at bounding box center [745, 580] width 77 height 36
select select "AM"
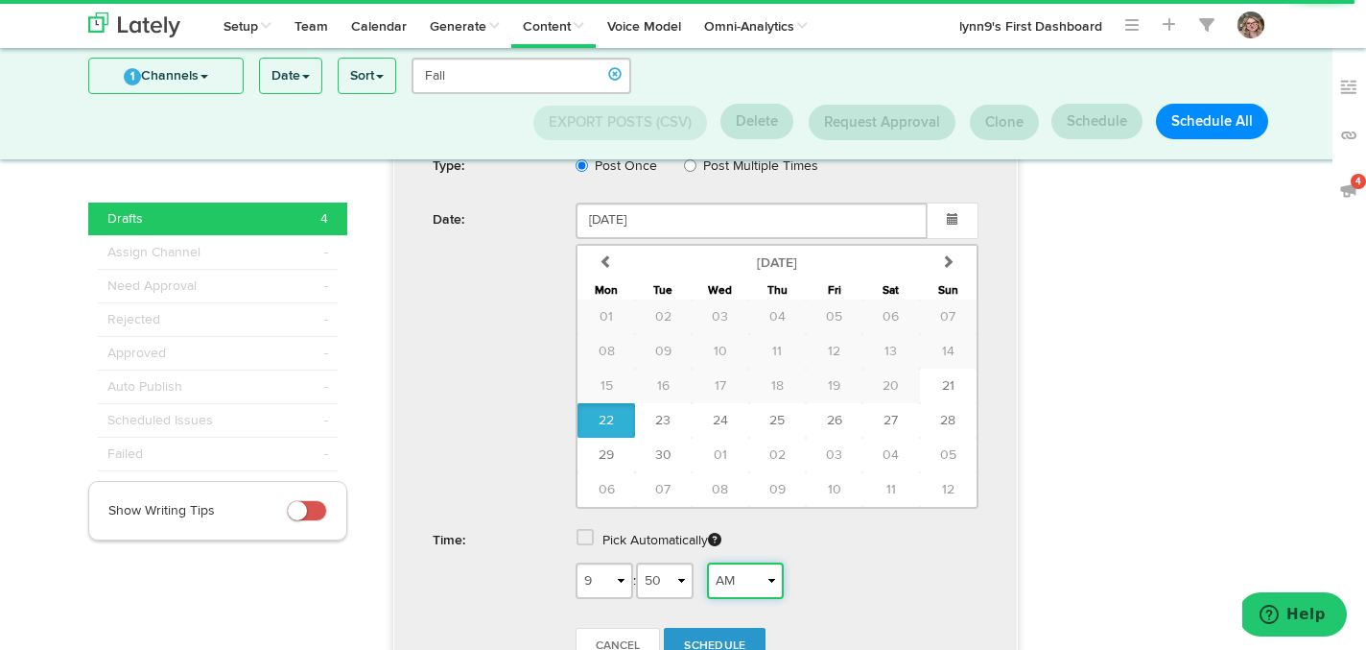
click at [714, 562] on select "AM PM" at bounding box center [745, 580] width 77 height 36
click at [726, 627] on link "Schedule" at bounding box center [715, 645] width 102 height 36
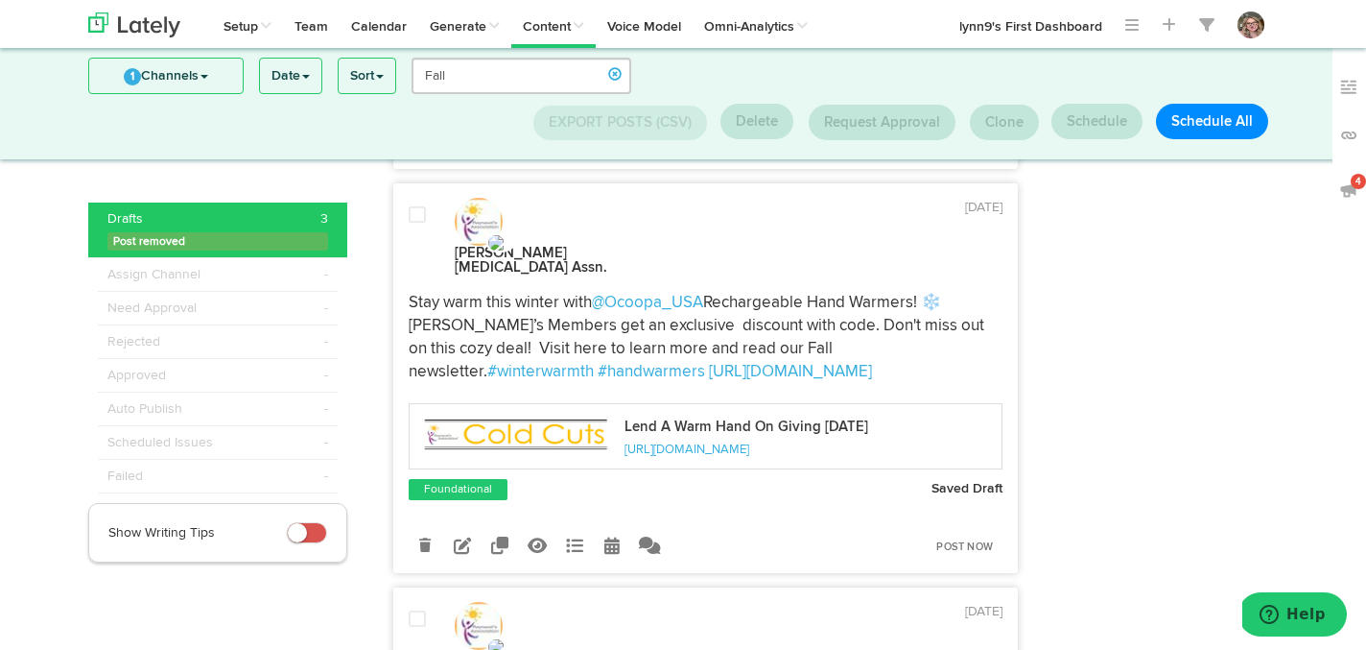
scroll to position [620, 0]
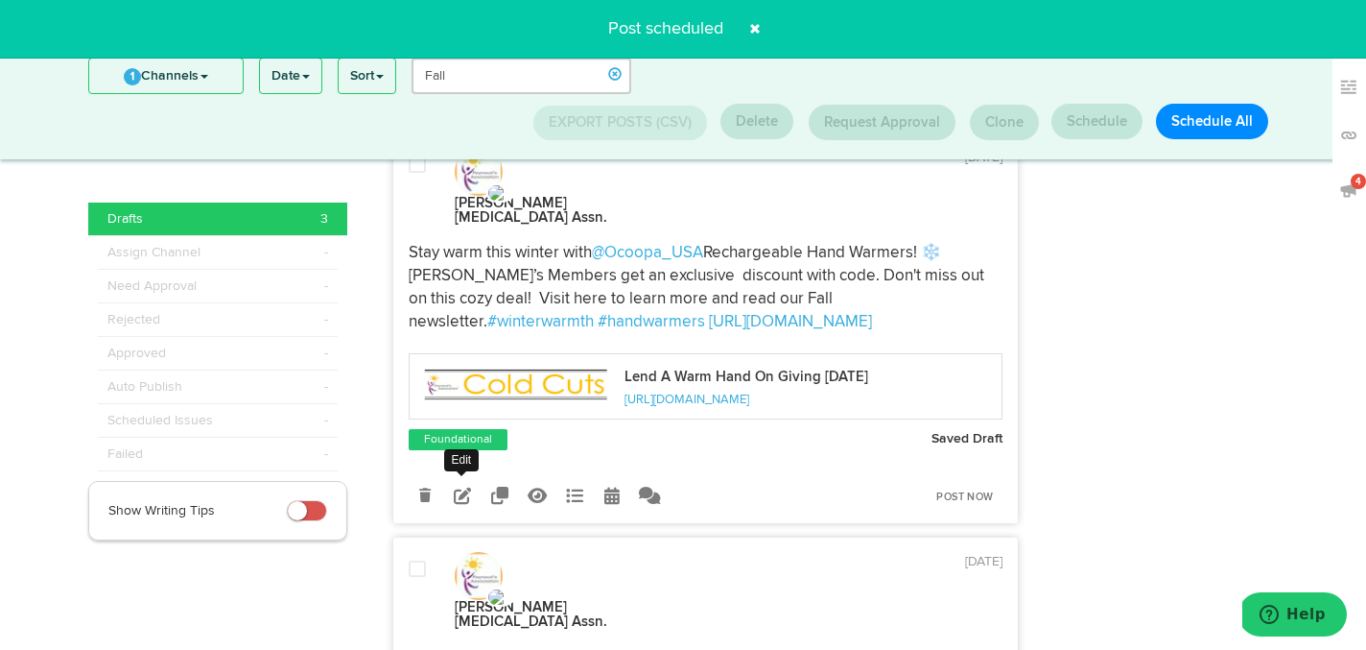
click at [472, 479] on link at bounding box center [463, 496] width 34 height 34
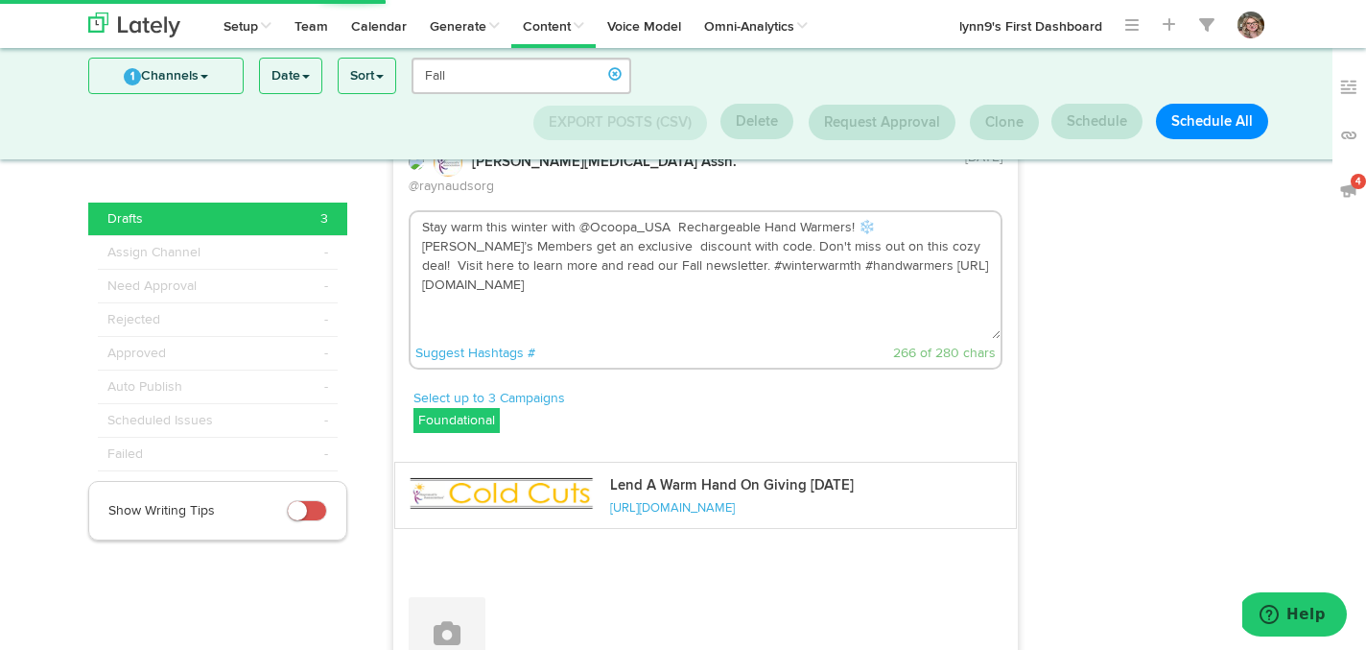
drag, startPoint x: 835, startPoint y: 216, endPoint x: 755, endPoint y: 209, distance: 79.9
click at [755, 212] on textarea "Stay warm this winter with @Ocoopa_USA Rechargeable Hand Warmers! ❄️ Raynaud’s …" at bounding box center [706, 275] width 591 height 127
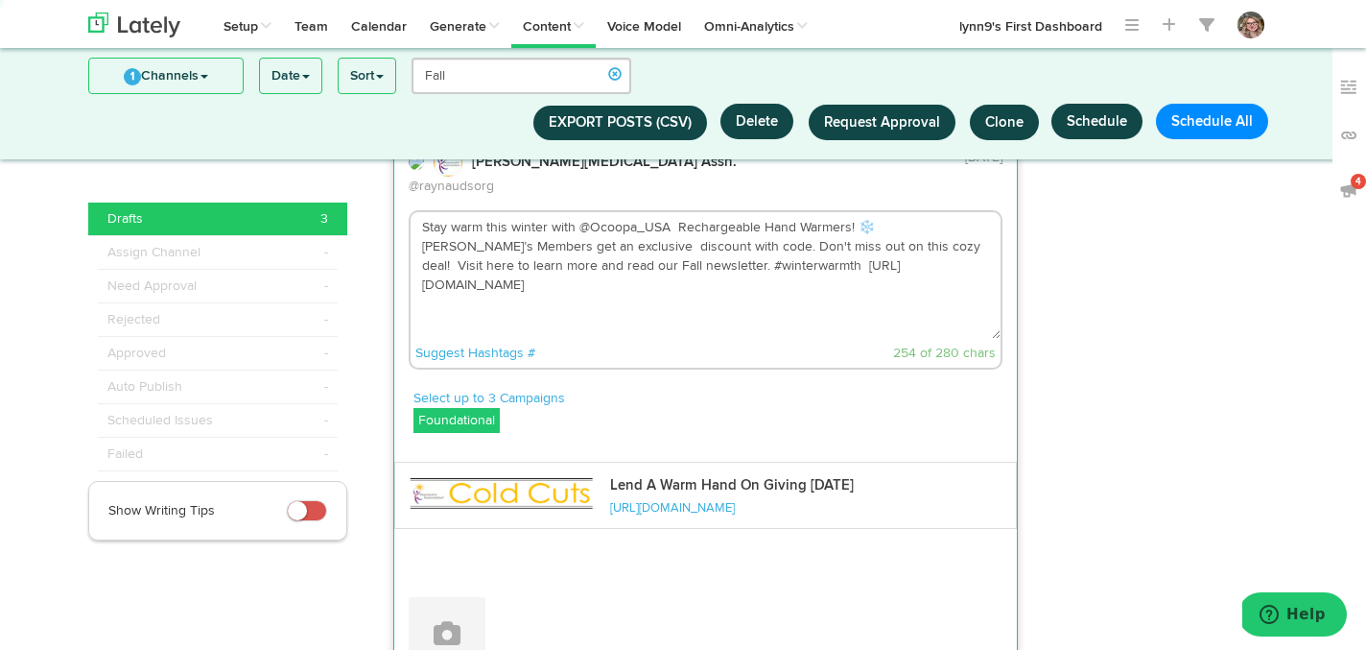
click at [922, 225] on textarea "Stay warm this winter with @Ocoopa_USA Rechargeable Hand Warmers! ❄️ Raynaud’s …" at bounding box center [706, 275] width 591 height 127
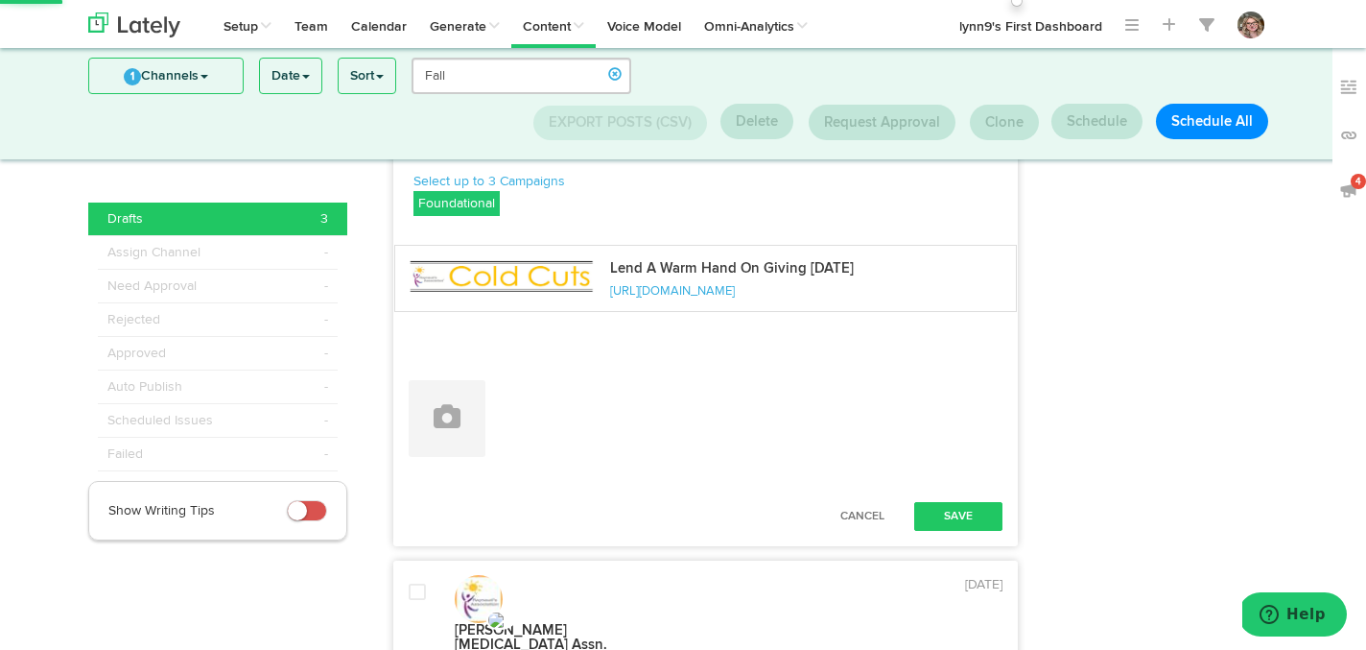
scroll to position [844, 0]
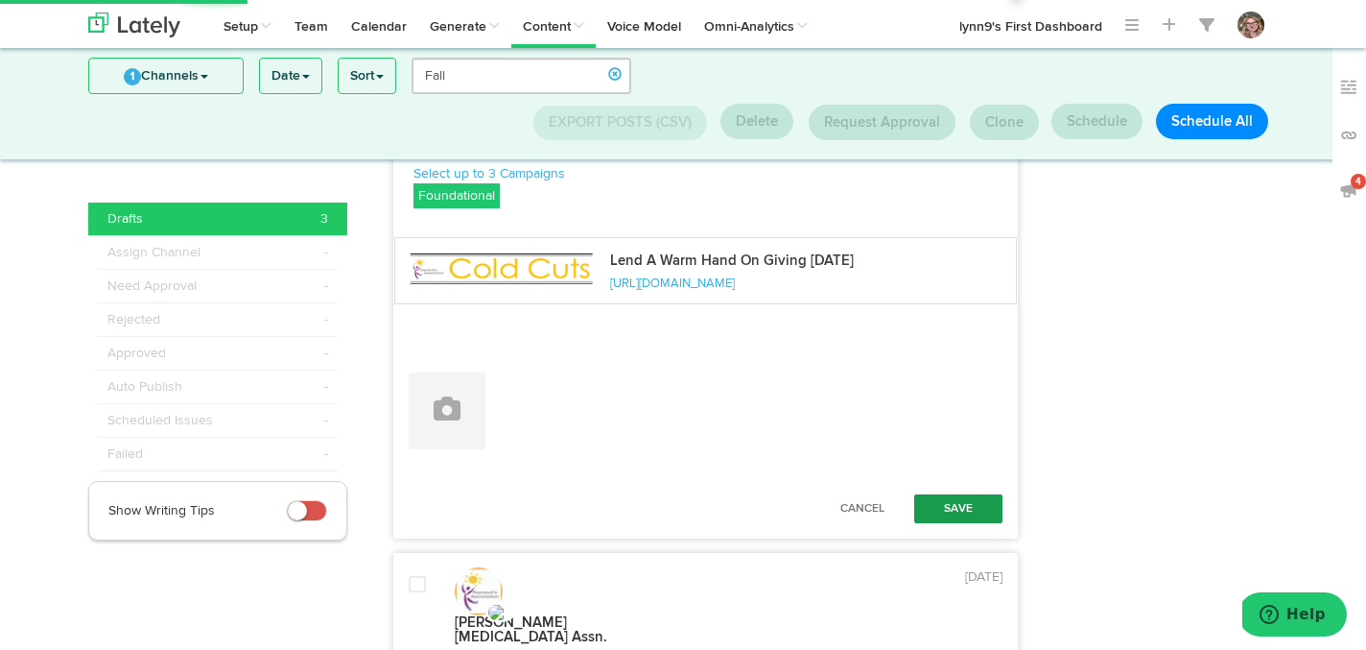
type textarea "Stay warm this winter with @Ocoopa_USA Rechargeable Hand Warmers! ❄️ Raynaud’s …"
click at [977, 494] on button "Save" at bounding box center [958, 508] width 88 height 29
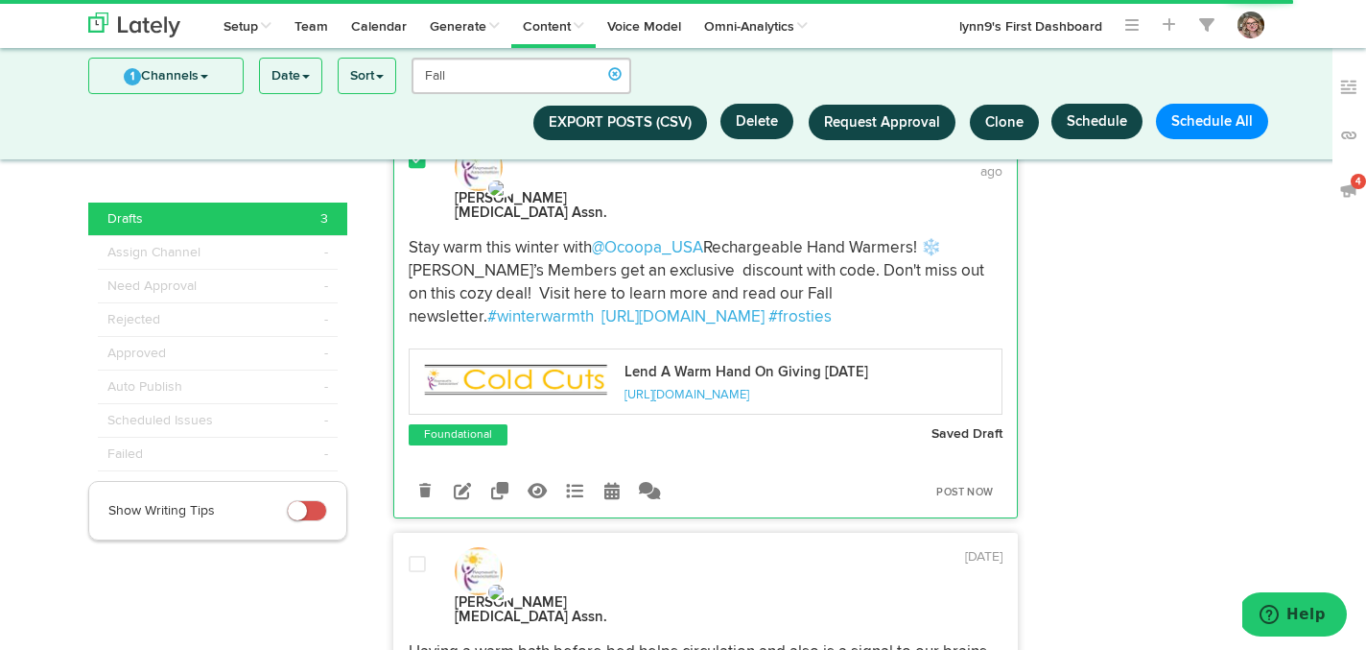
scroll to position [653, 0]
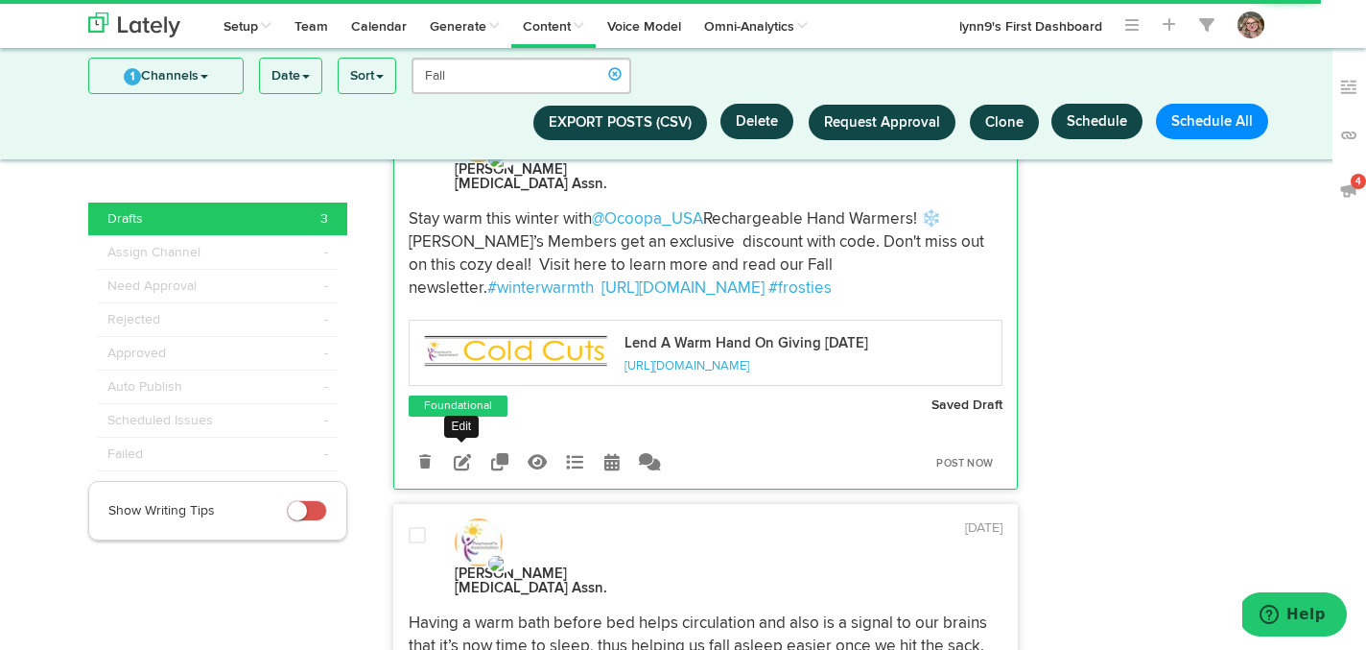
click at [458, 453] on icon at bounding box center [462, 461] width 17 height 17
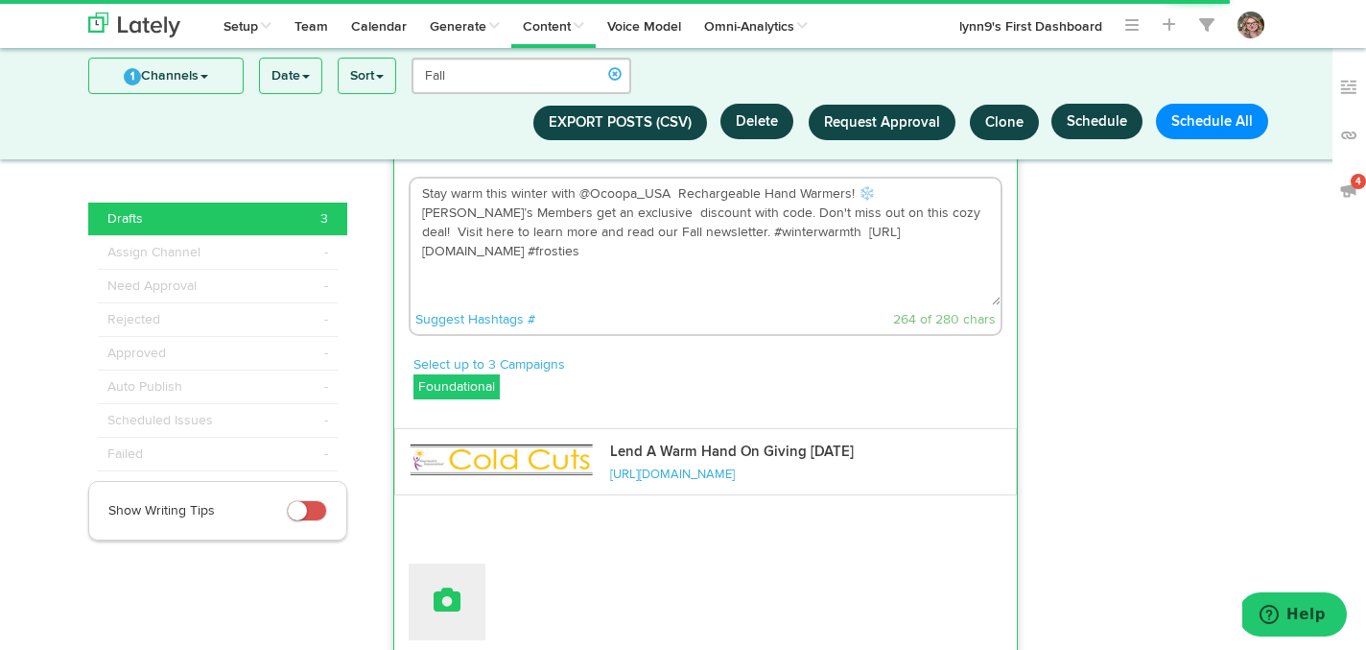
click at [450, 563] on button at bounding box center [447, 601] width 77 height 77
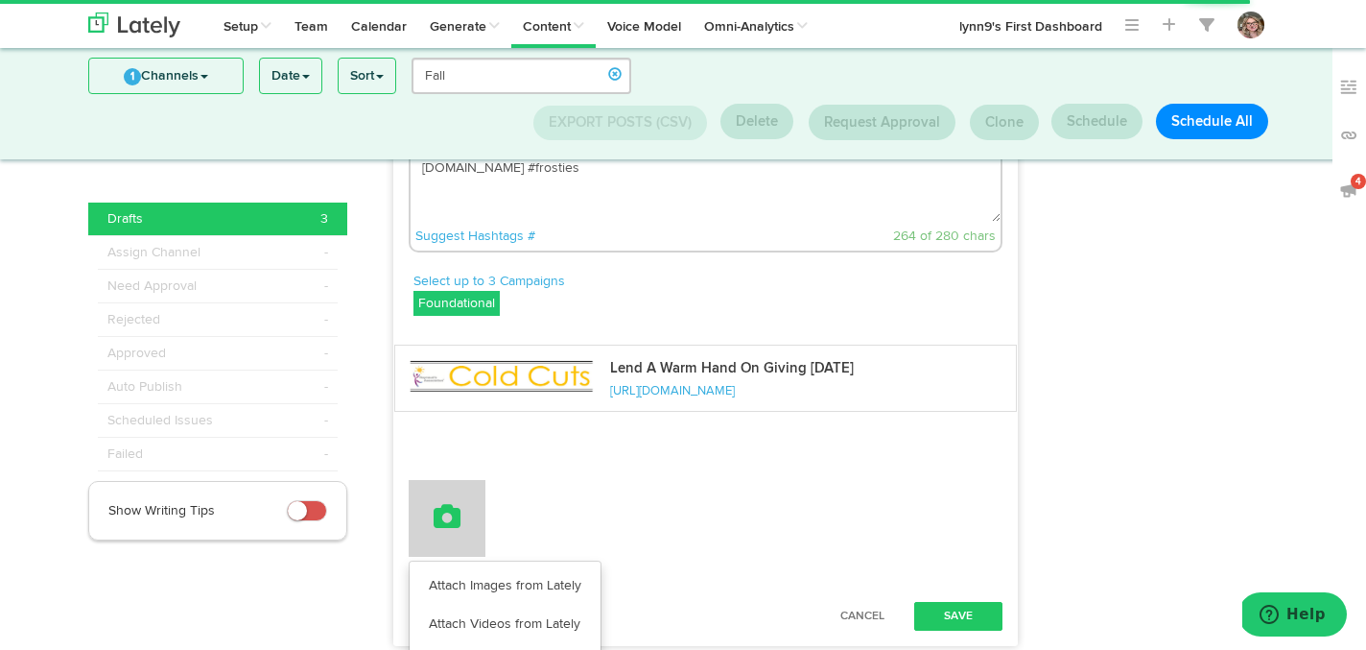
scroll to position [745, 0]
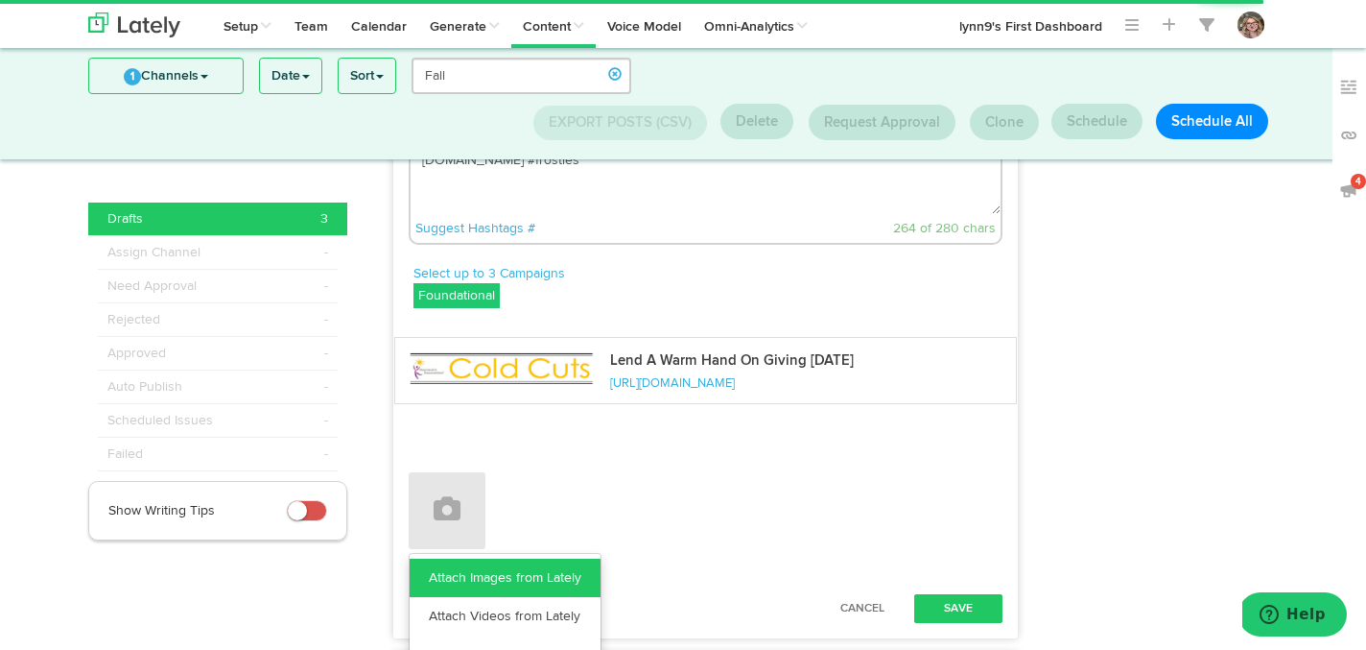
click at [450, 558] on link "Attach Images from Lately" at bounding box center [505, 577] width 191 height 38
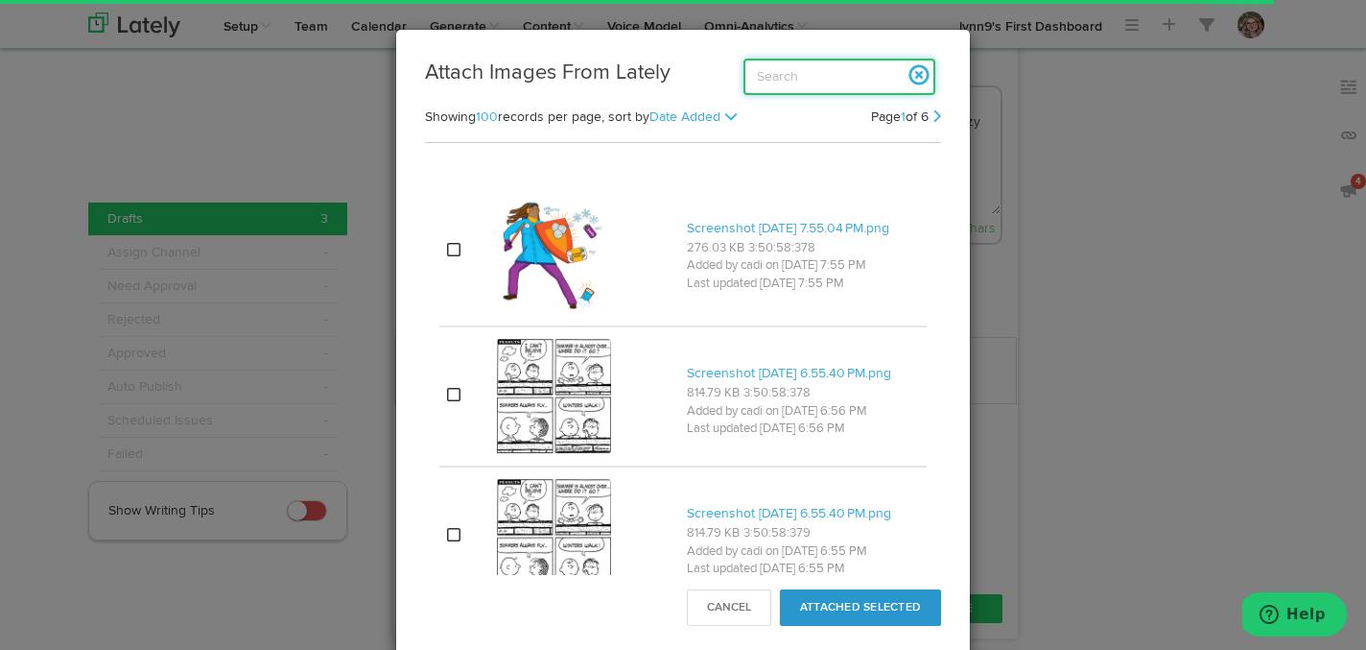
click at [788, 79] on input "search" at bounding box center [840, 77] width 192 height 36
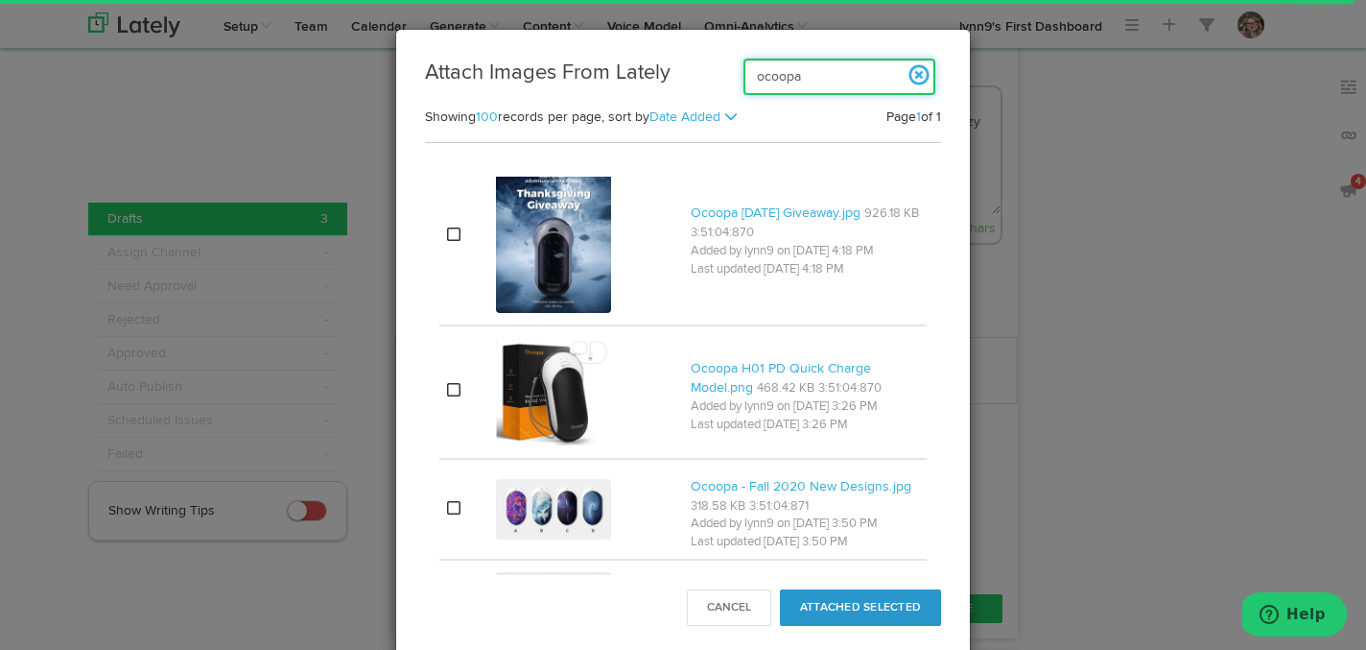
scroll to position [590, 0]
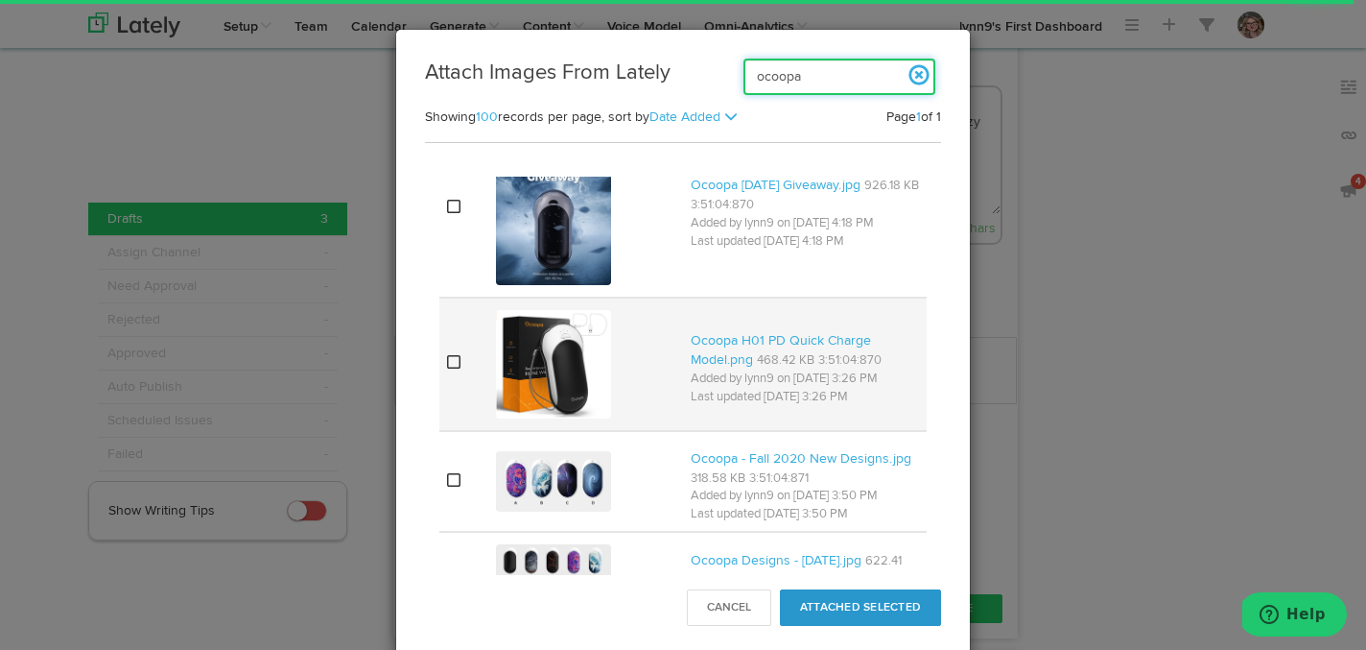
type input "ocoopa"
click at [450, 362] on icon at bounding box center [453, 361] width 13 height 15
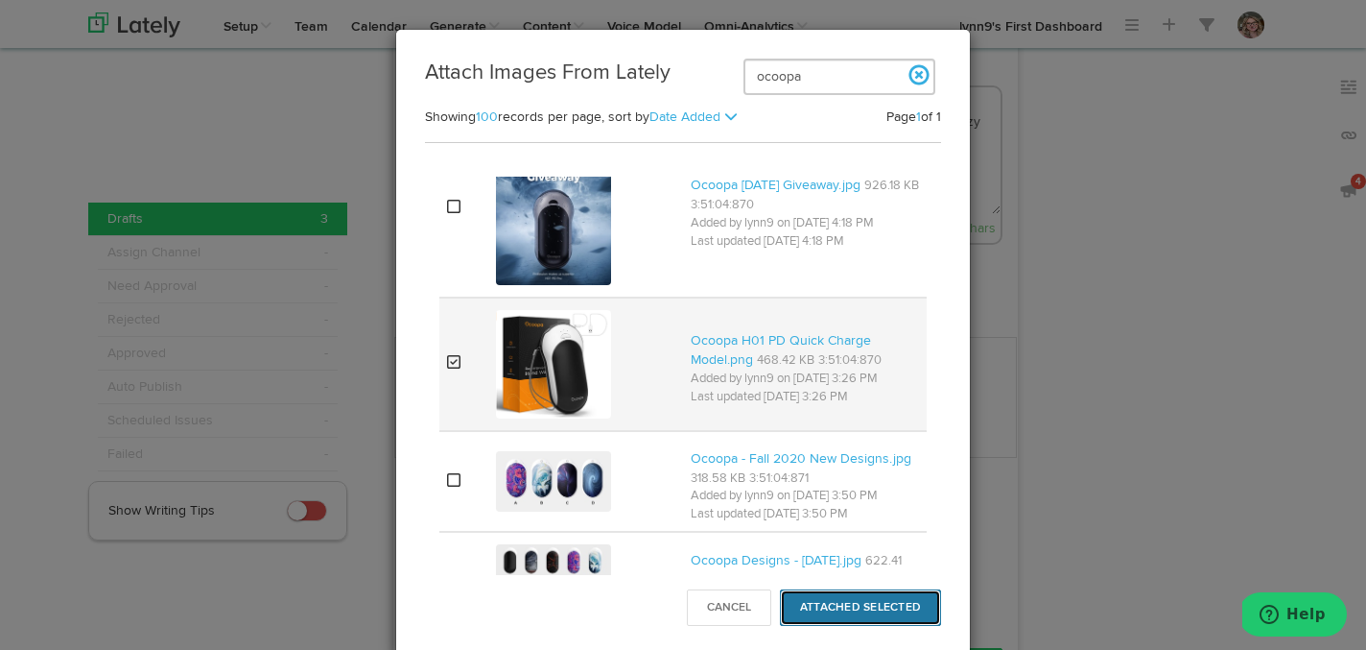
click at [816, 603] on button "Attached Selected" at bounding box center [860, 607] width 161 height 36
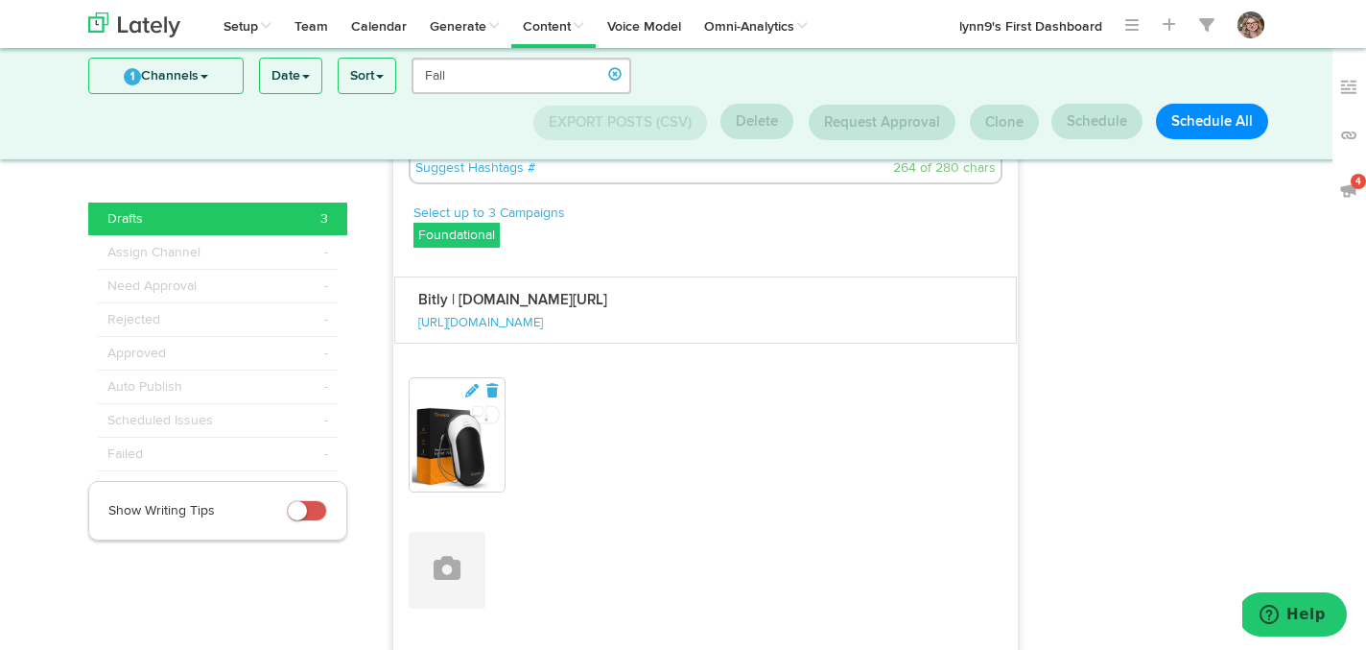
scroll to position [978, 0]
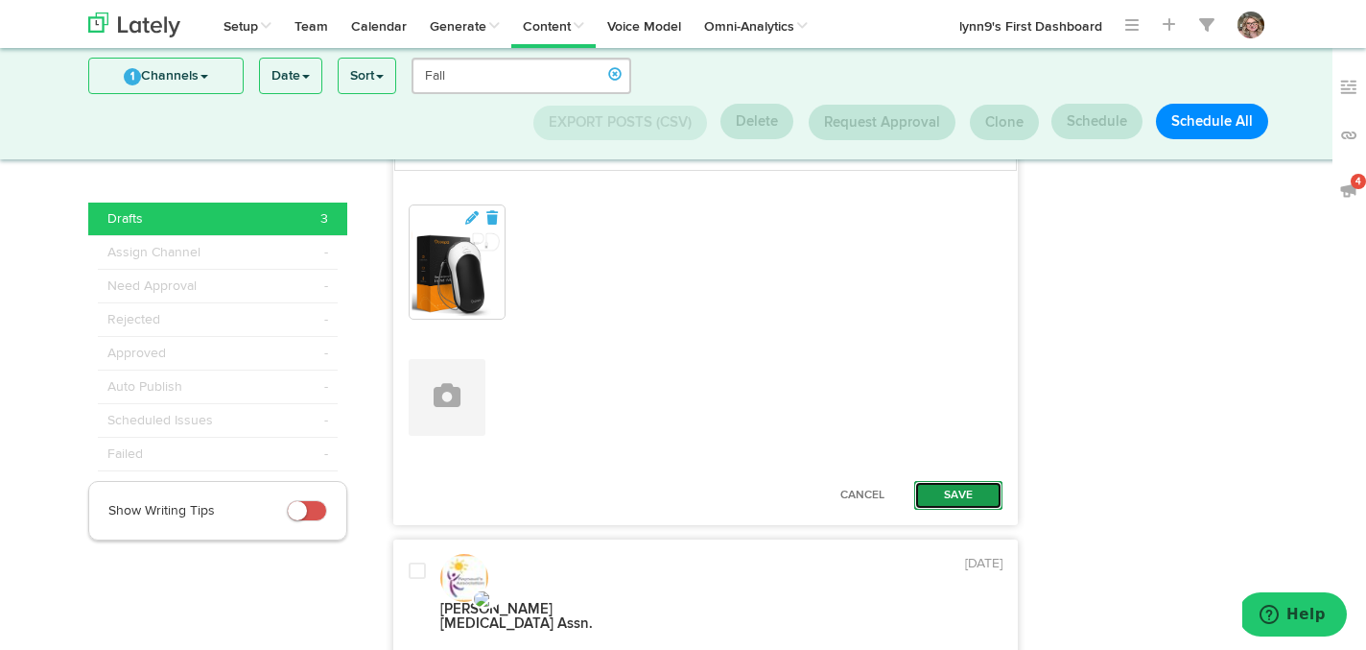
click at [947, 481] on button "Save" at bounding box center [958, 495] width 88 height 29
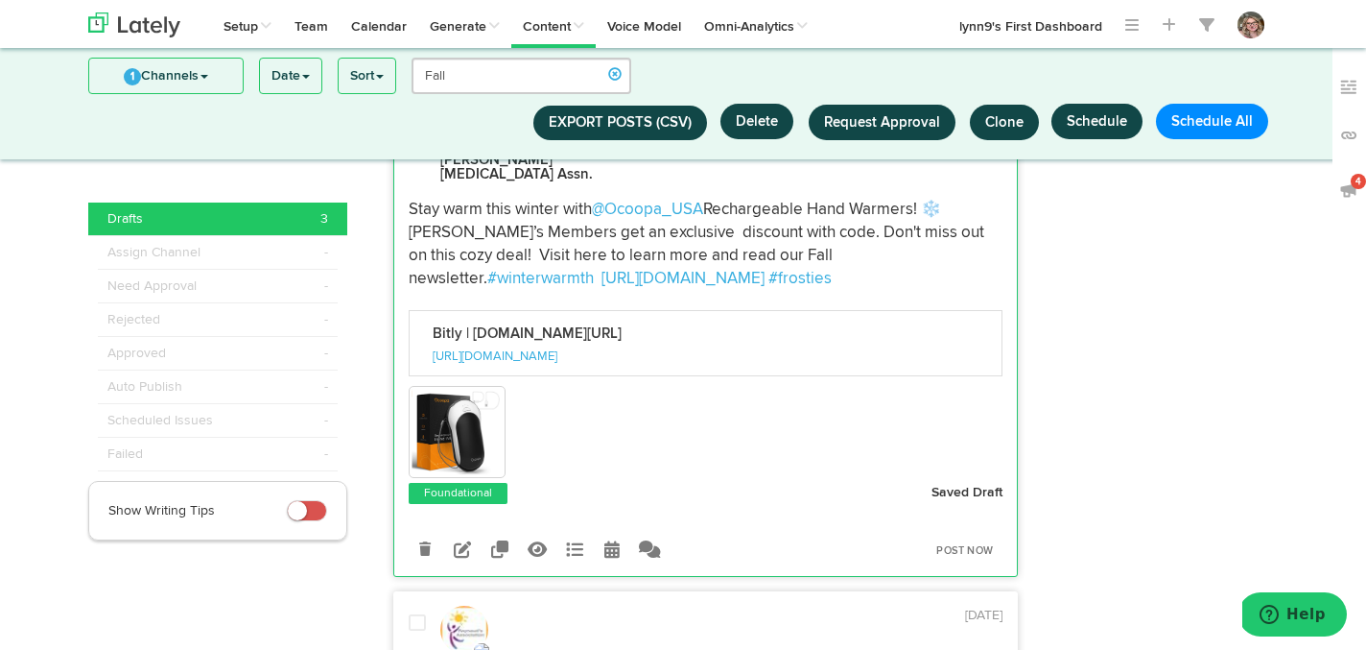
scroll to position [671, 0]
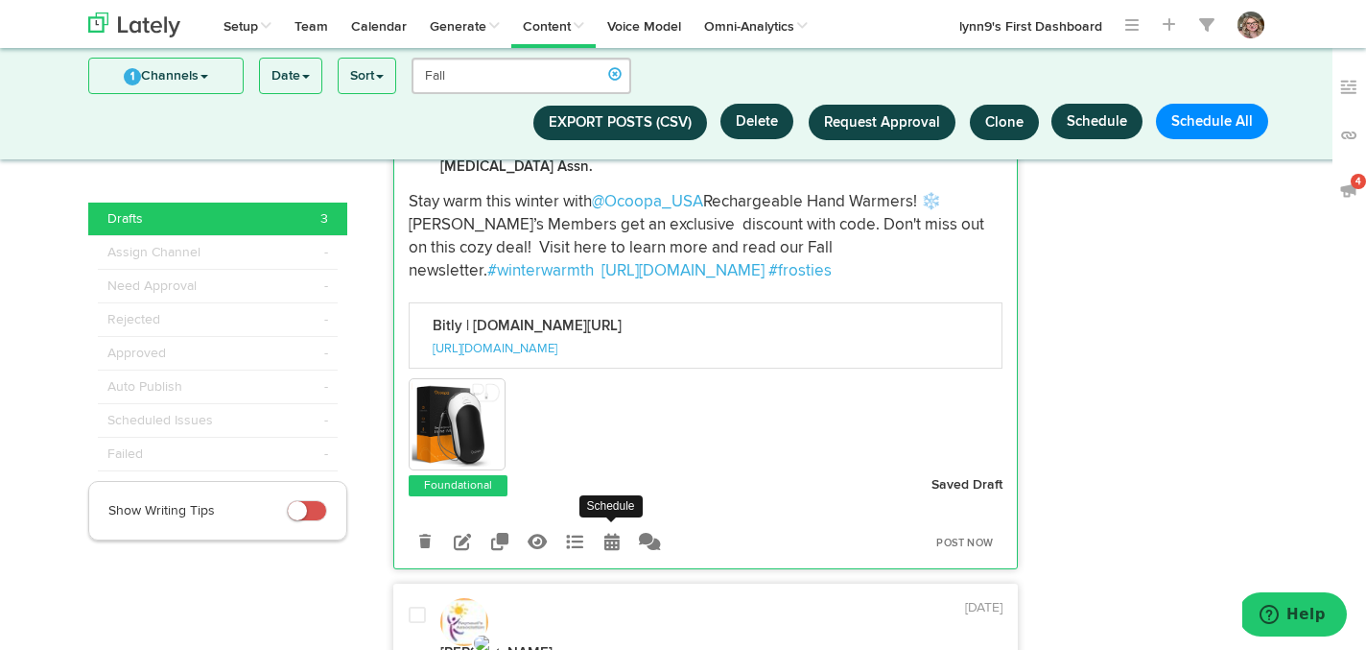
click at [608, 525] on link at bounding box center [613, 542] width 34 height 34
select select "8"
select select "51"
select select "PM"
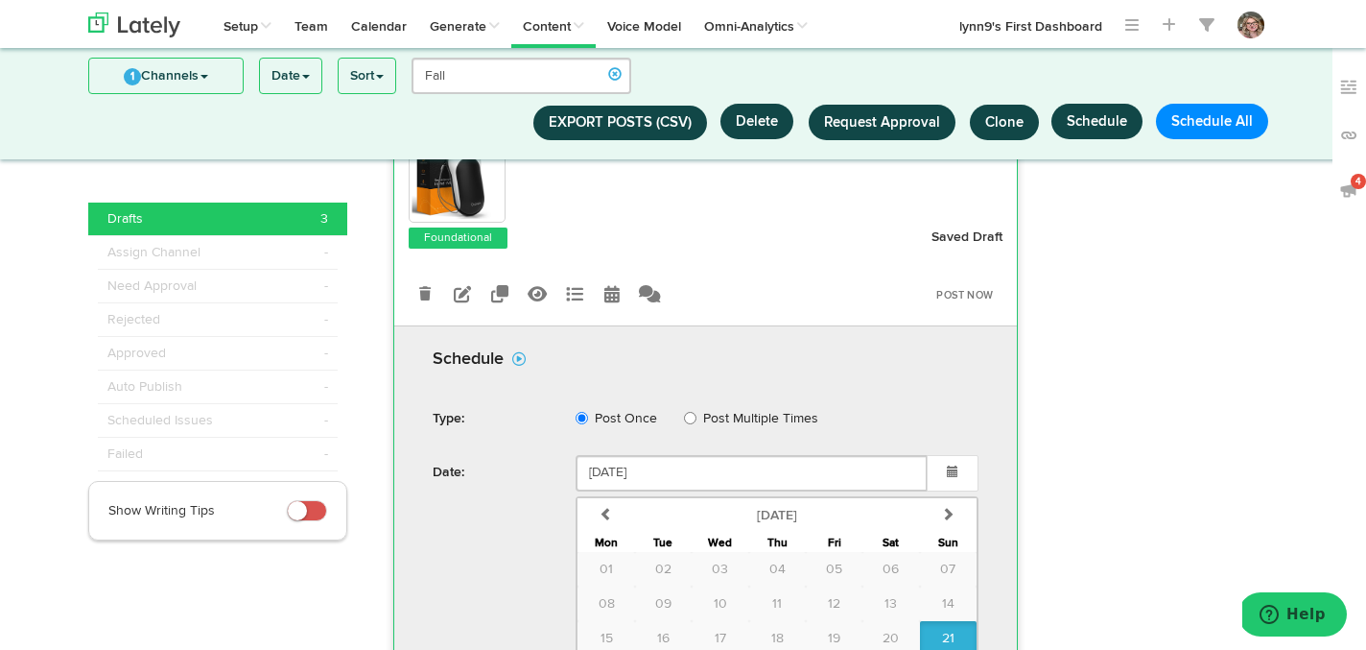
scroll to position [954, 0]
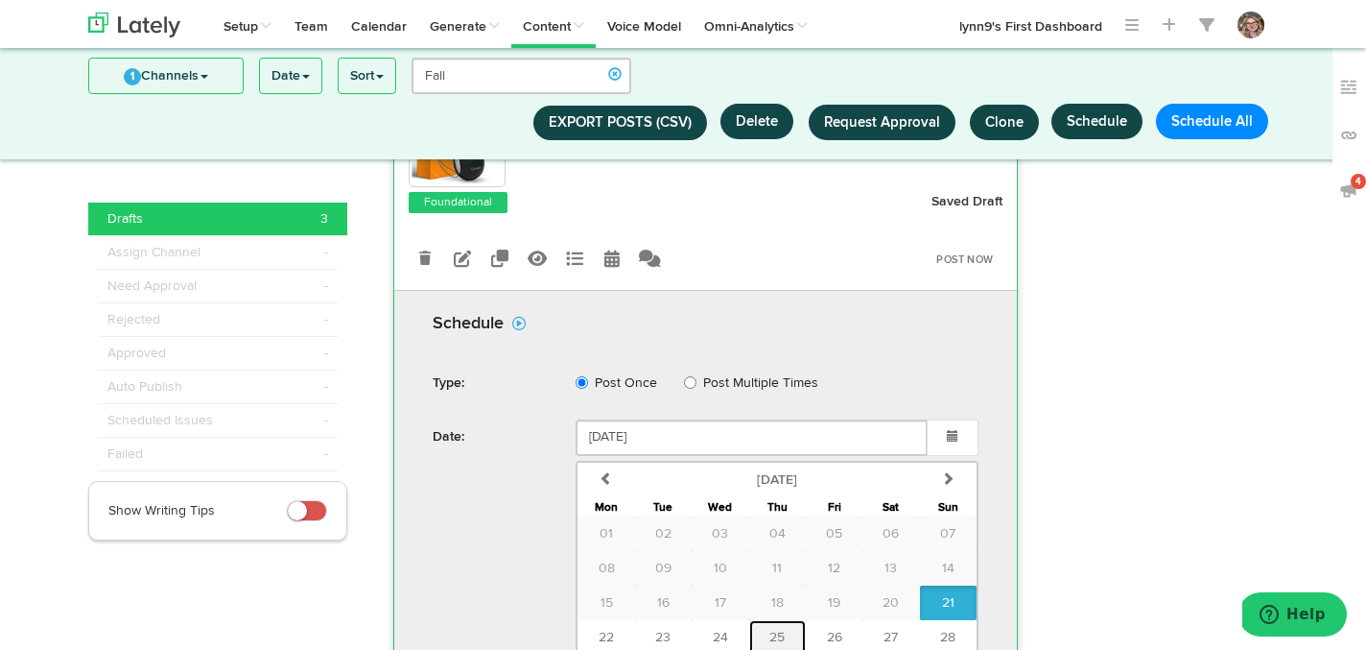
click at [785, 620] on button "25" at bounding box center [777, 637] width 57 height 35
type input "September 25 2025"
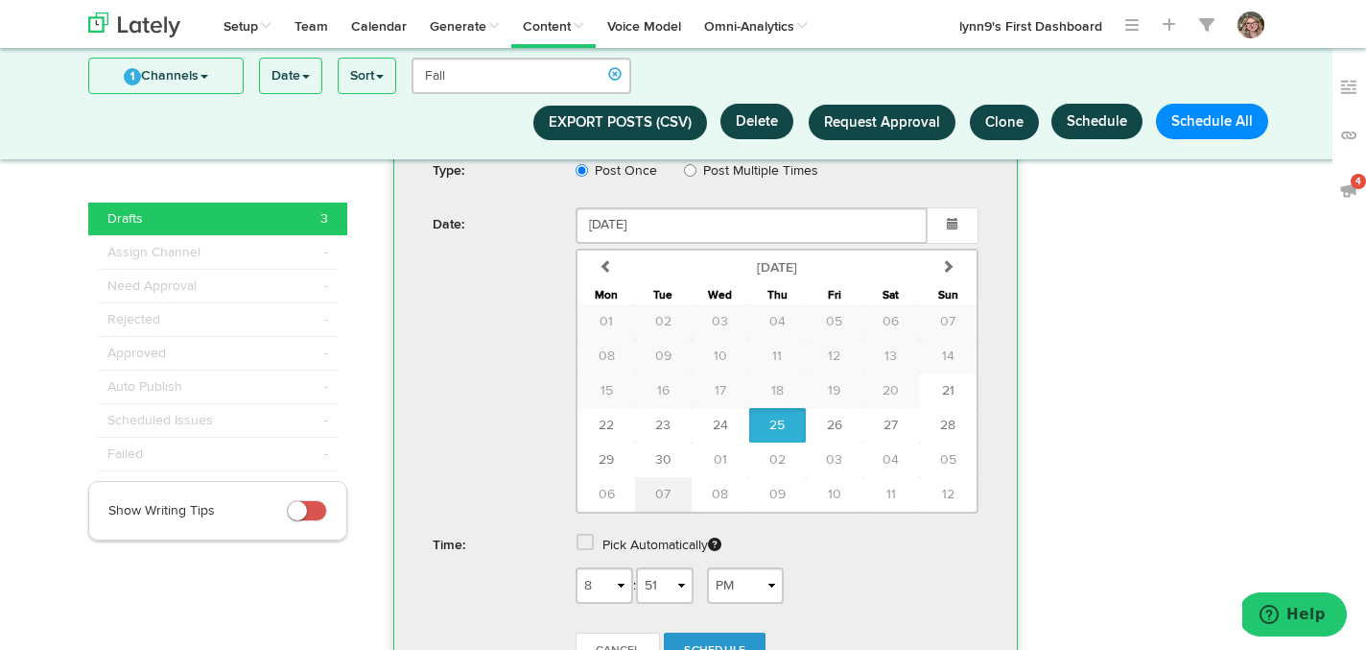
scroll to position [1173, 0]
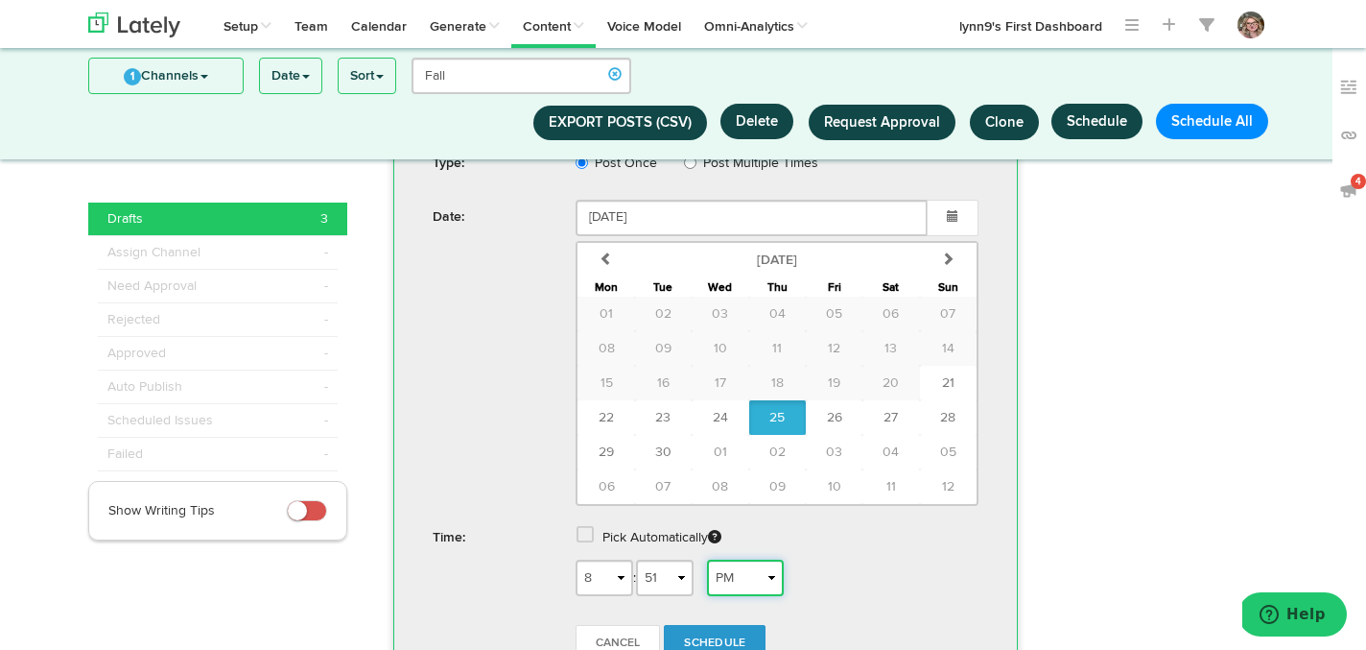
click at [732, 559] on select "AM PM" at bounding box center [745, 577] width 77 height 36
select select "AM"
click at [714, 559] on select "AM PM" at bounding box center [745, 577] width 77 height 36
click at [712, 637] on span "Schedule" at bounding box center [714, 643] width 61 height 12
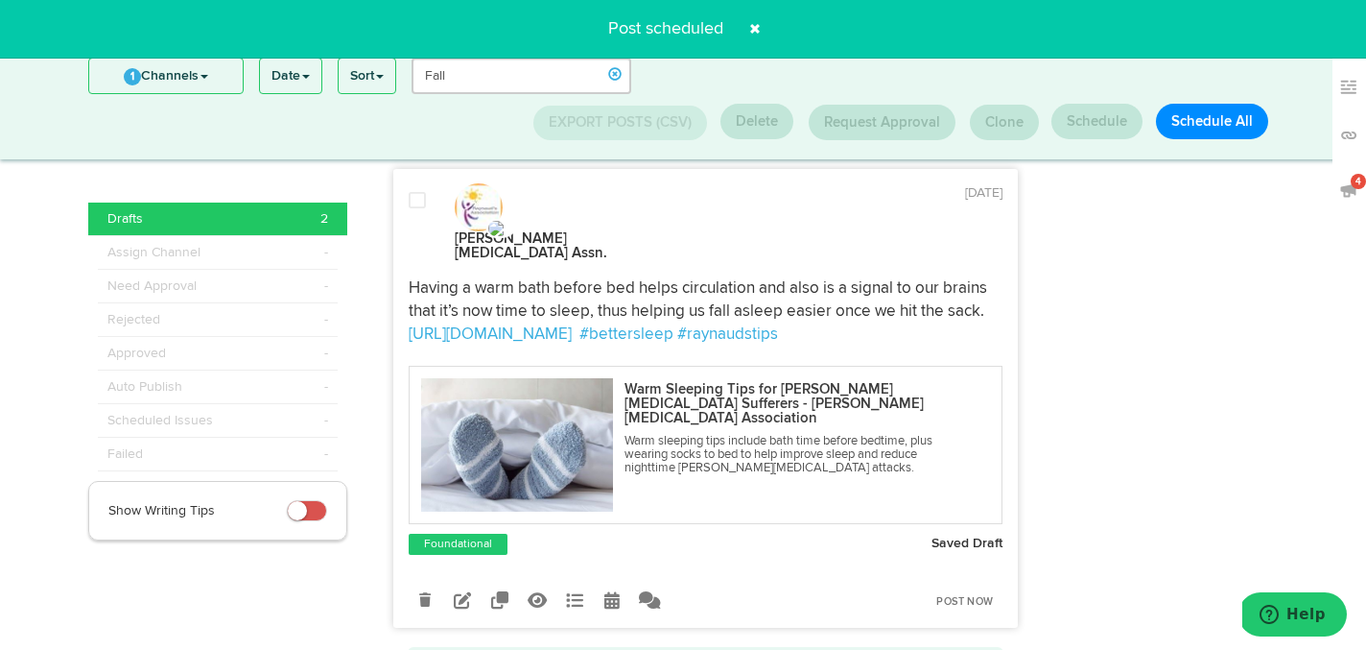
scroll to position [620, 0]
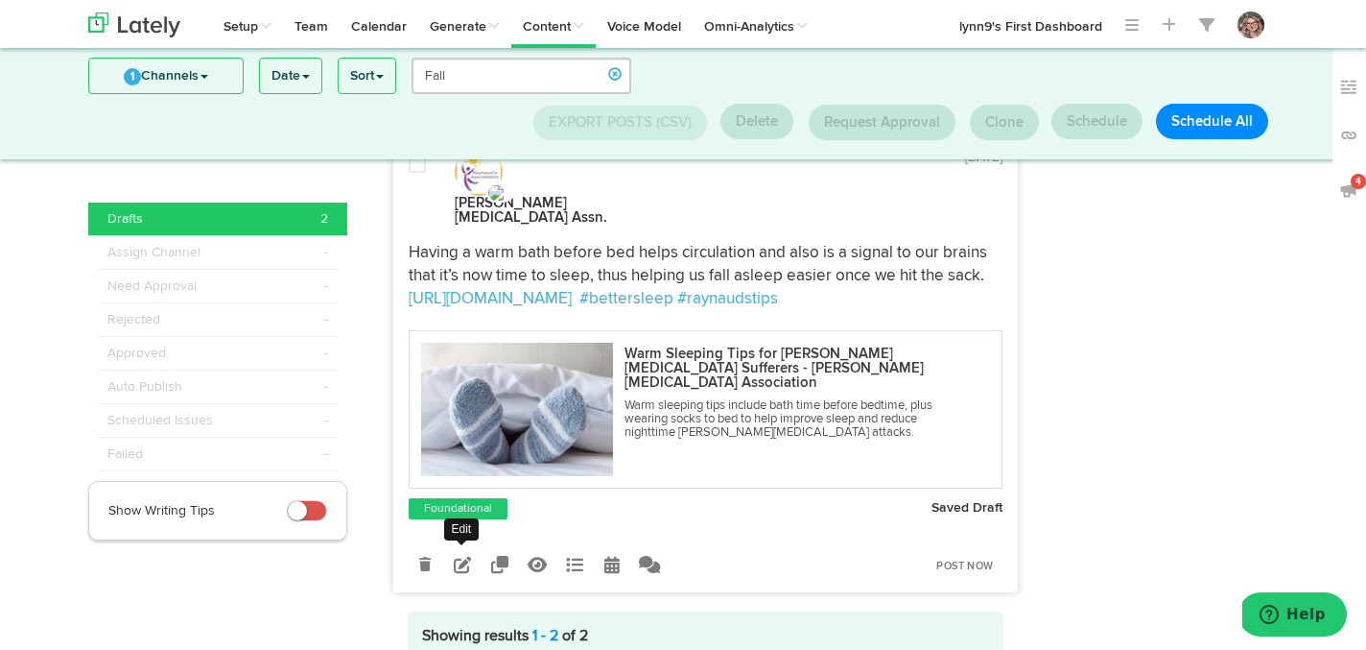
click at [466, 556] on icon at bounding box center [462, 564] width 17 height 17
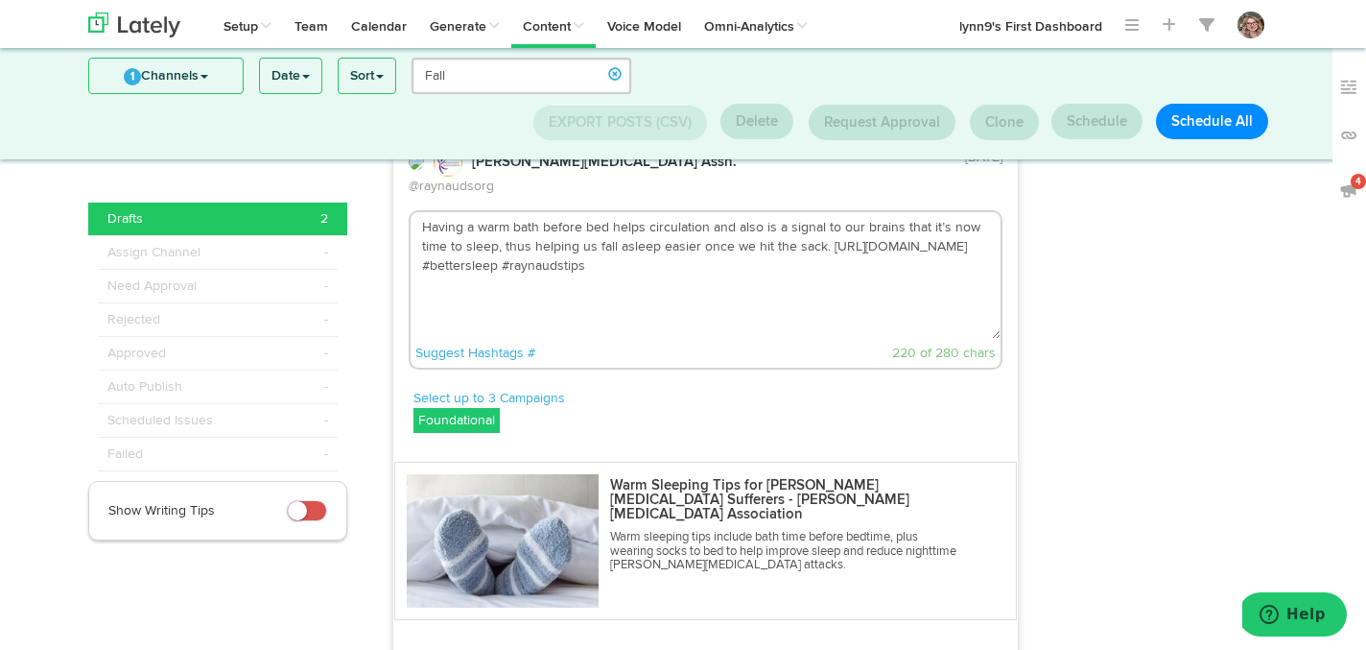
click at [666, 219] on textarea "Having a warm bath before bed helps circulation and also is a signal to our bra…" at bounding box center [706, 275] width 591 height 127
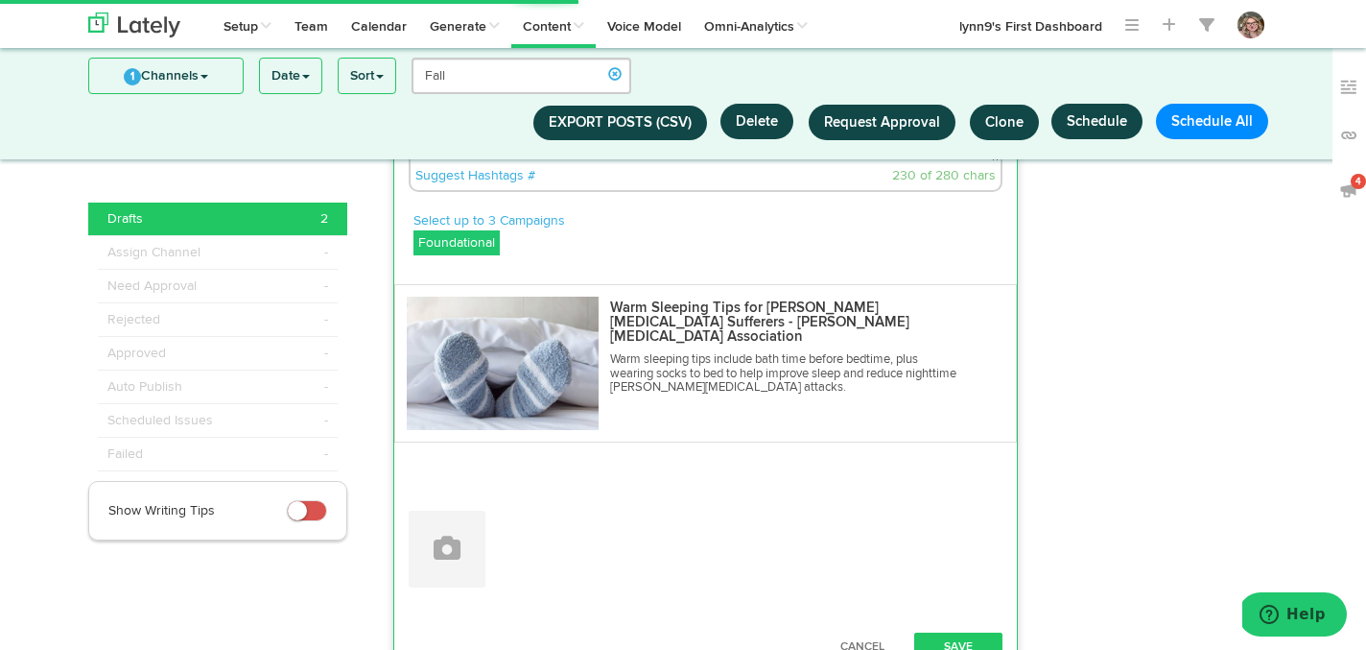
scroll to position [850, 0]
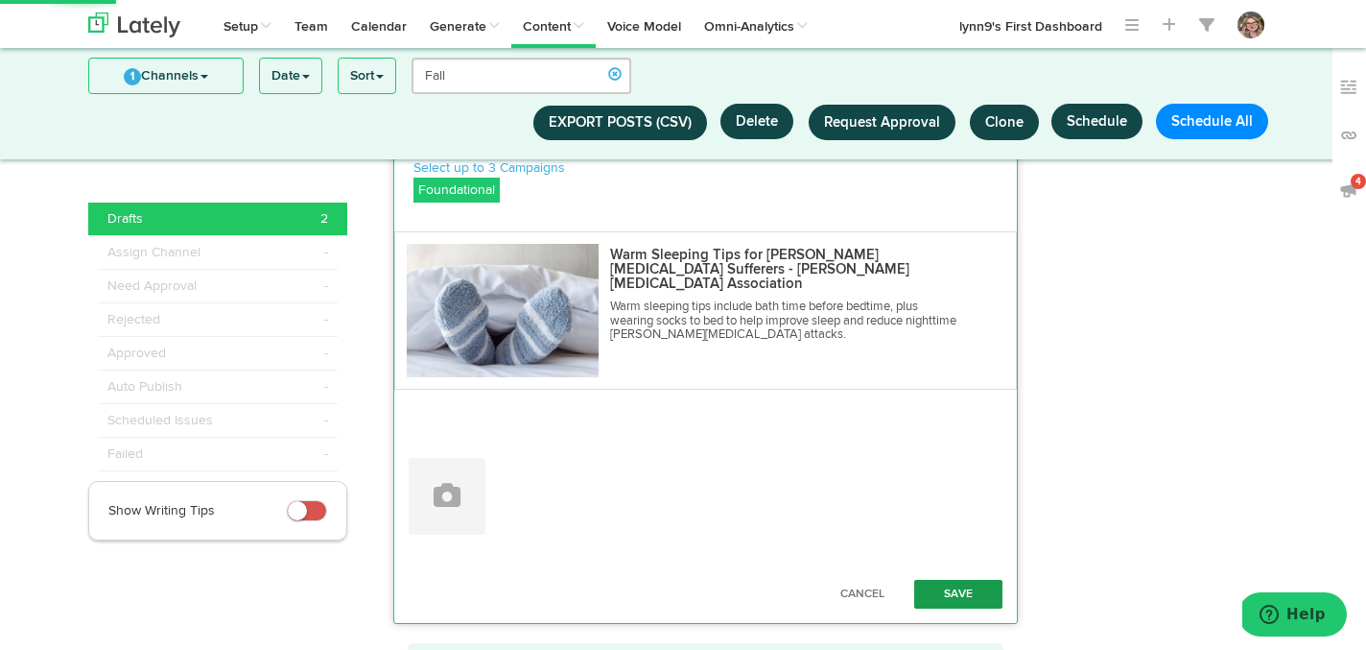
type textarea "Having a warm bath before bed helps circulation and also is a signal to our bra…"
click at [950, 580] on button "Save" at bounding box center [958, 594] width 88 height 29
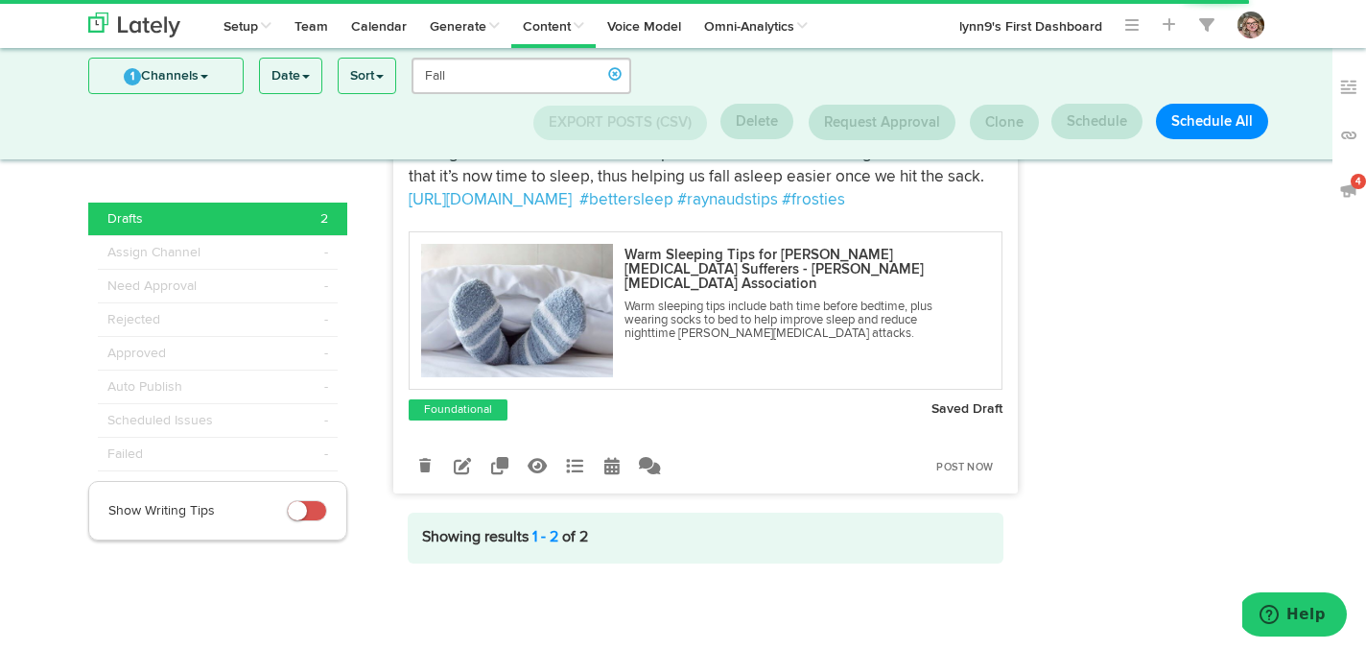
scroll to position [654, 0]
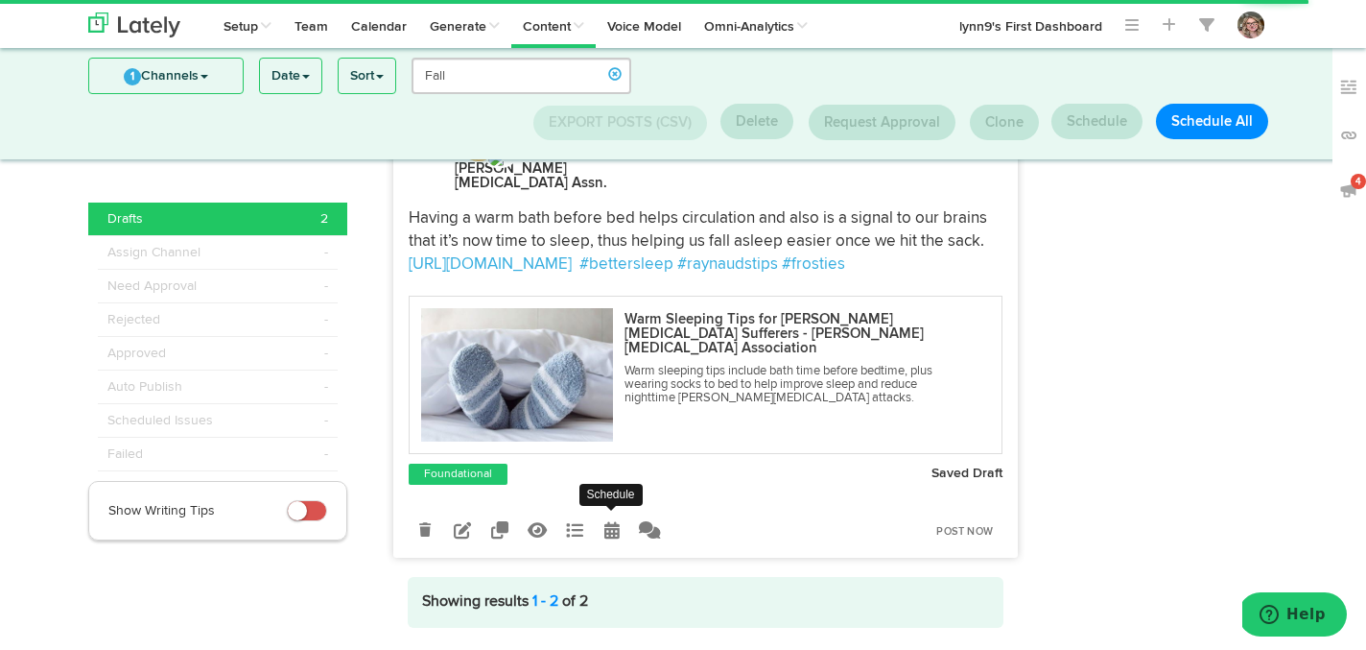
click at [616, 521] on icon at bounding box center [611, 529] width 15 height 17
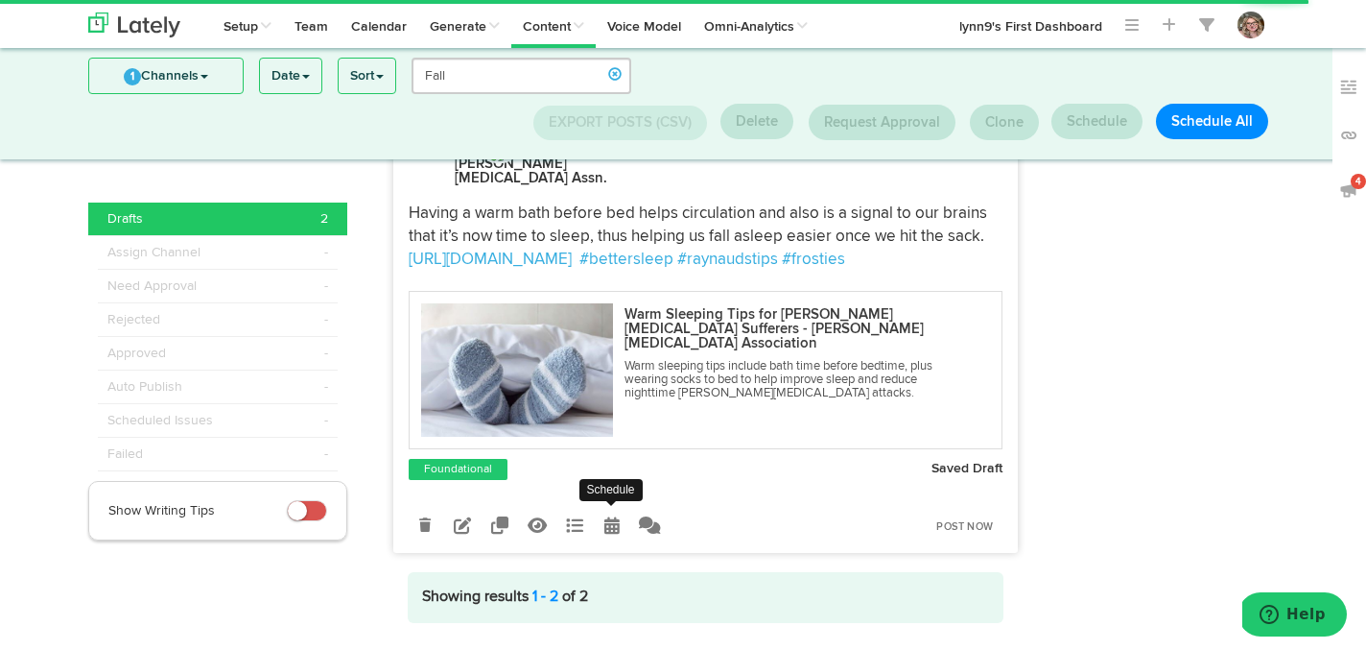
select select "8"
select select "51"
select select "PM"
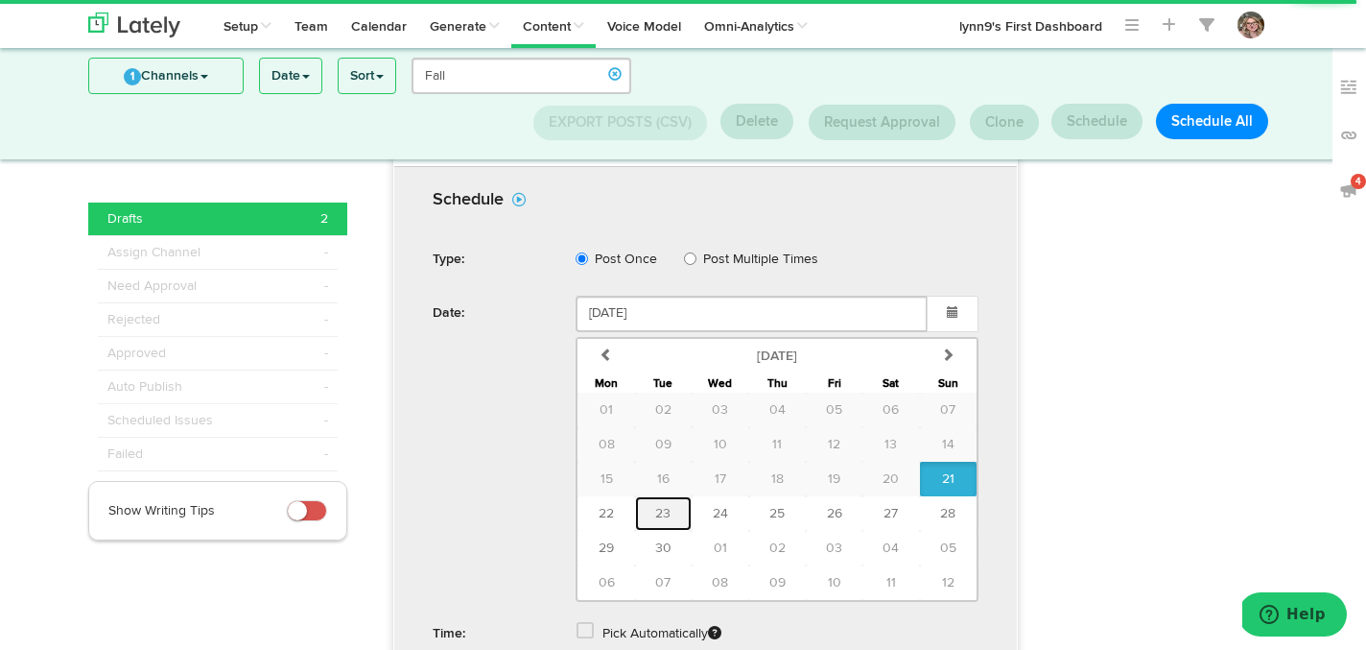
click at [650, 496] on button "23" at bounding box center [663, 513] width 57 height 35
type input "September 23 2025"
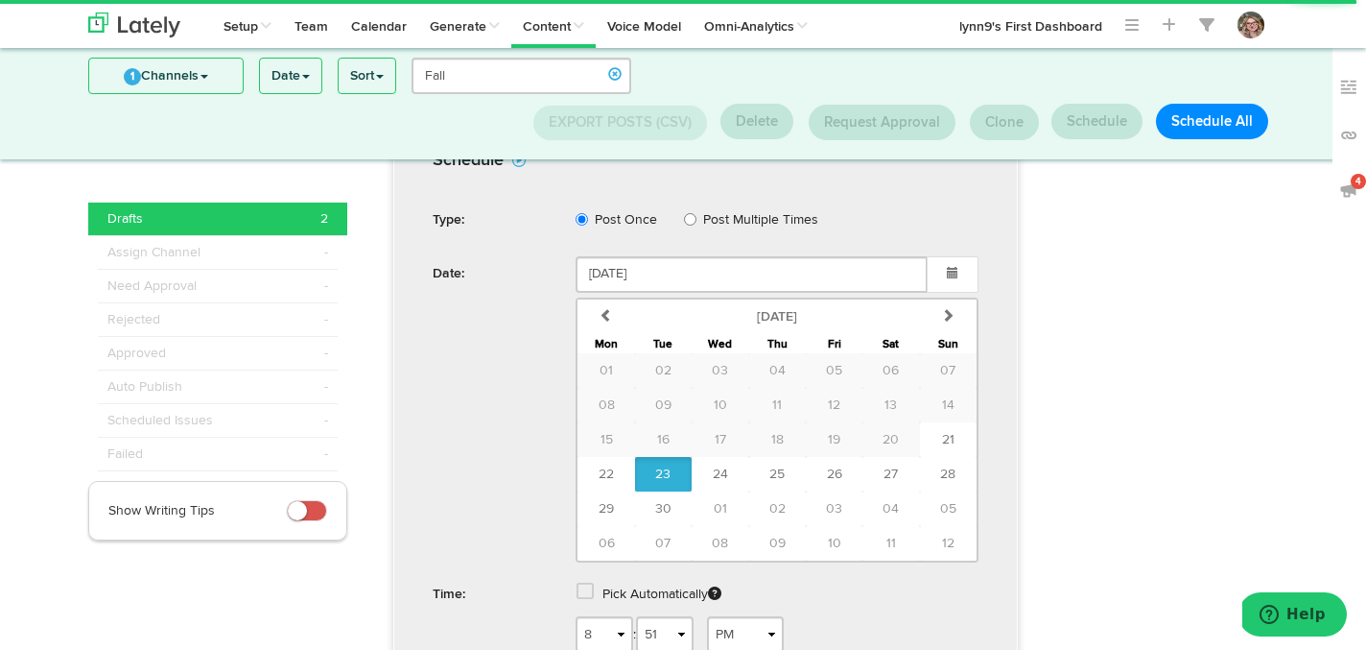
scroll to position [1146, 0]
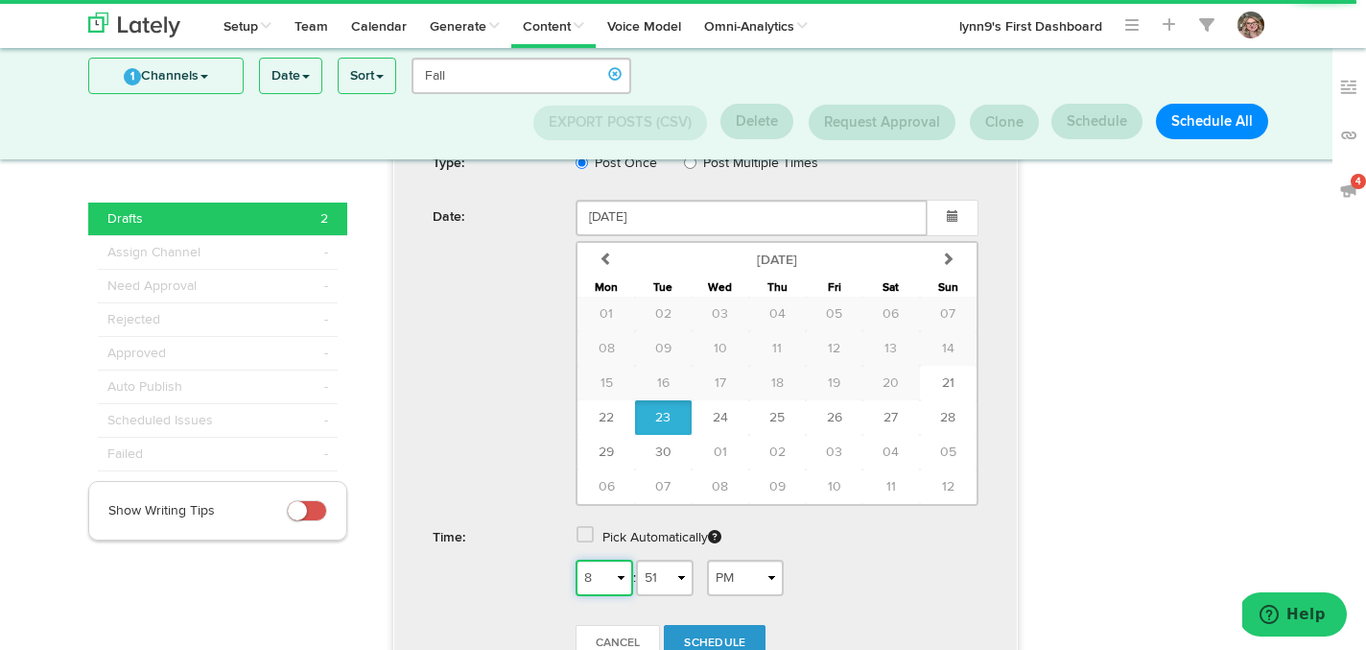
click at [627, 559] on select "1 2 3 4 5 6 7 8 9 10 11 12" at bounding box center [605, 577] width 58 height 36
select select "7"
click at [576, 559] on select "1 2 3 4 5 6 7 8 9 10 11 12" at bounding box center [605, 577] width 58 height 36
click at [736, 559] on select "AM PM" at bounding box center [745, 577] width 77 height 36
select select "AM"
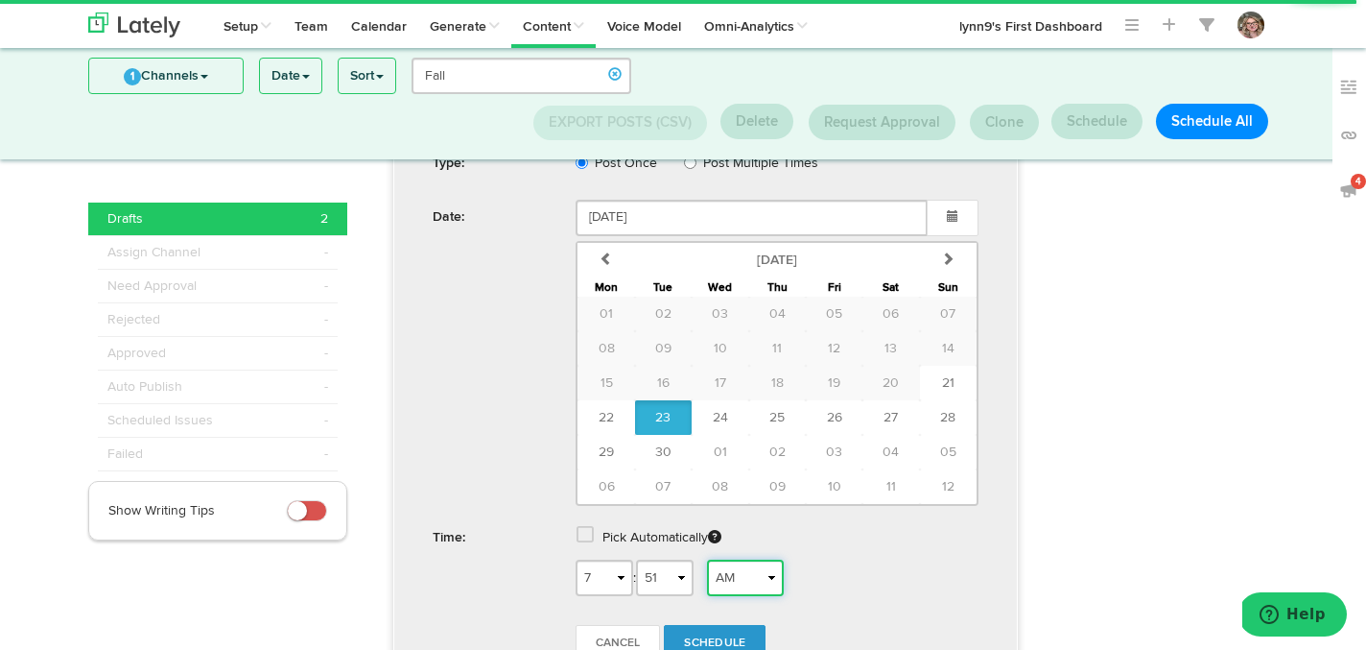
click at [714, 559] on select "AM PM" at bounding box center [745, 577] width 77 height 36
click at [717, 625] on link "Schedule" at bounding box center [715, 643] width 102 height 36
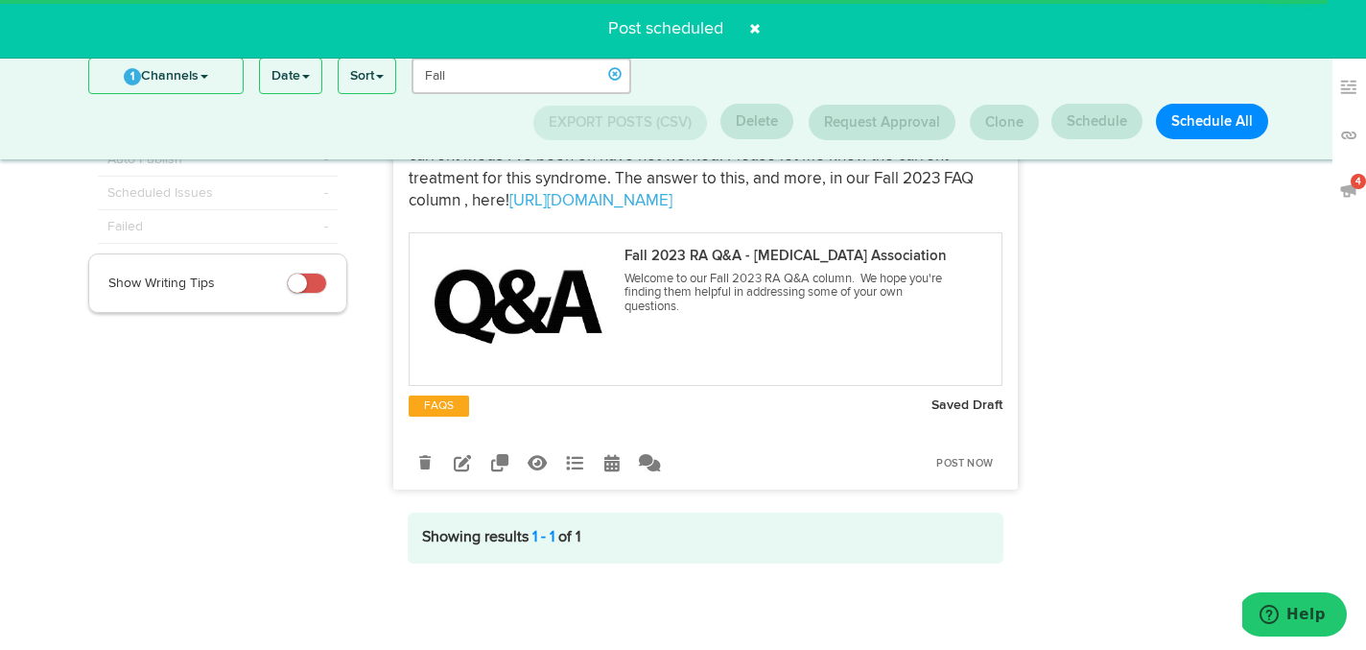
scroll to position [248, 0]
click at [755, 33] on span at bounding box center [755, 28] width 31 height 31
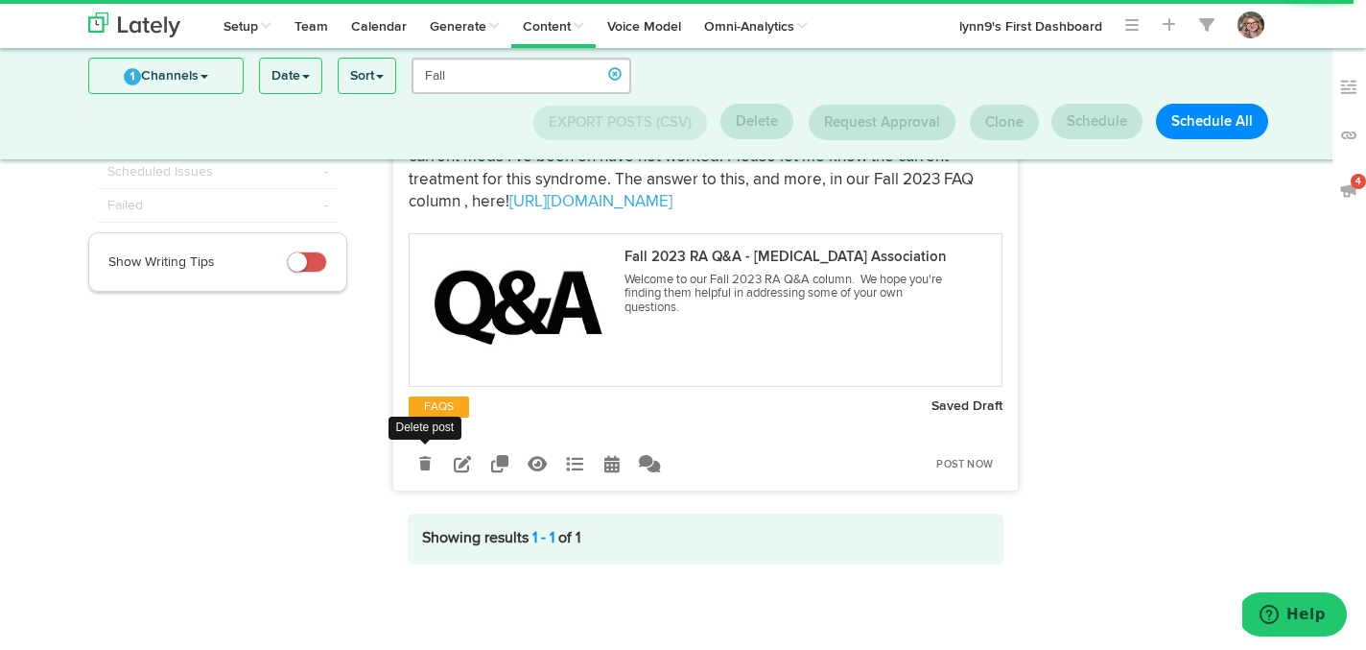
click at [421, 457] on icon at bounding box center [425, 463] width 12 height 13
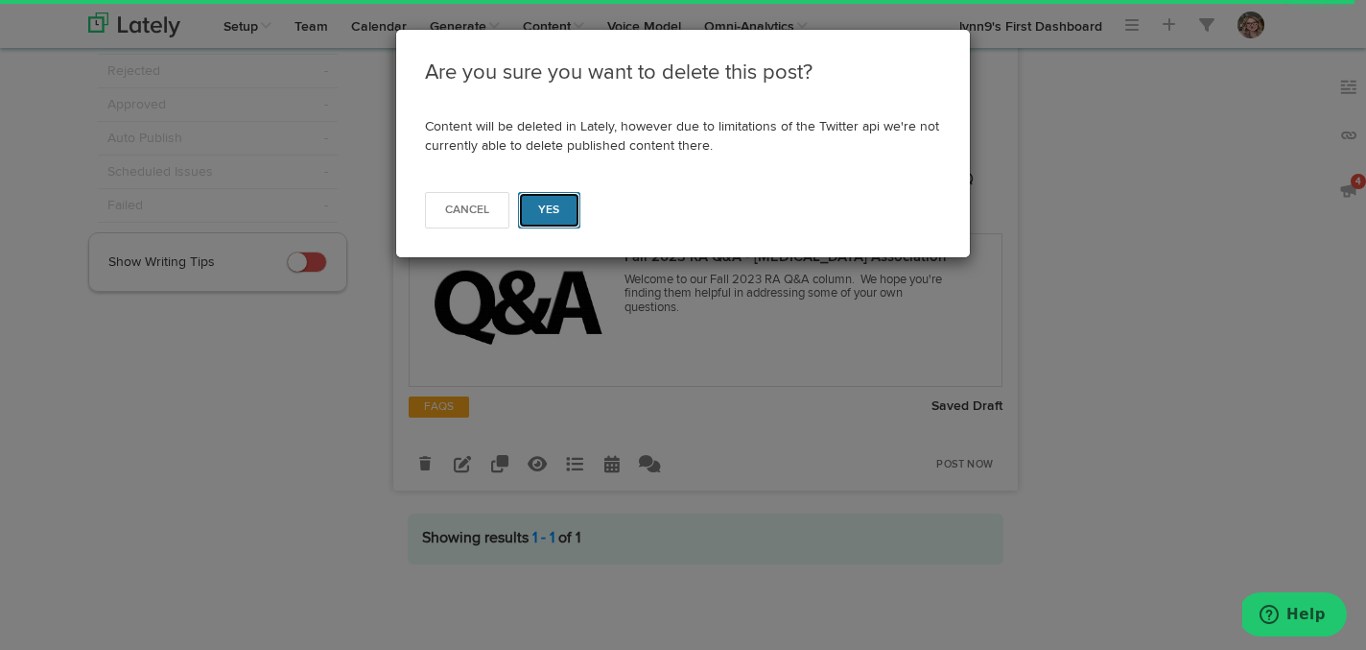
click at [557, 213] on span "Yes" at bounding box center [549, 210] width 22 height 12
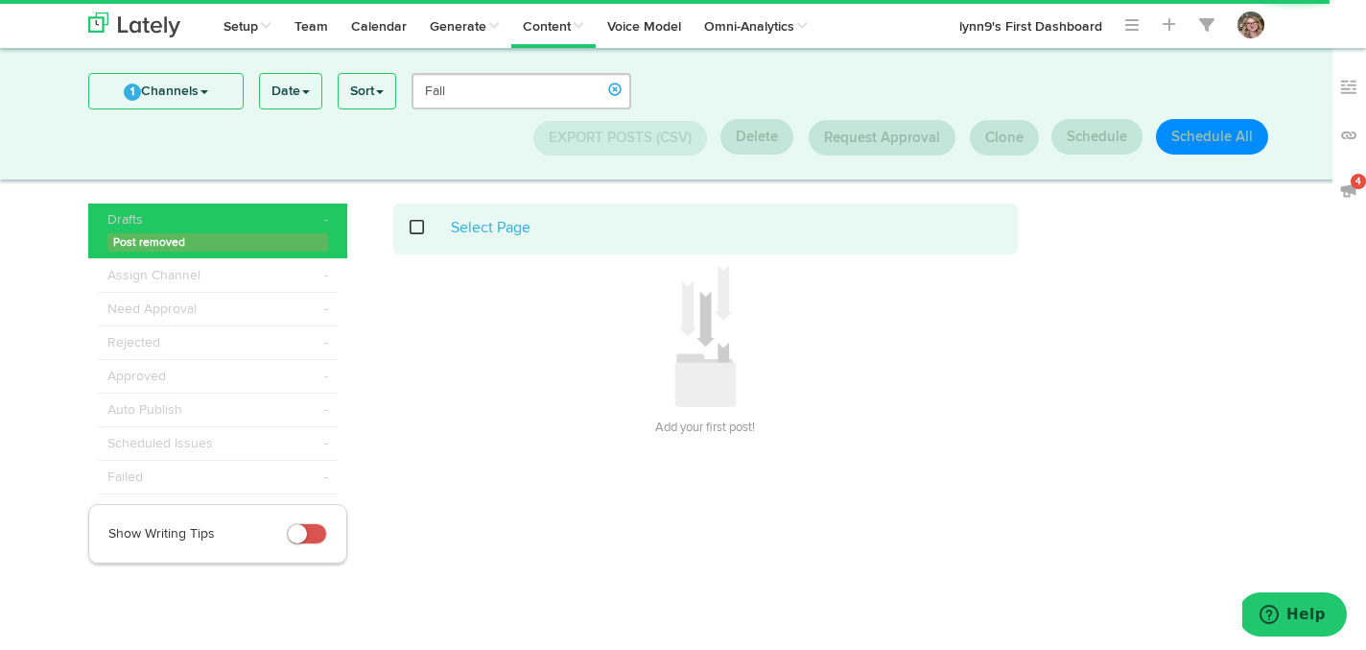
scroll to position [0, 0]
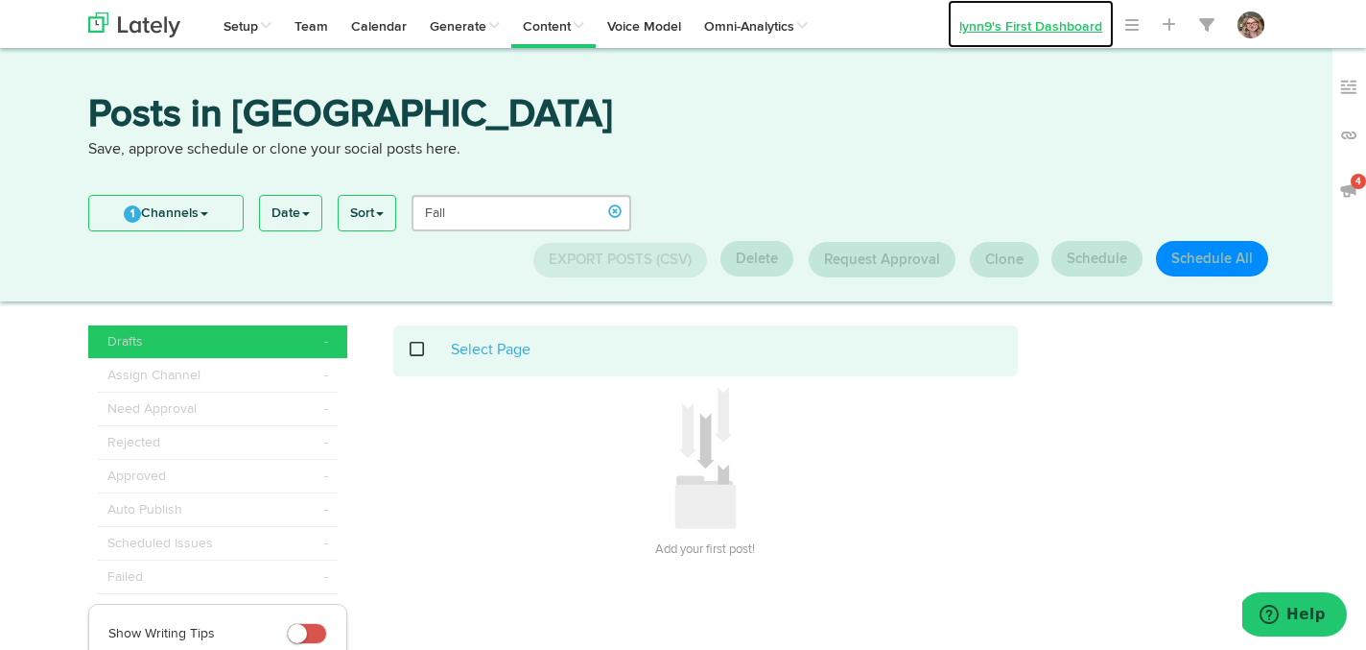
click at [1001, 15] on link "lynn9's First Dashboard" at bounding box center [1031, 24] width 166 height 48
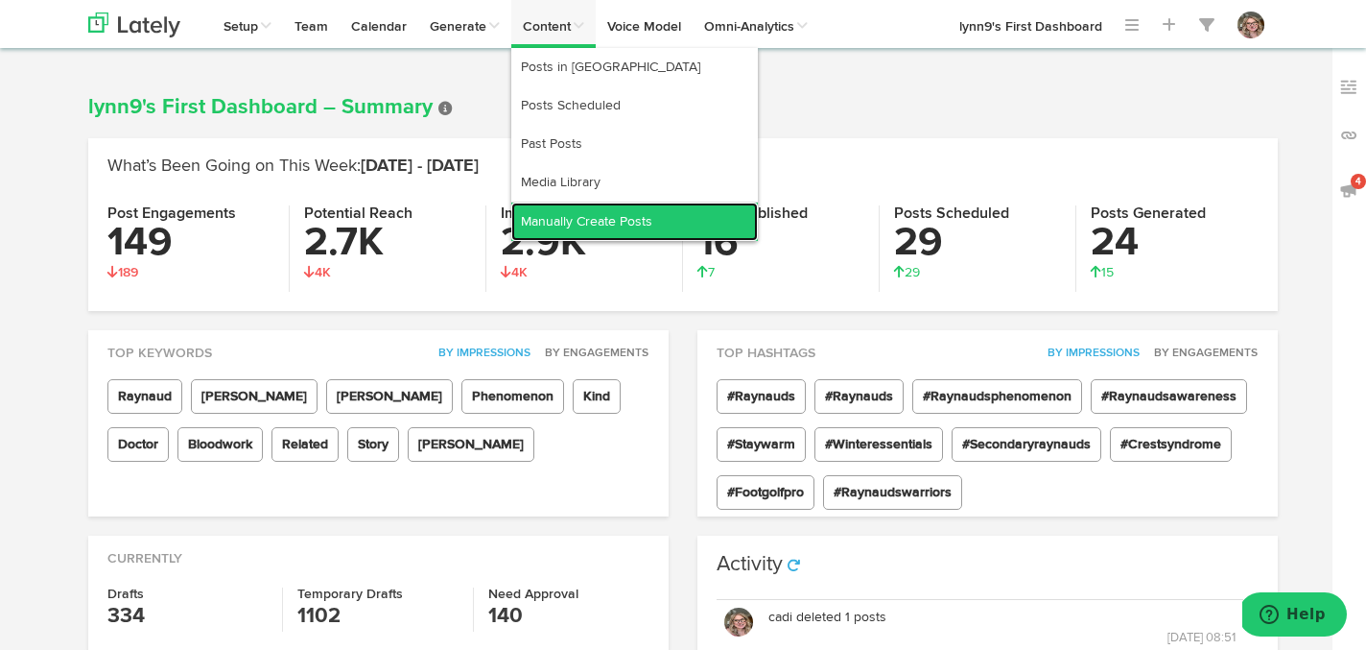
click at [604, 229] on link "Manually Create Posts" at bounding box center [634, 221] width 247 height 38
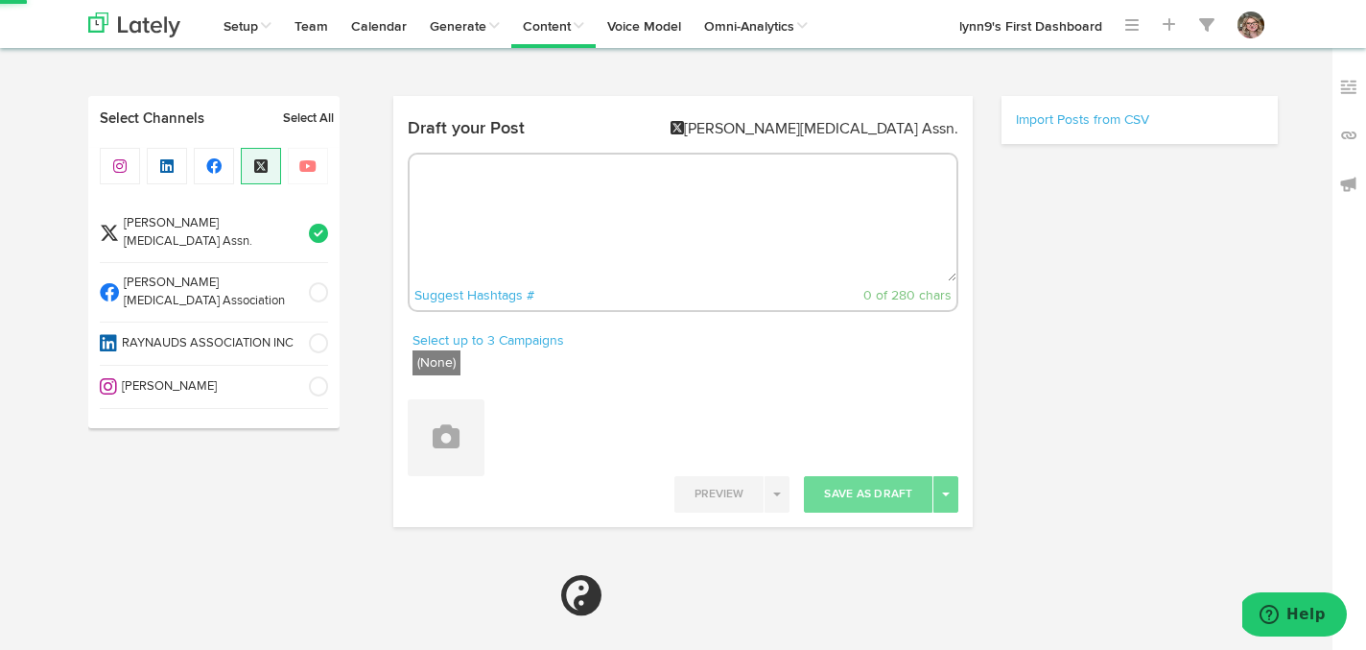
radio input "true"
select select "8"
select select "51"
select select "PM"
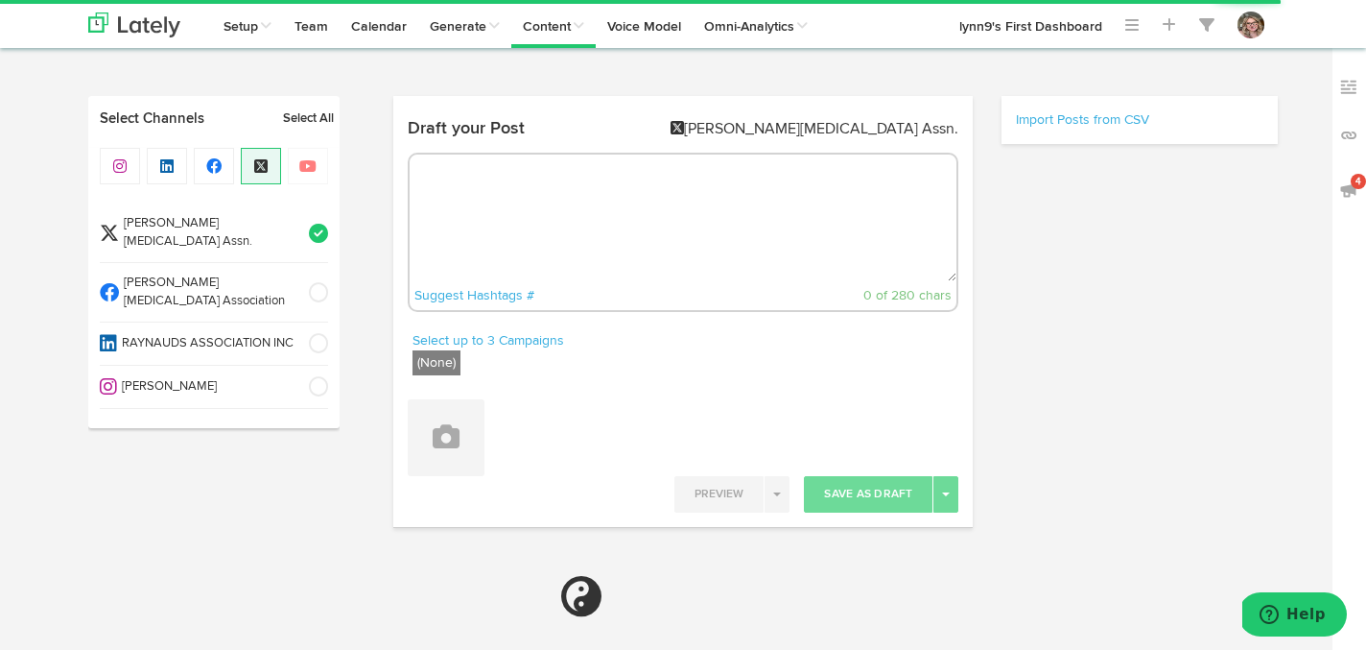
select select "6"
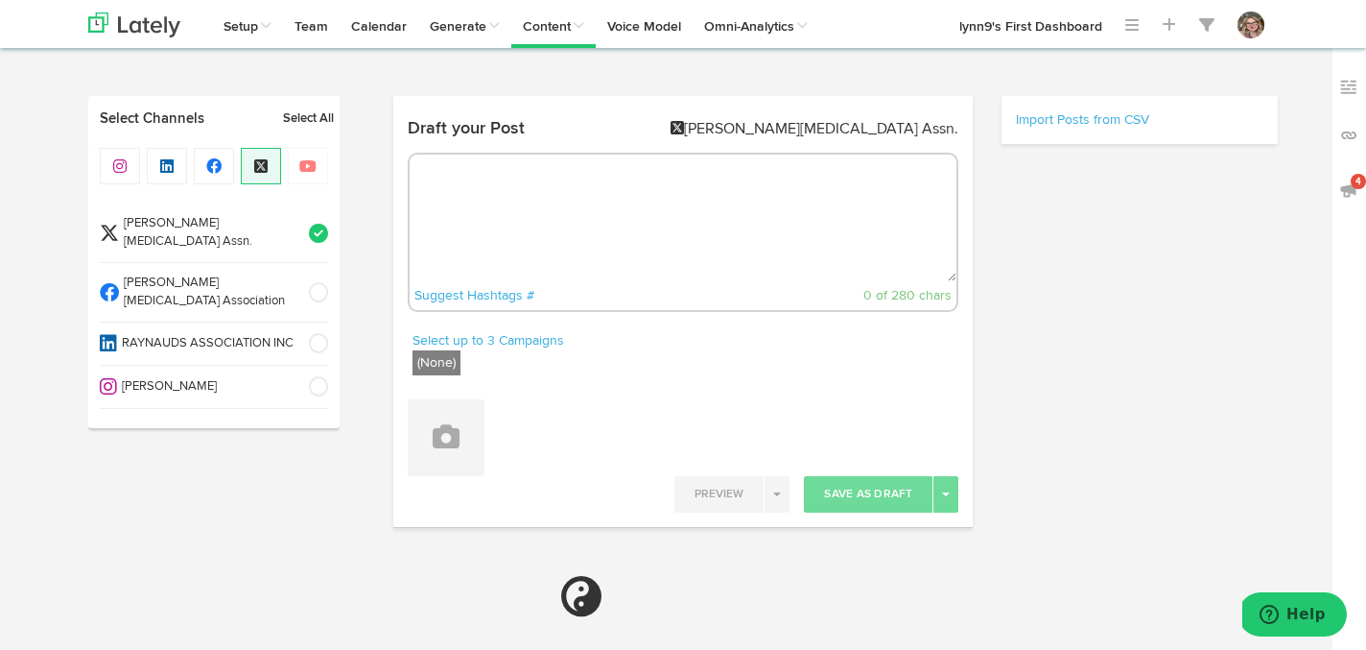
select select "6"
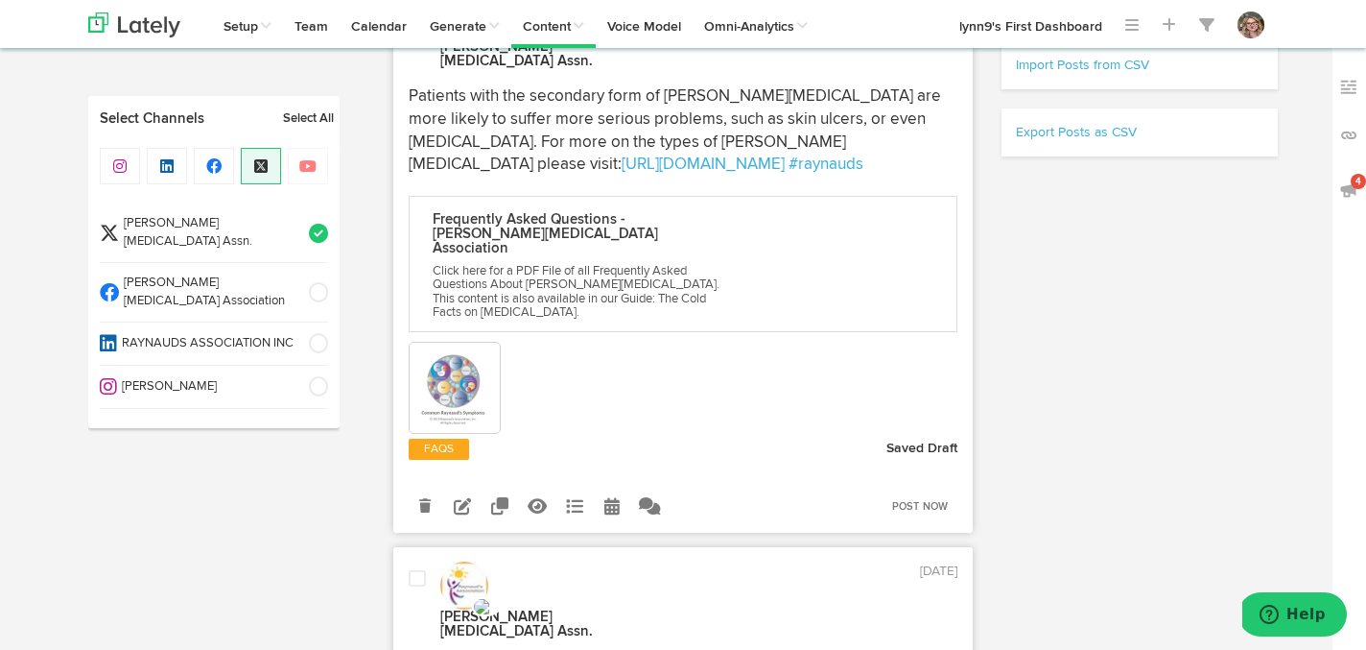
scroll to position [525, 0]
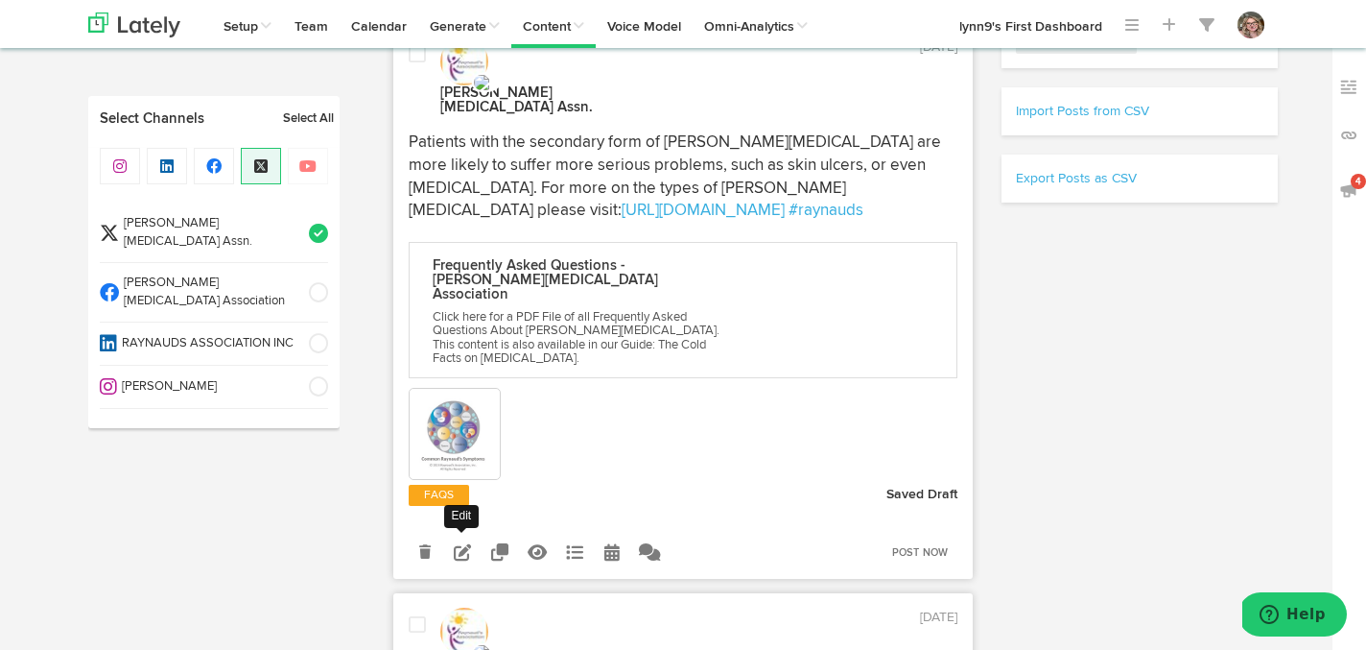
click at [461, 543] on icon at bounding box center [462, 551] width 17 height 17
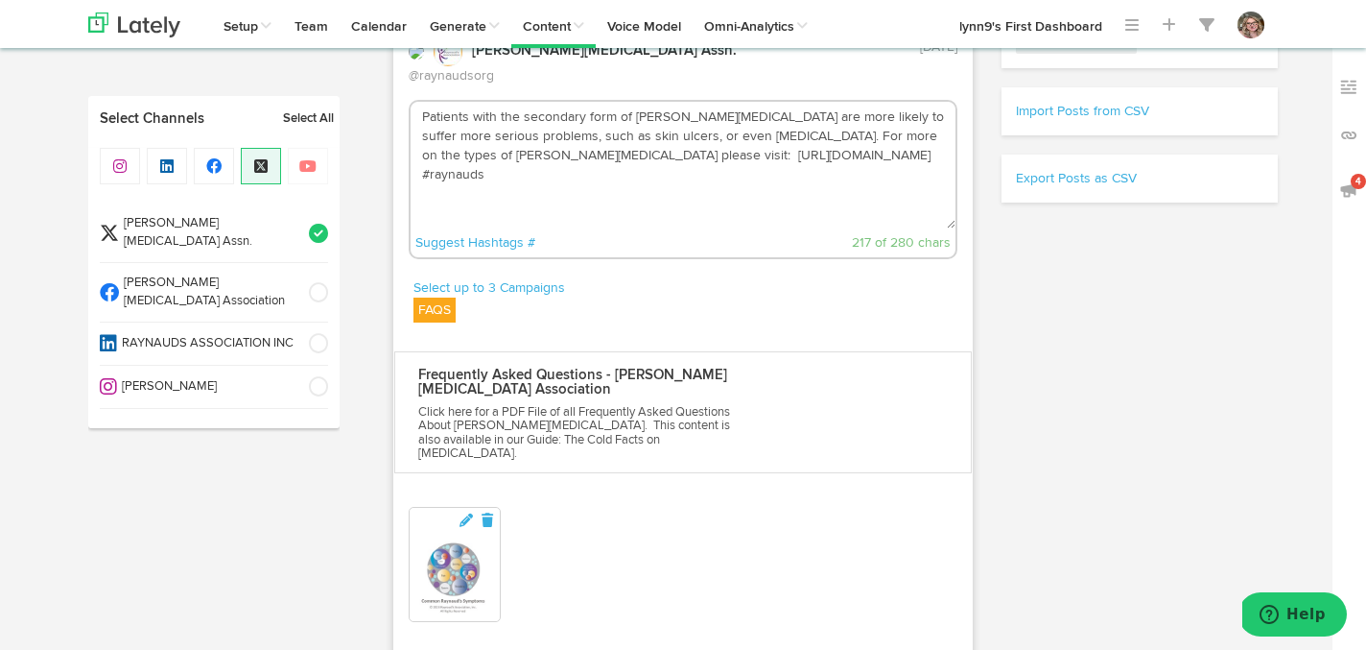
click at [707, 145] on textarea "Patients with the secondary form of Raynaud's are more likely to suffer more se…" at bounding box center [684, 165] width 546 height 127
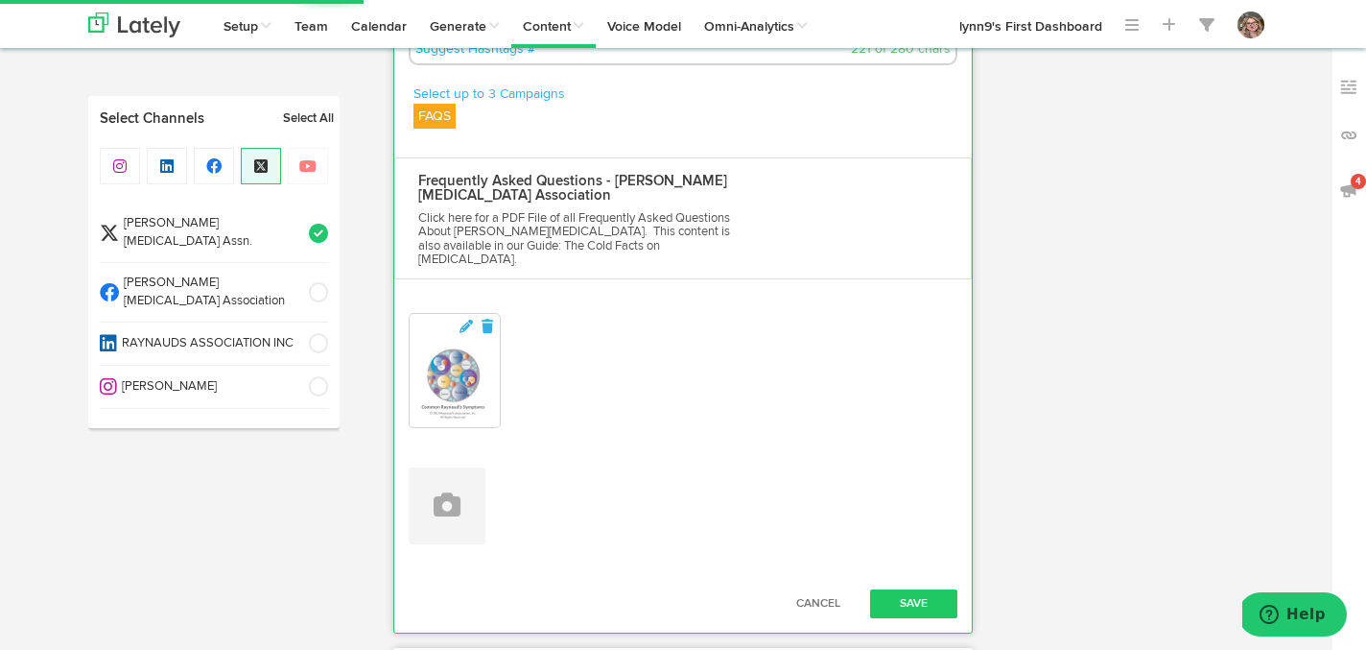
scroll to position [782, 0]
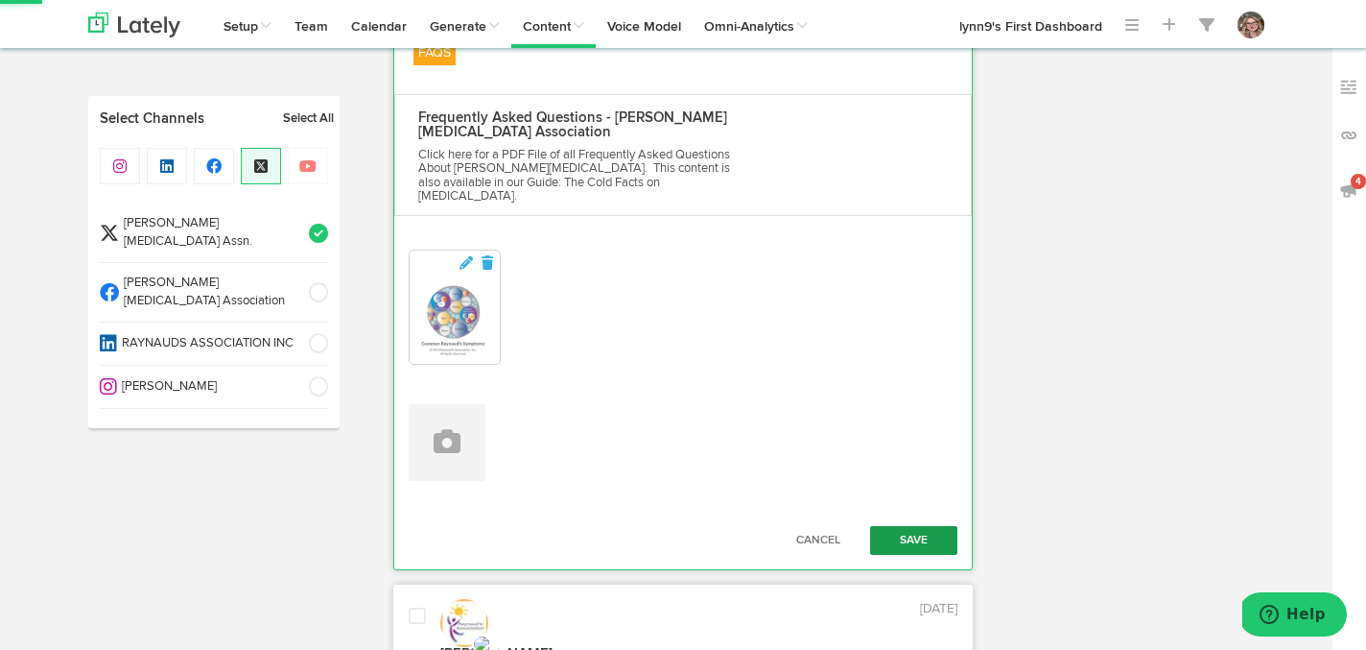
type textarea "Patients with the secondary form of [PERSON_NAME][MEDICAL_DATA] are more likely…"
click at [896, 526] on button "Save" at bounding box center [914, 540] width 88 height 29
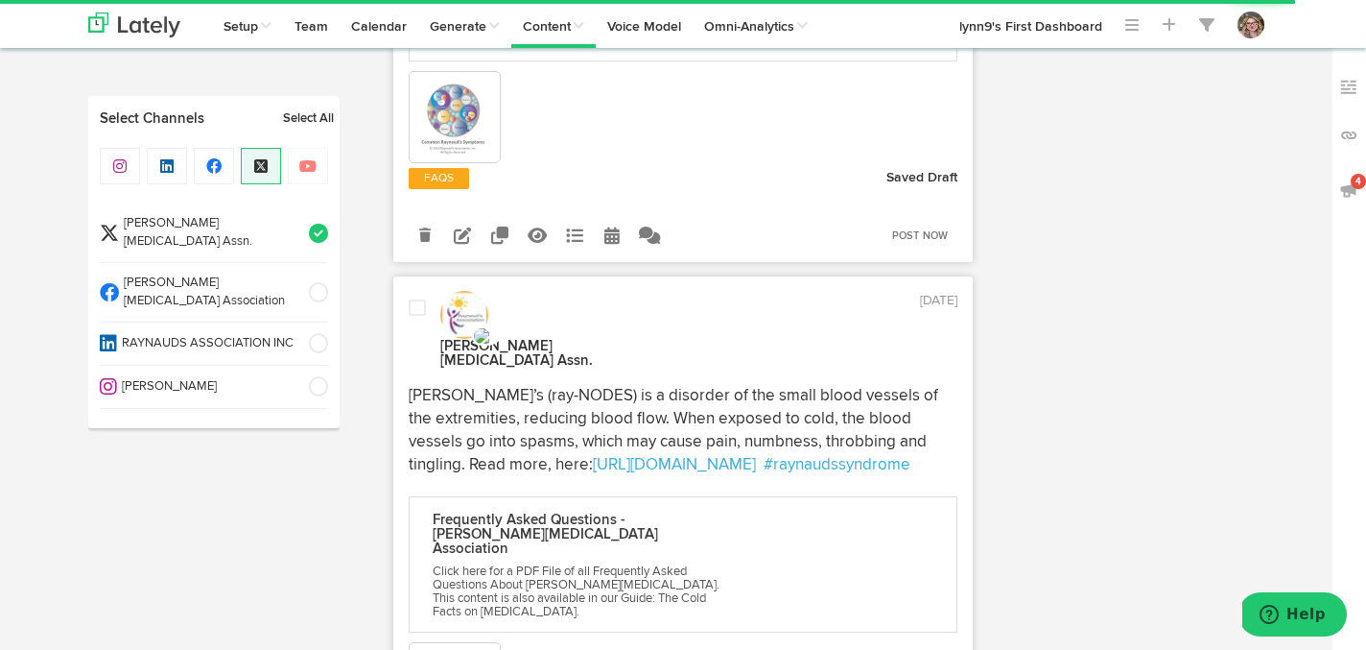
scroll to position [921, 0]
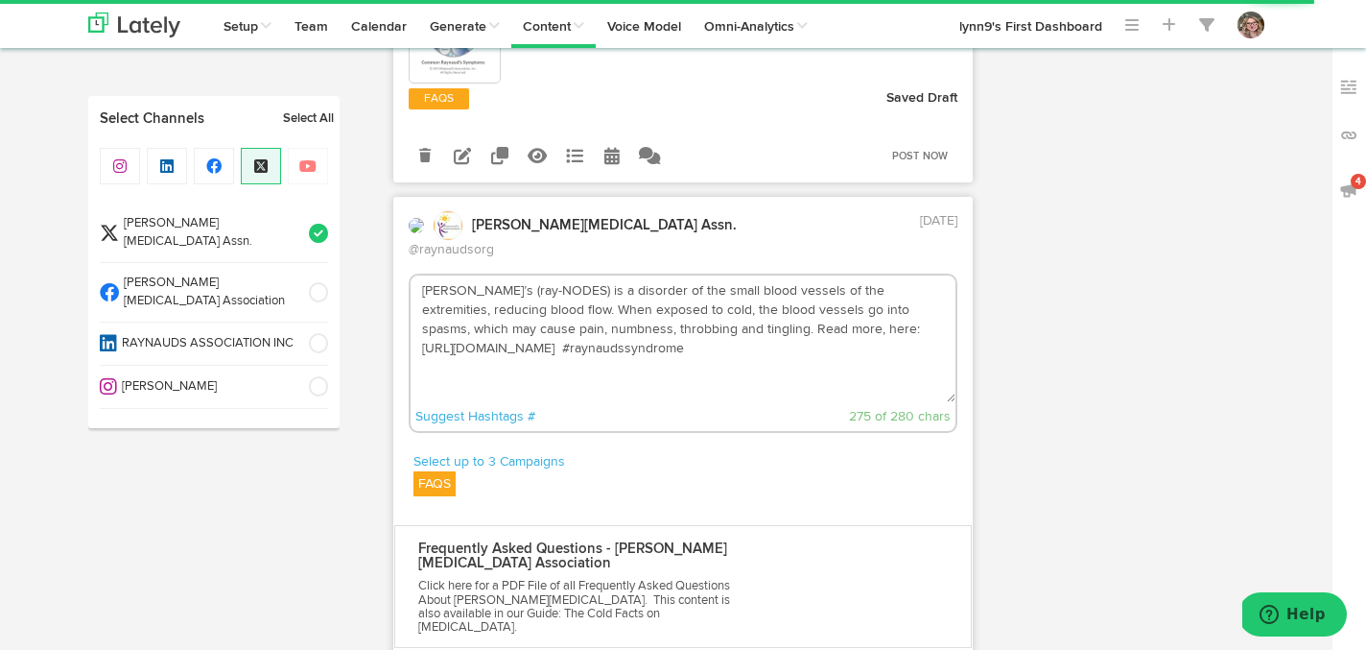
click at [726, 289] on textarea "Raynaud’s (ray-NODES) is a disorder of the small blood vessels of the extremiti…" at bounding box center [684, 338] width 546 height 127
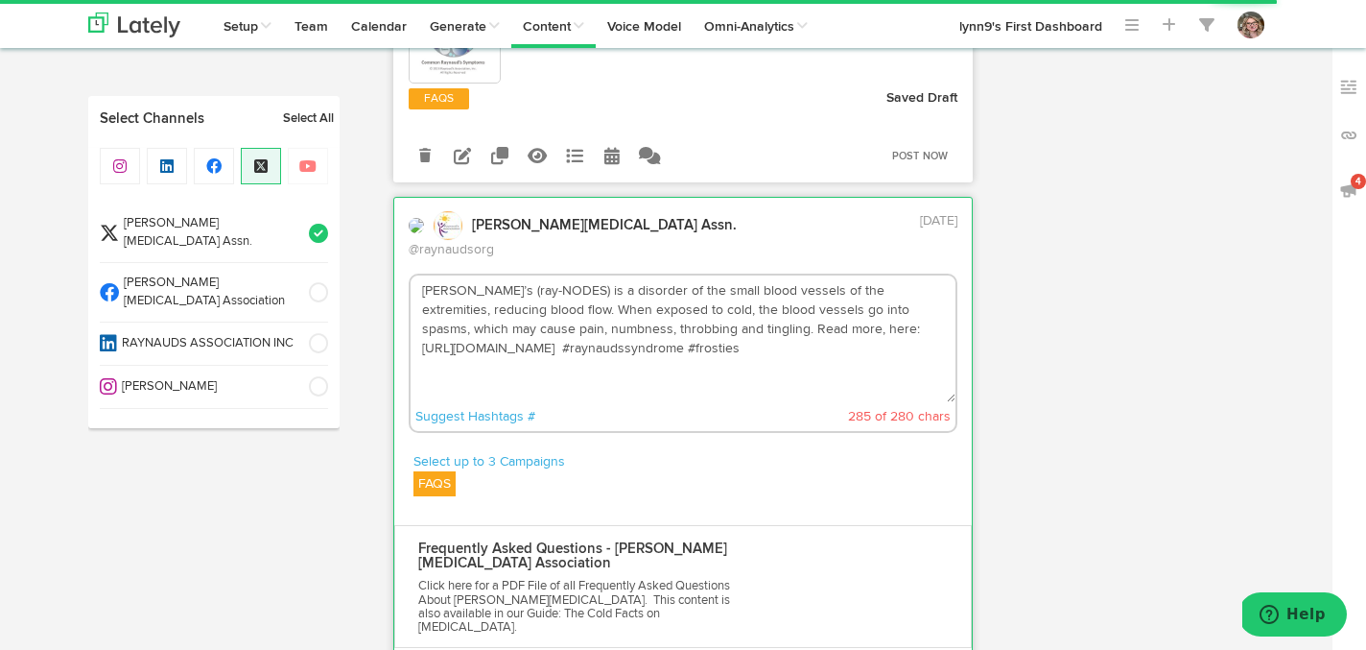
drag, startPoint x: 669, startPoint y: 248, endPoint x: 628, endPoint y: 247, distance: 40.3
click at [628, 275] on textarea "Raynaud’s (ray-NODES) is a disorder of the small blood vessels of the extremiti…" at bounding box center [684, 338] width 546 height 127
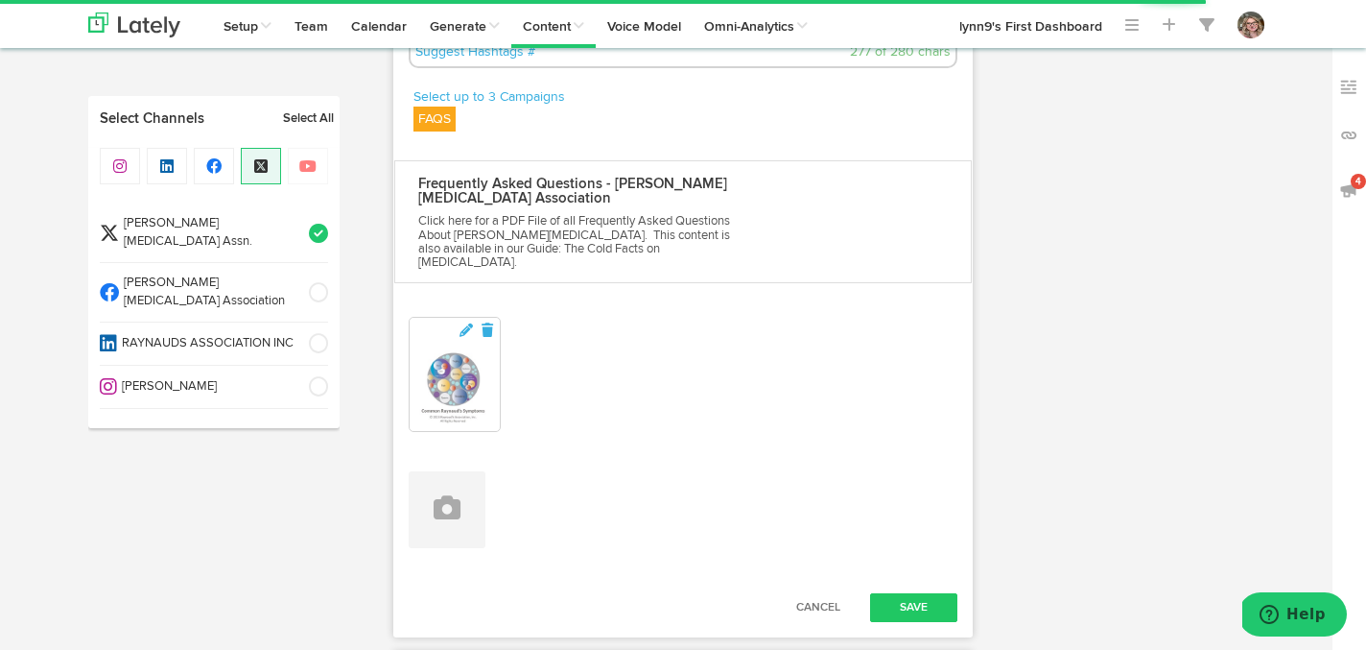
scroll to position [1327, 0]
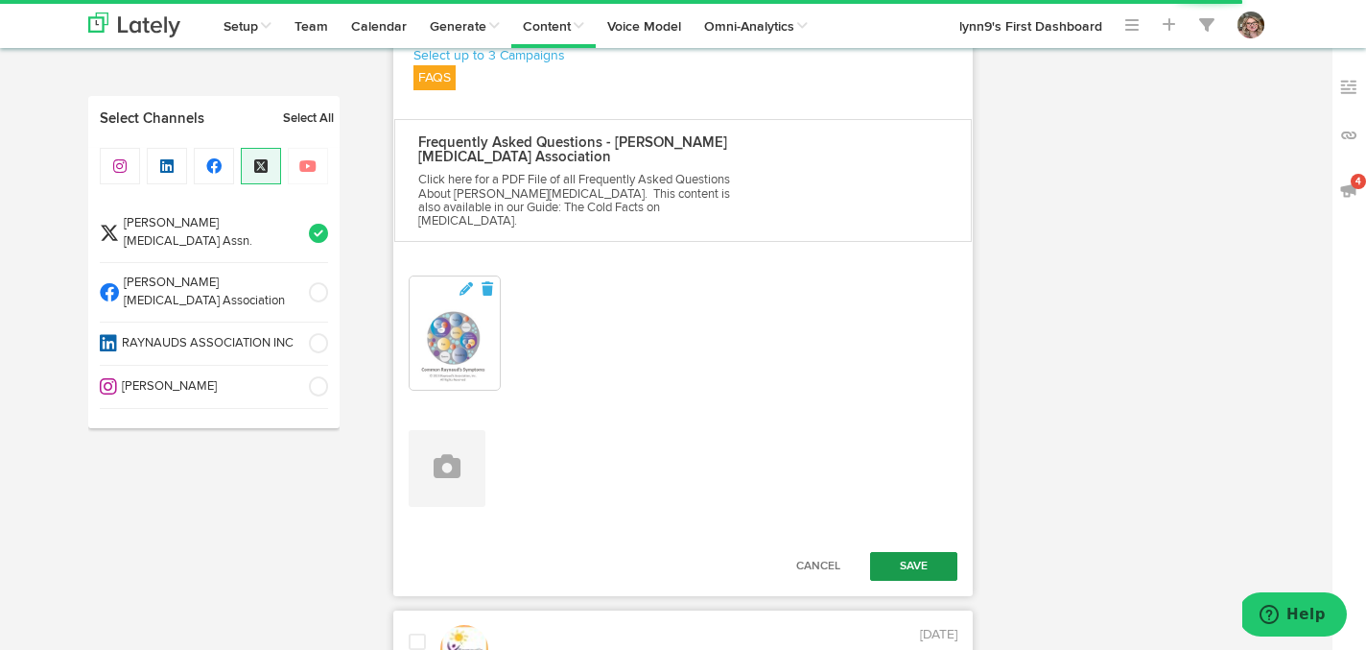
type textarea "[PERSON_NAME]’s (ray-NODES) is a disorder of the small blood vessels of the ext…"
click at [905, 552] on button "Save" at bounding box center [914, 566] width 88 height 29
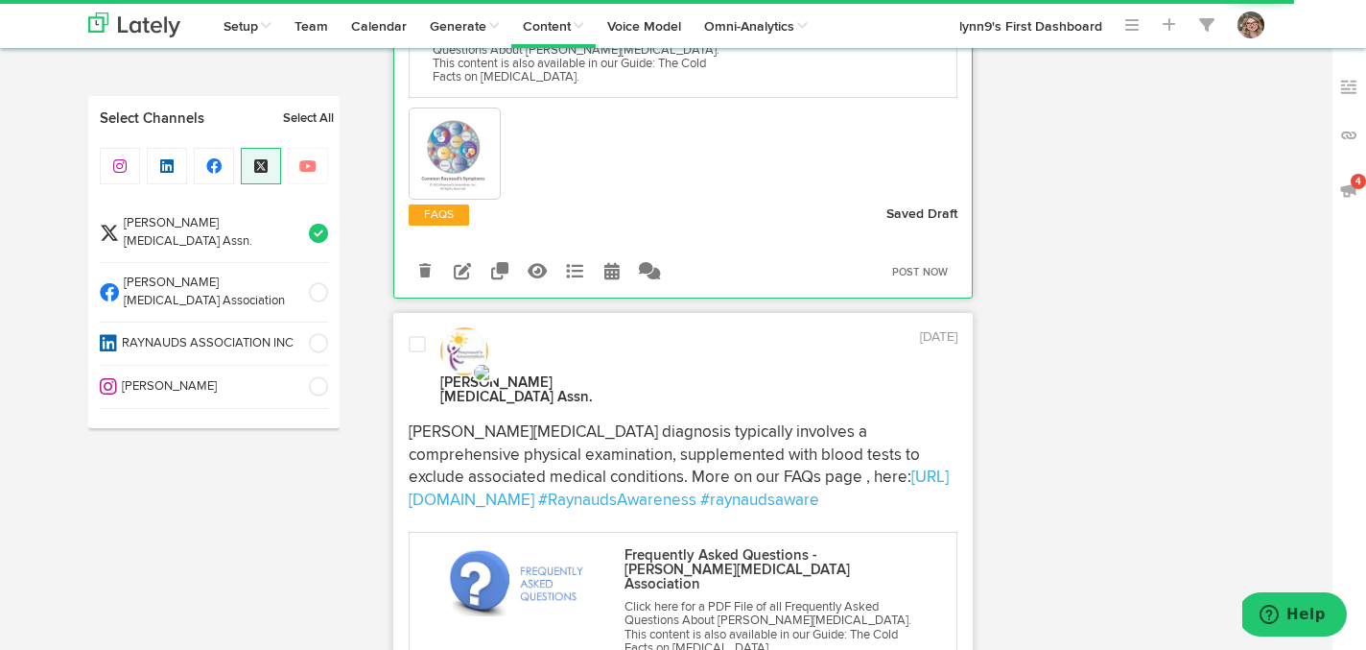
scroll to position [1390, 0]
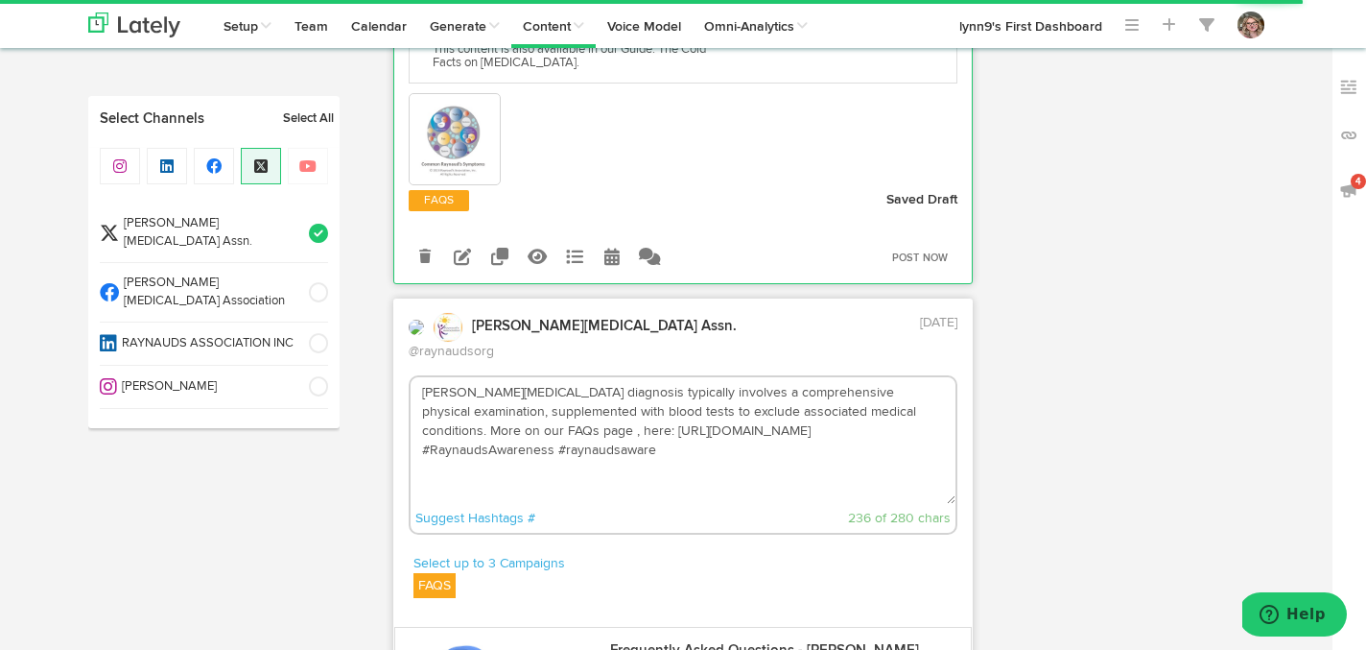
click at [896, 377] on textarea "Raynaud's diagnosis typically involves a comprehensive physical examination, su…" at bounding box center [684, 440] width 546 height 127
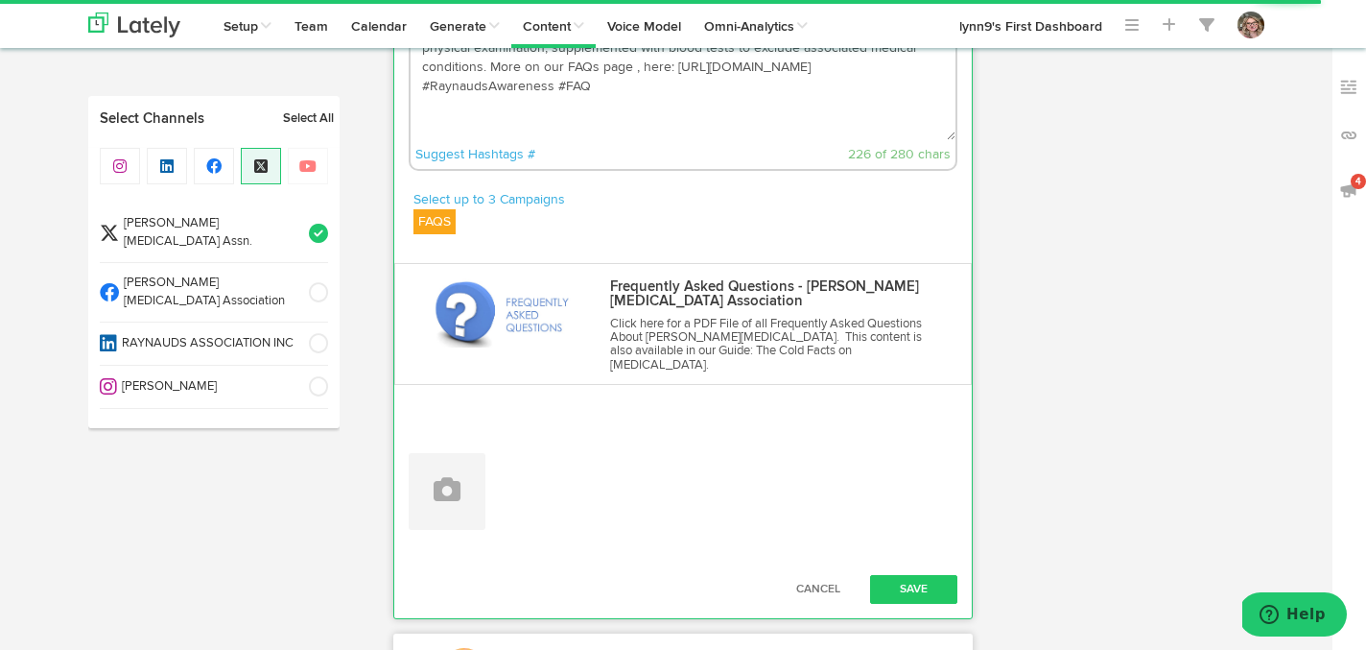
scroll to position [1827, 0]
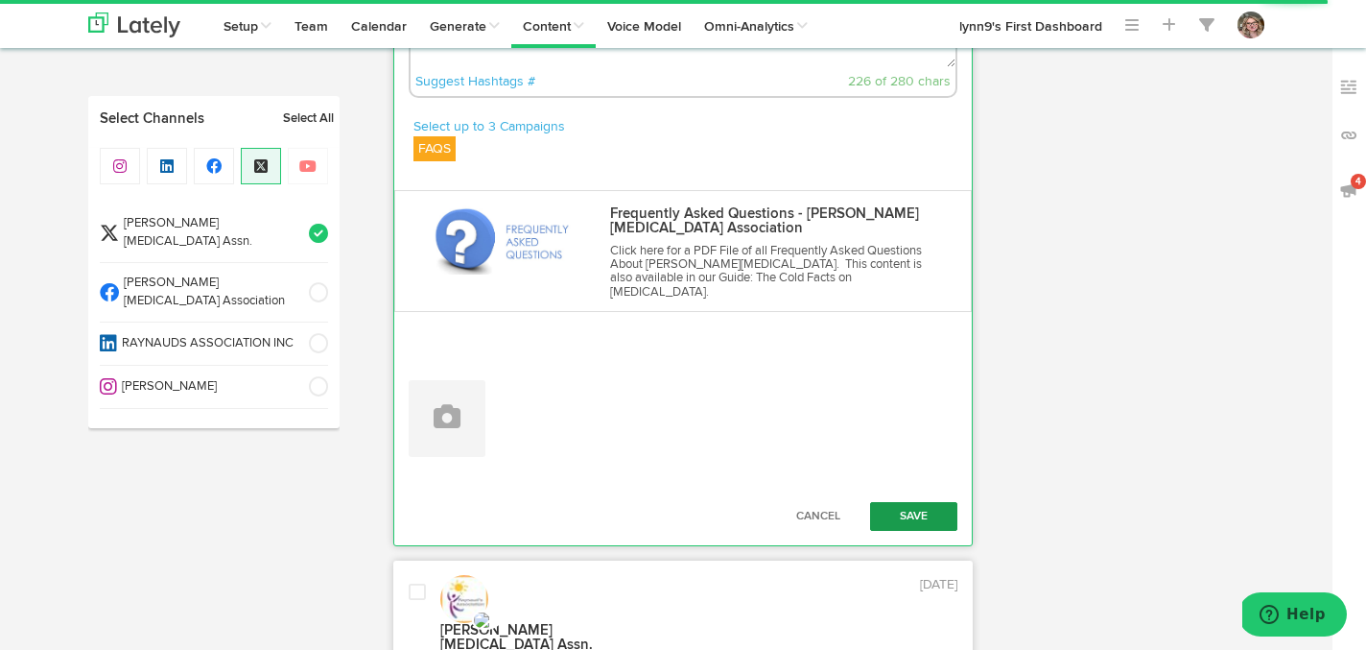
type textarea "Raynaud's diagnosis typically involves a comprehensive physical examination, su…"
click at [911, 502] on button "Save" at bounding box center [914, 516] width 88 height 29
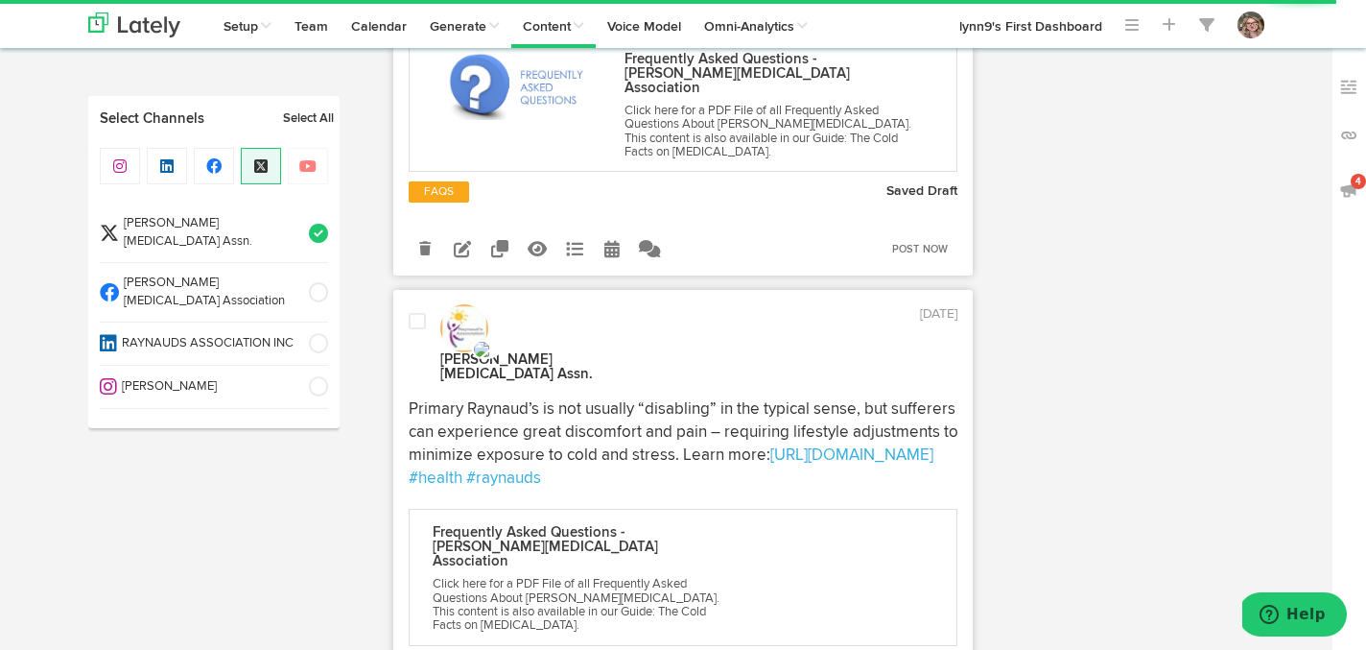
scroll to position [1921, 0]
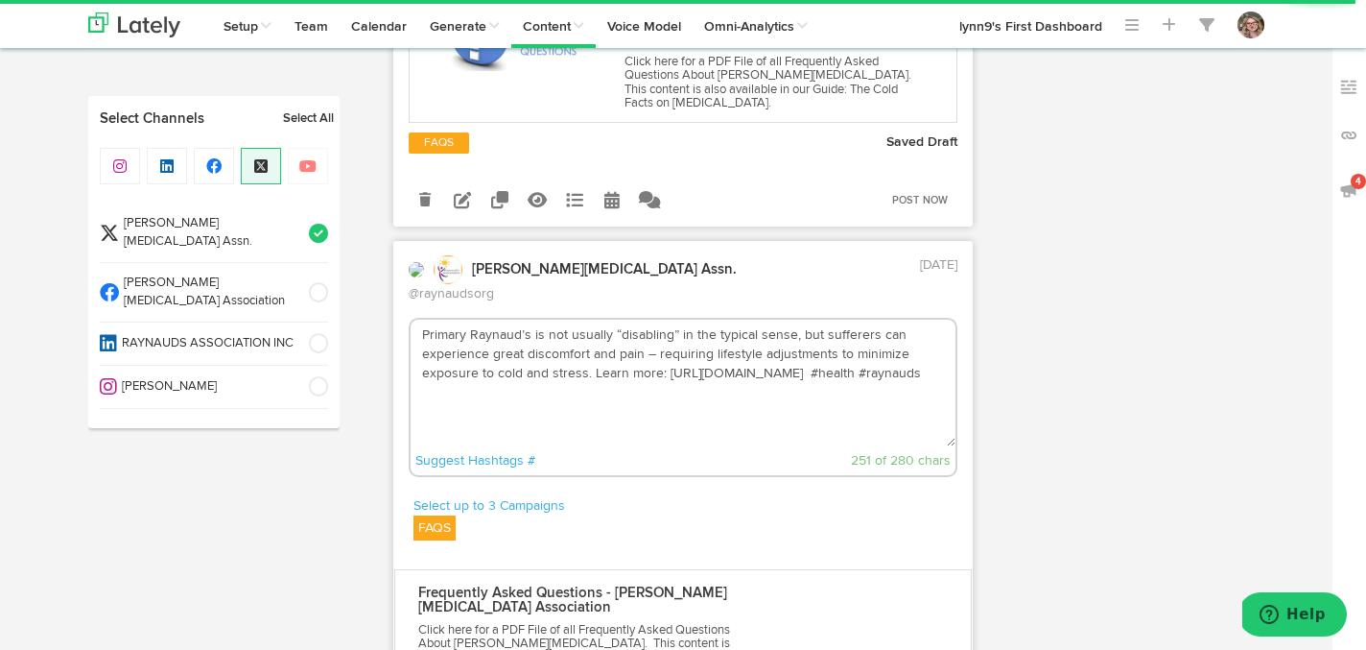
click at [711, 319] on textarea "Primary Raynaud’s is not usually “disabling” in the typical sense, but sufferer…" at bounding box center [684, 382] width 546 height 127
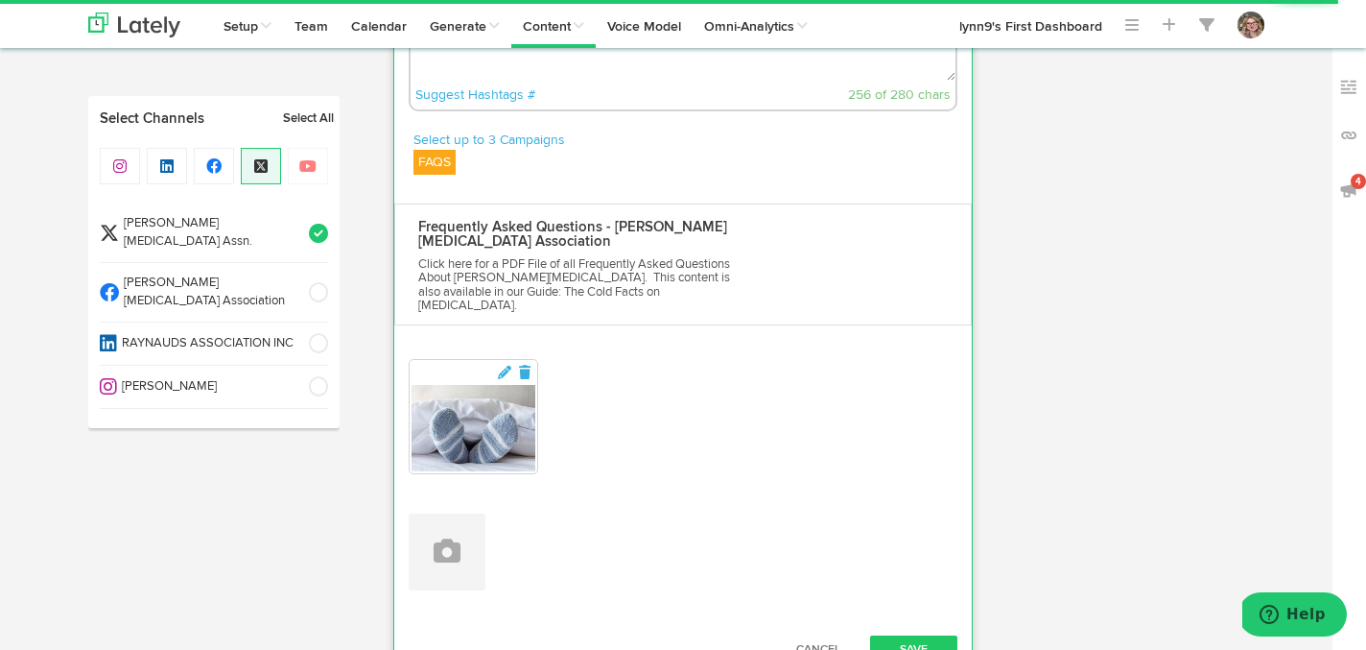
scroll to position [2328, 0]
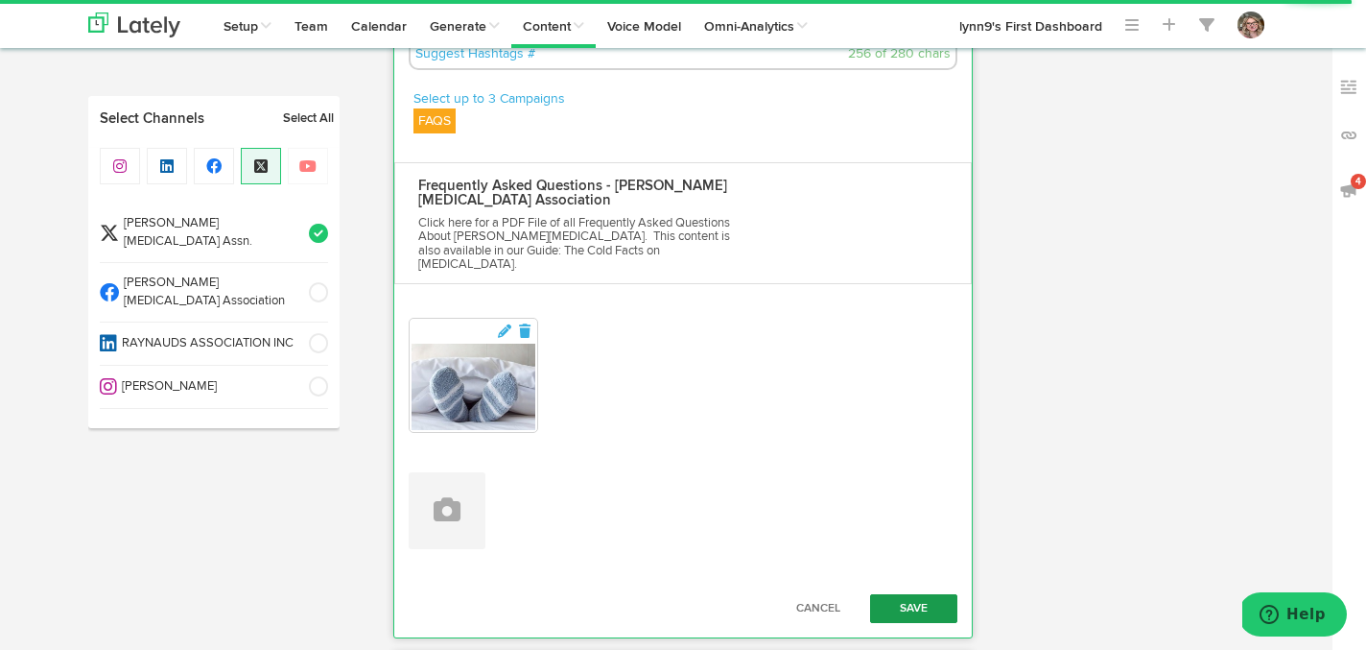
type textarea "Primary Raynaud’s is not usually “disabling” in the typical sense, but sufferer…"
click at [913, 594] on button "Save" at bounding box center [914, 608] width 88 height 29
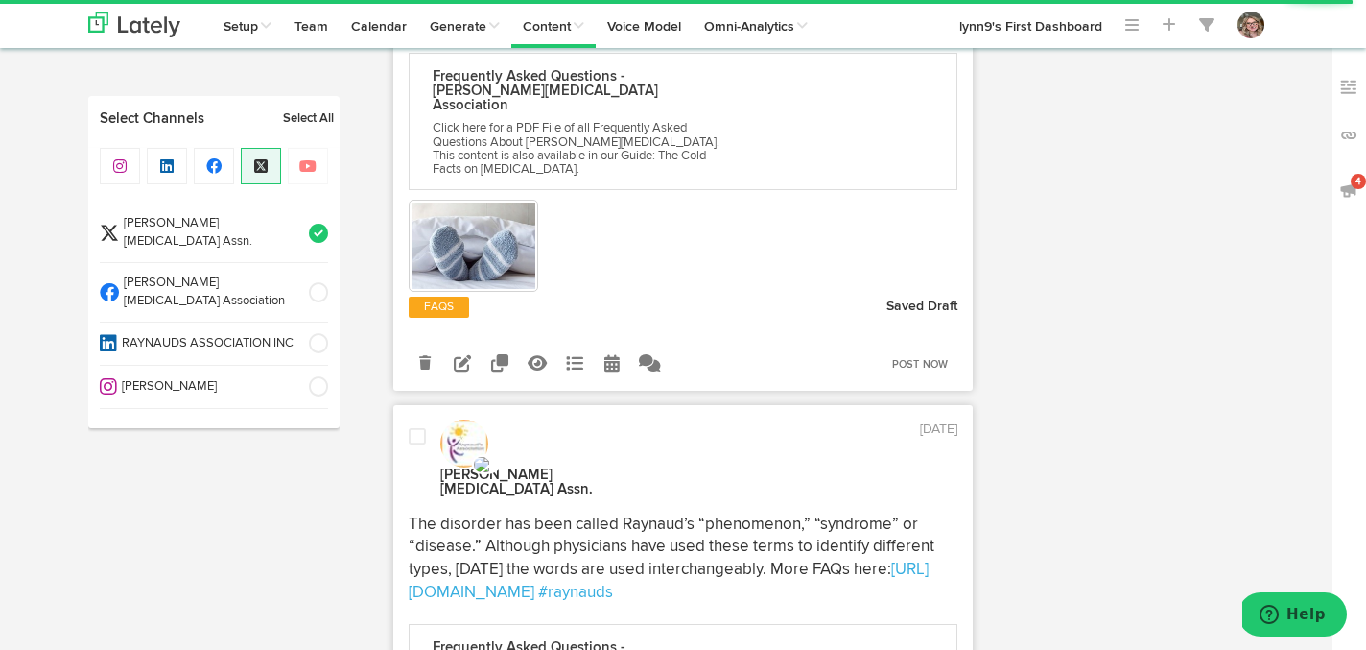
scroll to position [2424, 0]
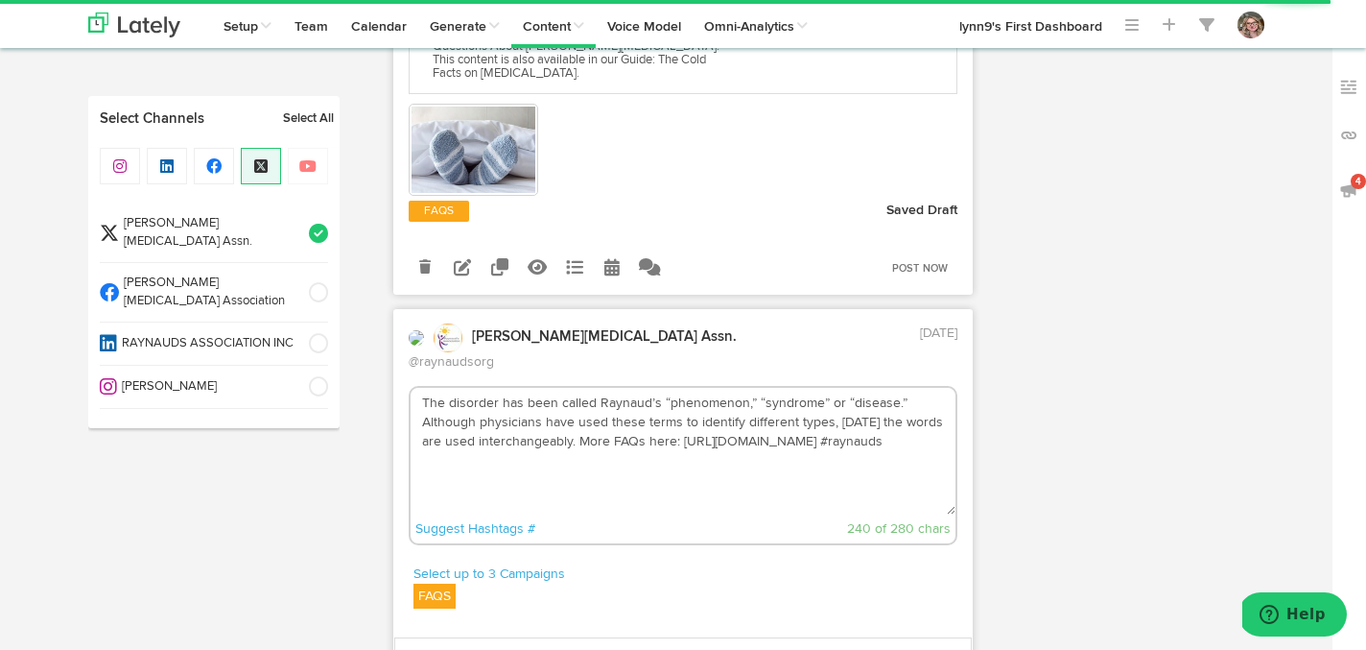
click at [899, 388] on textarea "The disorder has been called Raynaud’s “phenomenon,” “syndrome” or “disease.” A…" at bounding box center [684, 451] width 546 height 127
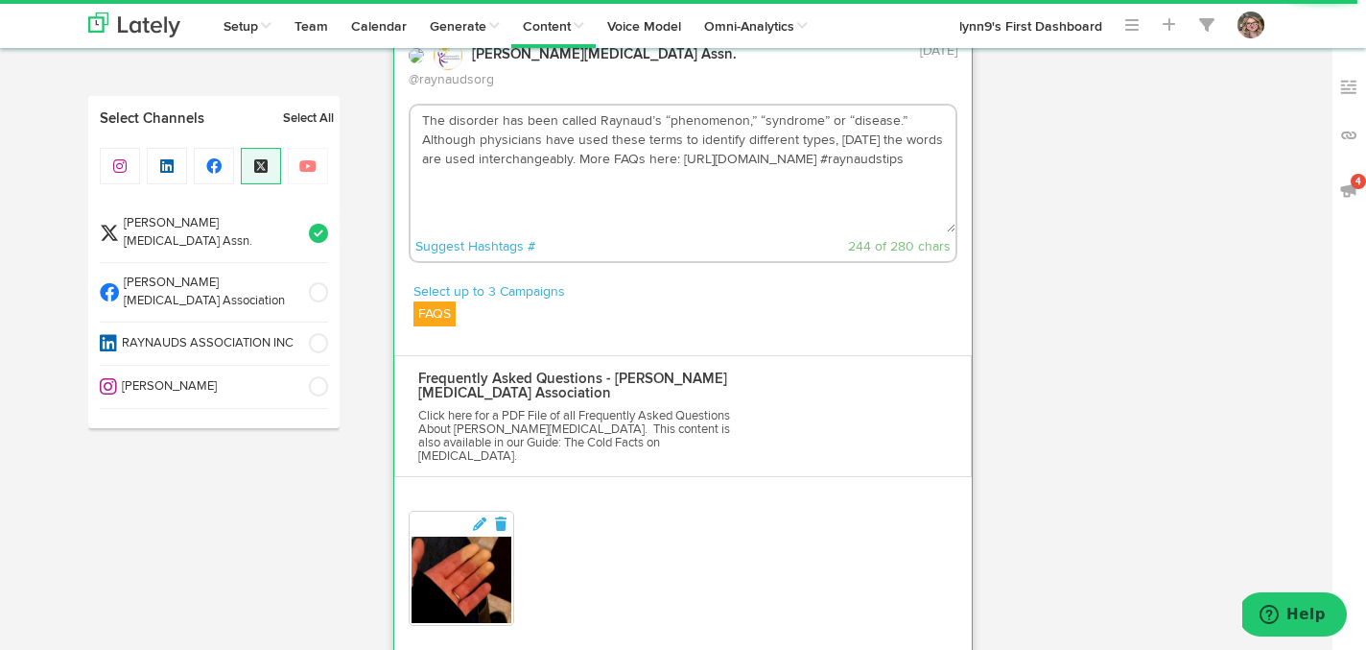
scroll to position [2744, 0]
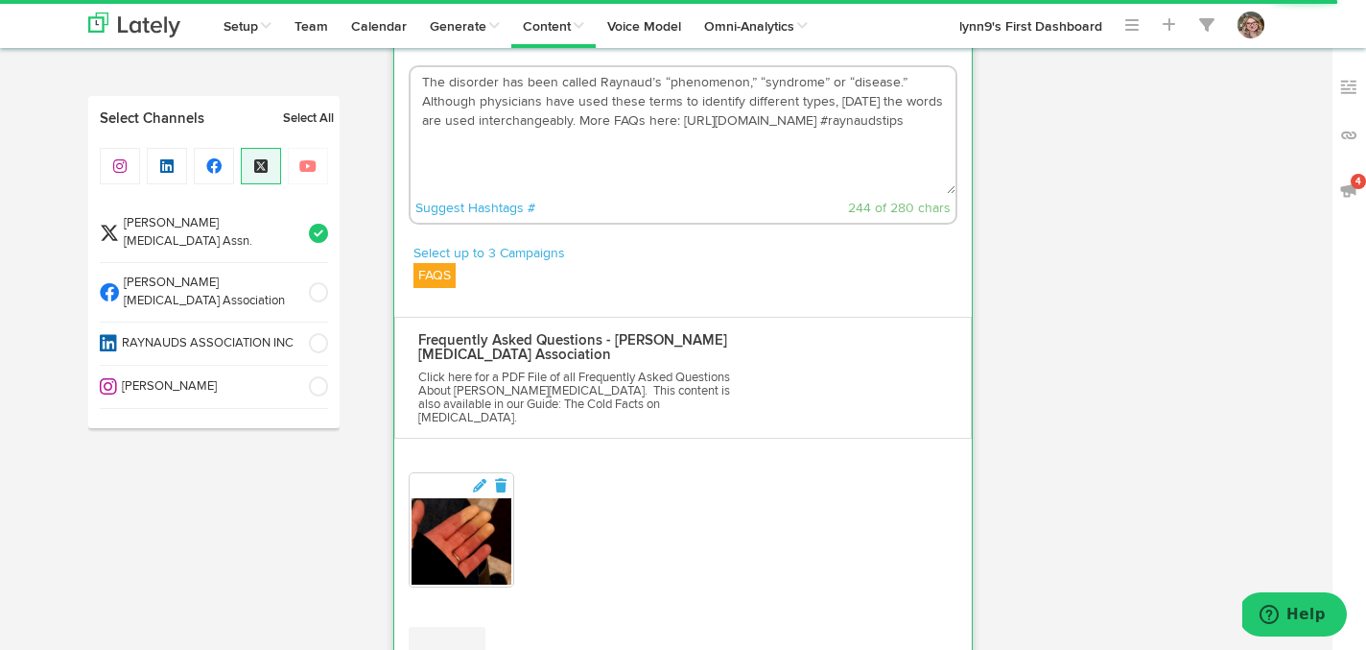
type textarea "The disorder has been called Raynaud’s “phenomenon,” “syndrome” or “disease.” A…"
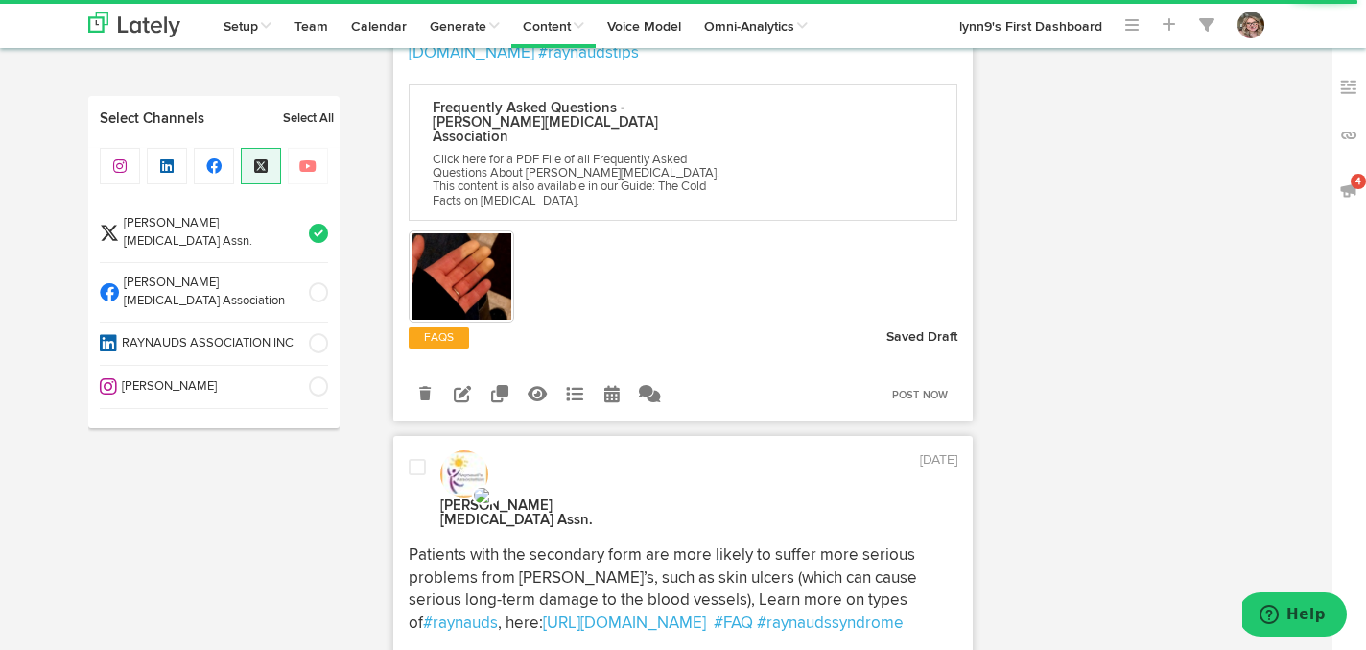
scroll to position [2929, 0]
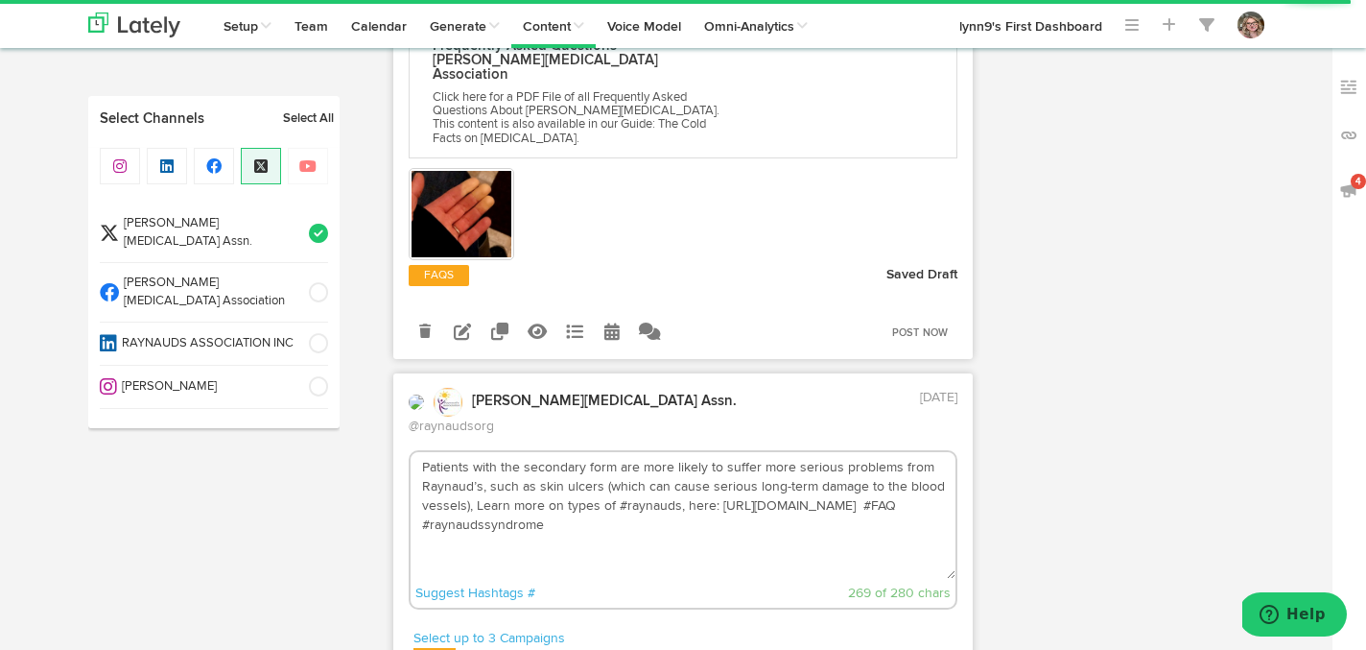
click at [647, 579] on div "Suggest Hashtags # 269 of 280 chars" at bounding box center [684, 593] width 546 height 29
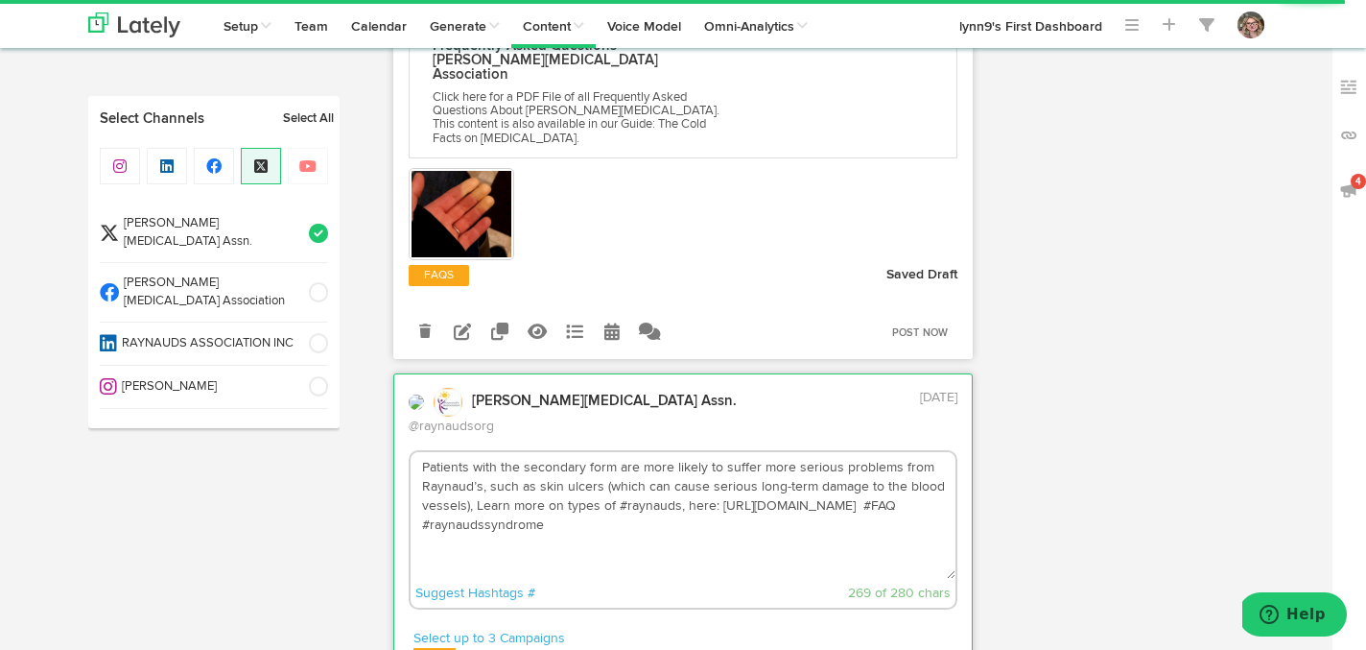
click at [629, 452] on textarea "Patients with the secondary form are more likely to suffer more serious problem…" at bounding box center [684, 515] width 546 height 127
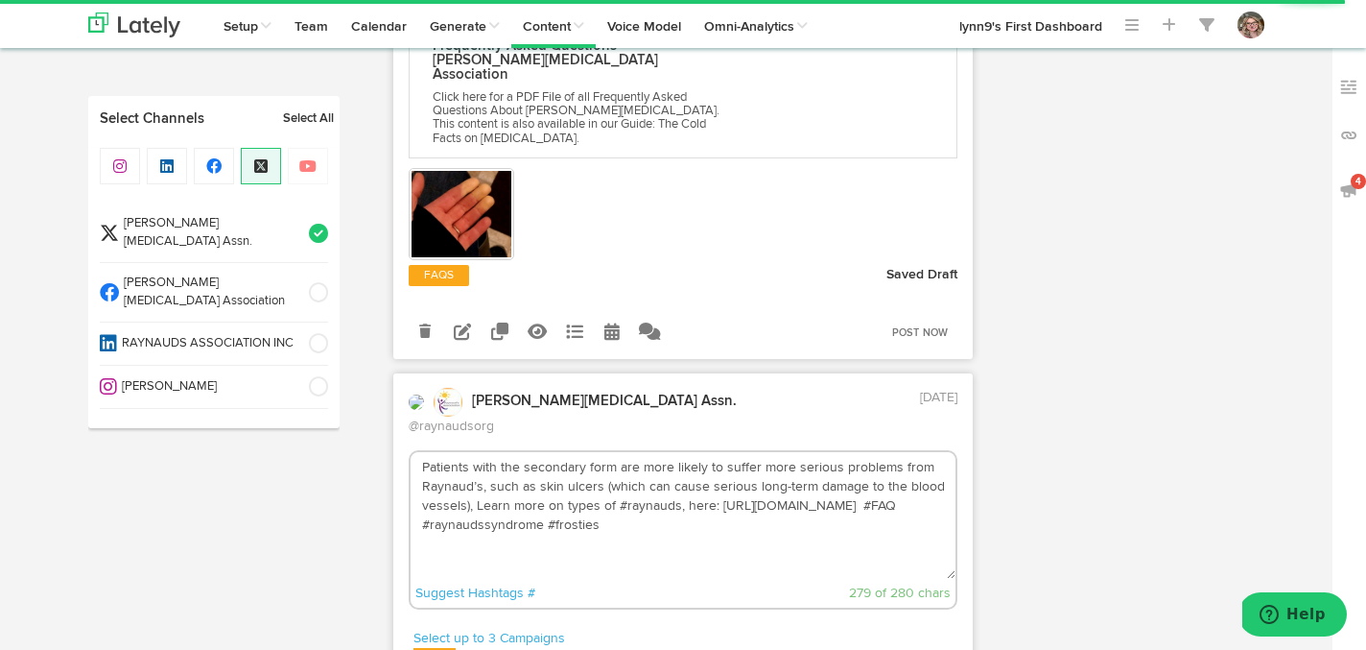
click at [712, 452] on textarea "Patients with the secondary form are more likely to suffer more serious problem…" at bounding box center [684, 515] width 546 height 127
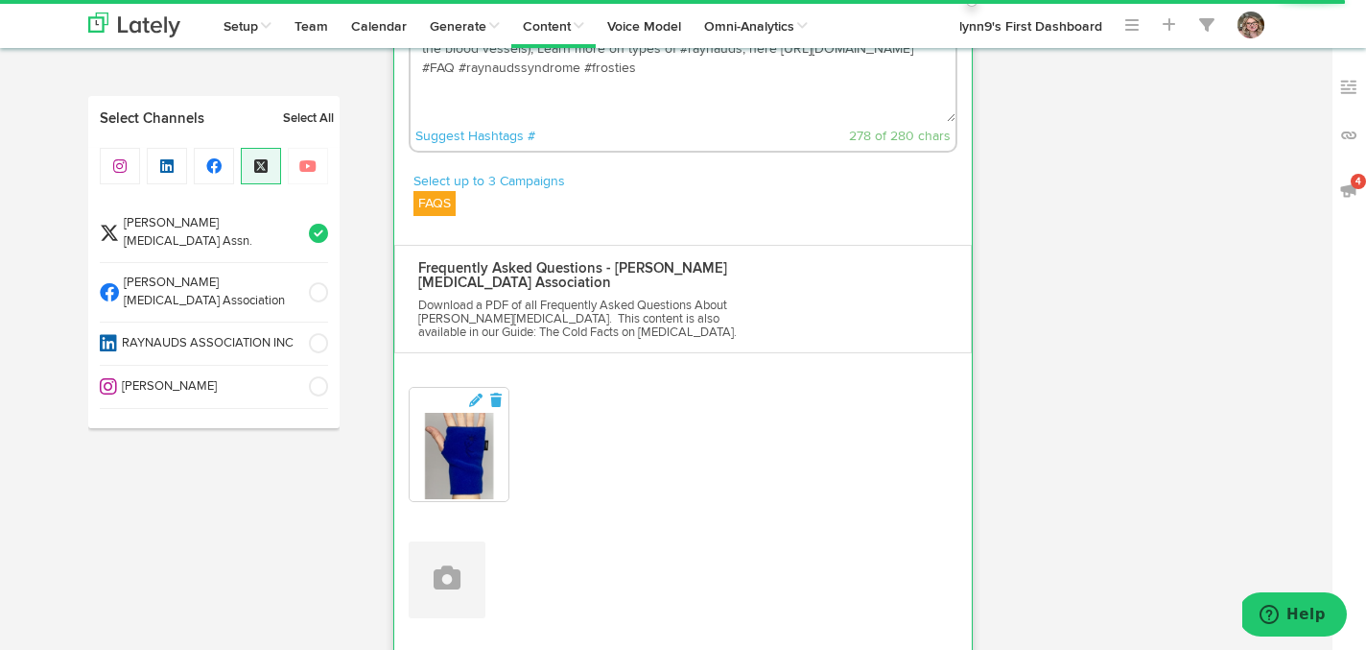
scroll to position [3459, 0]
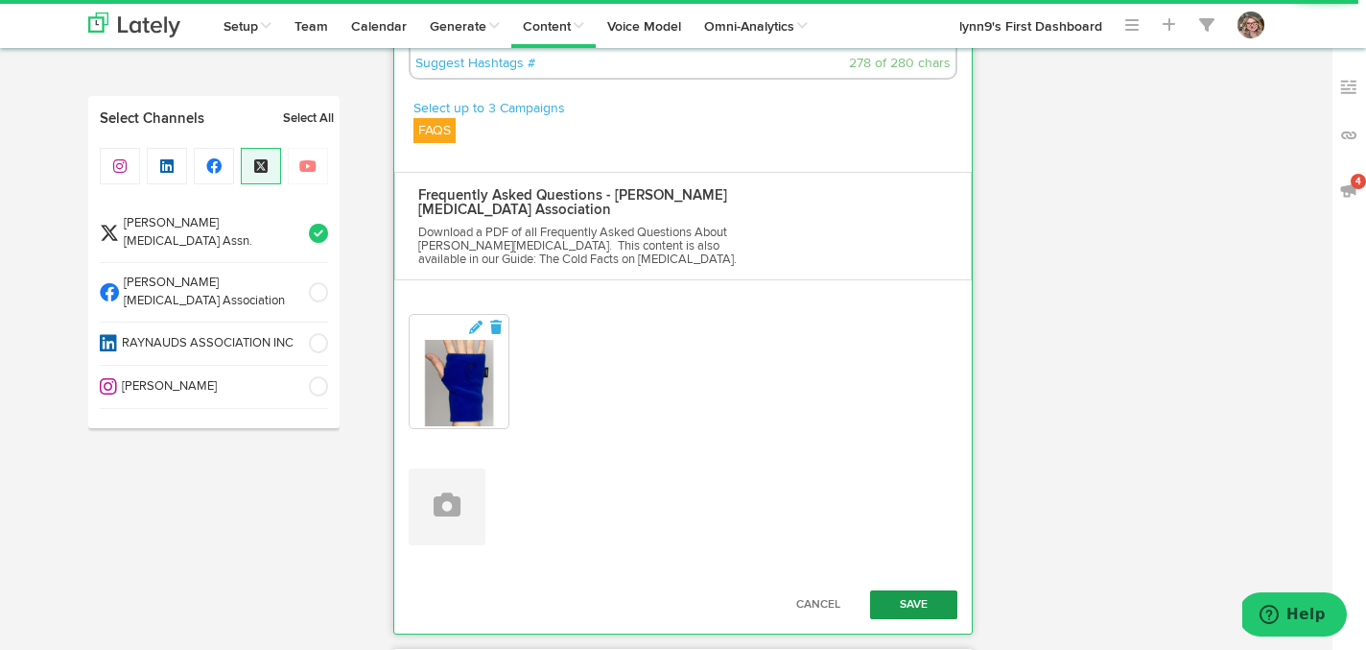
type textarea "Patients with the secondary form are more likely to suffer more serious problem…"
click at [891, 590] on button "Save" at bounding box center [914, 604] width 88 height 29
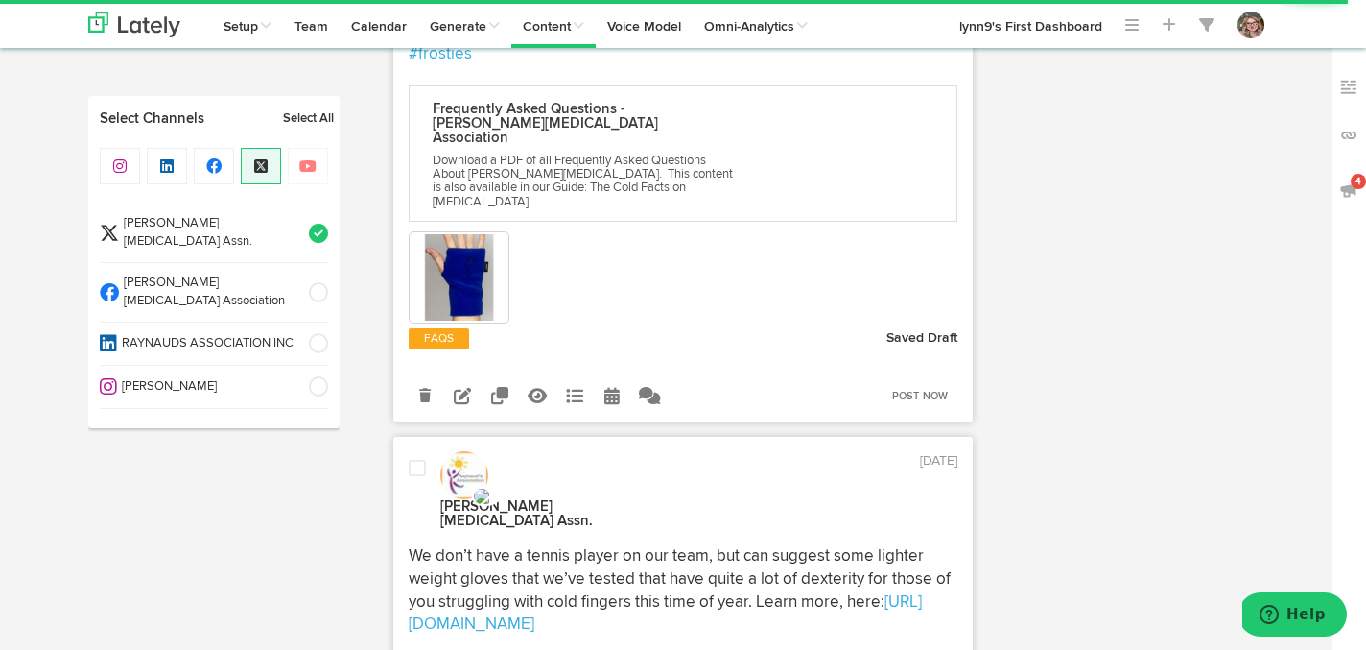
scroll to position [3563, 0]
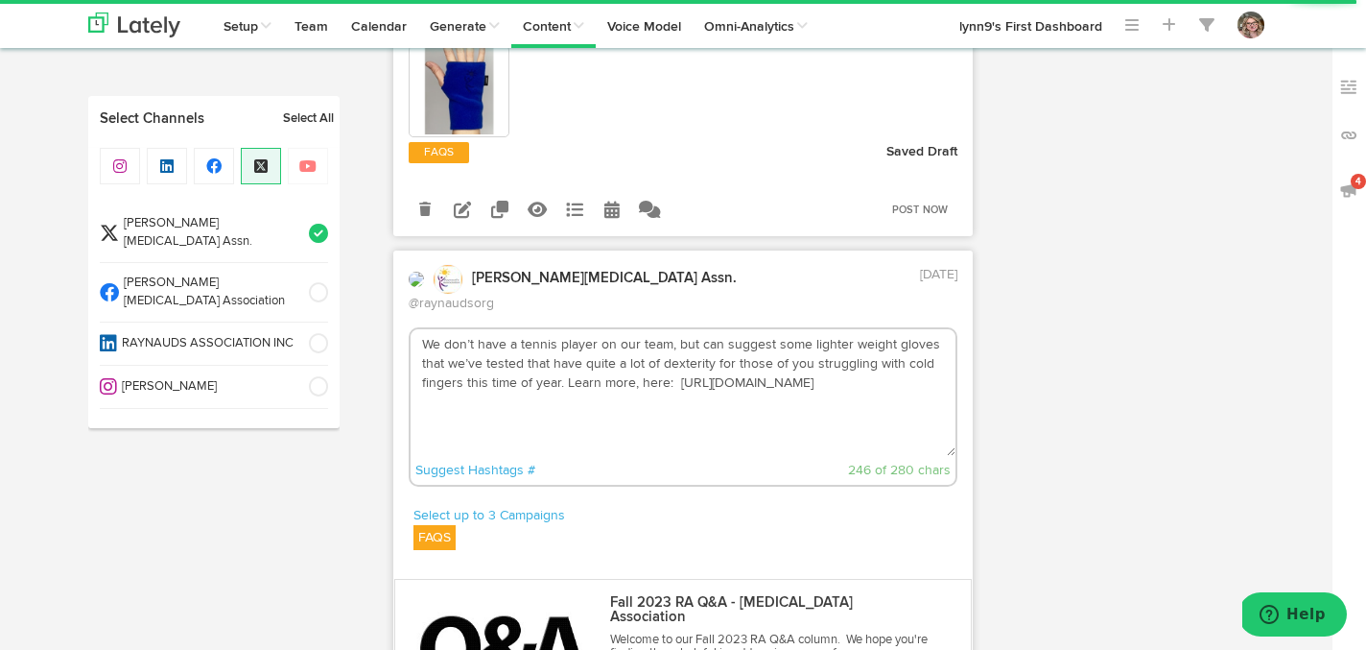
scroll to position [3655, 0]
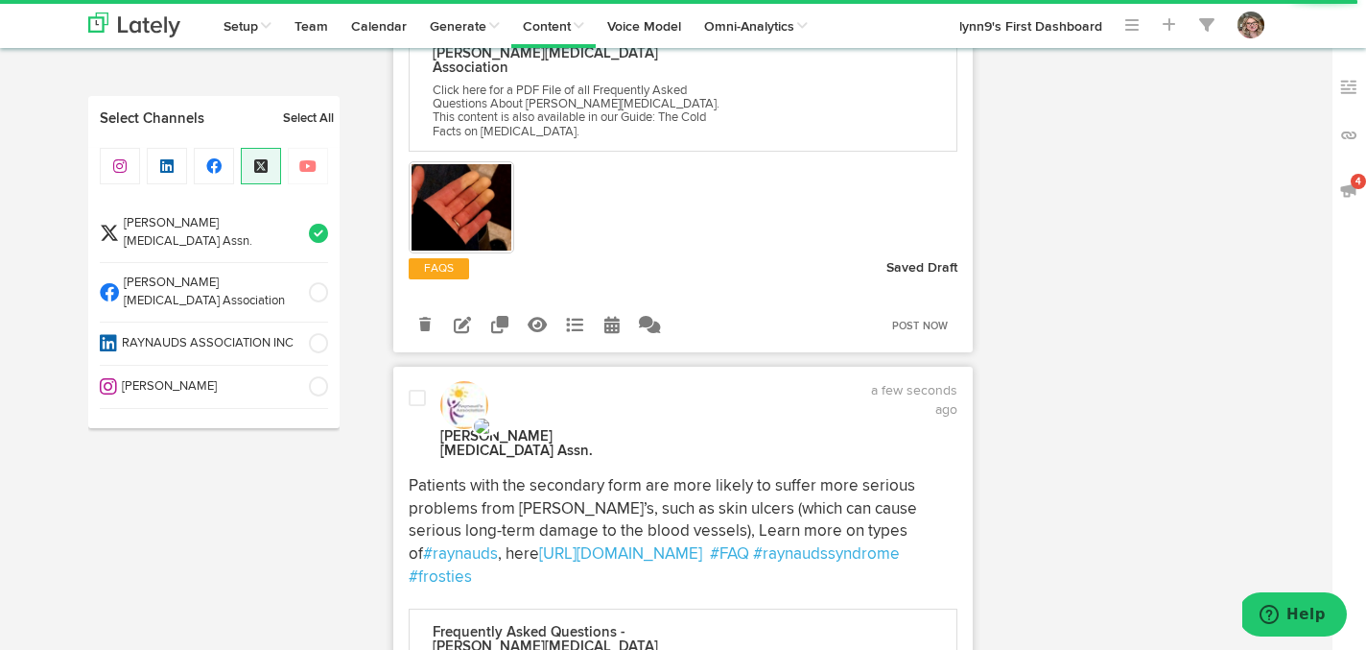
scroll to position [2870, 0]
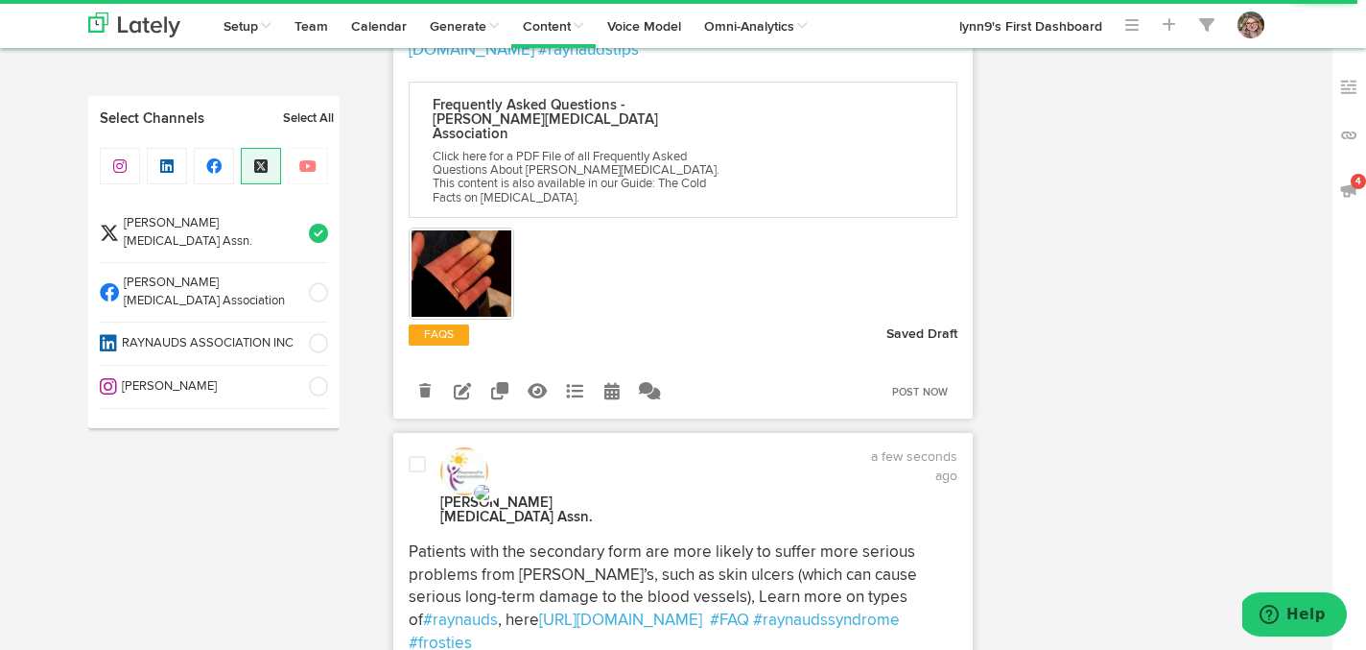
click at [413, 455] on span at bounding box center [417, 464] width 17 height 19
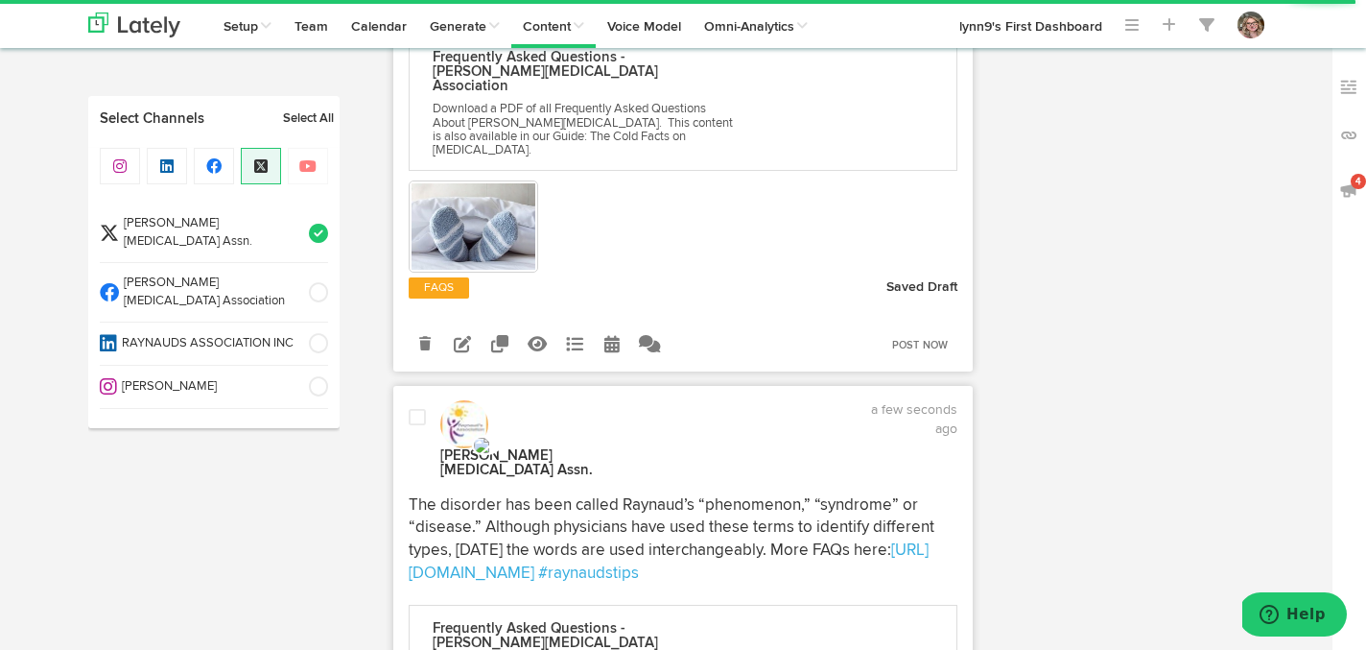
click at [415, 408] on span at bounding box center [417, 417] width 17 height 19
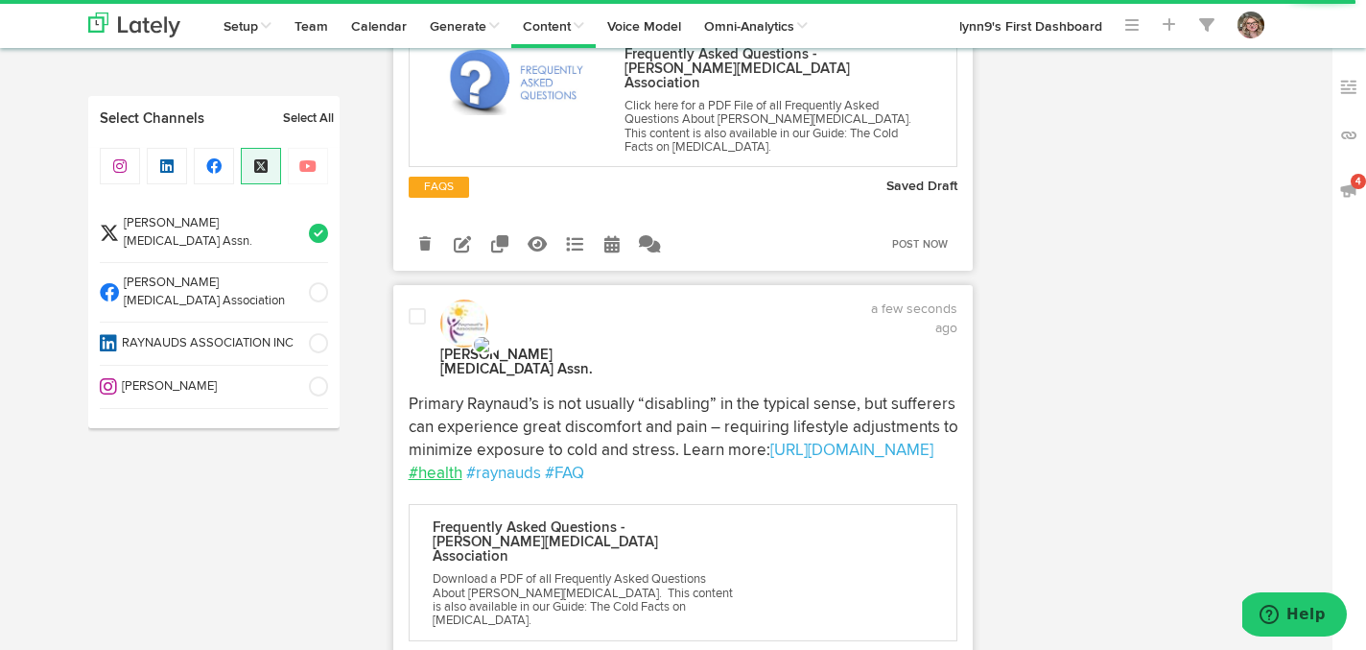
click at [415, 307] on div at bounding box center [417, 343] width 46 height 72
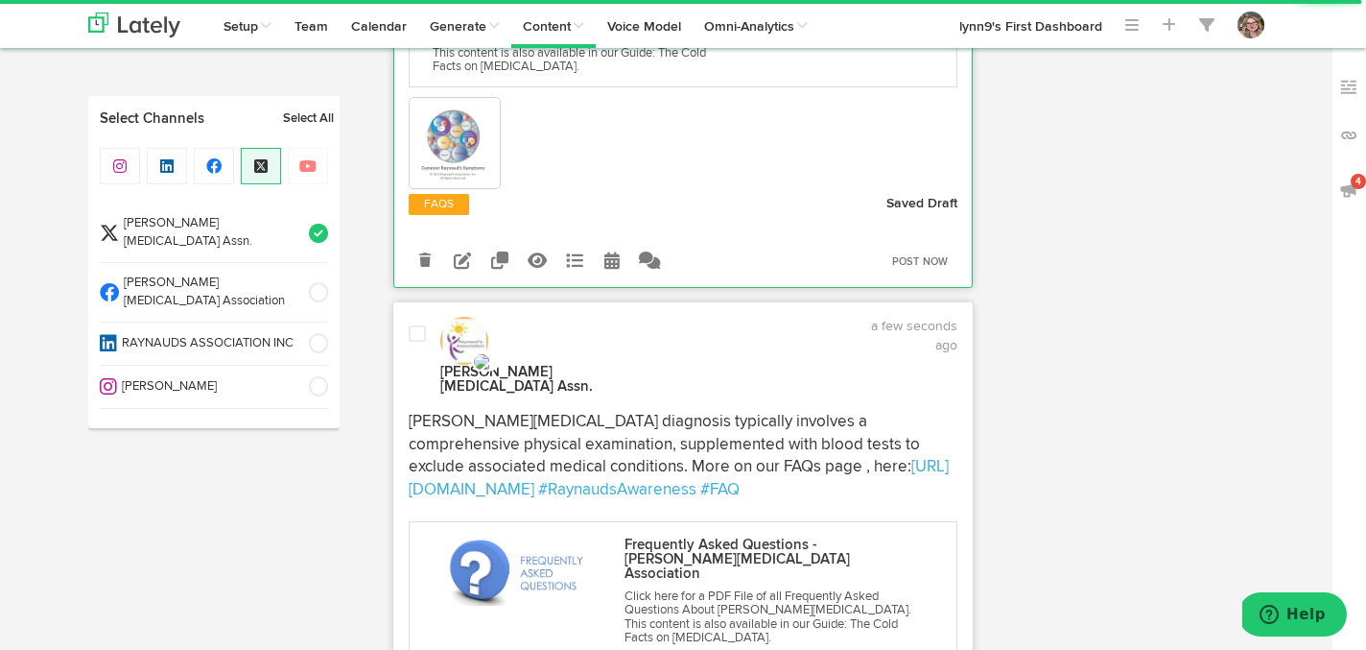
click at [418, 324] on span at bounding box center [417, 333] width 17 height 19
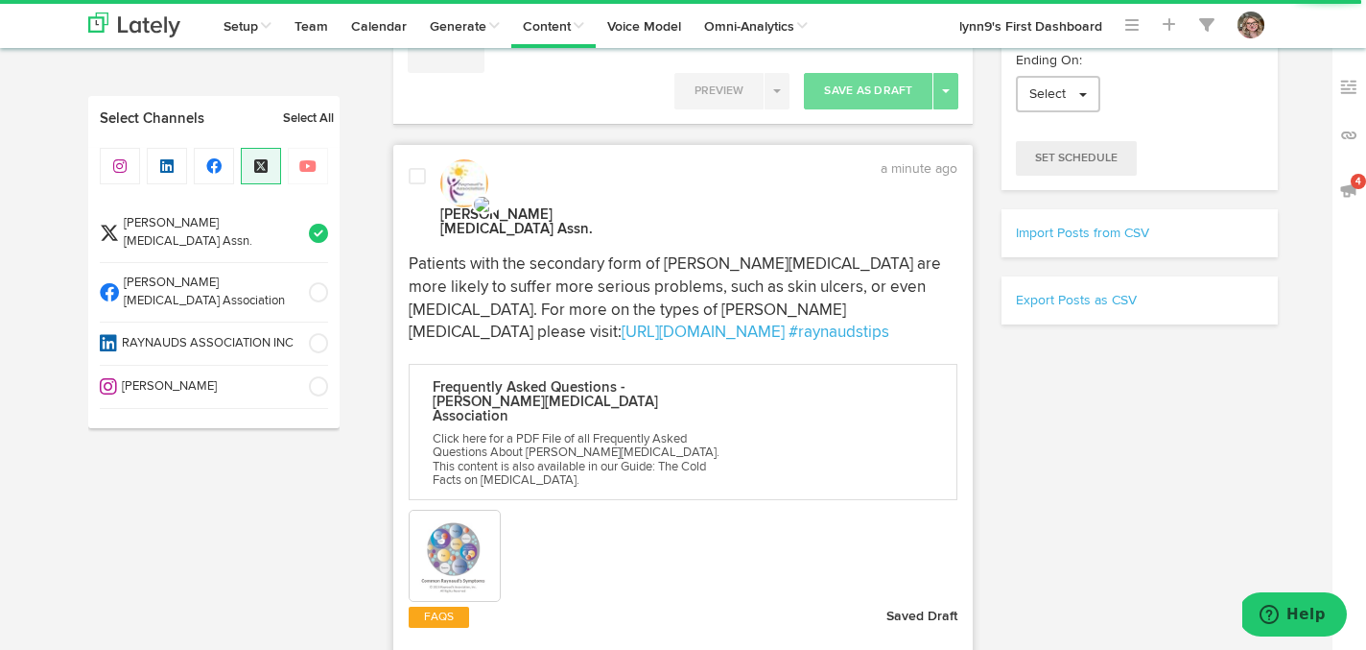
click at [418, 193] on div at bounding box center [417, 203] width 46 height 72
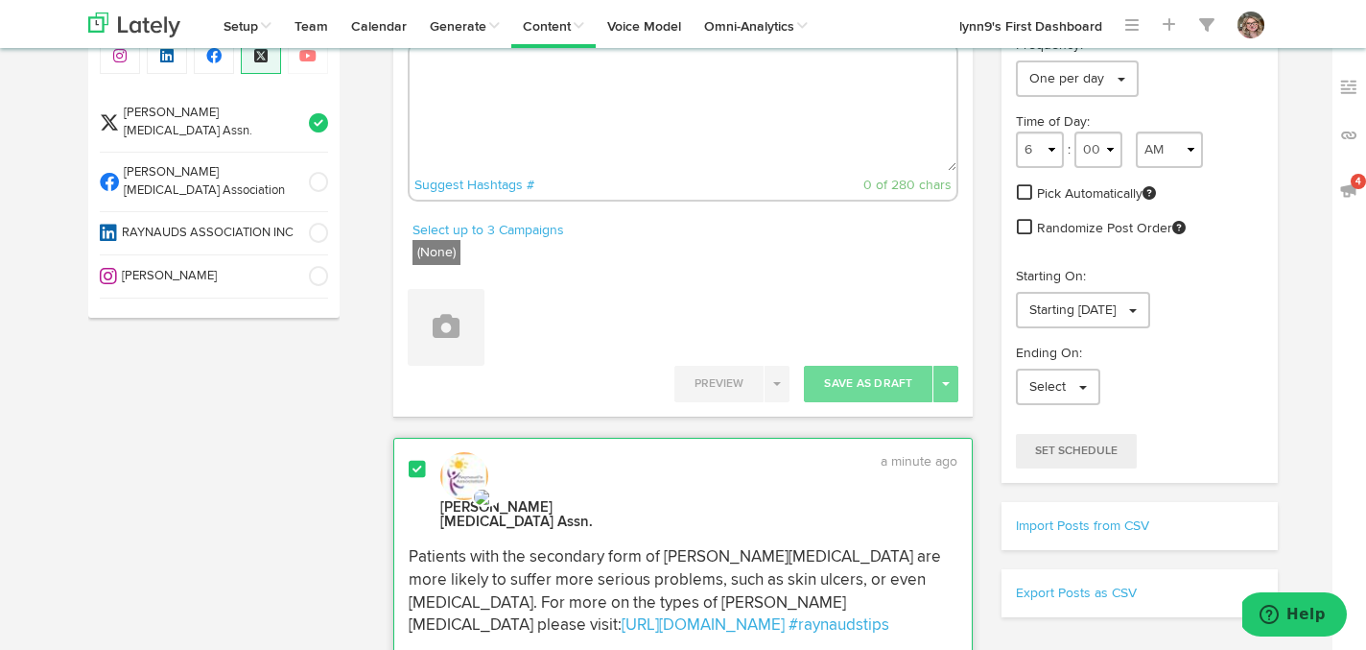
scroll to position [0, 0]
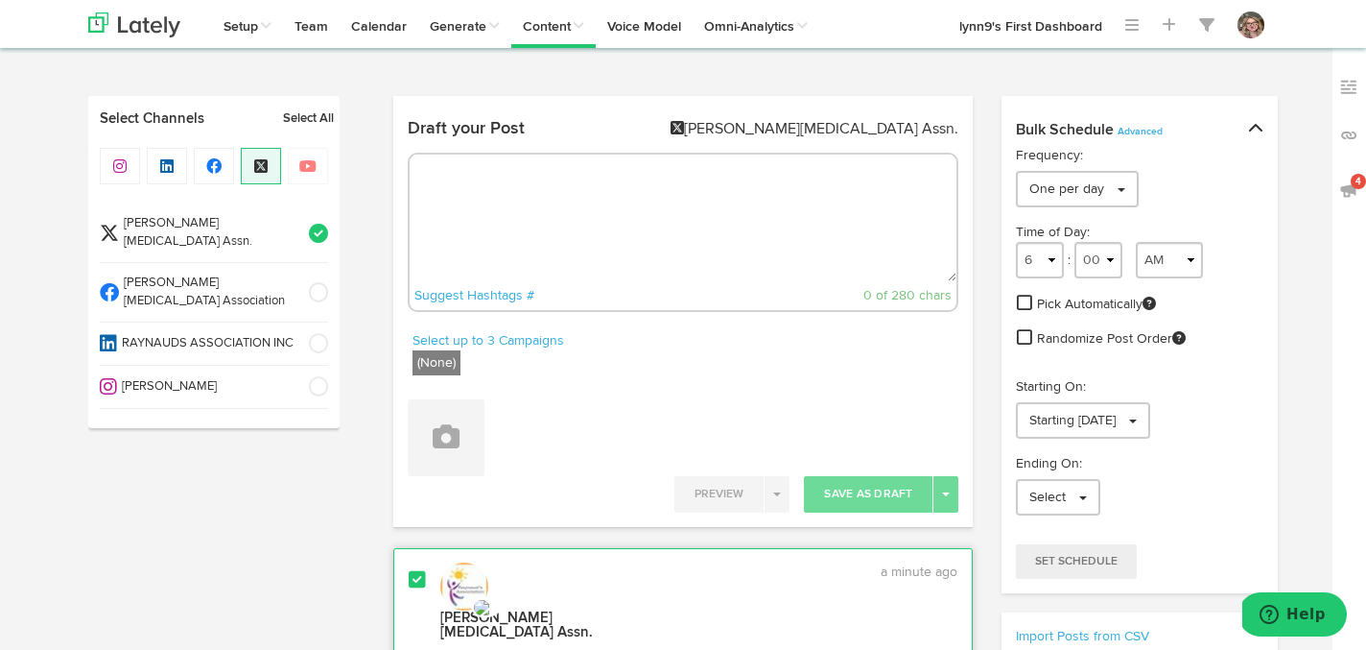
click at [1027, 316] on div "Time of Day: 1 2 3 4 5 6 7 8 9 10 11 12 : 00 01 02 03 04 05 06 07 08 09 10 11 1…" at bounding box center [1139, 292] width 275 height 139
click at [1026, 304] on span at bounding box center [1024, 302] width 15 height 17
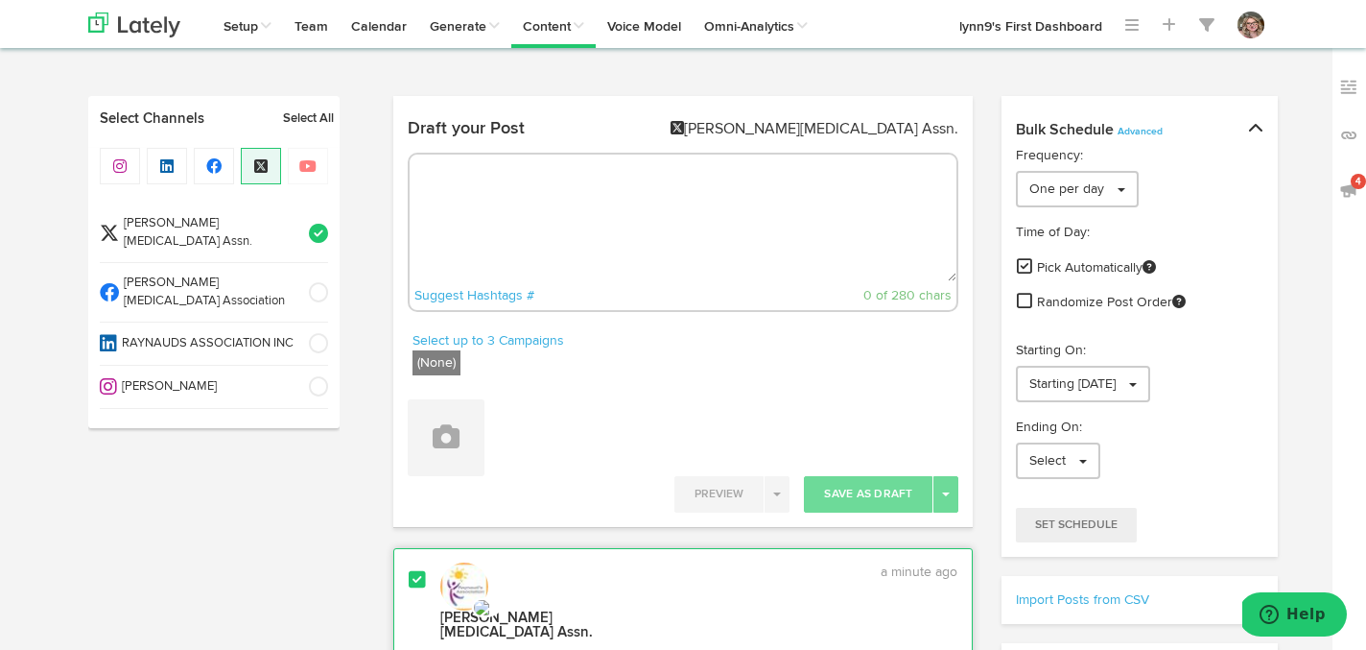
click at [1026, 292] on span at bounding box center [1024, 300] width 15 height 17
click at [1029, 371] on link "Starting 09/21/2025" at bounding box center [1083, 384] width 134 height 36
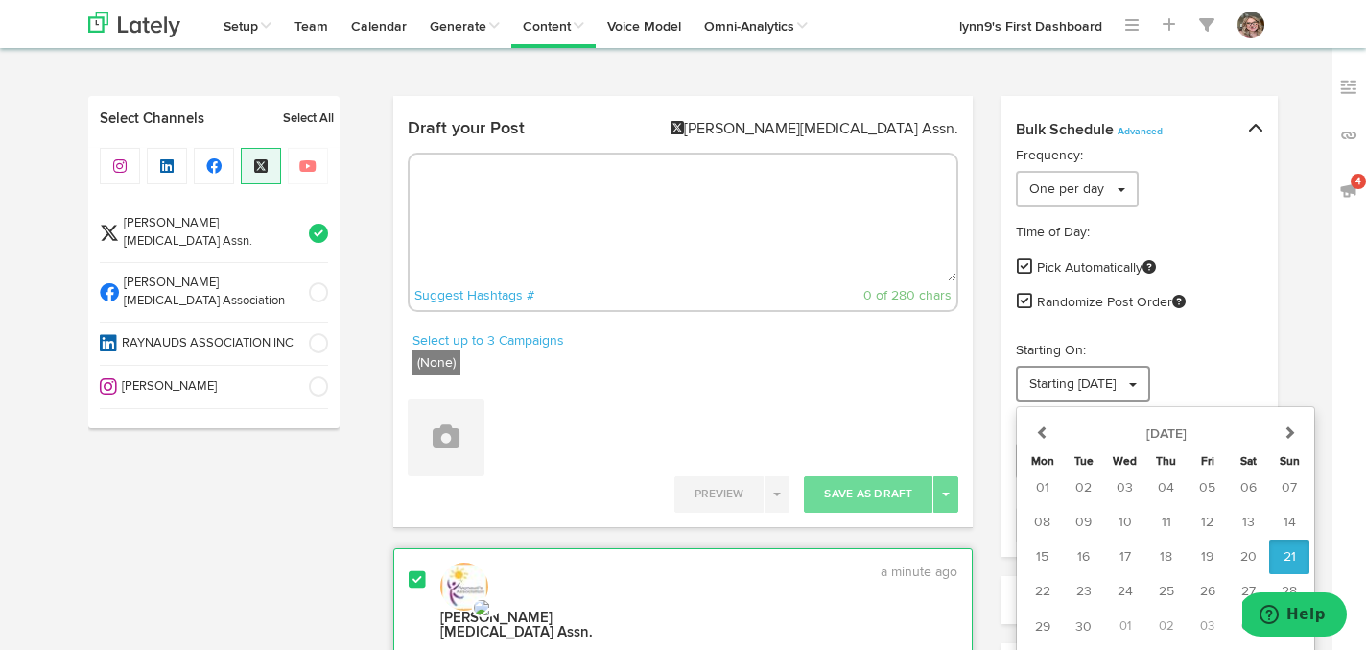
scroll to position [29, 0]
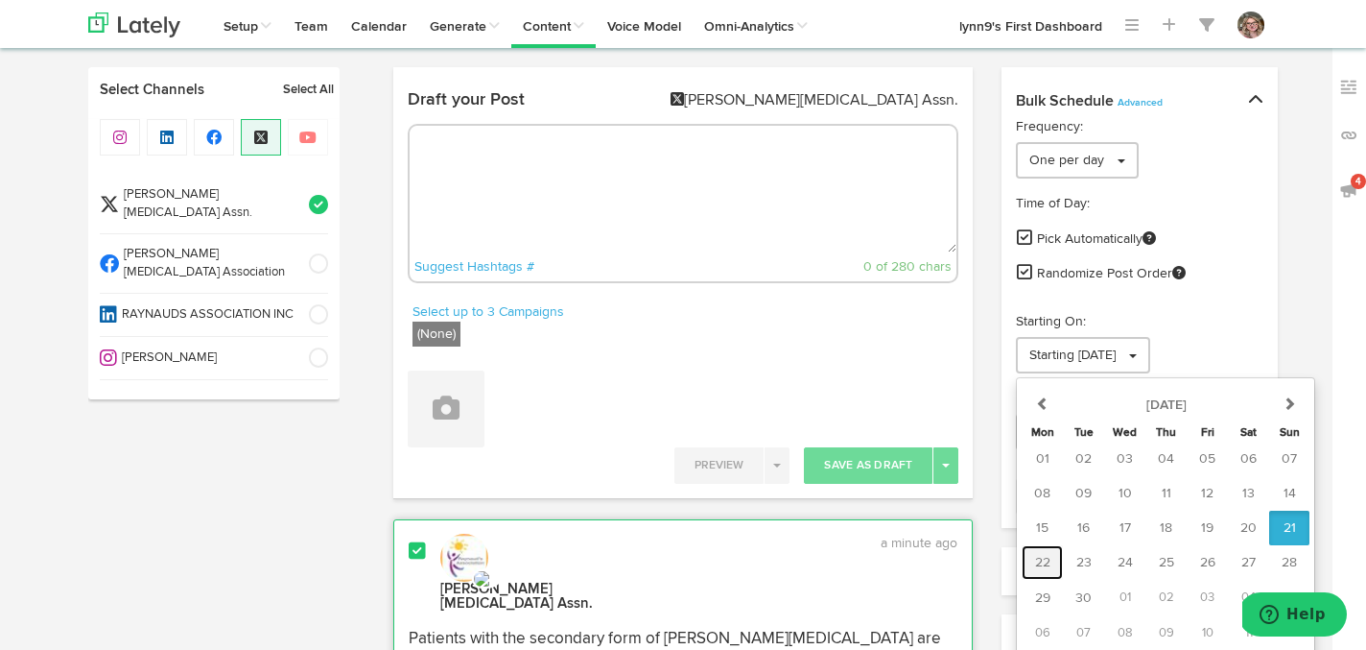
click at [1048, 560] on span "22" at bounding box center [1042, 562] width 15 height 13
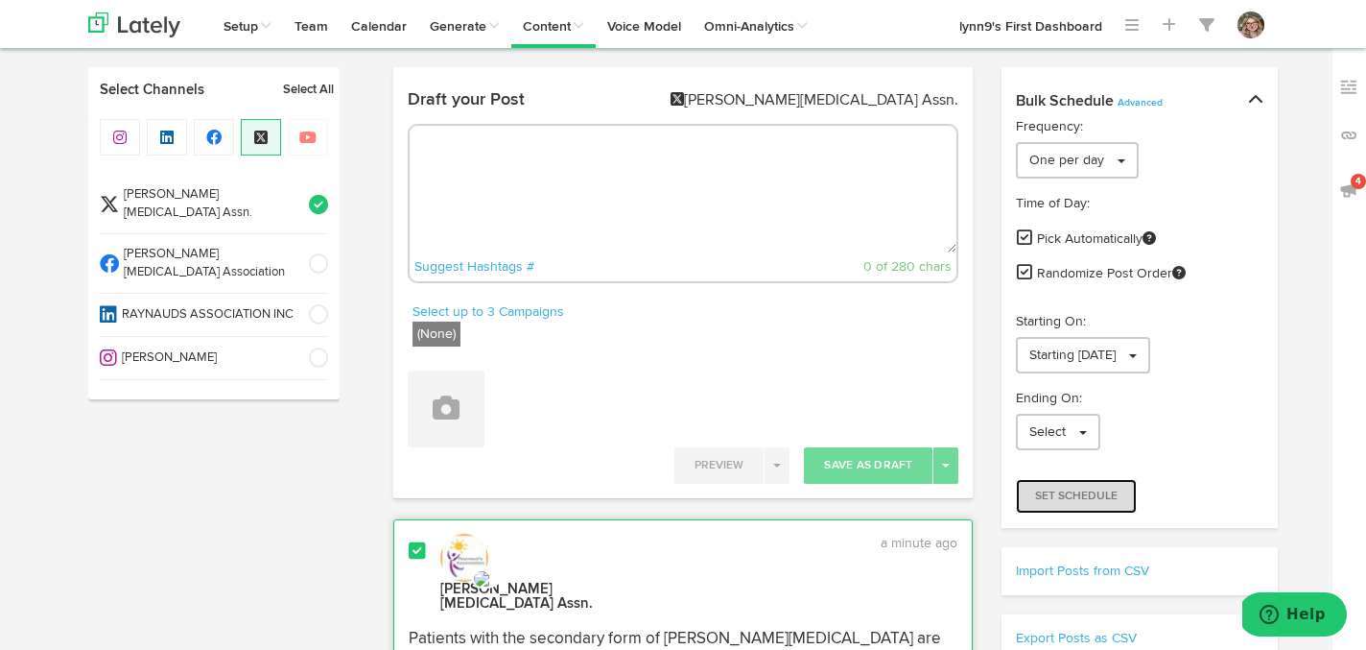
click at [1047, 502] on button "Set Schedule" at bounding box center [1076, 496] width 121 height 35
radio input "true"
select select "8"
select select "53"
select select "PM"
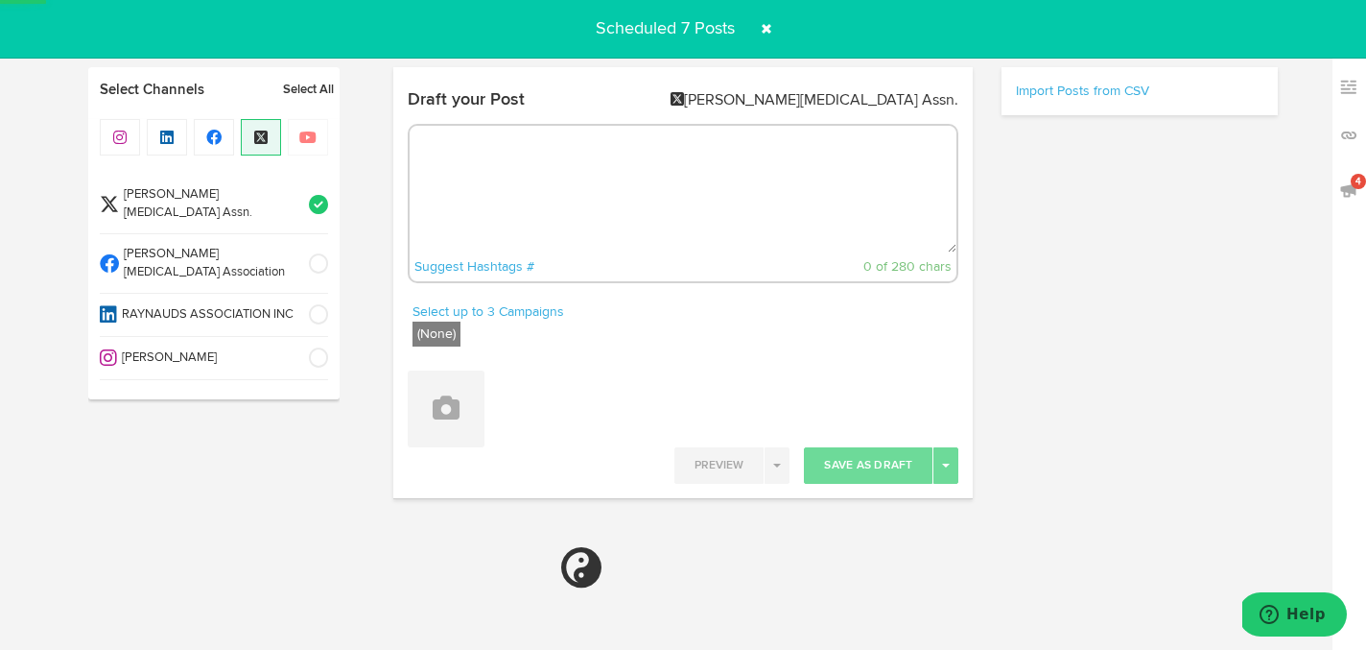
select select "6"
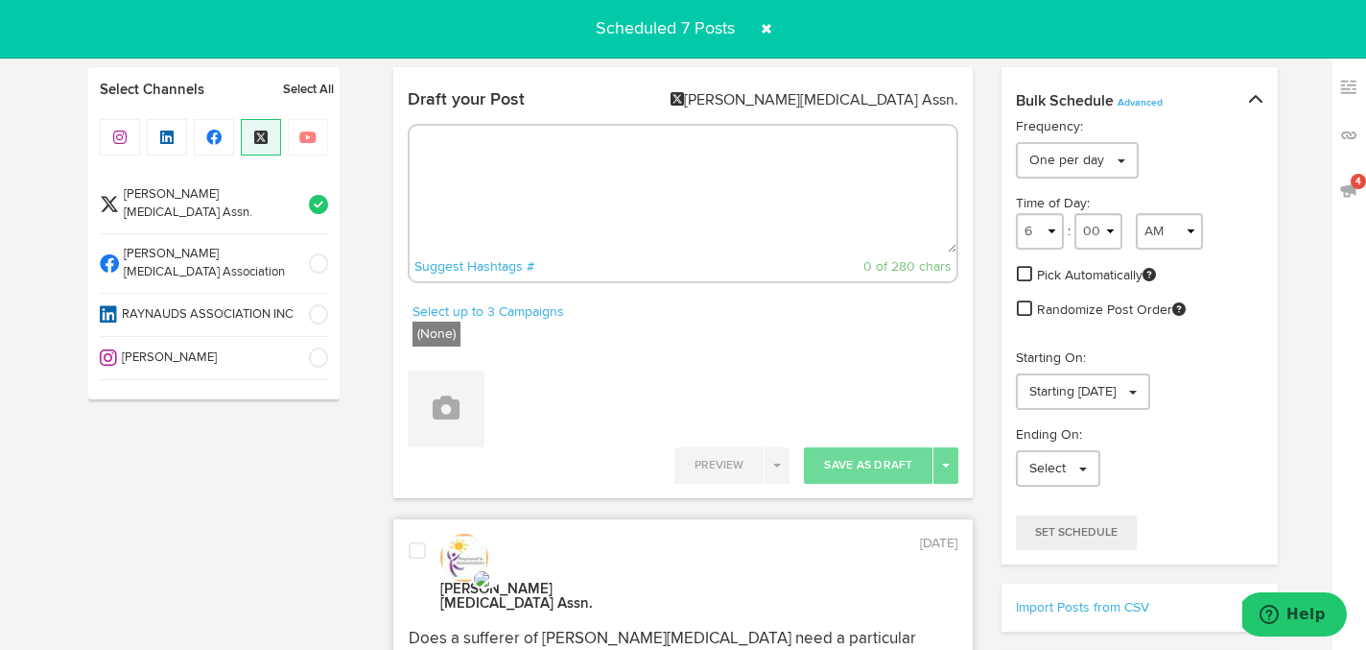
click at [769, 29] on span at bounding box center [766, 28] width 31 height 31
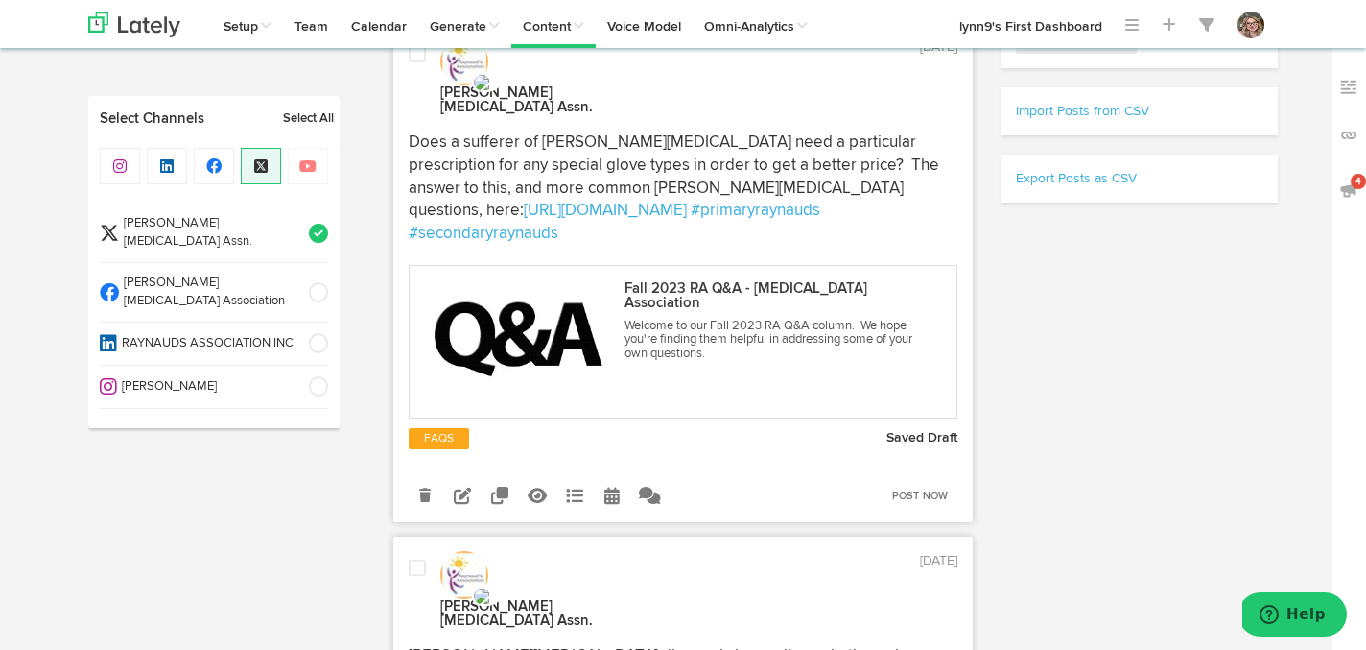
scroll to position [484, 0]
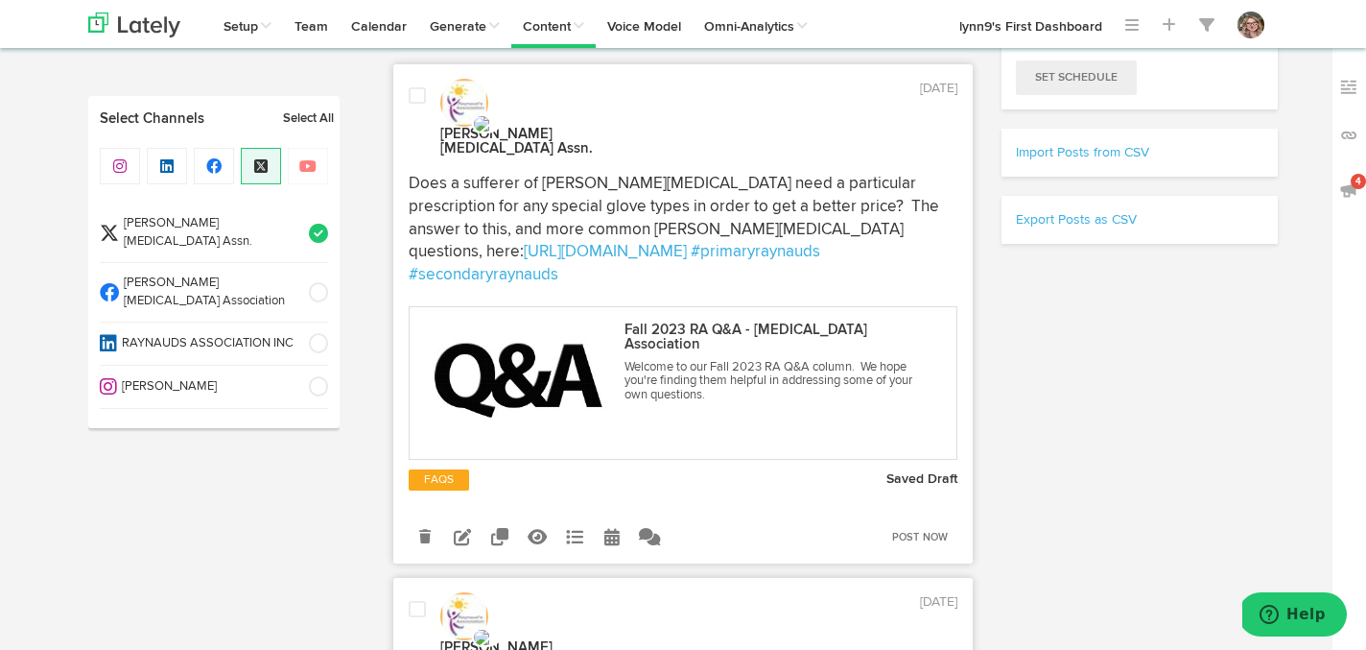
click at [405, 101] on div at bounding box center [417, 122] width 46 height 72
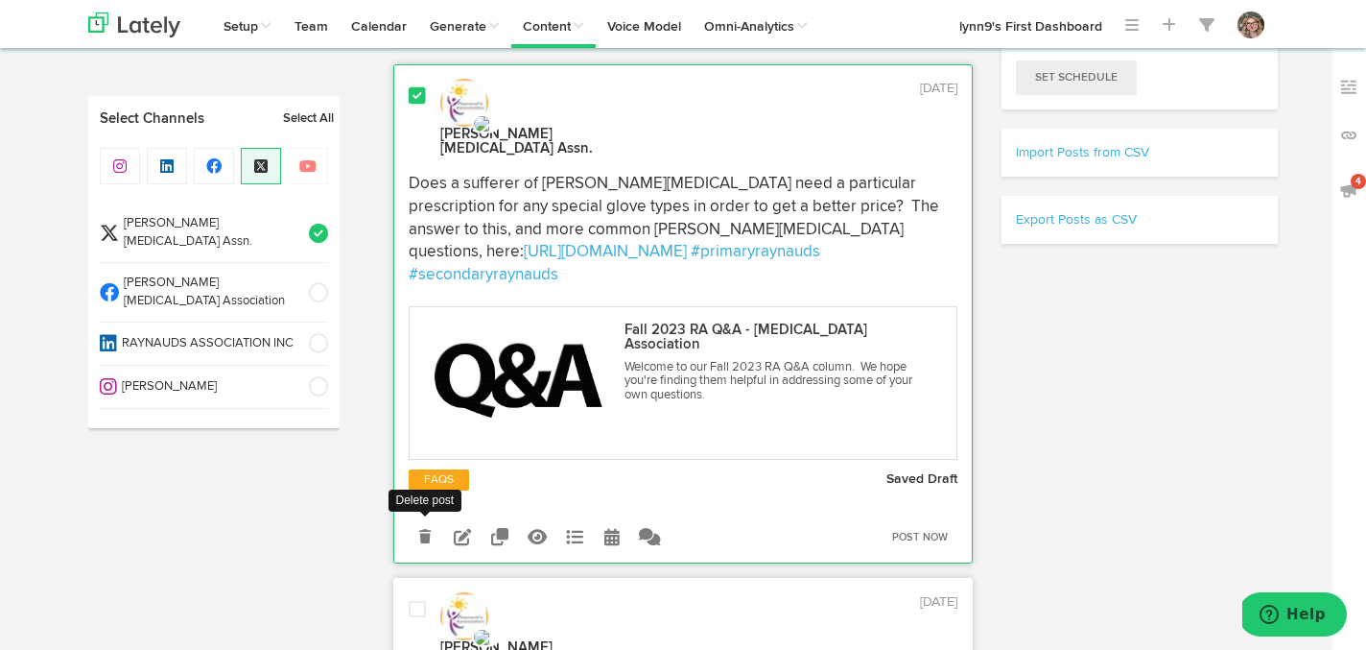
click at [427, 530] on icon at bounding box center [425, 536] width 12 height 13
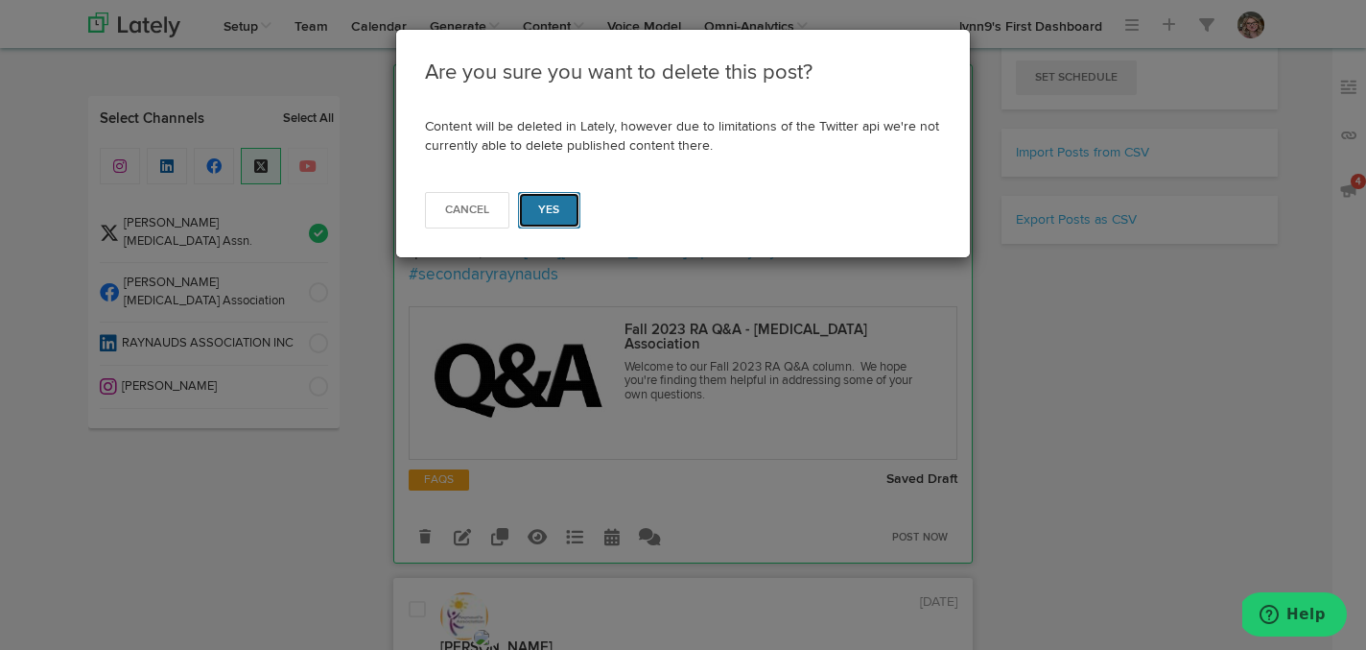
click at [566, 207] on button "Yes" at bounding box center [549, 210] width 62 height 36
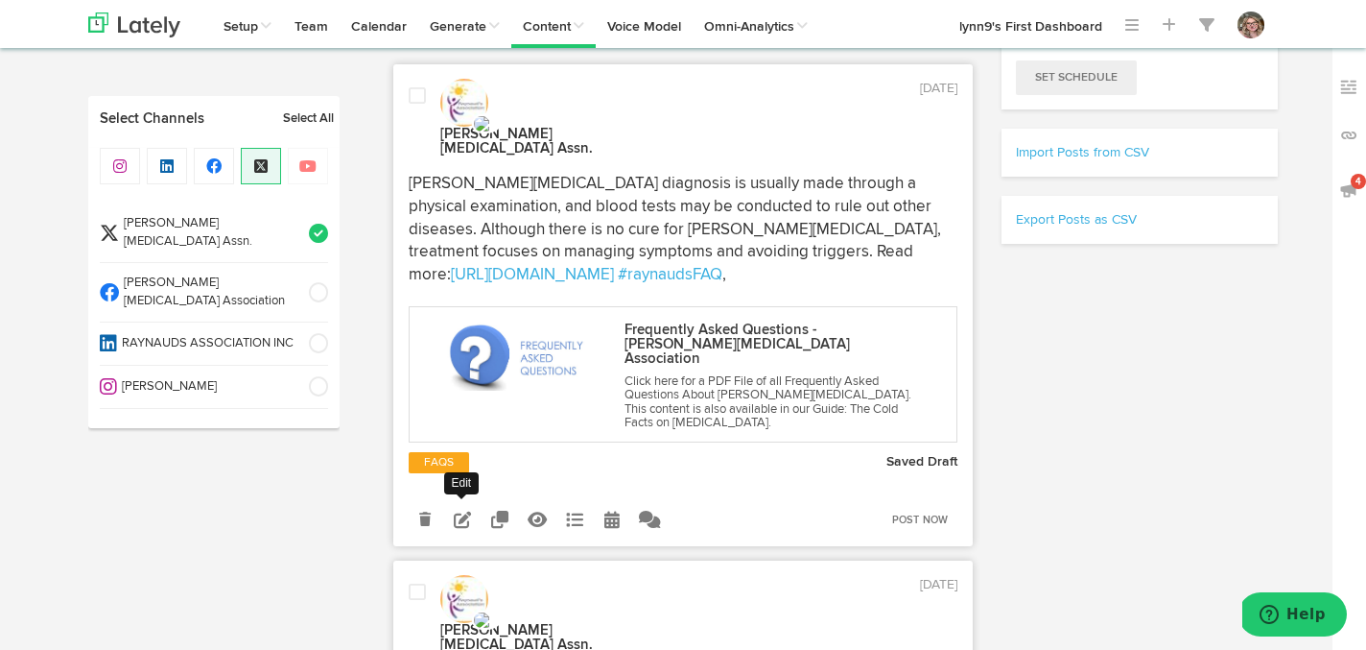
click at [466, 510] on icon at bounding box center [462, 518] width 17 height 17
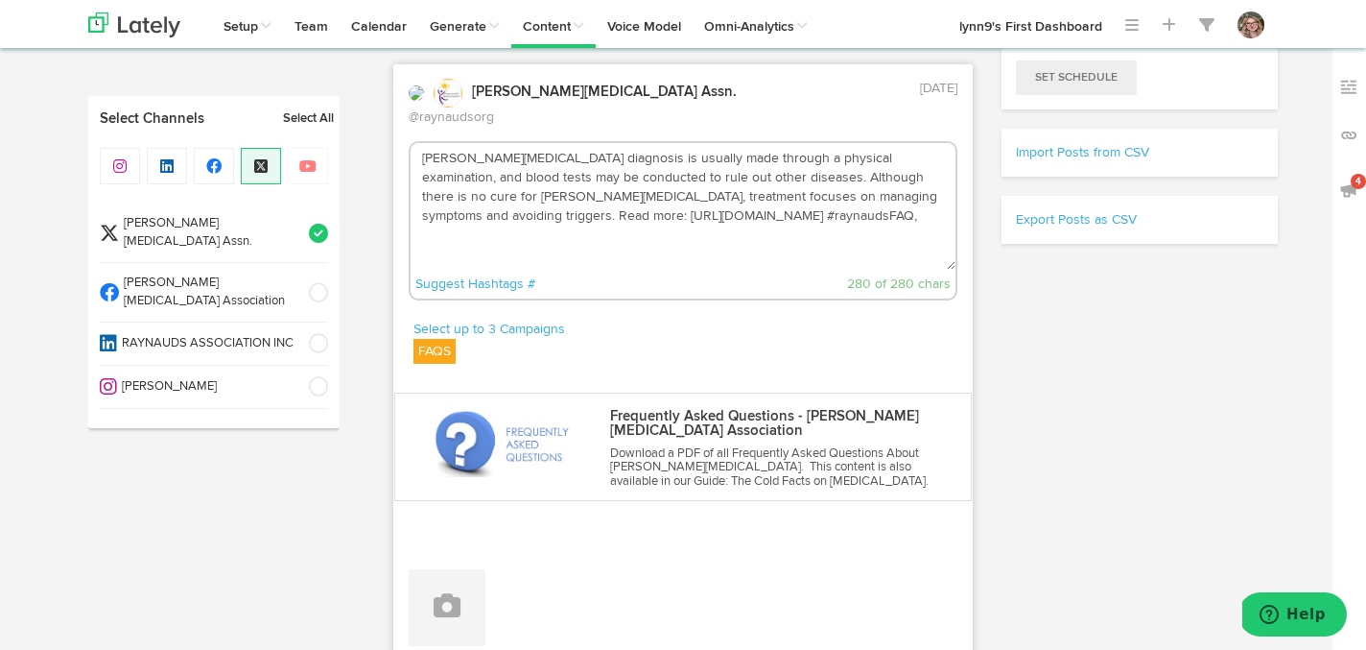
click at [880, 177] on textarea "Raynaud's diagnosis is usually made through a physical examination, and blood t…" at bounding box center [684, 206] width 546 height 127
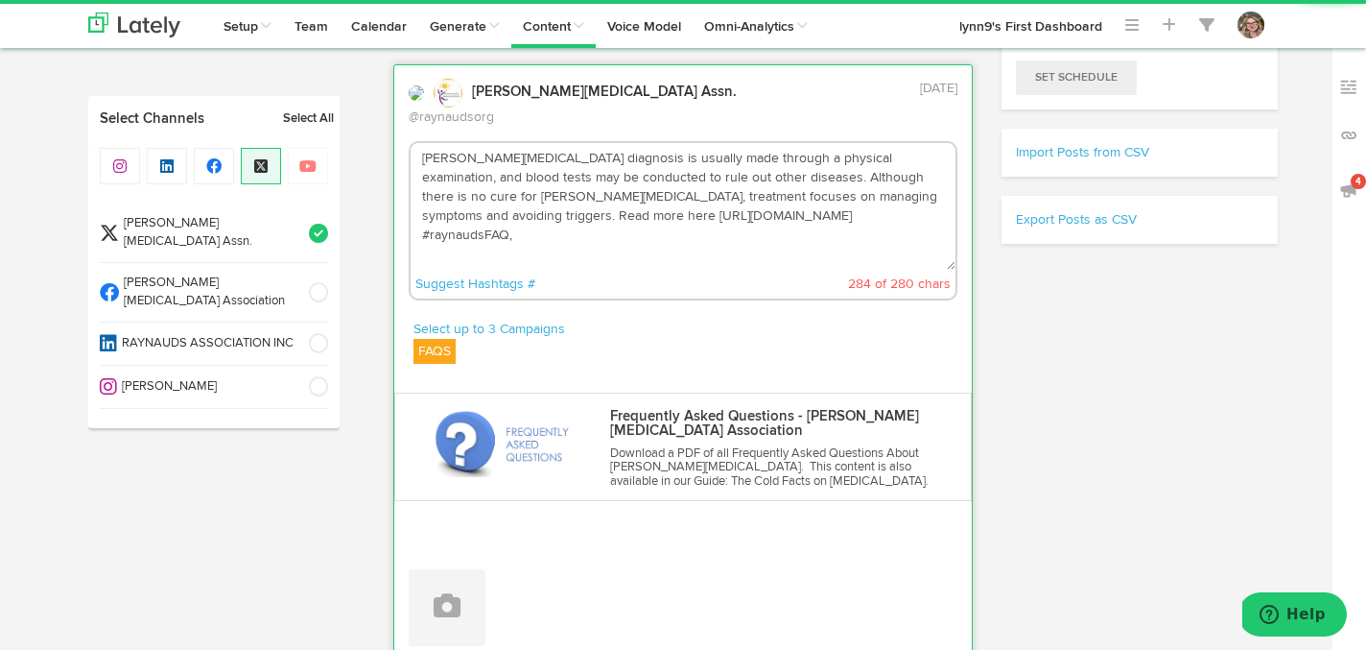
click at [718, 201] on textarea "Raynaud's diagnosis is usually made through a physical examination, and blood t…" at bounding box center [684, 206] width 546 height 127
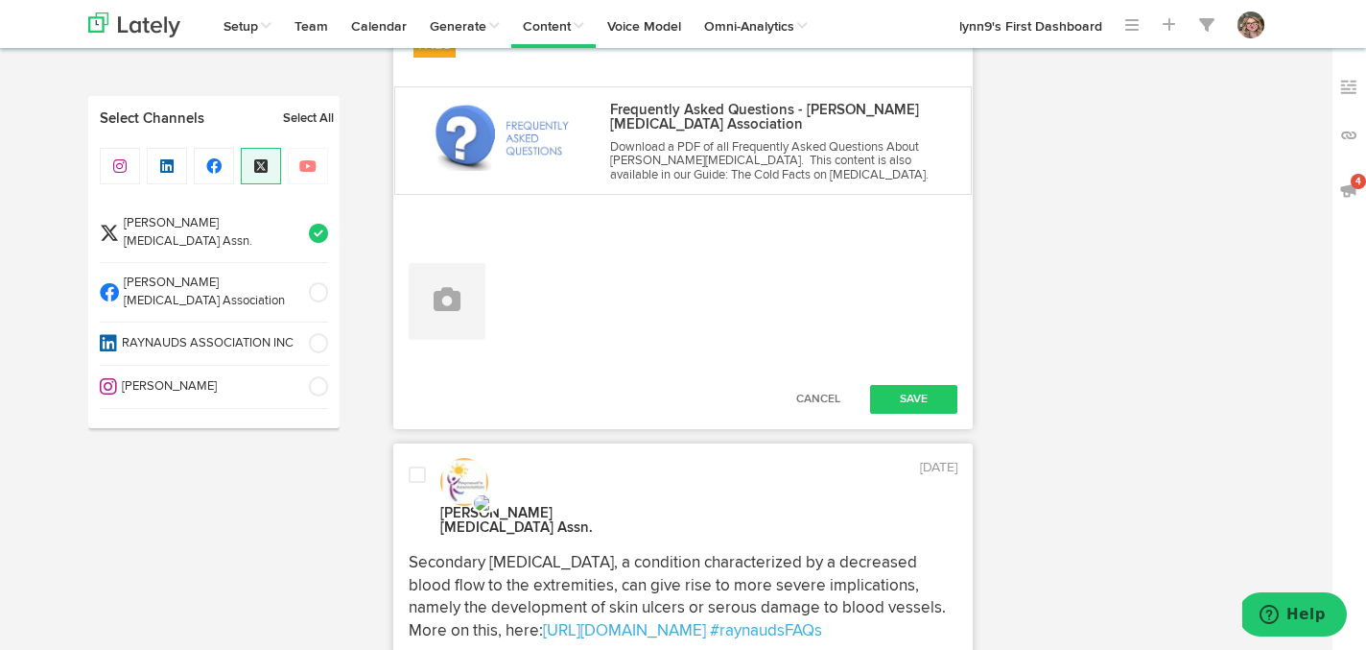
scroll to position [840, 0]
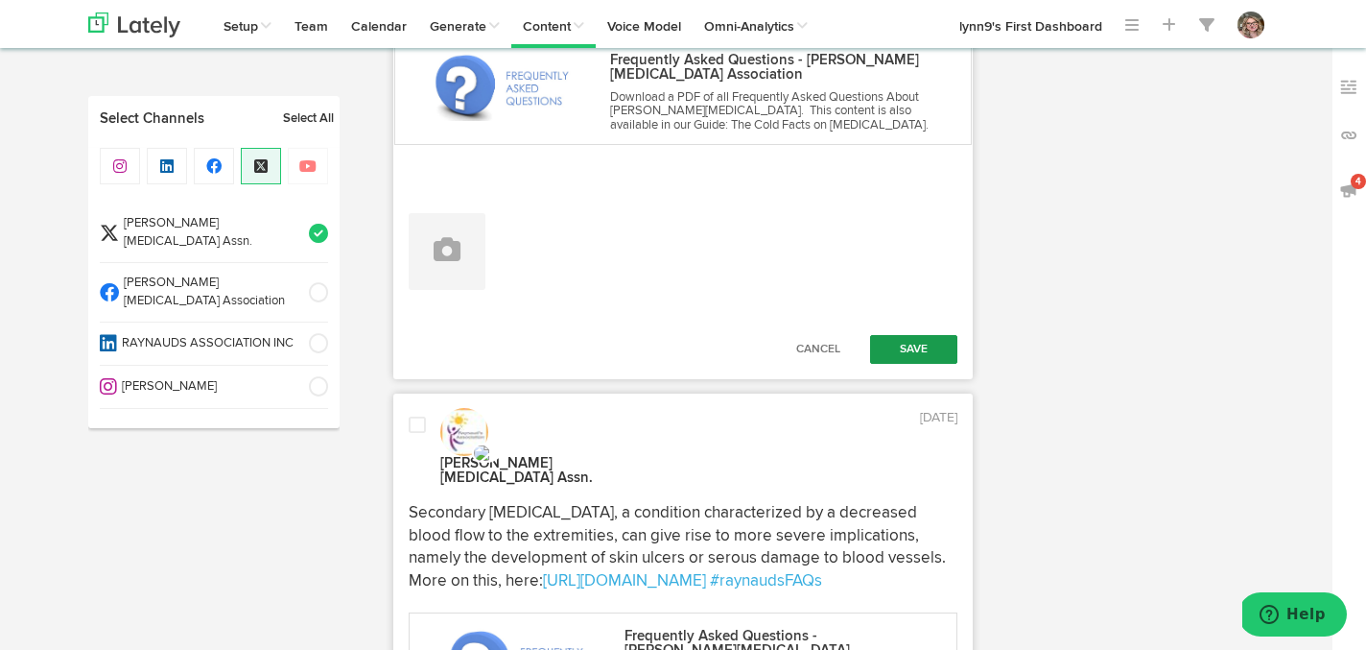
type textarea "[PERSON_NAME][MEDICAL_DATA] diagnosis is usually made through a physical examin…"
click at [896, 337] on button "Save" at bounding box center [914, 349] width 88 height 29
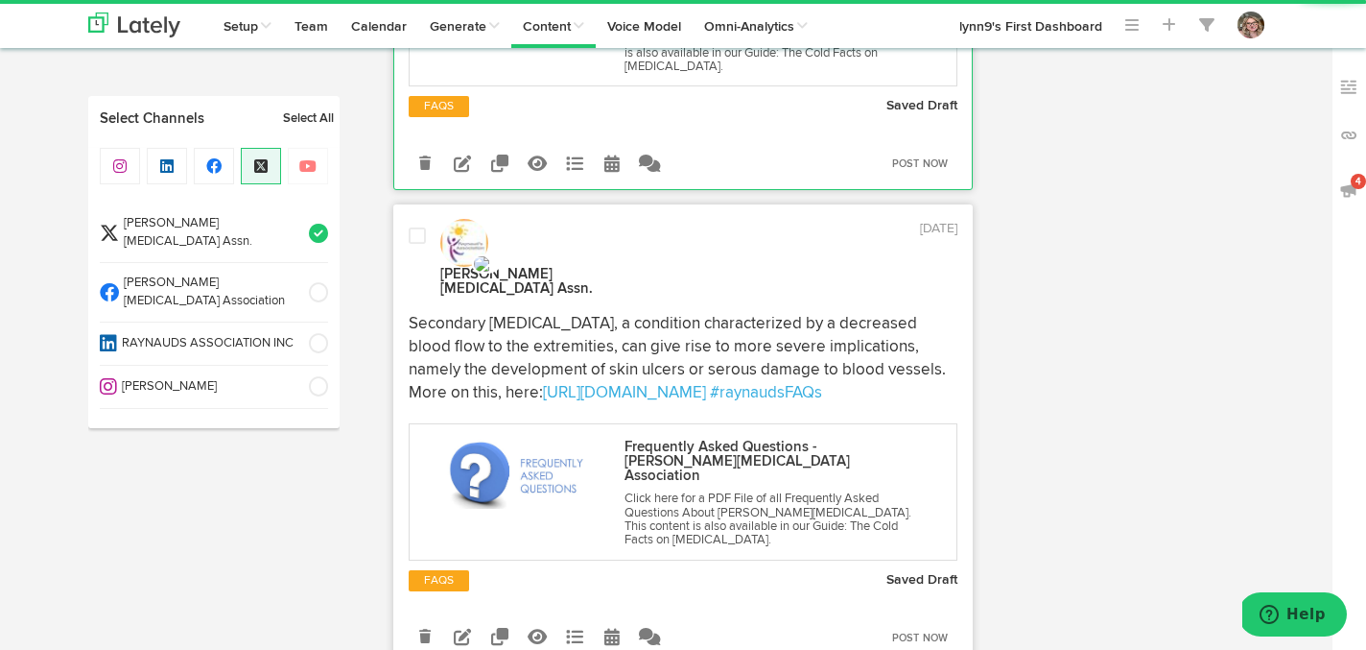
scroll to position [846, 0]
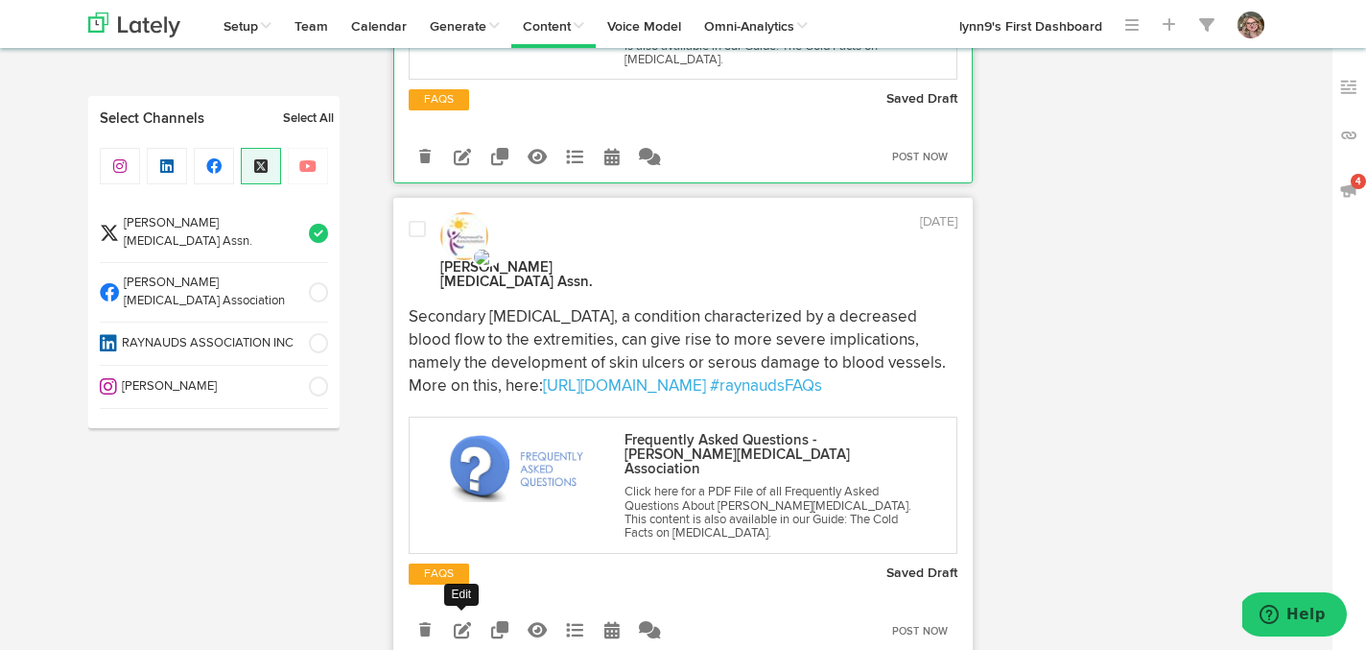
click at [454, 621] on icon at bounding box center [462, 629] width 17 height 17
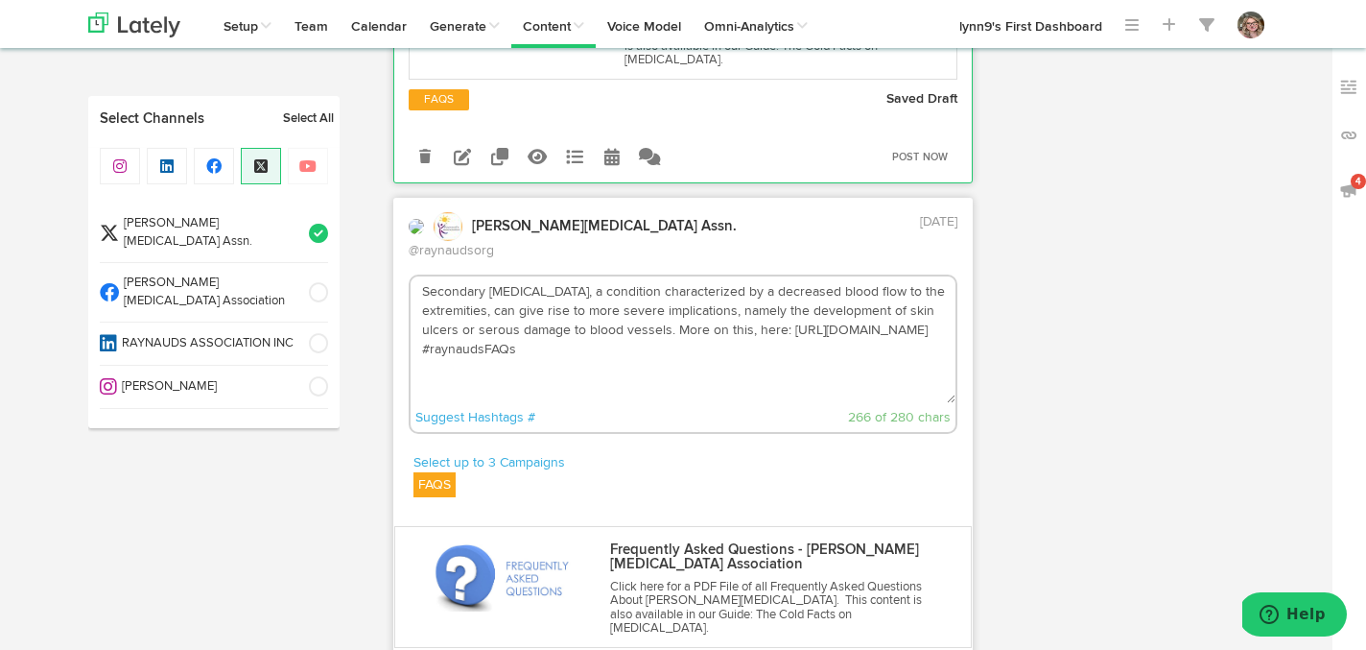
click at [617, 276] on textarea "Secondary Raynaud's, a condition characterized by a decreased blood flow to the…" at bounding box center [684, 339] width 546 height 127
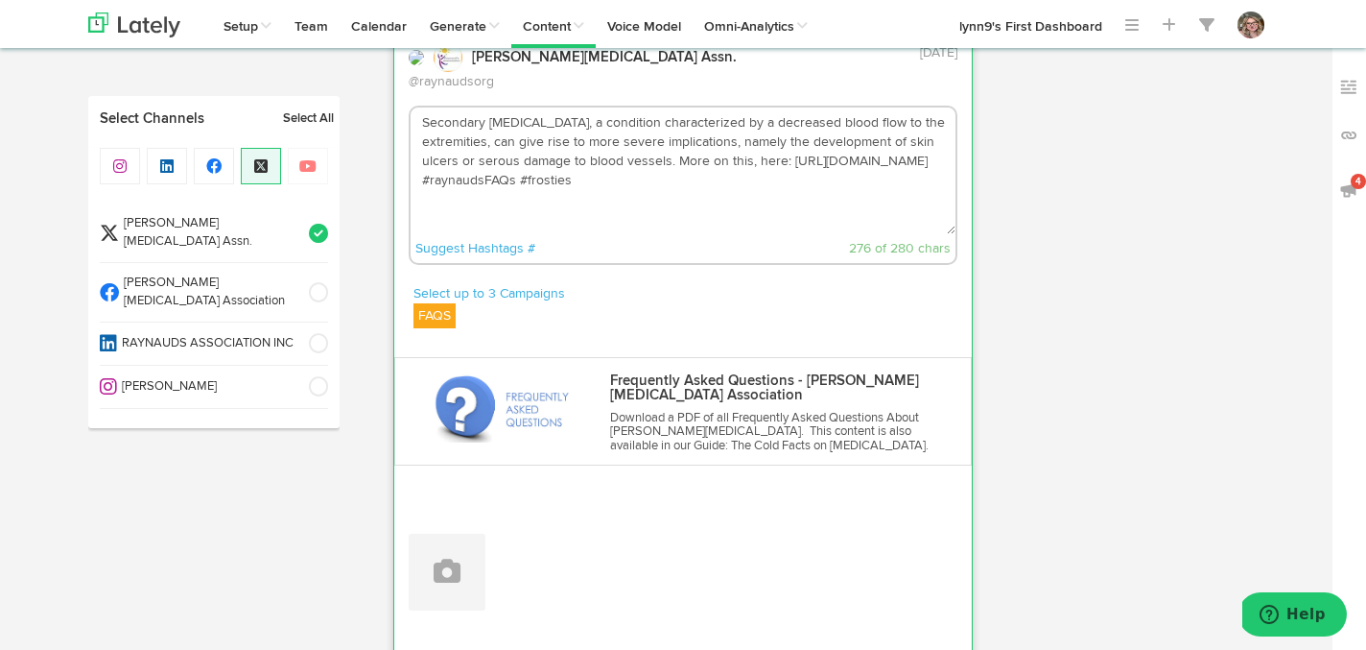
scroll to position [1125, 0]
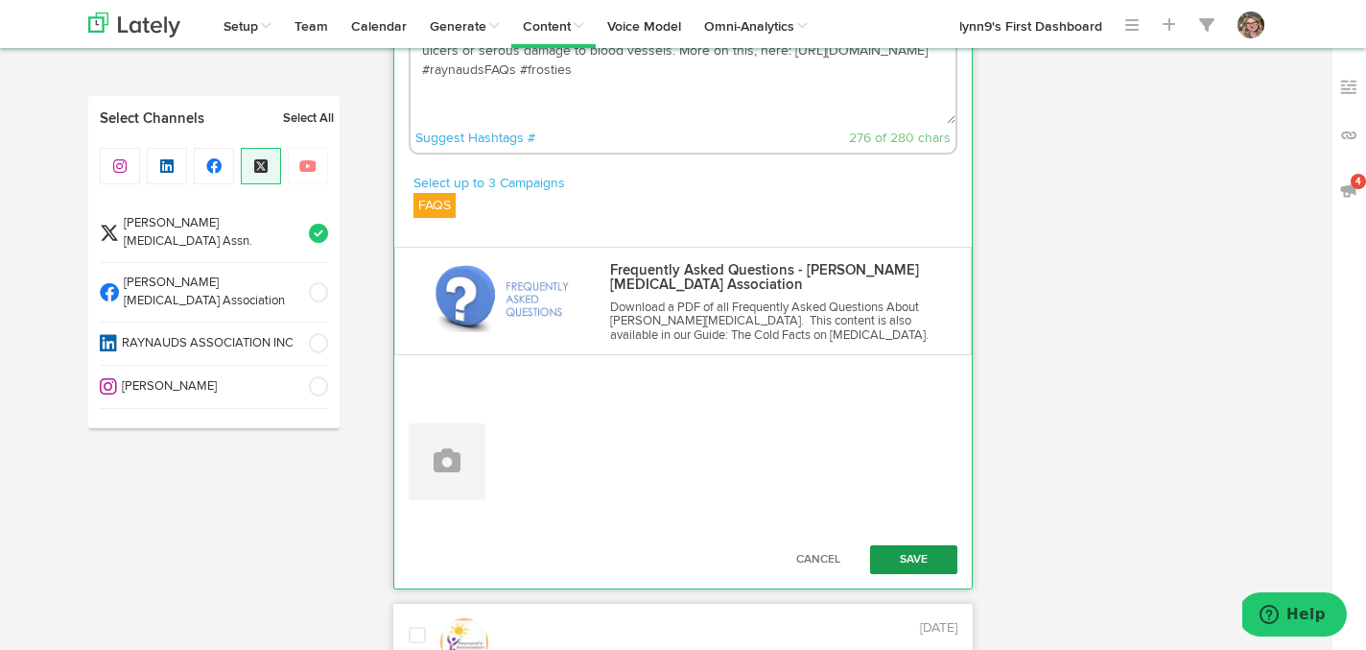
type textarea "Secondary [MEDICAL_DATA], a condition characterized by a decreased blood flow t…"
click at [895, 545] on button "Save" at bounding box center [914, 559] width 88 height 29
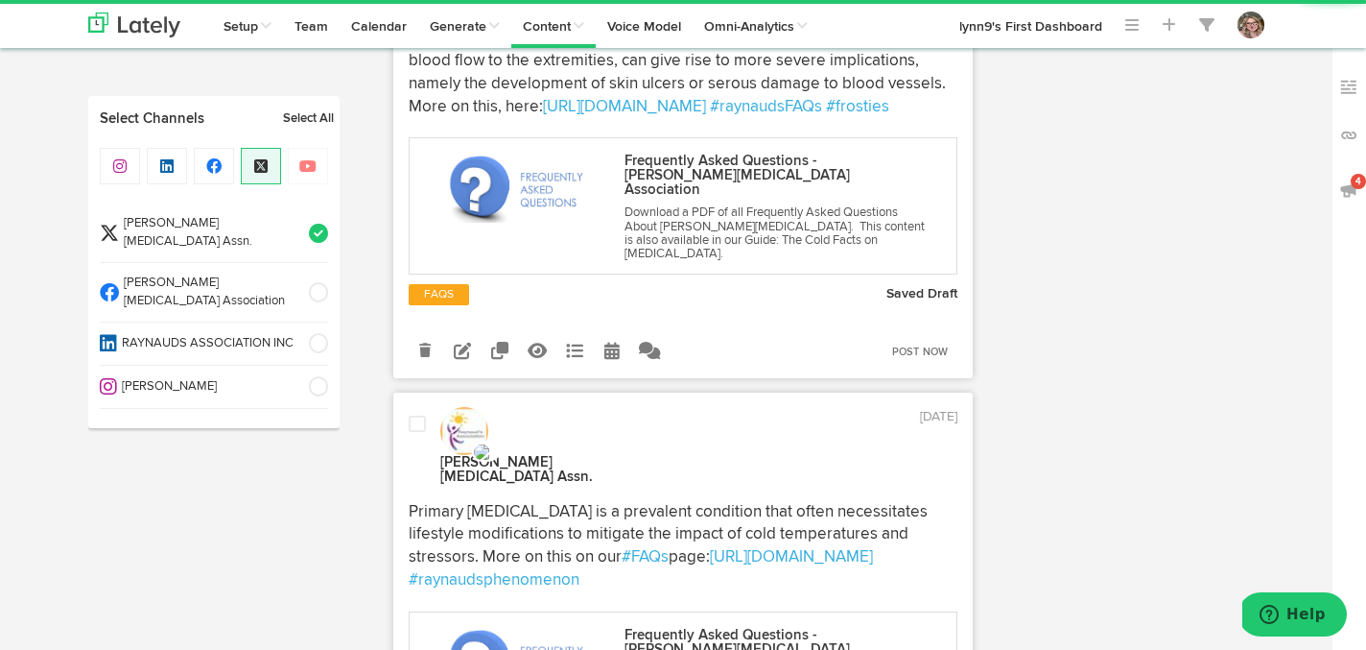
scroll to position [1239, 0]
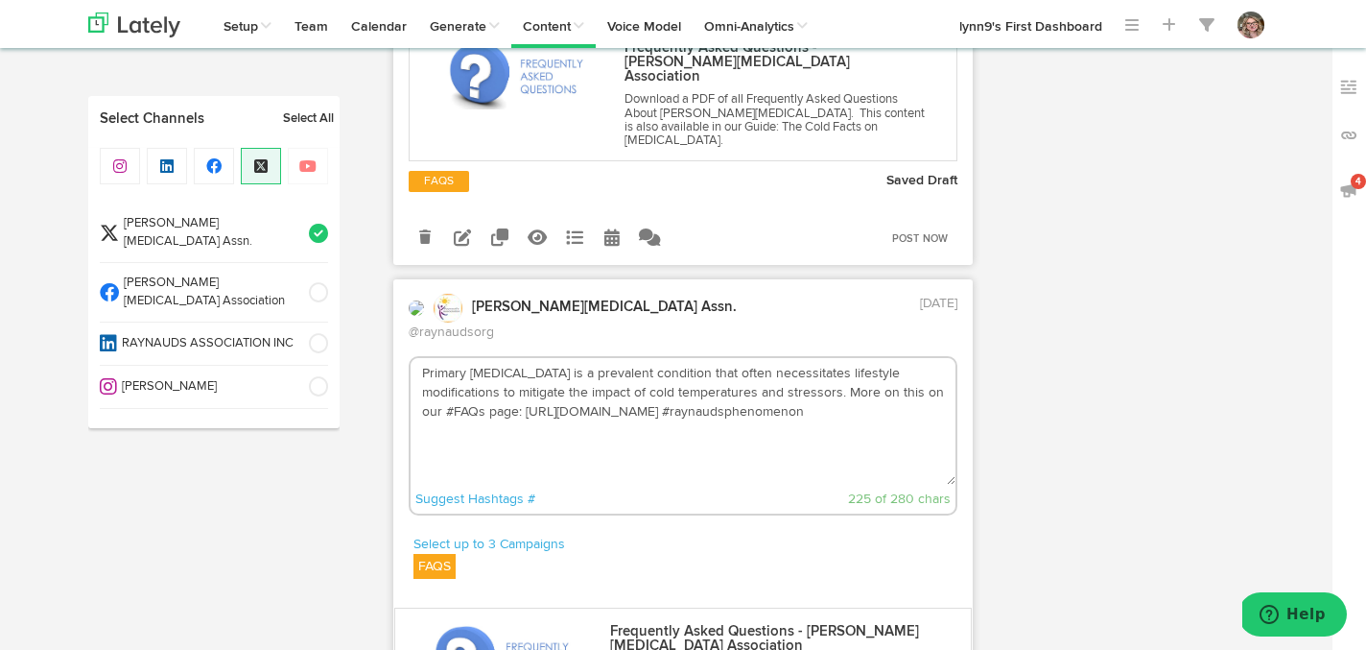
click at [739, 358] on textarea "Primary Raynaud's is a prevalent condition that often necessitates lifestyle mo…" at bounding box center [684, 421] width 546 height 127
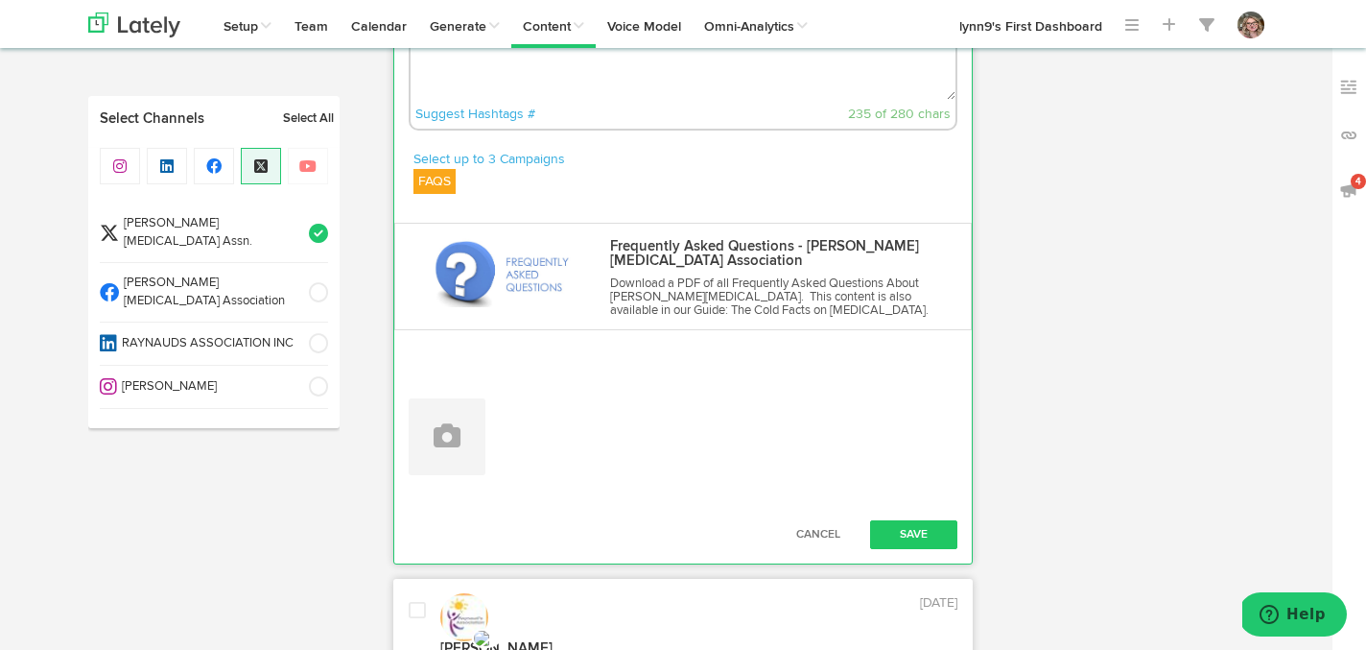
scroll to position [1639, 0]
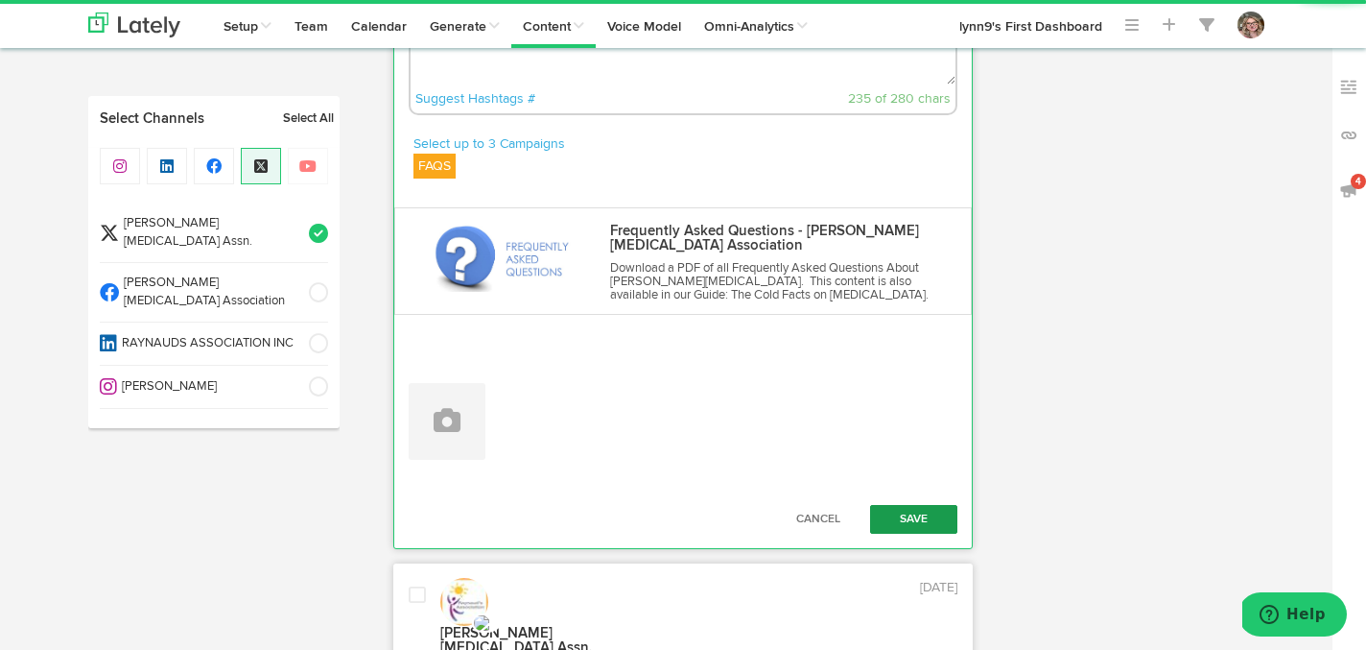
type textarea "Primary Raynaud's is a prevalent condition that often necessitates lifestyle mo…"
click at [895, 505] on button "Save" at bounding box center [914, 519] width 88 height 29
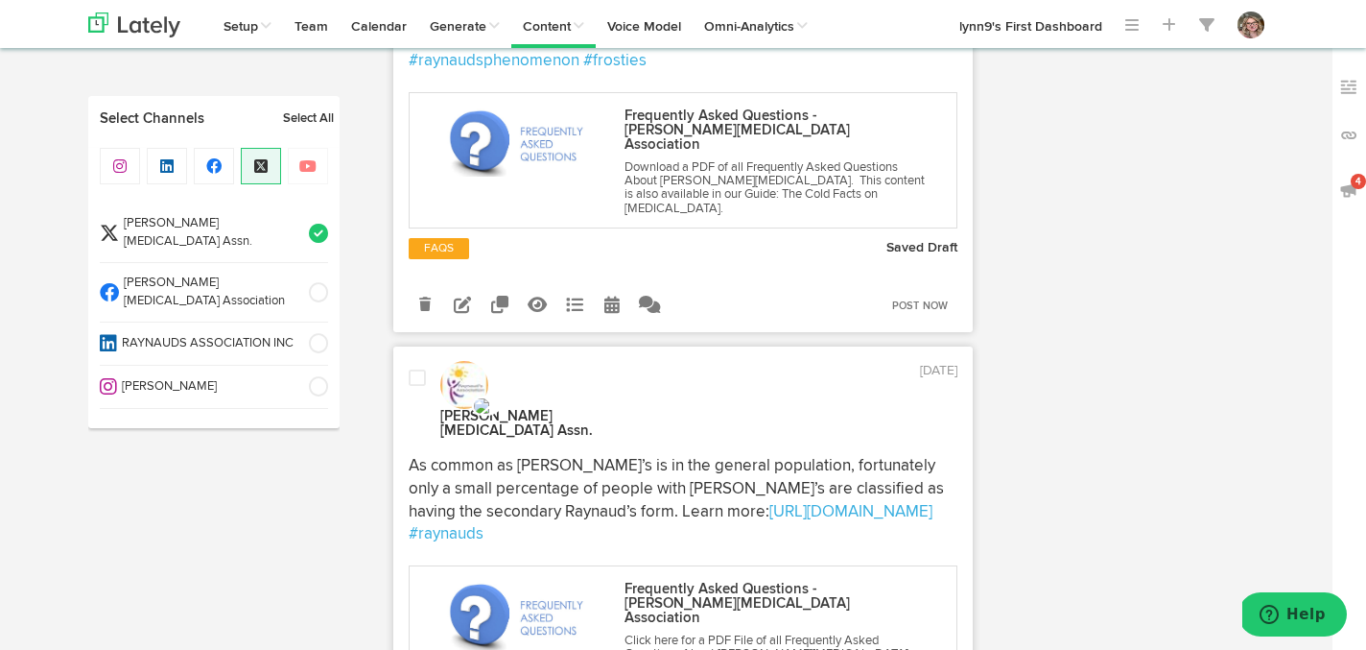
scroll to position [1673, 0]
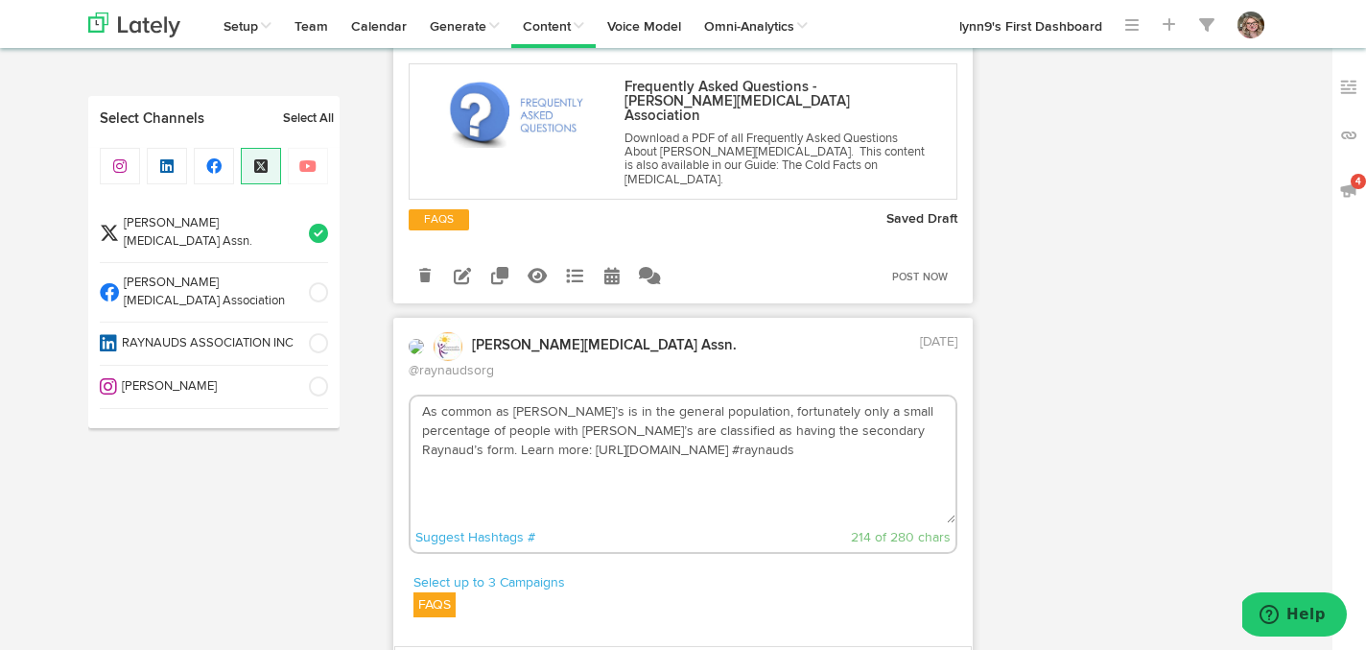
click at [727, 396] on textarea "As common as Raynaud’s is in the general population, fortunately only a small p…" at bounding box center [684, 459] width 546 height 127
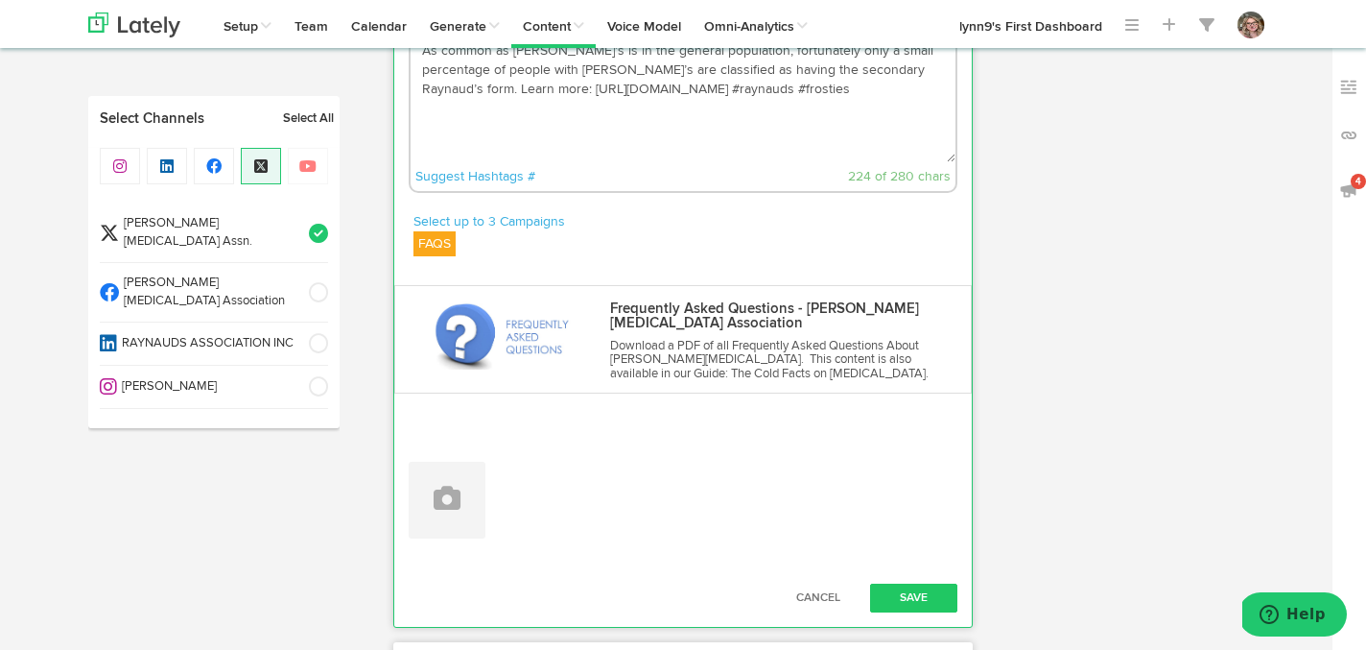
scroll to position [2092, 0]
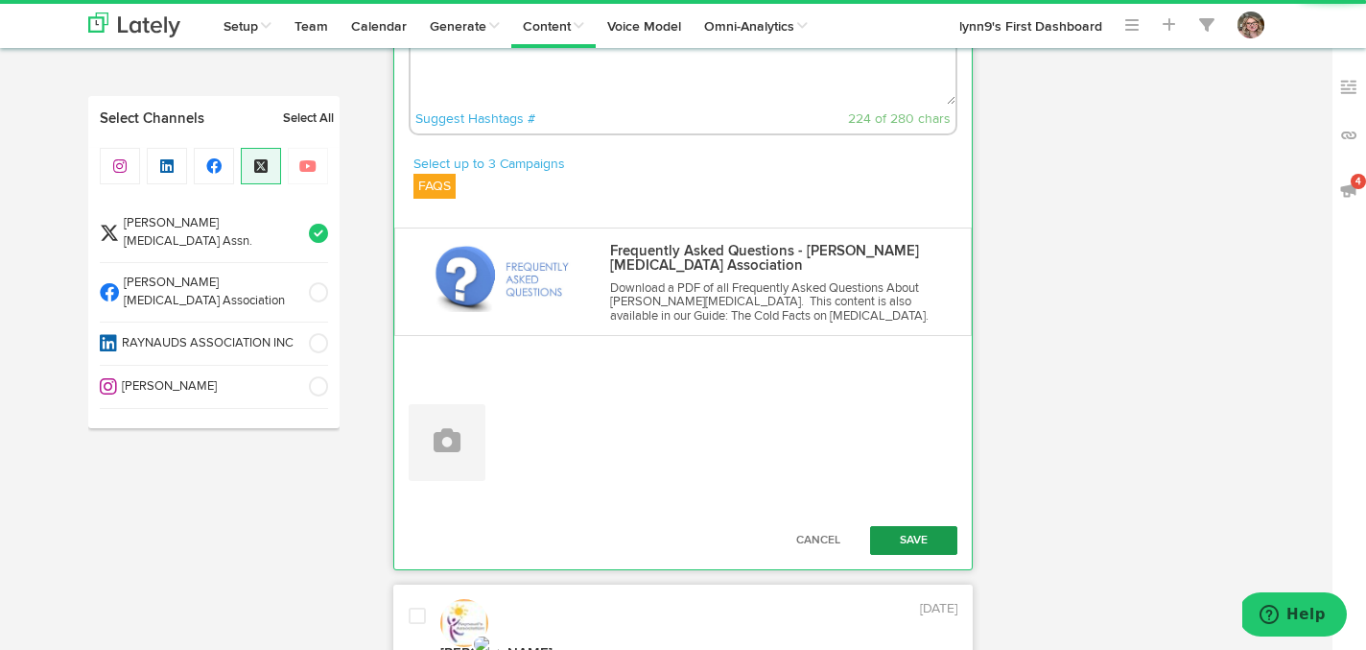
type textarea "As common as [PERSON_NAME]’s is in the general population, fortunately only a s…"
click at [876, 526] on button "Save" at bounding box center [914, 540] width 88 height 29
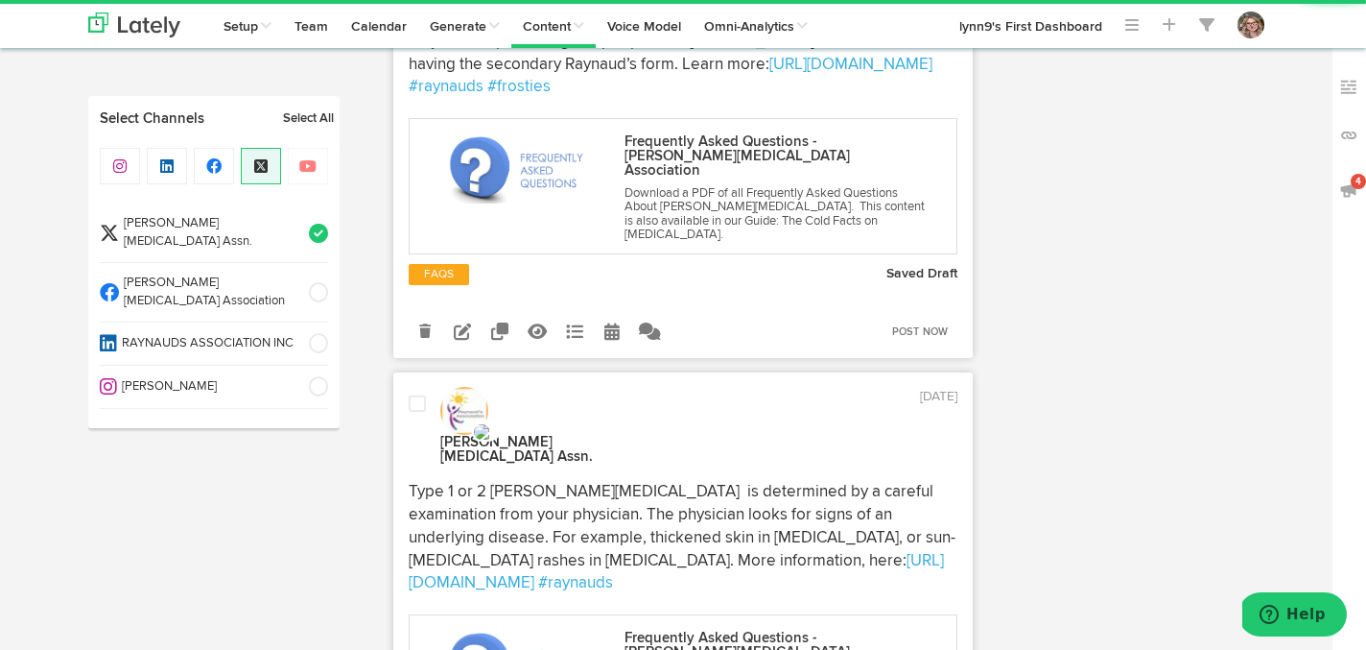
scroll to position [2179, 0]
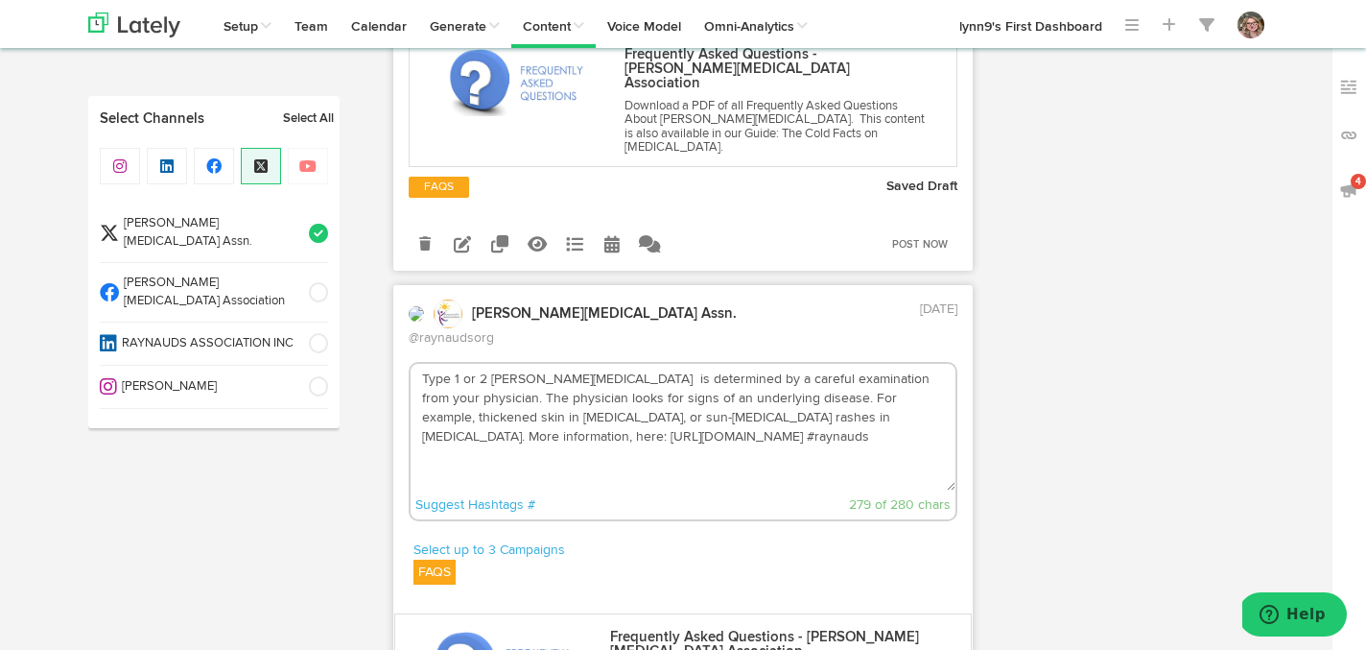
click at [658, 364] on textarea "Type 1 or 2 Raynaud's is determined by a careful examination from your physicia…" at bounding box center [684, 427] width 546 height 127
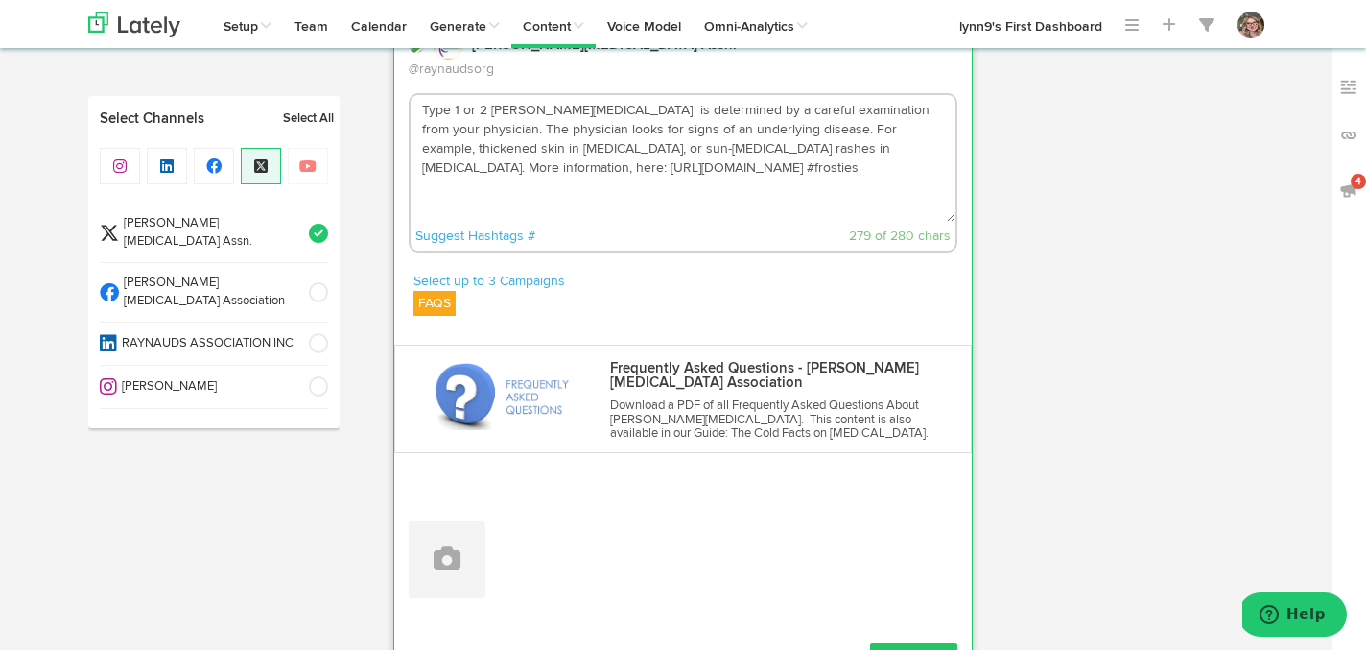
scroll to position [2473, 0]
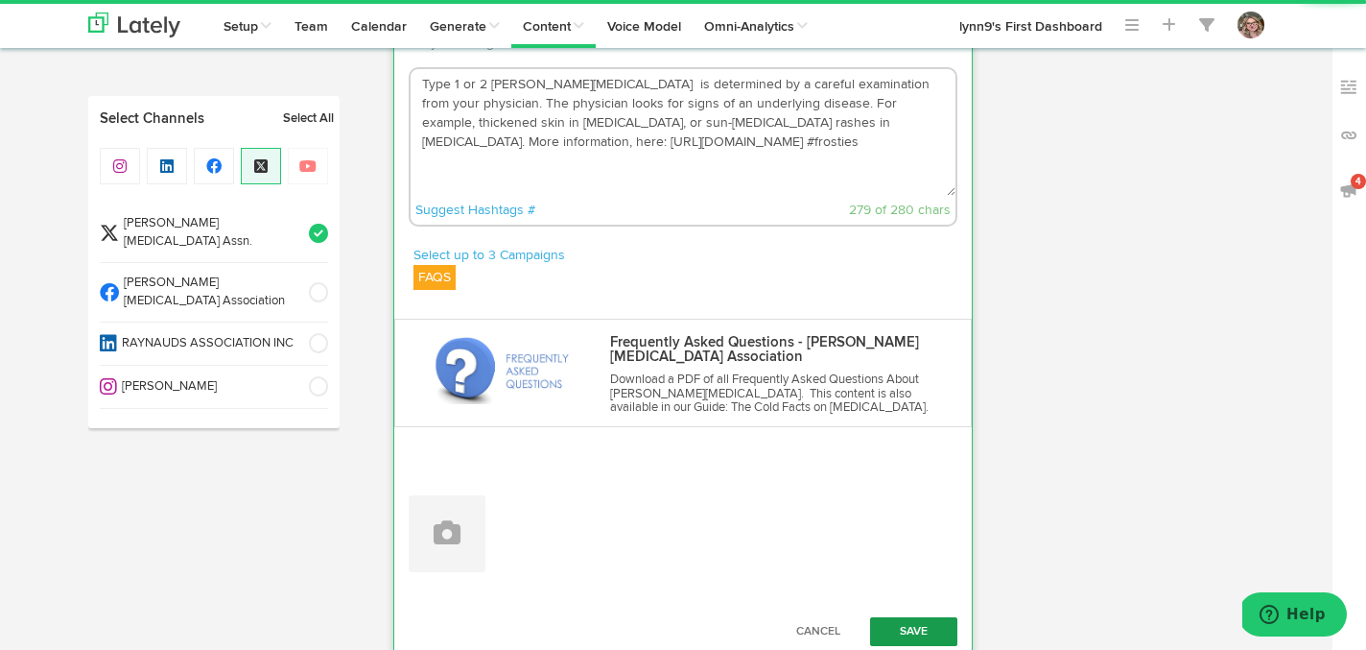
type textarea "Type 1 or 2 [PERSON_NAME][MEDICAL_DATA] is determined by a careful examination …"
click at [891, 617] on button "Save" at bounding box center [914, 631] width 88 height 29
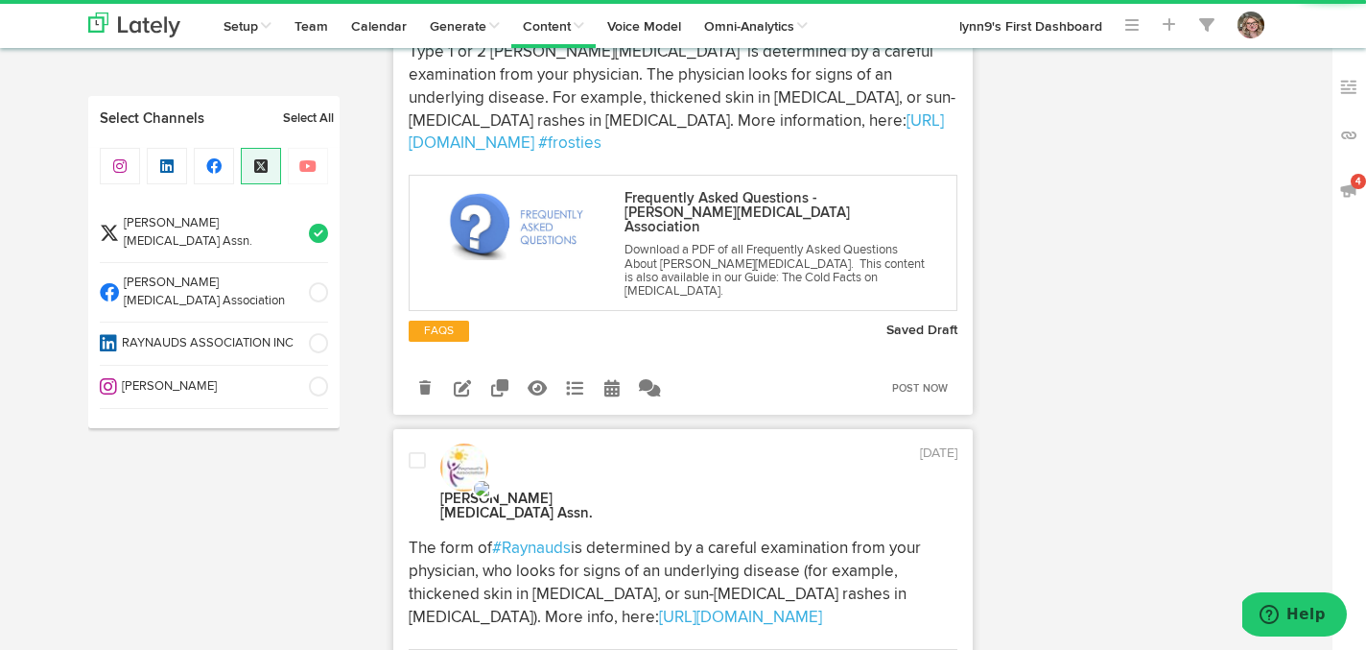
scroll to position [2555, 0]
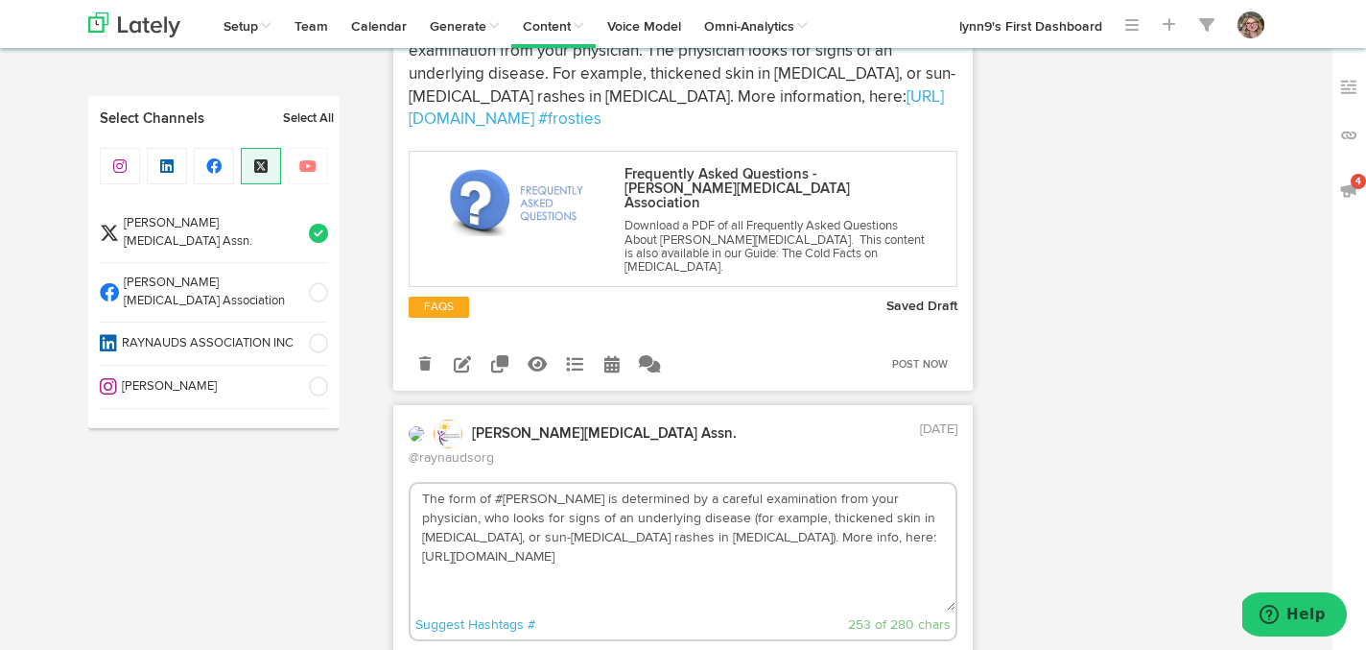
click at [736, 484] on textarea "The form of #Raynauds is determined by a careful examination from your physicia…" at bounding box center [684, 547] width 546 height 127
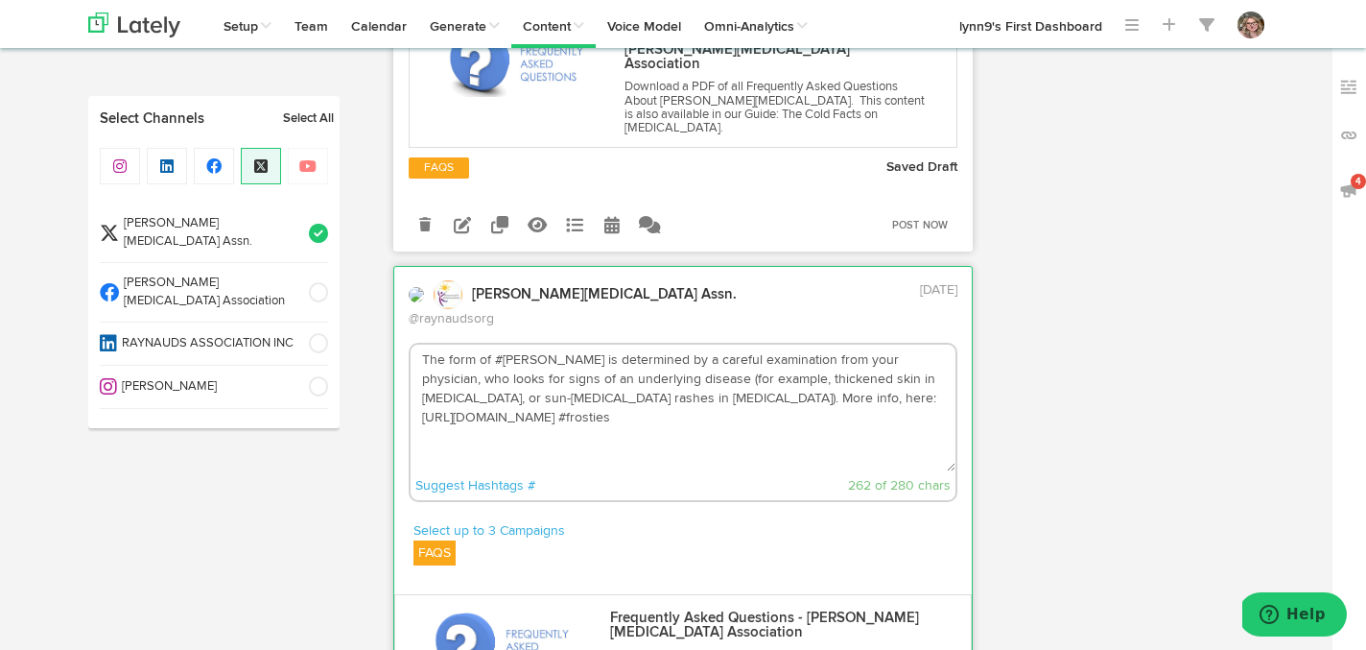
scroll to position [2795, 0]
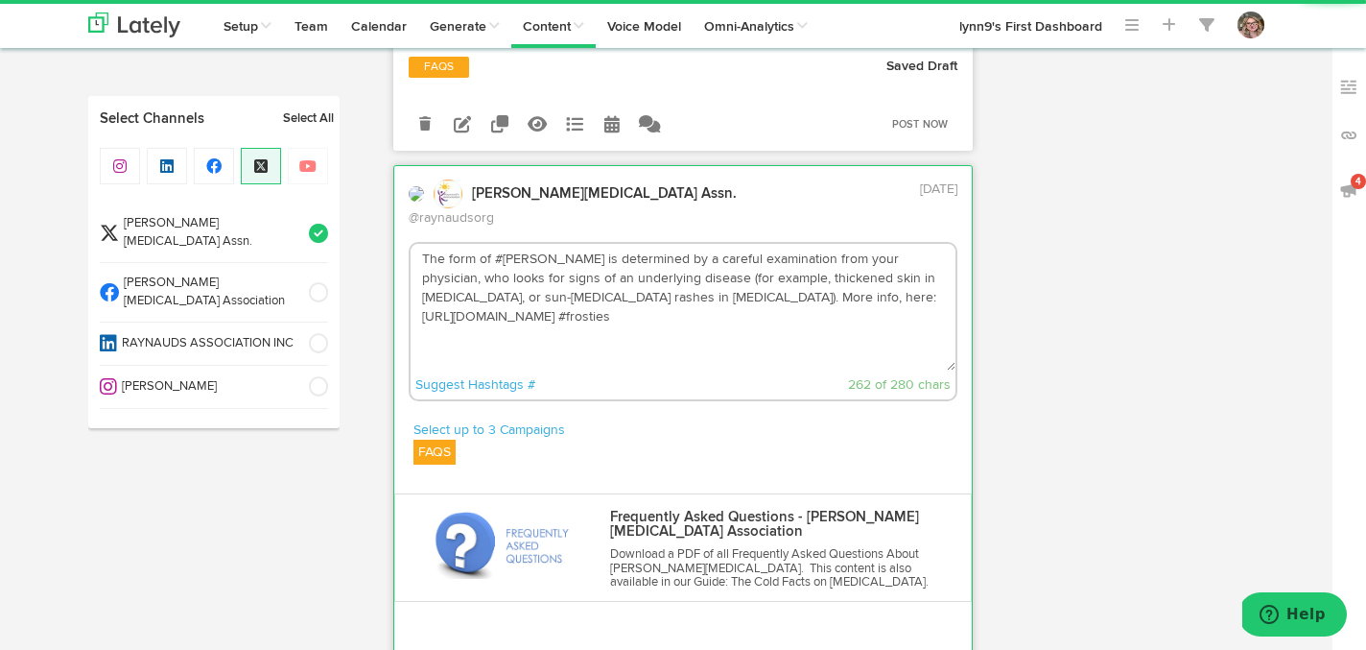
type textarea "The form of #Raynauds is determined by a careful examination from your physicia…"
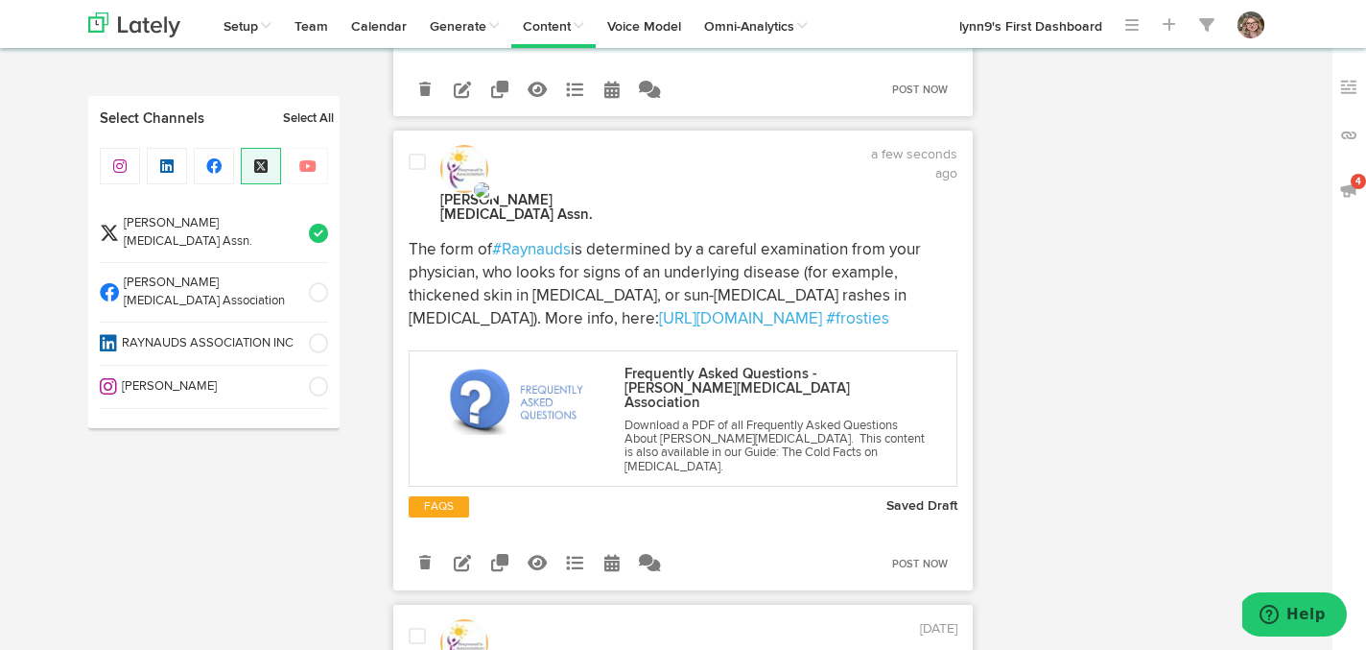
scroll to position [2896, 0]
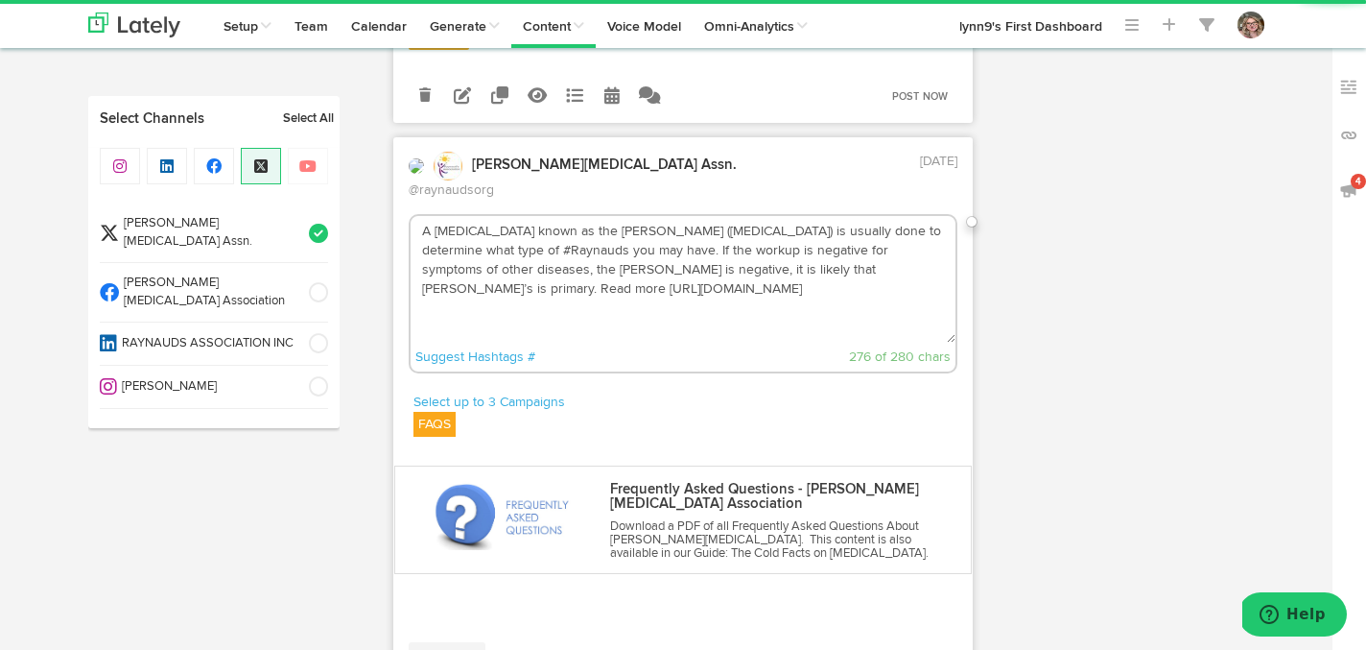
scroll to position [3358, 0]
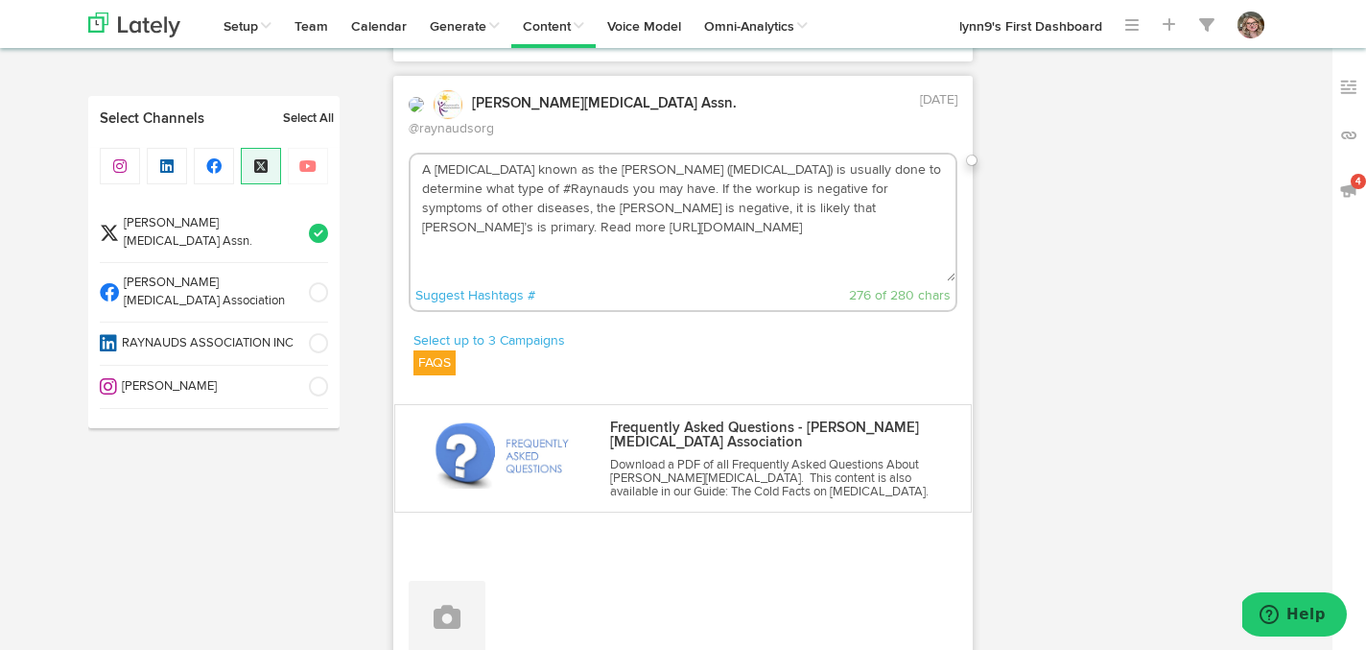
type textarea "A [MEDICAL_DATA] known as the [PERSON_NAME] ([MEDICAL_DATA]) is usually done to…"
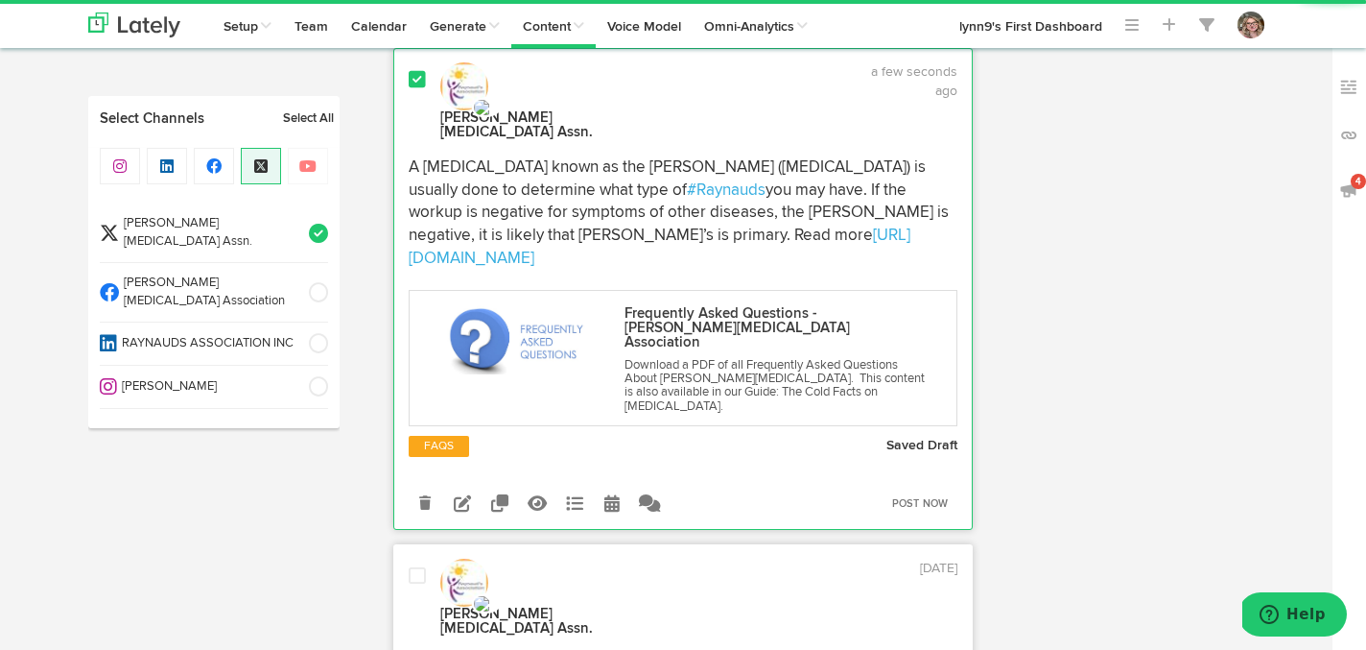
scroll to position [3415, 0]
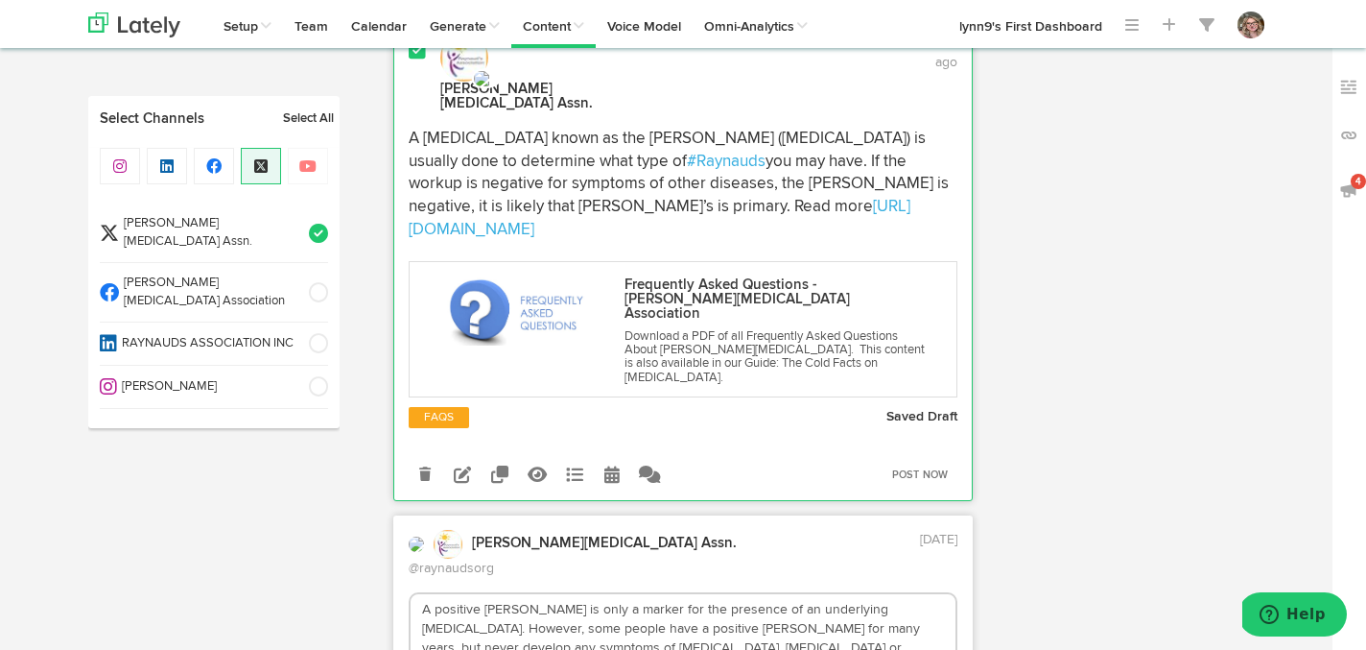
drag, startPoint x: 887, startPoint y: 139, endPoint x: 821, endPoint y: 148, distance: 65.8
click at [821, 594] on textarea "A positive ANA is only a marker for the presence of an underlying connective ti…" at bounding box center [684, 657] width 546 height 127
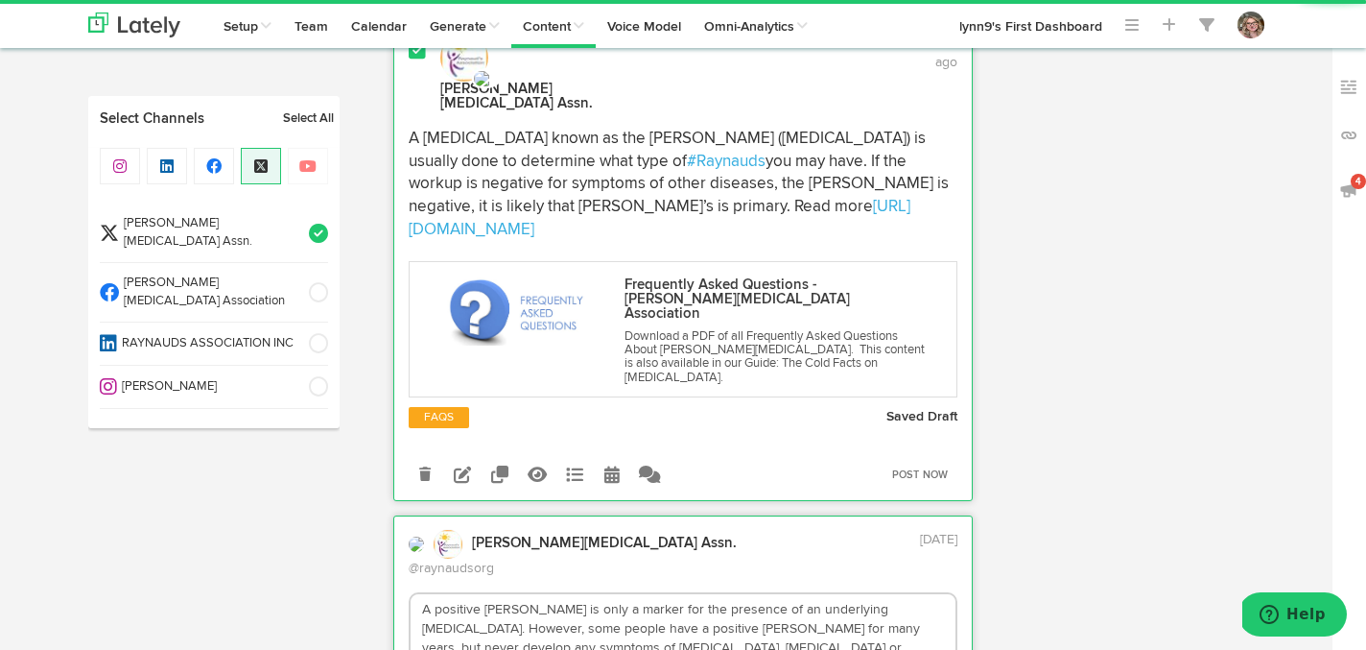
click at [828, 594] on textarea "A positive ANA is only a marker for the presence of an underlying connective ti…" at bounding box center [684, 657] width 546 height 127
click at [661, 594] on textarea "A positive ANA is only a marker for the presence of an underlying connective ti…" at bounding box center [684, 657] width 546 height 127
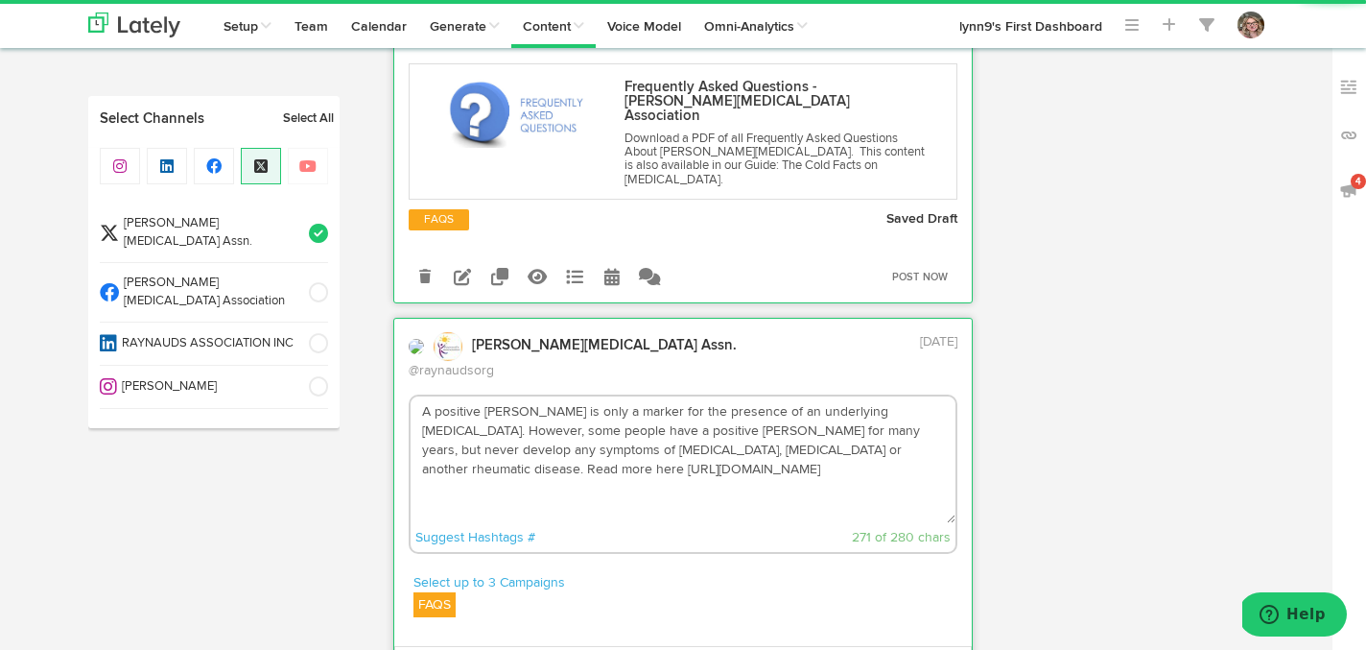
scroll to position [3723, 0]
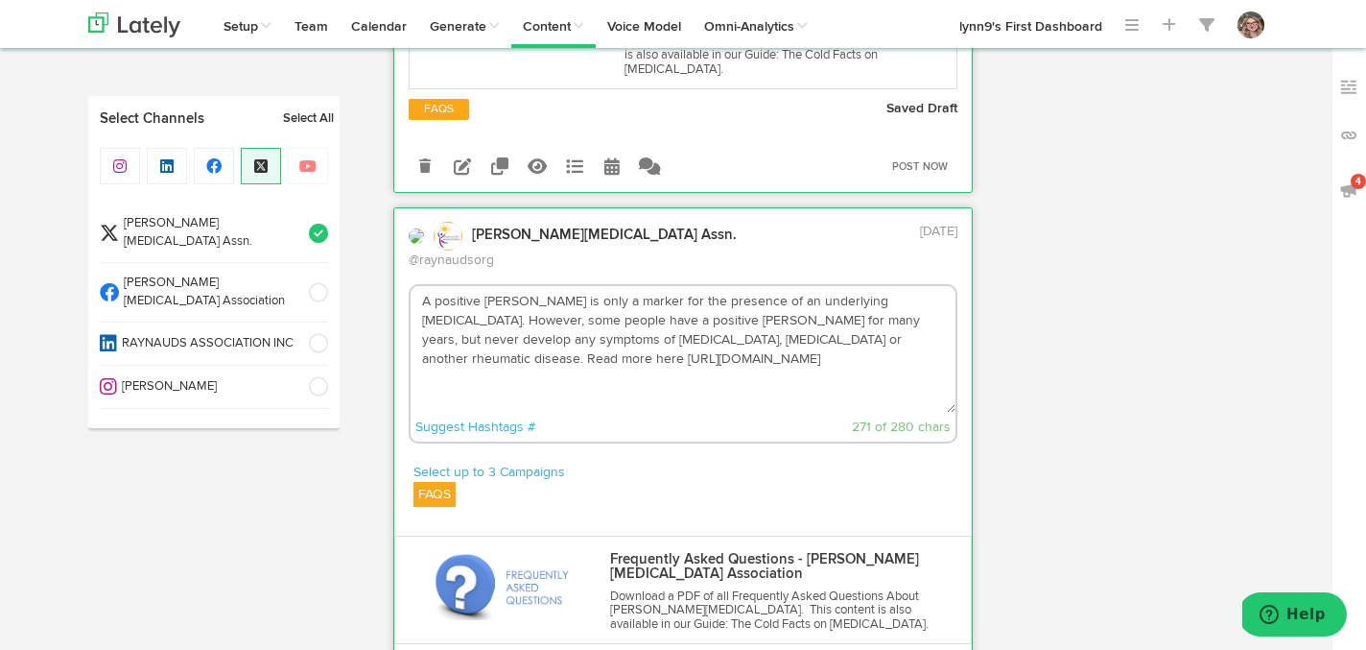
type textarea "A positive [PERSON_NAME] is only a marker for the presence of an underlying [ME…"
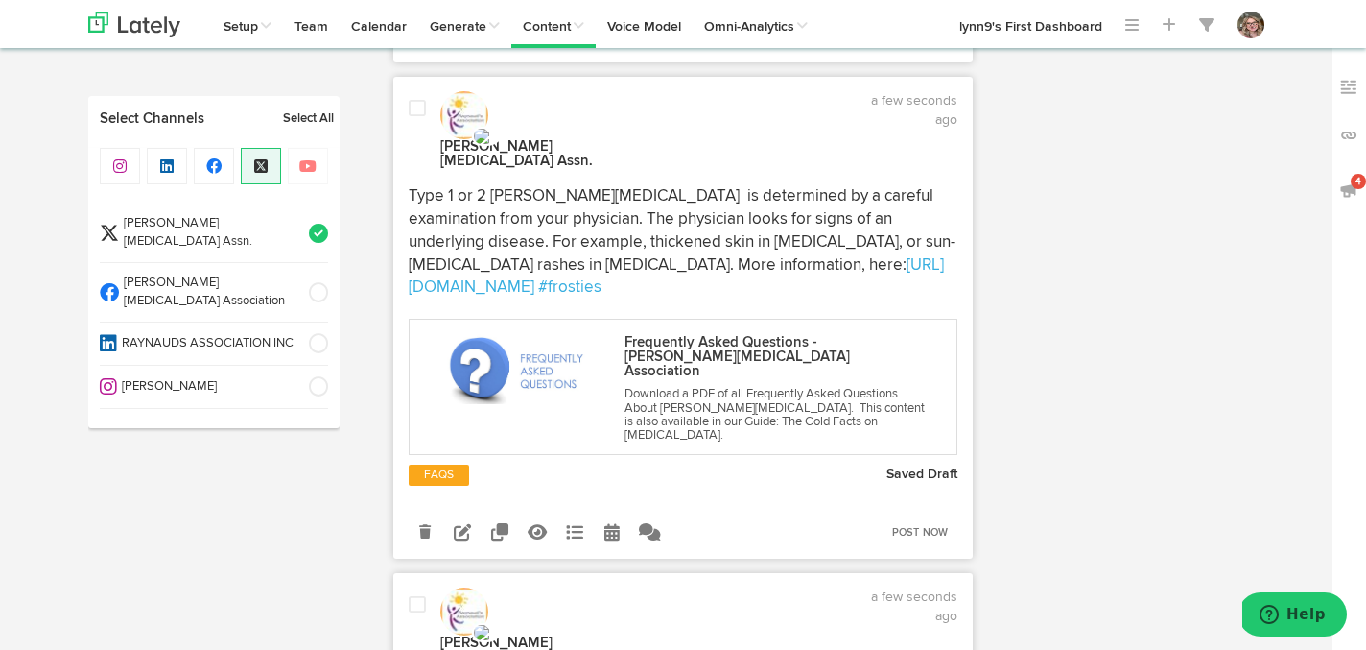
click at [412, 595] on span at bounding box center [417, 604] width 17 height 19
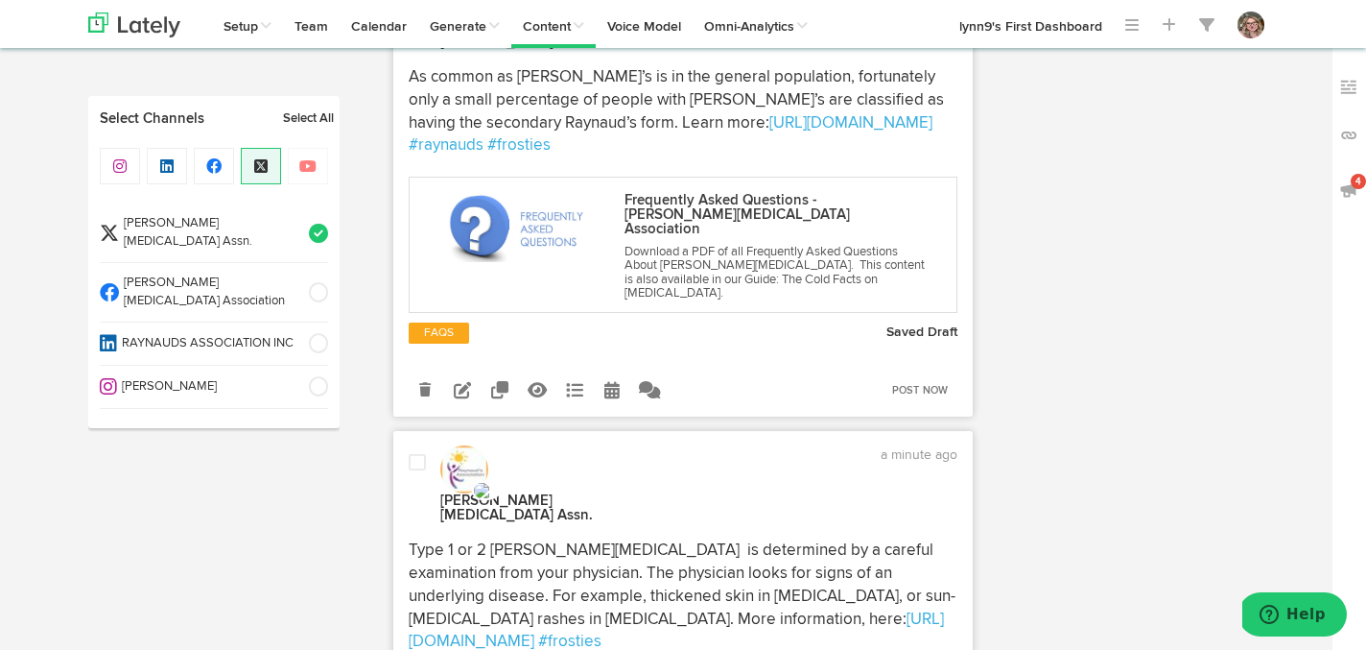
click at [414, 453] on div at bounding box center [417, 489] width 46 height 72
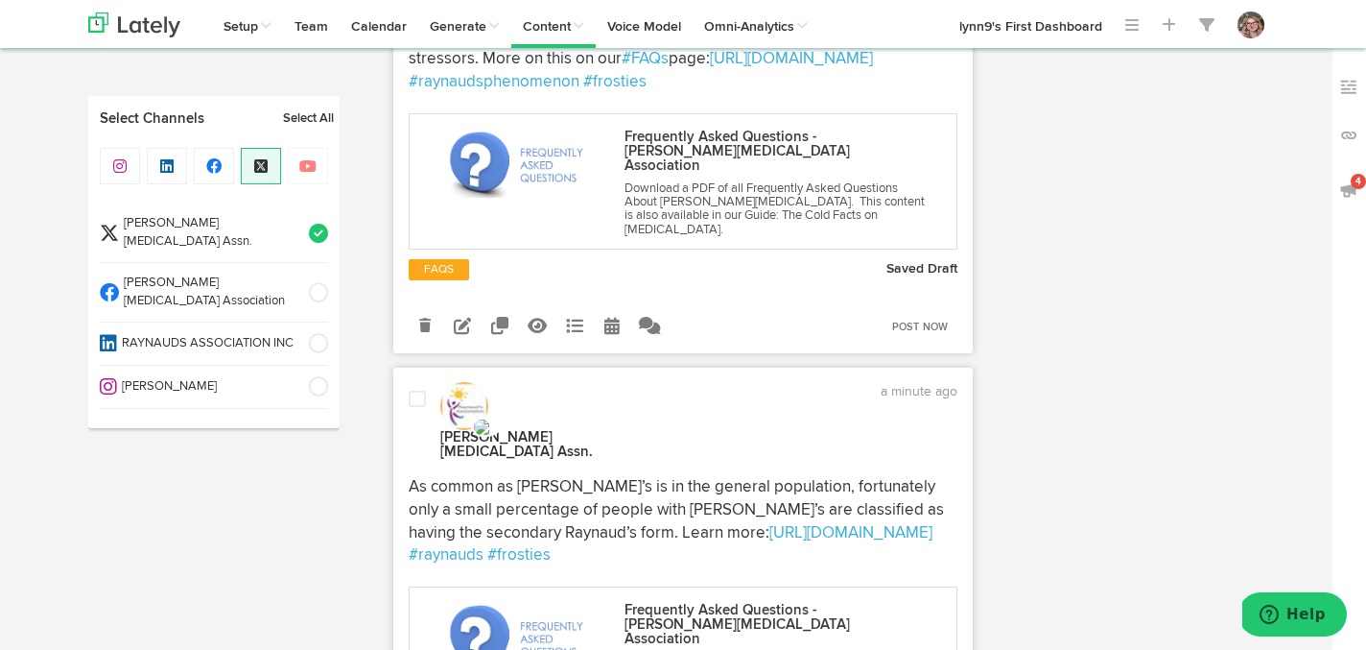
click at [414, 390] on div at bounding box center [417, 426] width 46 height 72
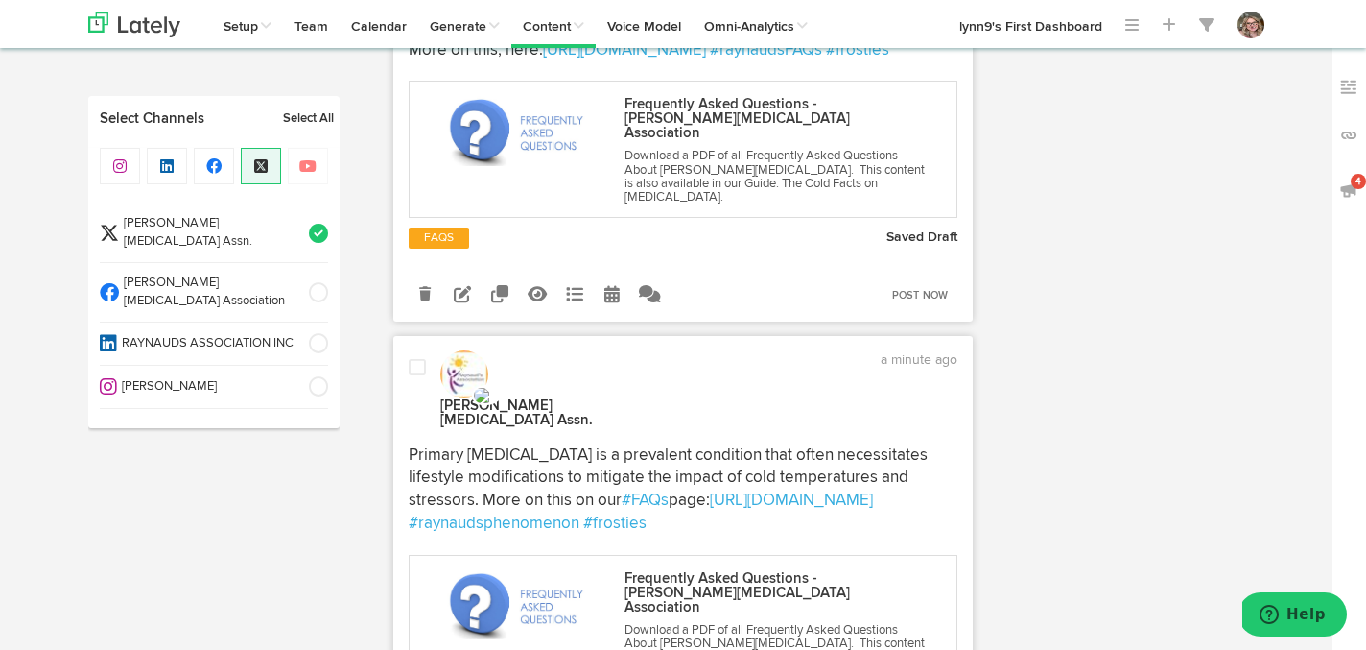
click at [414, 358] on span at bounding box center [417, 367] width 17 height 19
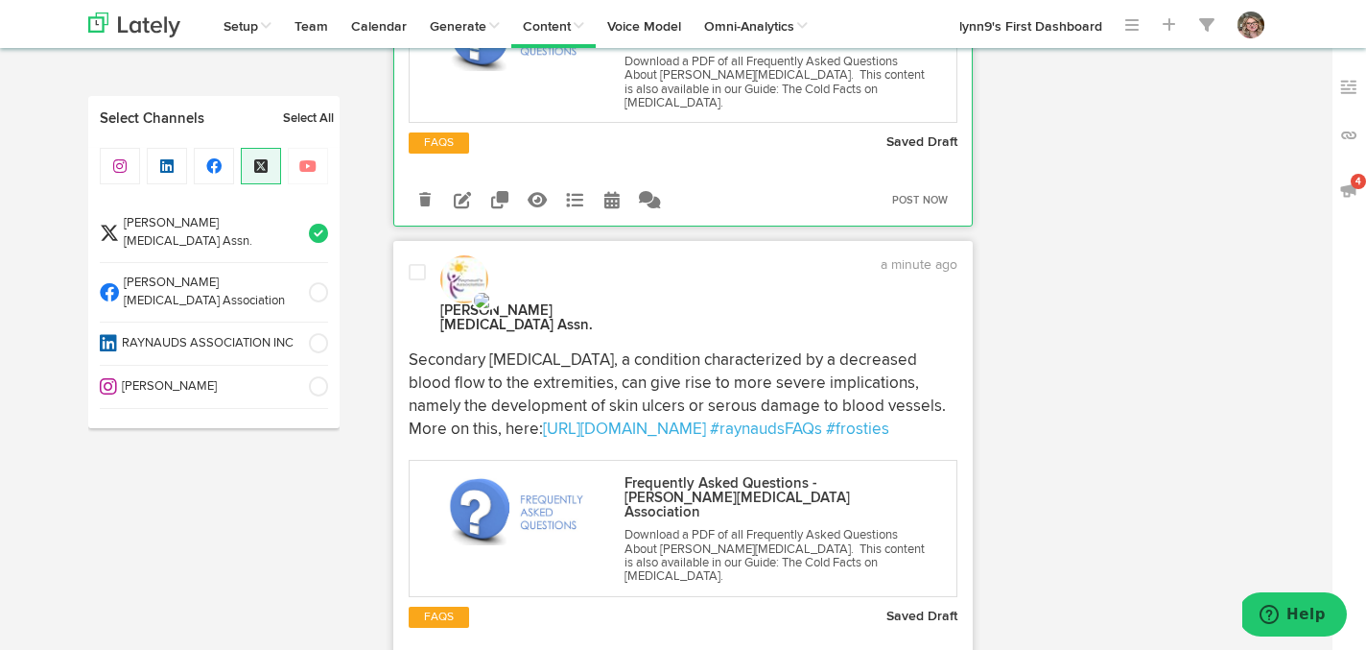
click at [414, 263] on div at bounding box center [417, 299] width 46 height 72
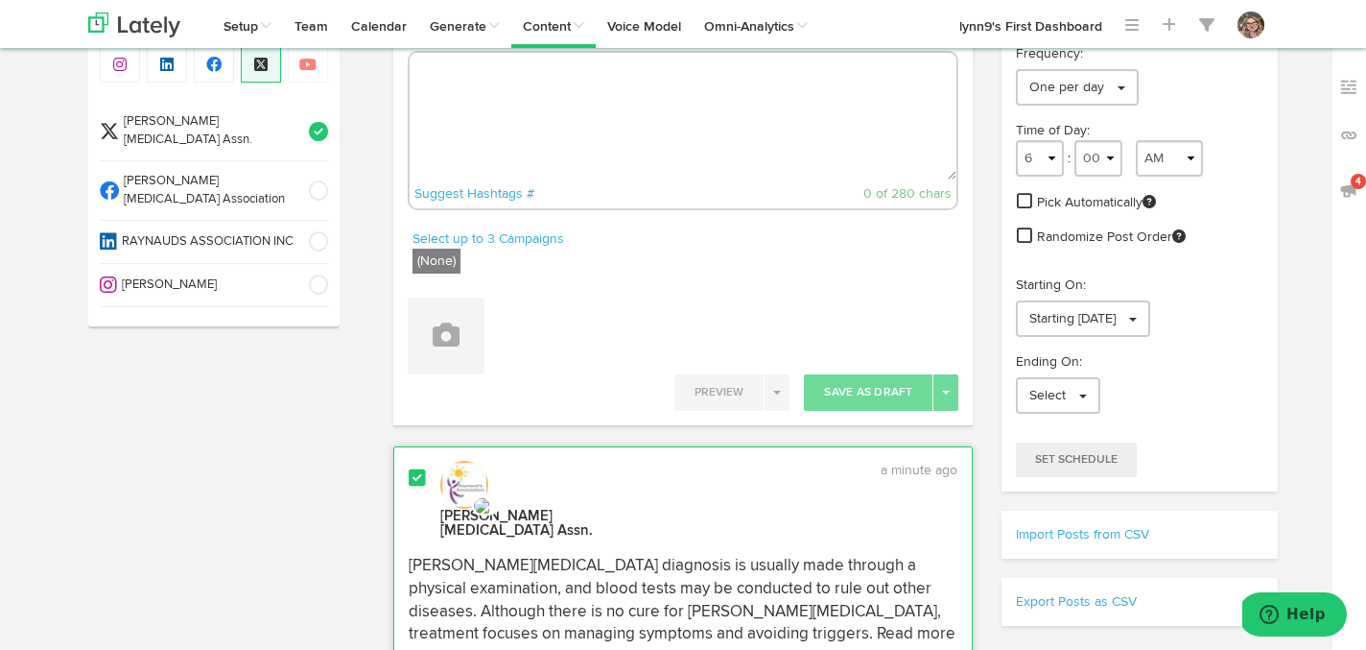
scroll to position [0, 0]
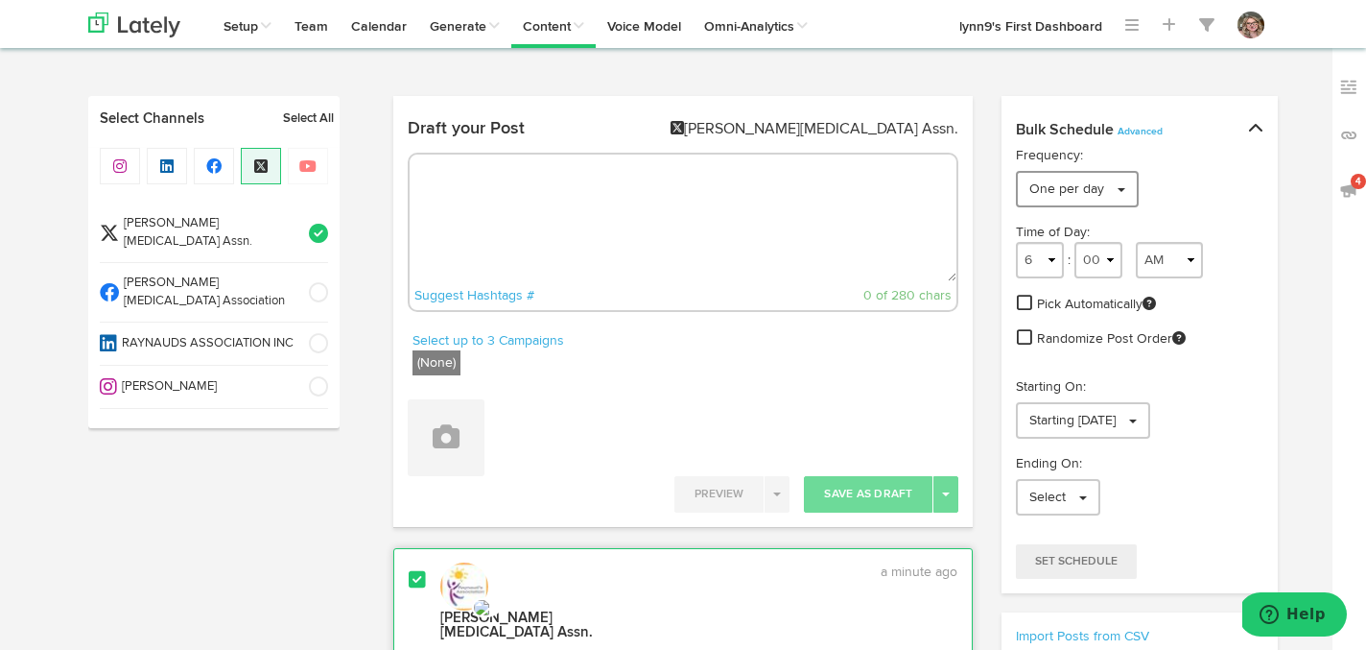
click at [1125, 184] on link "One per day" at bounding box center [1077, 189] width 123 height 36
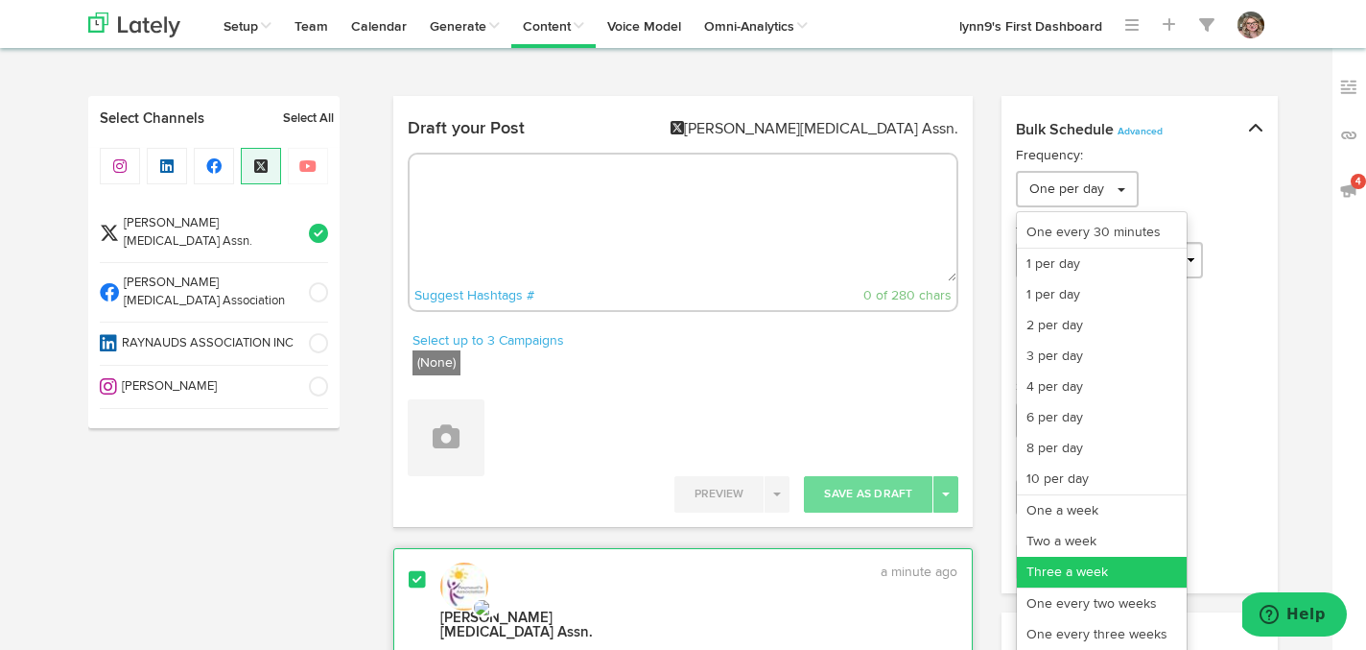
click at [1072, 557] on link "Three a week" at bounding box center [1102, 571] width 170 height 31
select select "11"
select select "3"
select select "PM"
select select "7"
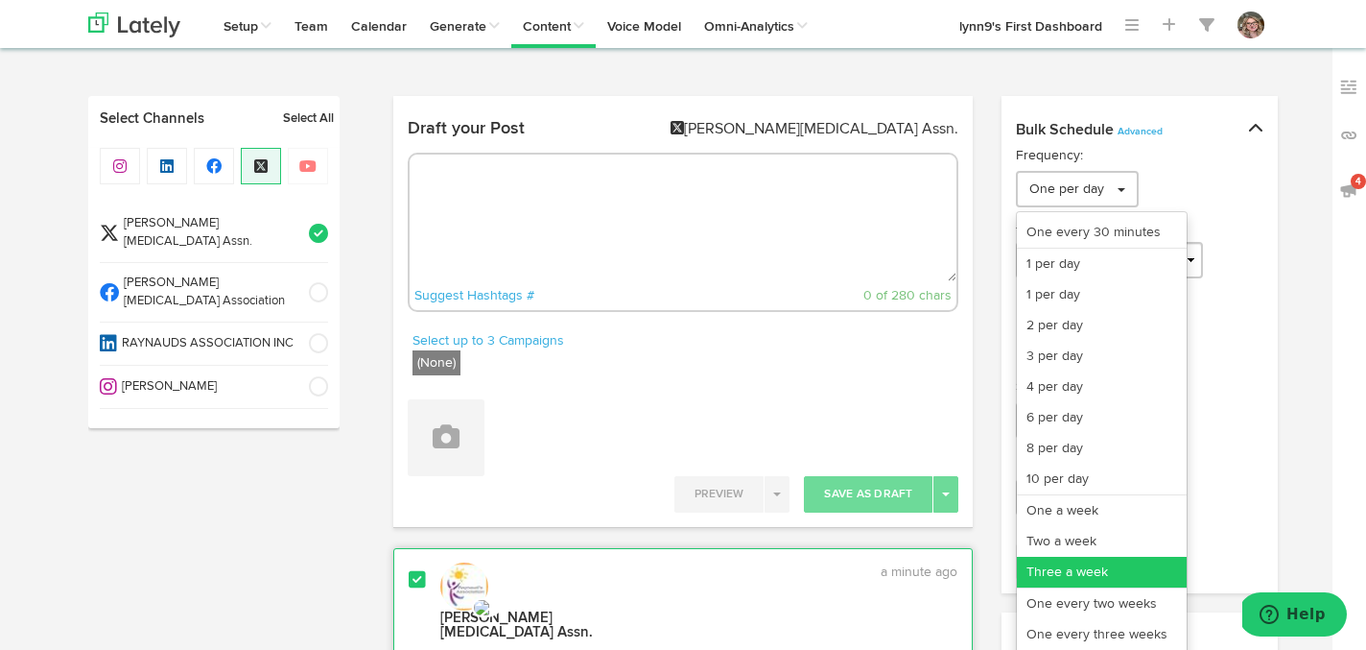
select select "PM"
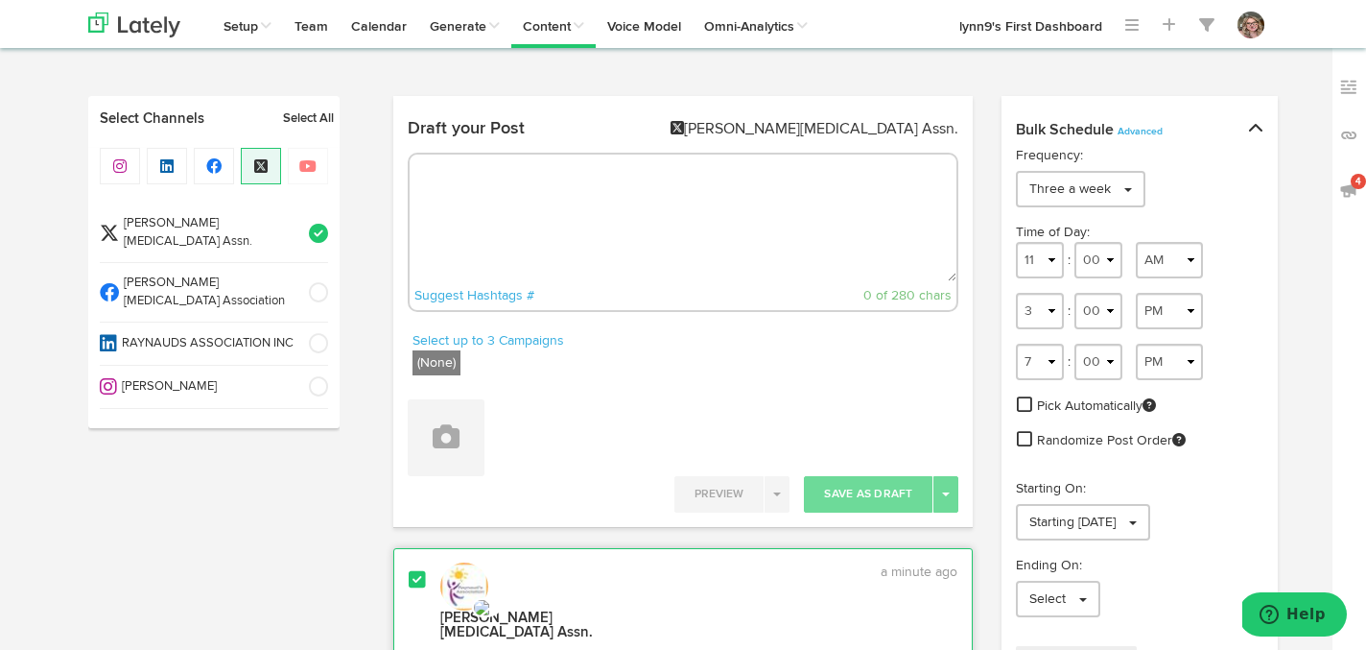
click at [1019, 405] on span at bounding box center [1024, 403] width 15 height 17
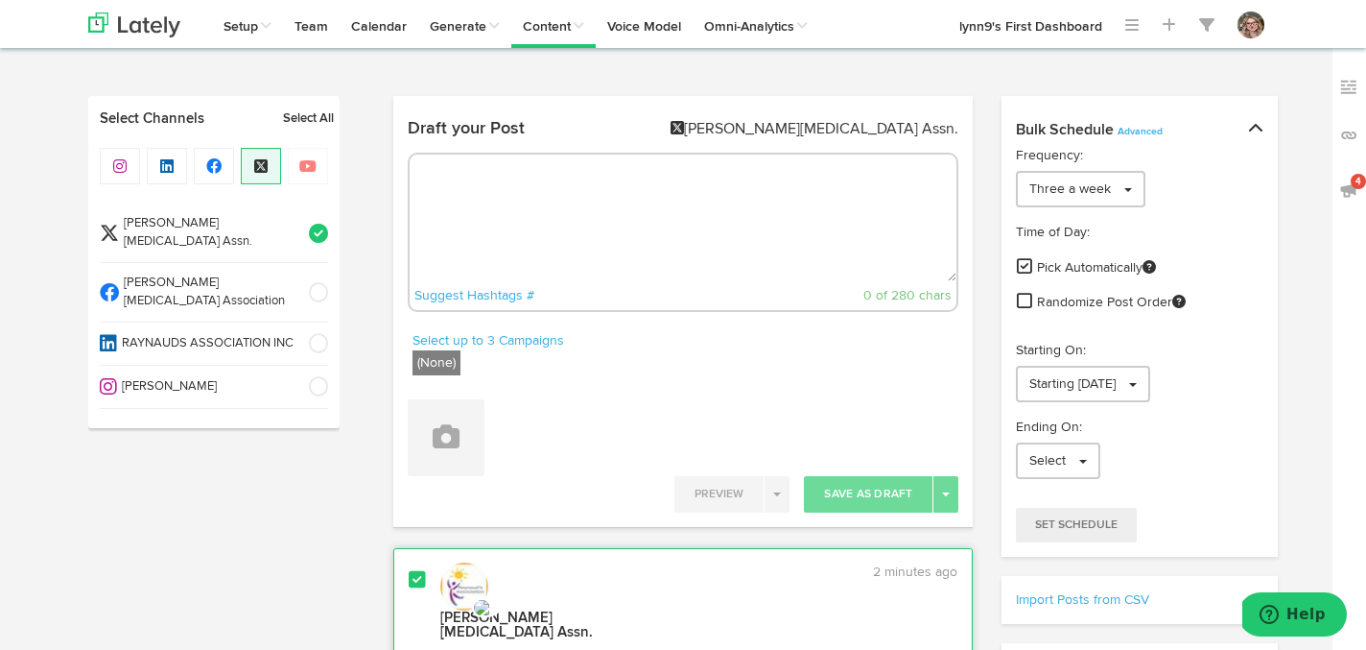
click at [1024, 296] on span at bounding box center [1024, 300] width 15 height 17
click at [1025, 390] on link "Starting 09/21/2025" at bounding box center [1083, 384] width 134 height 36
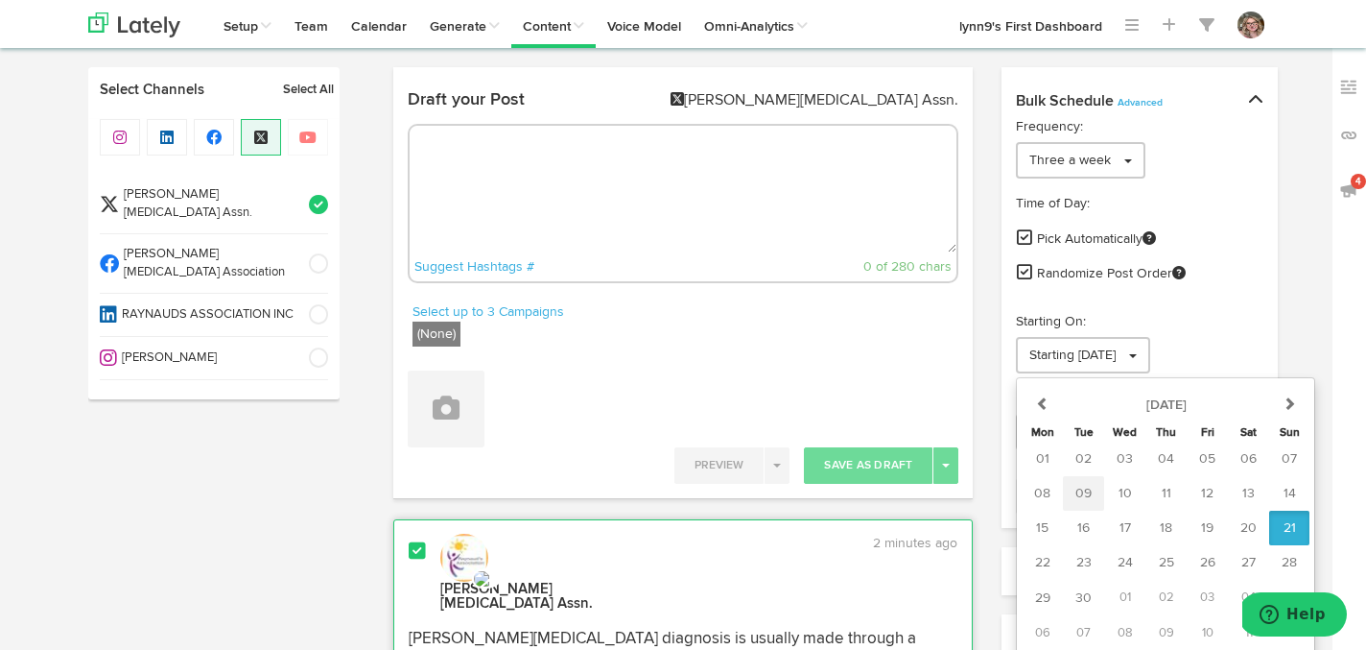
scroll to position [74, 0]
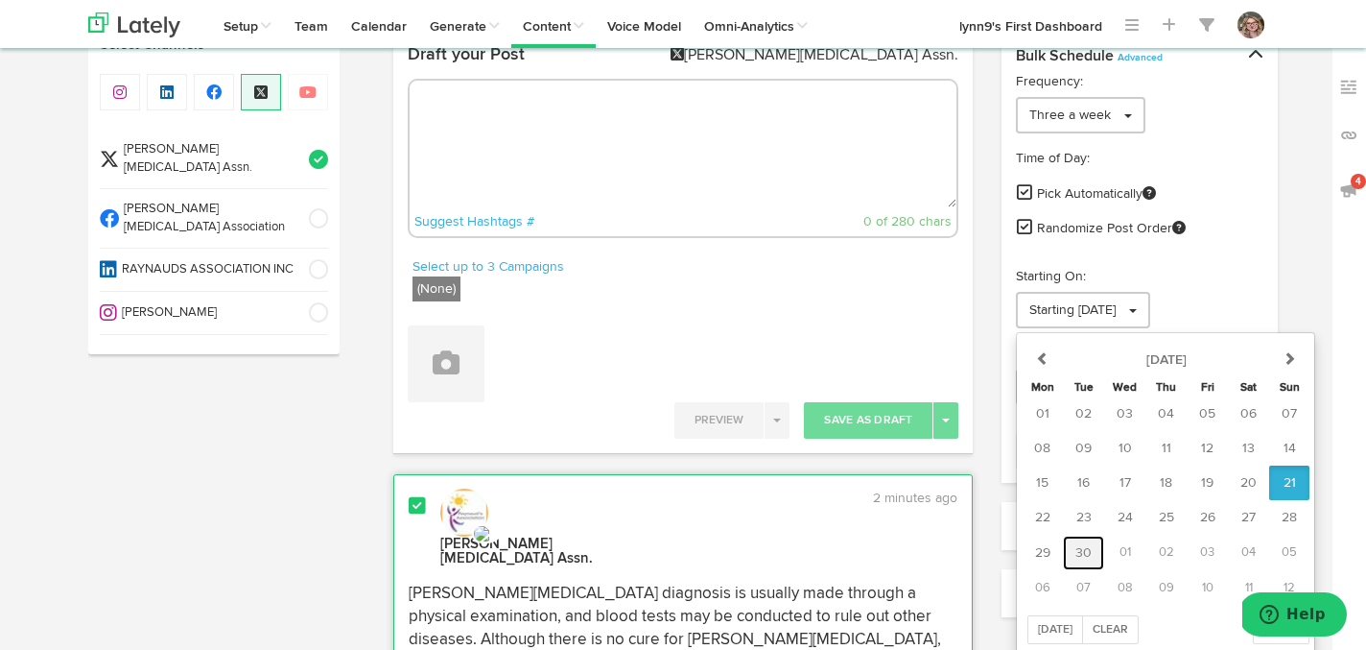
click at [1085, 542] on button "30" at bounding box center [1083, 552] width 41 height 35
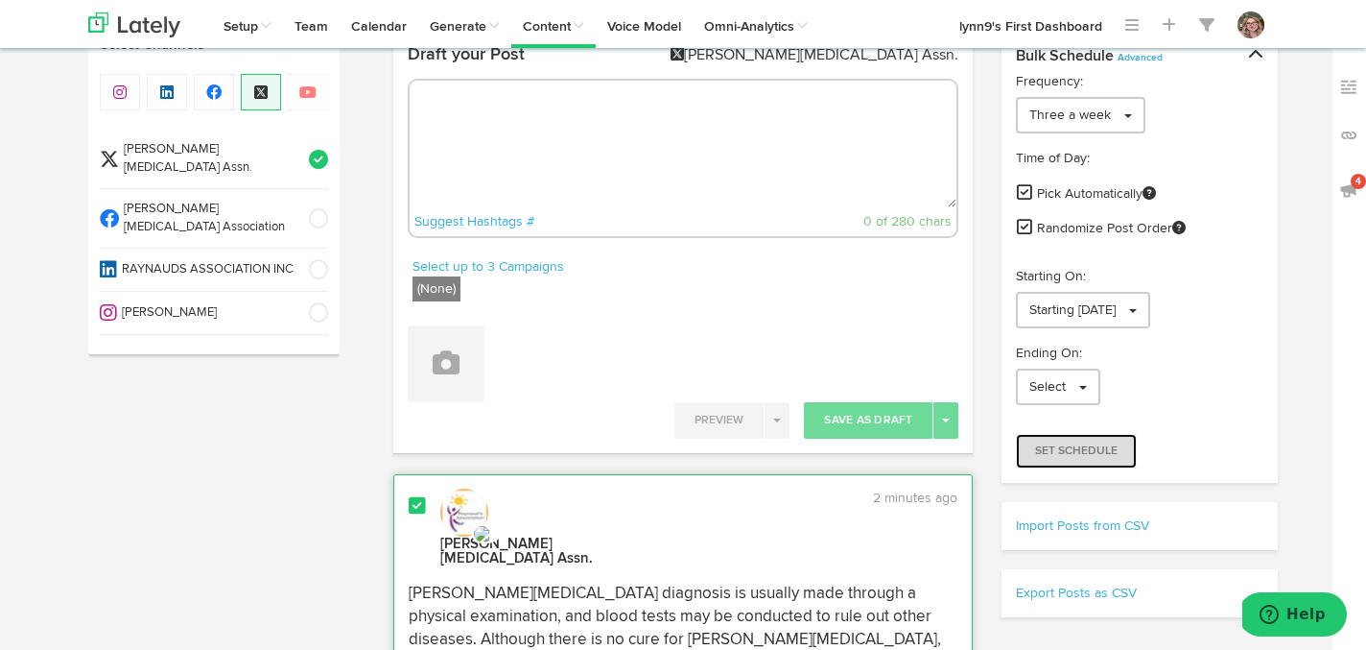
click at [1052, 459] on button "Set Schedule" at bounding box center [1076, 451] width 121 height 35
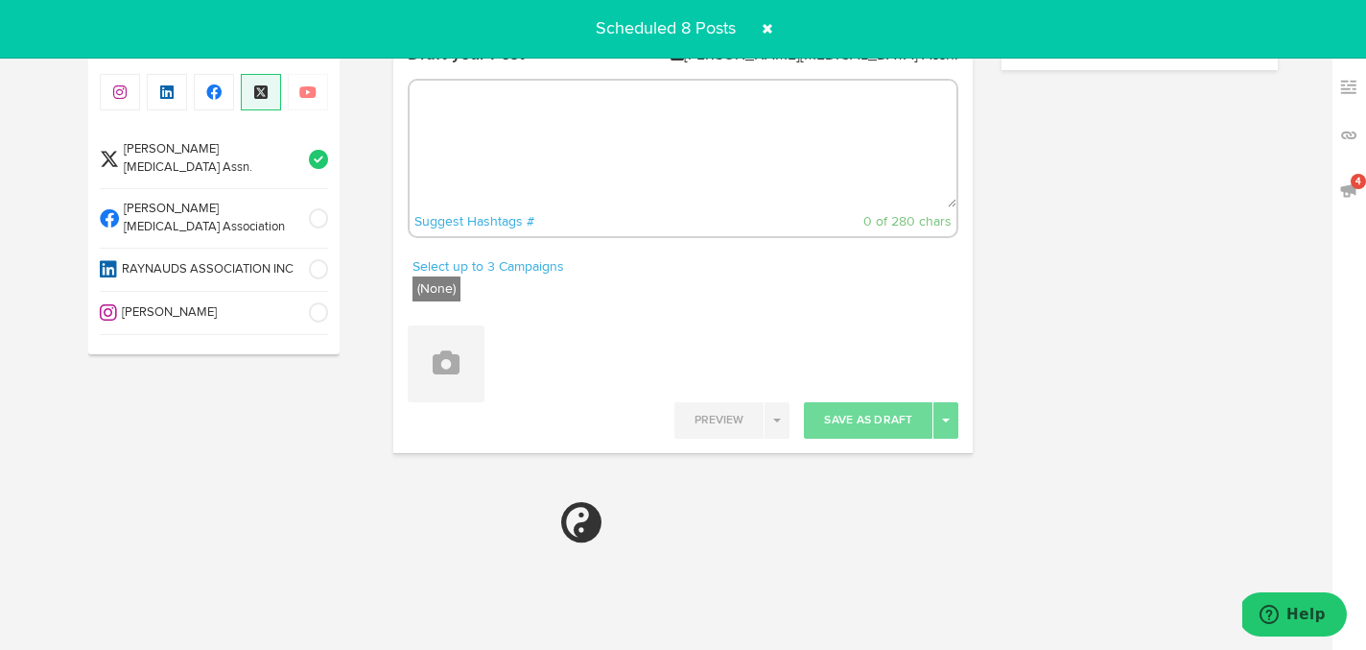
radio input "true"
select select "8"
select select "56"
select select "PM"
select select "6"
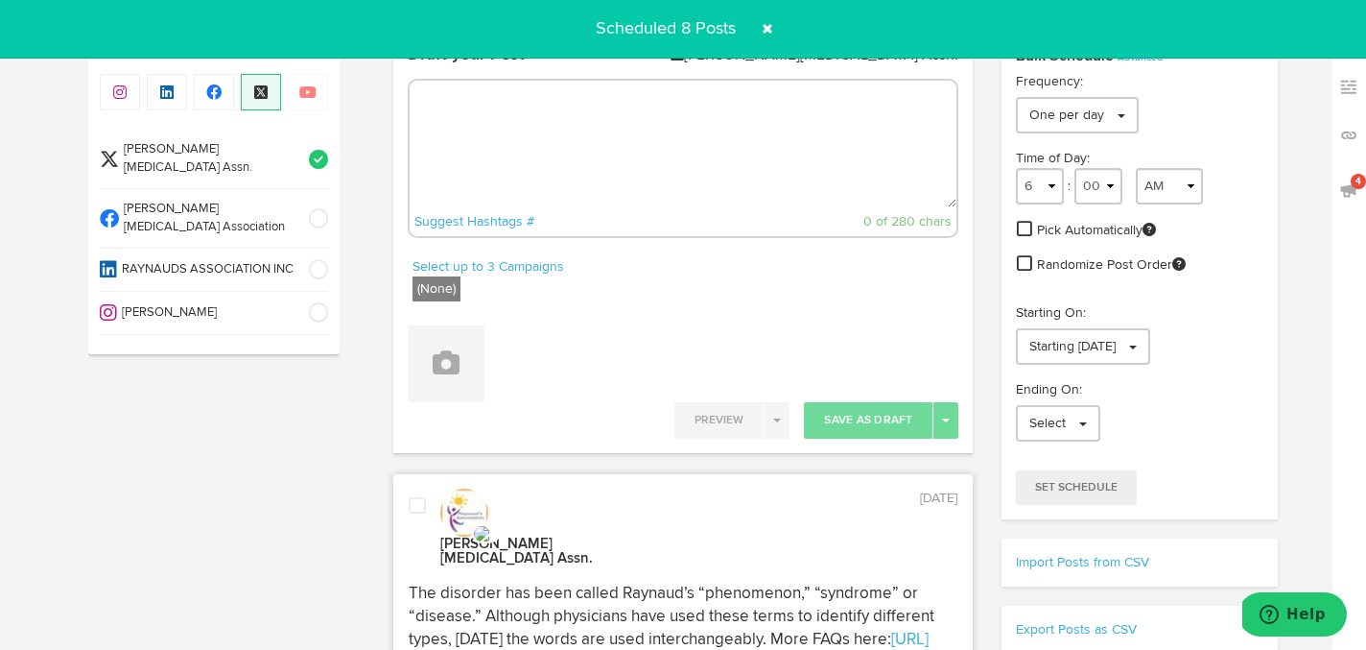
click at [769, 29] on span at bounding box center [767, 28] width 31 height 31
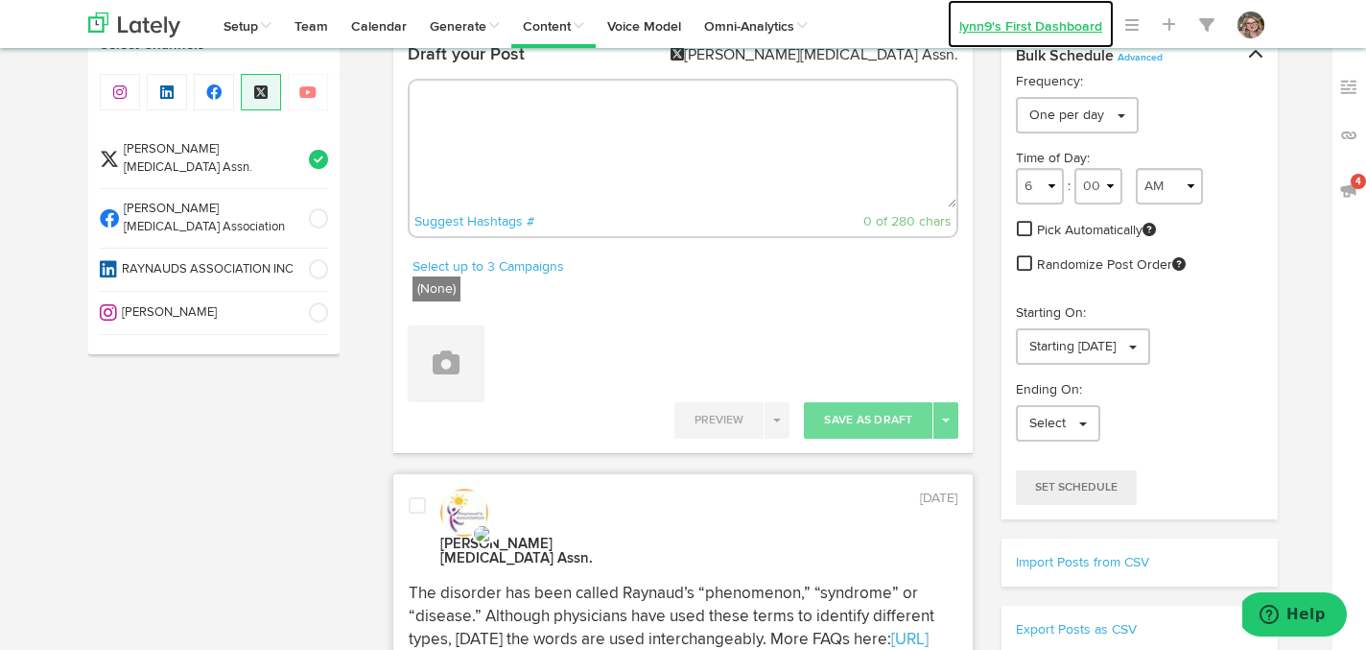
click at [970, 39] on link "lynn9's First Dashboard" at bounding box center [1031, 24] width 166 height 48
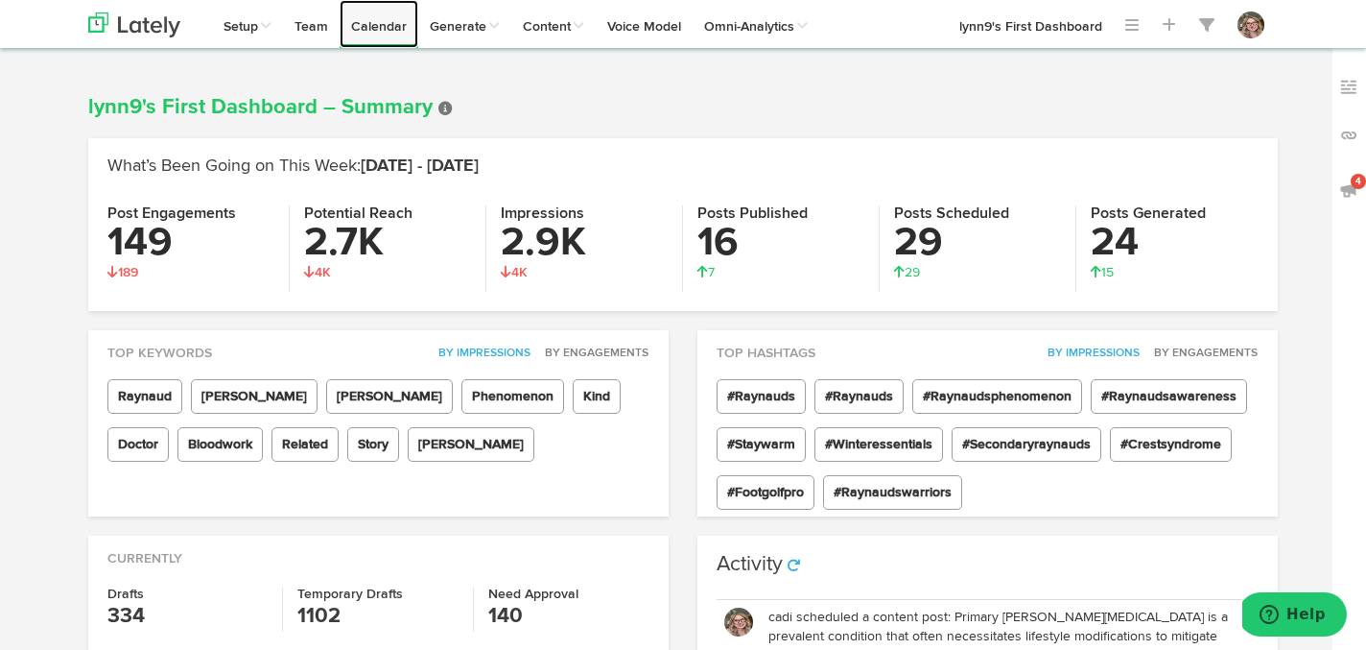
click at [385, 34] on link "Calendar" at bounding box center [379, 24] width 79 height 48
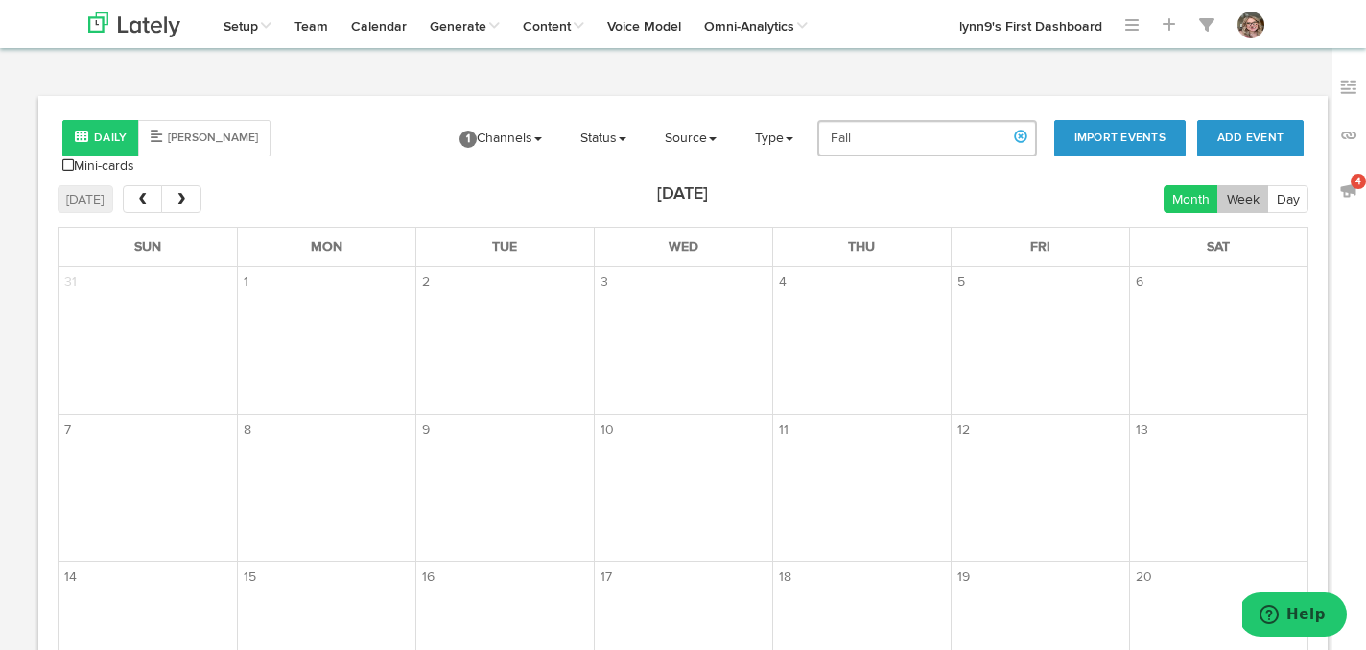
click at [1243, 191] on button "Week" at bounding box center [1243, 199] width 51 height 28
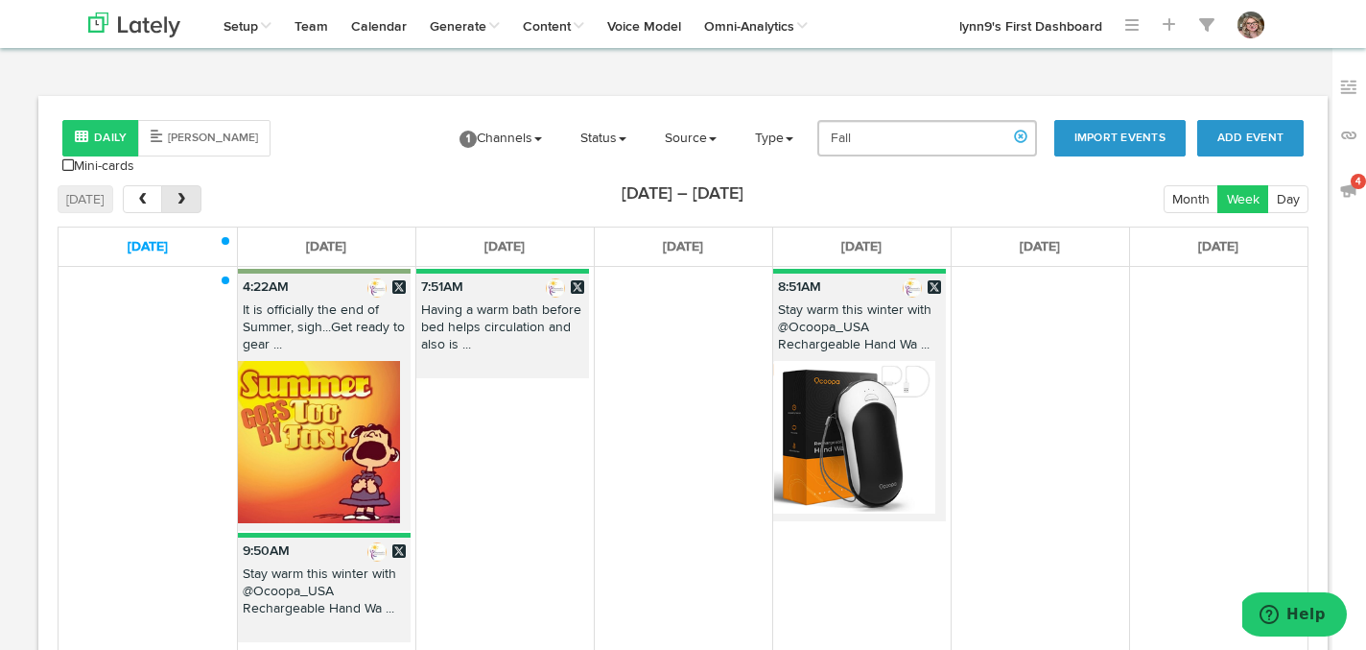
click at [188, 186] on button "next" at bounding box center [180, 199] width 39 height 28
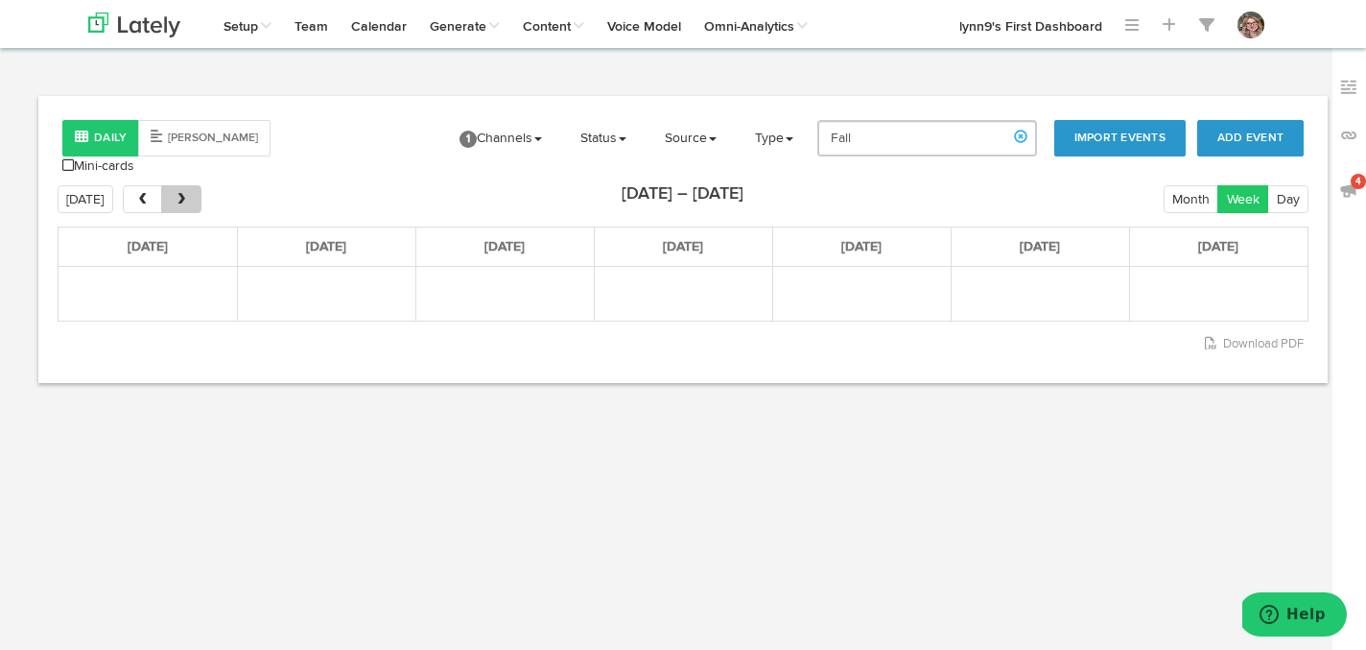
click at [188, 186] on button "next" at bounding box center [180, 199] width 39 height 28
click at [146, 193] on span "prev" at bounding box center [142, 199] width 16 height 13
click at [173, 194] on button "next" at bounding box center [180, 199] width 39 height 28
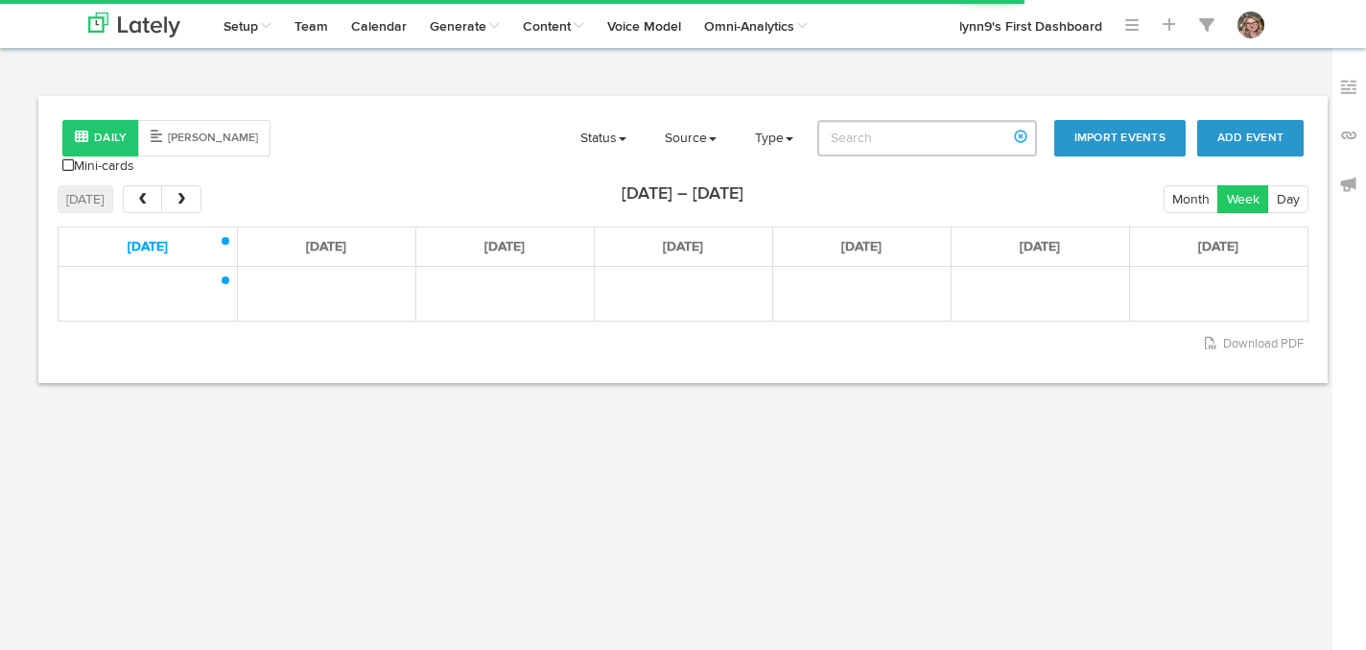
type input "Fall"
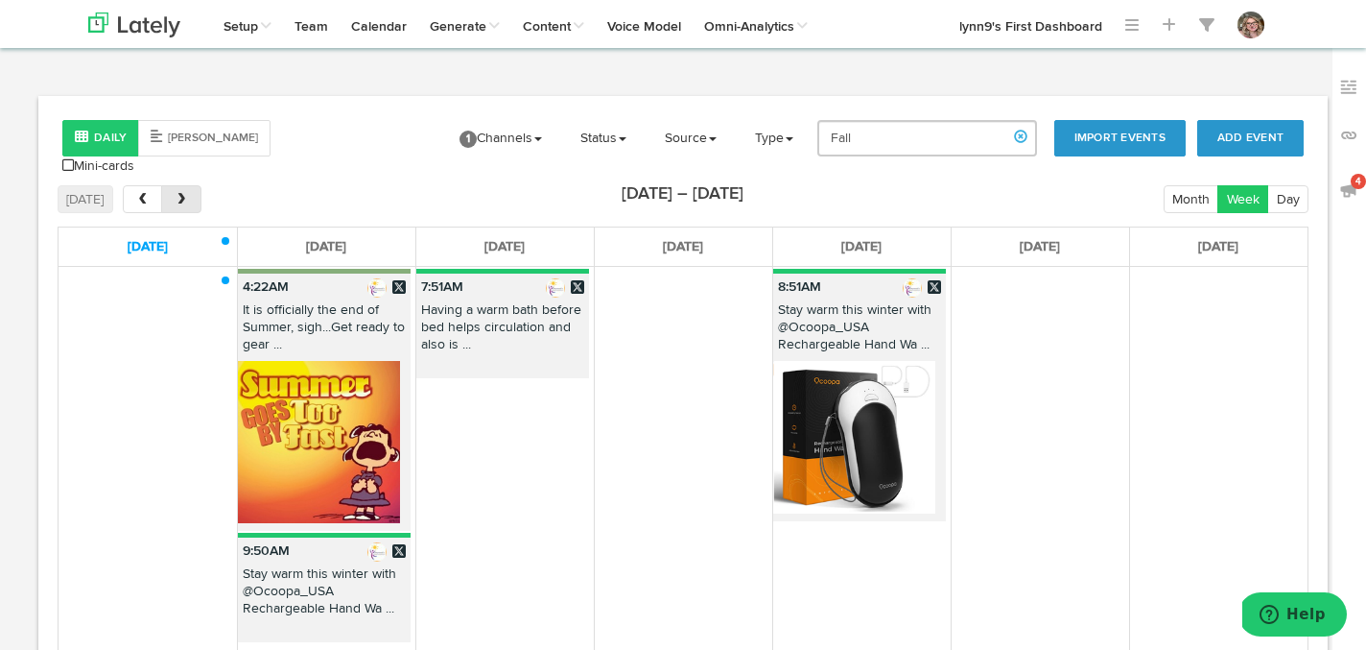
click at [180, 193] on span "next" at bounding box center [182, 199] width 16 height 13
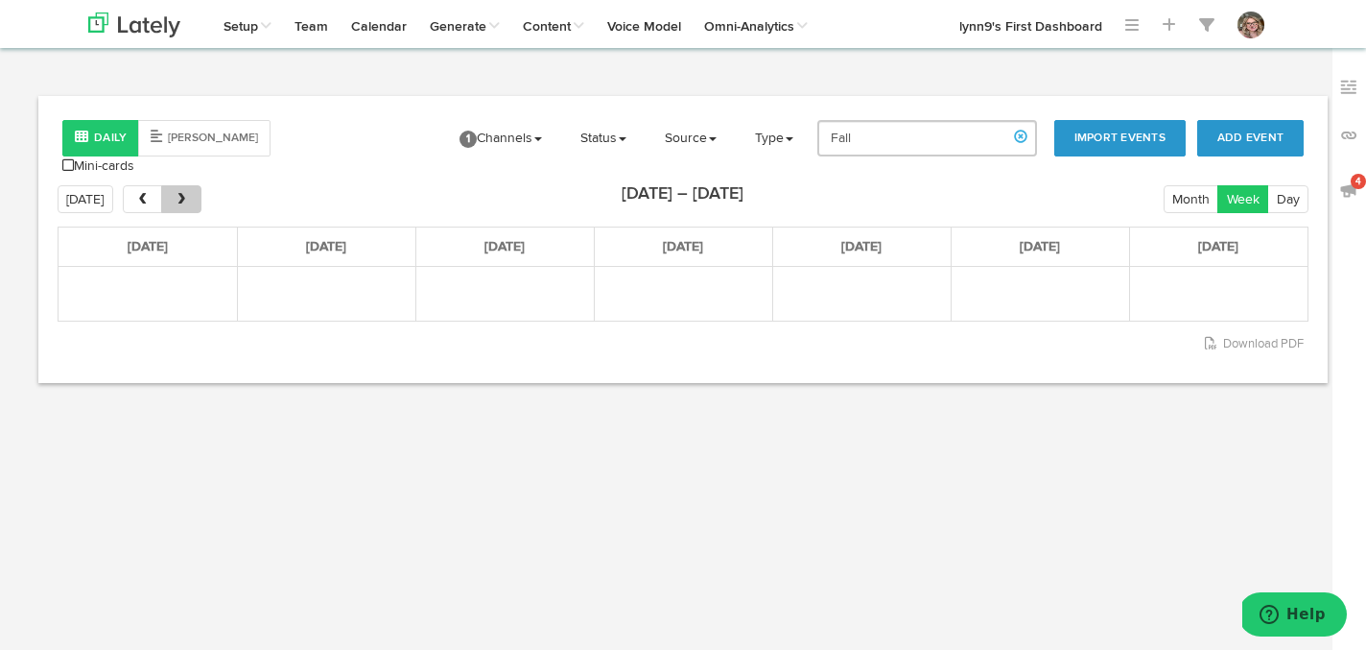
click at [180, 193] on span "next" at bounding box center [182, 199] width 16 height 13
click at [148, 192] on button "prev" at bounding box center [142, 199] width 39 height 28
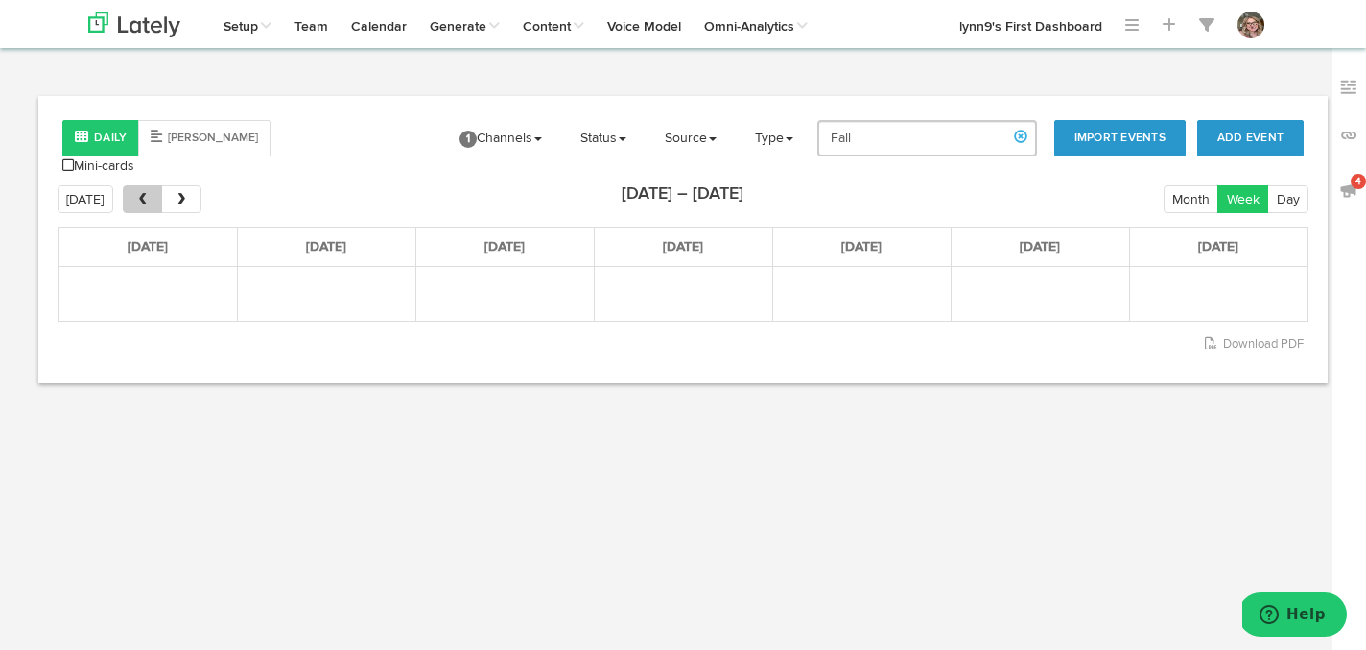
click at [147, 193] on span "prev" at bounding box center [142, 199] width 16 height 13
click at [1194, 196] on button "Month" at bounding box center [1192, 199] width 56 height 28
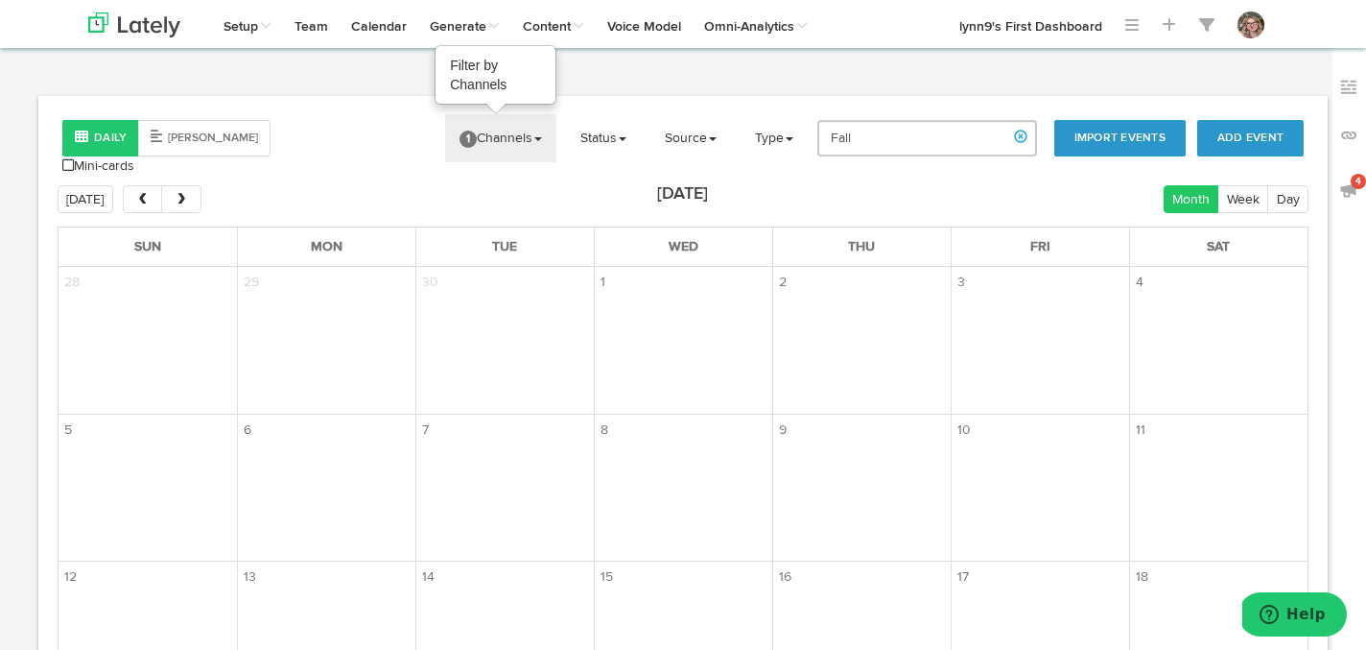
click at [485, 133] on link "1 Channels" at bounding box center [500, 138] width 111 height 48
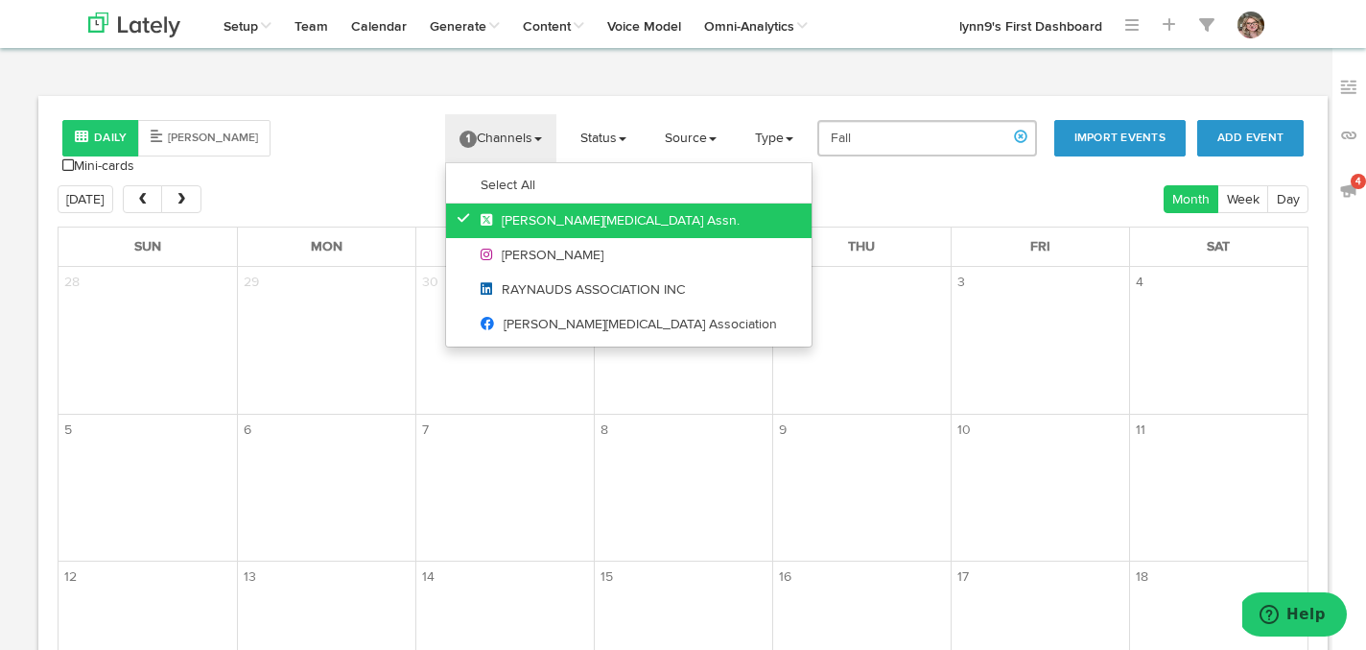
click at [470, 224] on icon at bounding box center [468, 217] width 21 height 13
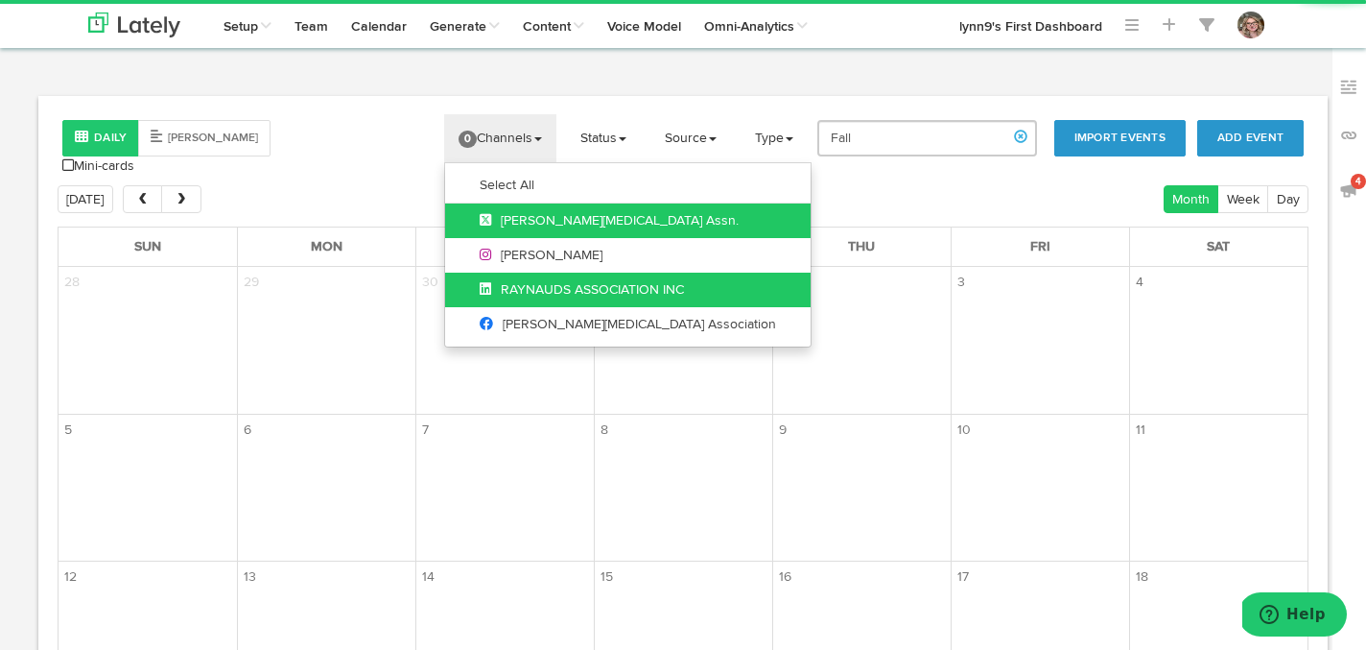
click at [473, 278] on link "RAYNAUDS ASSOCIATION INC" at bounding box center [628, 289] width 366 height 35
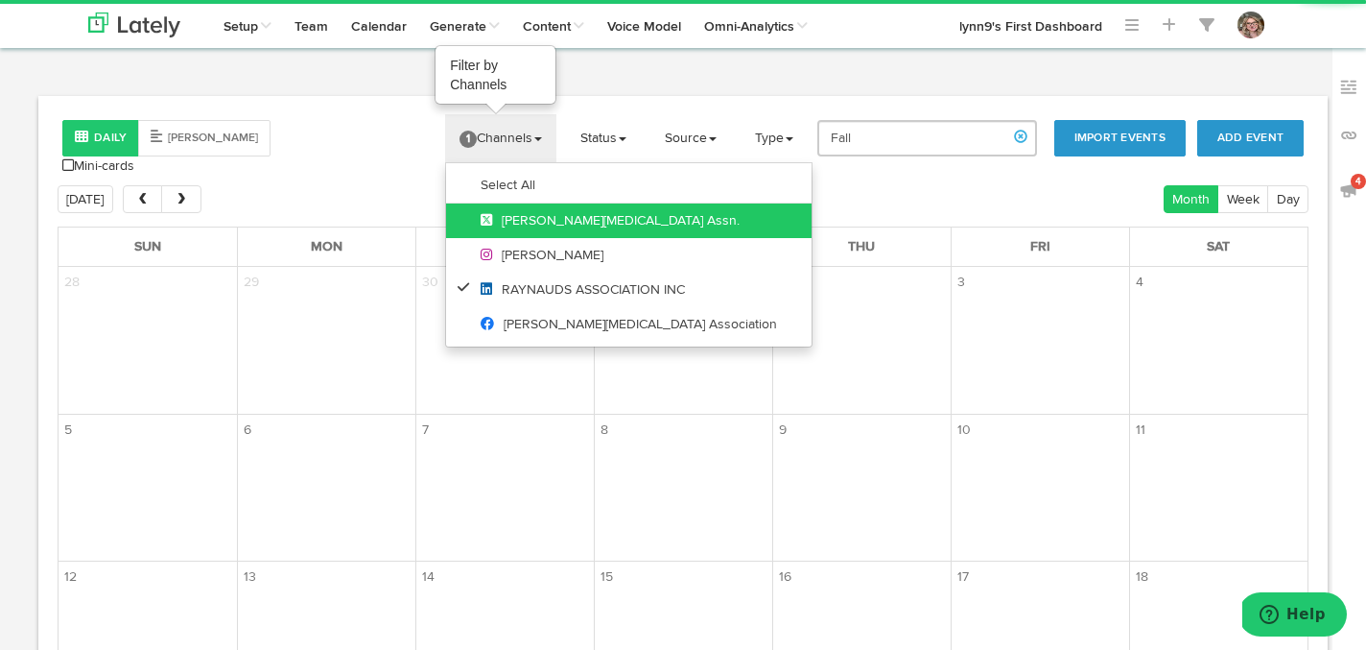
click at [499, 140] on link "1 Channels" at bounding box center [500, 138] width 111 height 48
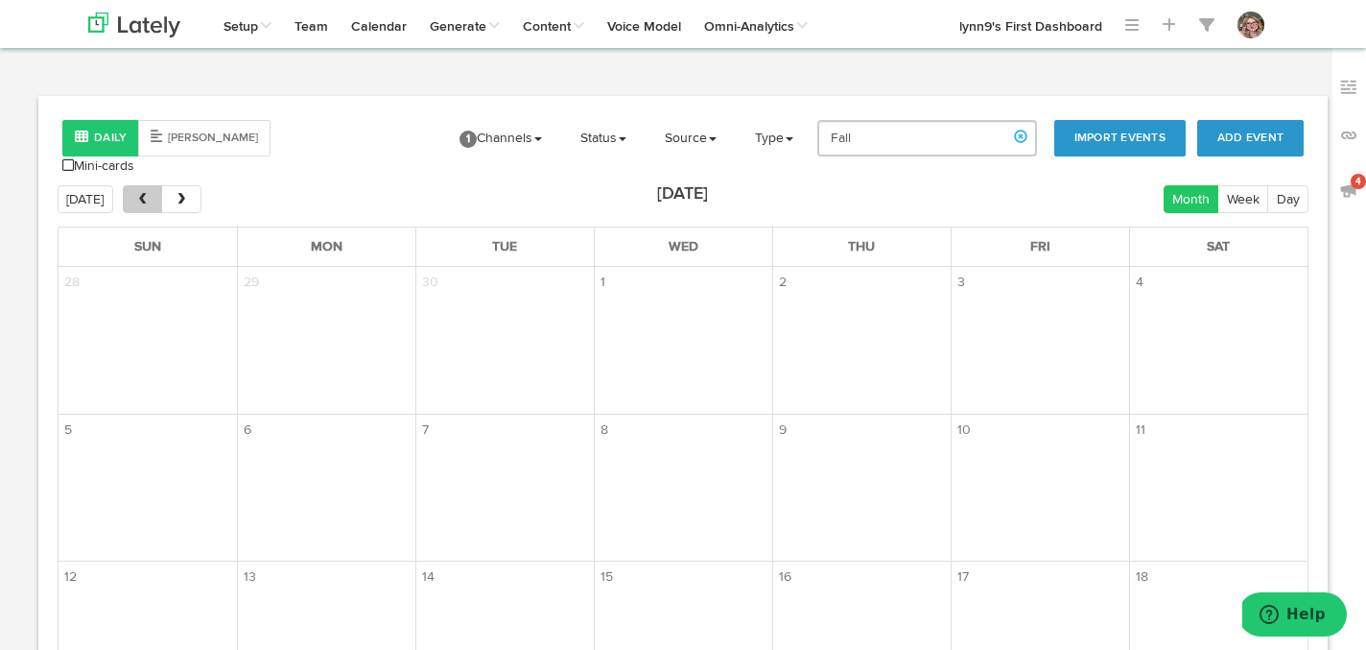
click at [145, 193] on span "prev" at bounding box center [142, 199] width 16 height 13
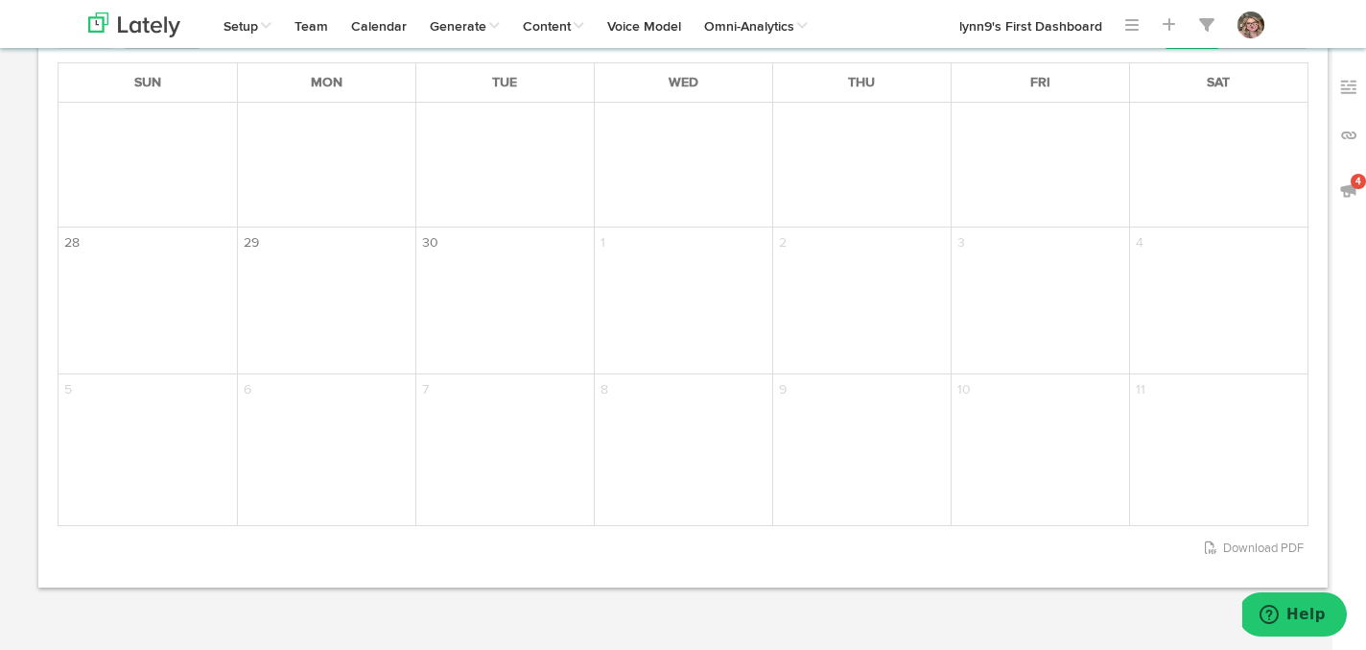
scroll to position [177, 0]
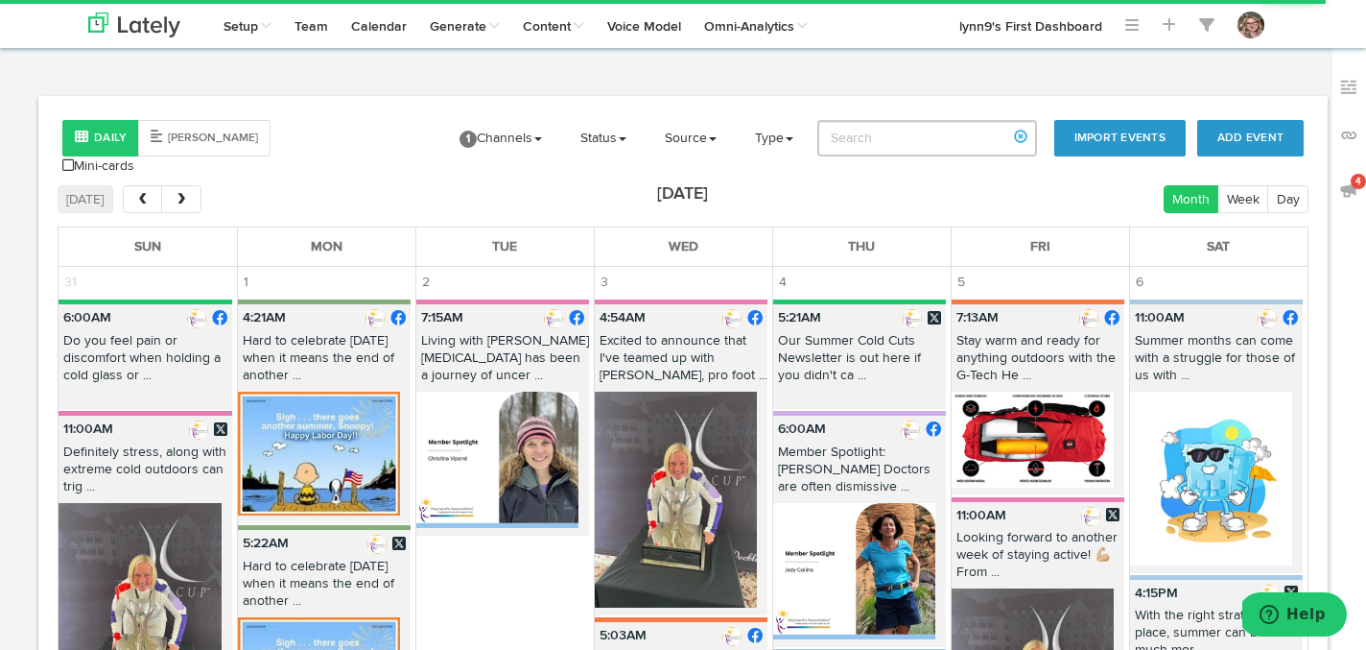
type input "Fall"
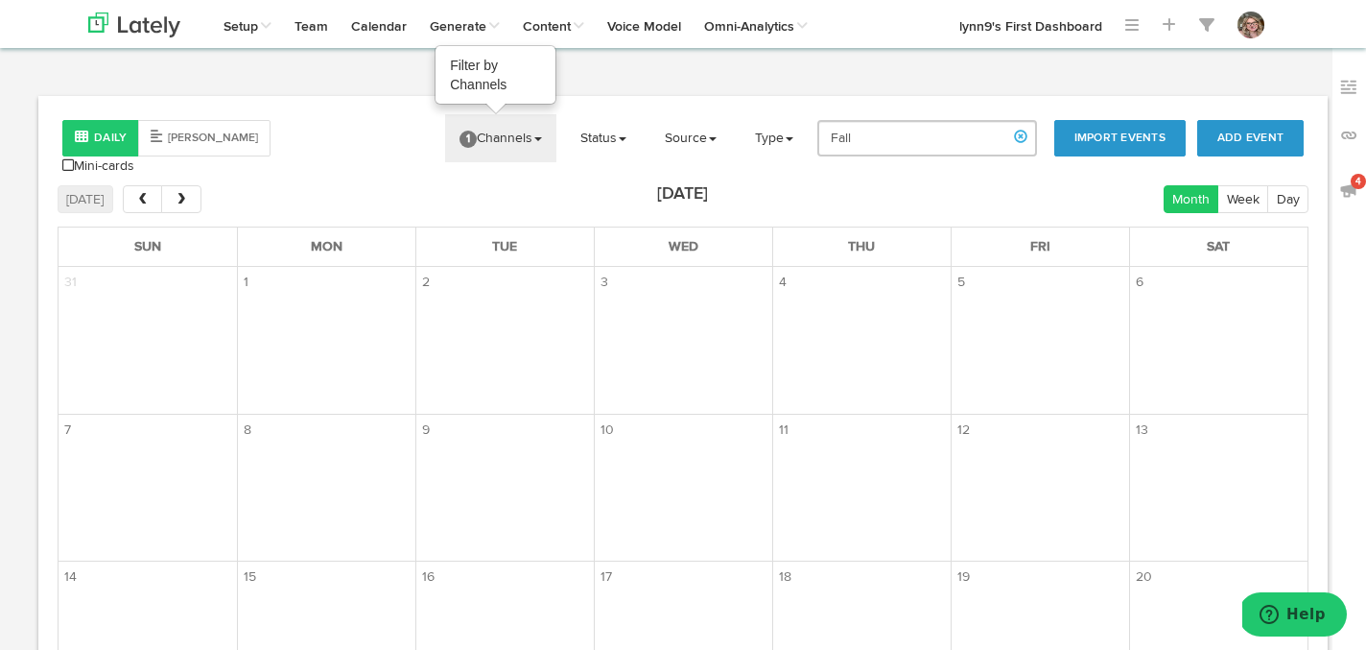
click at [477, 136] on span "1" at bounding box center [468, 138] width 17 height 17
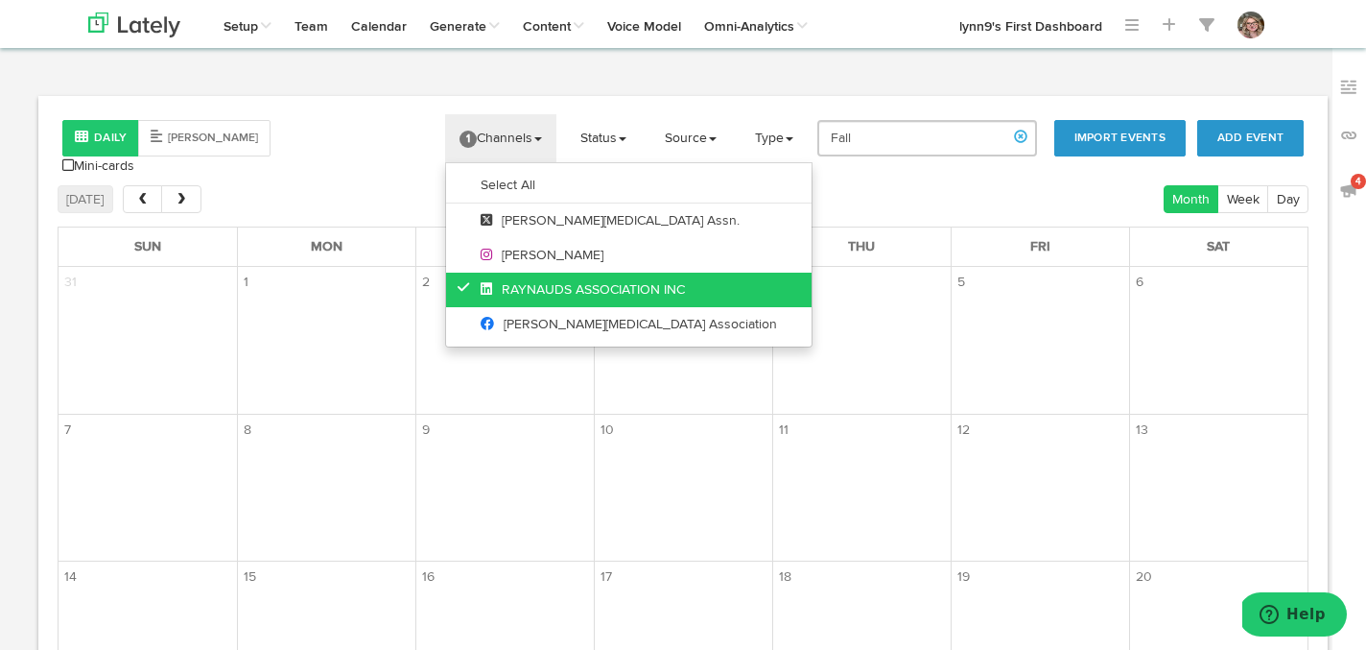
click at [479, 284] on icon at bounding box center [468, 286] width 21 height 13
click at [487, 140] on link "0 Channels" at bounding box center [500, 138] width 112 height 48
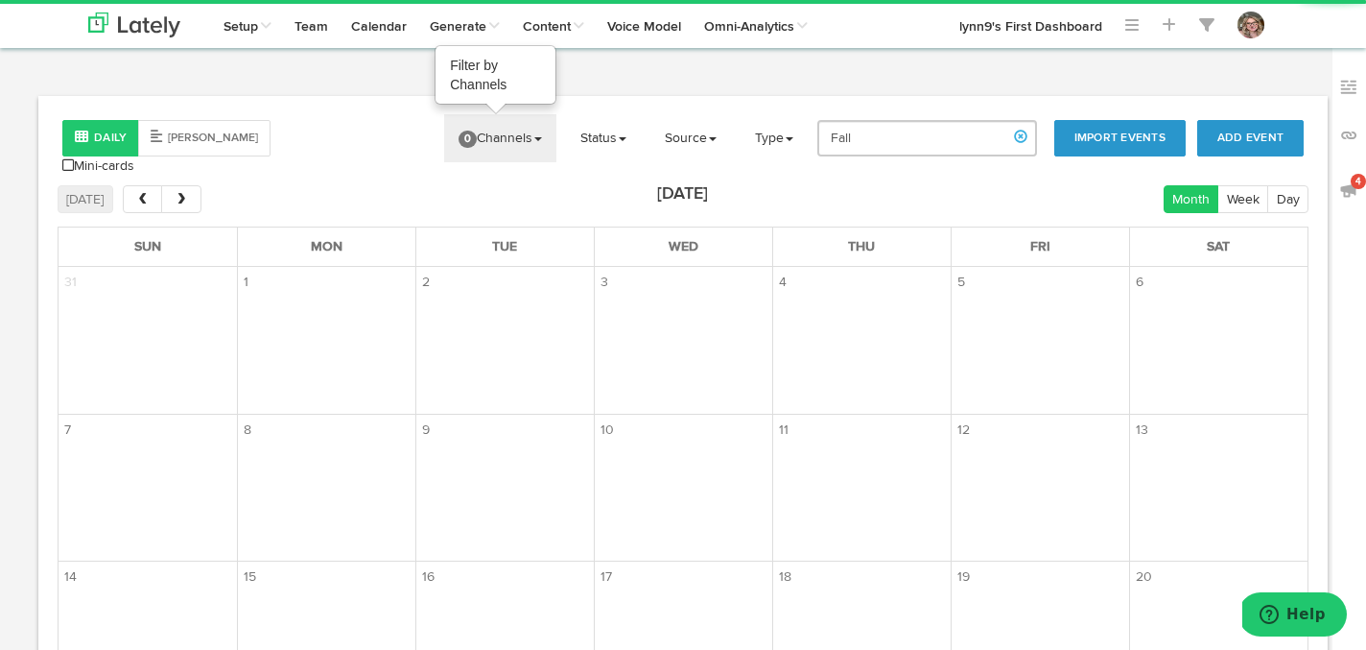
click at [487, 140] on link "0 Channels" at bounding box center [500, 138] width 112 height 48
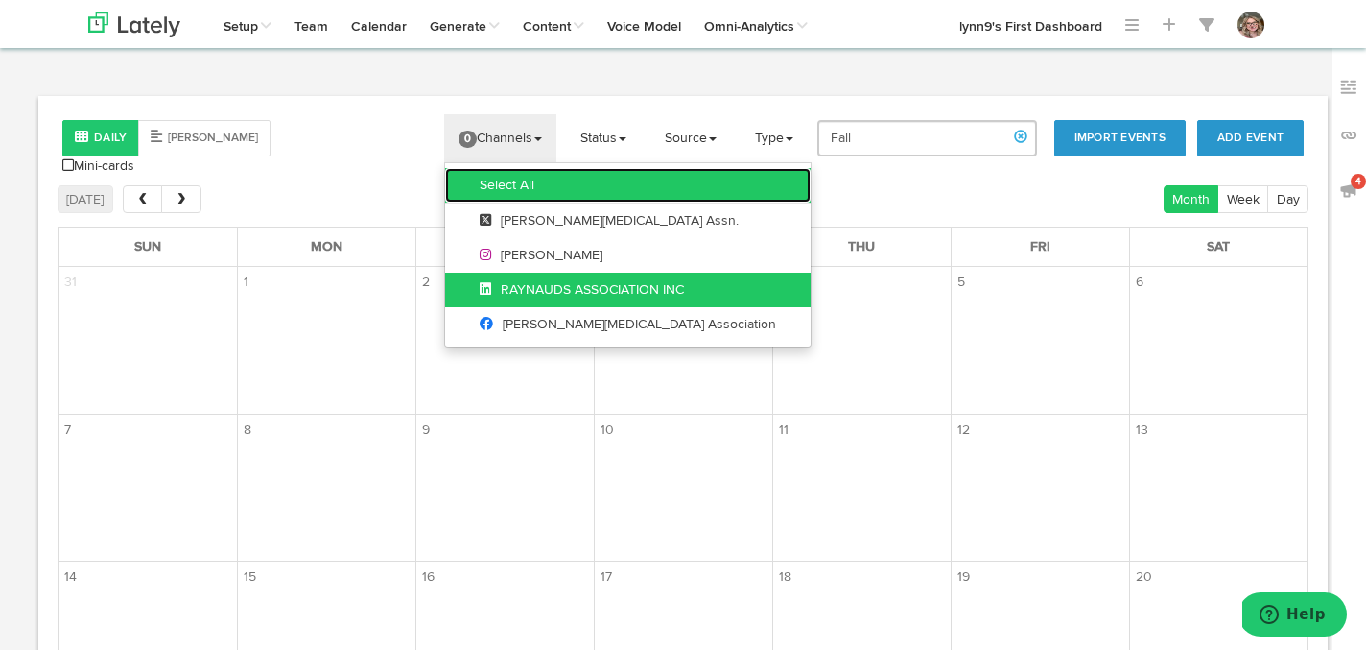
click at [484, 186] on link "Select All" at bounding box center [628, 185] width 366 height 35
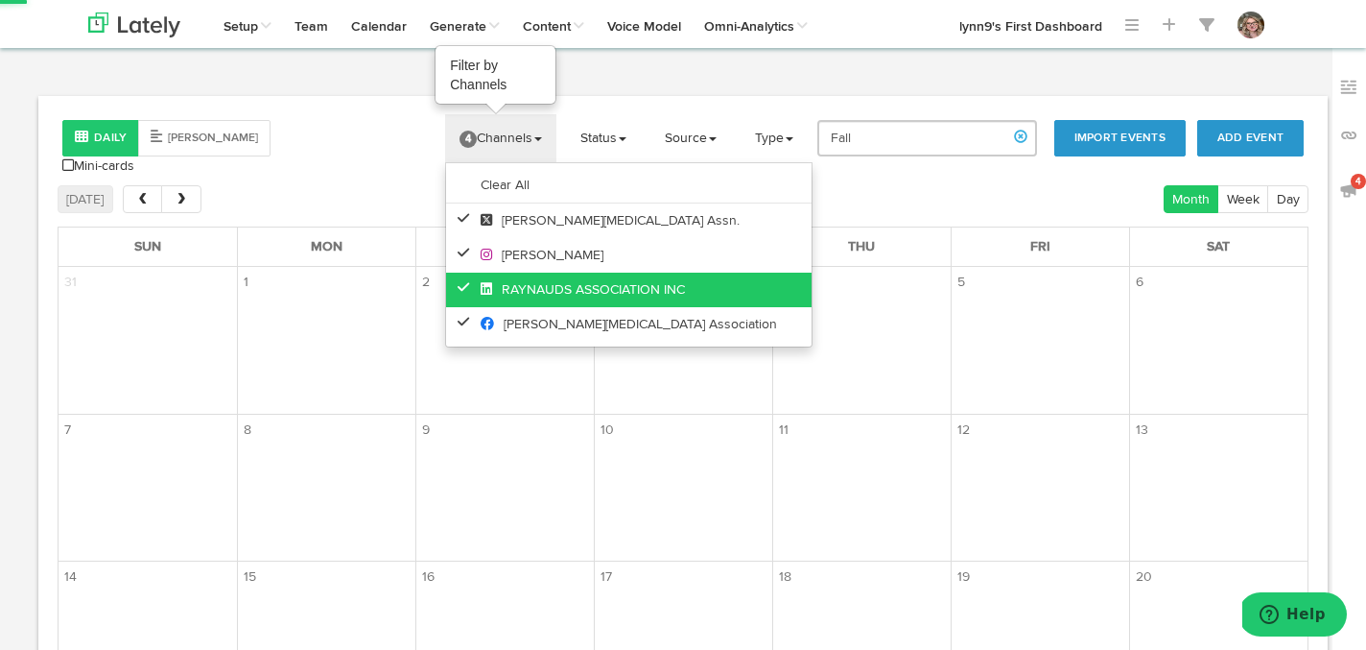
click at [495, 138] on link "4 Channels" at bounding box center [500, 138] width 111 height 48
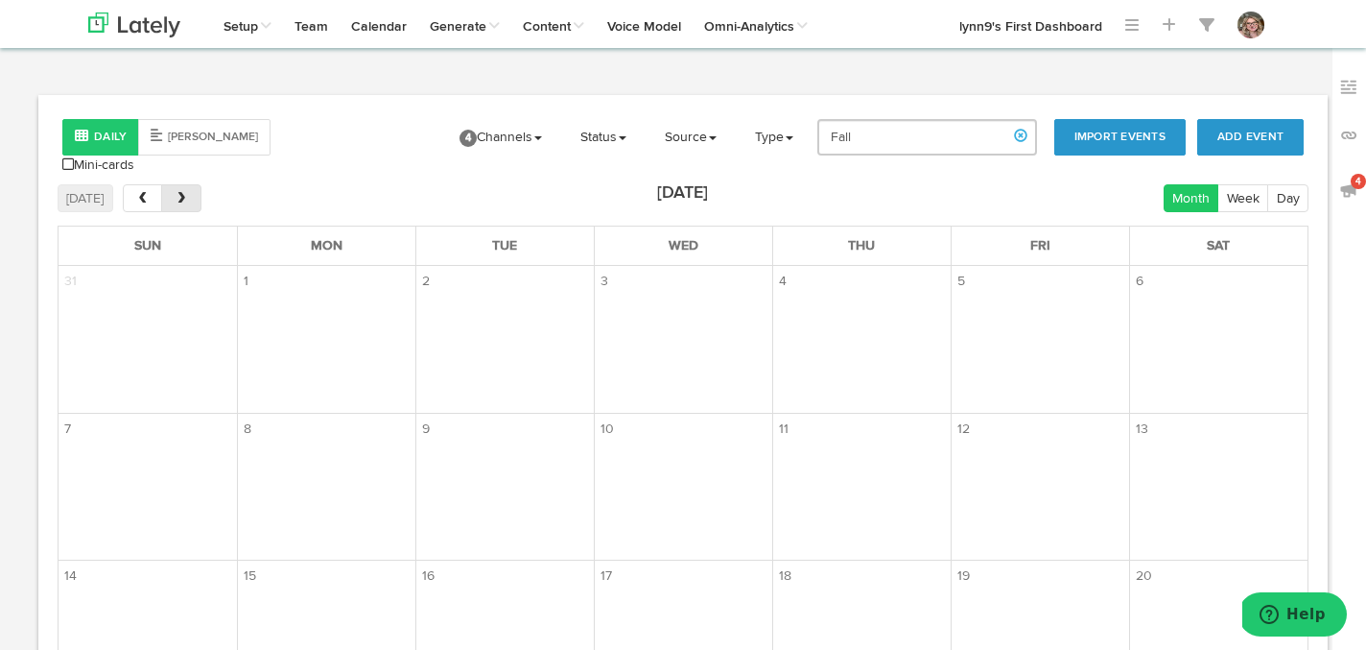
click at [191, 187] on button "next" at bounding box center [180, 198] width 39 height 28
click at [1236, 186] on button "Week" at bounding box center [1243, 199] width 51 height 28
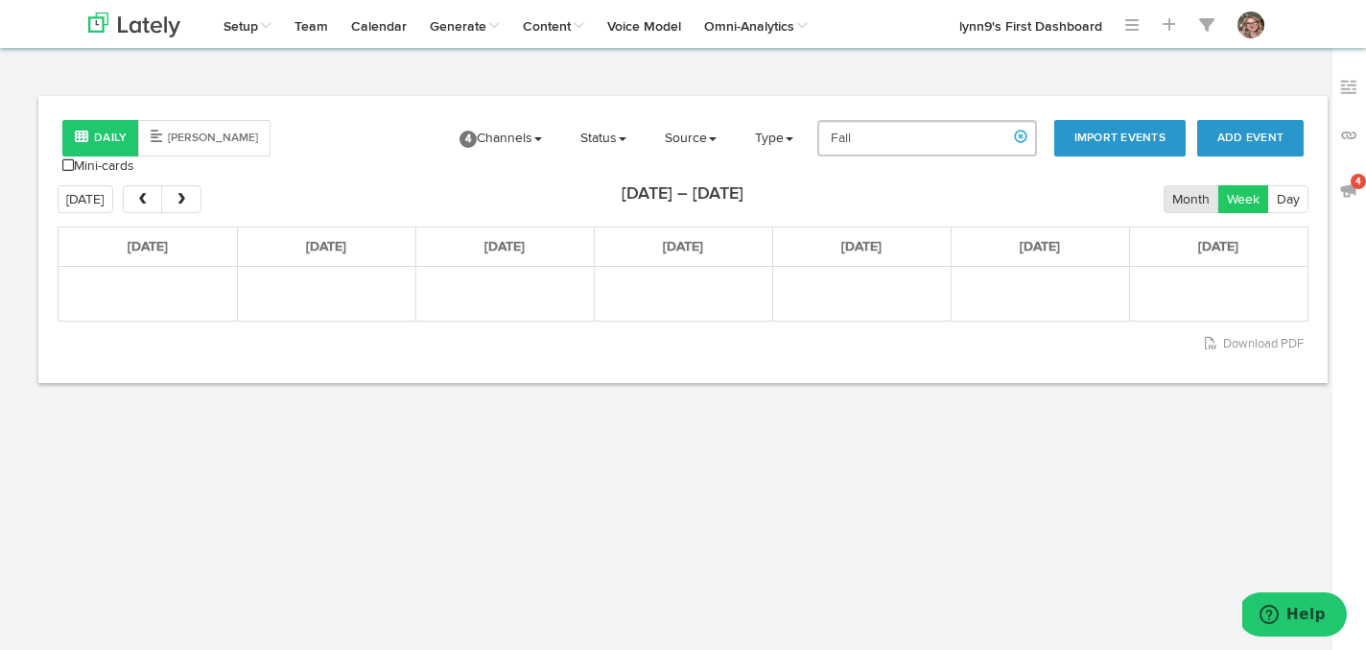
click at [1200, 185] on button "Month" at bounding box center [1192, 199] width 56 height 28
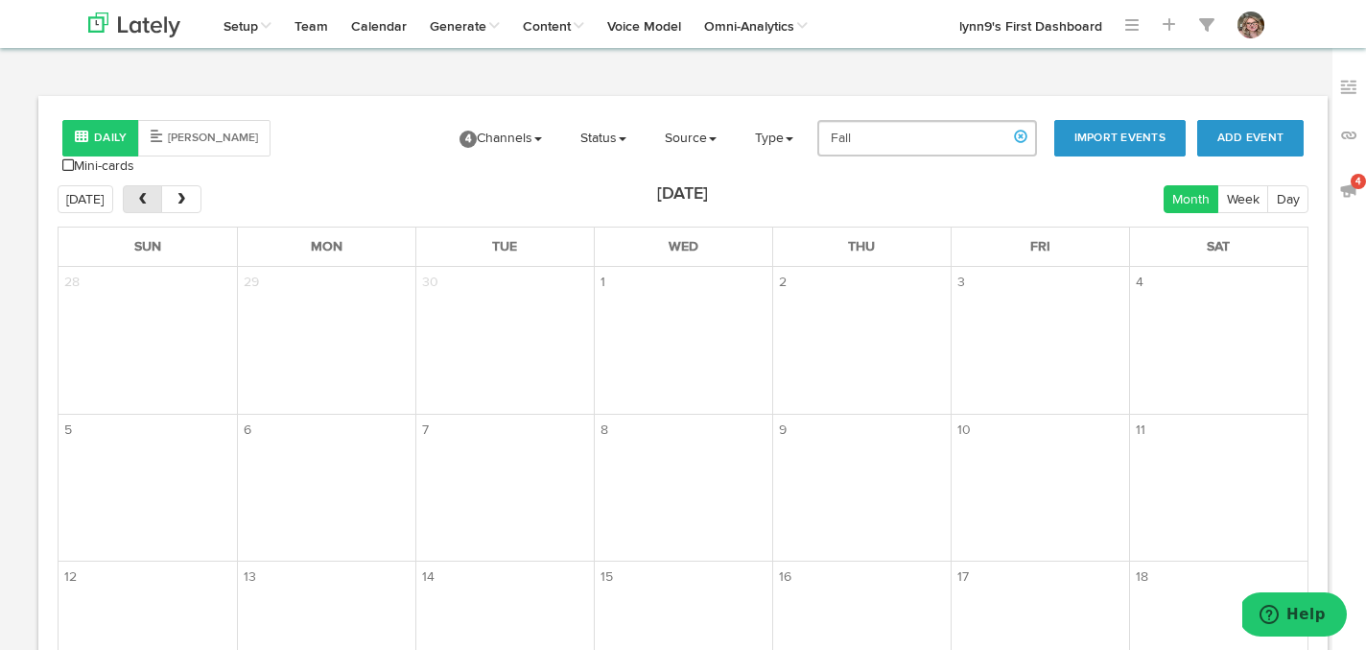
click at [134, 193] on span "prev" at bounding box center [142, 199] width 16 height 13
